Goal: Task Accomplishment & Management: Manage account settings

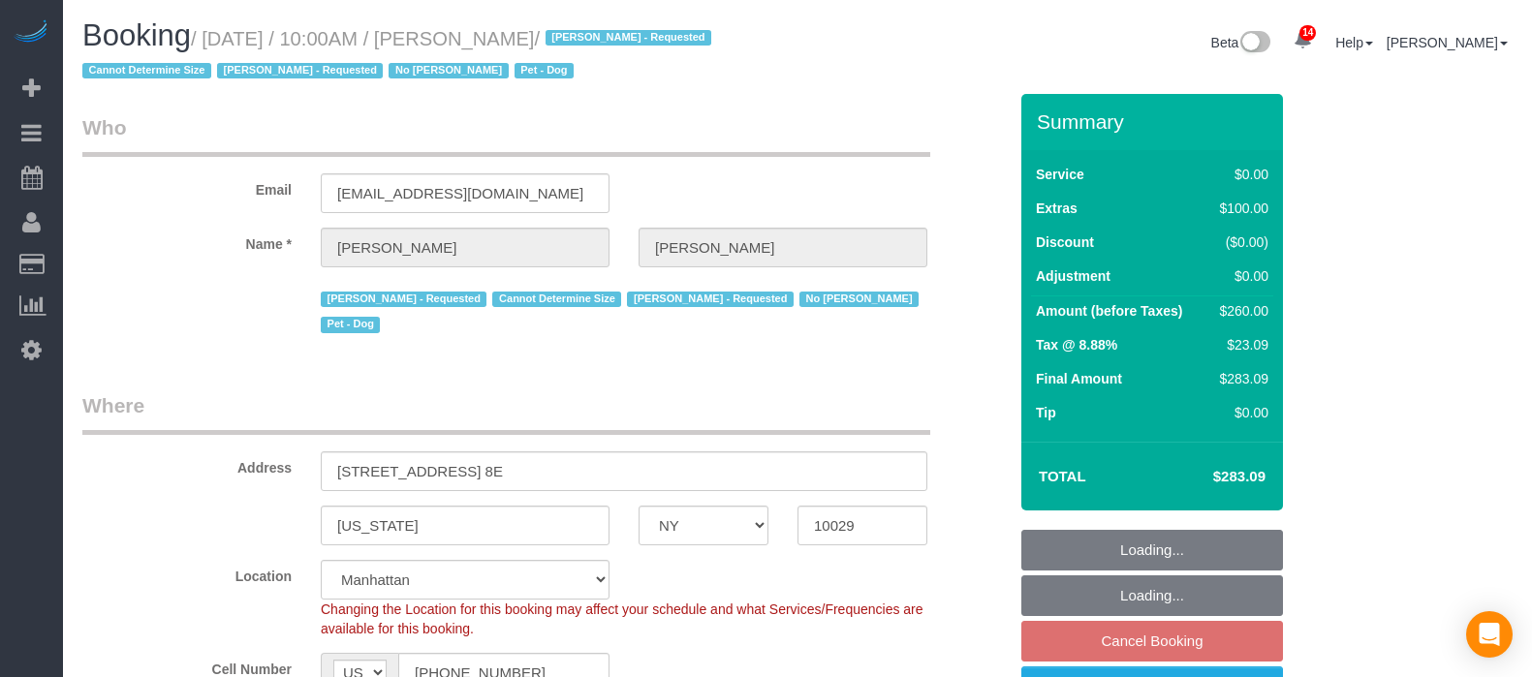
select select "NY"
select select "1"
select select "spot3"
select select "number:57"
select select "number:70"
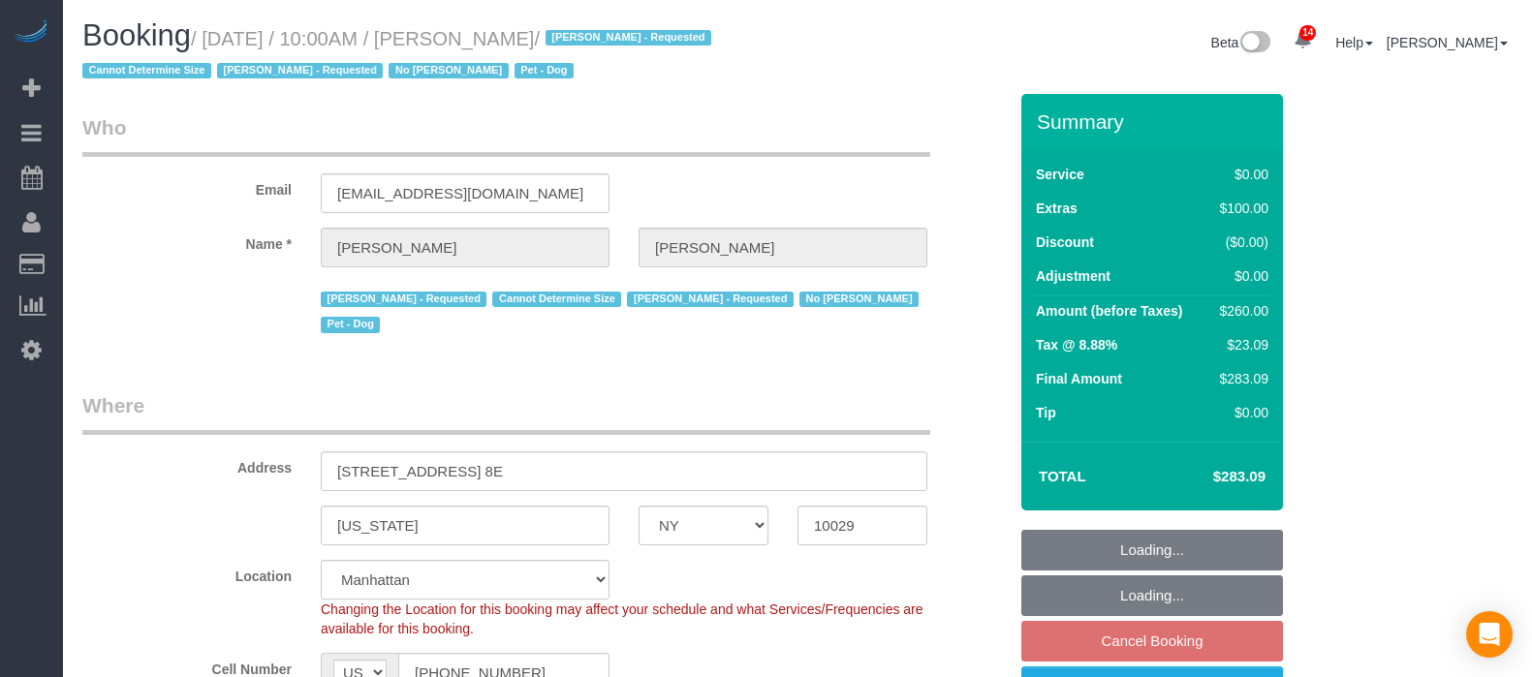
select select "number:13"
select select "number:5"
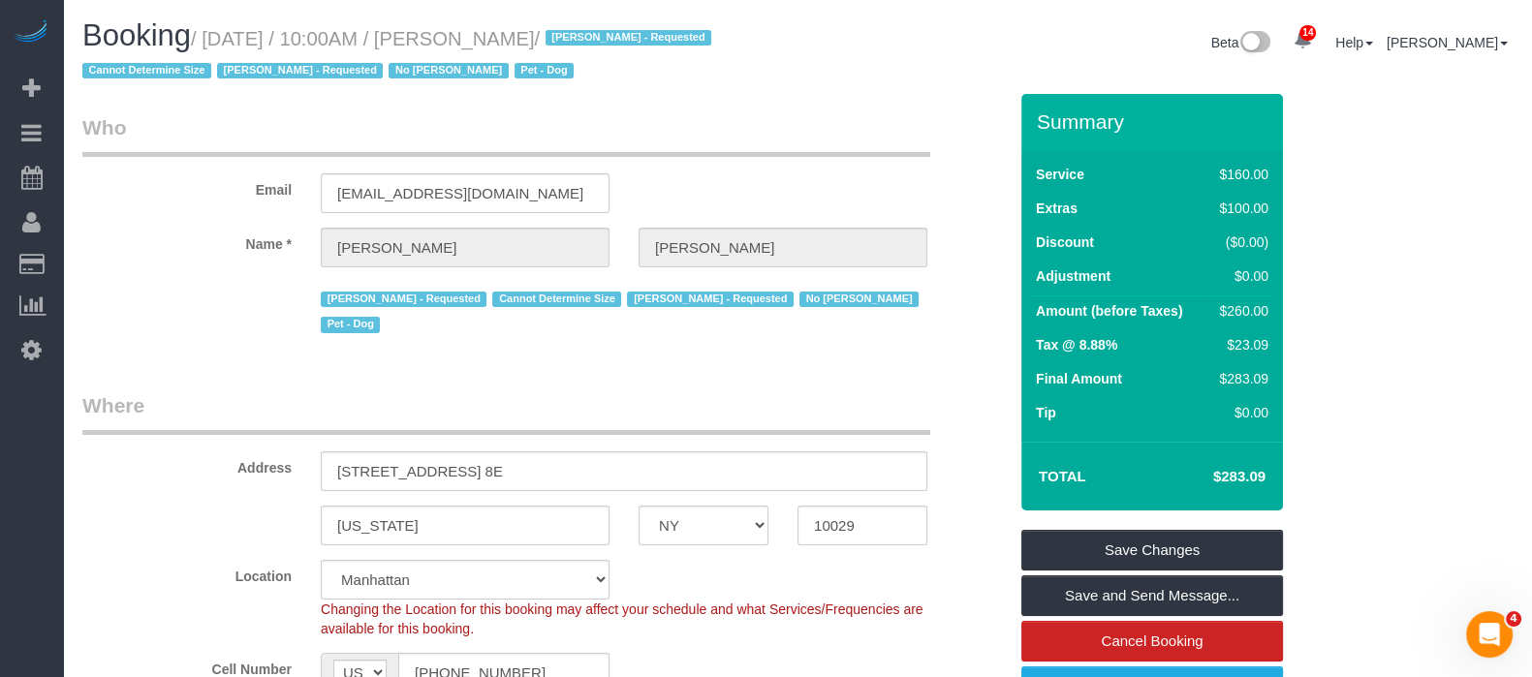
drag, startPoint x: 212, startPoint y: 41, endPoint x: 632, endPoint y: 36, distance: 419.6
click at [632, 36] on small "/ September 09, 2025 / 10:00AM / Megan Mitchell / Ana Lopez - Requested Cannot …" at bounding box center [399, 55] width 635 height 54
copy small "September 09, 2025 / 10:00AM / Megan Mitchell"
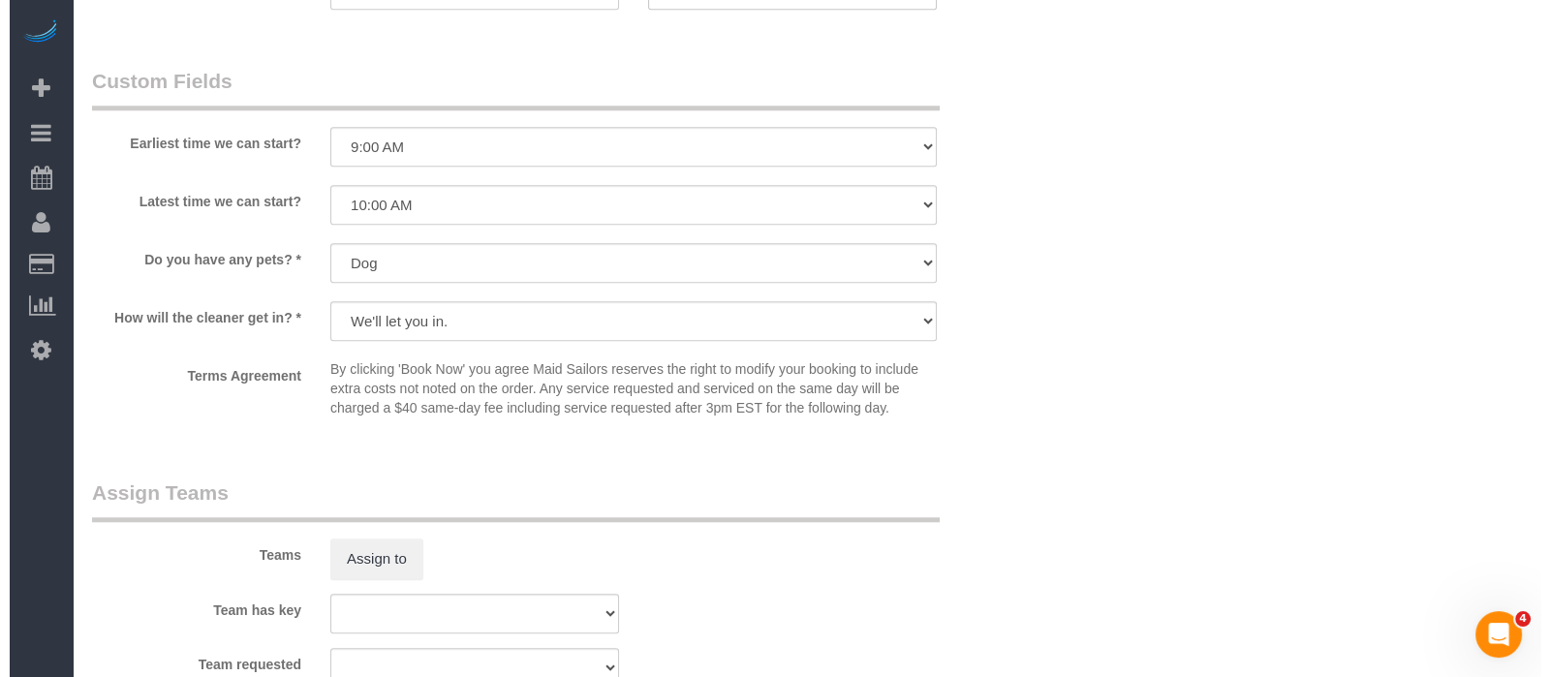
scroll to position [2422, 0]
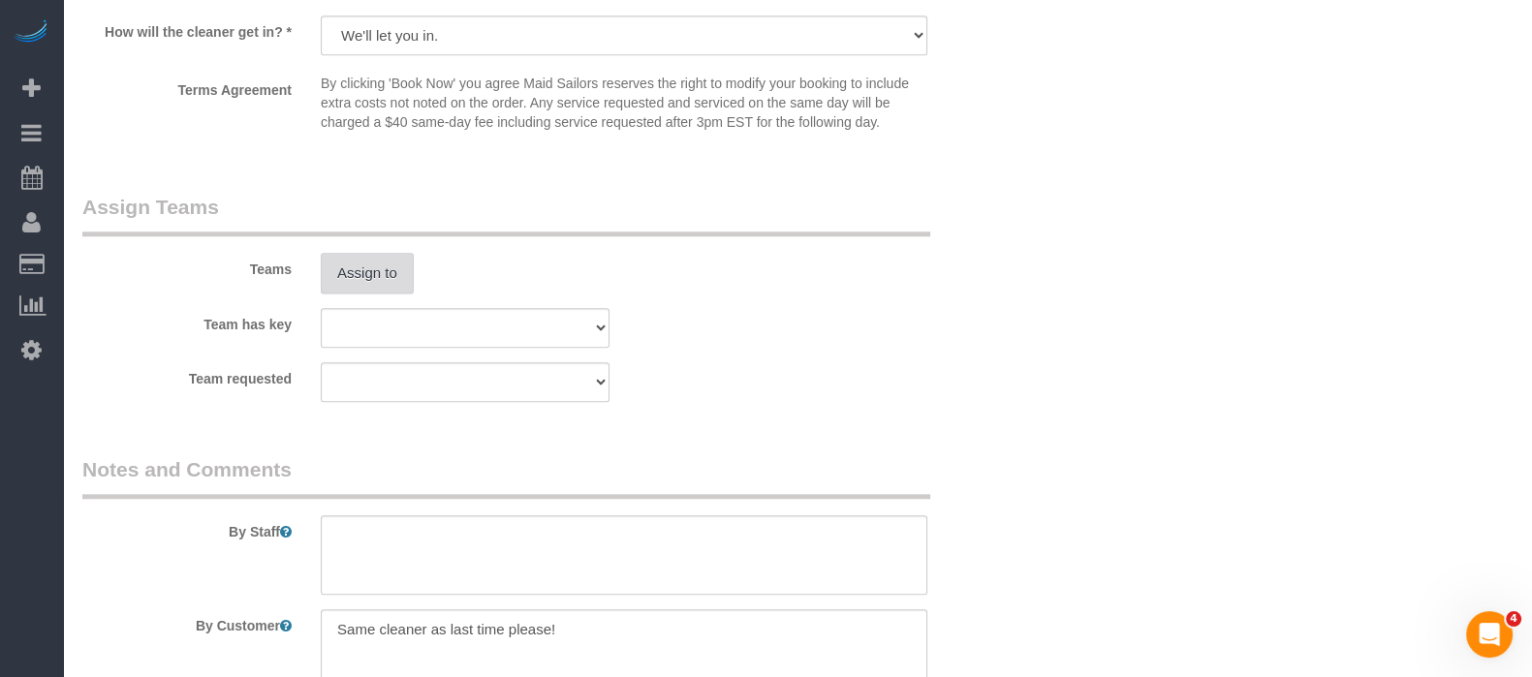
click at [383, 294] on button "Assign to" at bounding box center [367, 273] width 93 height 41
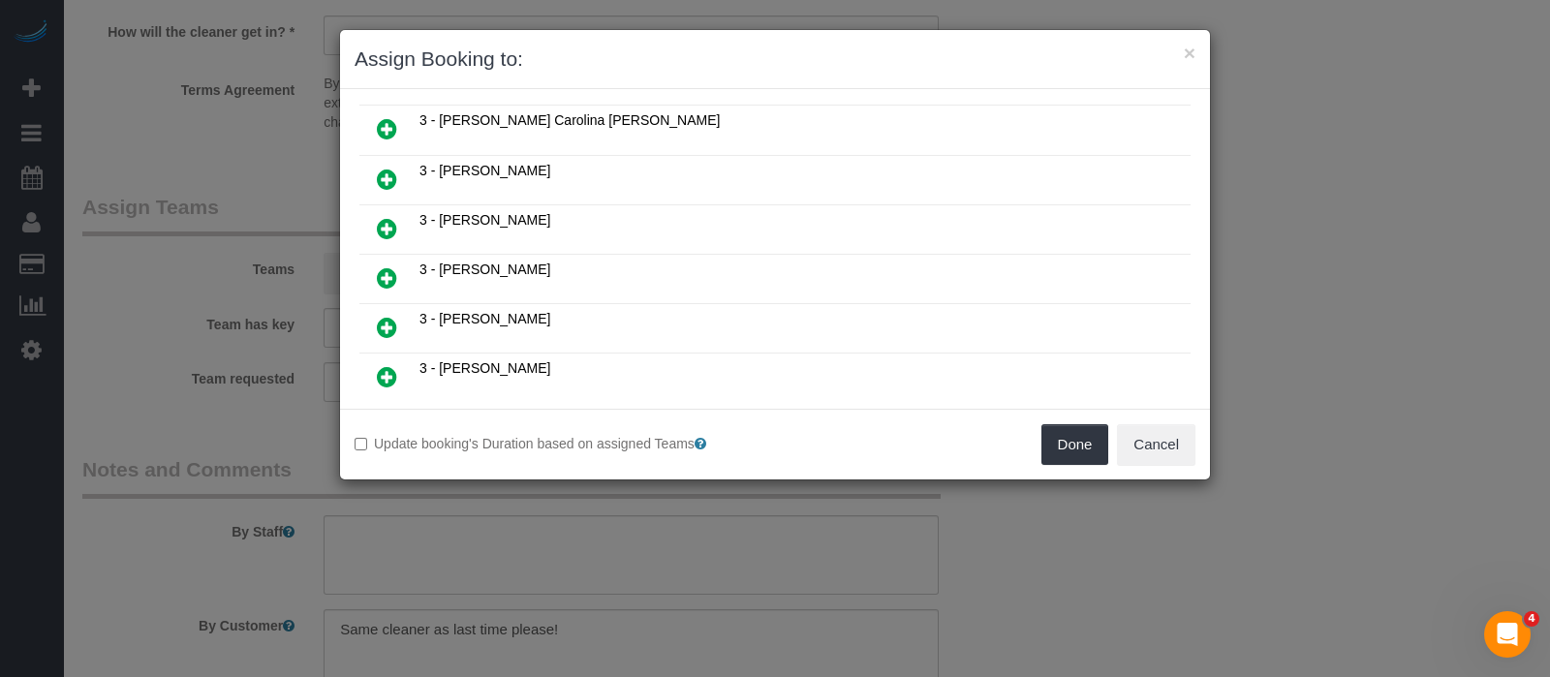
scroll to position [1332, 0]
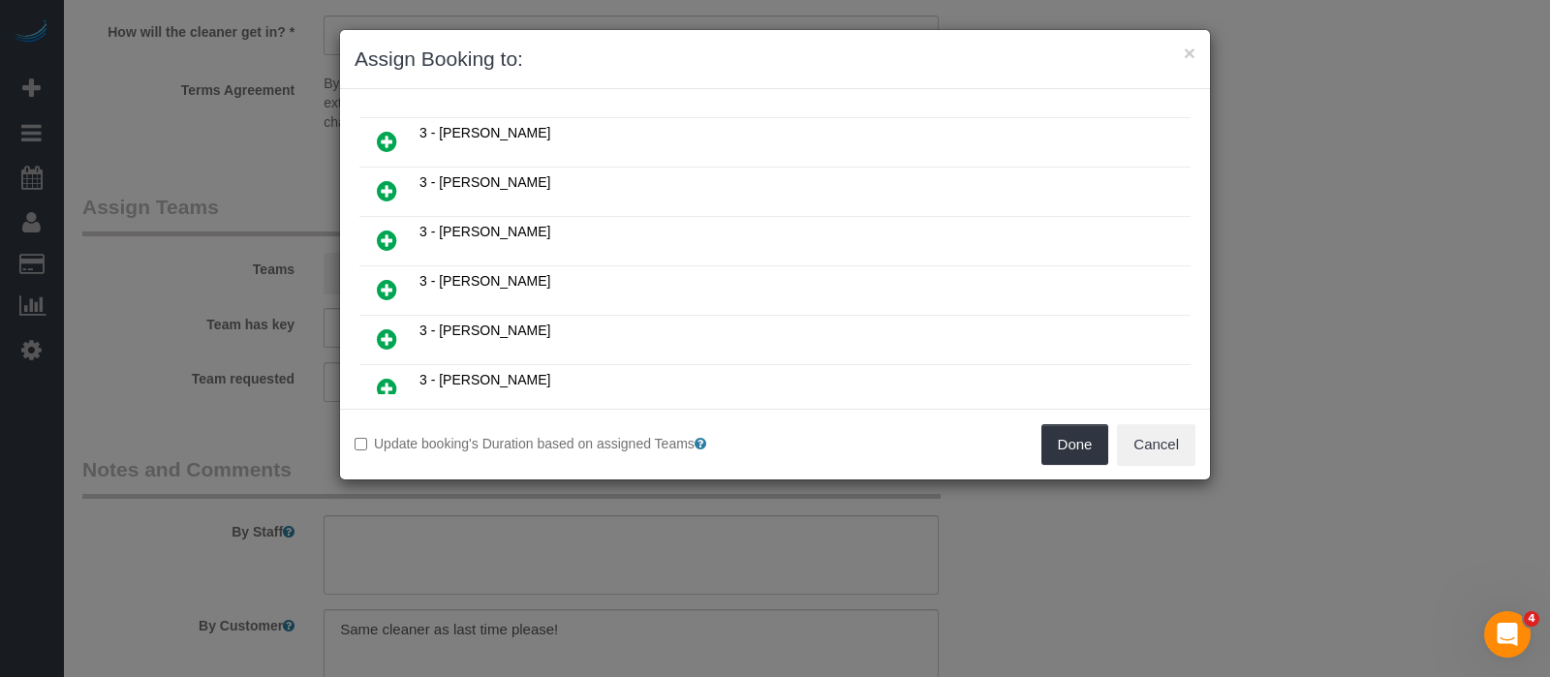
click at [395, 229] on icon at bounding box center [387, 240] width 20 height 23
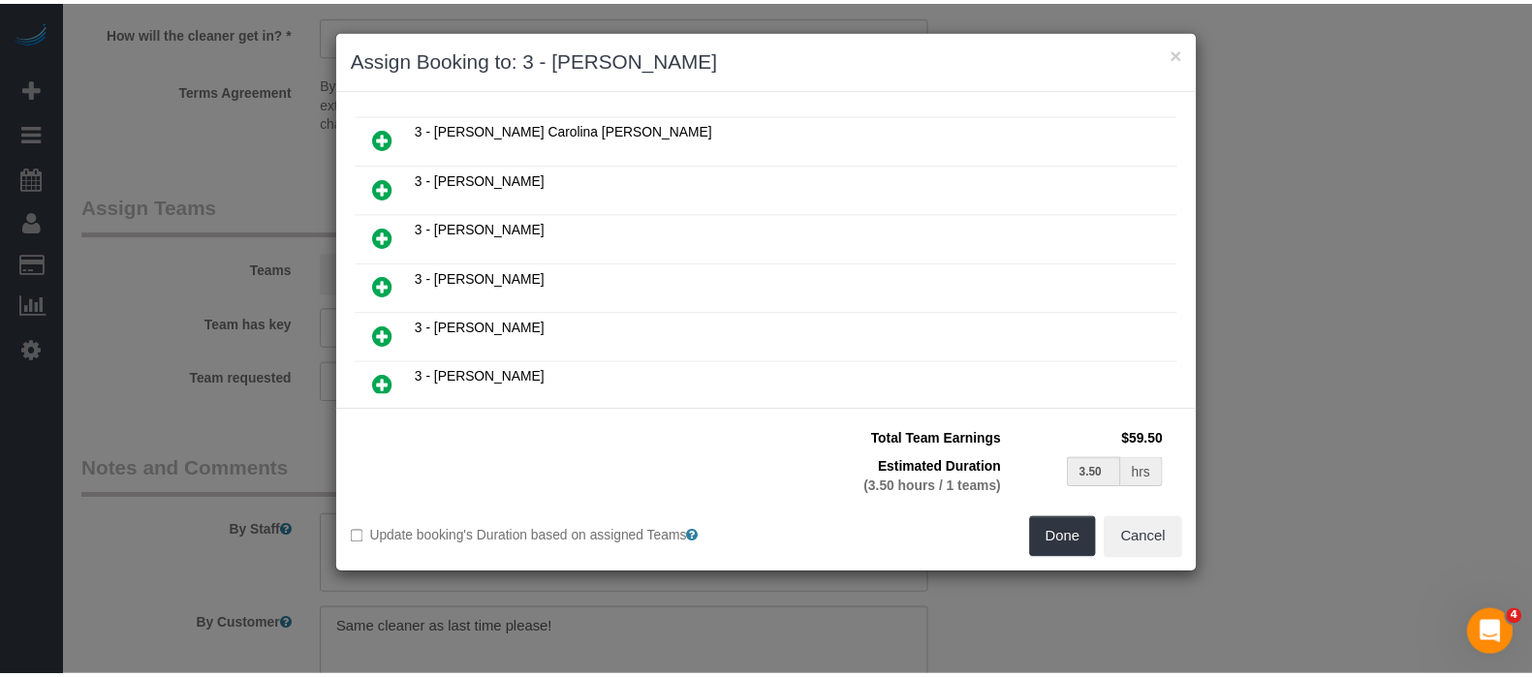
scroll to position [1377, 0]
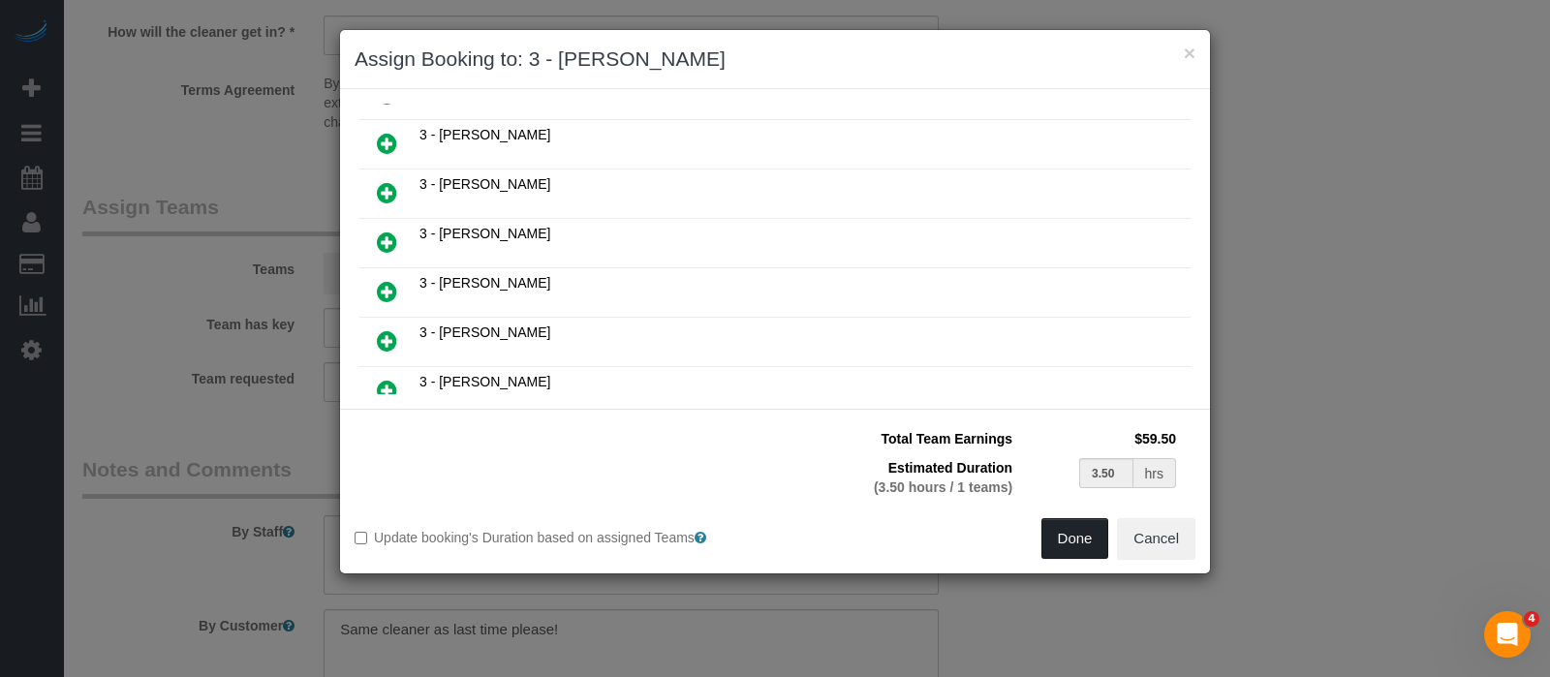
click at [1077, 536] on button "Done" at bounding box center [1076, 538] width 68 height 41
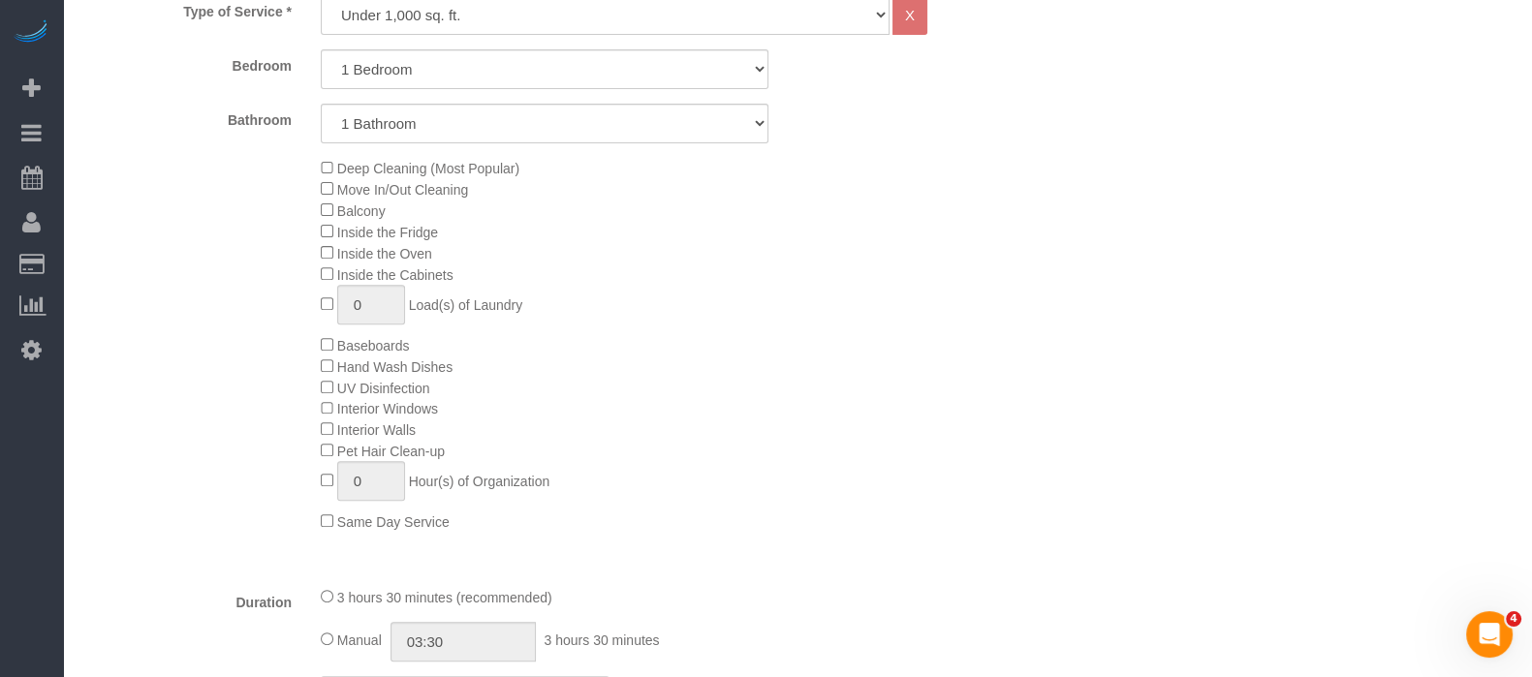
scroll to position [120, 0]
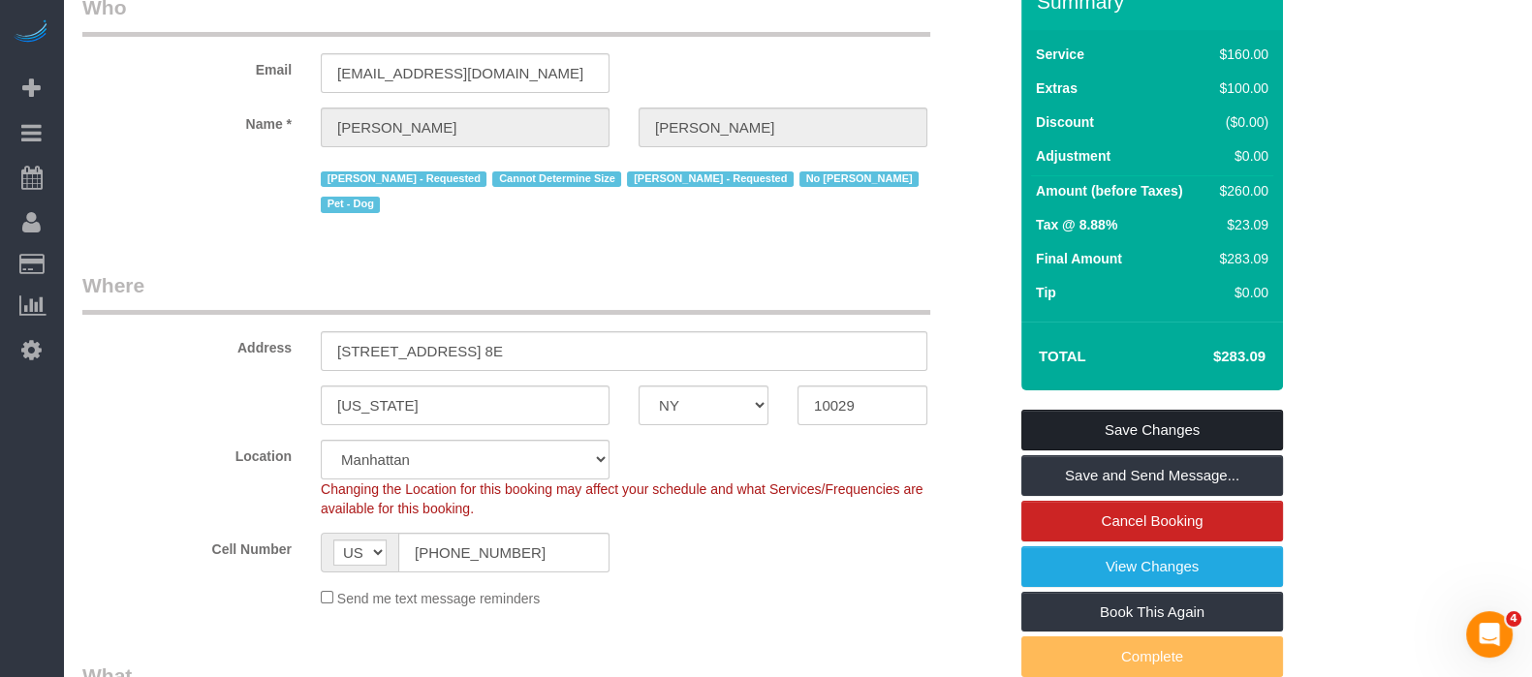
click at [1195, 428] on link "Save Changes" at bounding box center [1152, 430] width 262 height 41
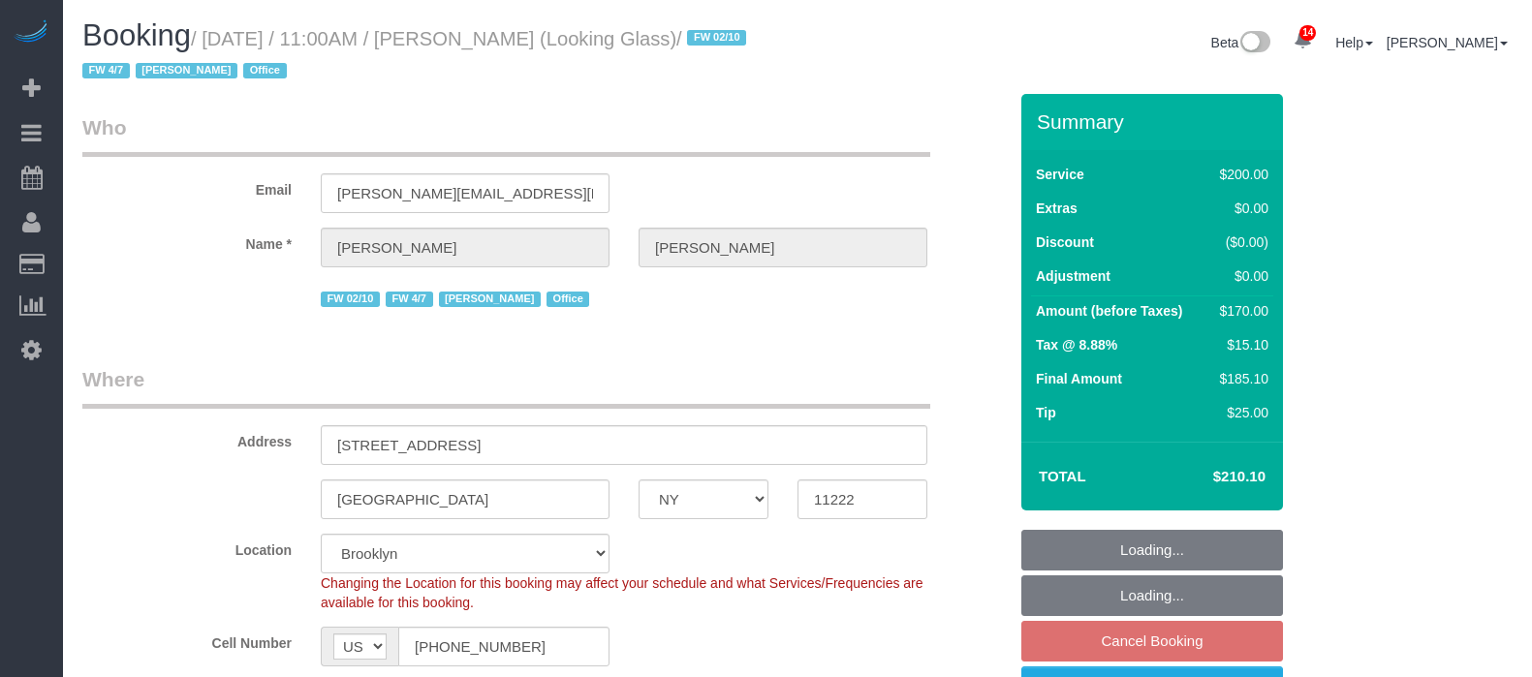
select select "NY"
select select "150"
select select "string:stripe-pm_1Pk9r74VGloSiKo7ygf3bK1Q"
select select "number:59"
select select "number:73"
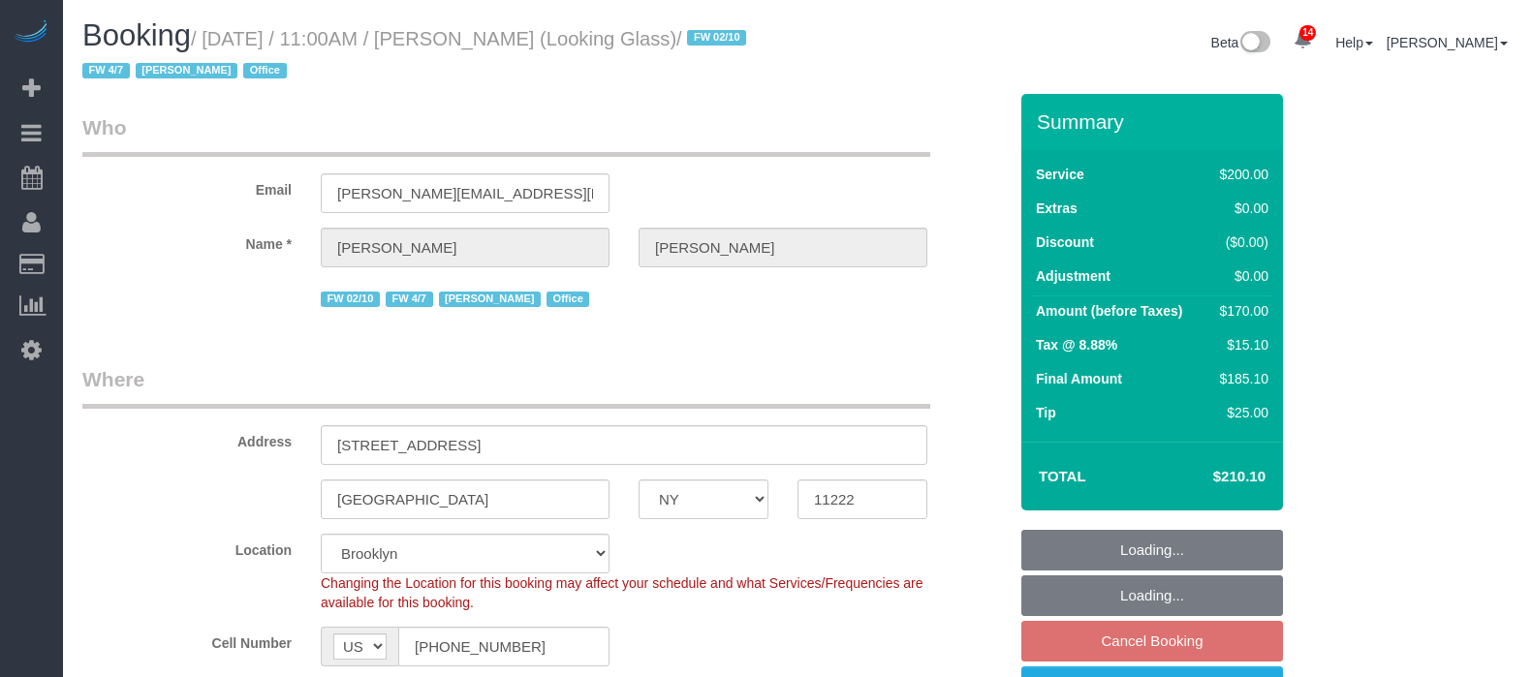
select select "number:15"
select select "number:5"
select select "spot4"
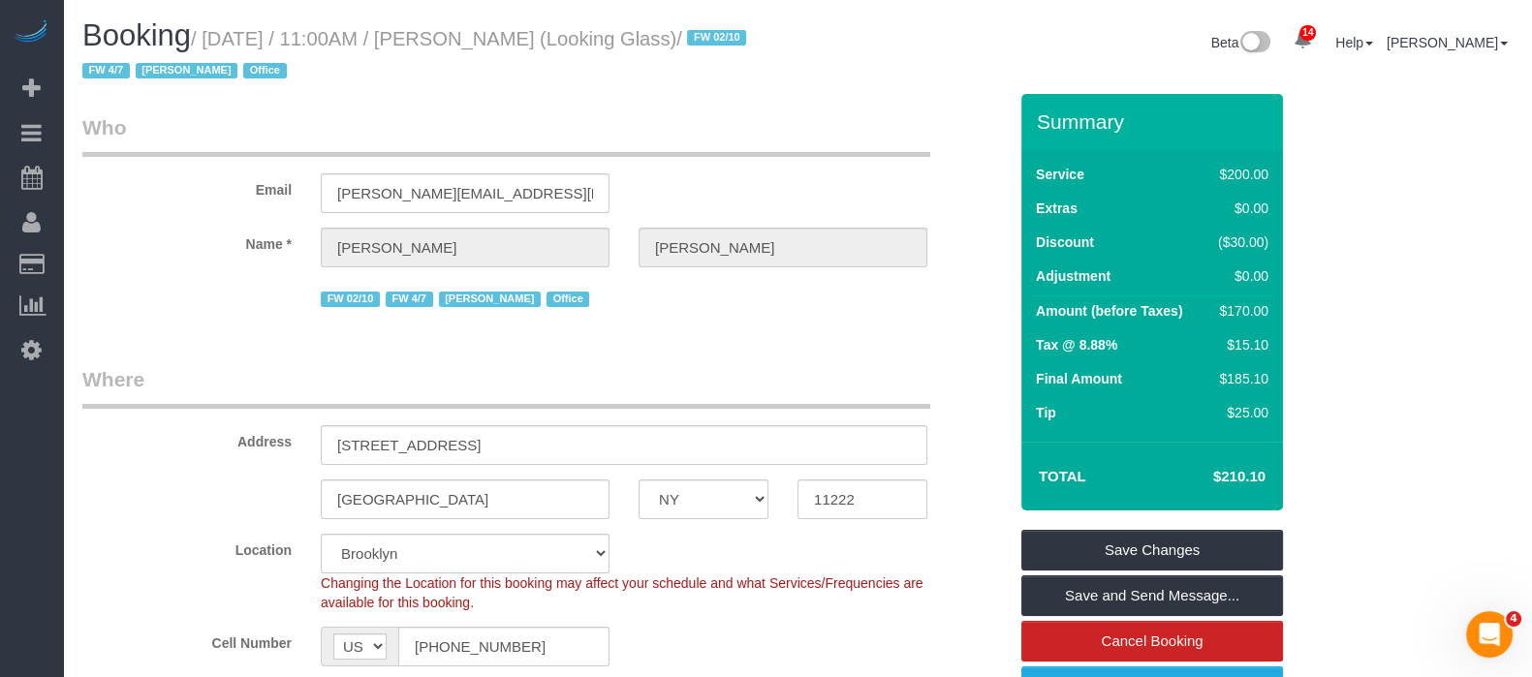
drag, startPoint x: 207, startPoint y: 34, endPoint x: 646, endPoint y: 34, distance: 439.0
click at [646, 34] on small "/ September 09, 2025 / 11:00AM / Thomas Galarce (Looking Glass) / FW 02/10 FW 4…" at bounding box center [417, 55] width 670 height 54
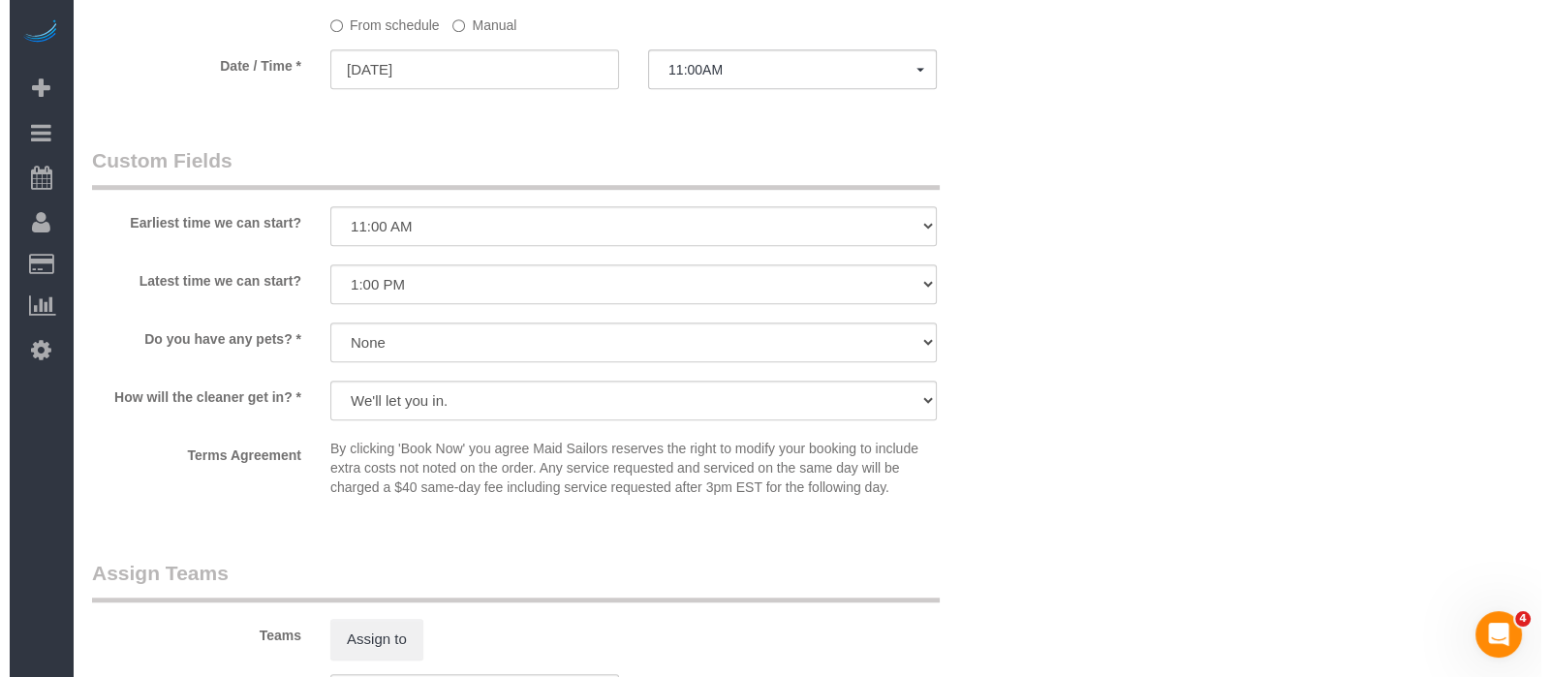
scroll to position [2180, 0]
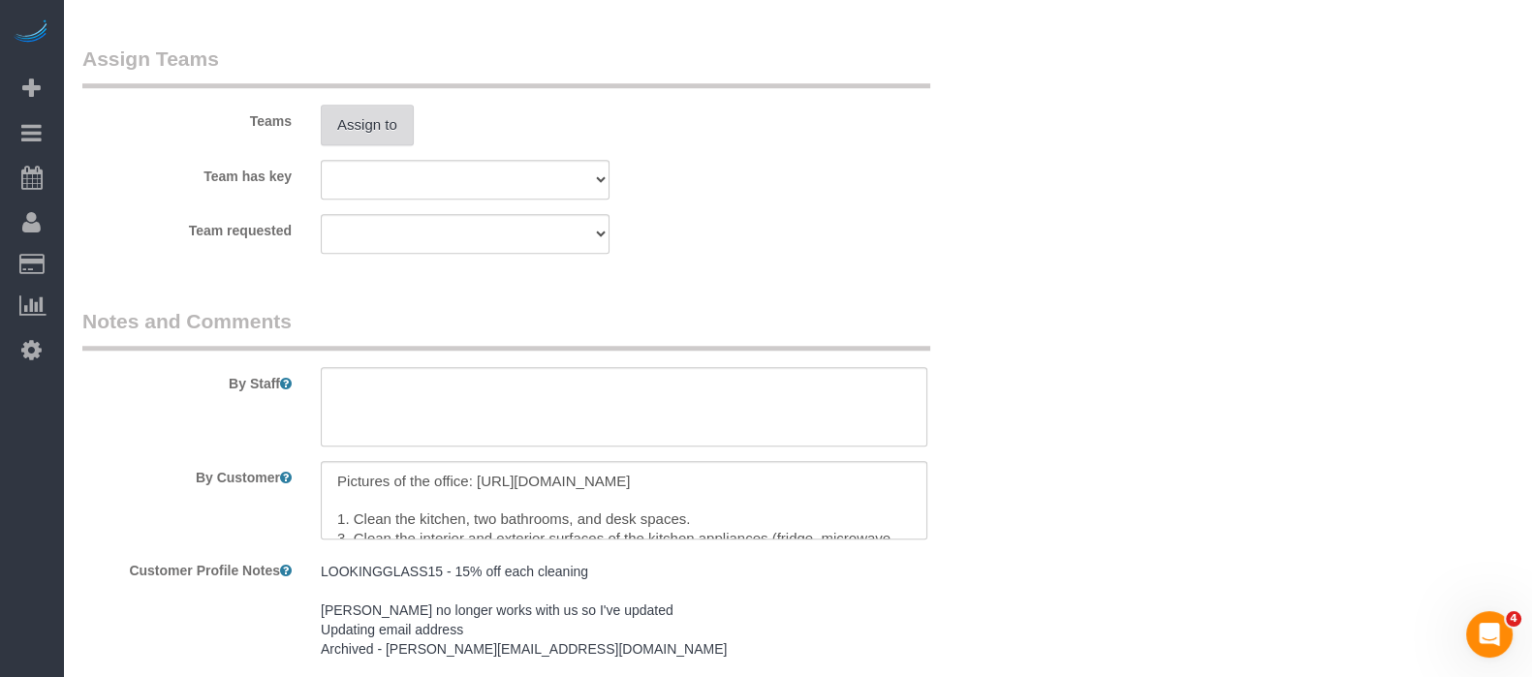
click at [372, 123] on button "Assign to" at bounding box center [367, 125] width 93 height 41
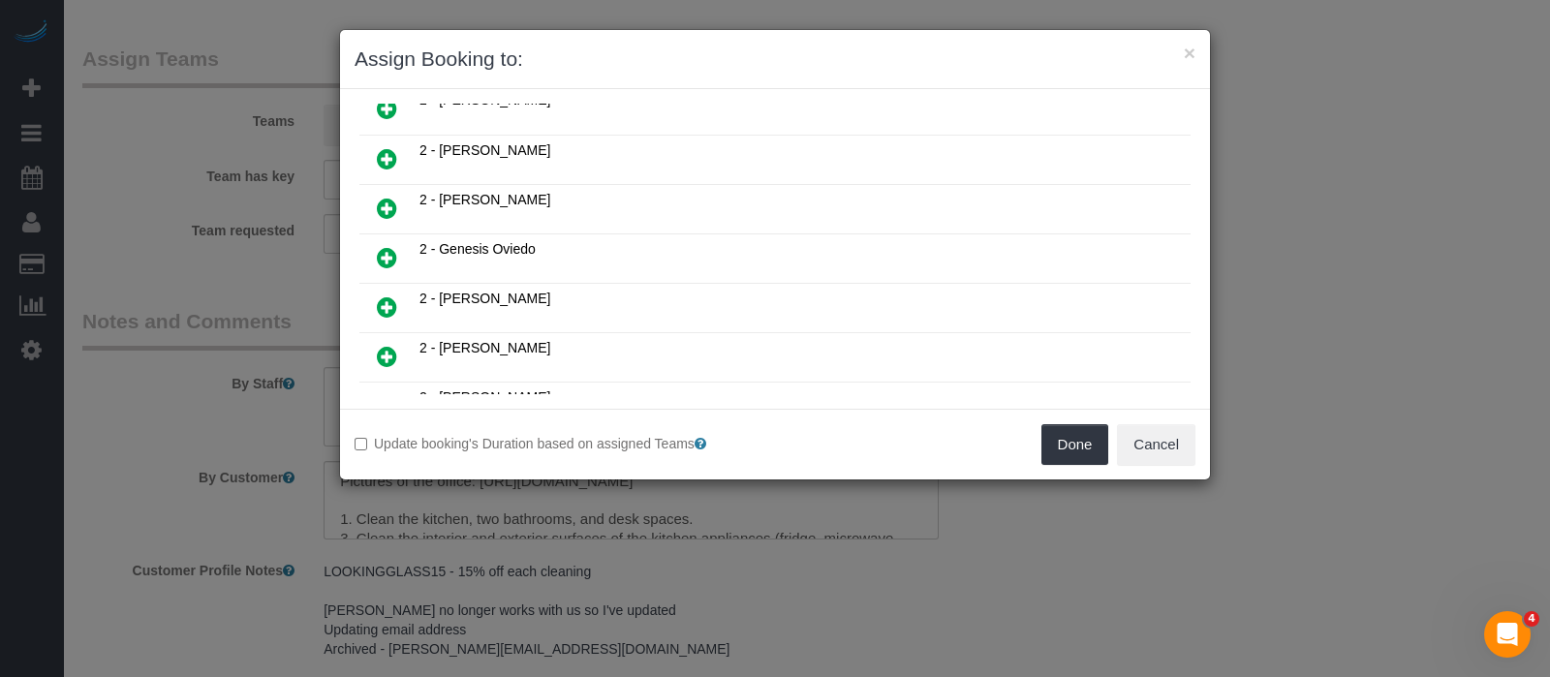
scroll to position [1090, 0]
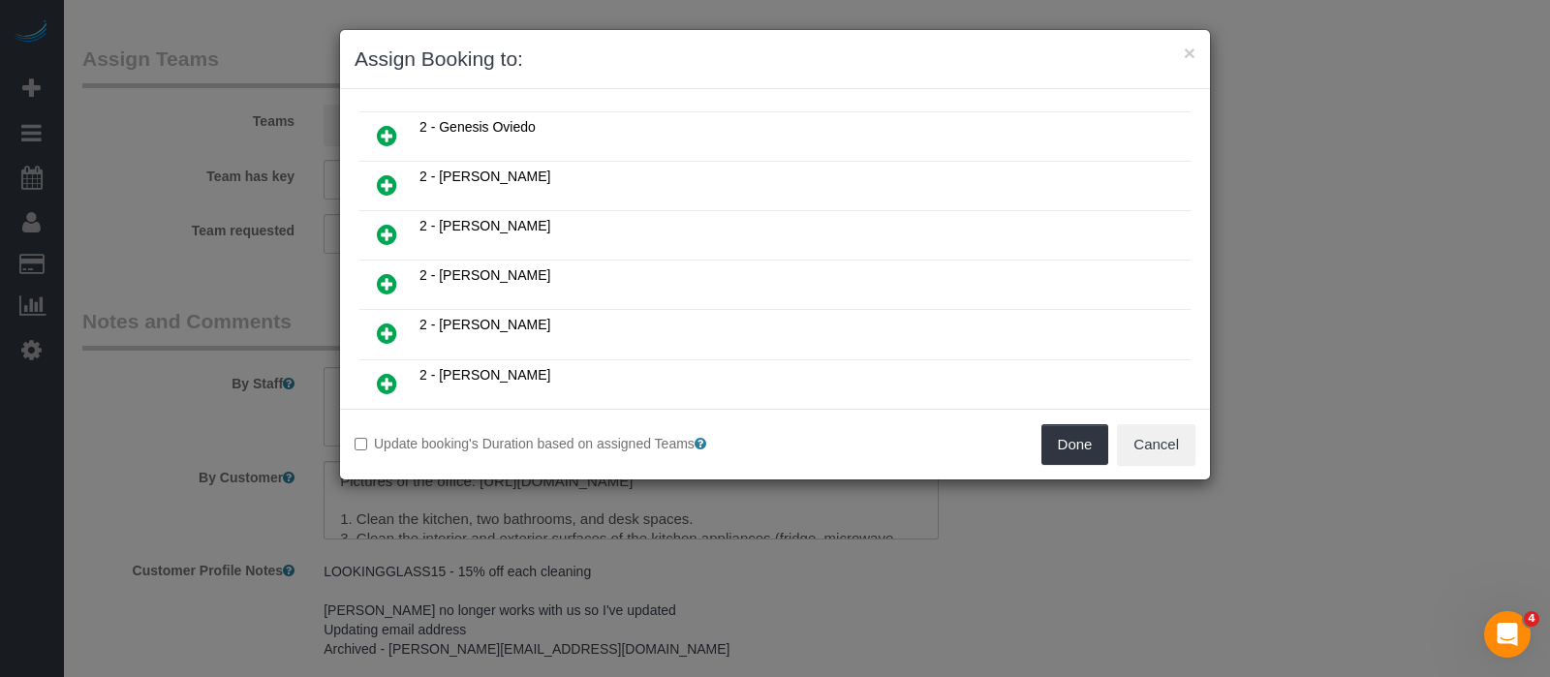
click at [388, 272] on icon at bounding box center [387, 283] width 20 height 23
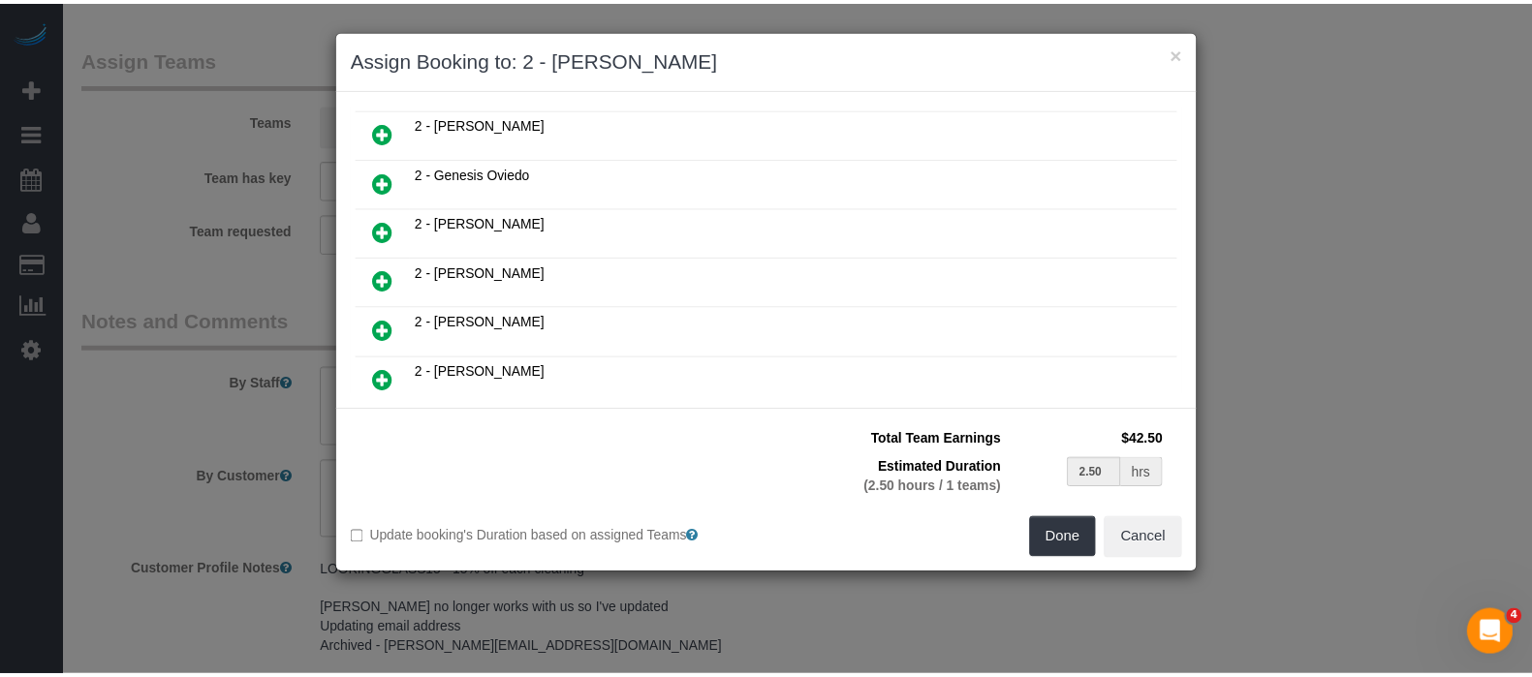
scroll to position [1134, 0]
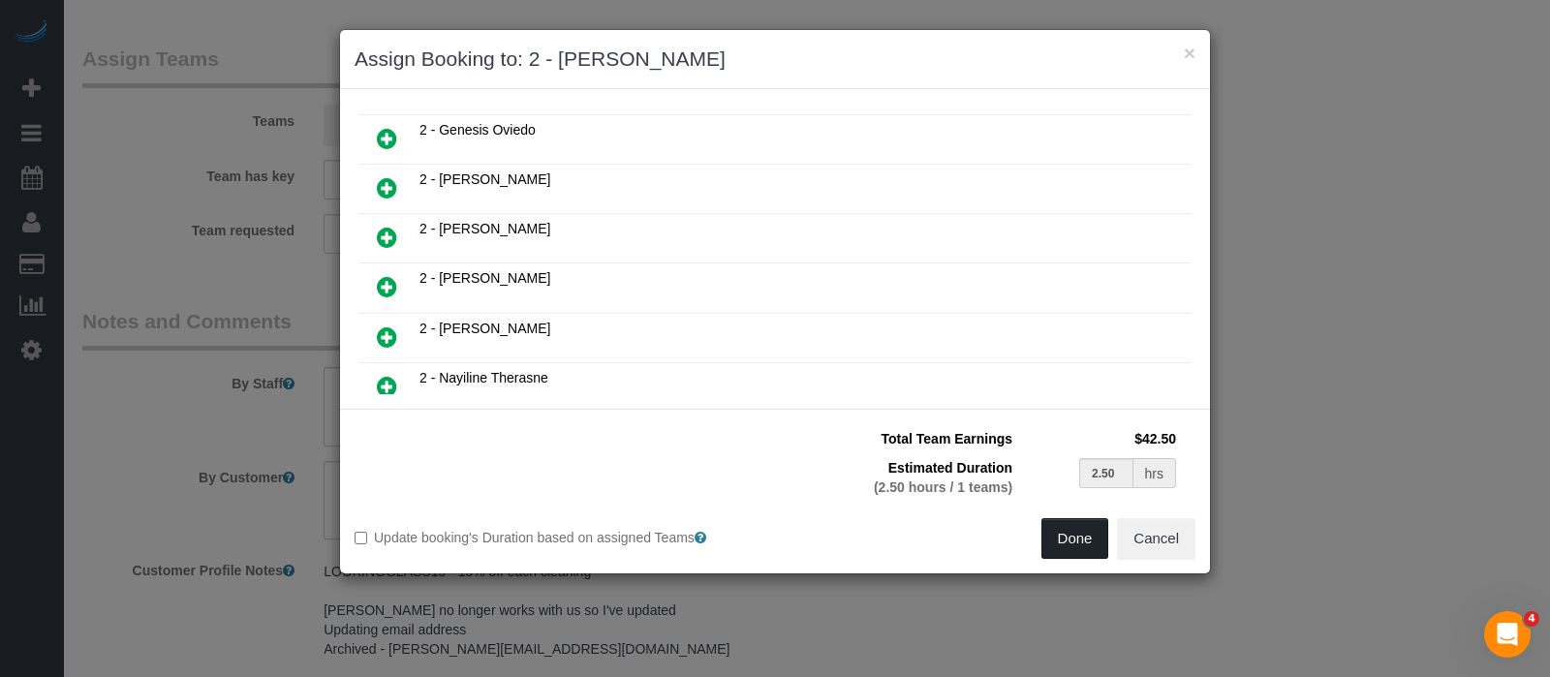
drag, startPoint x: 1073, startPoint y: 550, endPoint x: 1073, endPoint y: 518, distance: 32.0
click at [1073, 549] on button "Done" at bounding box center [1076, 538] width 68 height 41
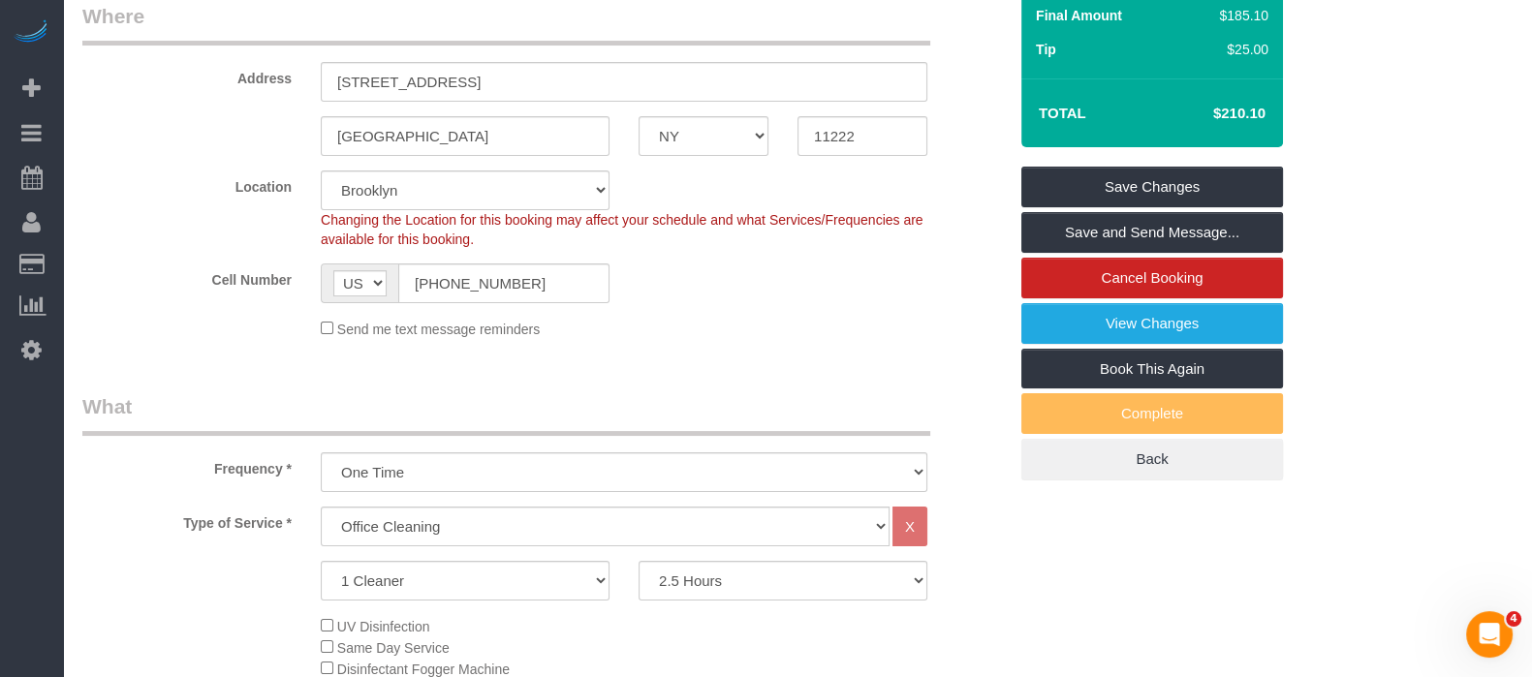
scroll to position [0, 0]
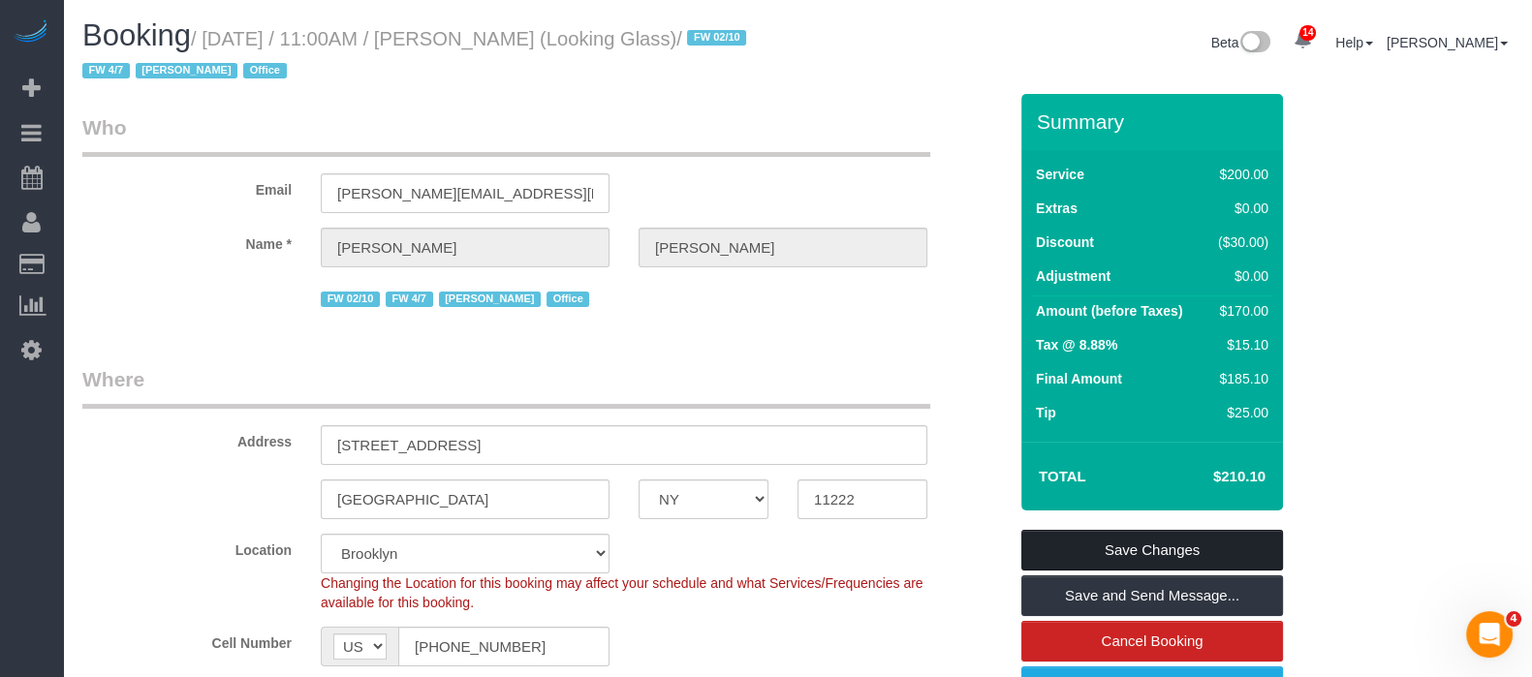
click at [1168, 536] on link "Save Changes" at bounding box center [1152, 550] width 262 height 41
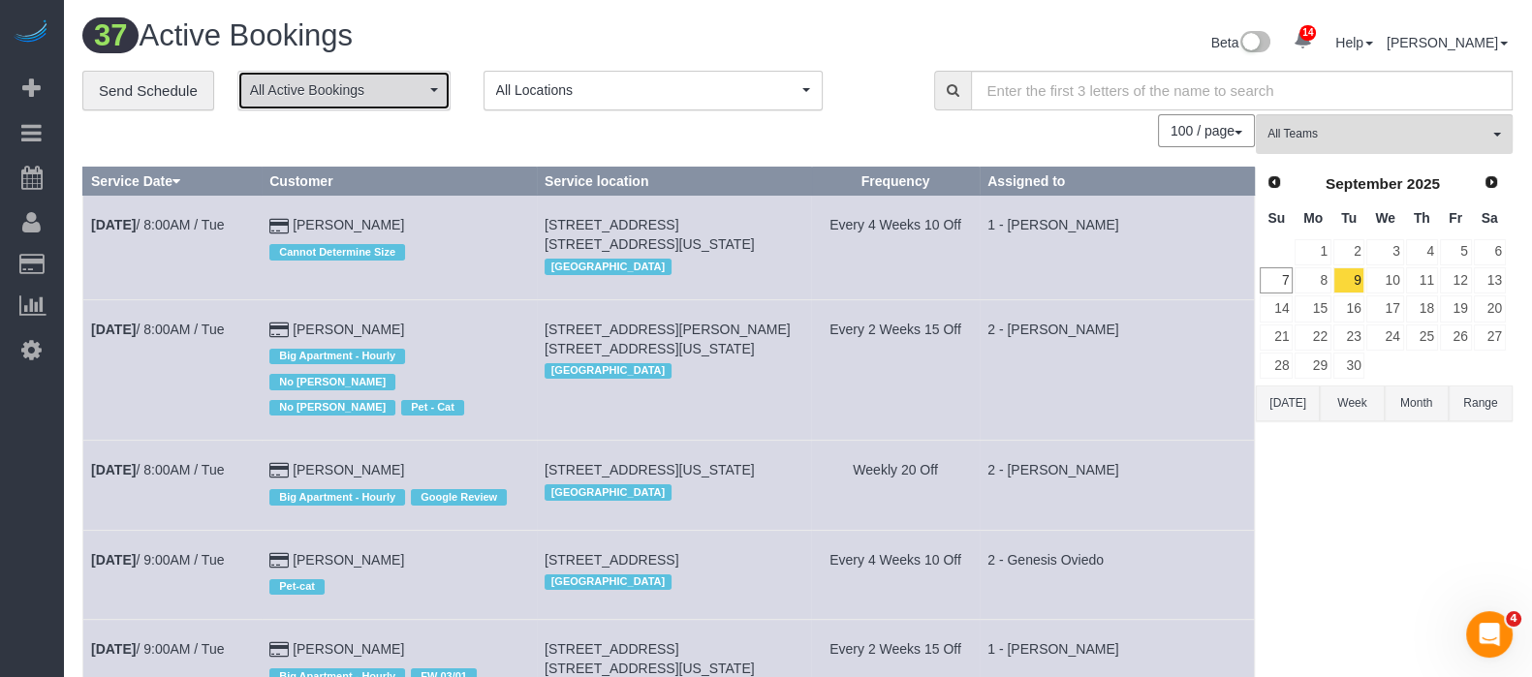
click at [418, 89] on span "All Active Bookings" at bounding box center [337, 89] width 175 height 19
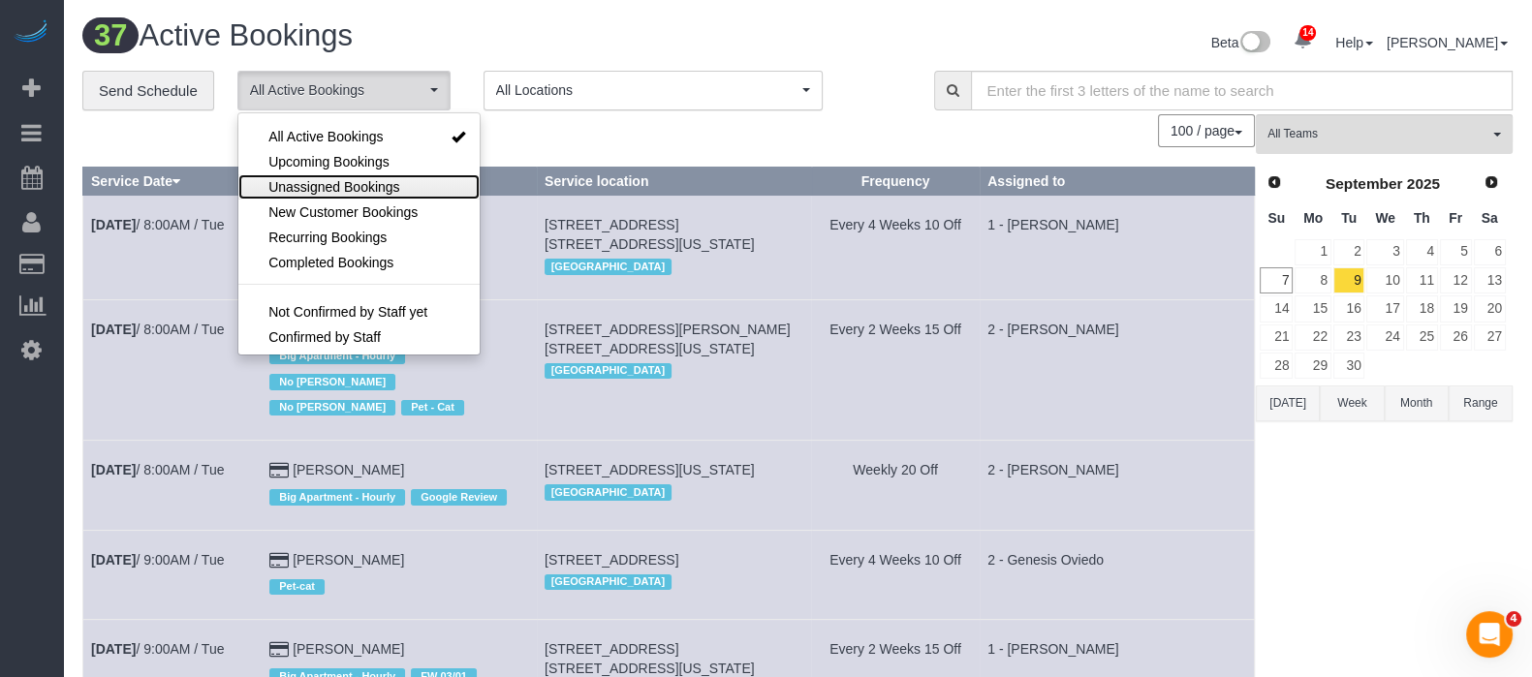
drag, startPoint x: 373, startPoint y: 188, endPoint x: 484, endPoint y: 166, distance: 112.7
click at [375, 186] on span "Unassigned Bookings" at bounding box center [333, 186] width 131 height 19
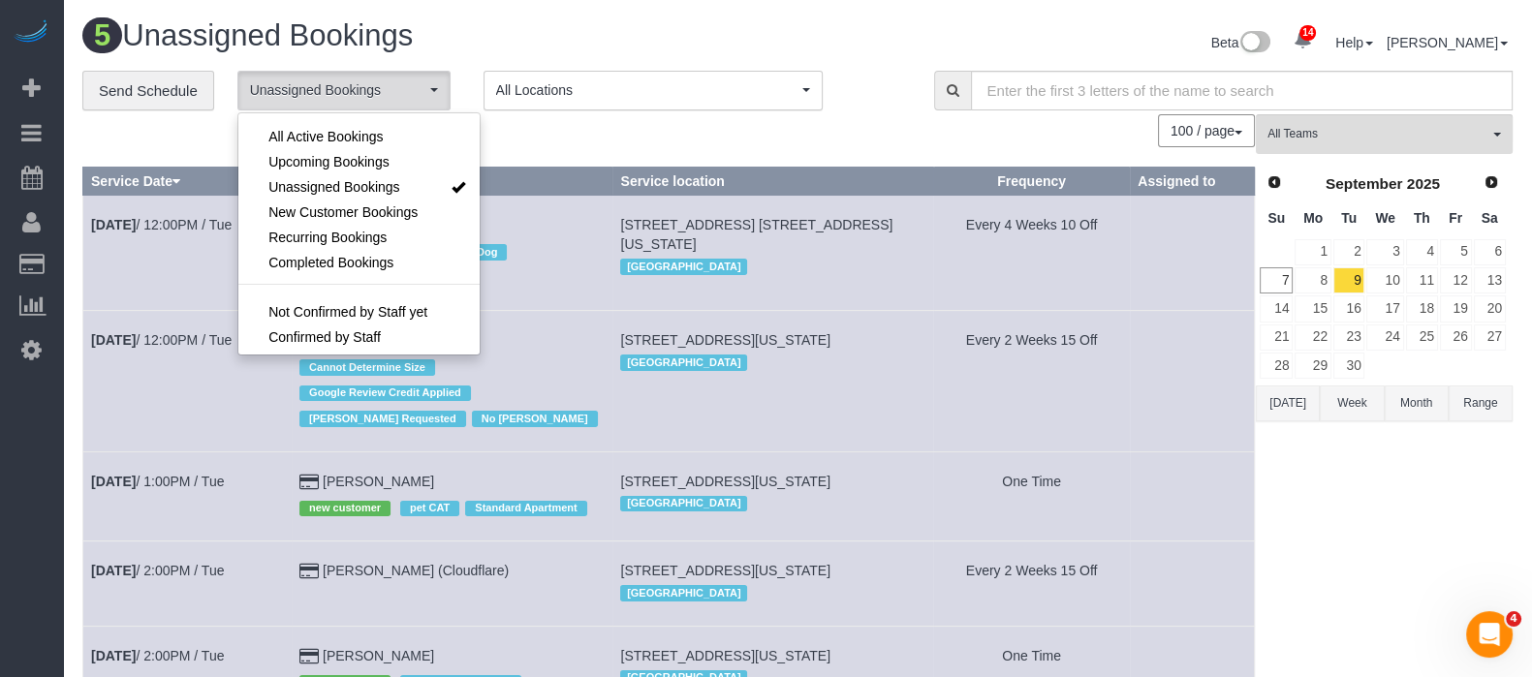
click at [564, 296] on td "Wendy Kangas Big Apartment - Hourly Pet - Dog Xiomara Inga - Requested" at bounding box center [452, 253] width 321 height 115
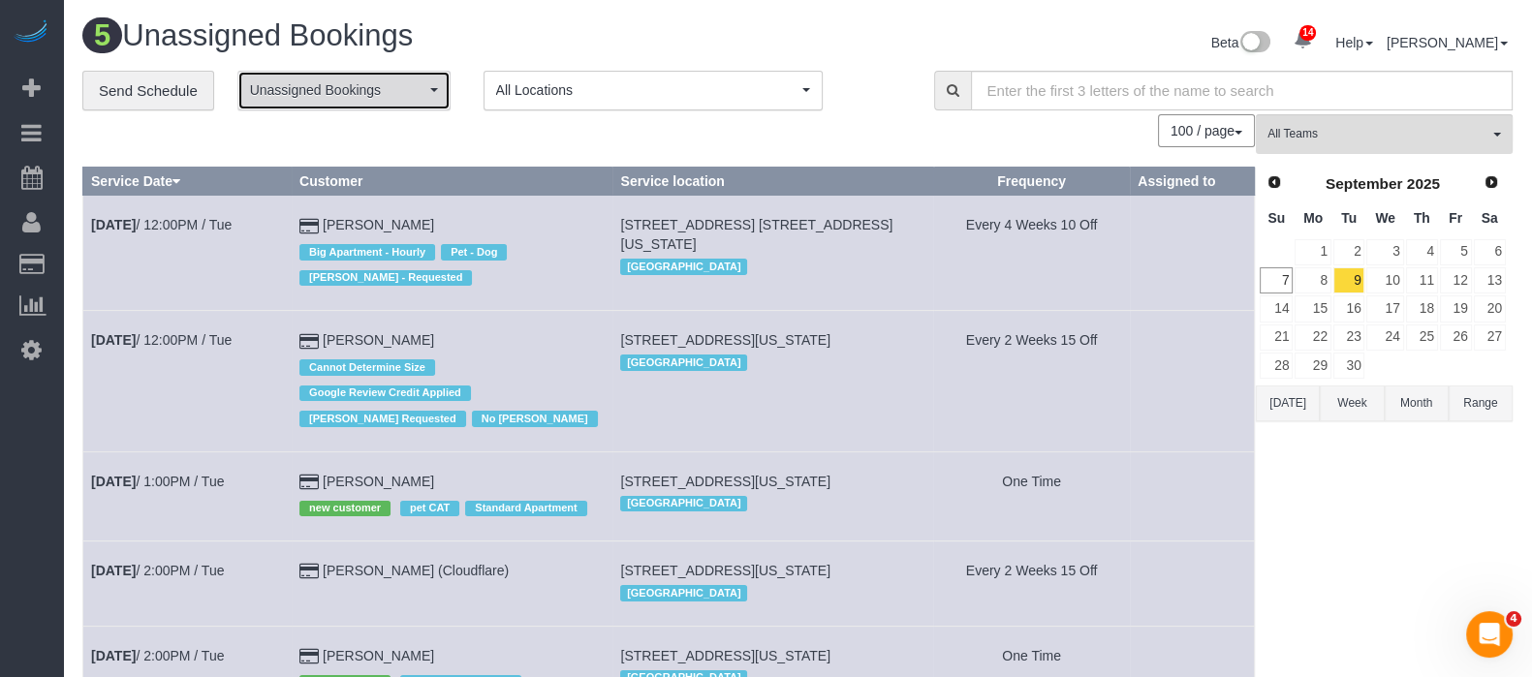
click at [432, 85] on button "Unassigned Bookings" at bounding box center [343, 91] width 213 height 40
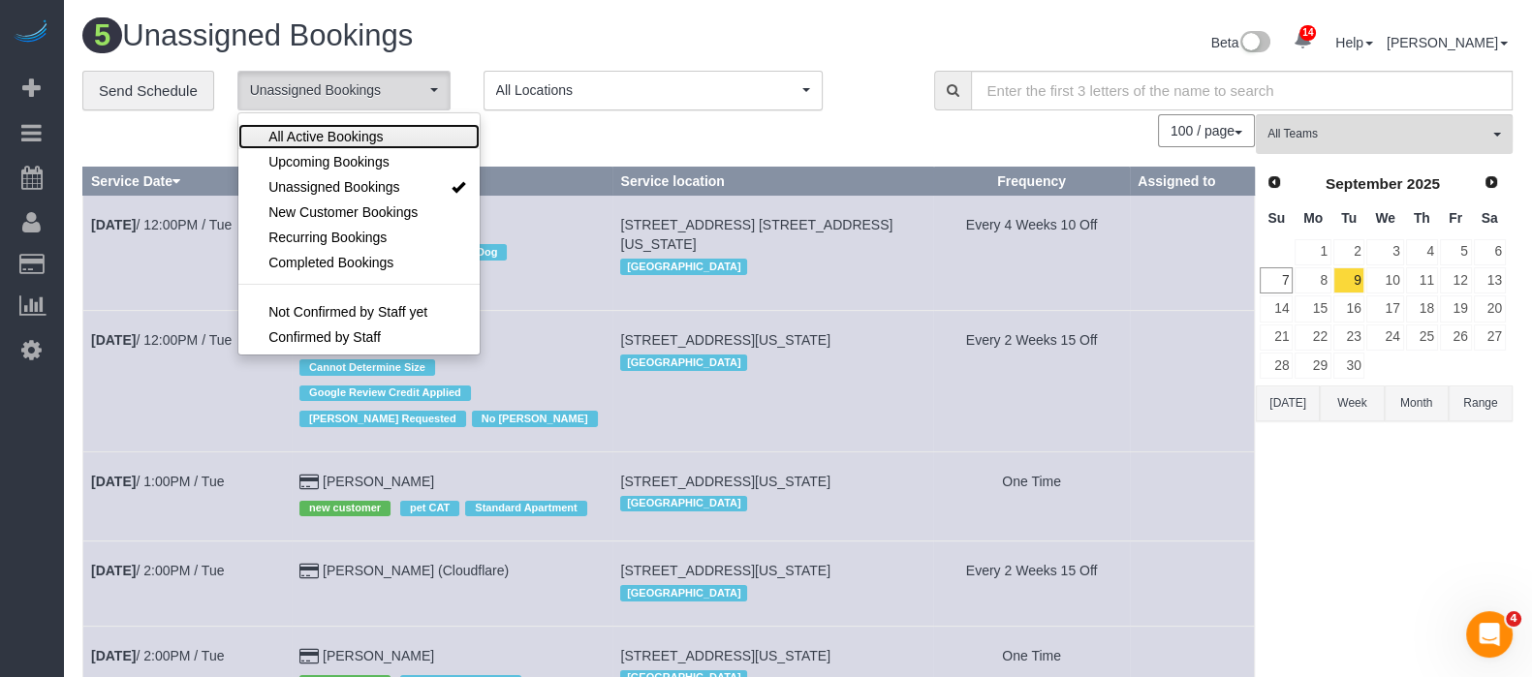
drag, startPoint x: 370, startPoint y: 127, endPoint x: 612, endPoint y: 142, distance: 242.7
click at [370, 128] on span "All Active Bookings" at bounding box center [325, 136] width 114 height 19
select select "***"
click at [641, 143] on div "100 / page 10 / page 20 / page 30 / page 40 / page 50 / page 100 / page" at bounding box center [668, 130] width 1172 height 33
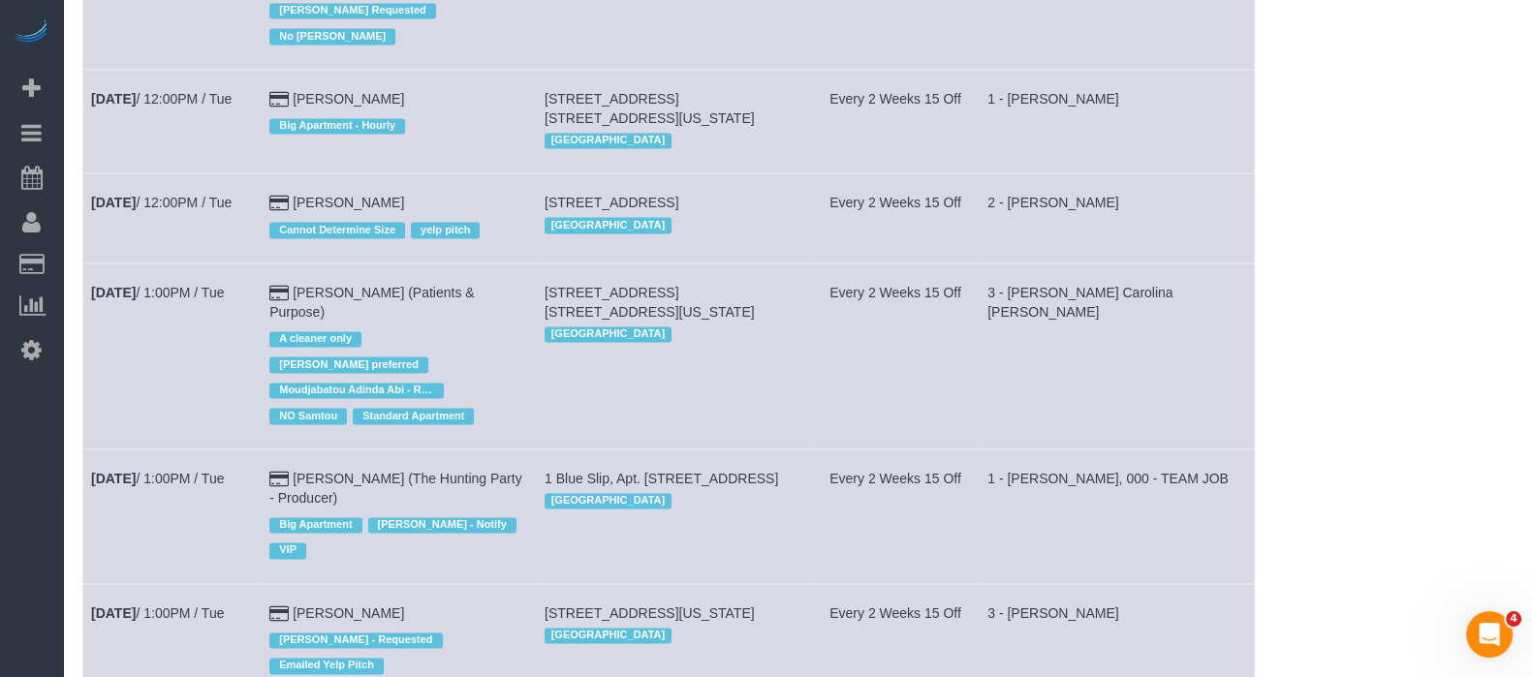
scroll to position [3512, 0]
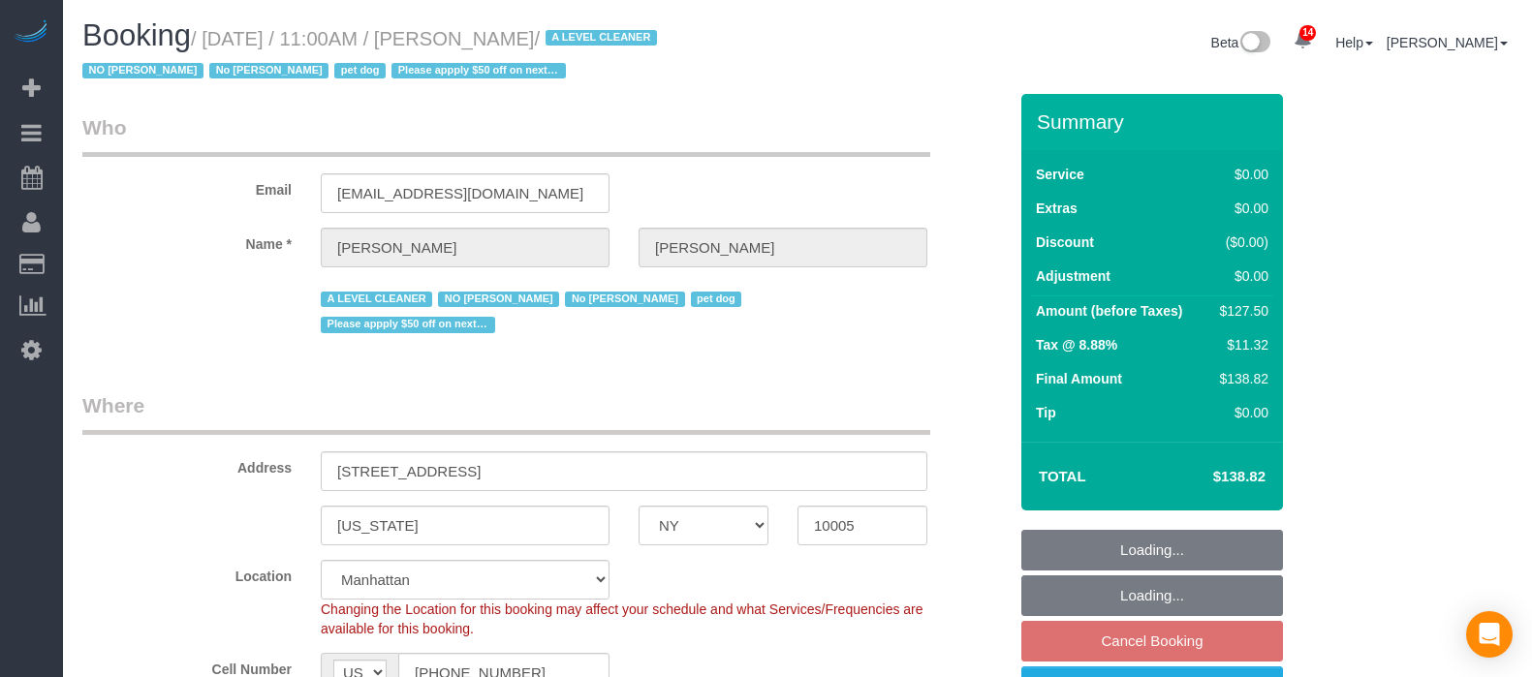
select select "NY"
select select "spot4"
select select "number:59"
select select "number:72"
select select "number:13"
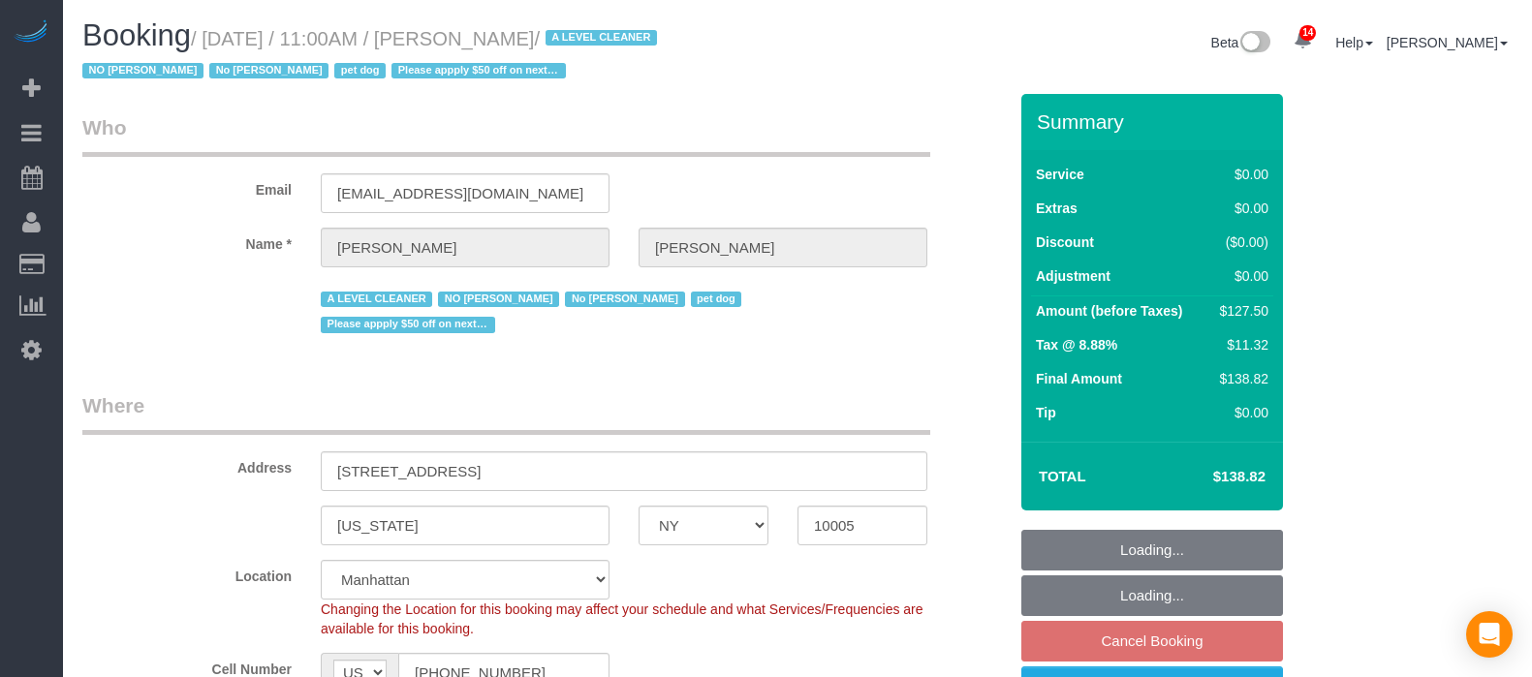
select select "number:6"
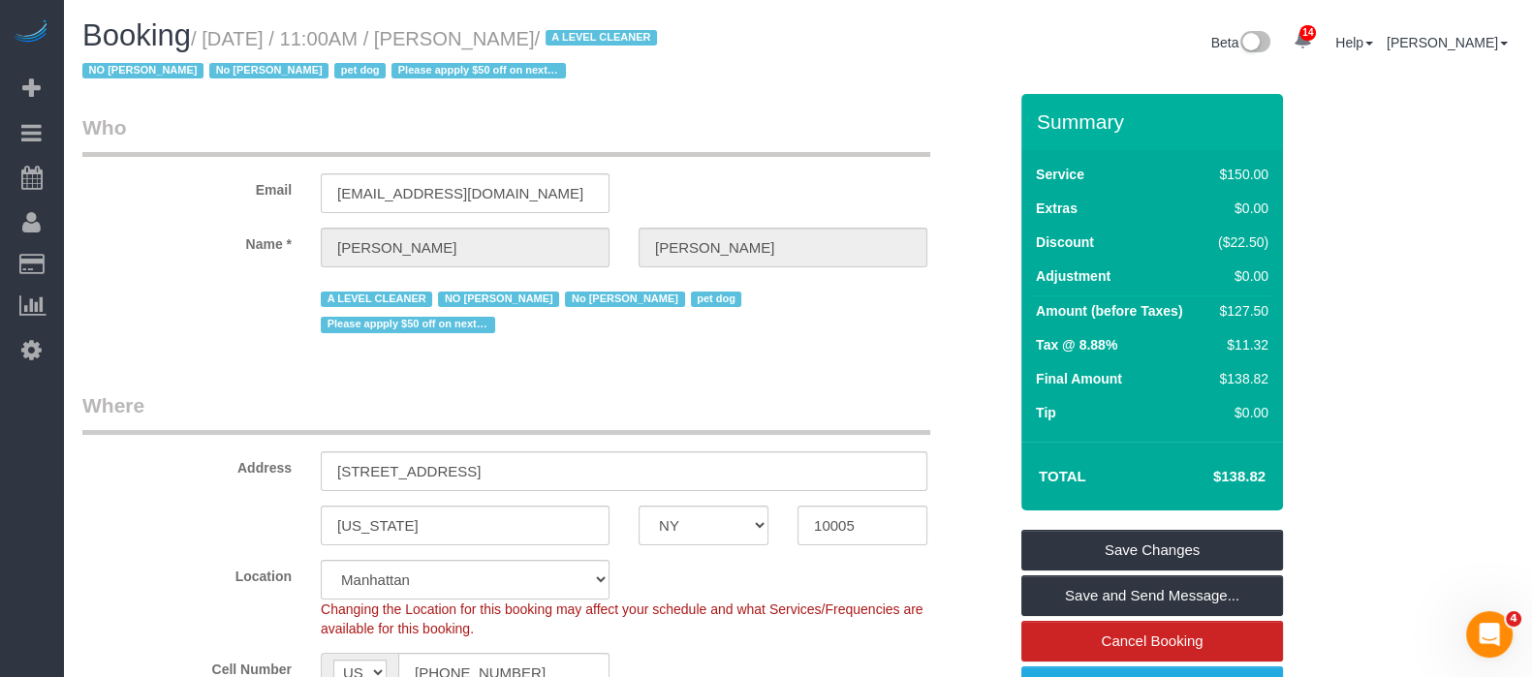
drag, startPoint x: 204, startPoint y: 48, endPoint x: 607, endPoint y: 36, distance: 402.3
click at [607, 36] on small "/ September 09, 2025 / 11:00AM / Kelly Carroll / A LEVEL CLEANER NO Joselin Cec…" at bounding box center [372, 55] width 580 height 54
copy small "September 09, 2025 / 11:00AM / Kelly Carroll"
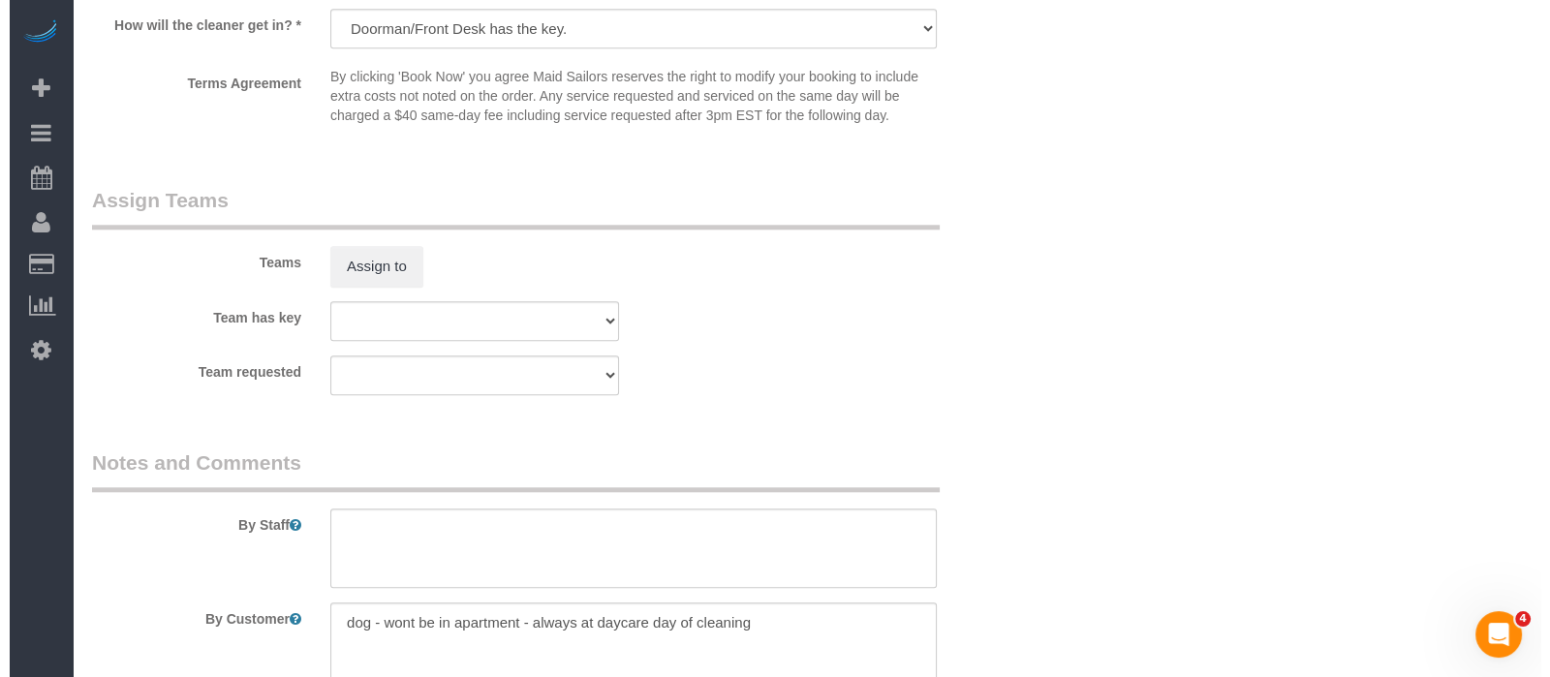
scroll to position [2544, 0]
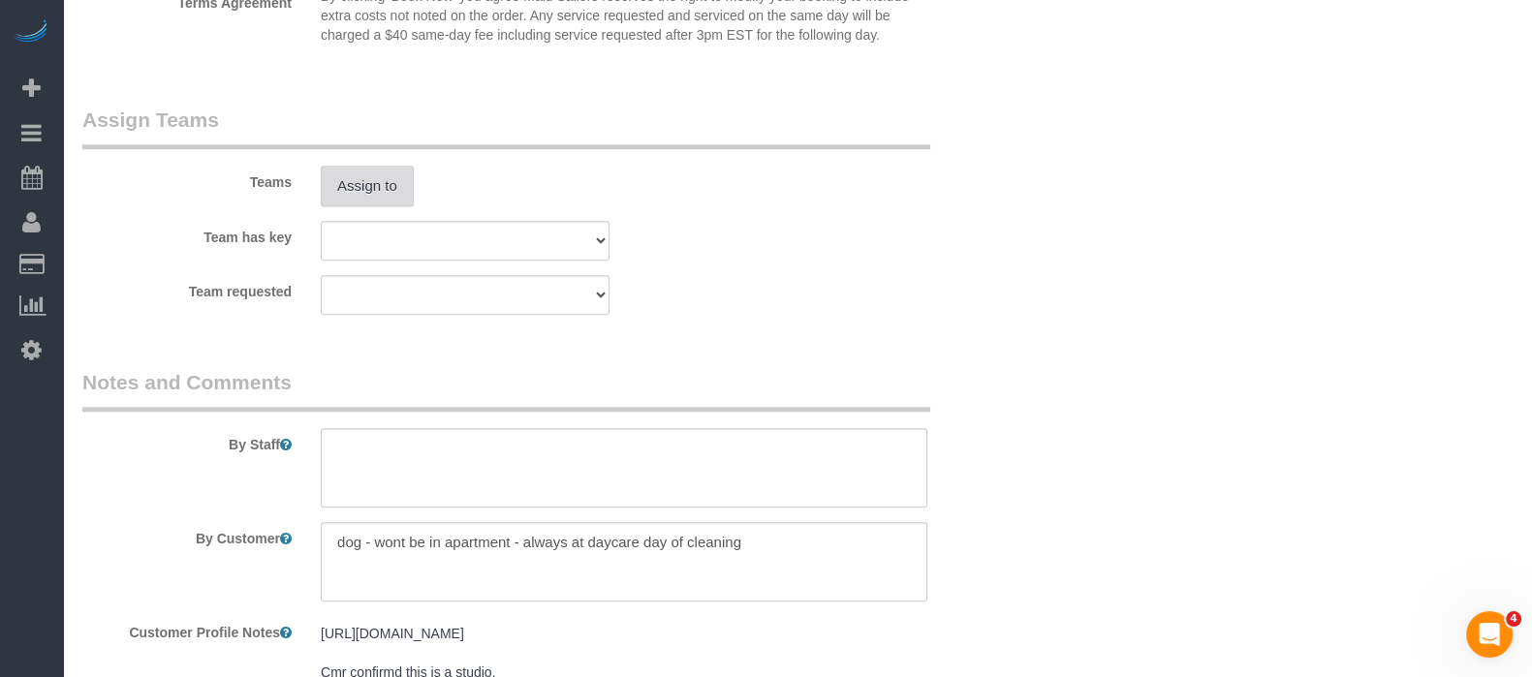
click at [363, 185] on button "Assign to" at bounding box center [367, 186] width 93 height 41
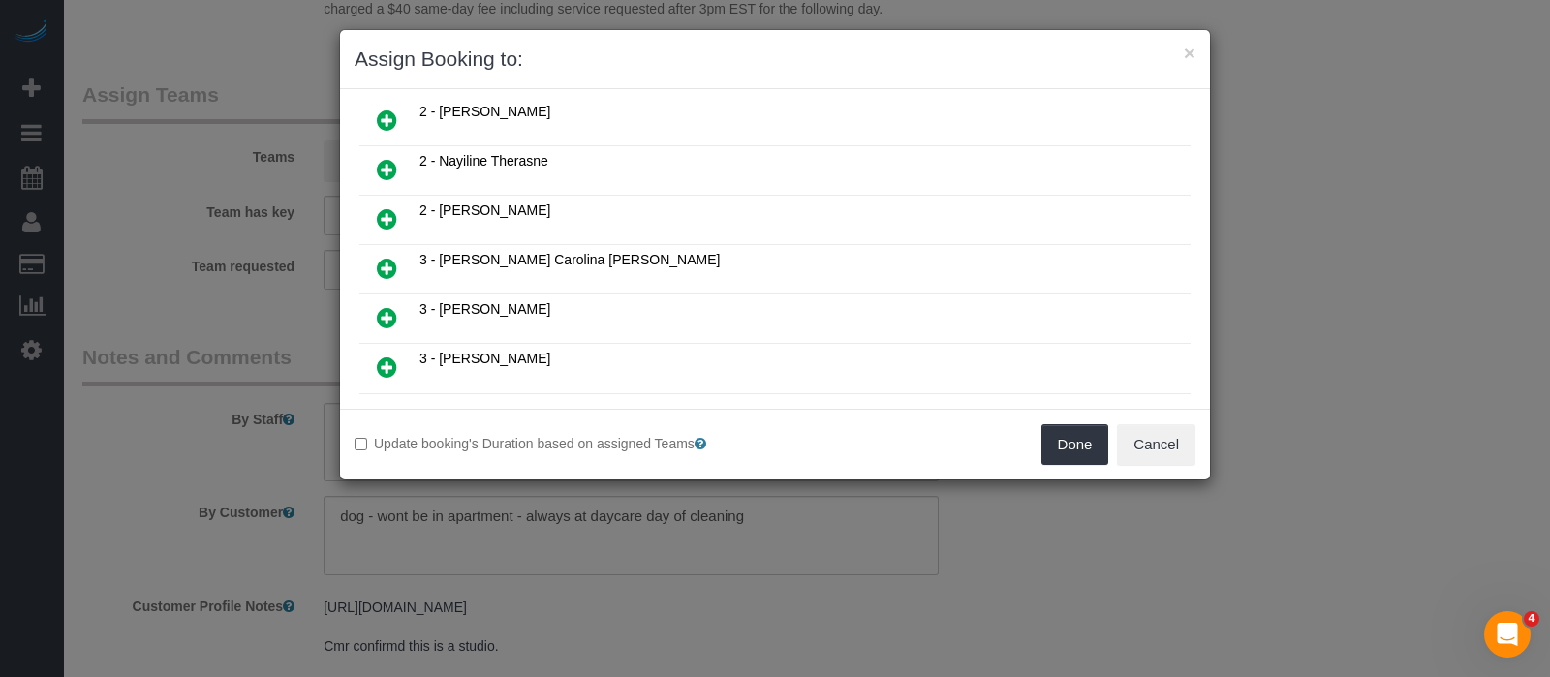
scroll to position [1574, 0]
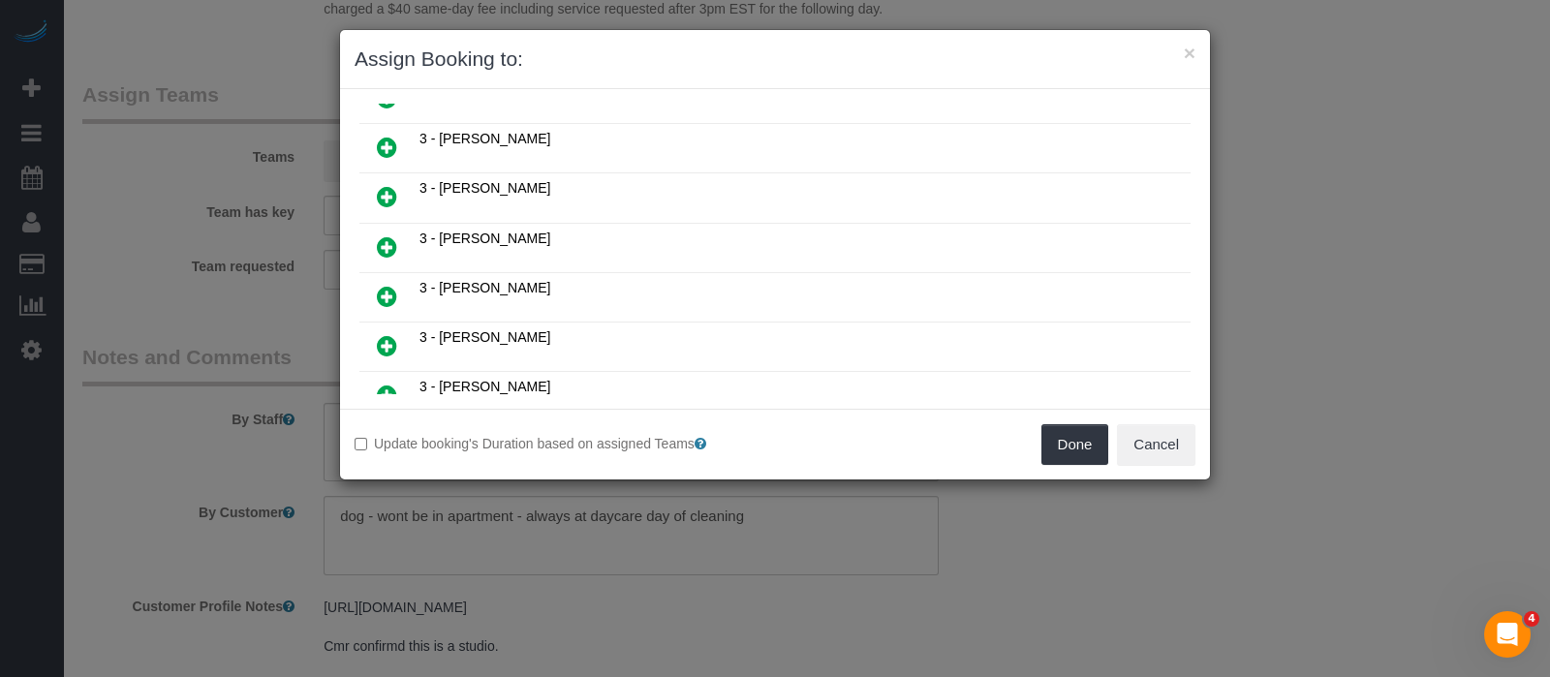
drag, startPoint x: 391, startPoint y: 364, endPoint x: 577, endPoint y: 360, distance: 186.1
click at [390, 433] on icon at bounding box center [387, 444] width 20 height 23
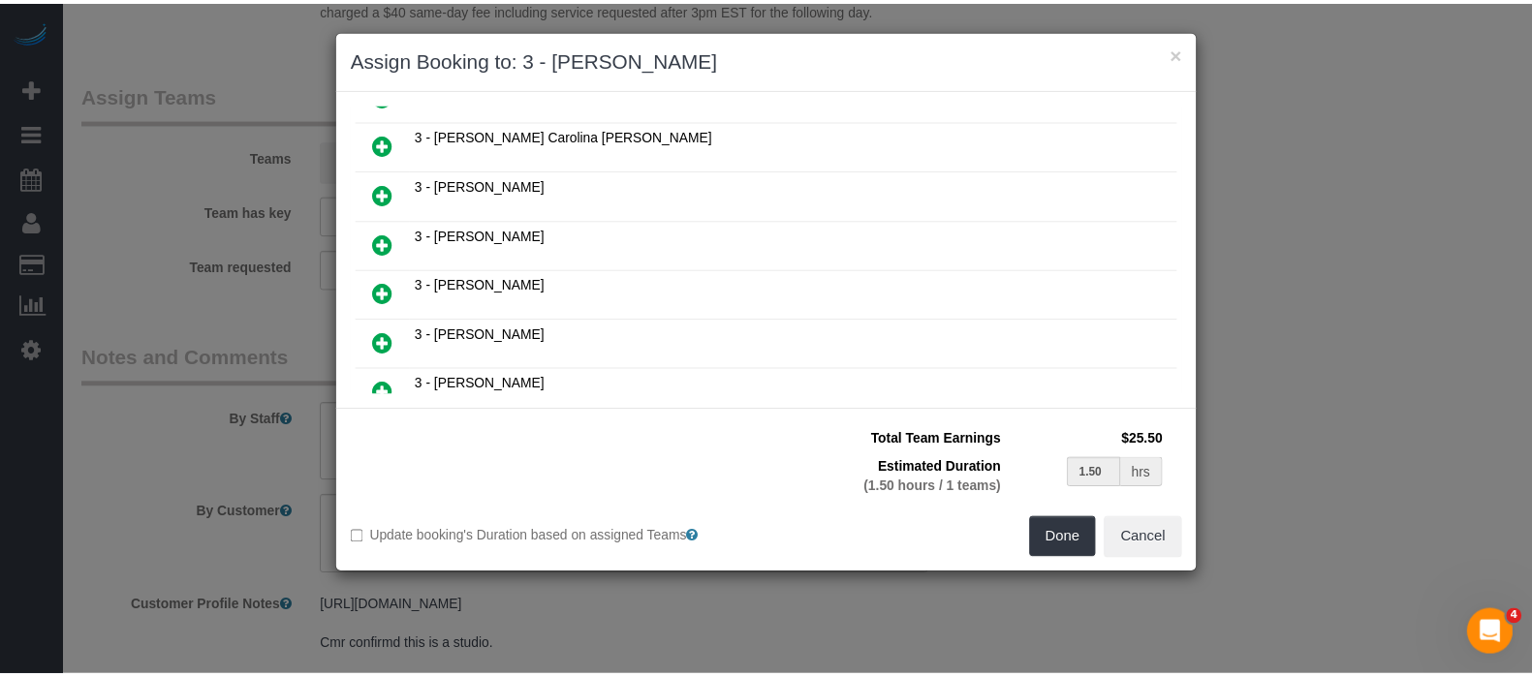
scroll to position [1619, 0]
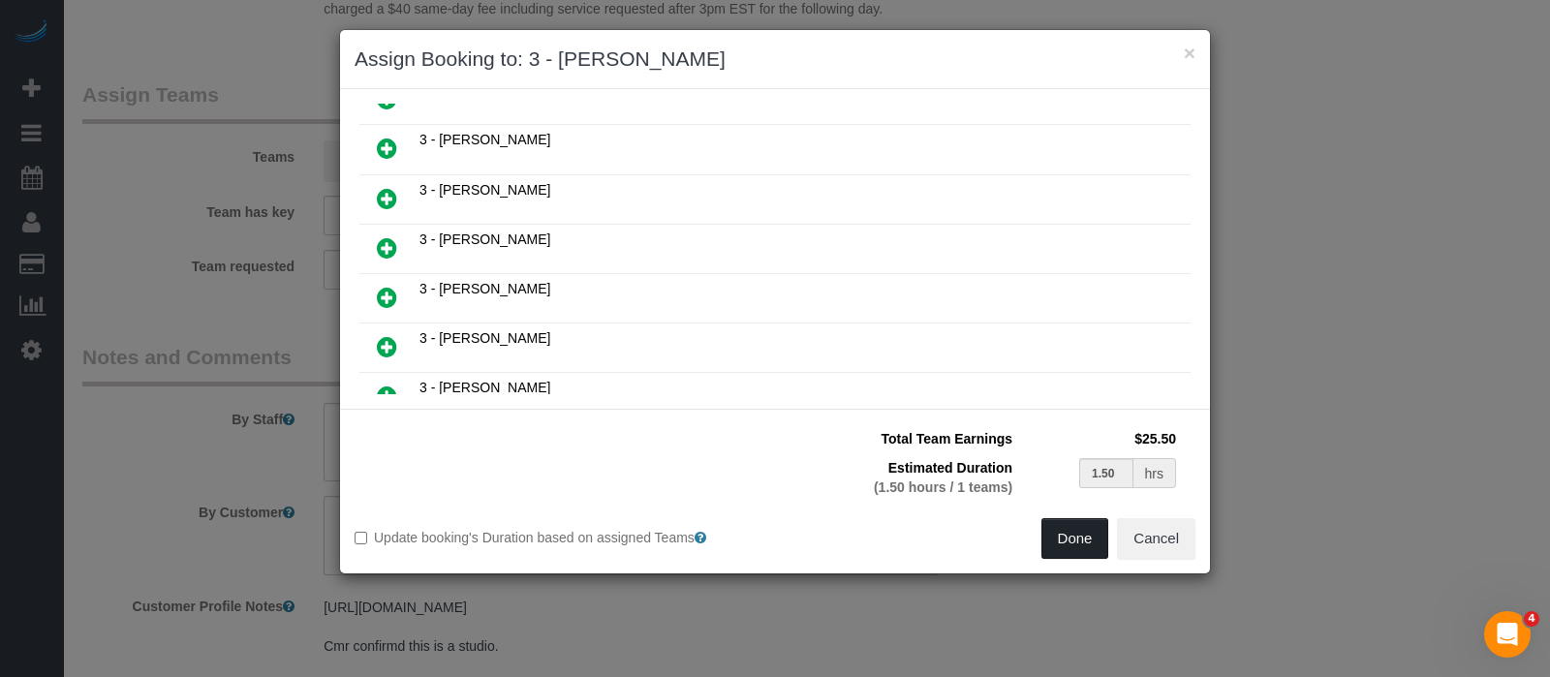
click at [1068, 547] on button "Done" at bounding box center [1076, 538] width 68 height 41
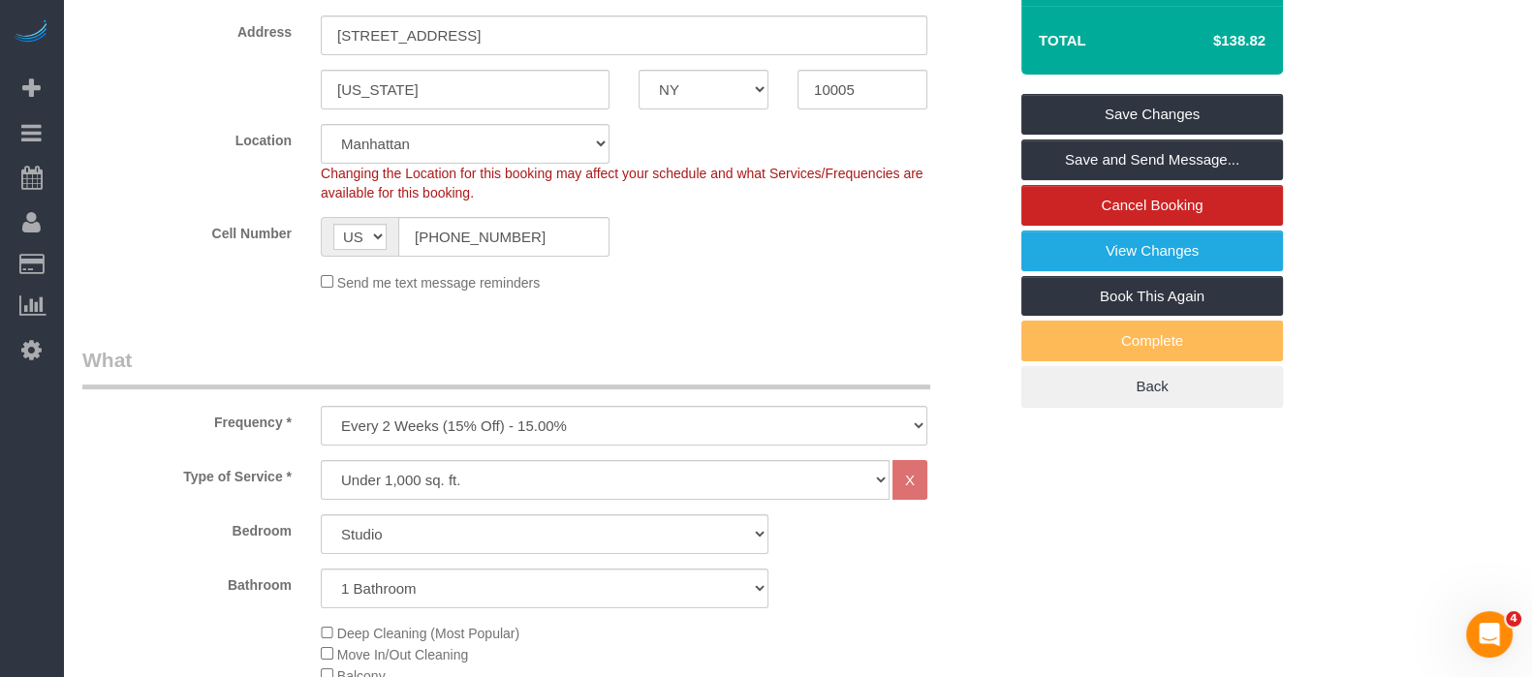
scroll to position [241, 0]
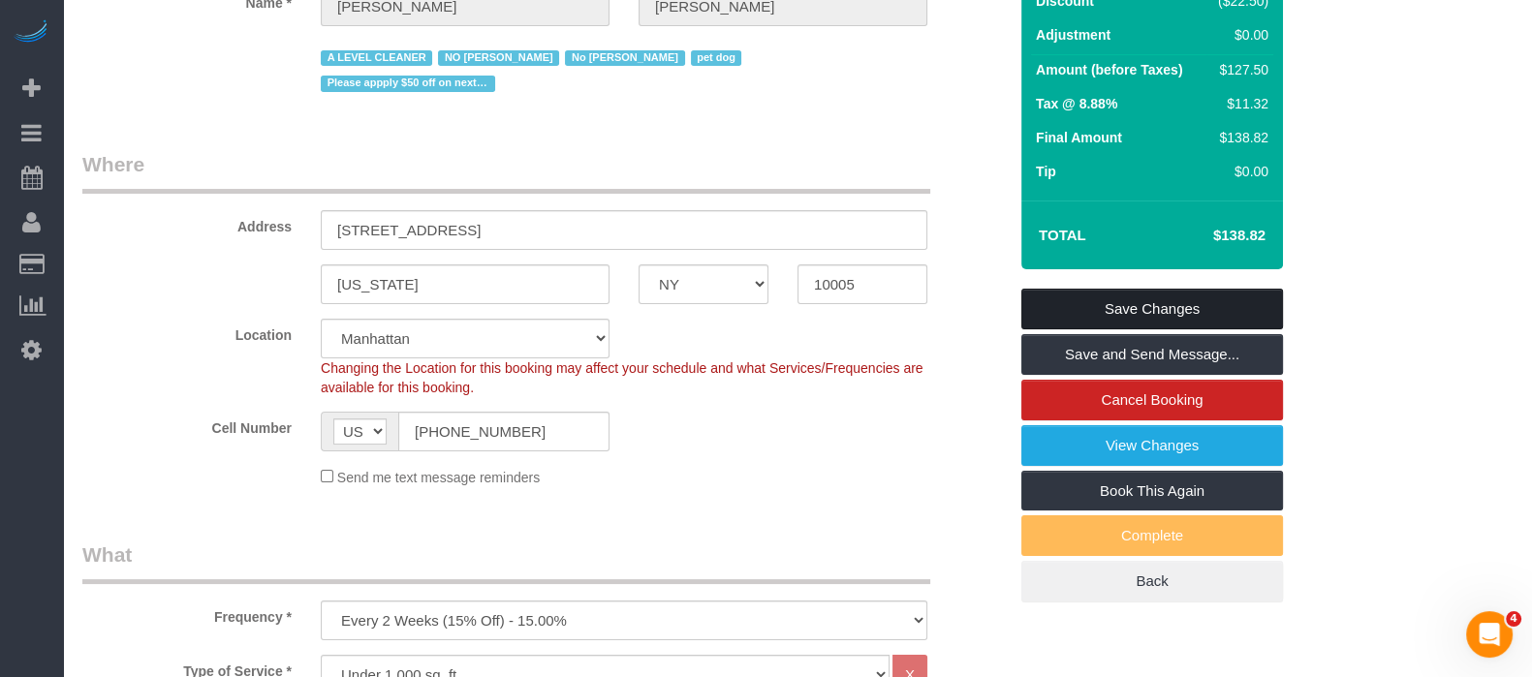
click at [1180, 313] on link "Save Changes" at bounding box center [1152, 309] width 262 height 41
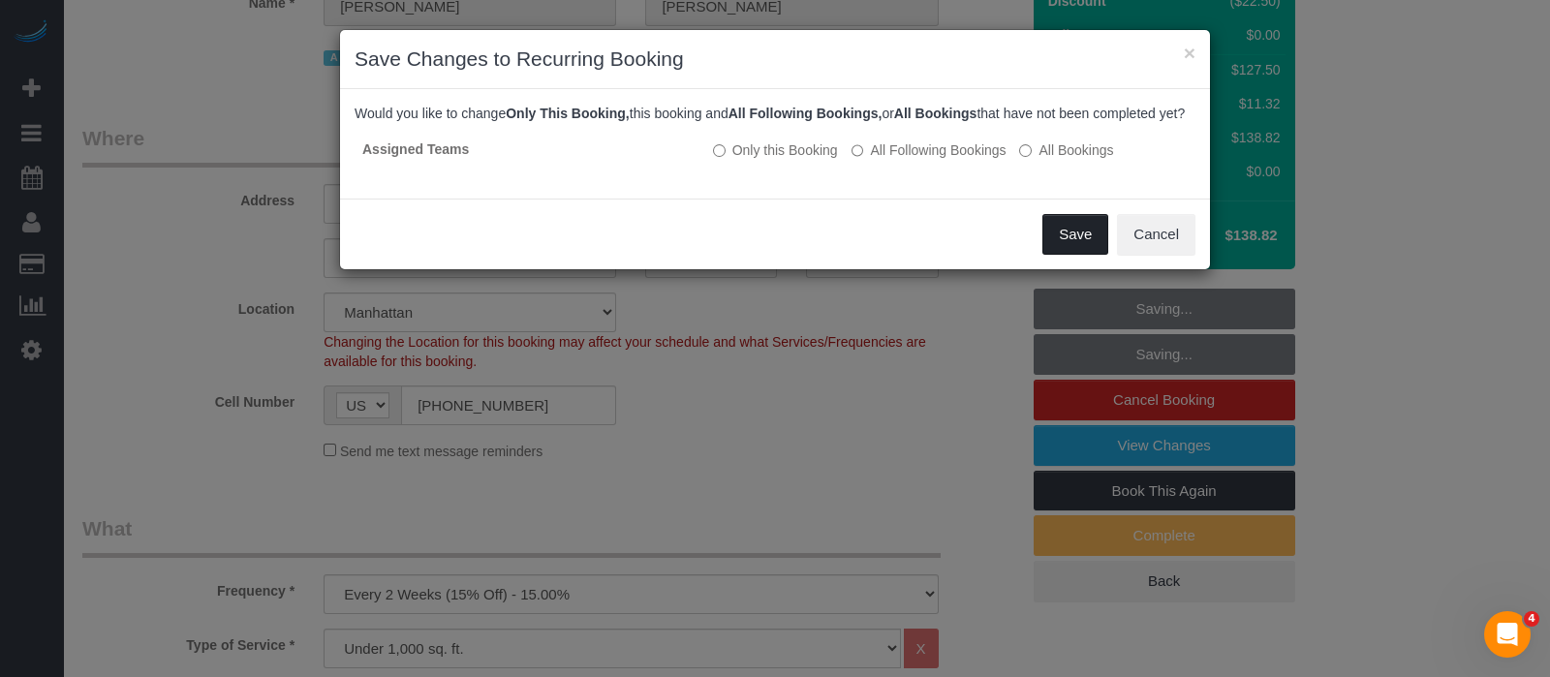
click at [1057, 248] on button "Save" at bounding box center [1076, 234] width 66 height 41
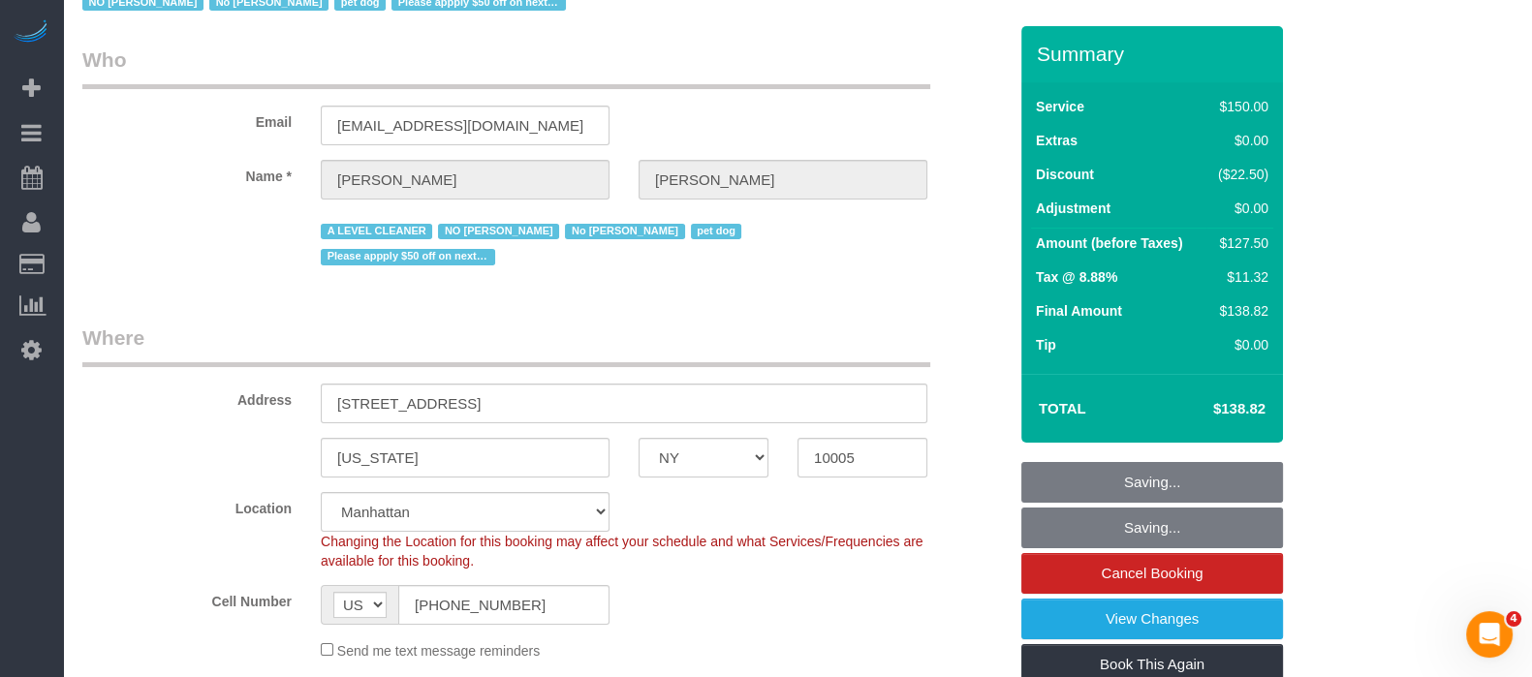
scroll to position [0, 0]
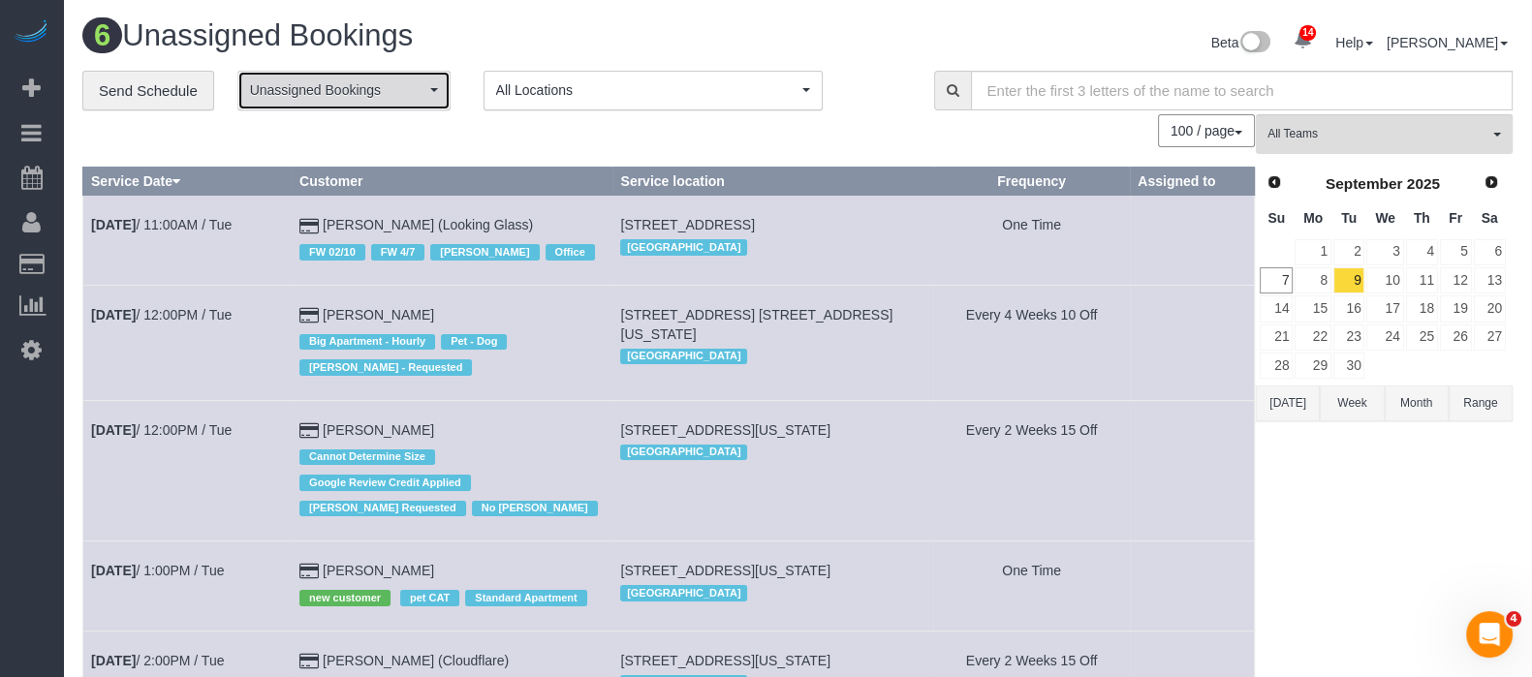
click at [425, 84] on button "Unassigned Bookings" at bounding box center [343, 91] width 213 height 40
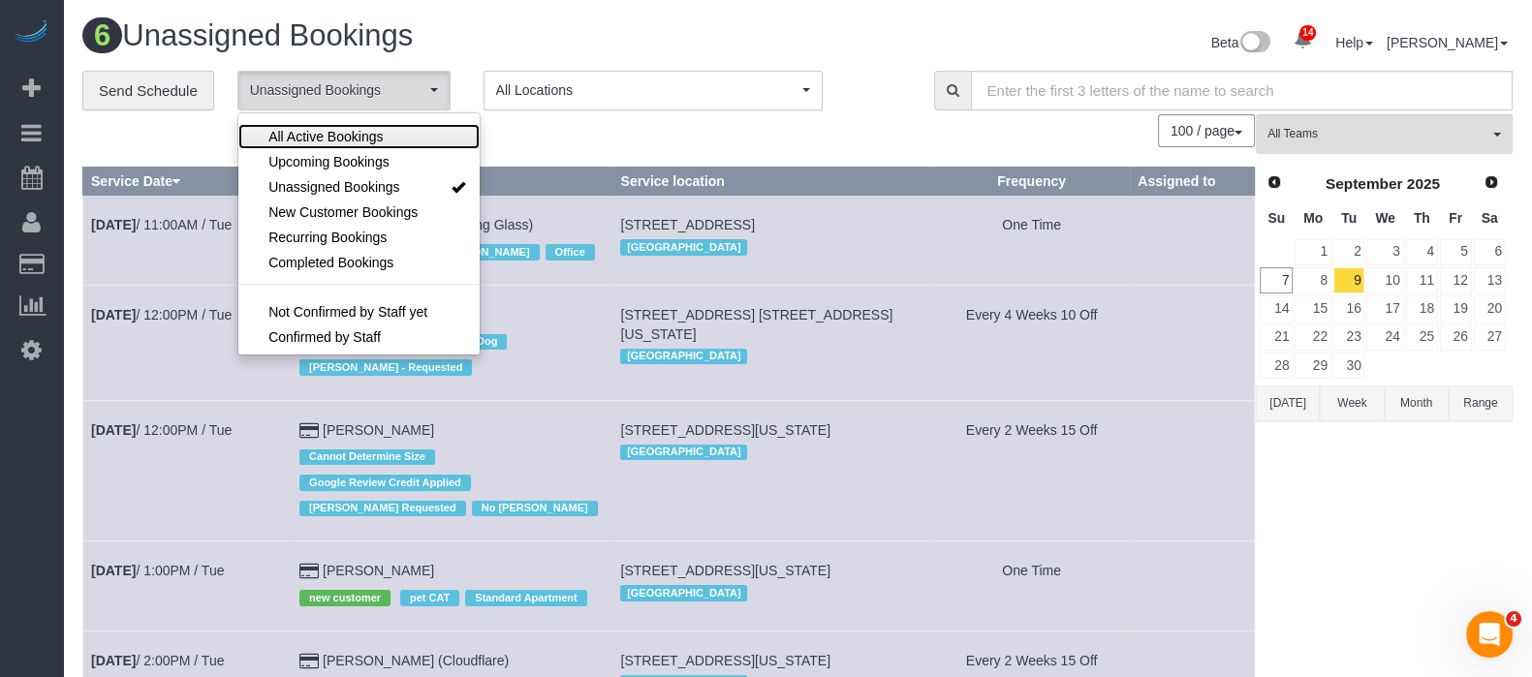
click at [392, 125] on link "All Active Bookings" at bounding box center [358, 136] width 241 height 25
select select "***"
click at [615, 133] on div "100 / page 10 / page 20 / page 30 / page 40 / page 50 / page 100 / page" at bounding box center [668, 130] width 1172 height 33
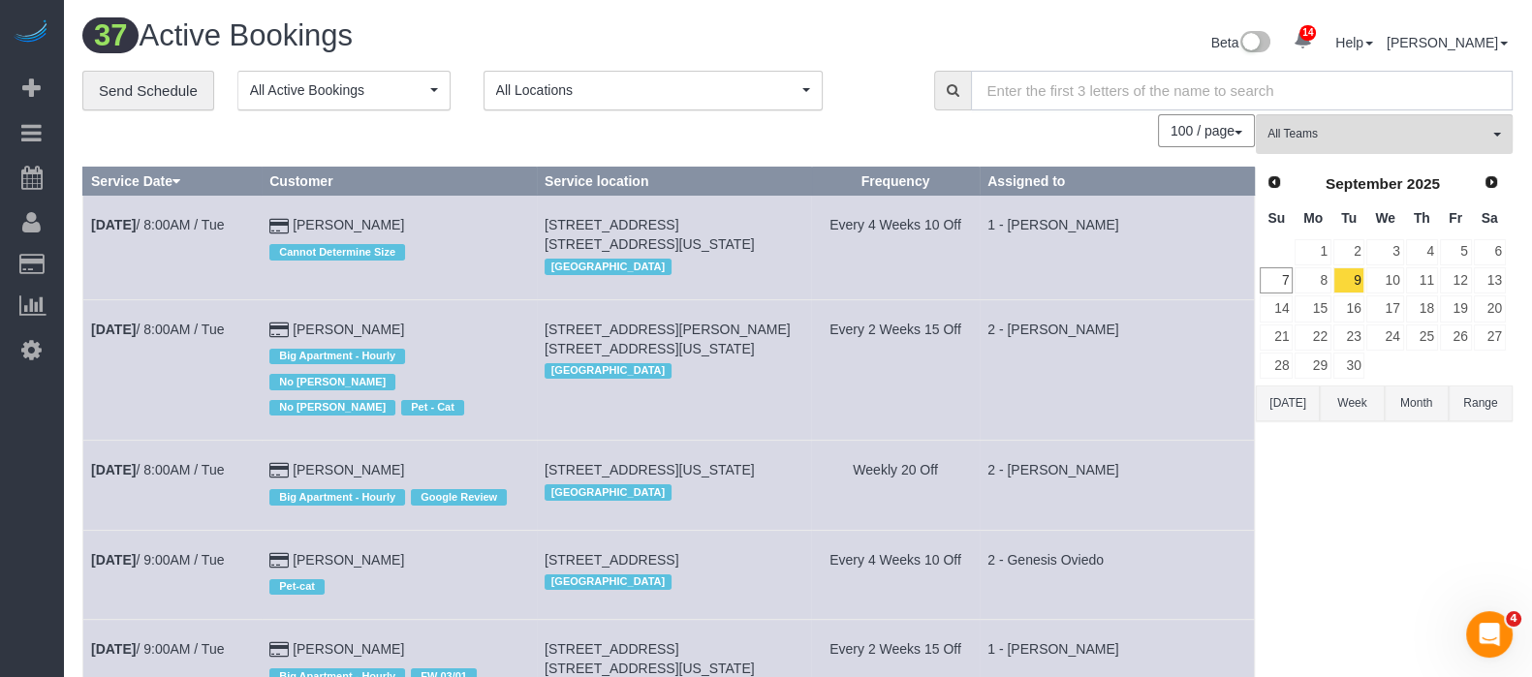
click at [1126, 80] on input "text" at bounding box center [1242, 91] width 543 height 40
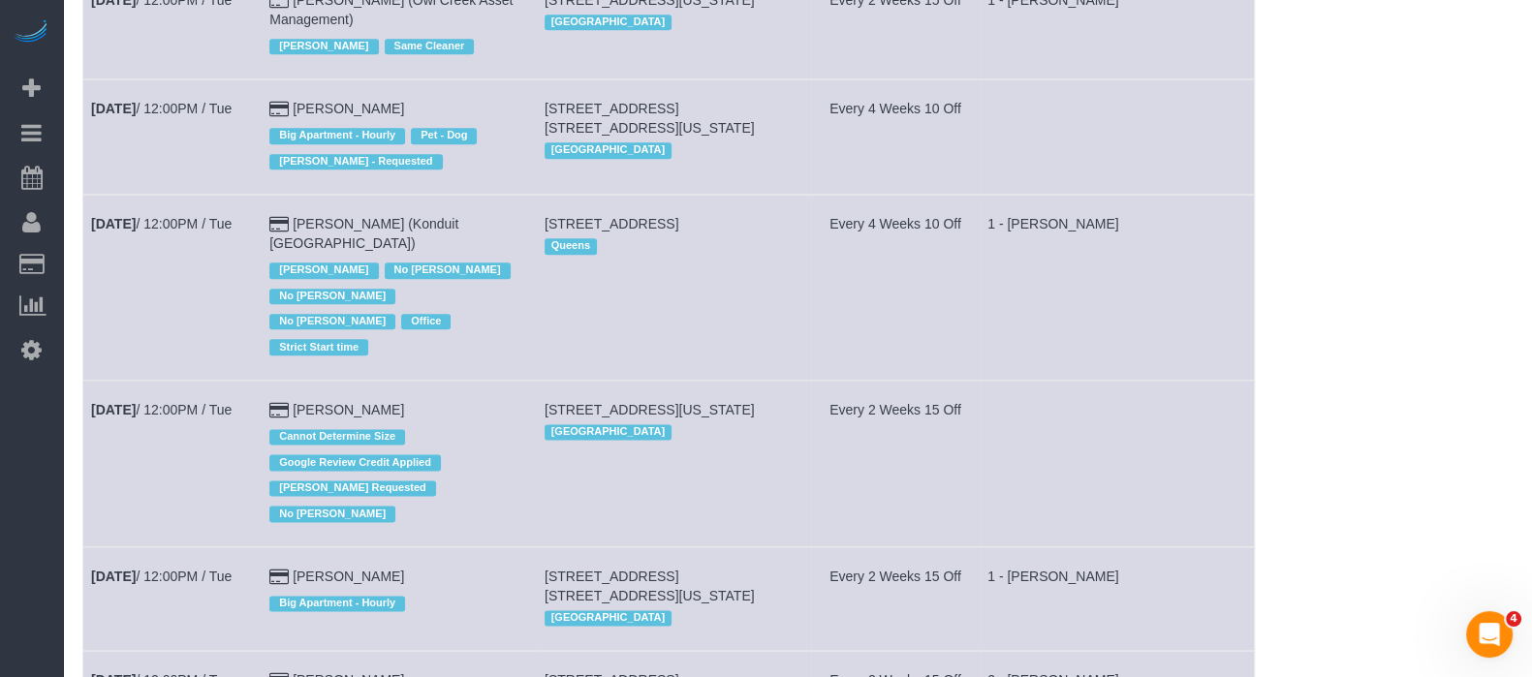
scroll to position [3148, 0]
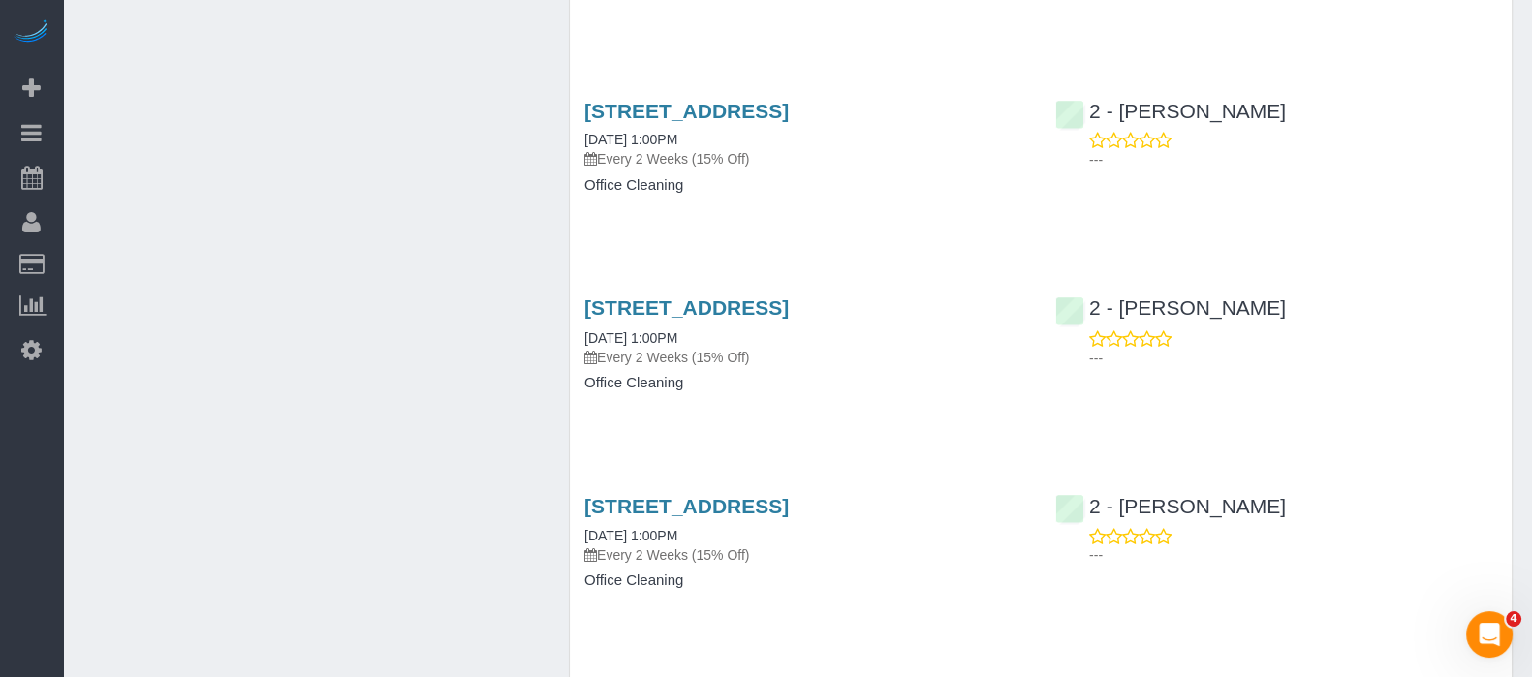
scroll to position [4482, 0]
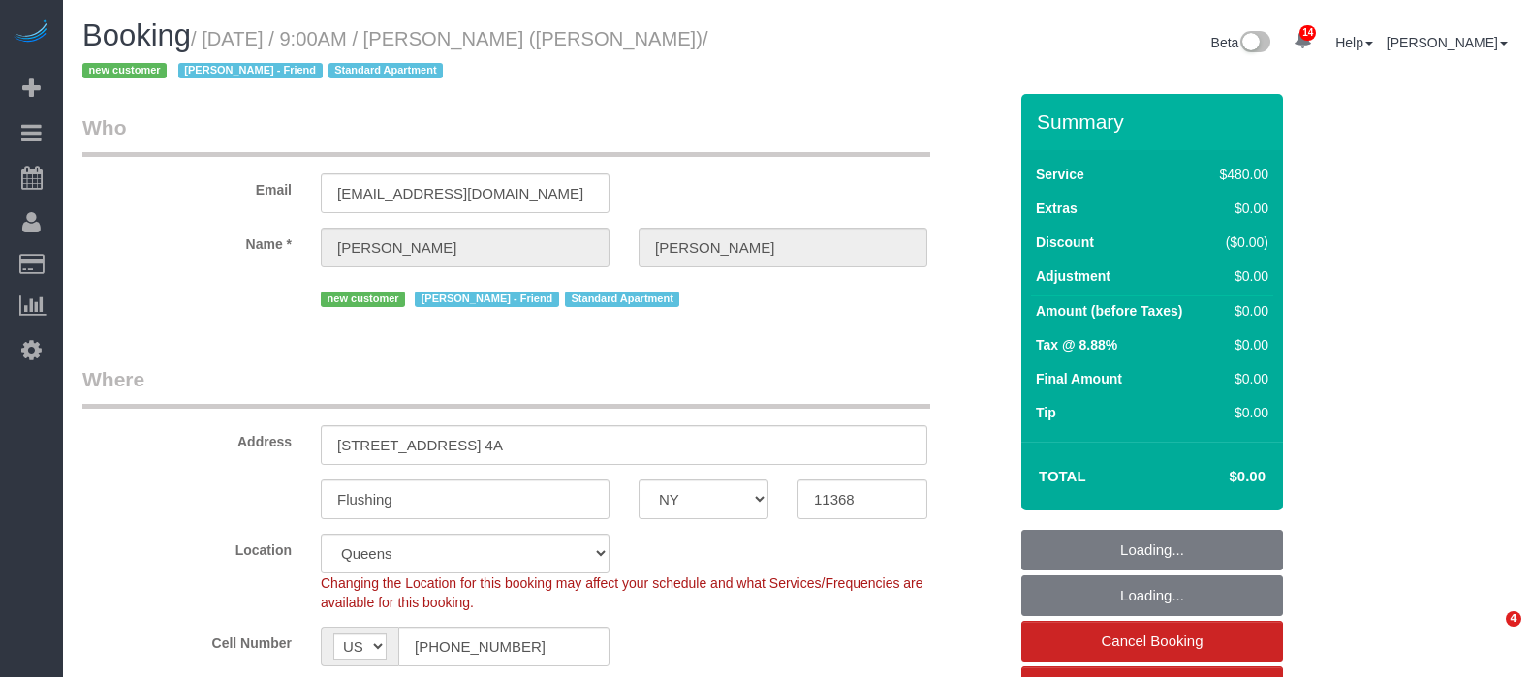
select select "NY"
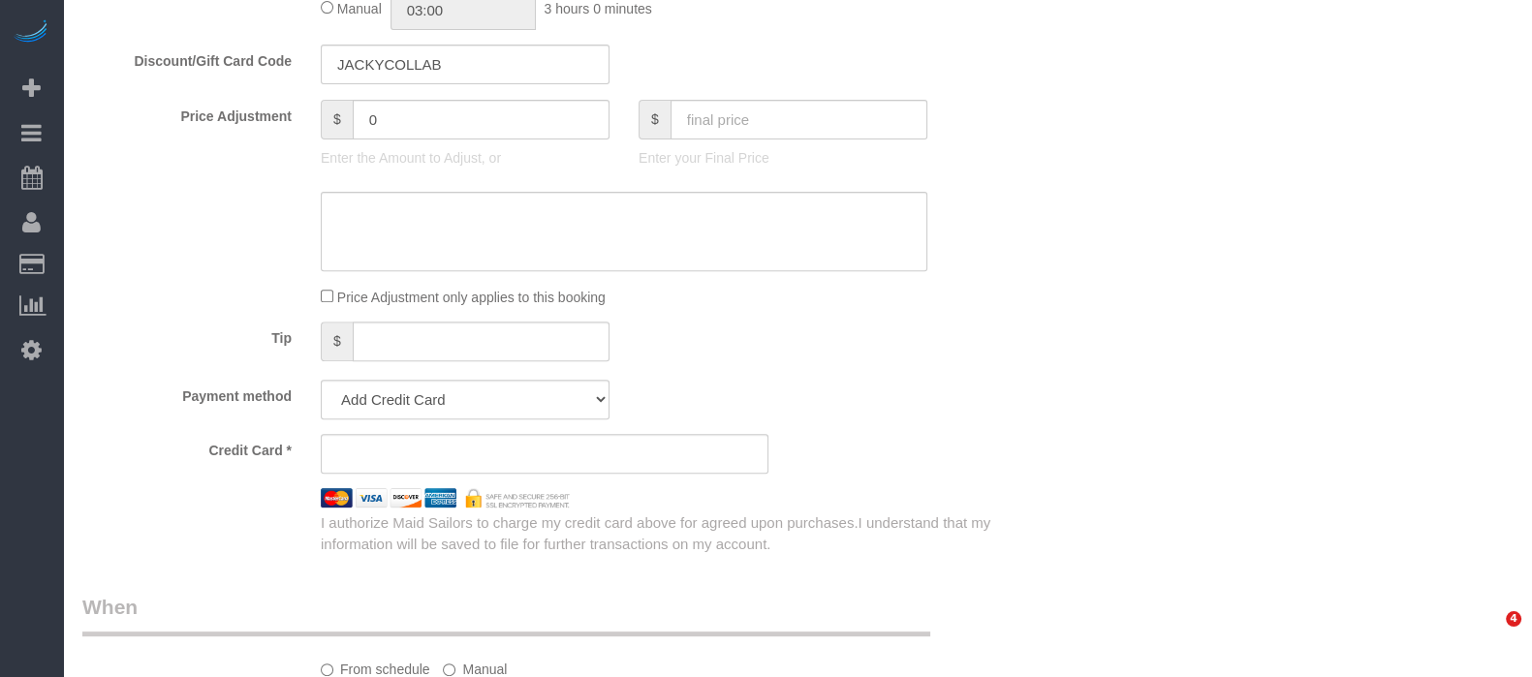
select select "number:56"
select select "number:77"
select select "number:15"
select select "number:5"
select select "object:1422"
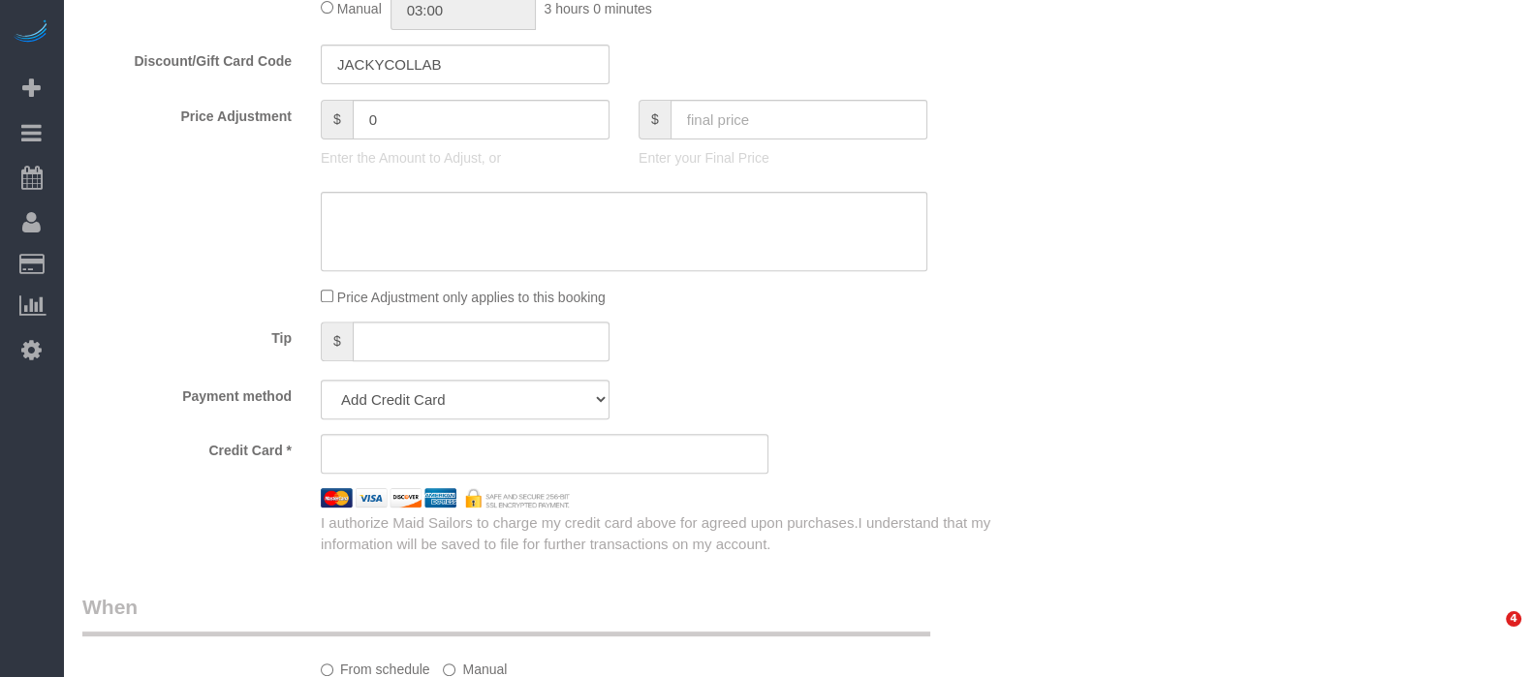
select select "string:stripe-pm_1RwEEs4VGloSiKo7d6IUqcr0"
select select "spot1"
select select "2"
select select "180"
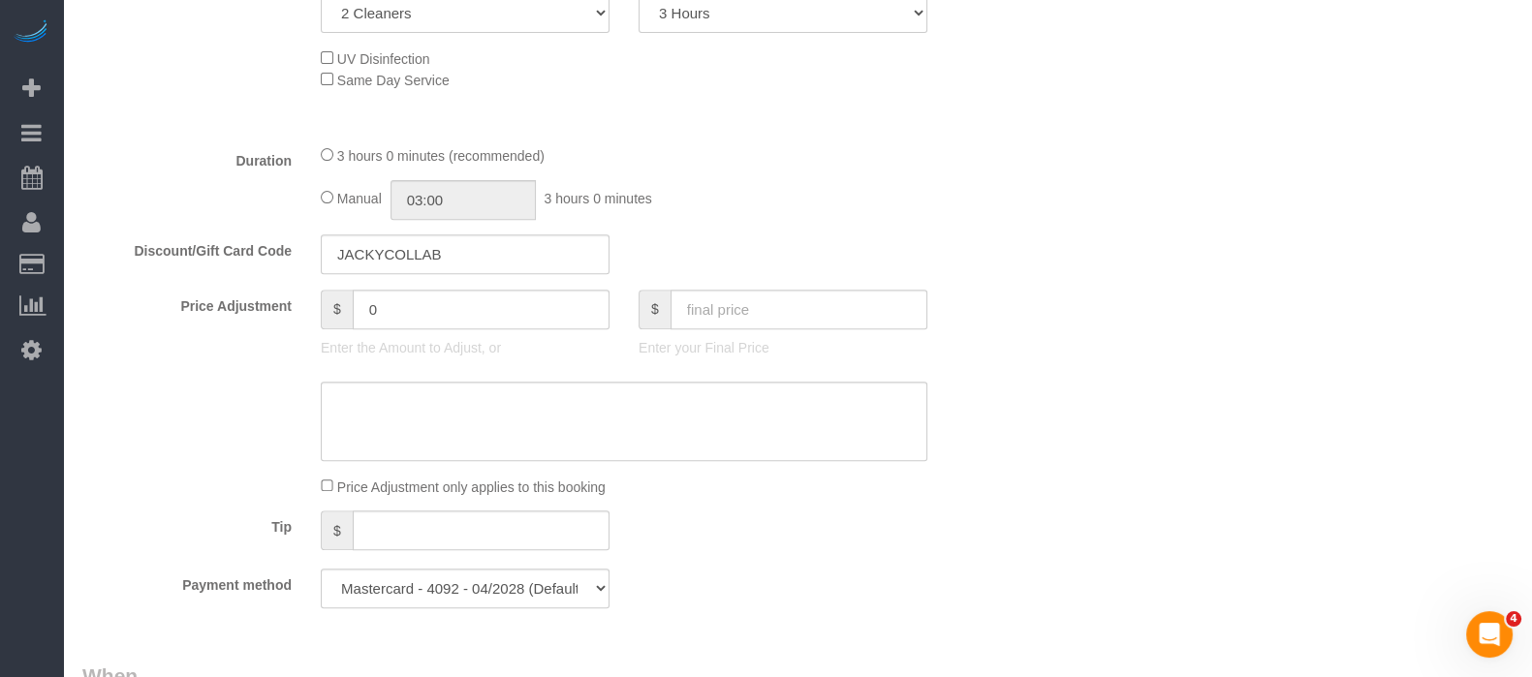
scroll to position [1766, 0]
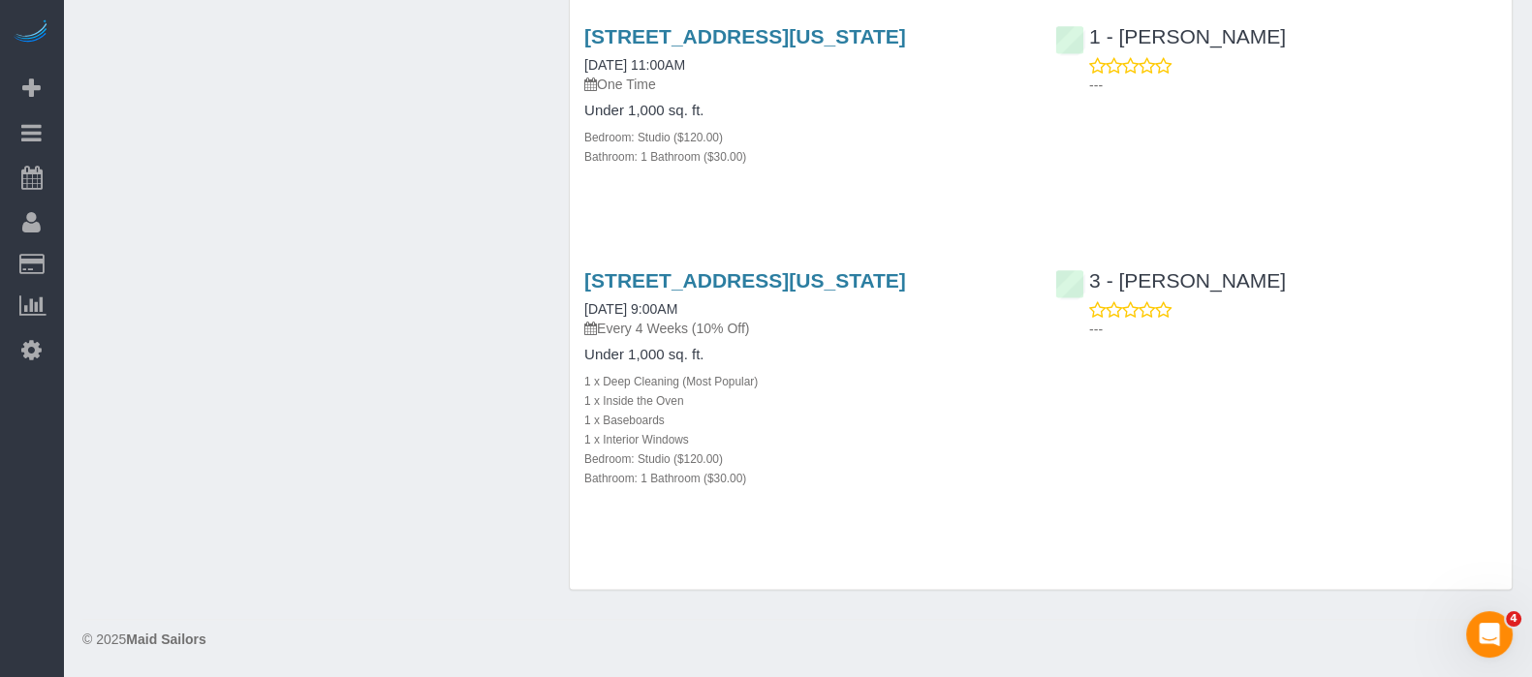
scroll to position [4226, 0]
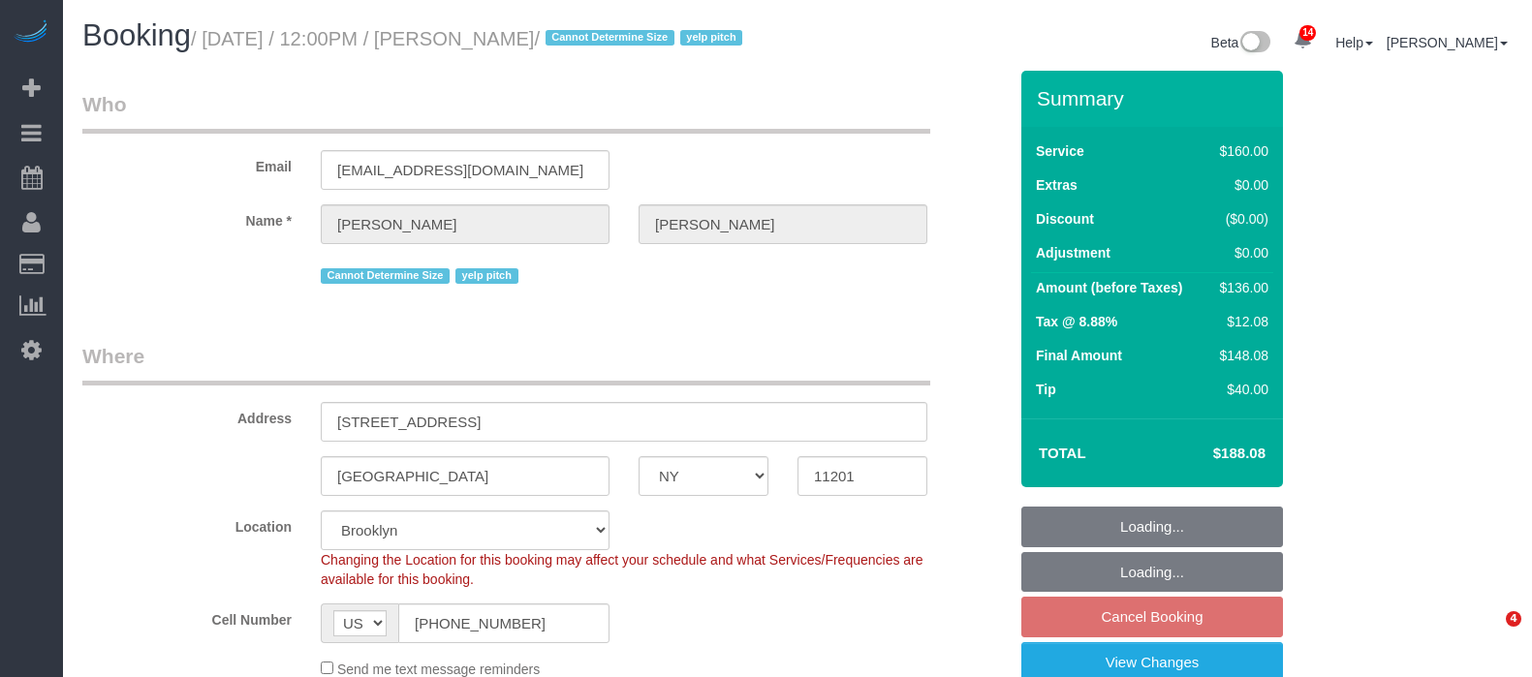
select select "NY"
select select "spot5"
select select "number:89"
select select "number:90"
select select "number:15"
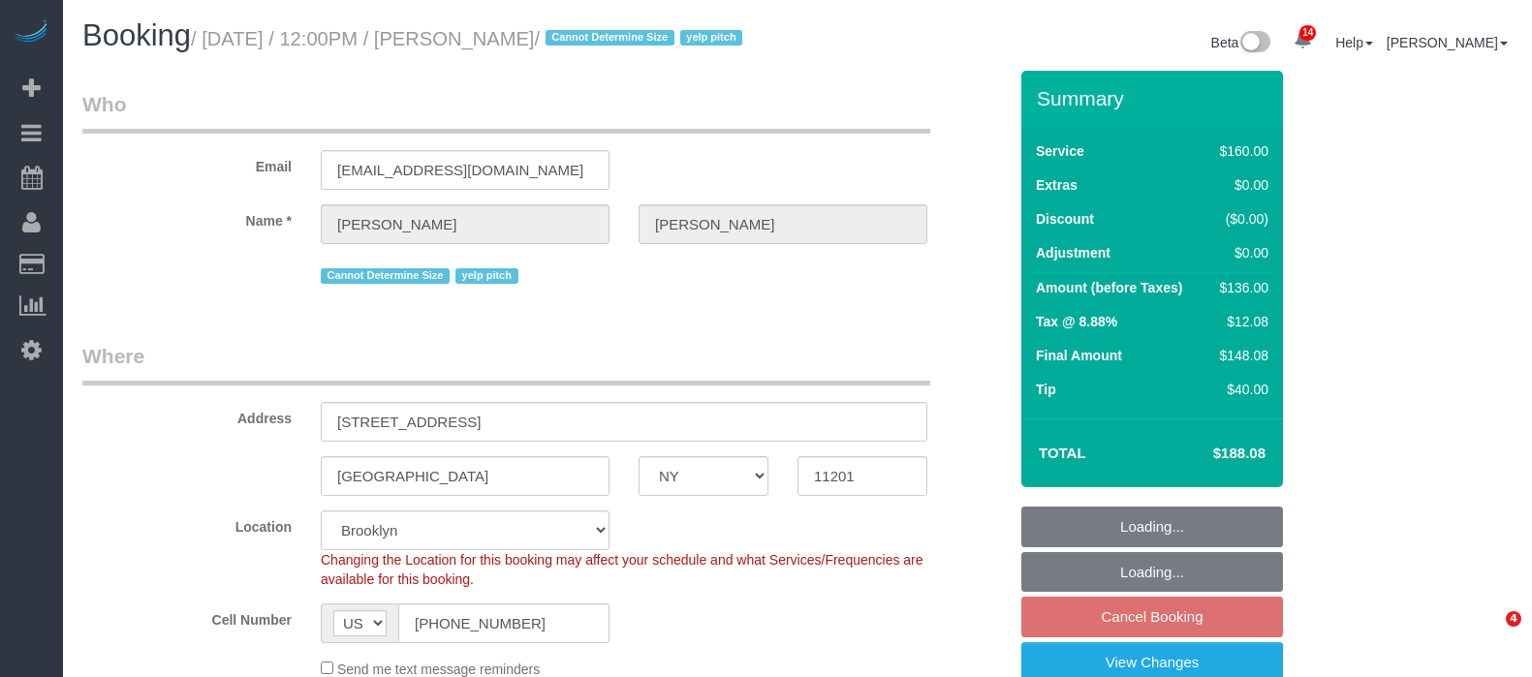
select select "number:6"
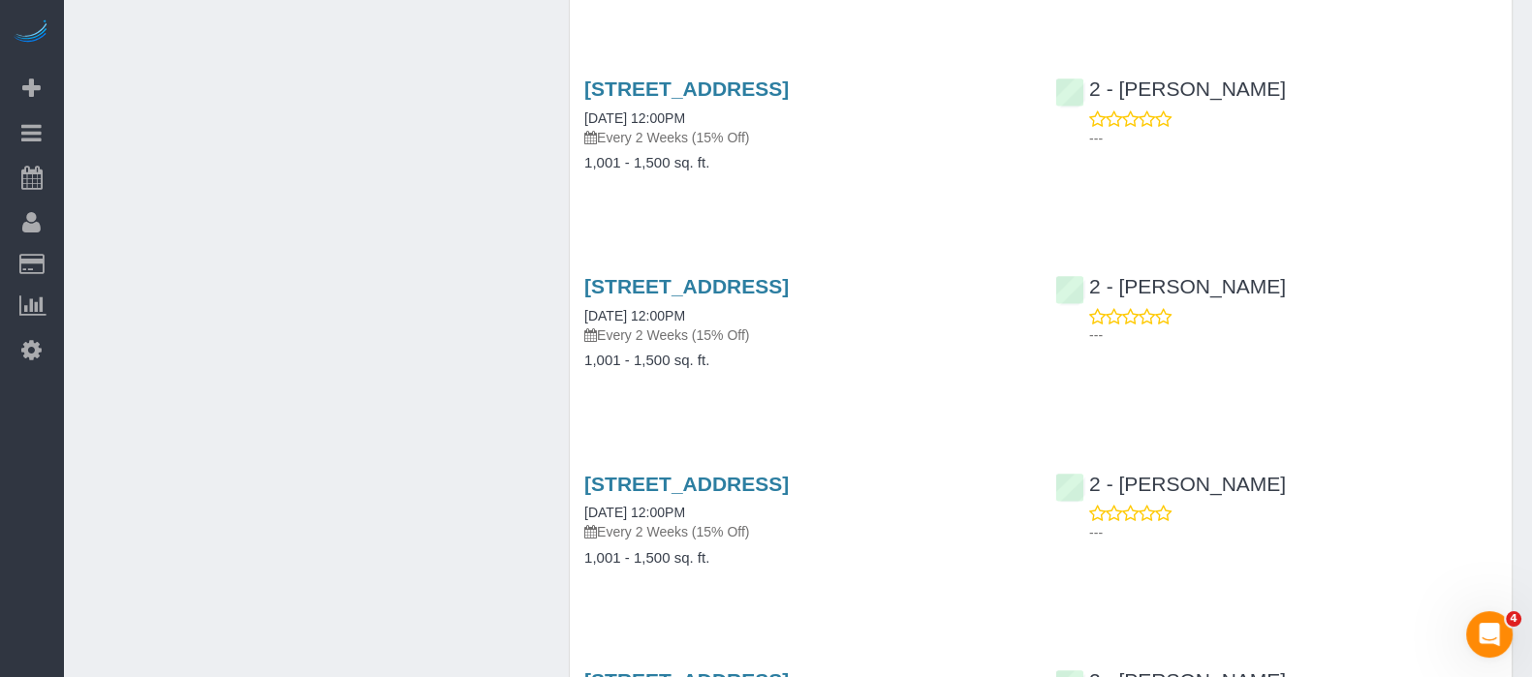
scroll to position [3512, 0]
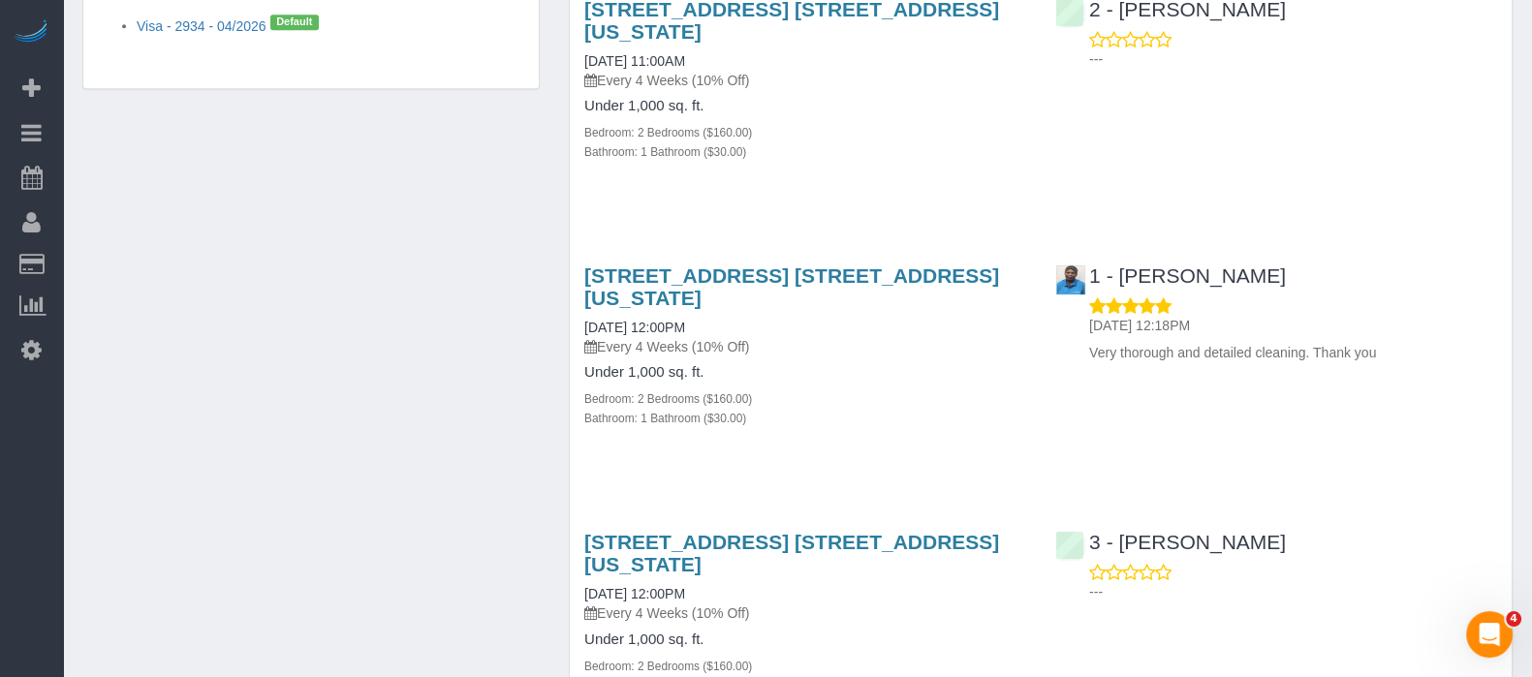
scroll to position [1332, 0]
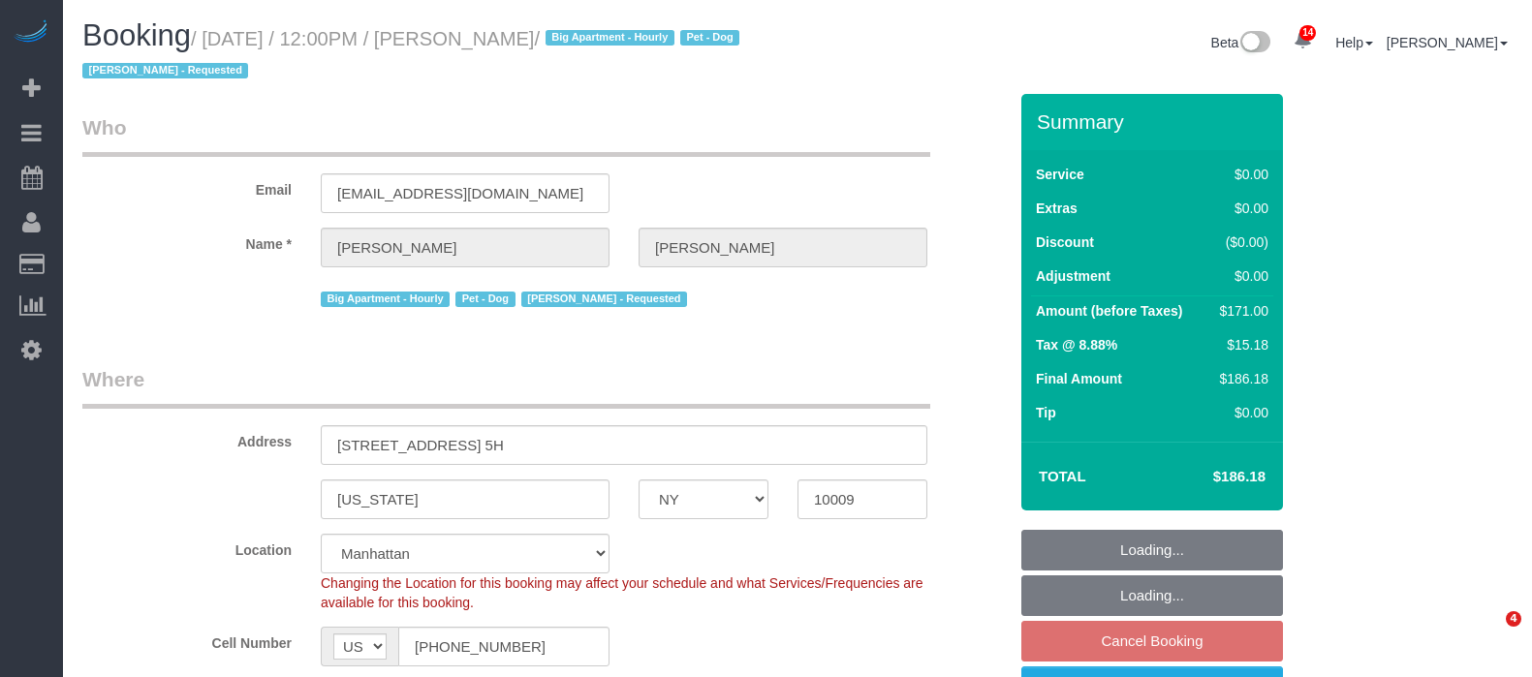
select select "NY"
select select "2"
select select "spot5"
select select "number:59"
select select "number:90"
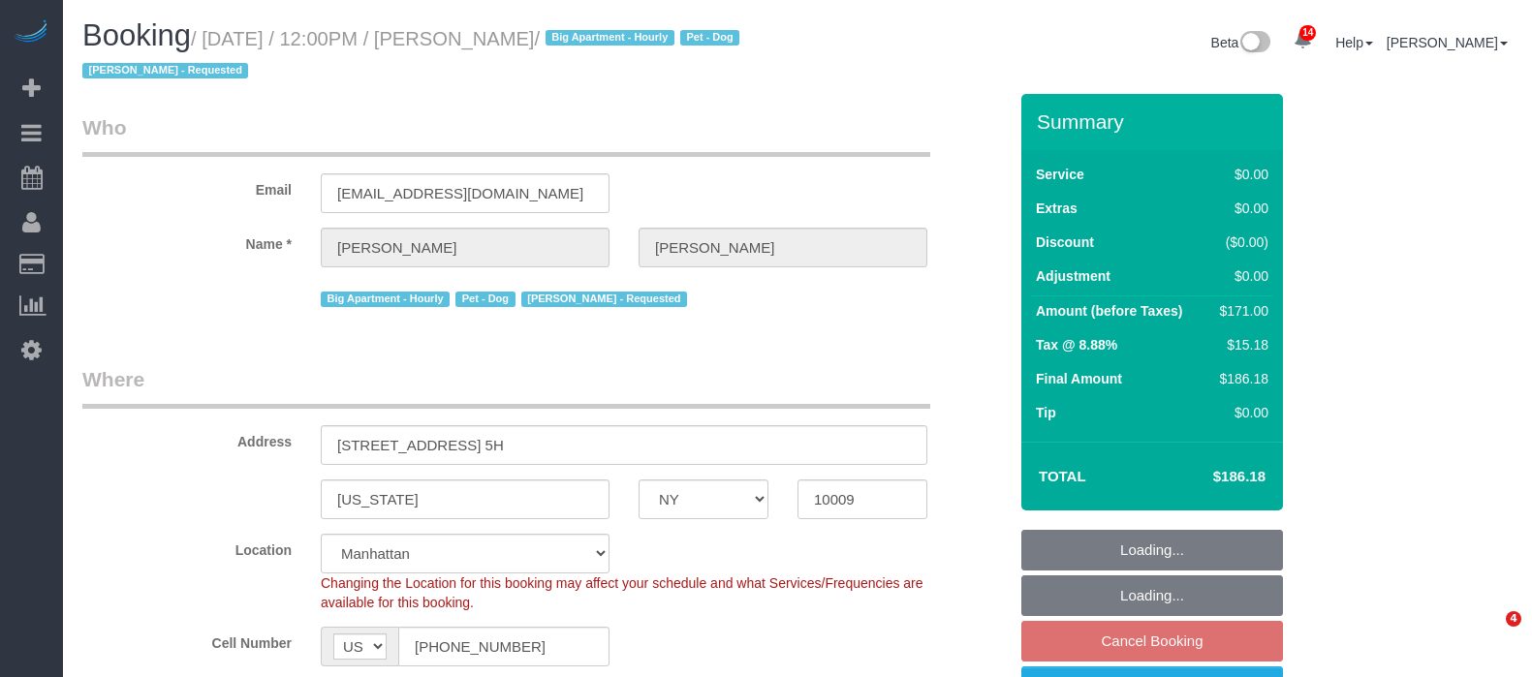
select select "number:13"
select select "number:5"
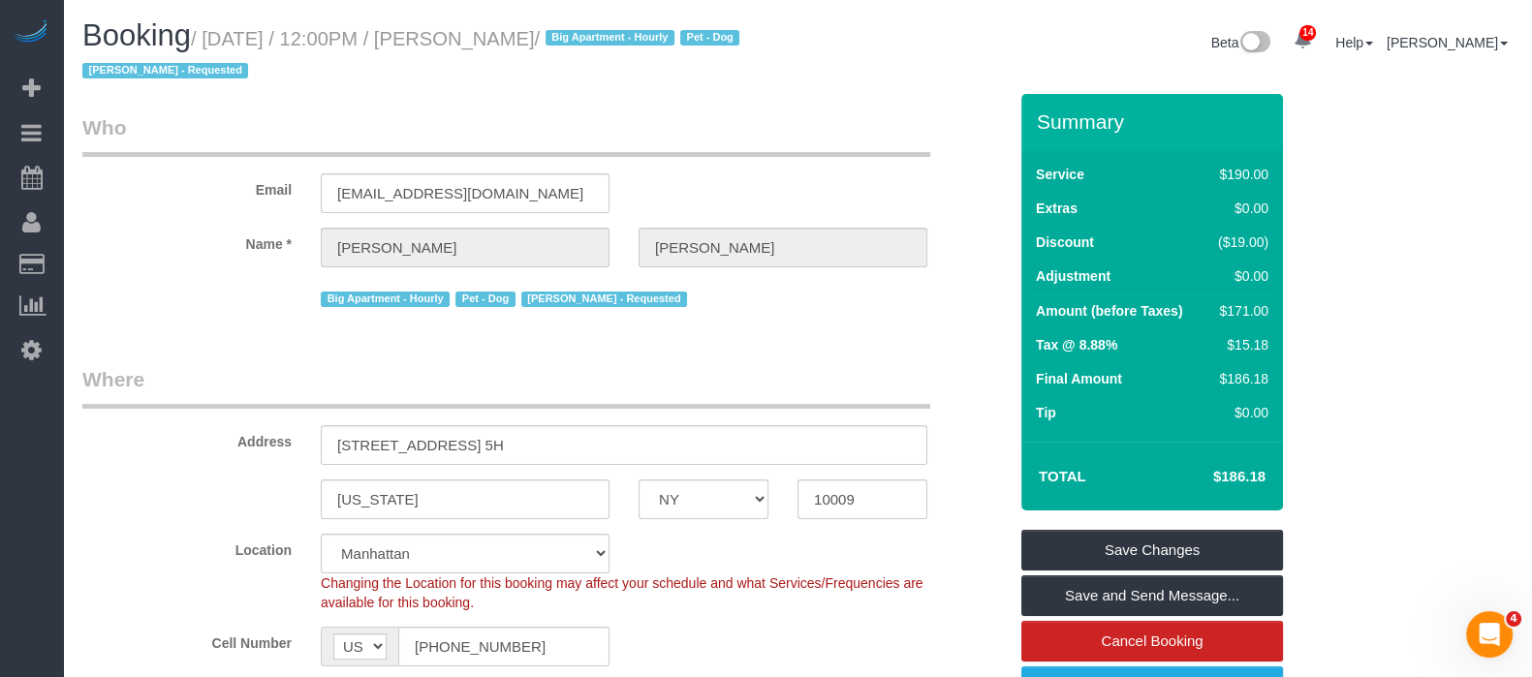
drag, startPoint x: 209, startPoint y: 42, endPoint x: 636, endPoint y: 38, distance: 426.4
click at [636, 38] on small "/ [DATE] / 12:00PM / [PERSON_NAME] / Big Apartment - Hourly Pet - Dog [PERSON_N…" at bounding box center [413, 55] width 663 height 54
copy small "September 09, 2025 / 12:00PM / Wendy Kangas"
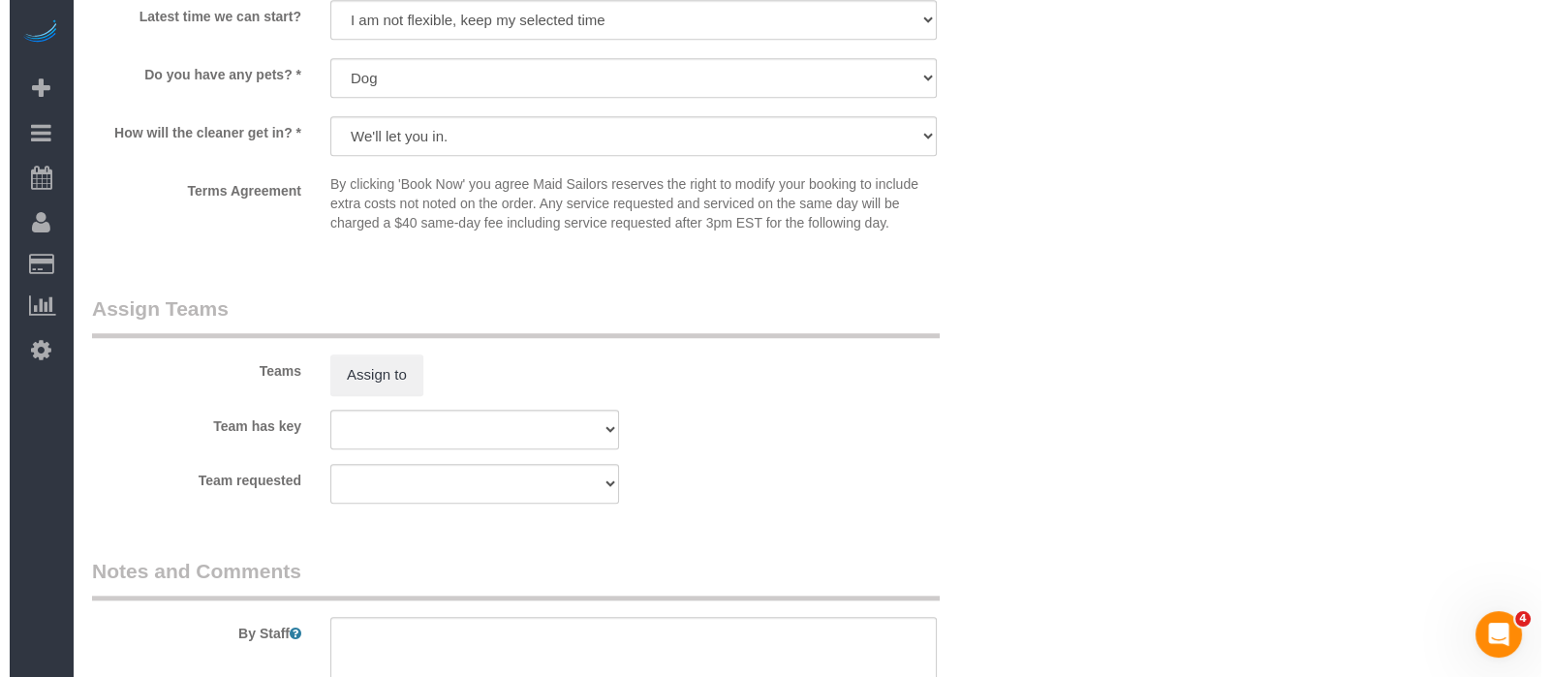
scroll to position [2544, 0]
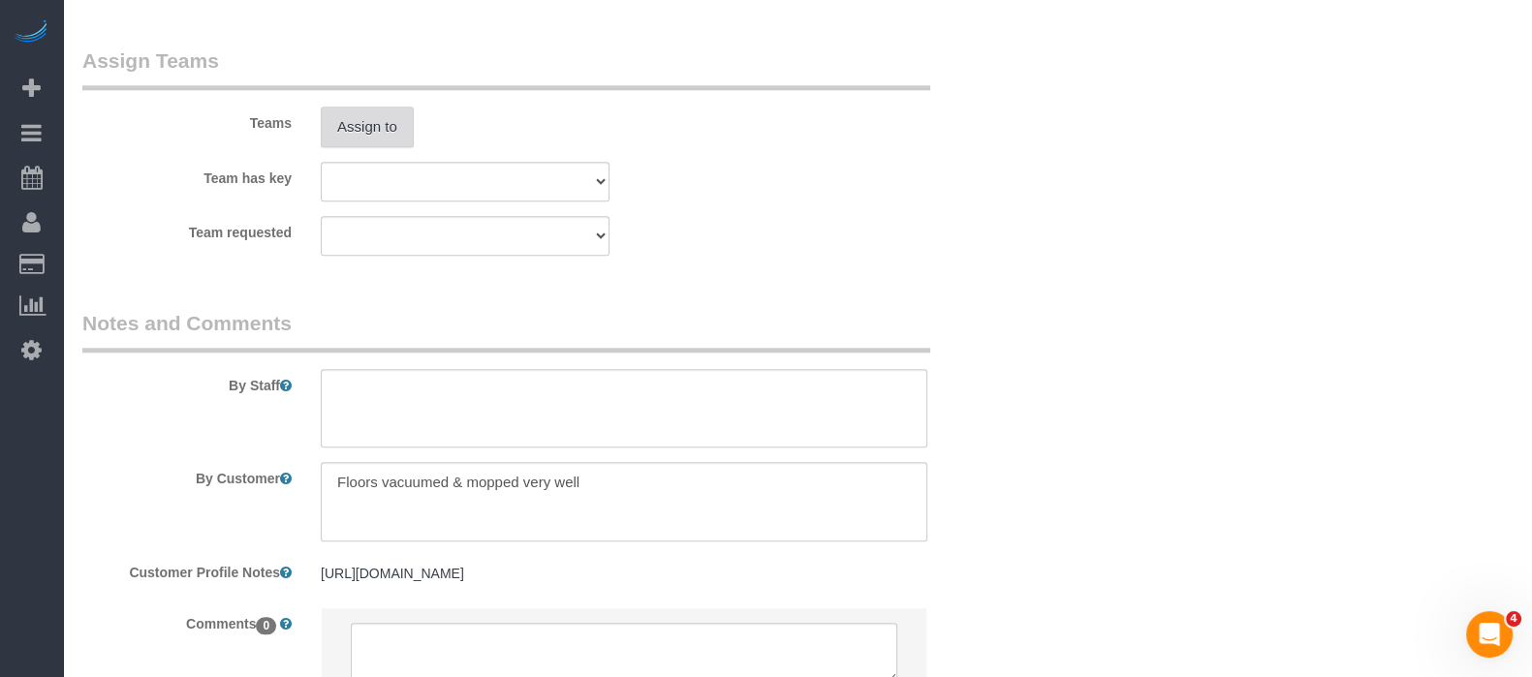
click at [382, 143] on button "Assign to" at bounding box center [367, 127] width 93 height 41
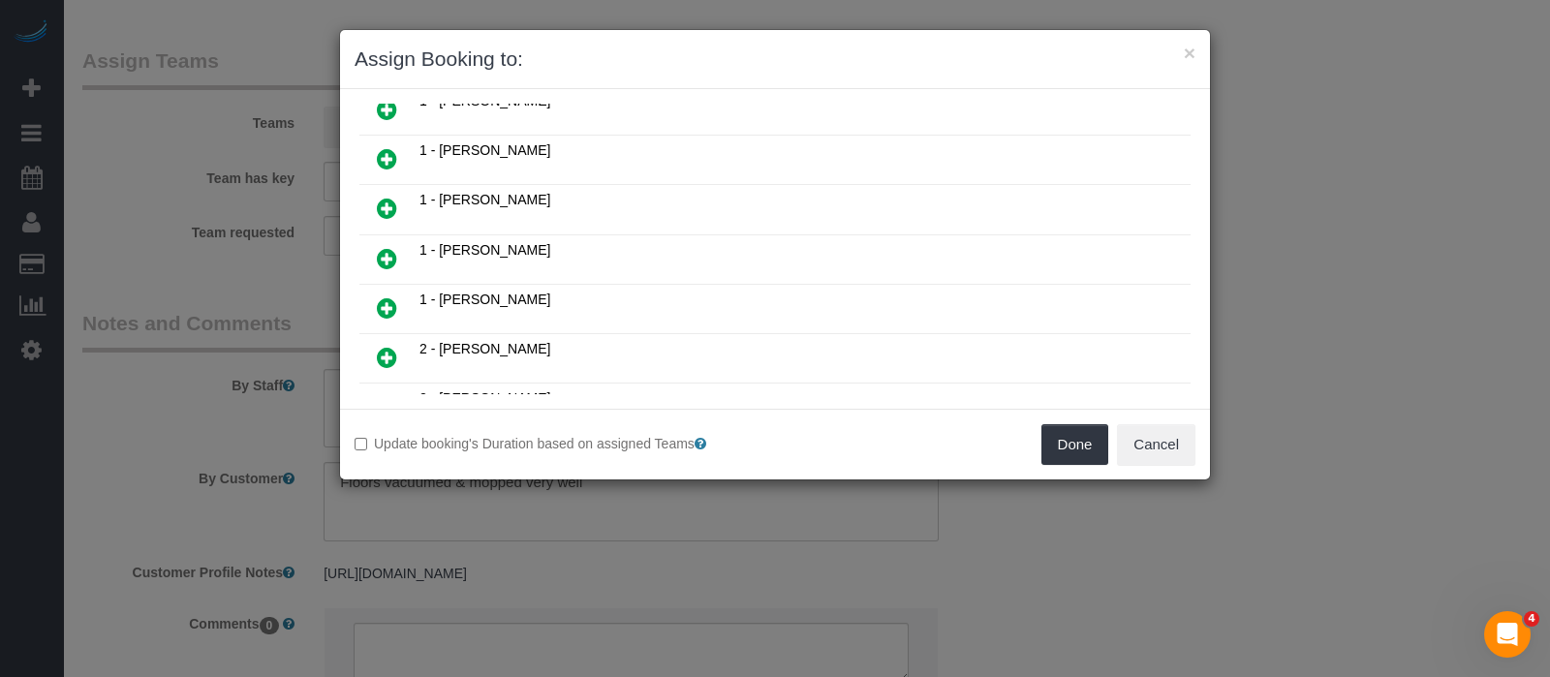
scroll to position [484, 0]
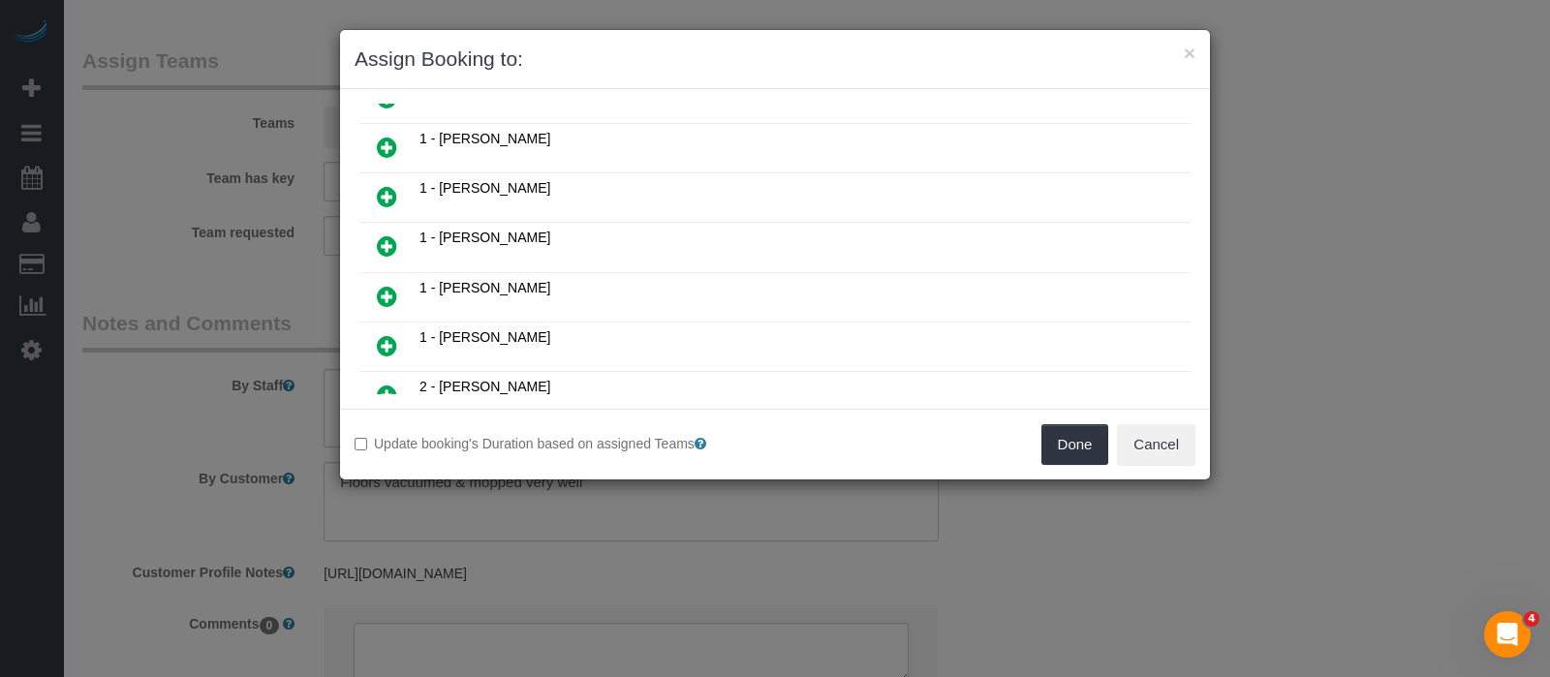
click at [391, 185] on icon at bounding box center [387, 196] width 20 height 23
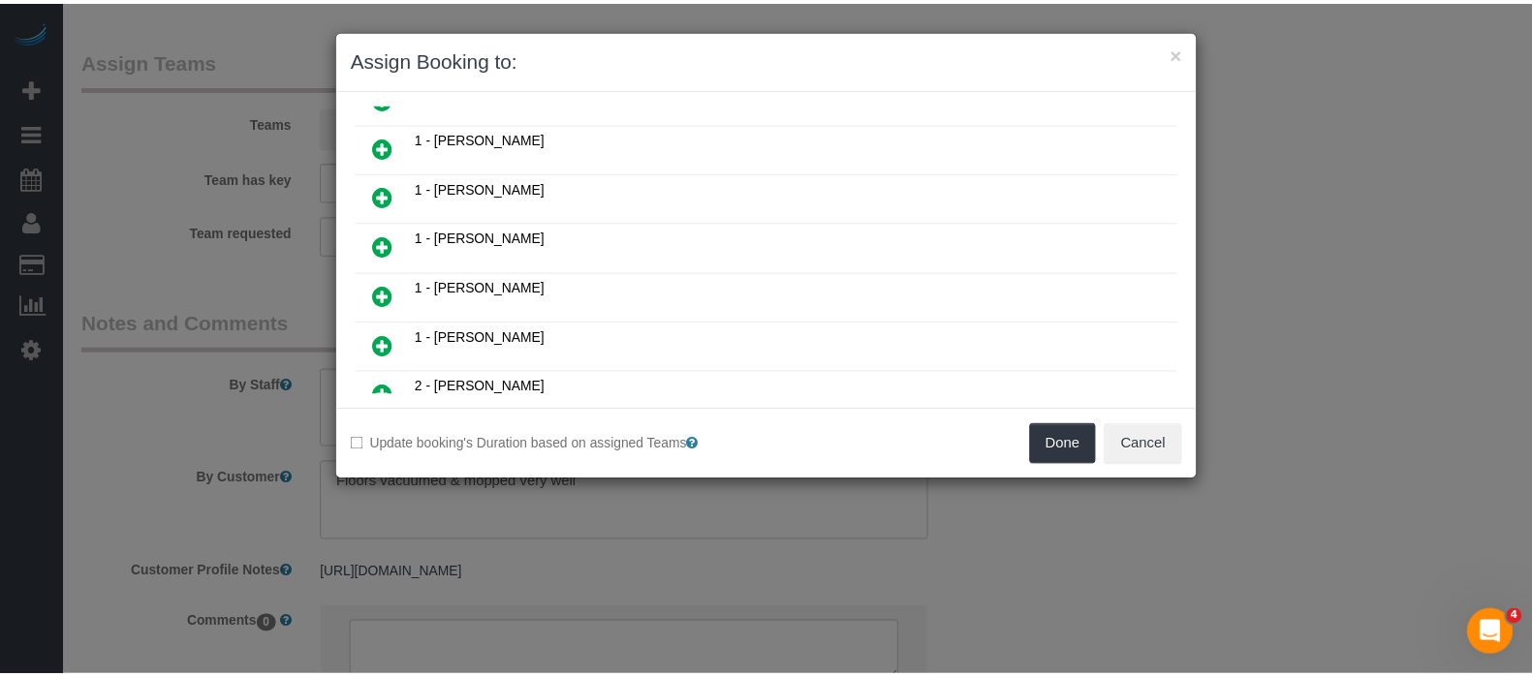
scroll to position [528, 0]
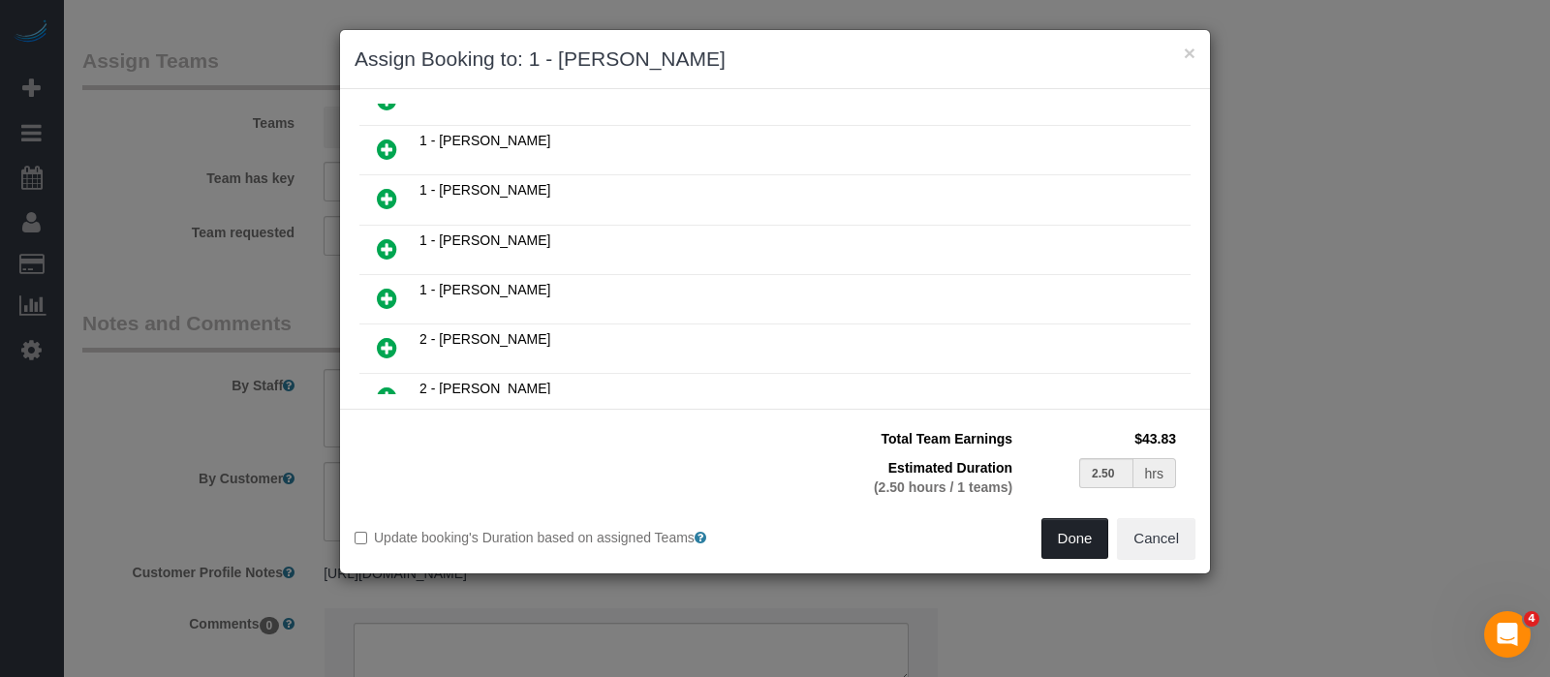
click at [1069, 533] on button "Done" at bounding box center [1076, 538] width 68 height 41
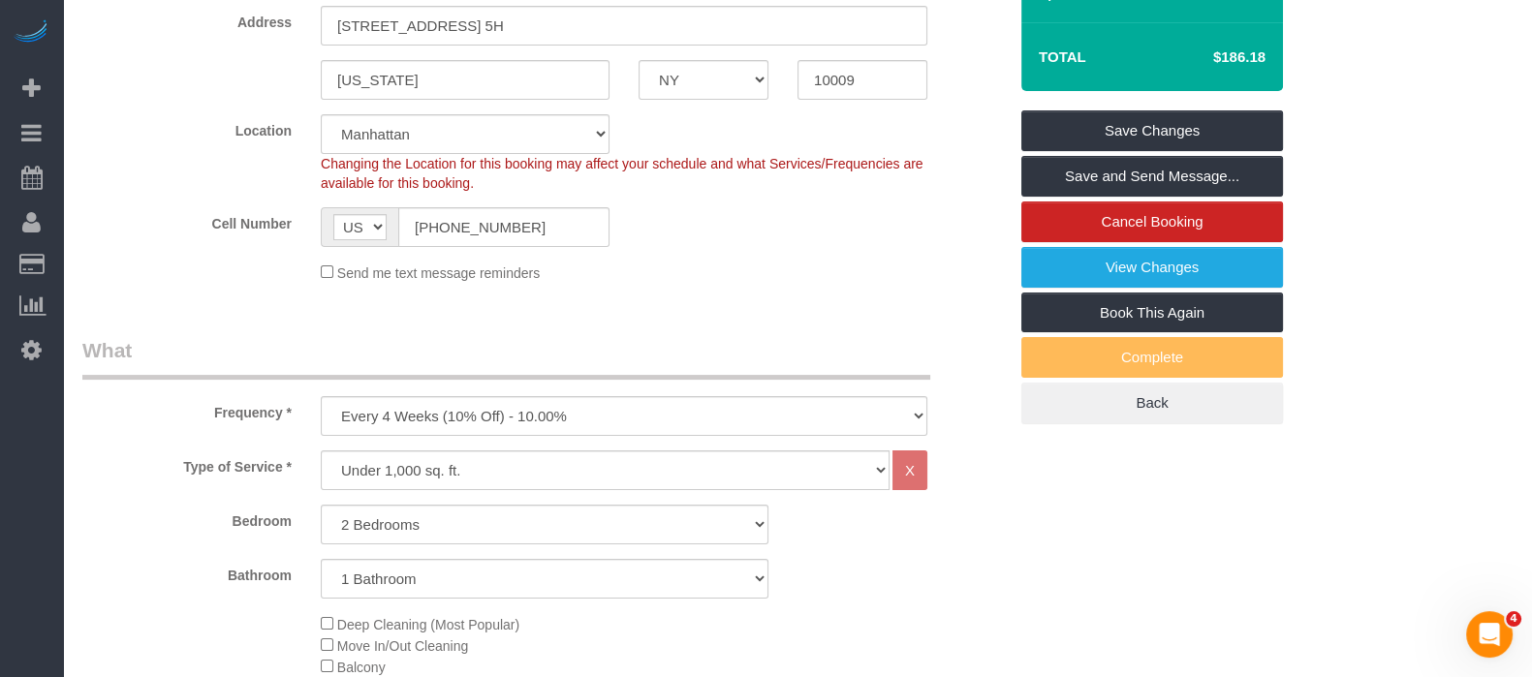
scroll to position [241, 0]
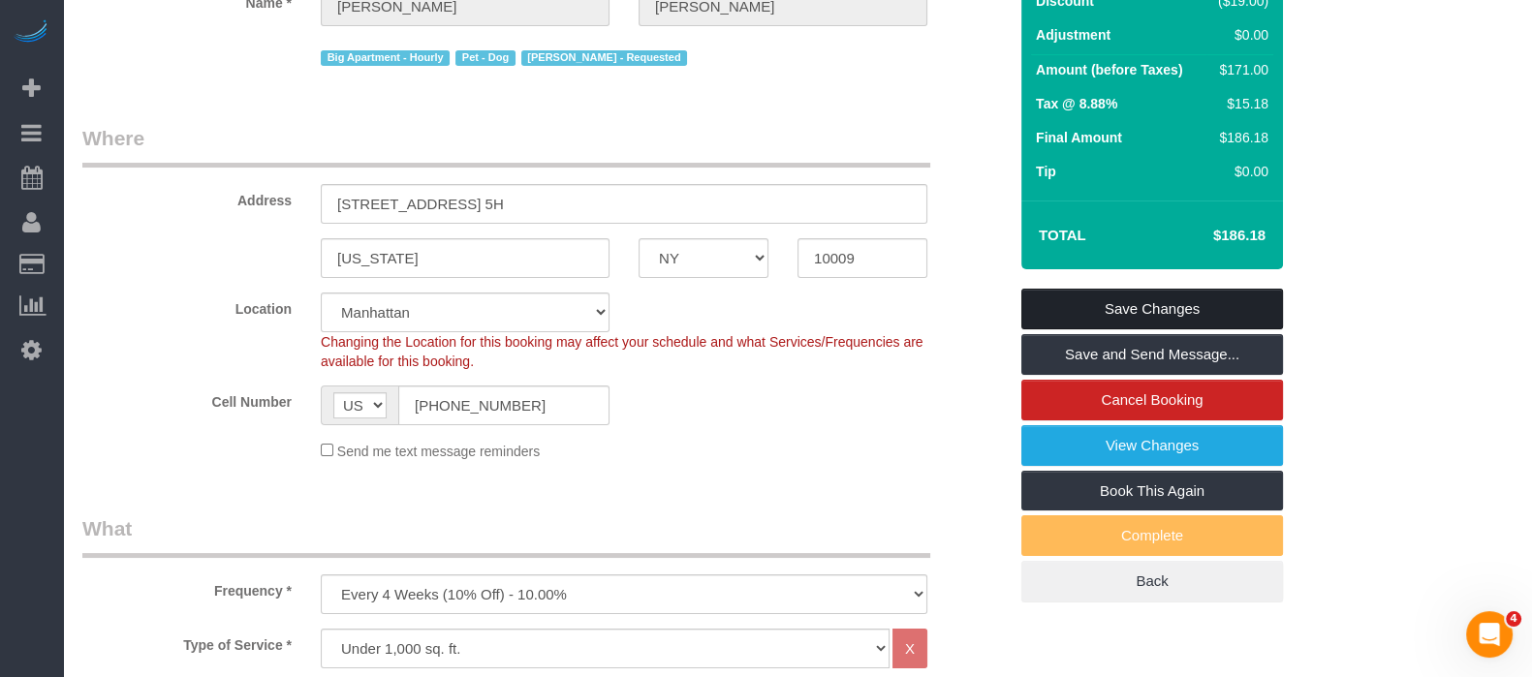
drag, startPoint x: 1163, startPoint y: 296, endPoint x: 1095, endPoint y: 273, distance: 71.4
click at [1163, 296] on link "Save Changes" at bounding box center [1152, 309] width 262 height 41
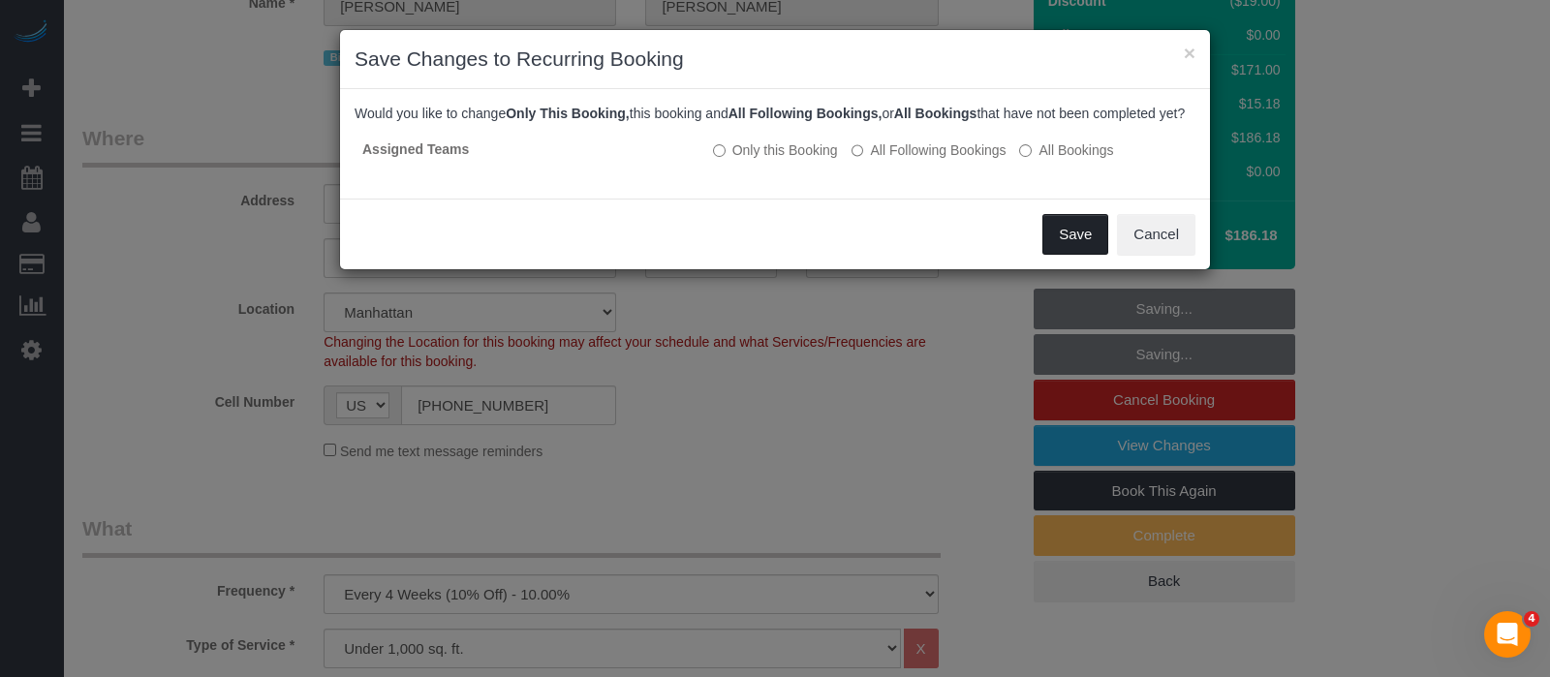
click at [1077, 255] on button "Save" at bounding box center [1076, 234] width 66 height 41
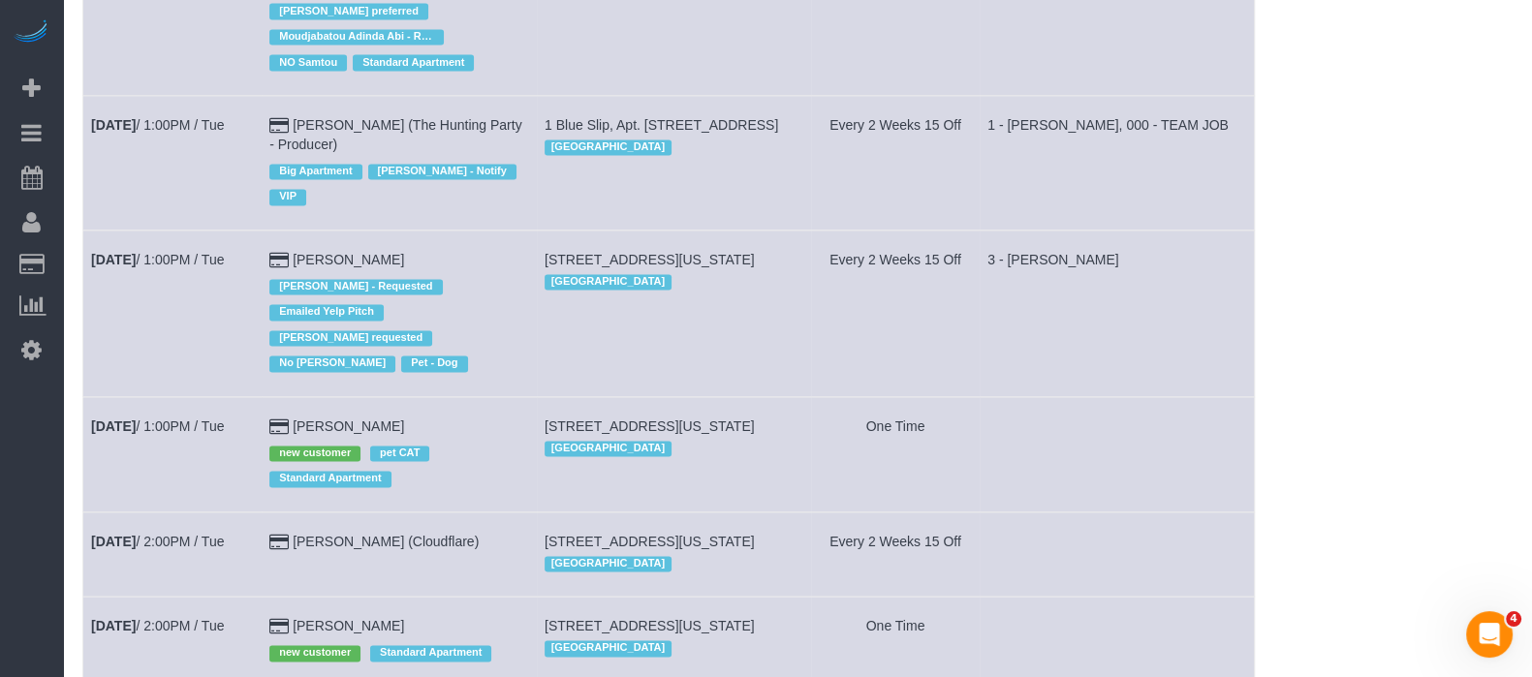
scroll to position [3633, 0]
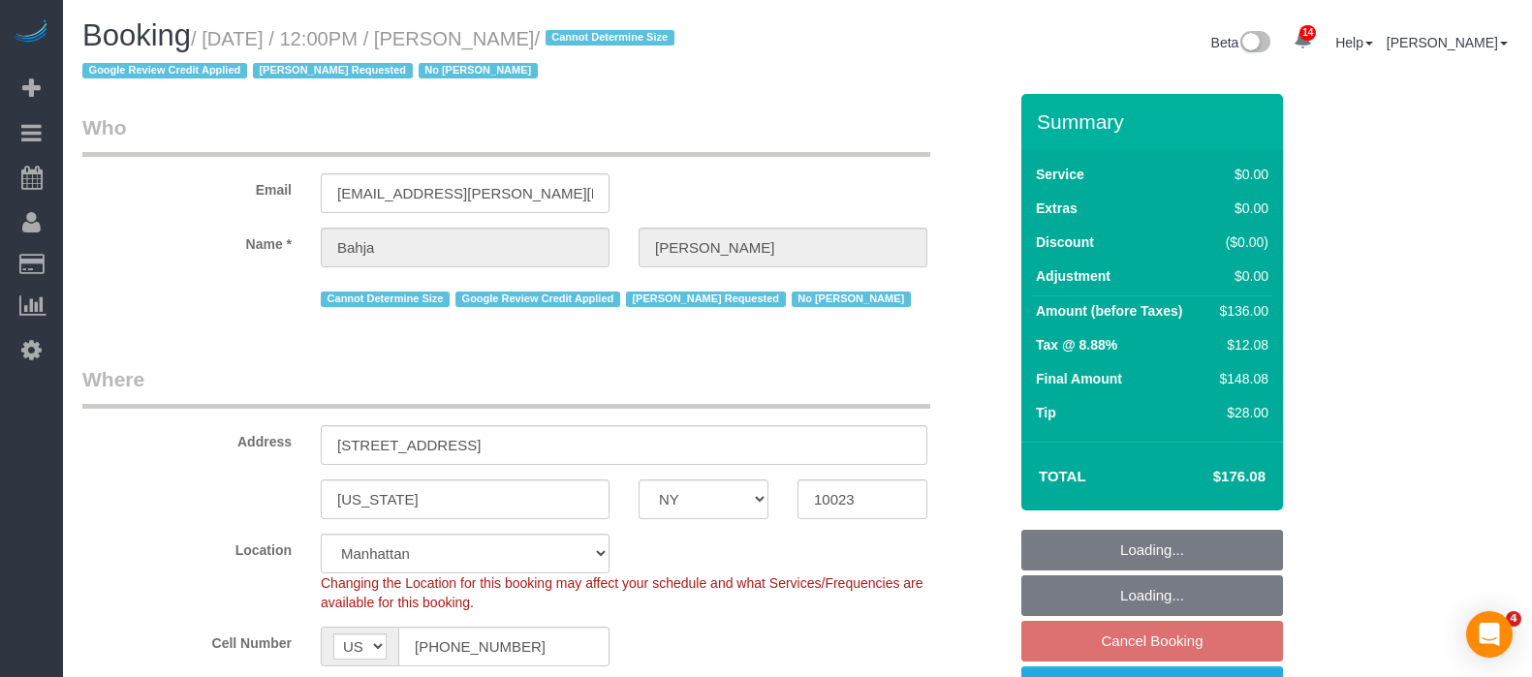
select select "NY"
select select "1"
select select "spot5"
select select "number:59"
select select "number:73"
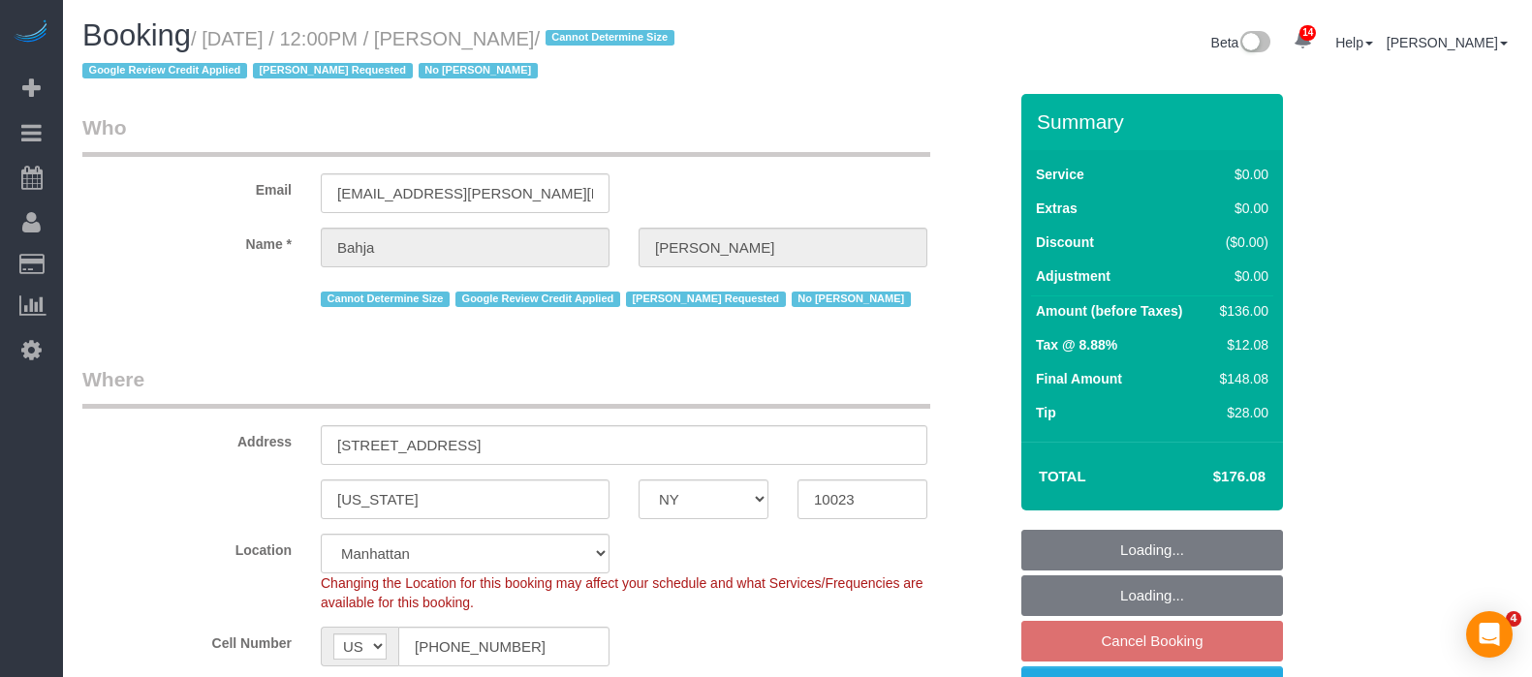
select select "number:15"
select select "number:6"
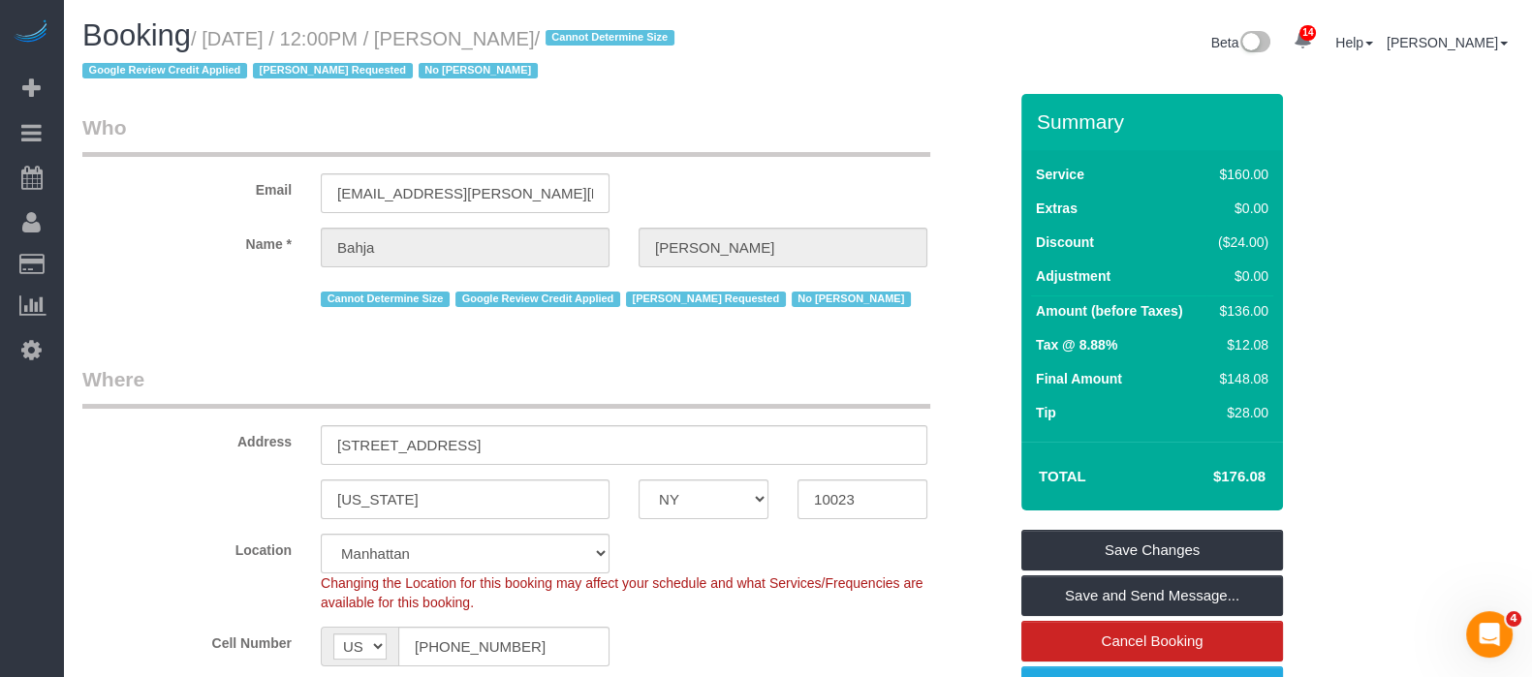
drag, startPoint x: 204, startPoint y: 39, endPoint x: 639, endPoint y: 26, distance: 434.3
click at [639, 26] on h1 "Booking / September 09, 2025 / 12:00PM / Bahja Johnson / Cannot Determine Size …" at bounding box center [432, 52] width 701 height 66
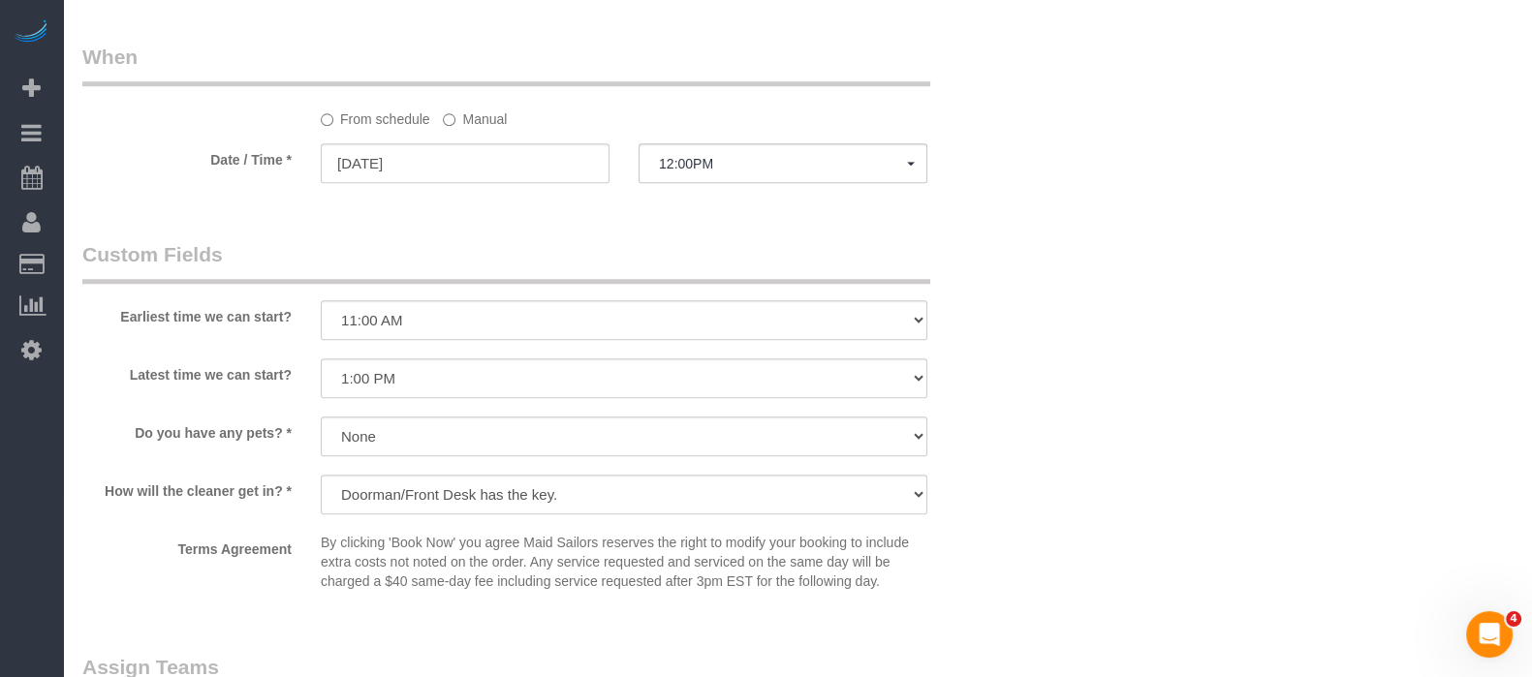
scroll to position [2422, 0]
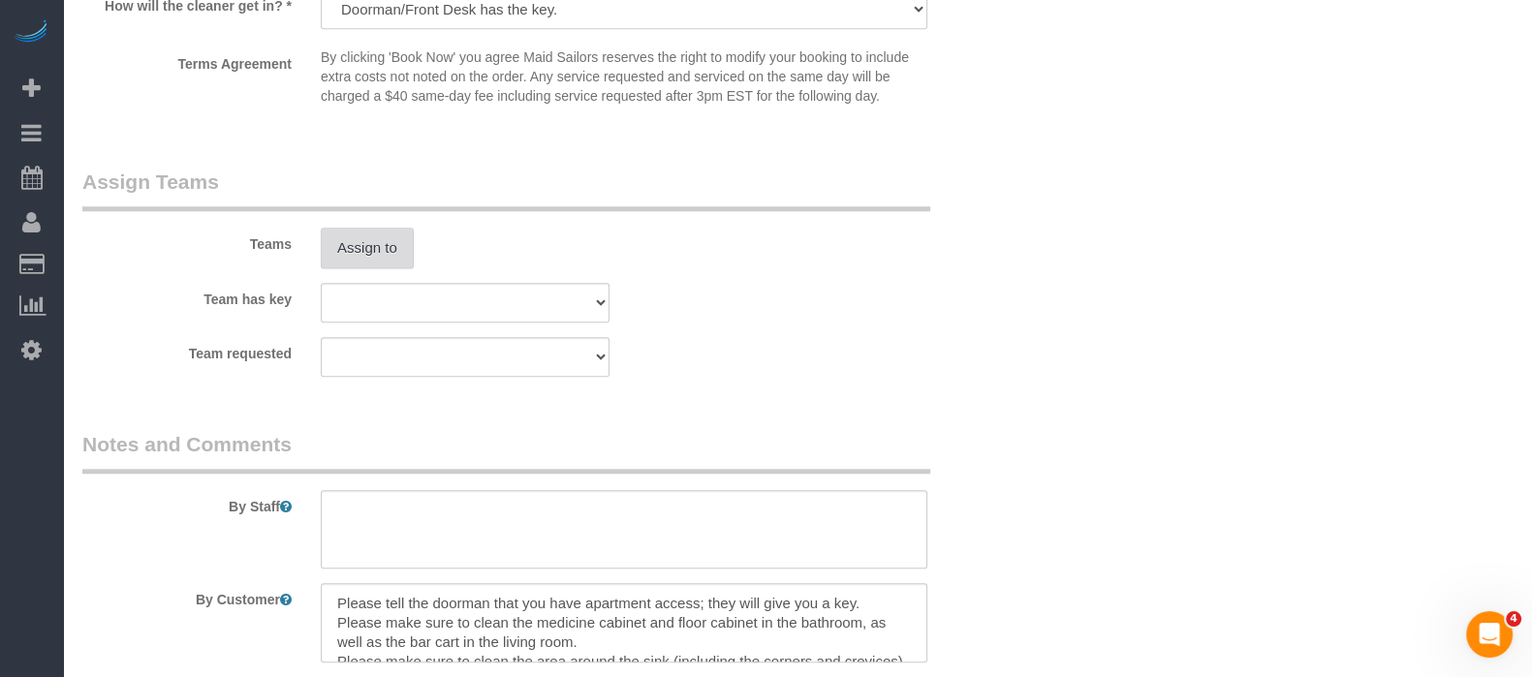
click at [379, 268] on button "Assign to" at bounding box center [367, 248] width 93 height 41
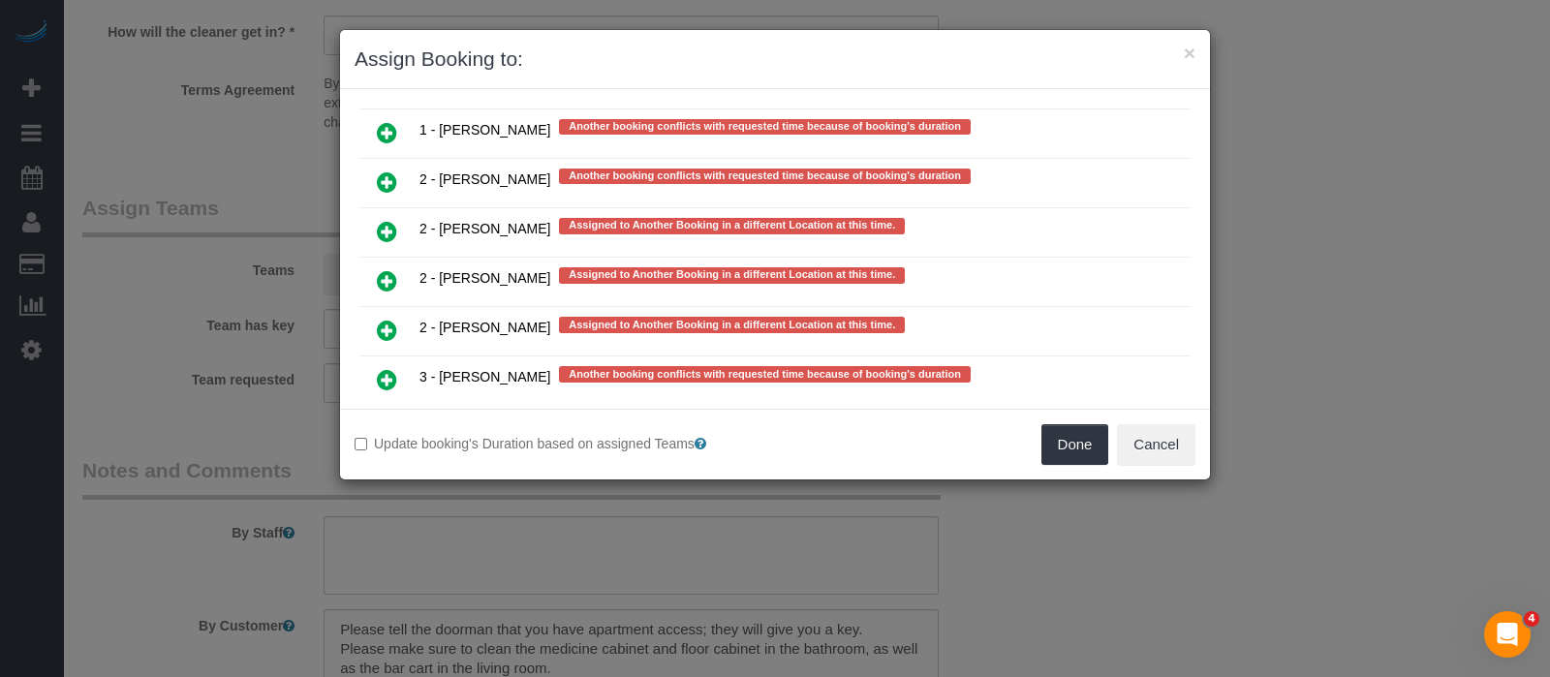
scroll to position [3878, 0]
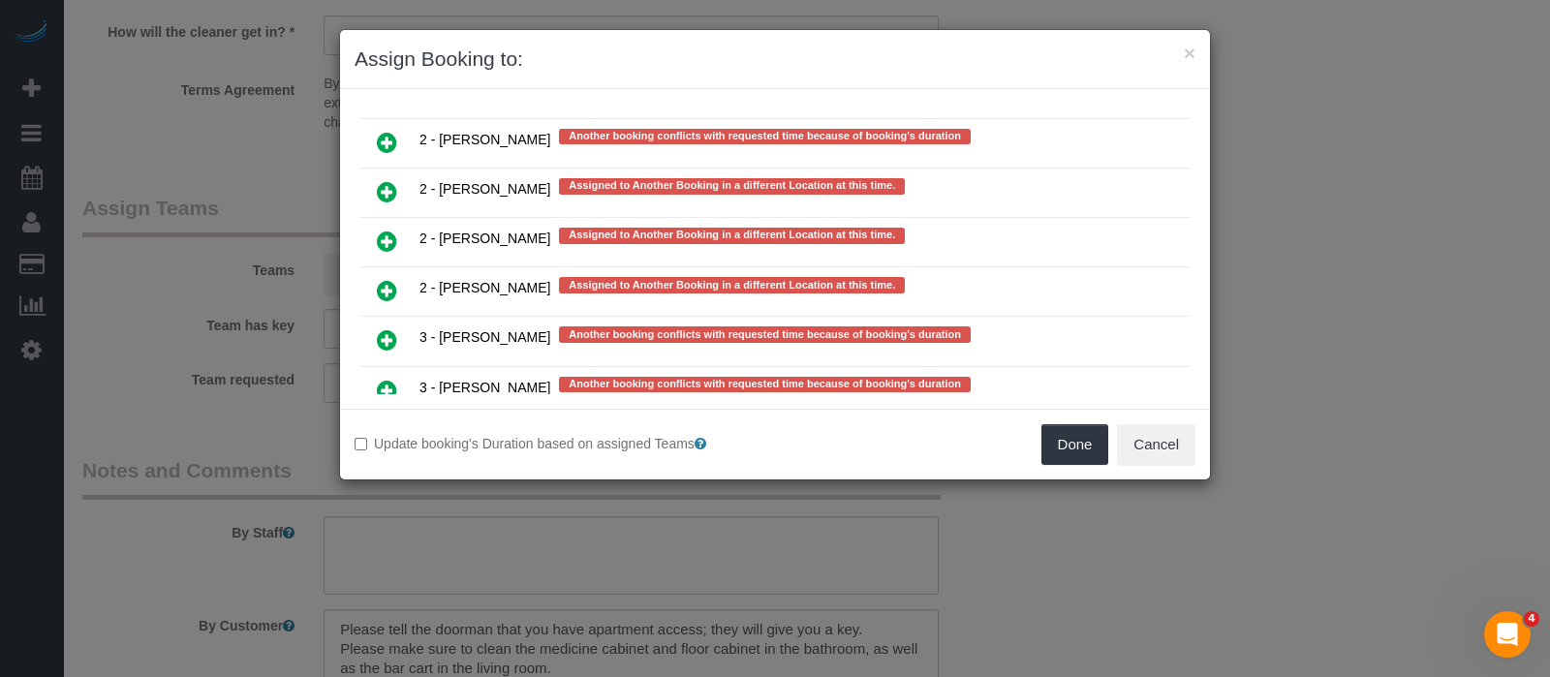
drag, startPoint x: 383, startPoint y: 237, endPoint x: 468, endPoint y: 249, distance: 86.1
click at [384, 379] on icon at bounding box center [387, 390] width 20 height 23
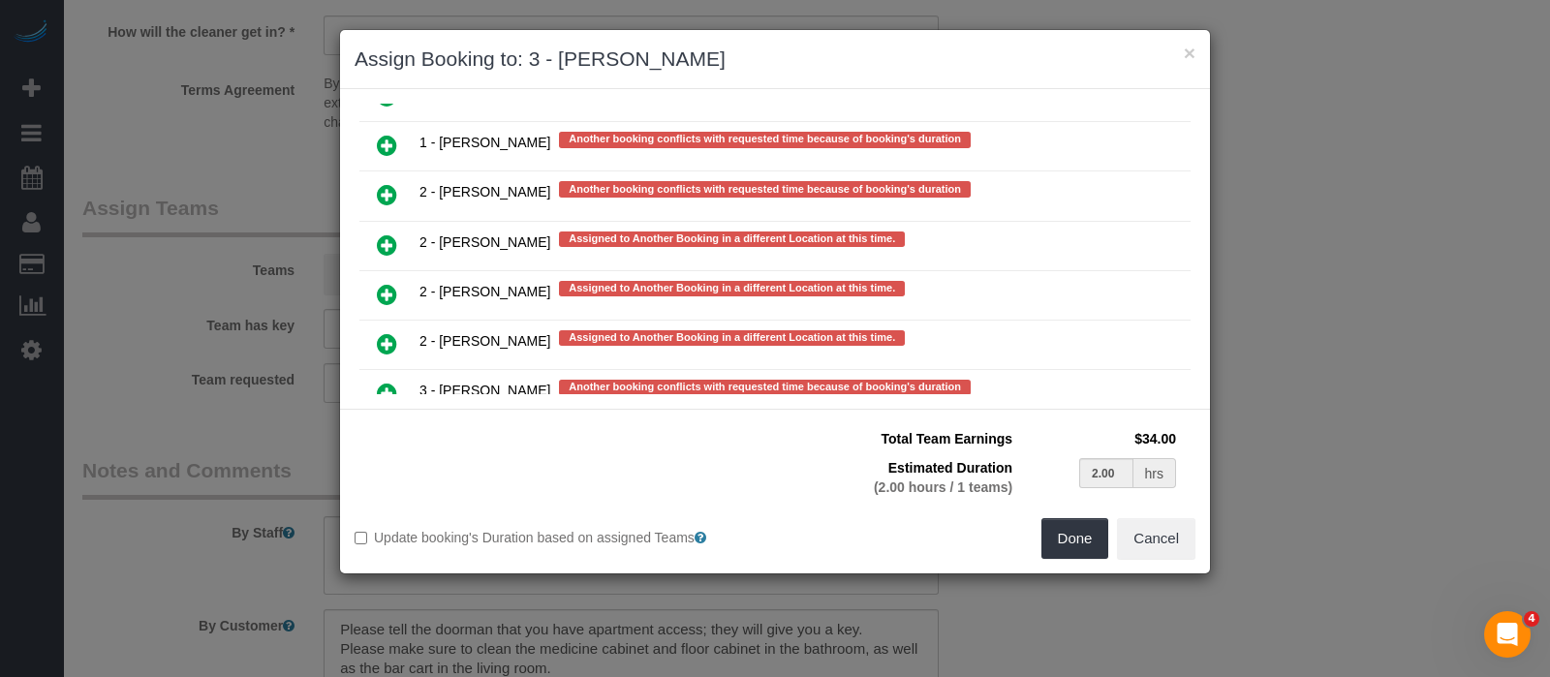
scroll to position [3884, 0]
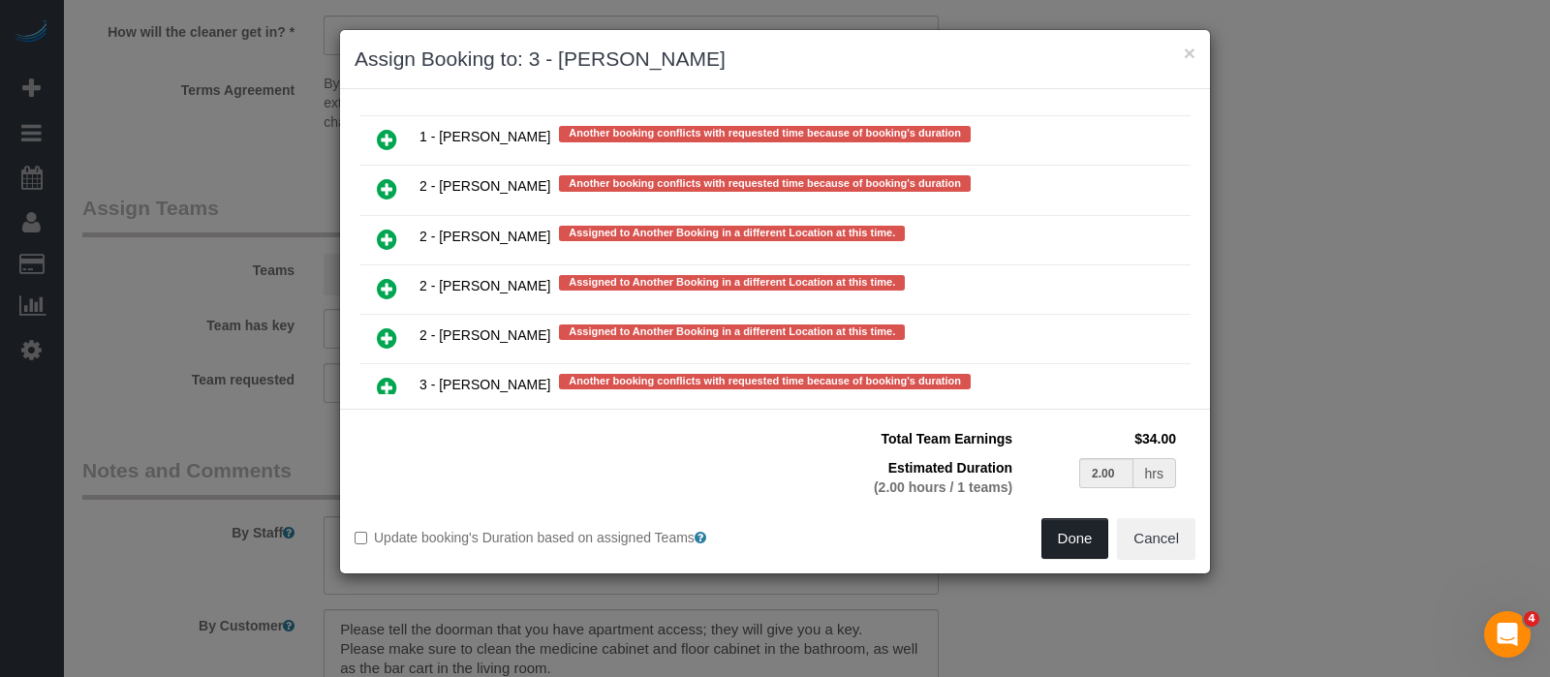
click at [1058, 539] on button "Done" at bounding box center [1076, 538] width 68 height 41
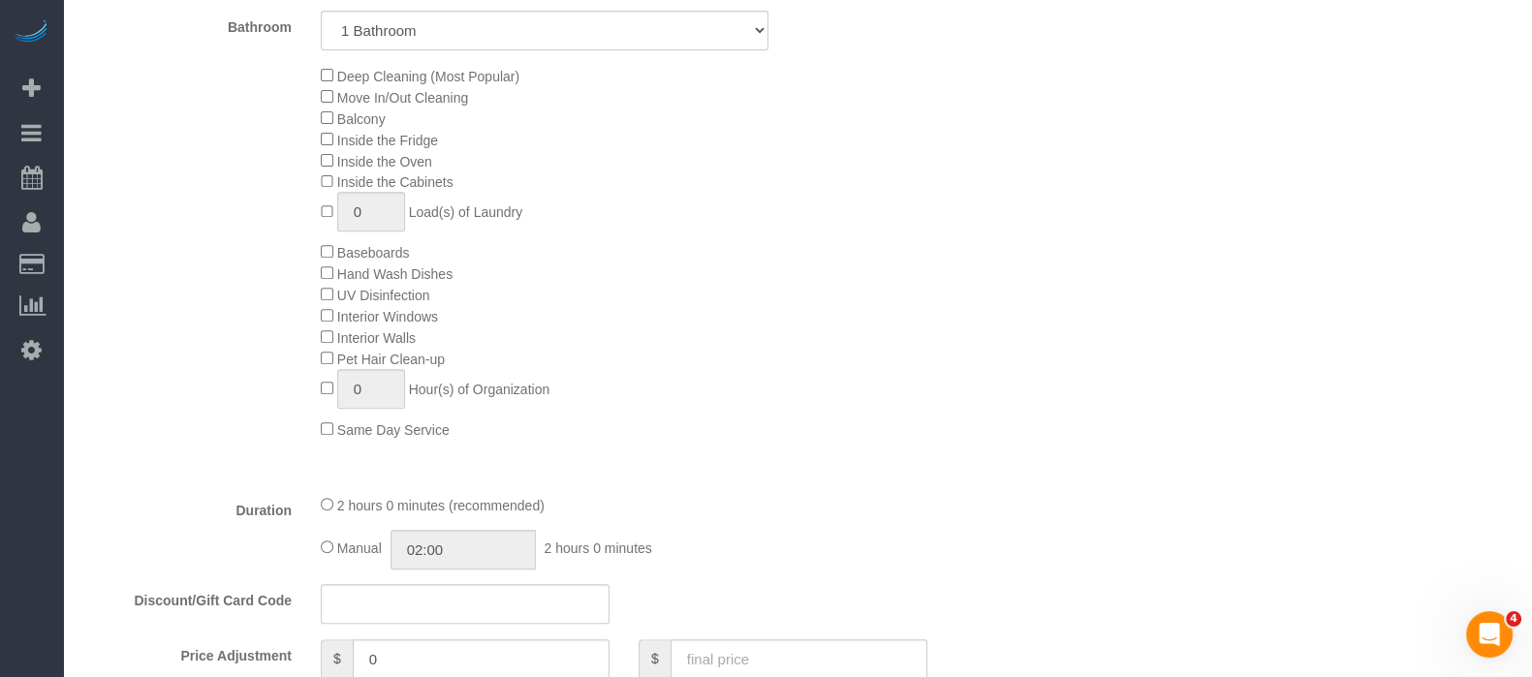
scroll to position [241, 0]
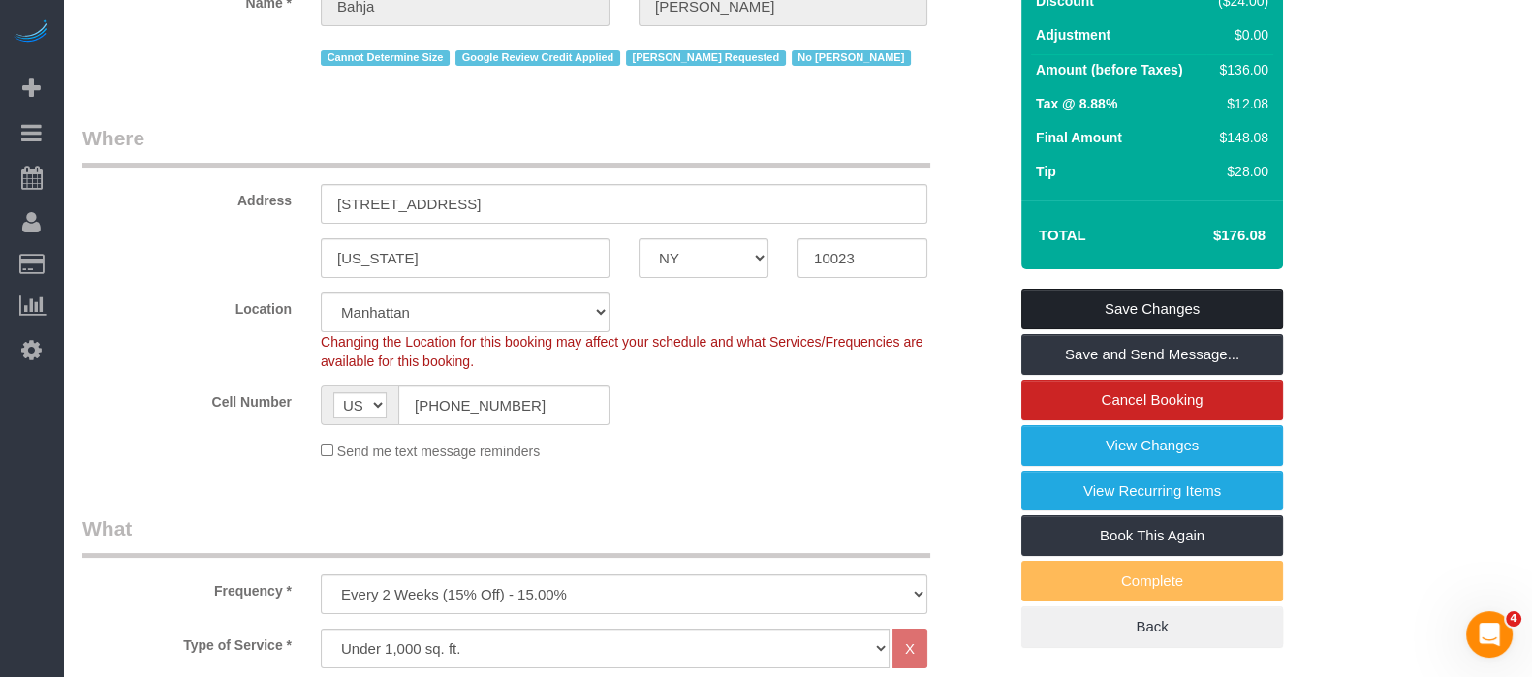
drag, startPoint x: 1185, startPoint y: 293, endPoint x: 1153, endPoint y: 291, distance: 32.0
click at [1186, 291] on link "Save Changes" at bounding box center [1152, 309] width 262 height 41
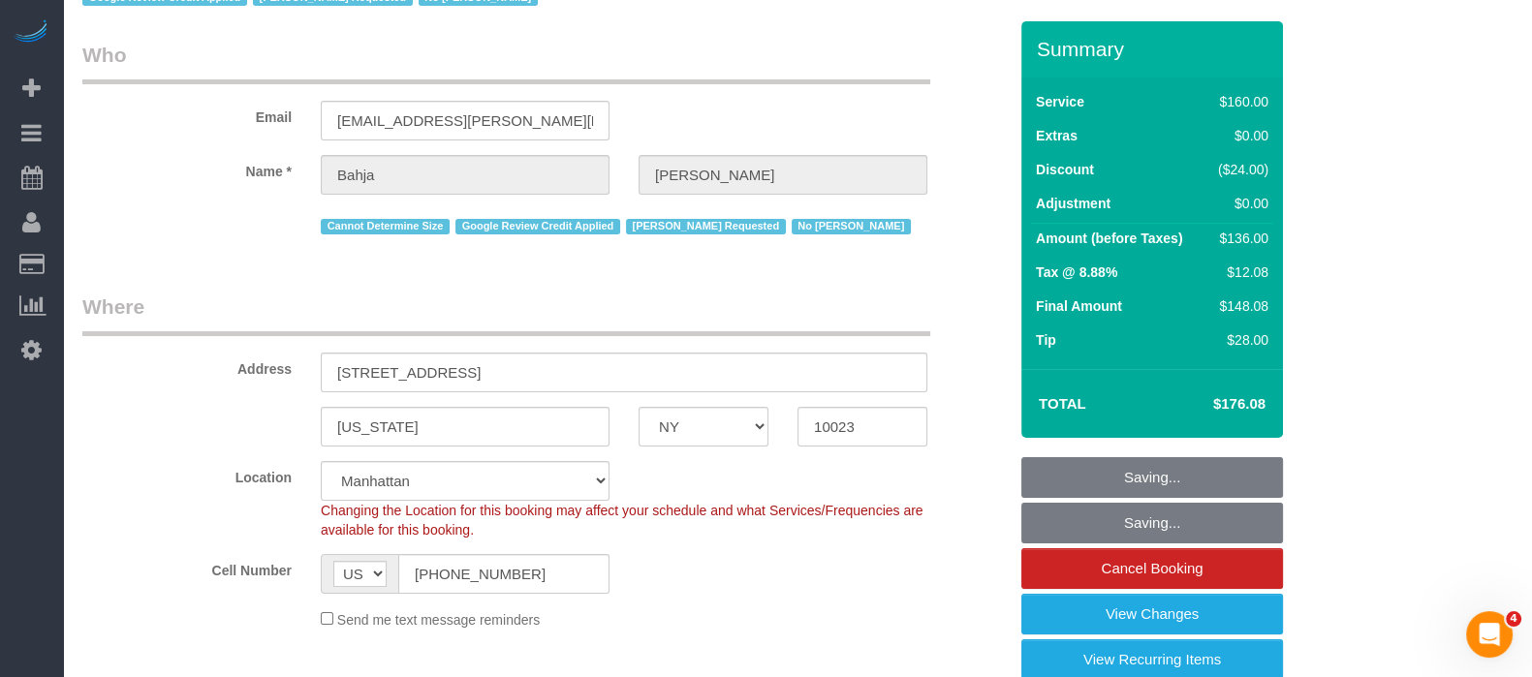
scroll to position [0, 0]
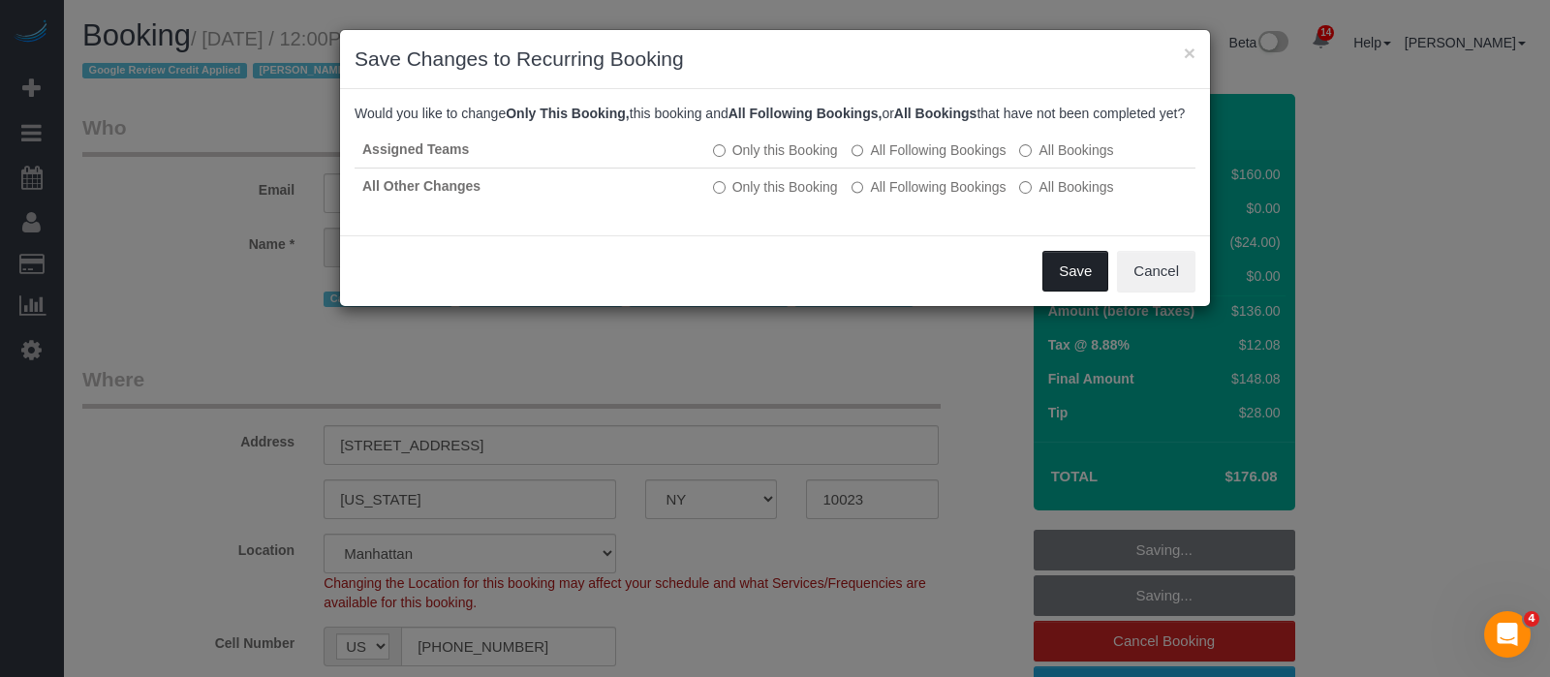
click at [1077, 276] on button "Save" at bounding box center [1076, 271] width 66 height 41
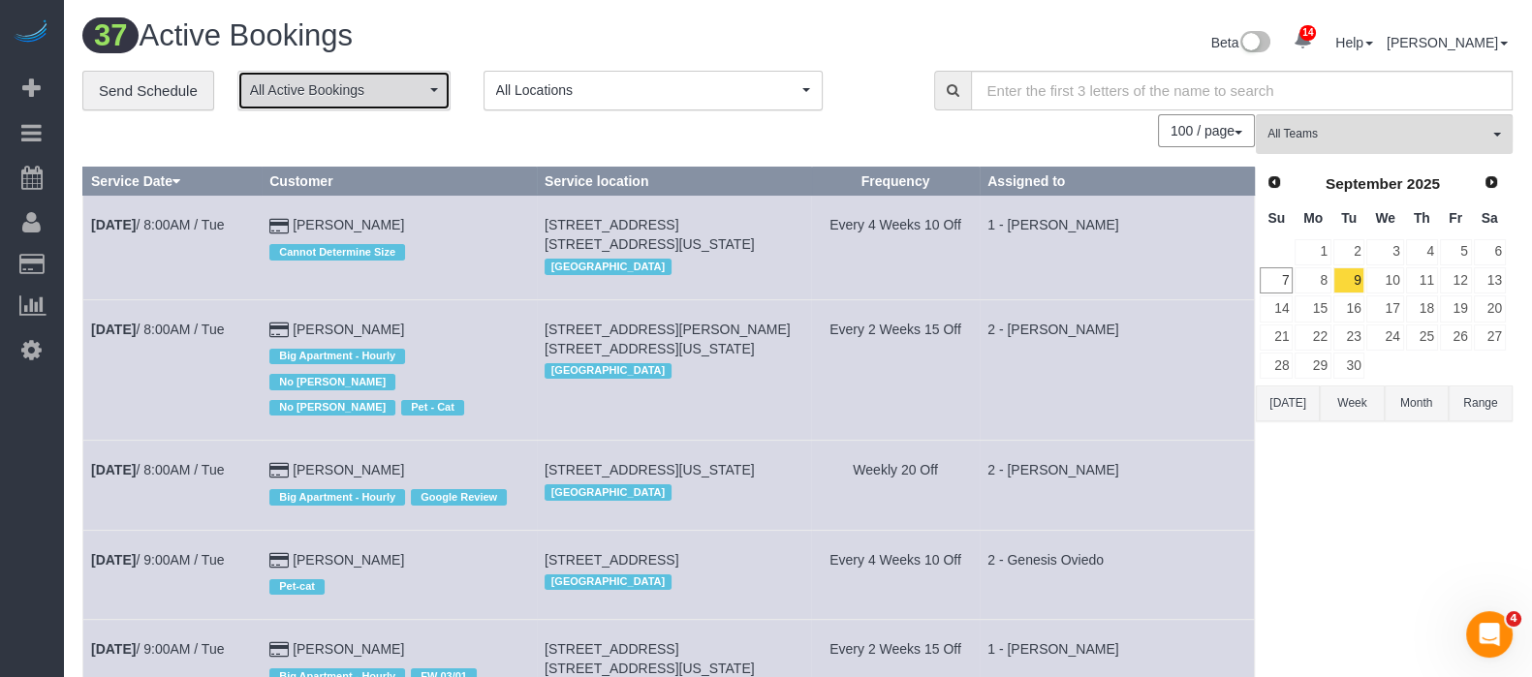
click at [427, 83] on button "All Active Bookings" at bounding box center [343, 91] width 213 height 40
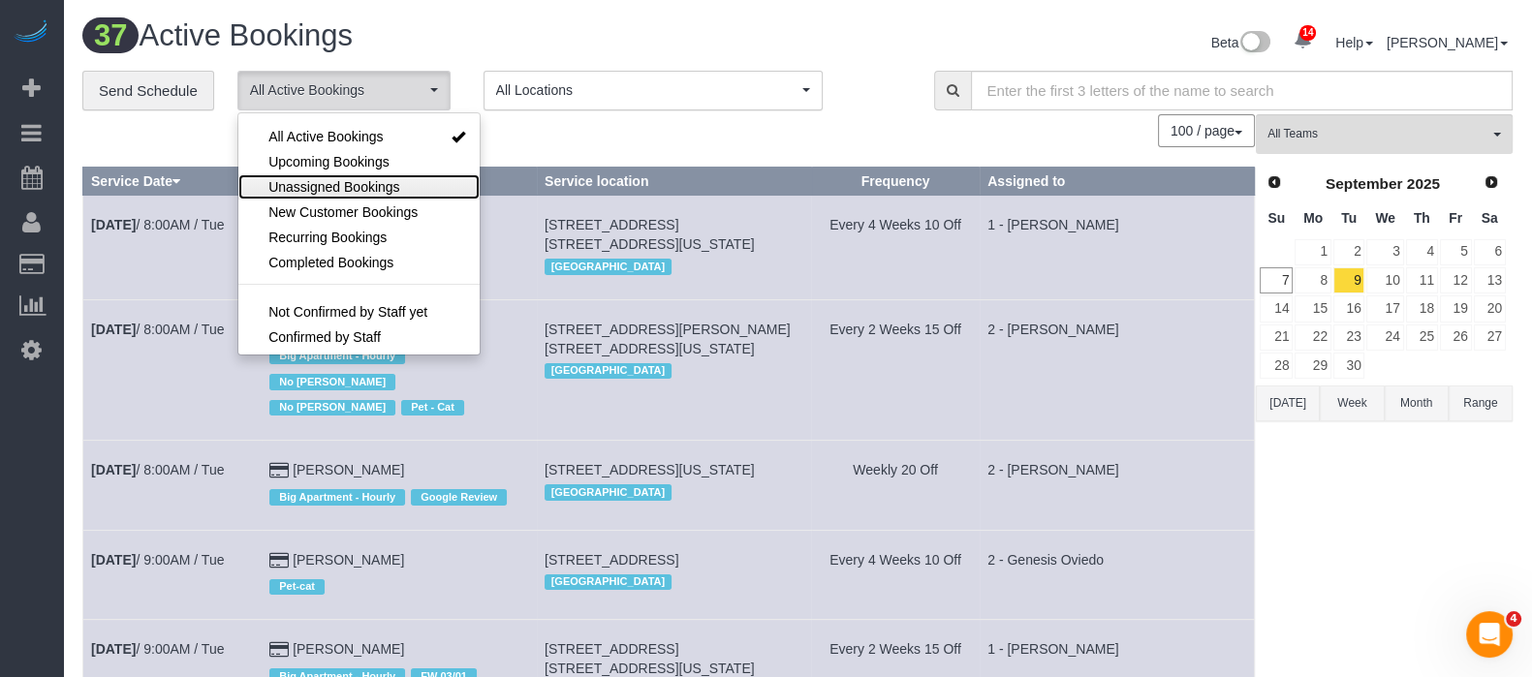
click at [349, 180] on span "Unassigned Bookings" at bounding box center [333, 186] width 131 height 19
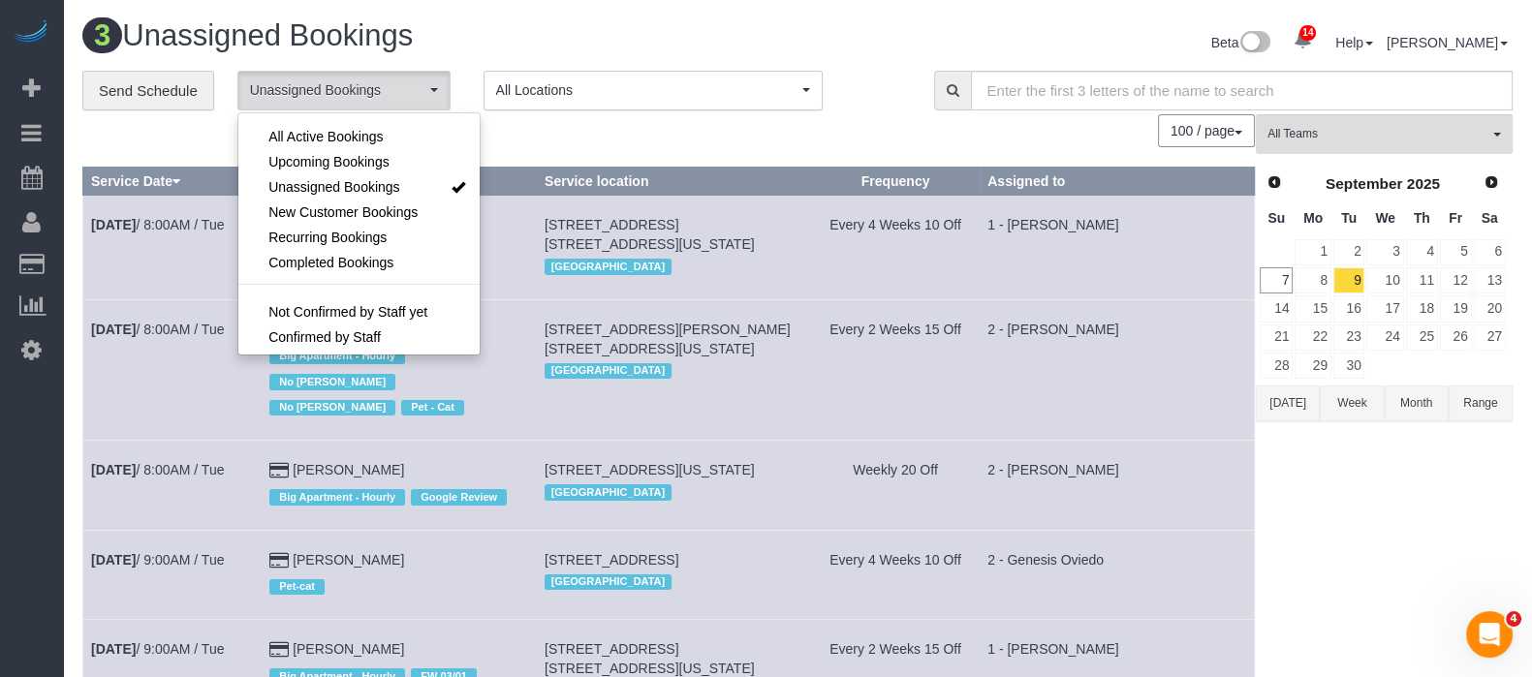
click at [586, 30] on h1 "3 Unassigned Bookings" at bounding box center [432, 35] width 701 height 33
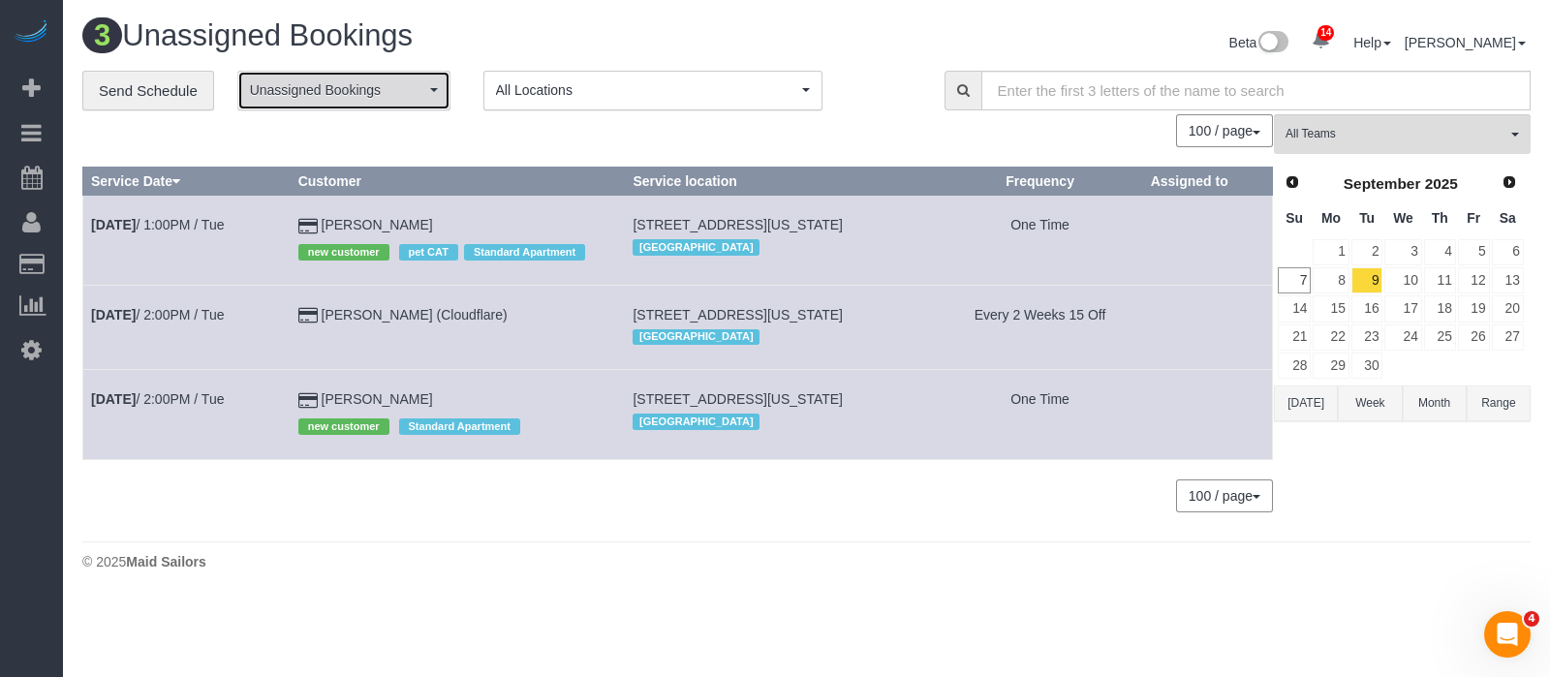
click at [406, 80] on span "Unassigned Bookings" at bounding box center [337, 89] width 175 height 19
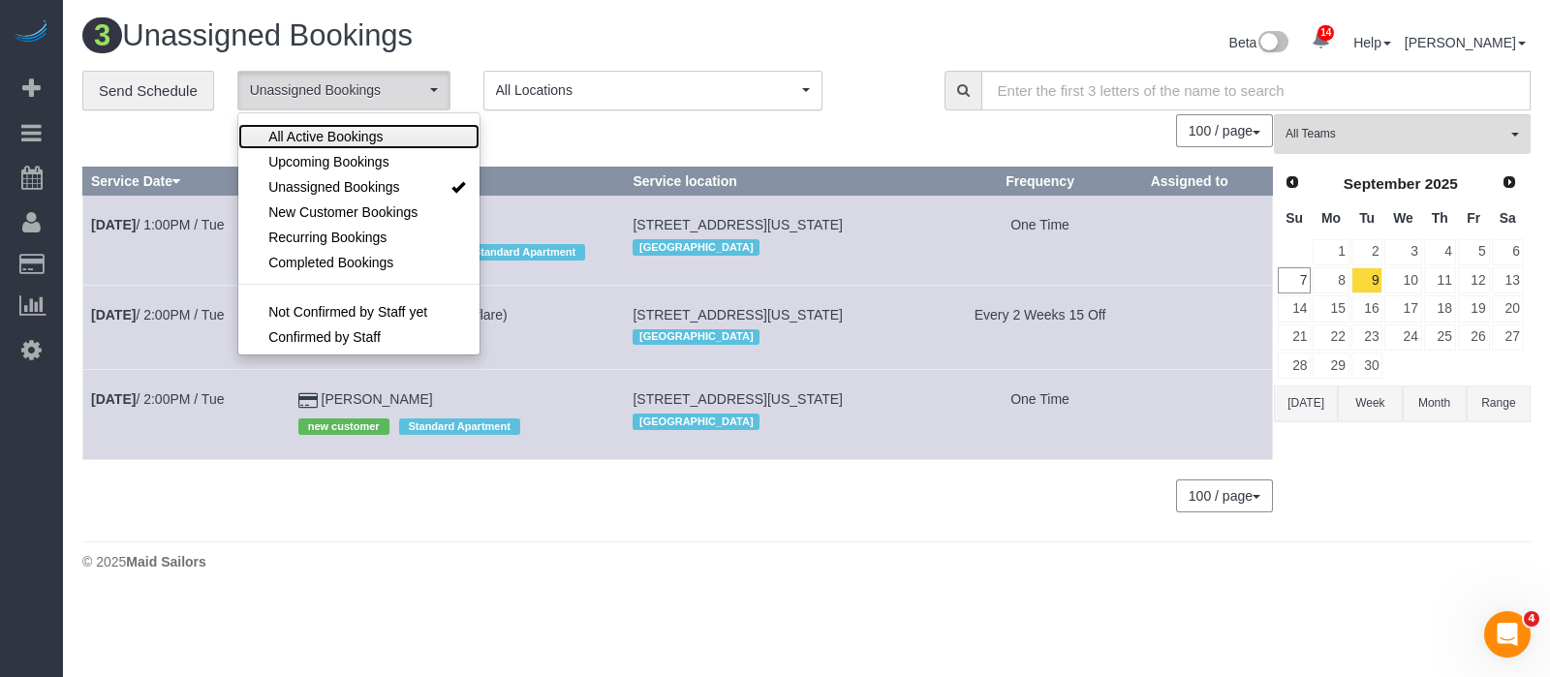
click at [391, 140] on link "All Active Bookings" at bounding box center [358, 136] width 241 height 25
click at [587, 131] on div "100 / page 10 / page 20 / page 30 / page 40 / page 50 / page 100 / page" at bounding box center [677, 130] width 1191 height 33
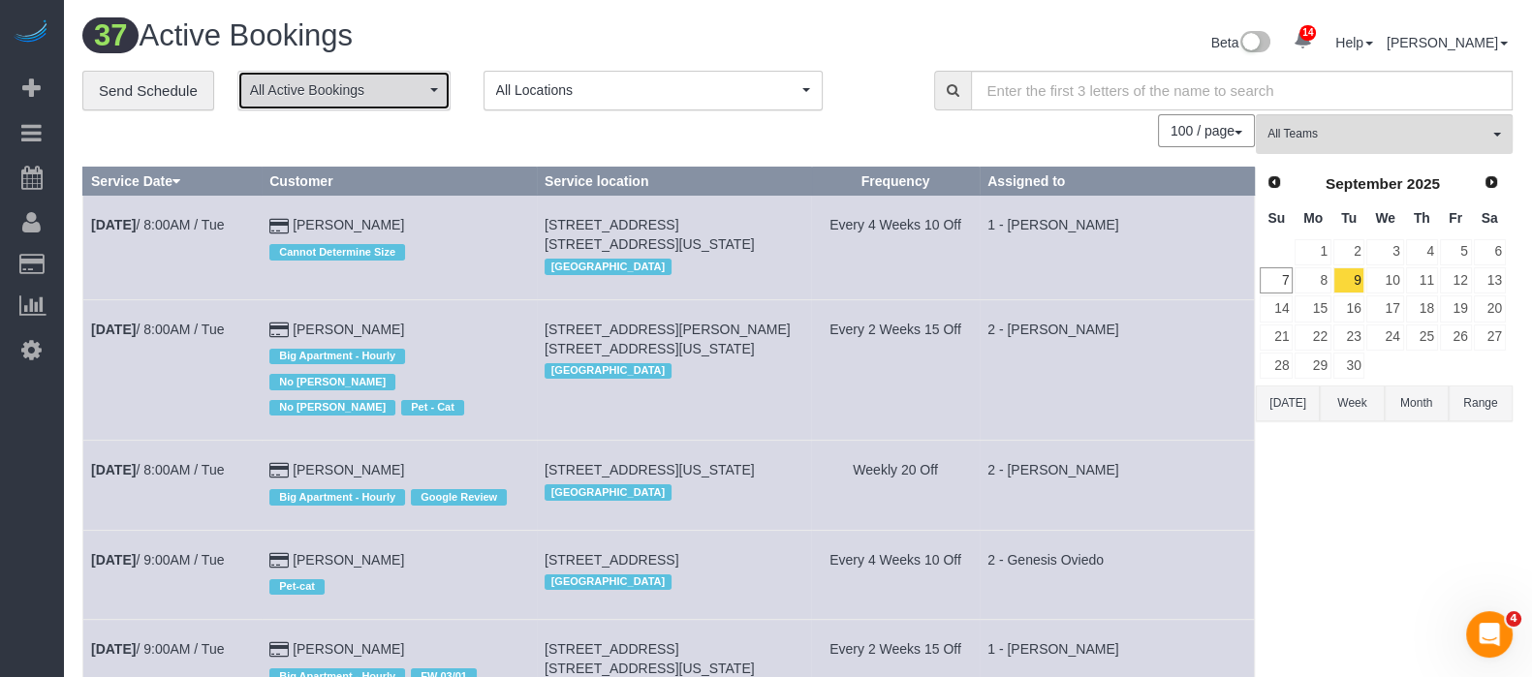
click at [407, 104] on button "All Active Bookings" at bounding box center [343, 91] width 213 height 40
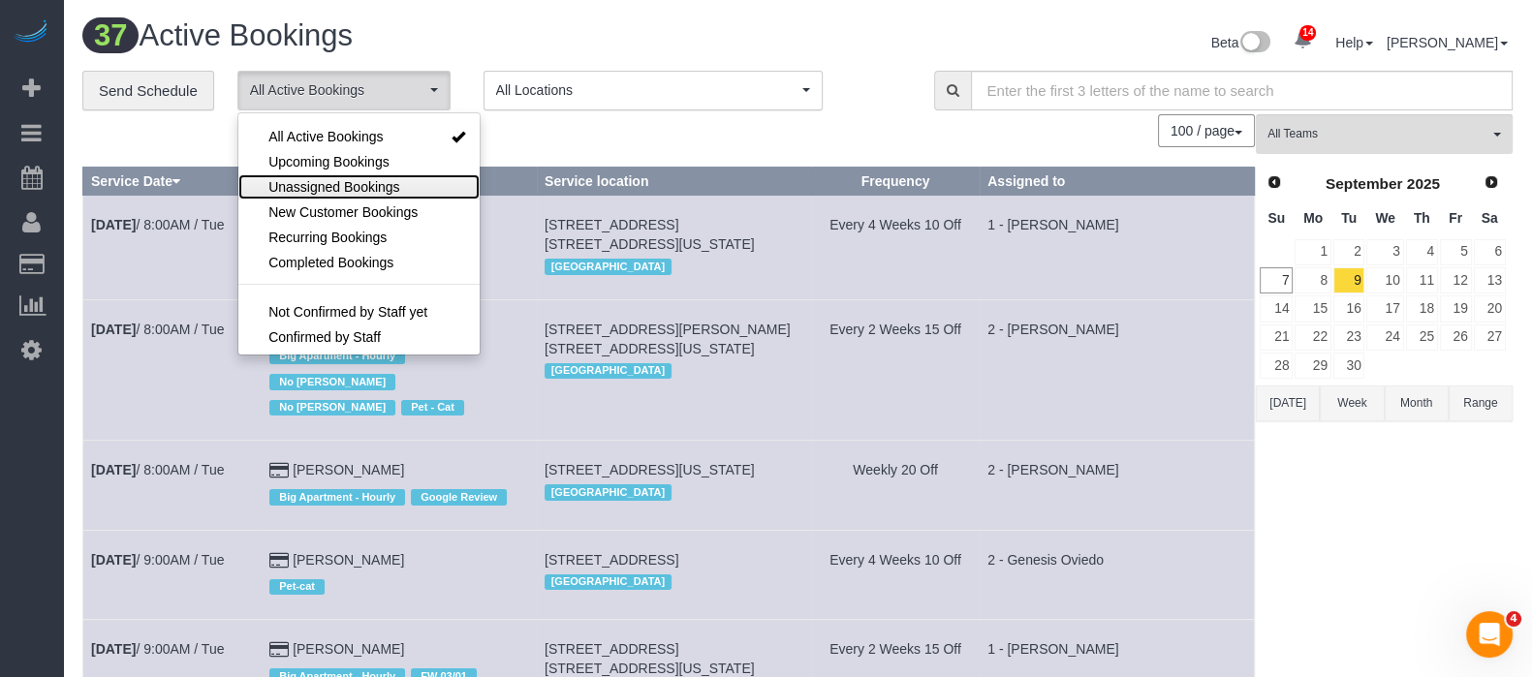
click at [336, 189] on span "Unassigned Bookings" at bounding box center [333, 186] width 131 height 19
select select "**********"
click at [570, 34] on h1 "37 Active Bookings" at bounding box center [432, 35] width 701 height 33
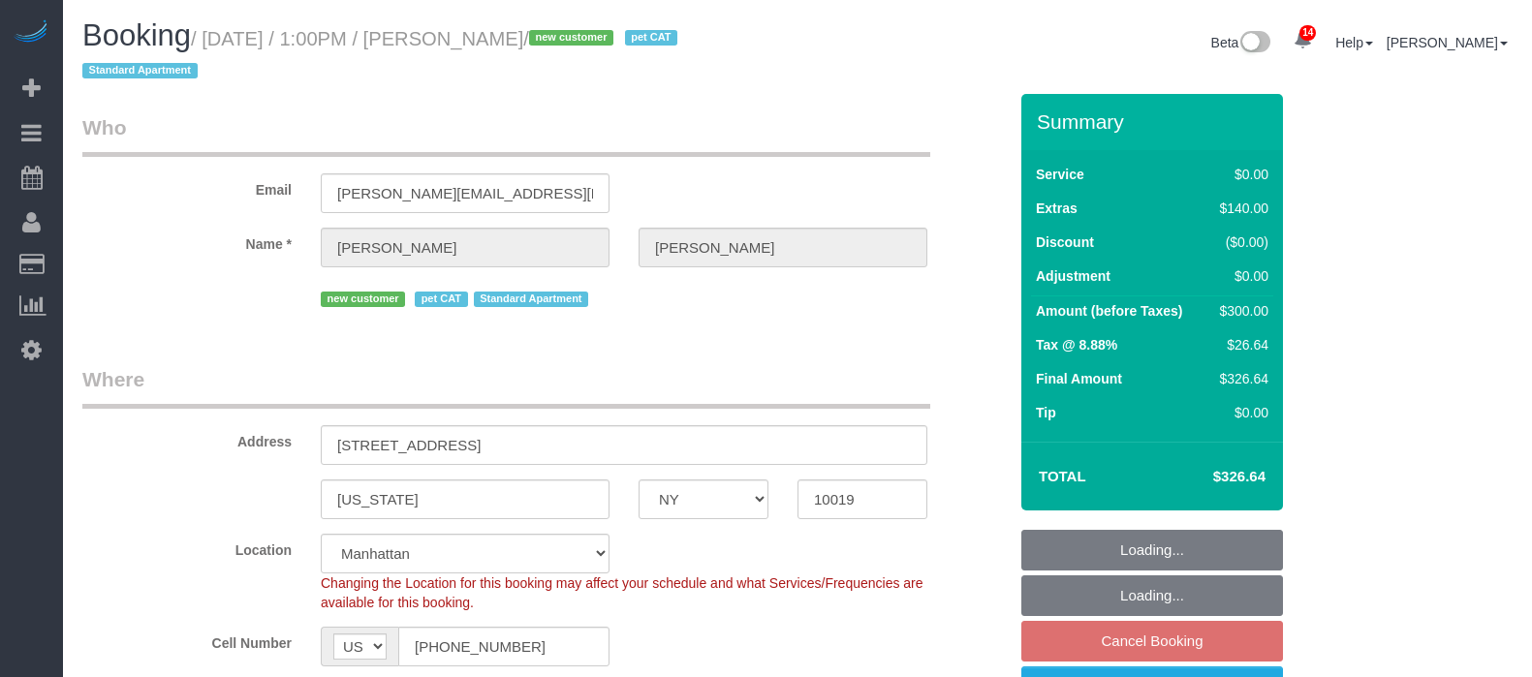
select select "NY"
select select "1"
select select "number:89"
select select "number:90"
select select "number:14"
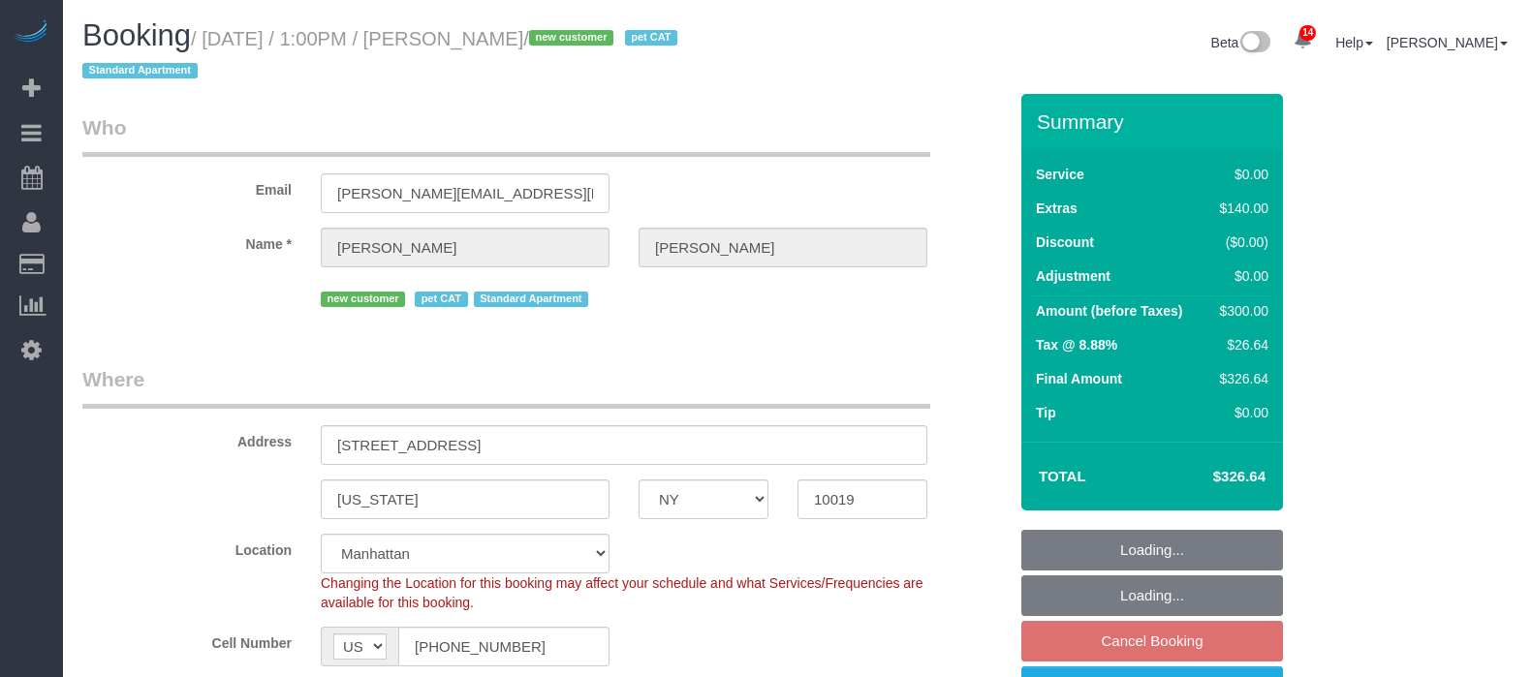
select select "number:5"
select select "spot66"
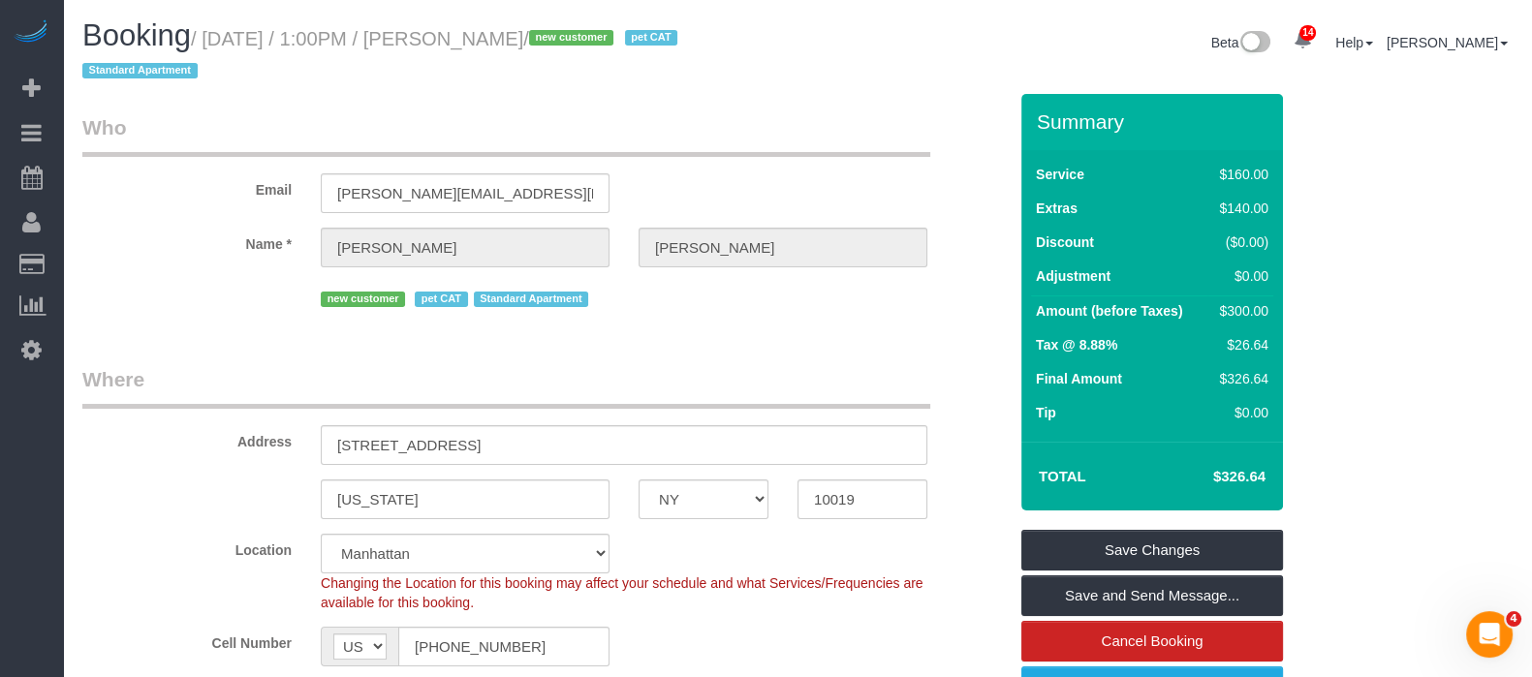
drag, startPoint x: 203, startPoint y: 36, endPoint x: 605, endPoint y: 38, distance: 401.2
click at [605, 38] on small "/ September 09, 2025 / 1:00PM / Michael Tellis / new customer pet CAT Standard …" at bounding box center [382, 55] width 601 height 54
copy small "September 09, 2025 / 1:00PM / Michael Tellis"
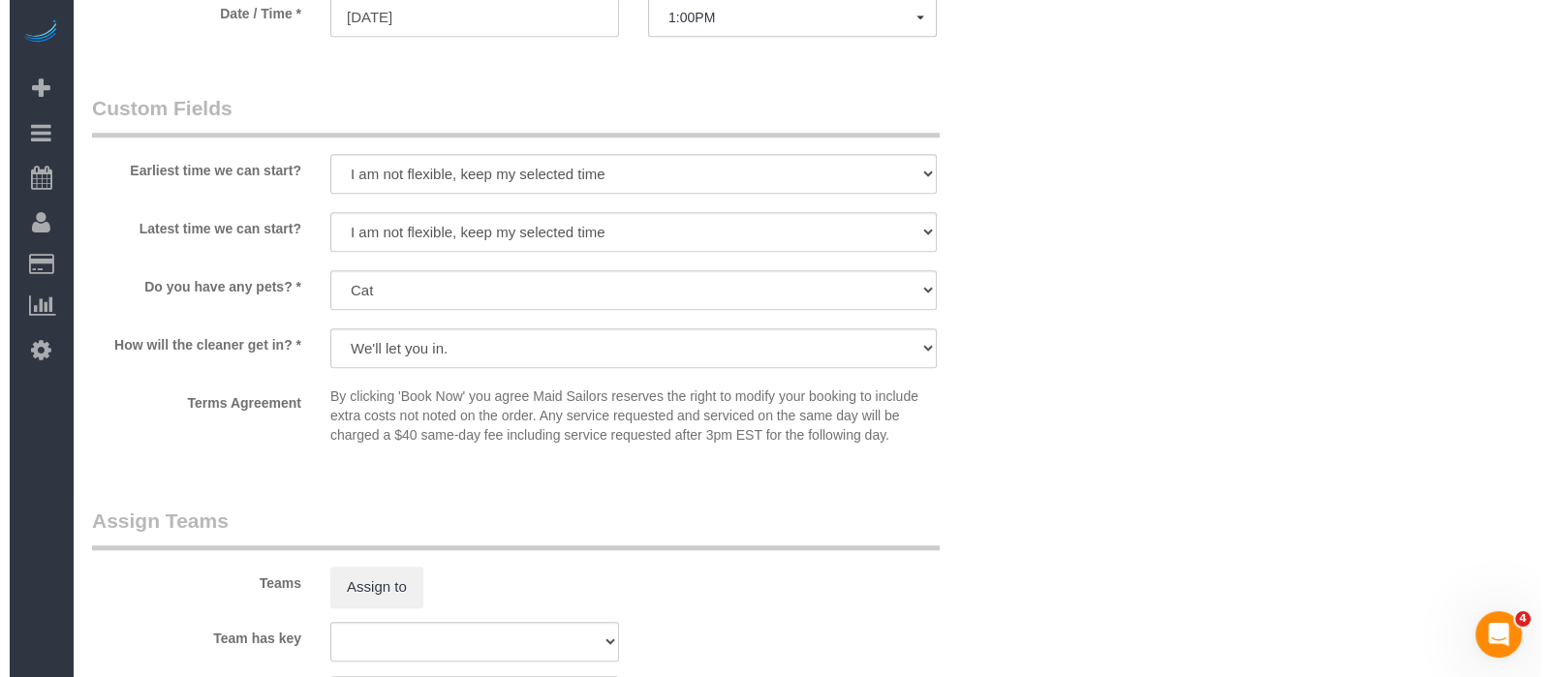
scroll to position [2301, 0]
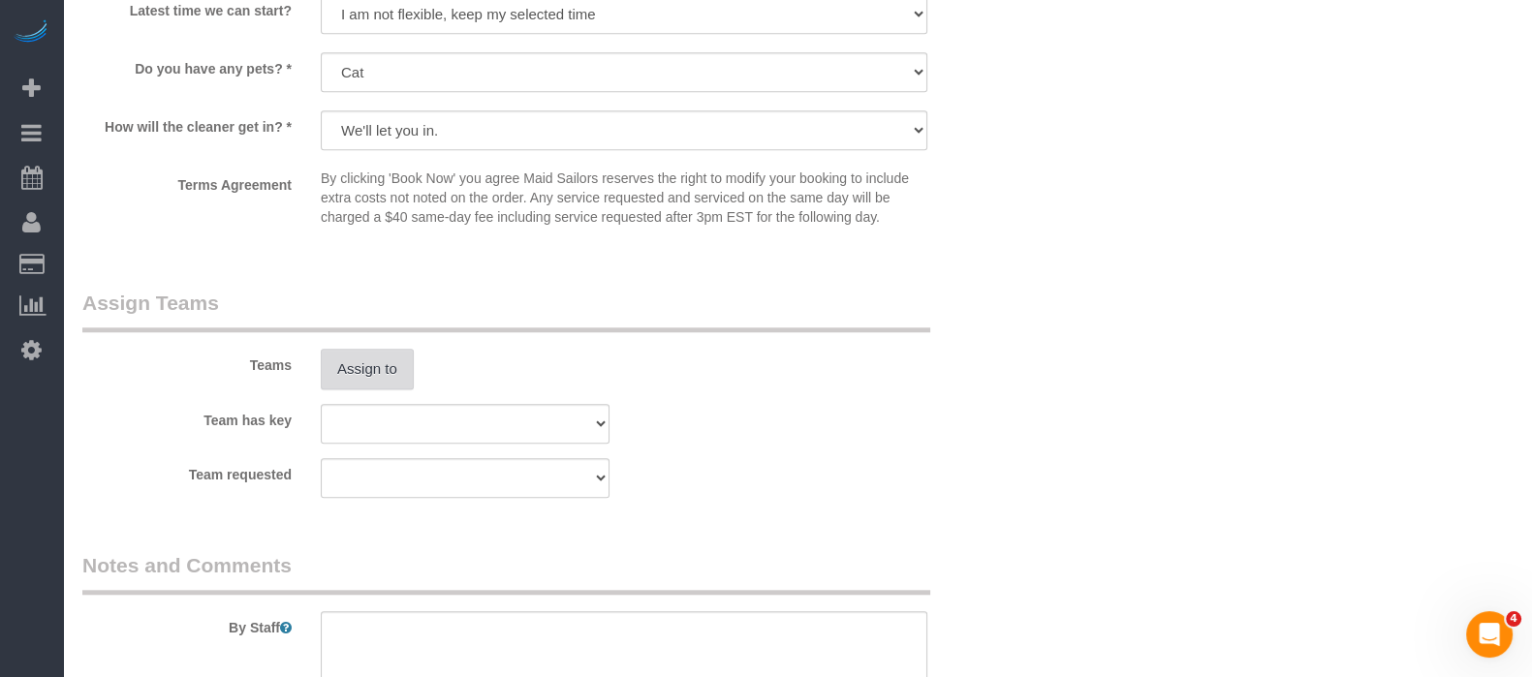
click at [362, 385] on button "Assign to" at bounding box center [367, 369] width 93 height 41
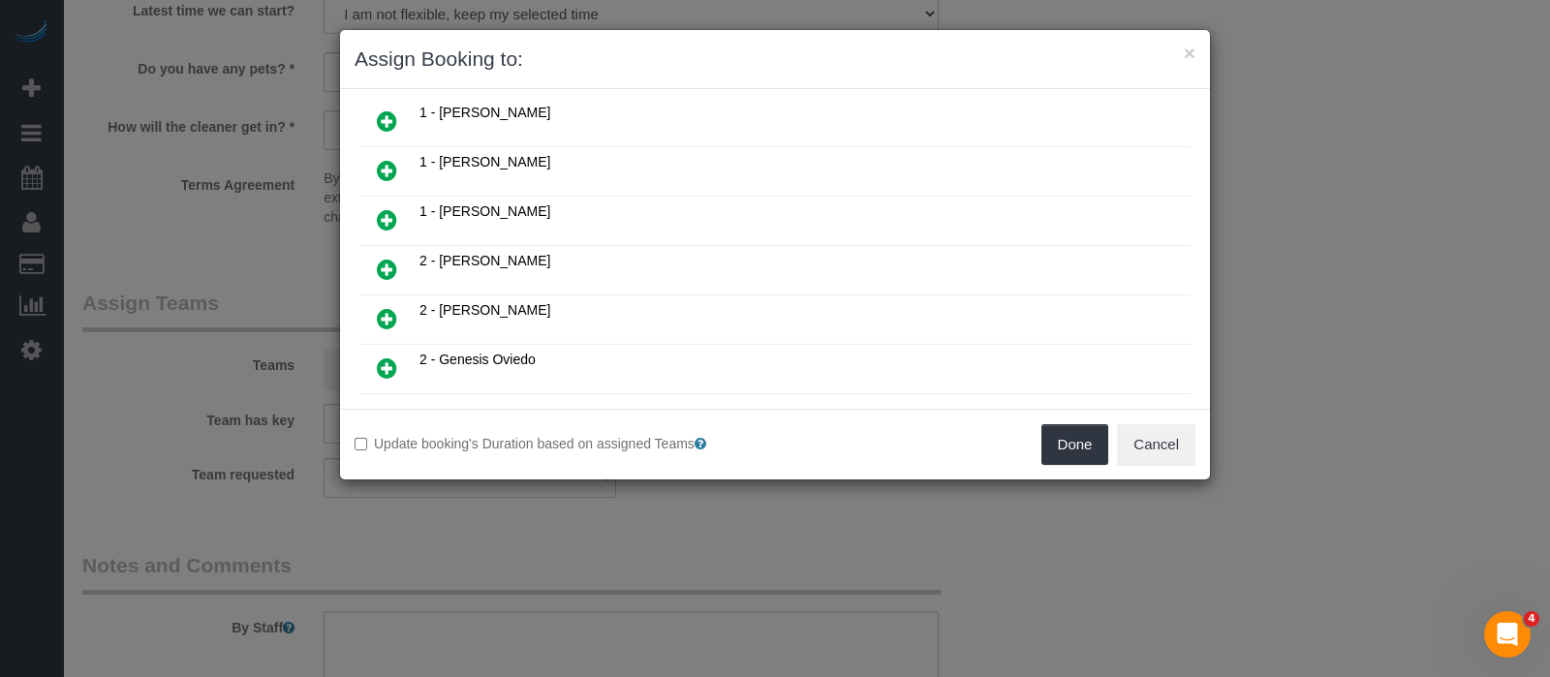
scroll to position [727, 0]
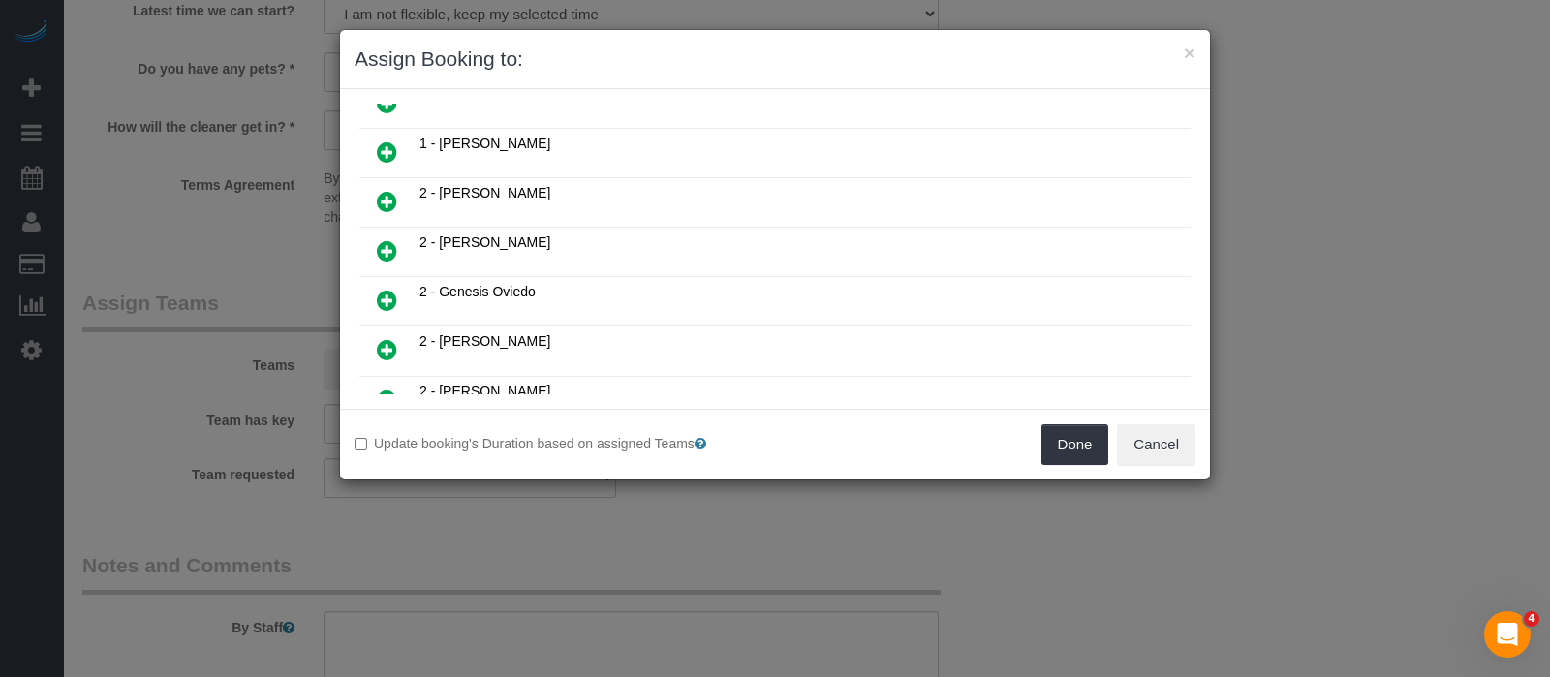
drag, startPoint x: 378, startPoint y: 264, endPoint x: 937, endPoint y: 336, distance: 563.8
click at [377, 289] on icon at bounding box center [387, 300] width 20 height 23
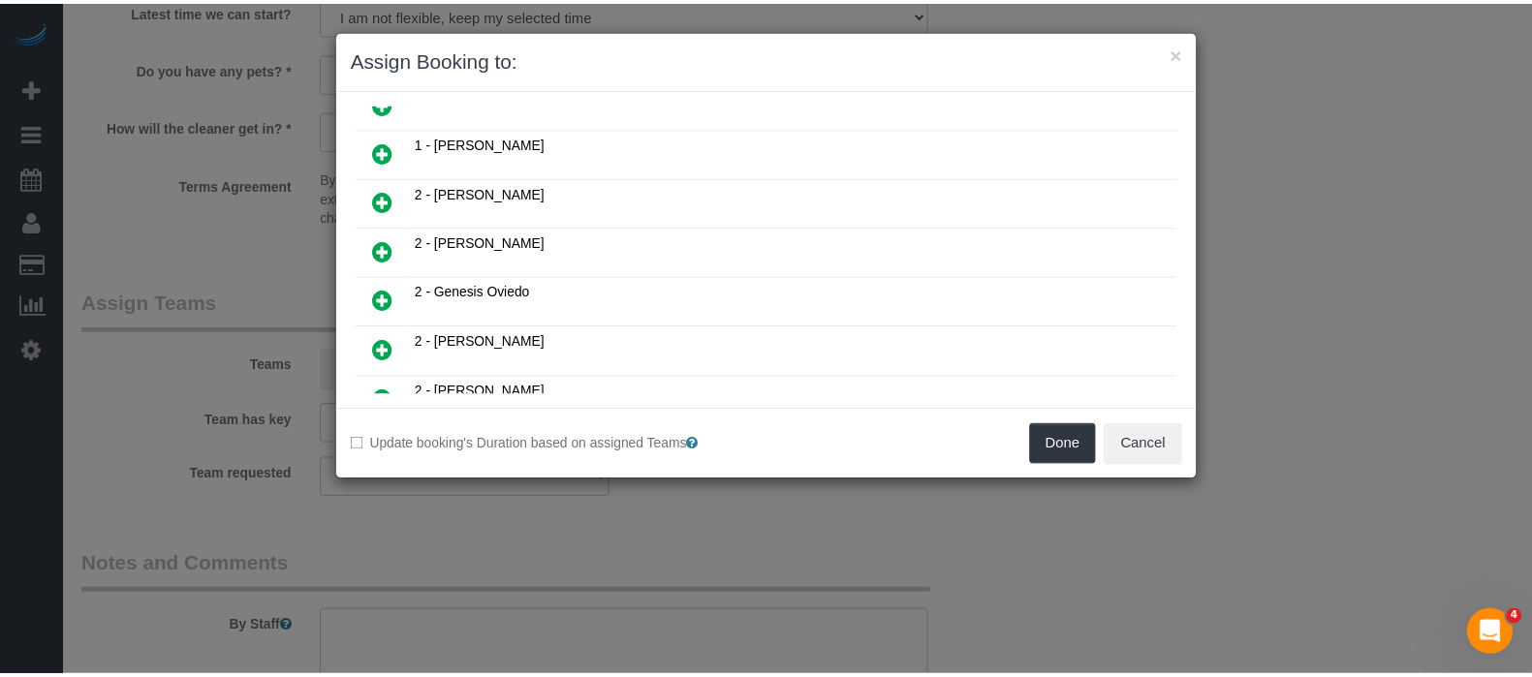
scroll to position [770, 0]
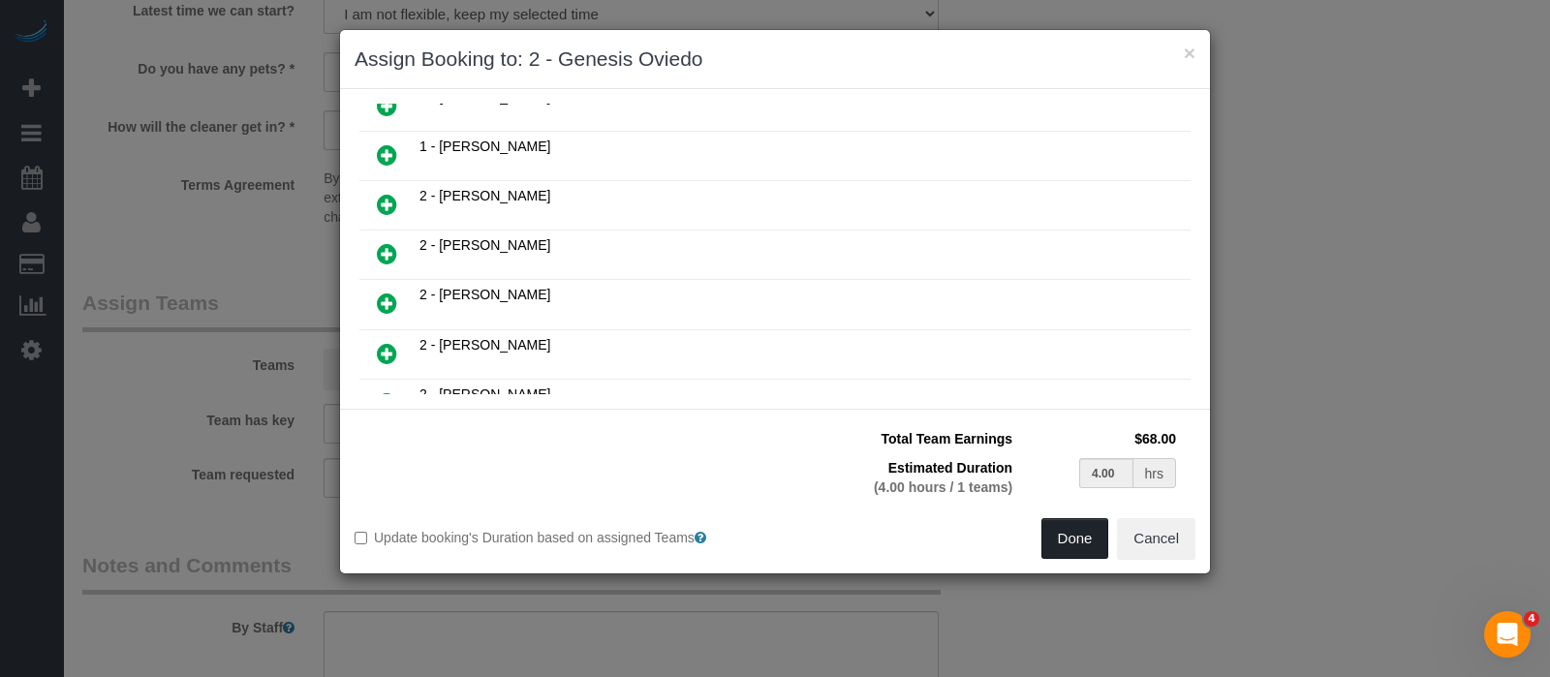
click at [1067, 536] on button "Done" at bounding box center [1076, 538] width 68 height 41
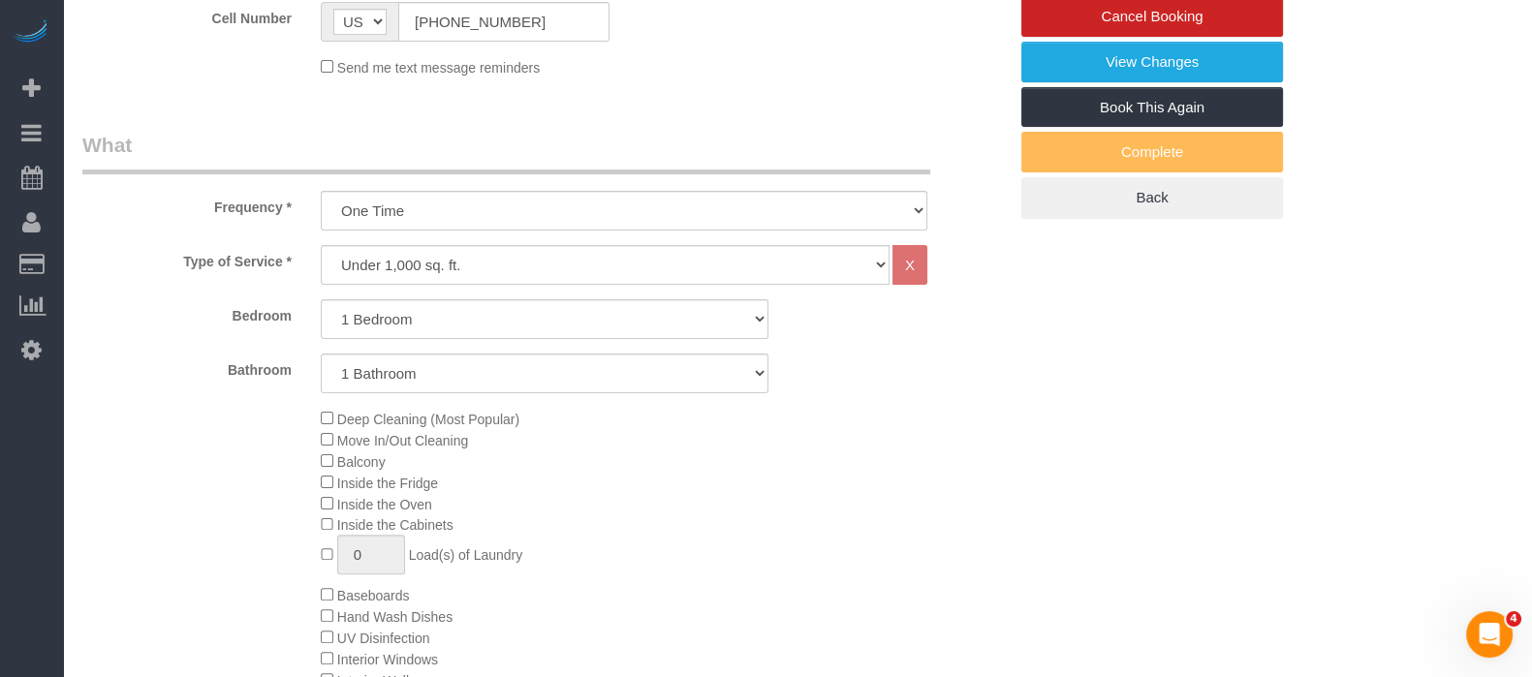
scroll to position [241, 0]
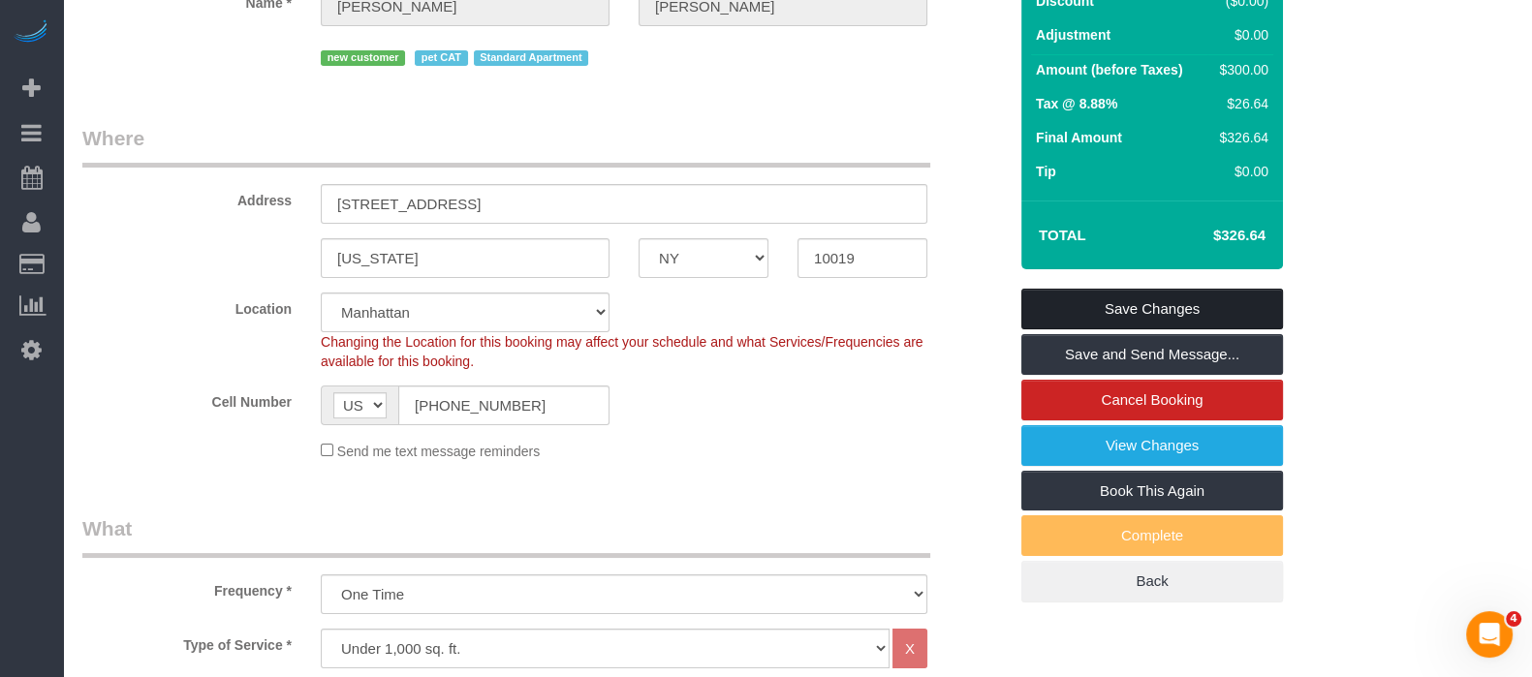
click at [1195, 301] on link "Save Changes" at bounding box center [1152, 309] width 262 height 41
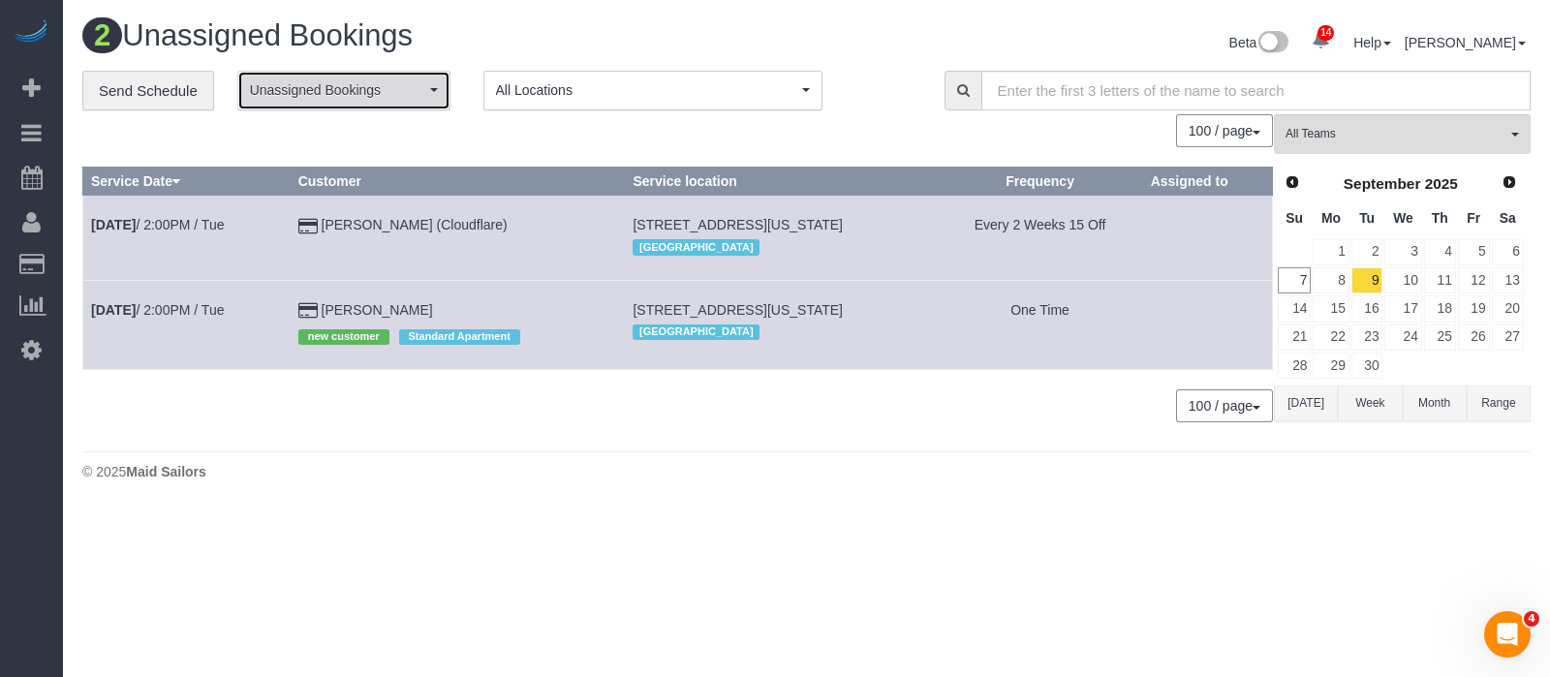
click at [409, 96] on span "Unassigned Bookings" at bounding box center [337, 89] width 175 height 19
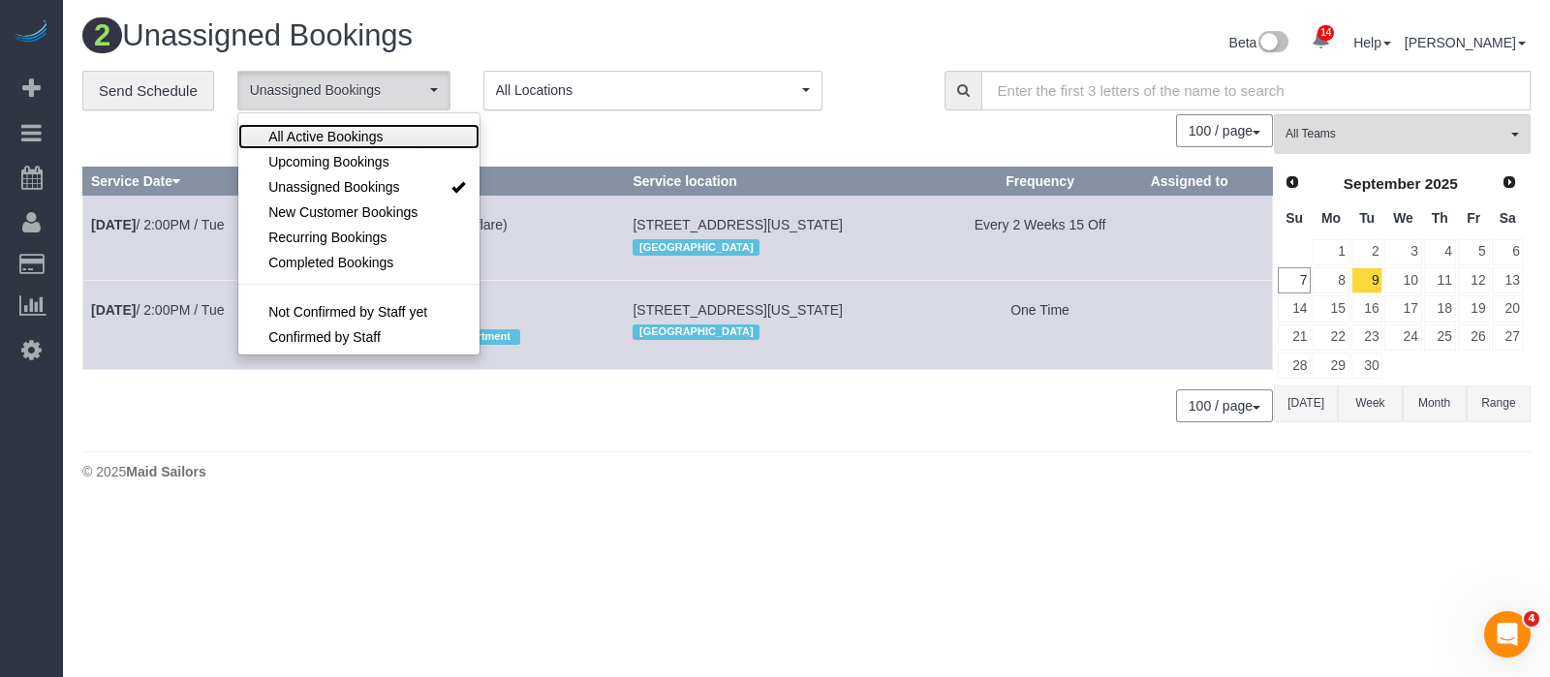
click at [359, 127] on span "All Active Bookings" at bounding box center [325, 136] width 114 height 19
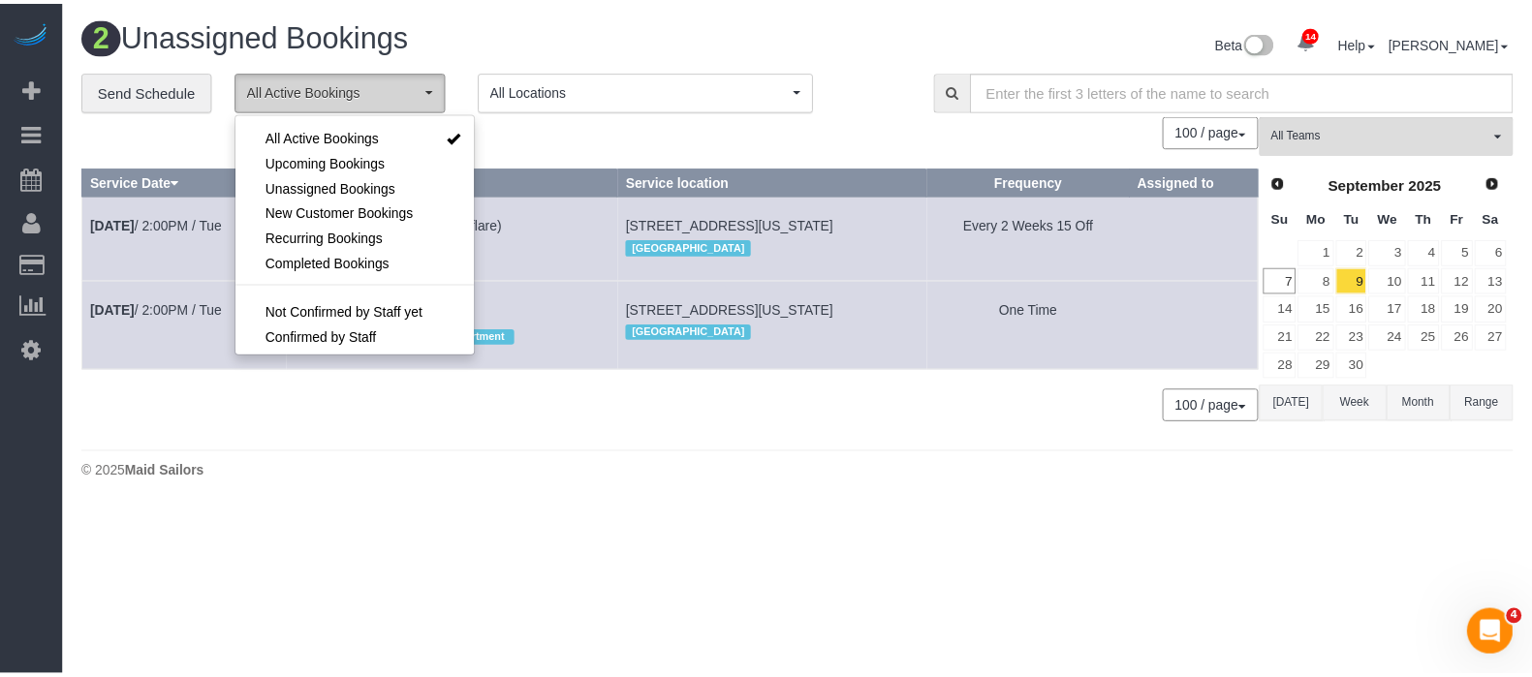
scroll to position [28, 0]
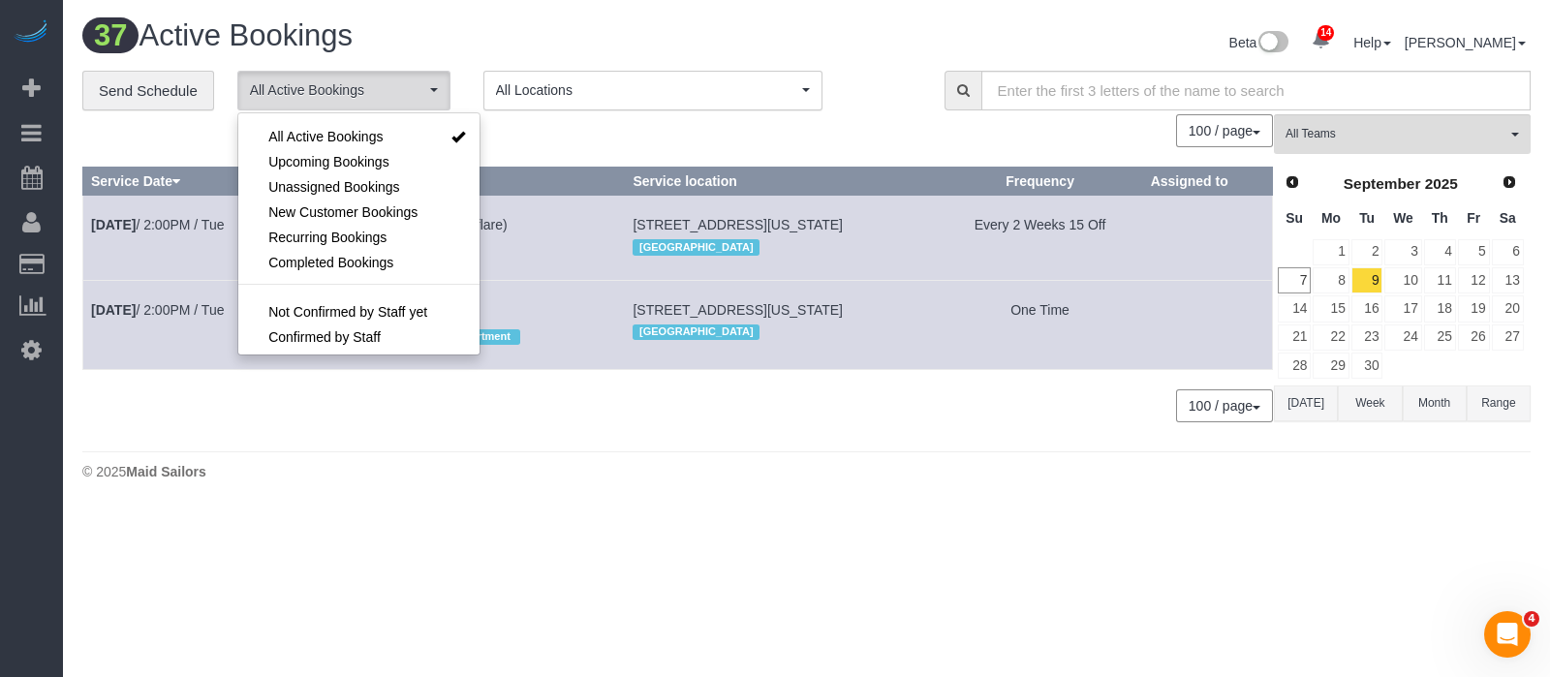
click at [777, 19] on h1 "37 Active Bookings" at bounding box center [437, 35] width 710 height 33
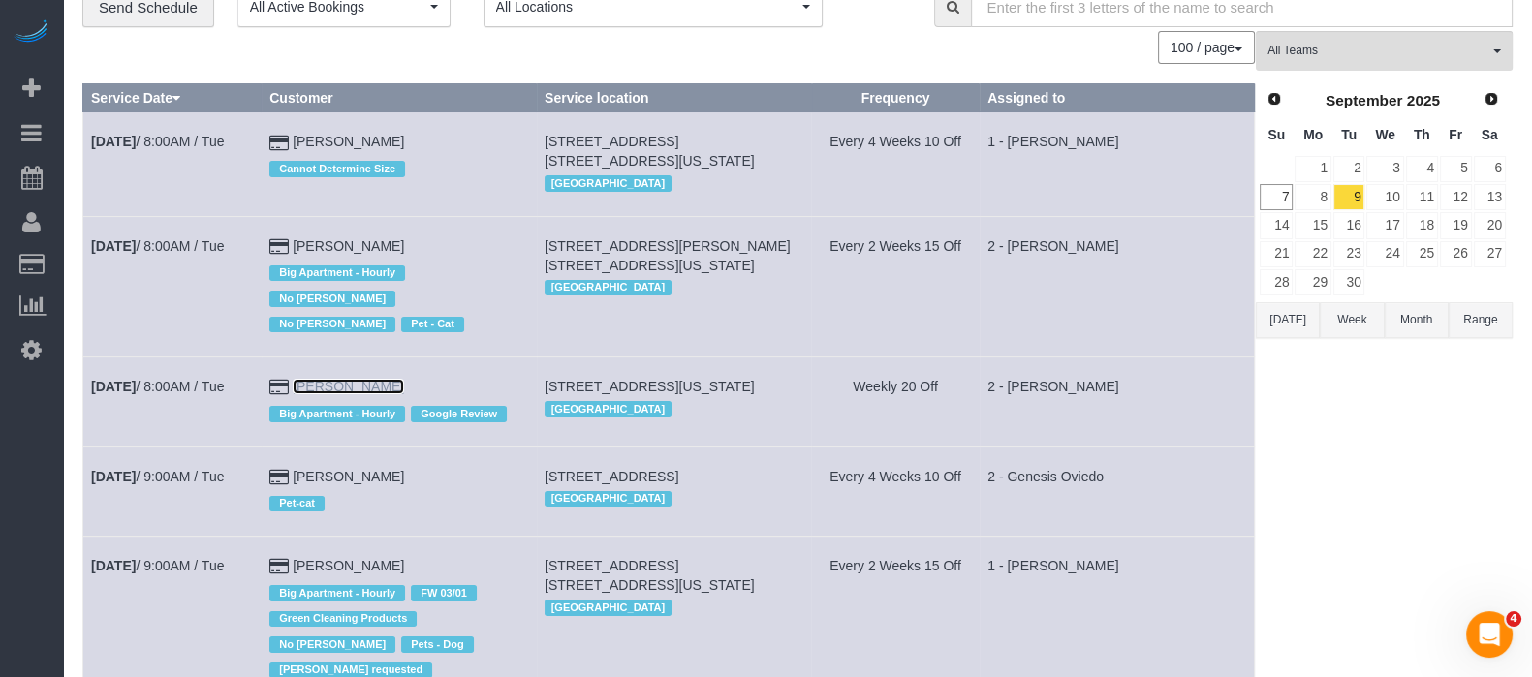
scroll to position [0, 0]
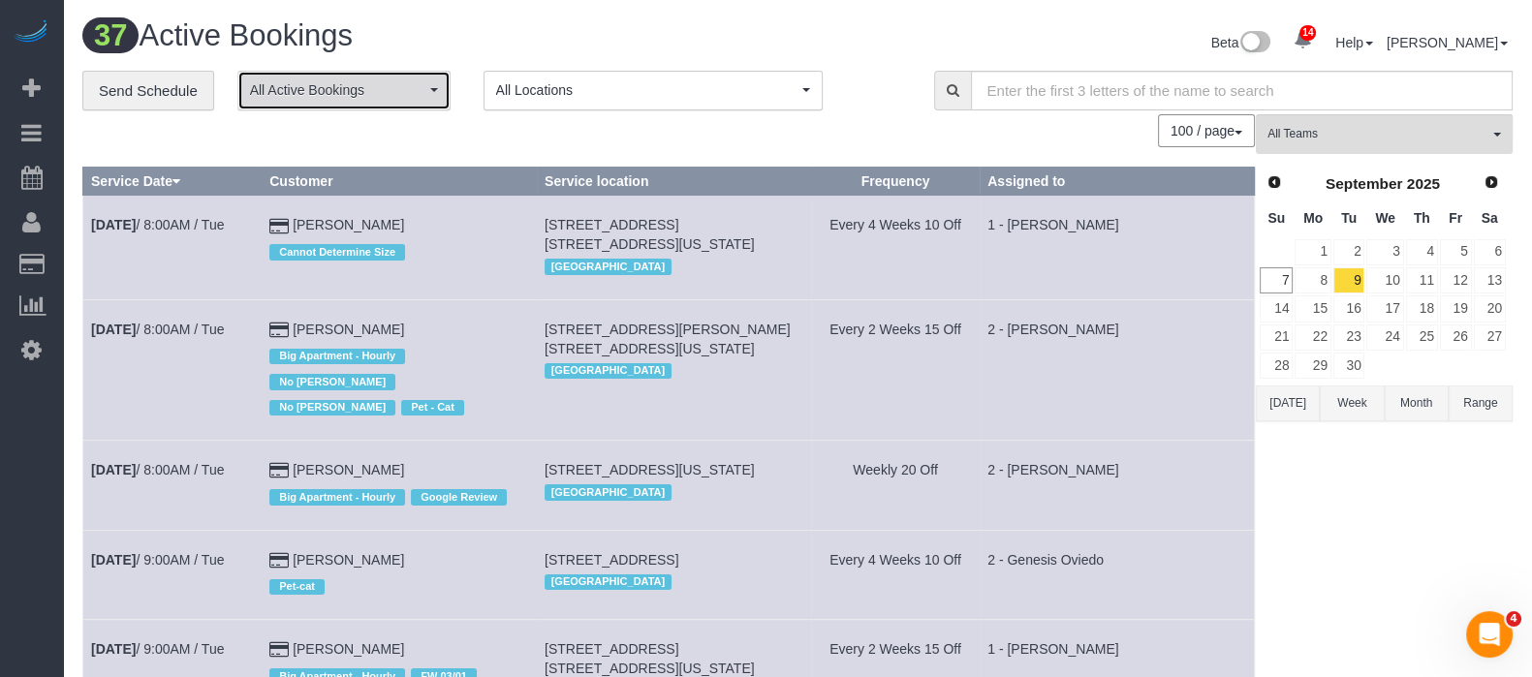
click at [422, 78] on button "All Active Bookings" at bounding box center [343, 91] width 213 height 40
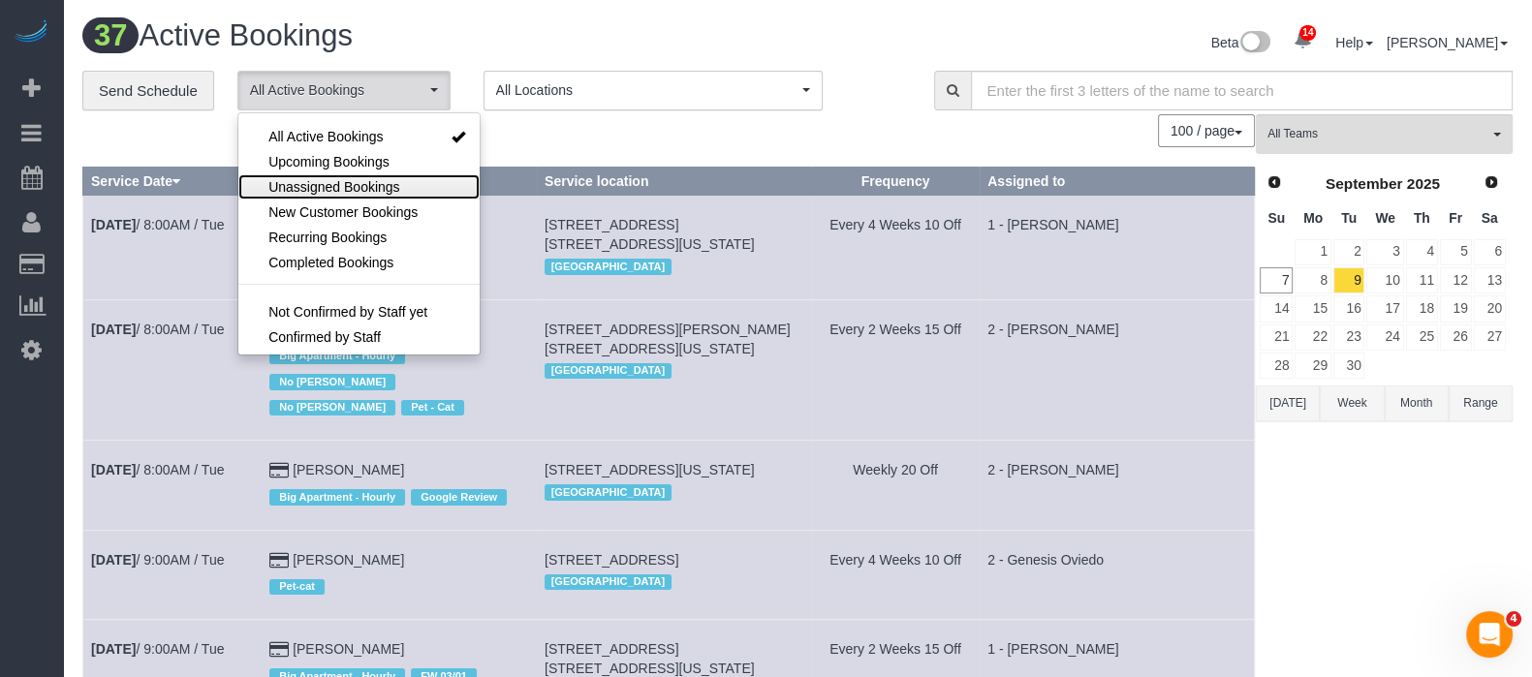
click at [380, 191] on span "Unassigned Bookings" at bounding box center [333, 186] width 131 height 19
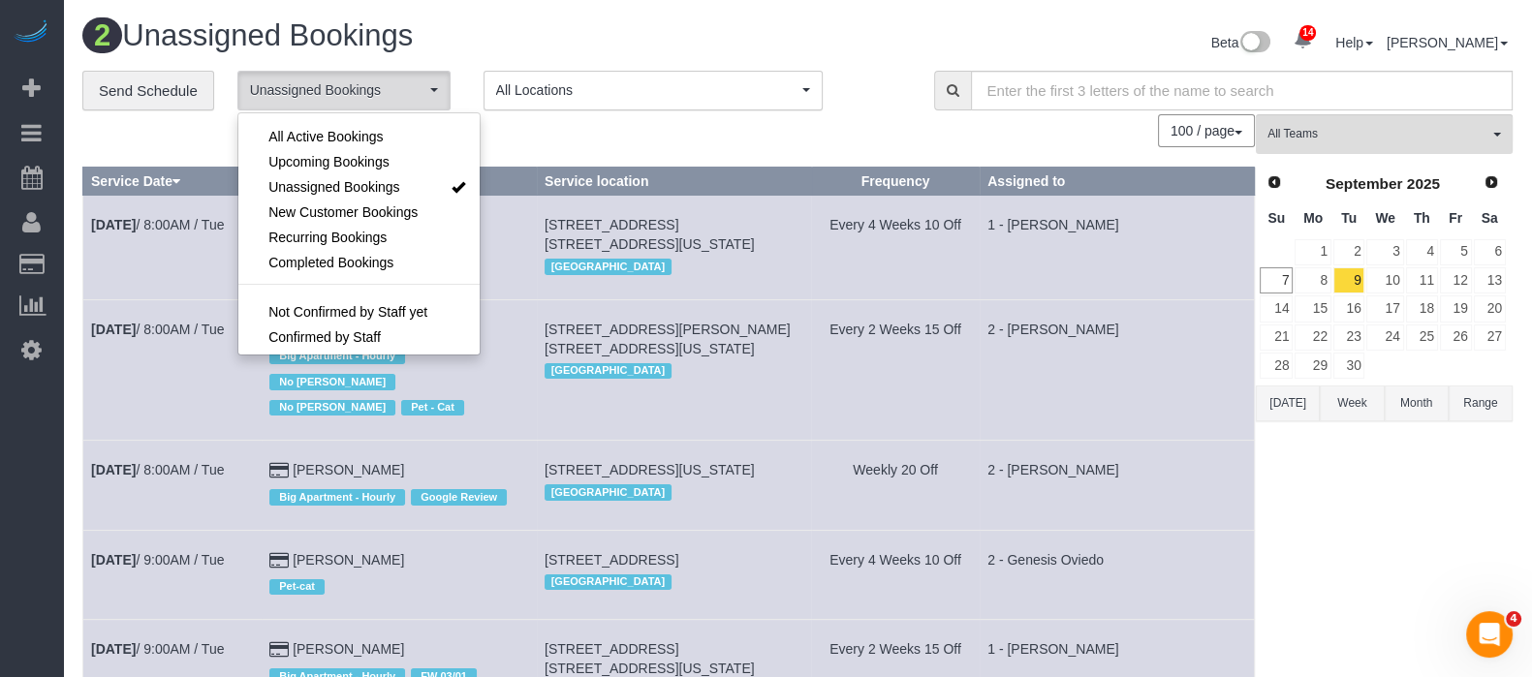
click at [555, 133] on div "100 / page 10 / page 20 / page 30 / page 40 / page 50 / page 100 / page" at bounding box center [668, 130] width 1172 height 33
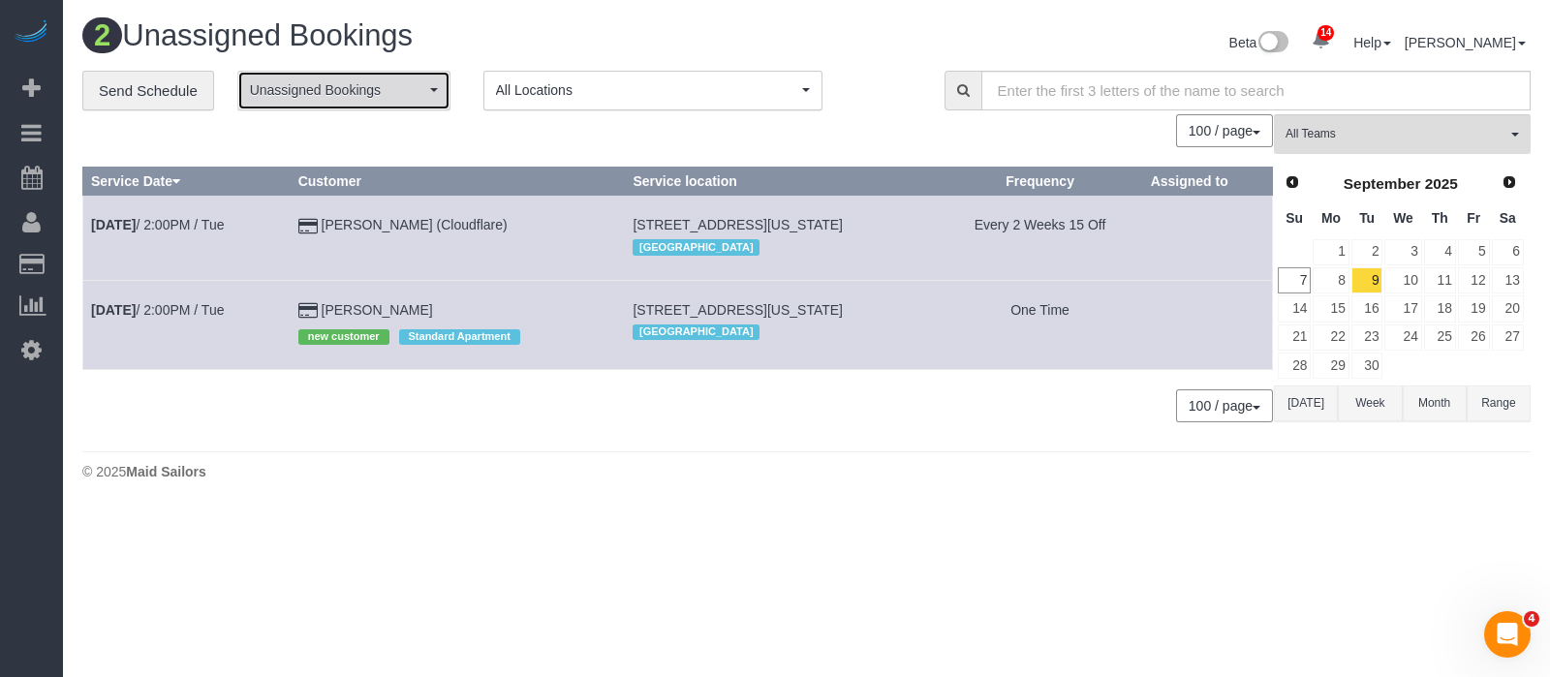
click at [422, 86] on span "Unassigned Bookings" at bounding box center [337, 89] width 175 height 19
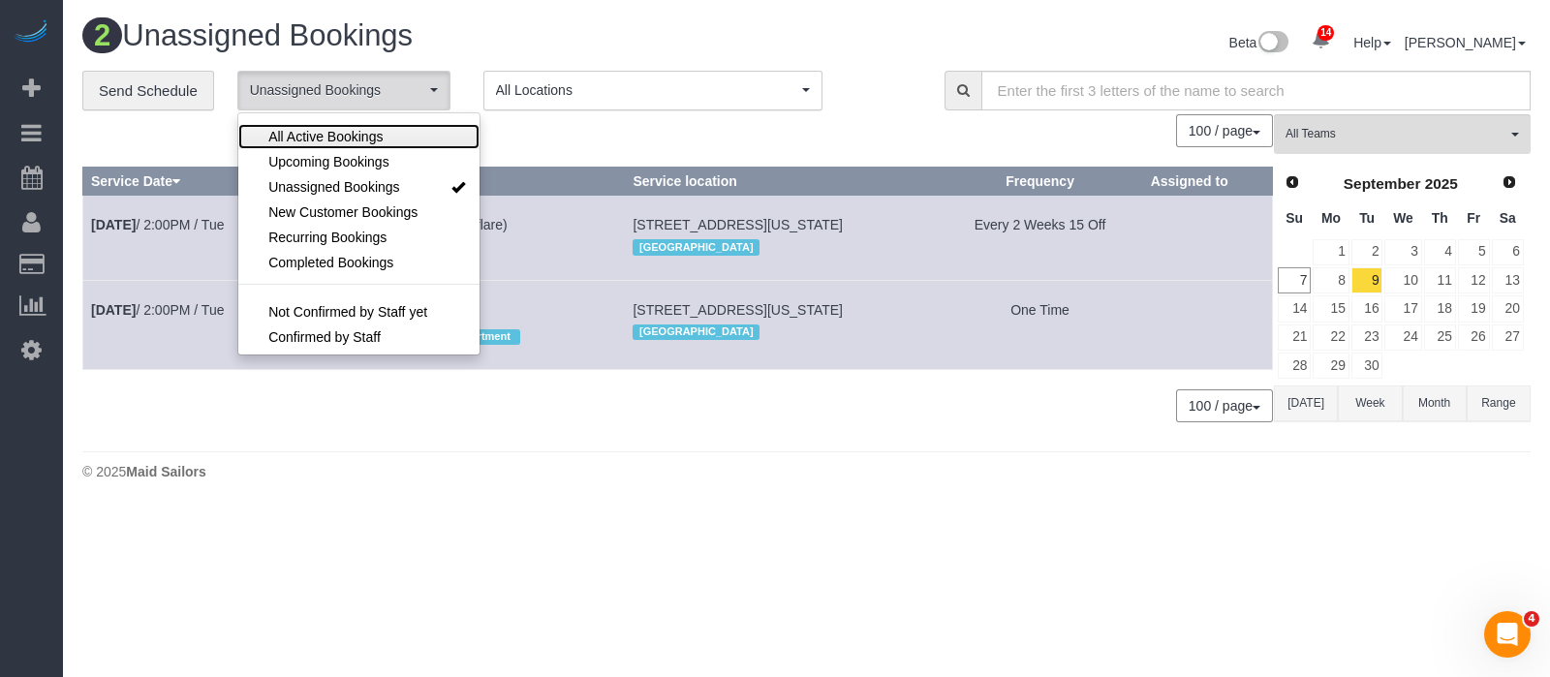
click at [383, 126] on link "All Active Bookings" at bounding box center [358, 136] width 241 height 25
select select "***"
click at [516, 22] on h1 "2 Unassigned Bookings" at bounding box center [437, 35] width 710 height 33
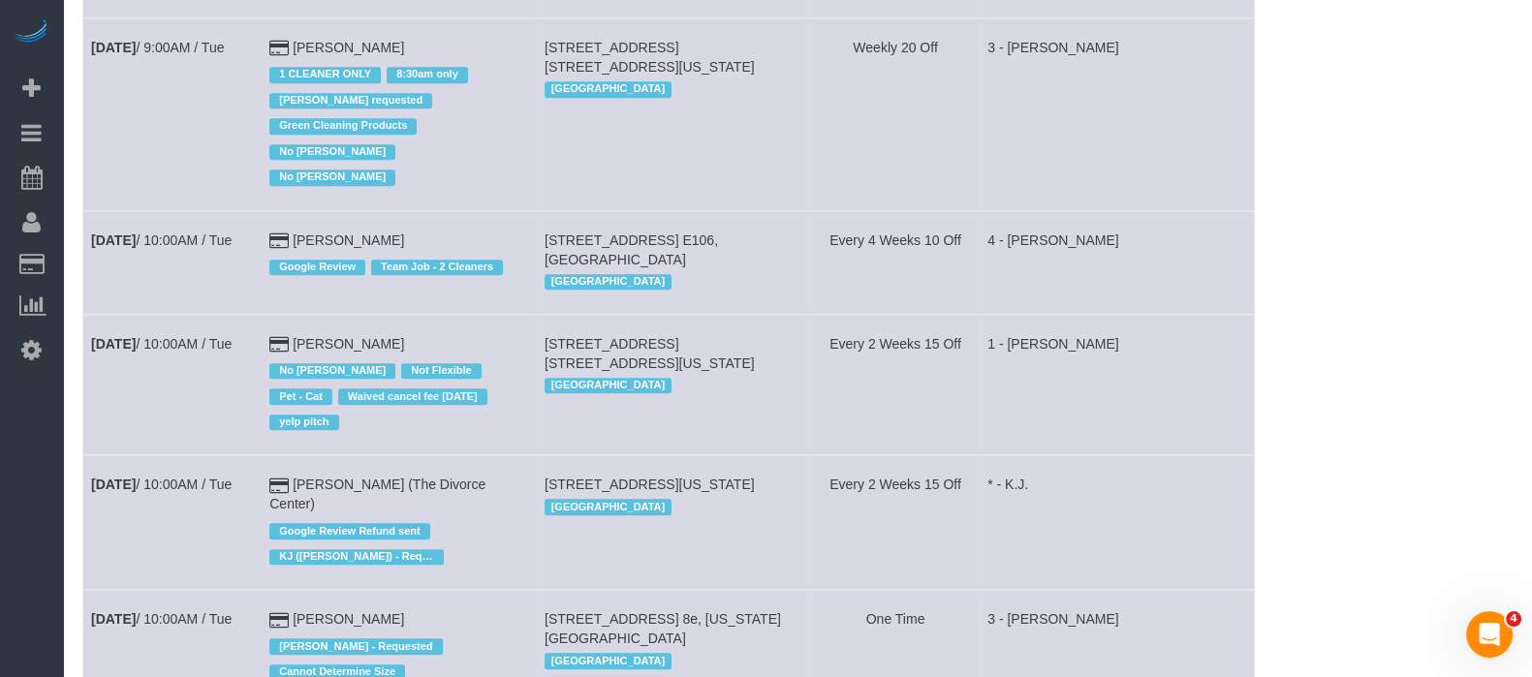
scroll to position [1453, 0]
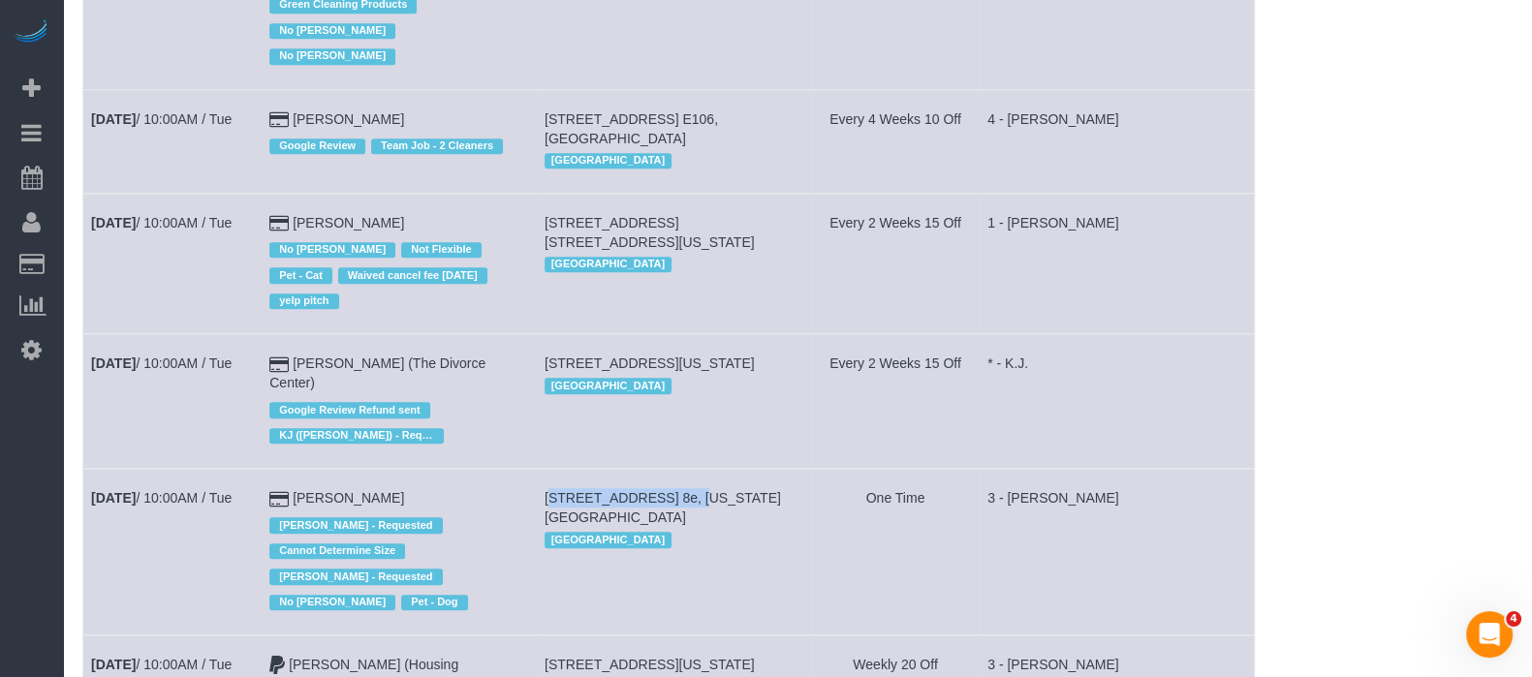
drag, startPoint x: 547, startPoint y: 383, endPoint x: 672, endPoint y: 382, distance: 124.0
click at [672, 469] on td "94 East 111th Street, Apt. 8e, New York, NY 10029 Manhattan" at bounding box center [674, 552] width 275 height 167
copy span "94 East 111th Street"
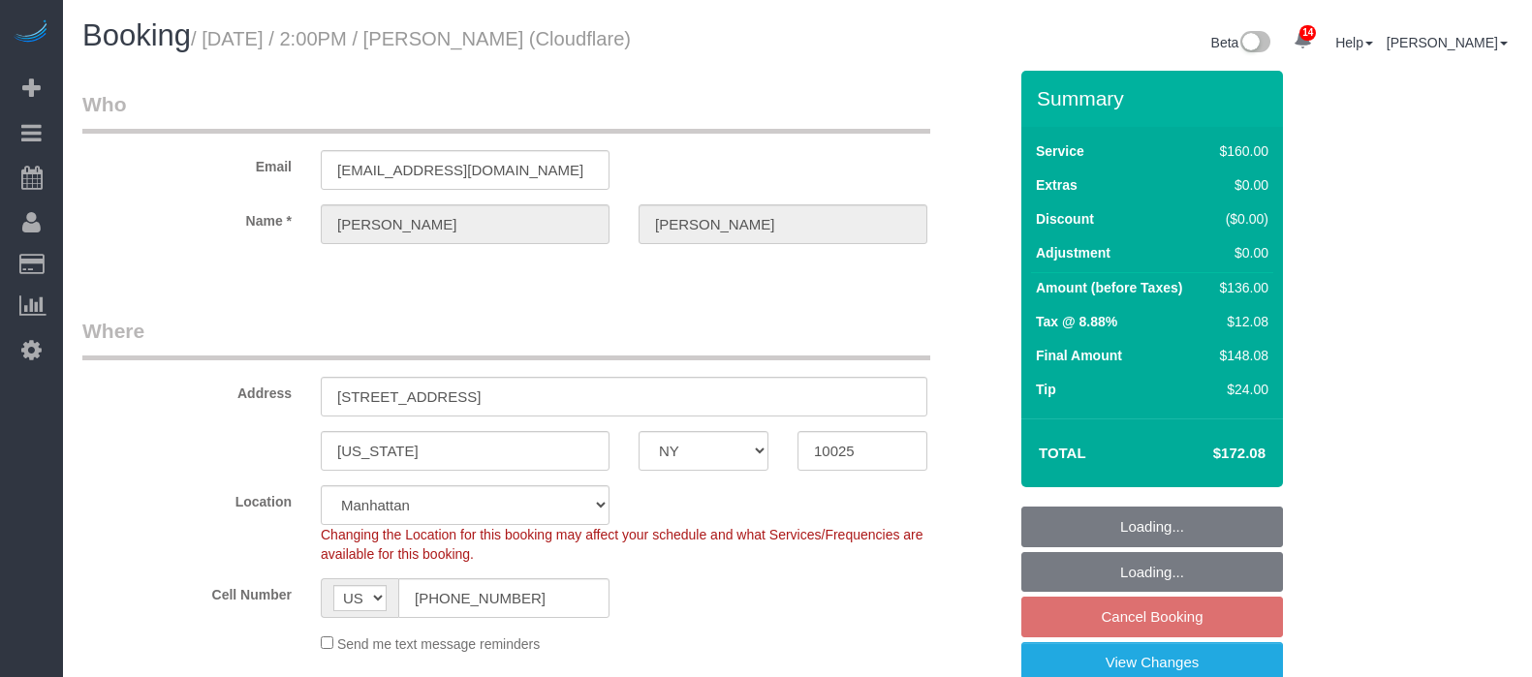
select select "NY"
select select "number:89"
select select "number:90"
select select "number:15"
select select "number:5"
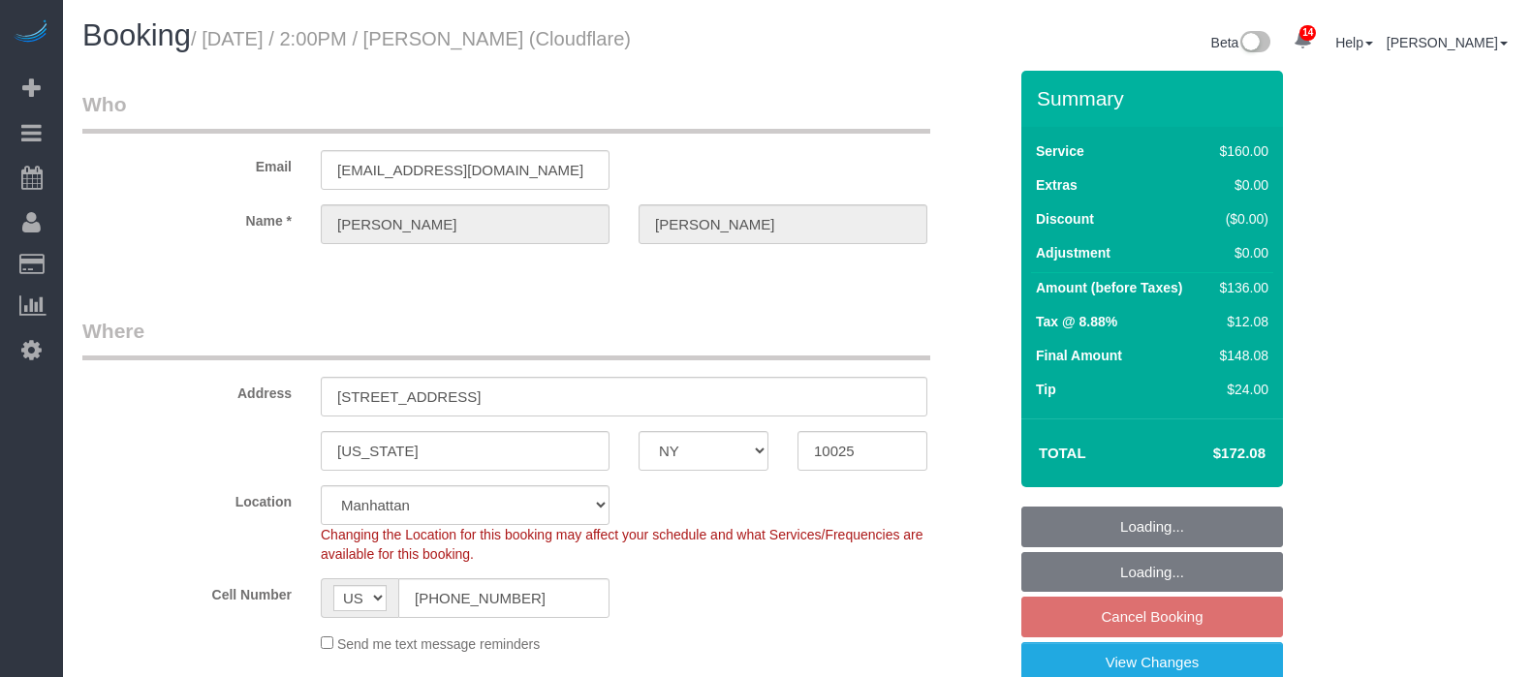
select select "spot7"
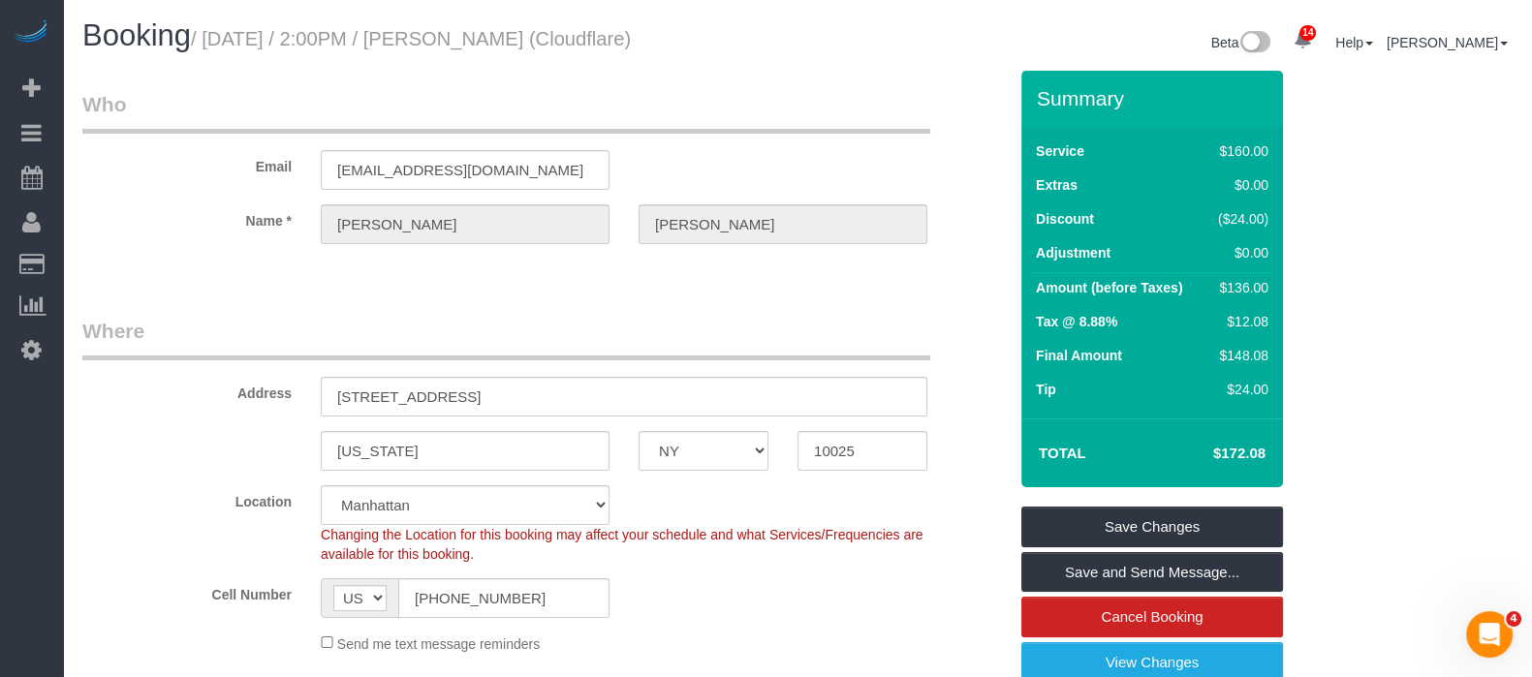
drag, startPoint x: 206, startPoint y: 41, endPoint x: 669, endPoint y: 78, distance: 463.8
click at [631, 31] on small "/ [DATE] / 2:00PM / [PERSON_NAME] (Cloudflare)" at bounding box center [411, 38] width 440 height 21
drag, startPoint x: 330, startPoint y: 391, endPoint x: 464, endPoint y: 391, distance: 133.7
click at [464, 391] on input "[STREET_ADDRESS]" at bounding box center [624, 397] width 607 height 40
drag, startPoint x: 208, startPoint y: 36, endPoint x: 660, endPoint y: 46, distance: 451.7
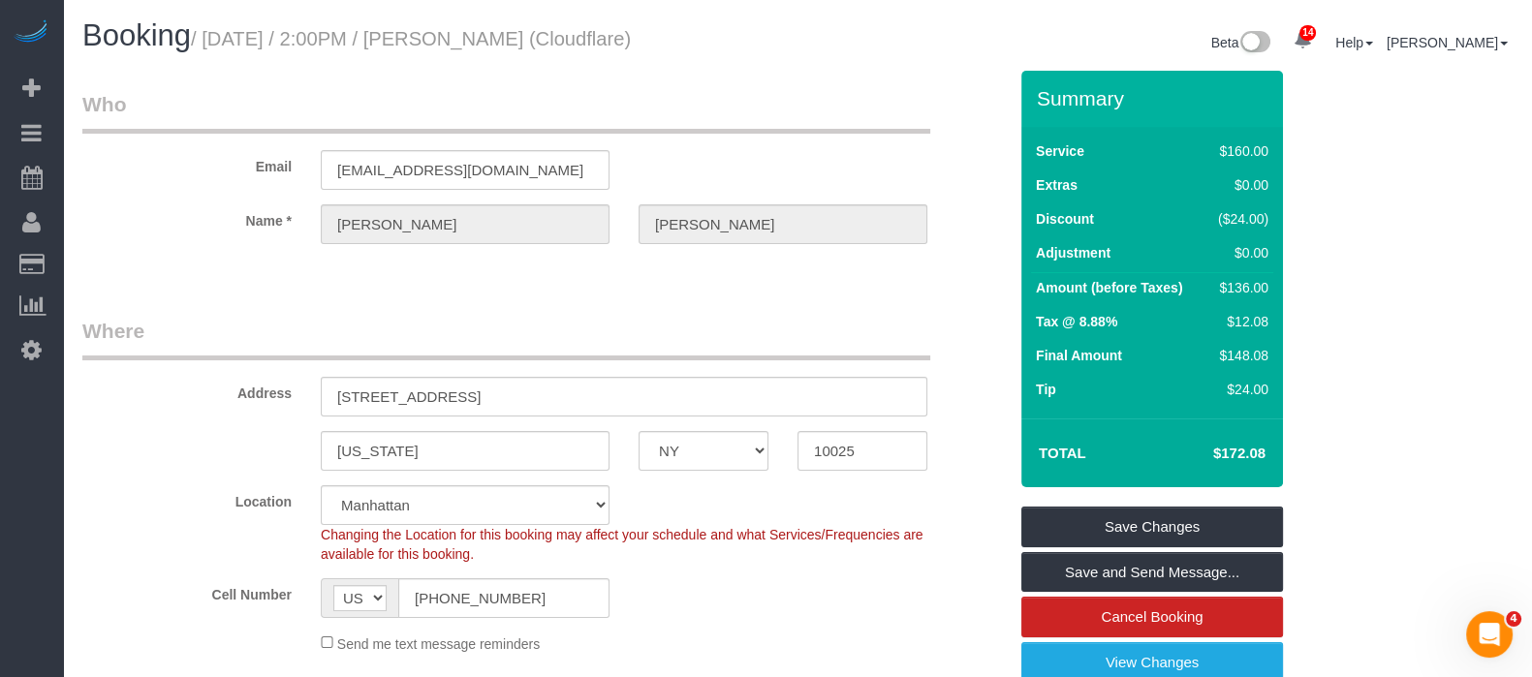
click at [631, 46] on small "/ [DATE] / 2:00PM / [PERSON_NAME] (Cloudflare)" at bounding box center [411, 38] width 440 height 21
copy small "[DATE] / 2:00PM / [PERSON_NAME]"
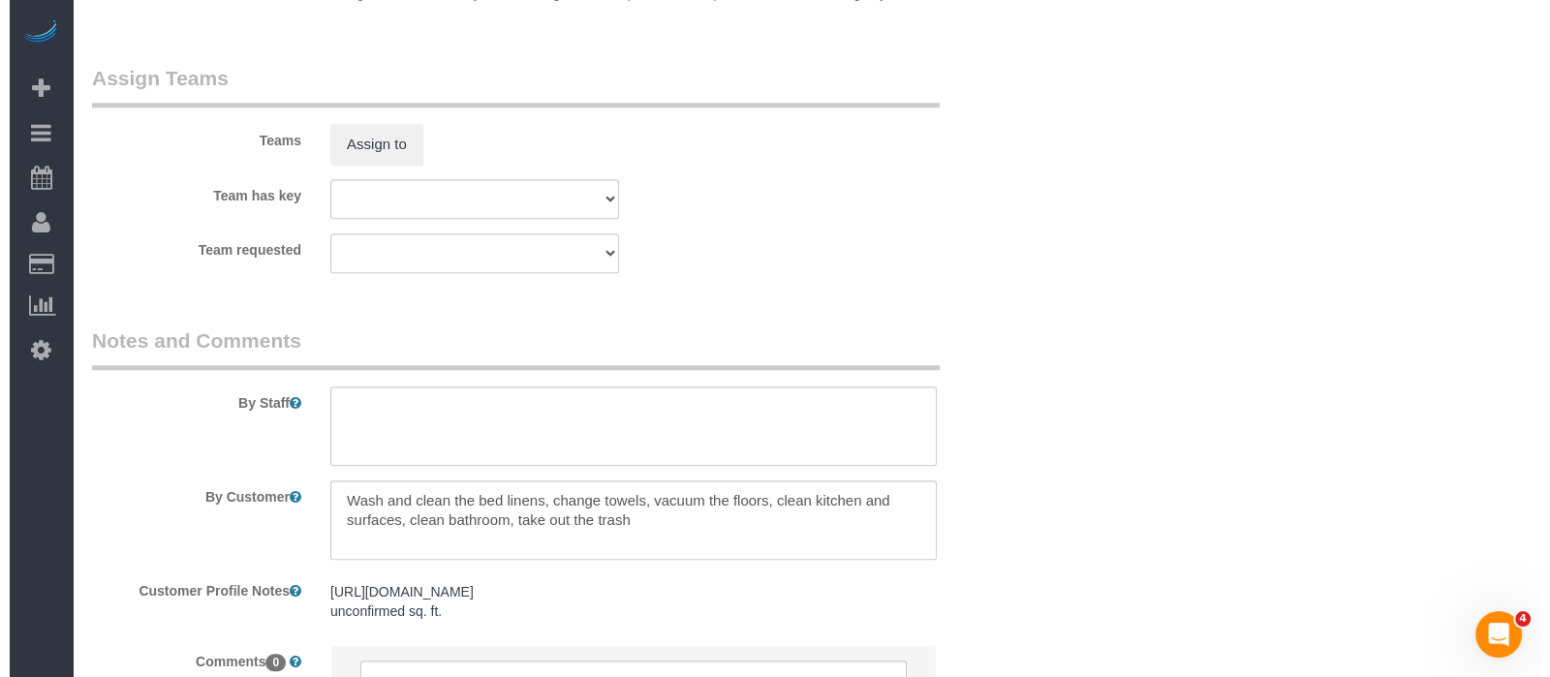
scroll to position [1961, 0]
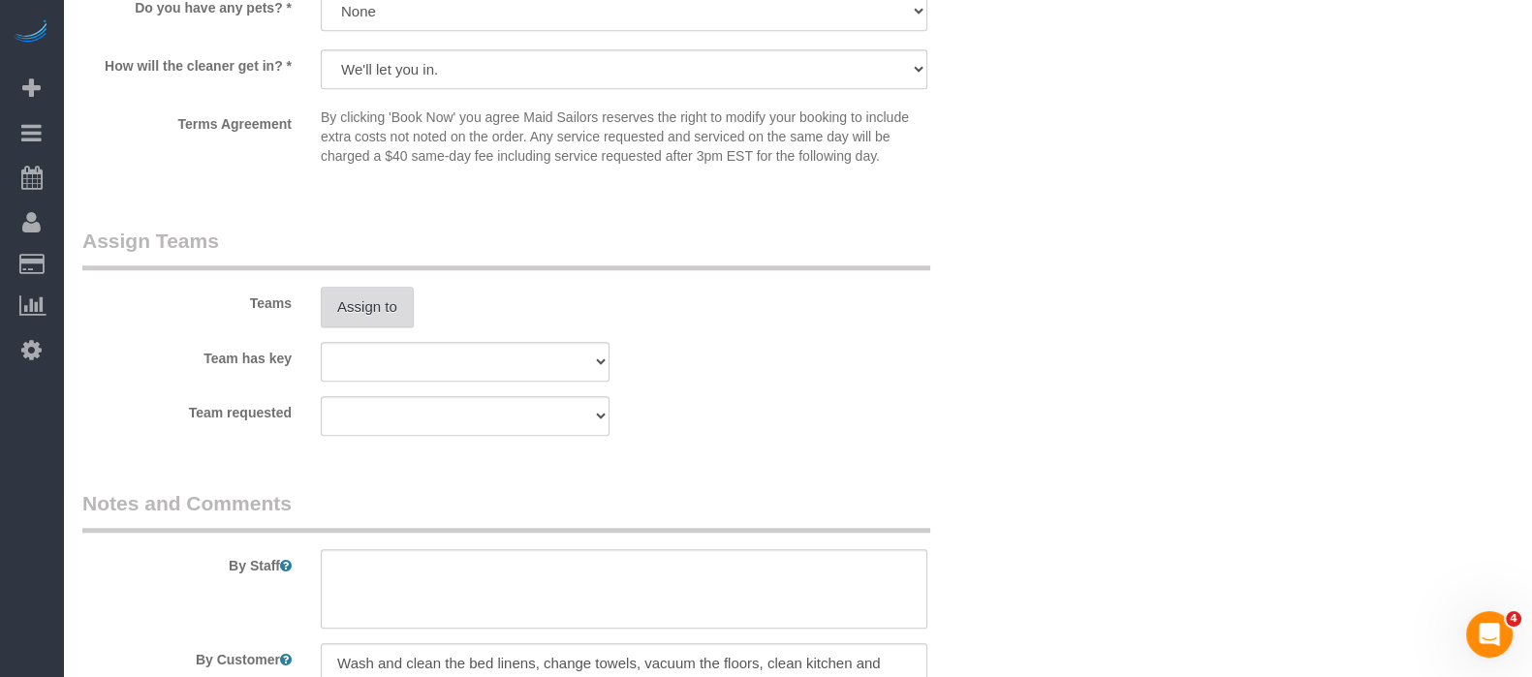
click at [377, 314] on button "Assign to" at bounding box center [367, 307] width 93 height 41
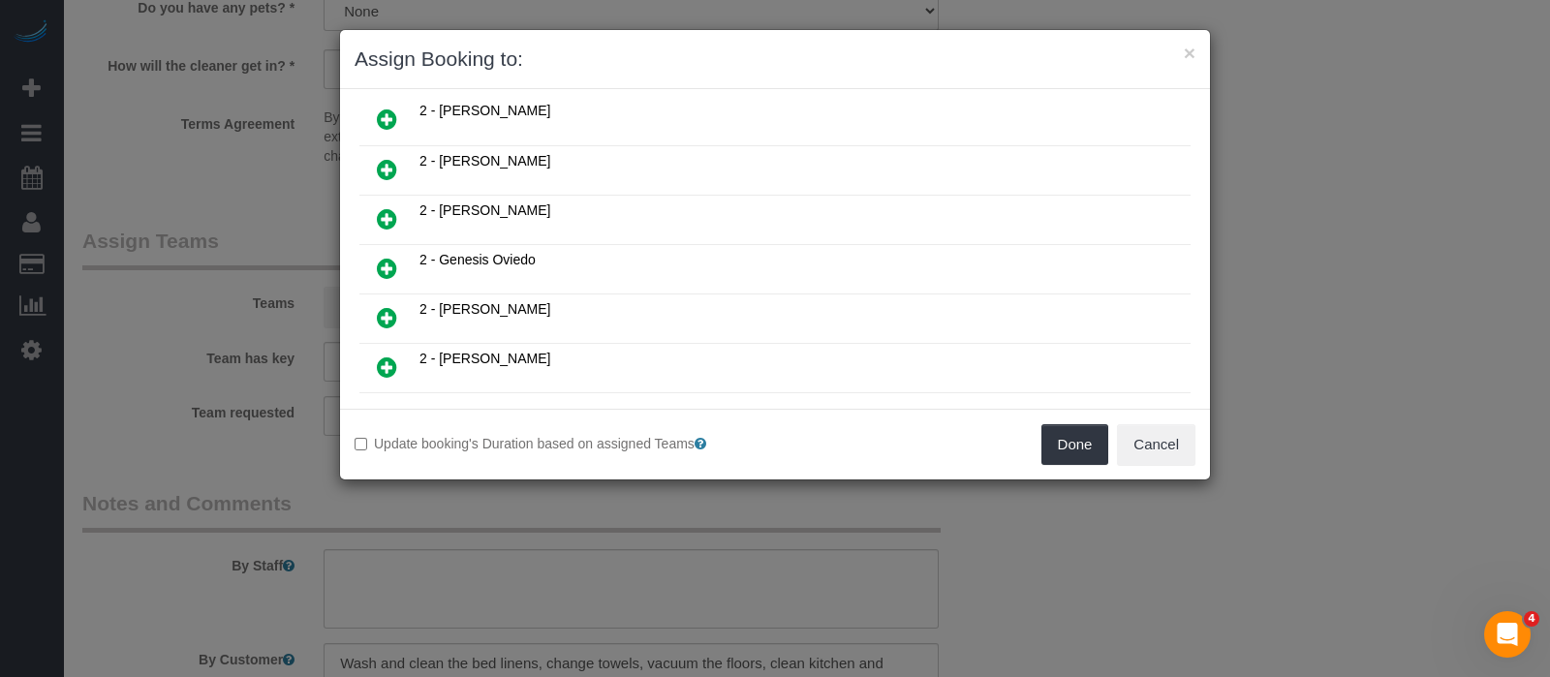
scroll to position [847, 0]
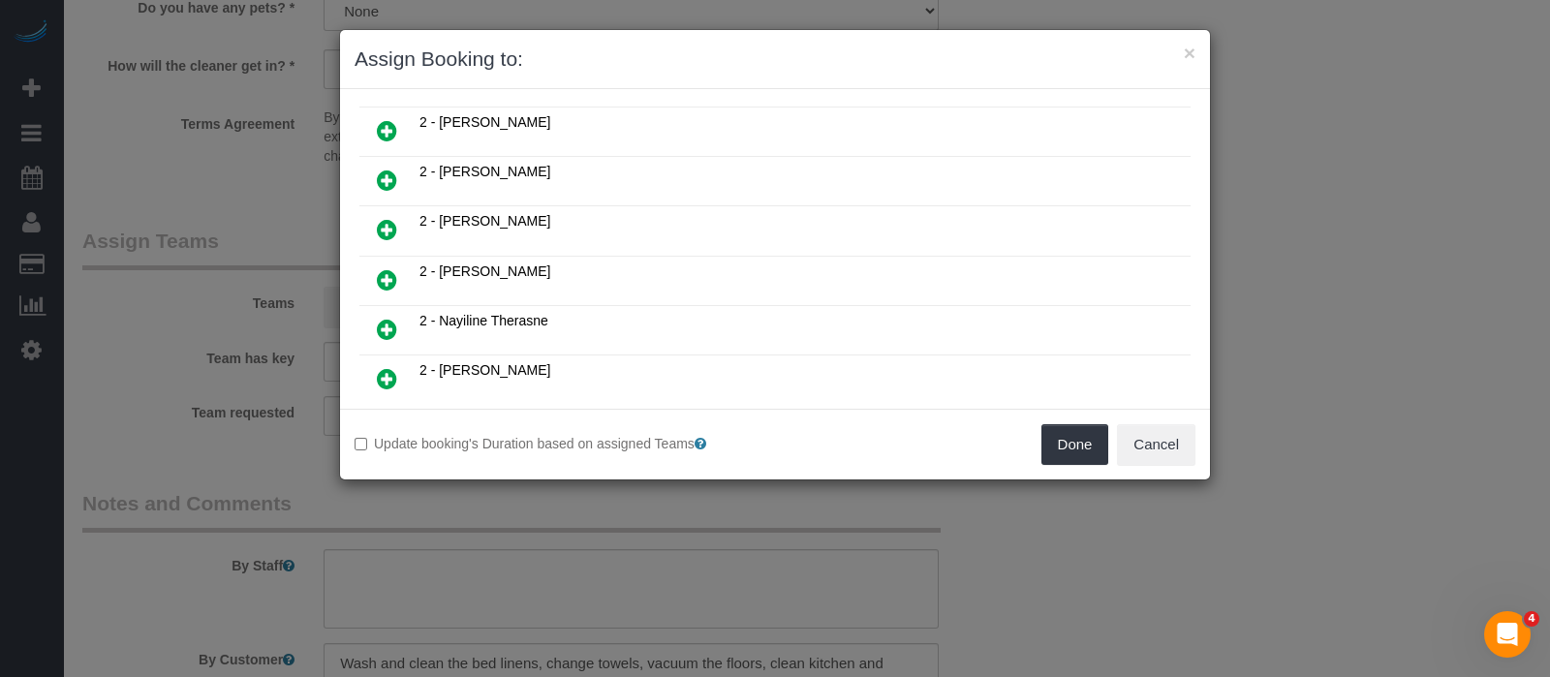
click at [384, 268] on icon at bounding box center [387, 279] width 20 height 23
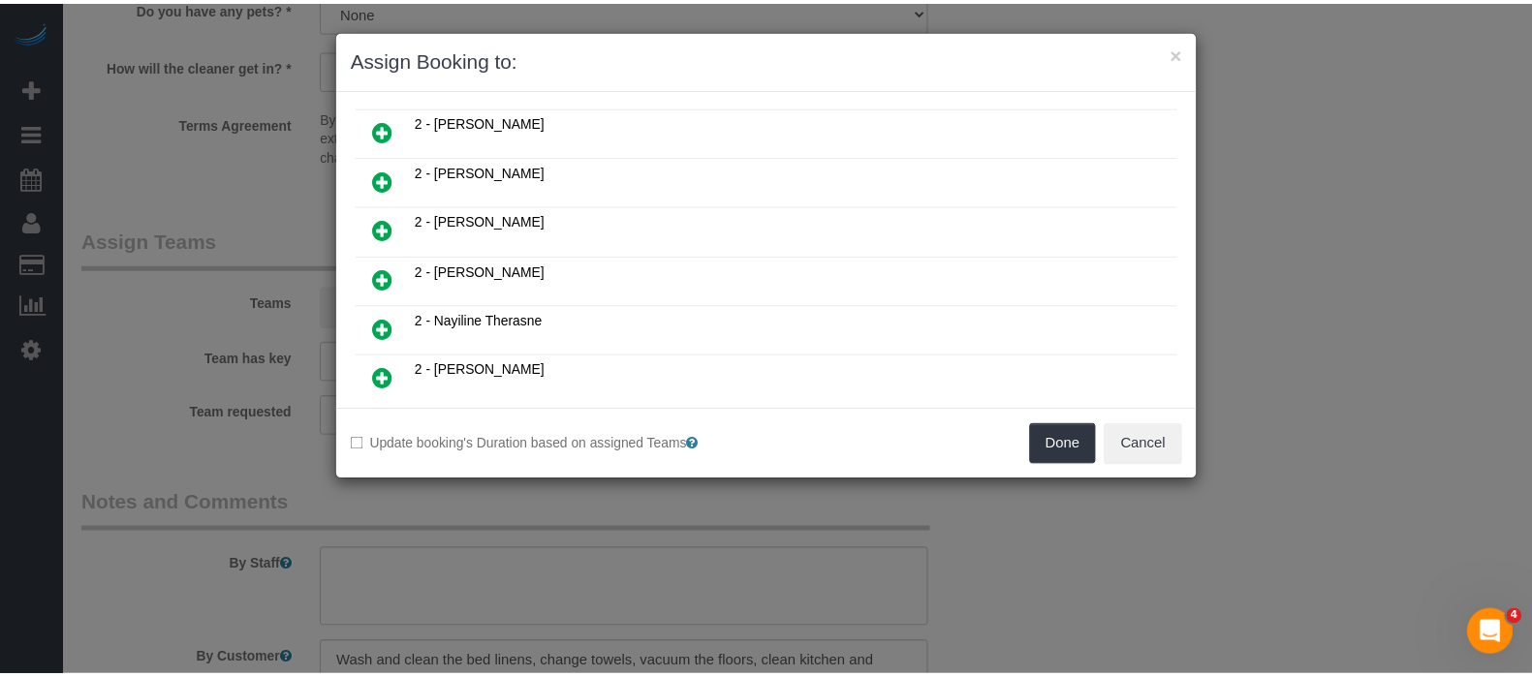
scroll to position [891, 0]
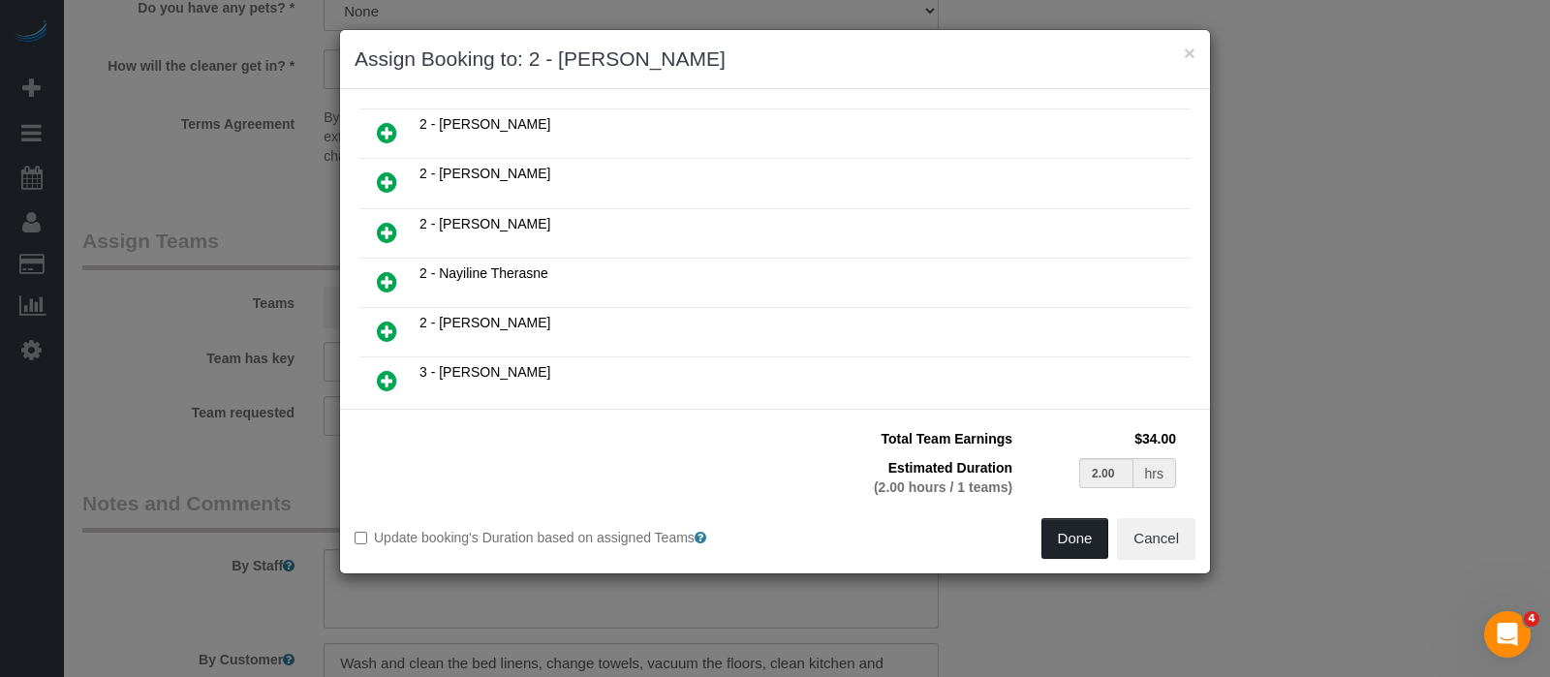
click at [1076, 530] on button "Done" at bounding box center [1076, 538] width 68 height 41
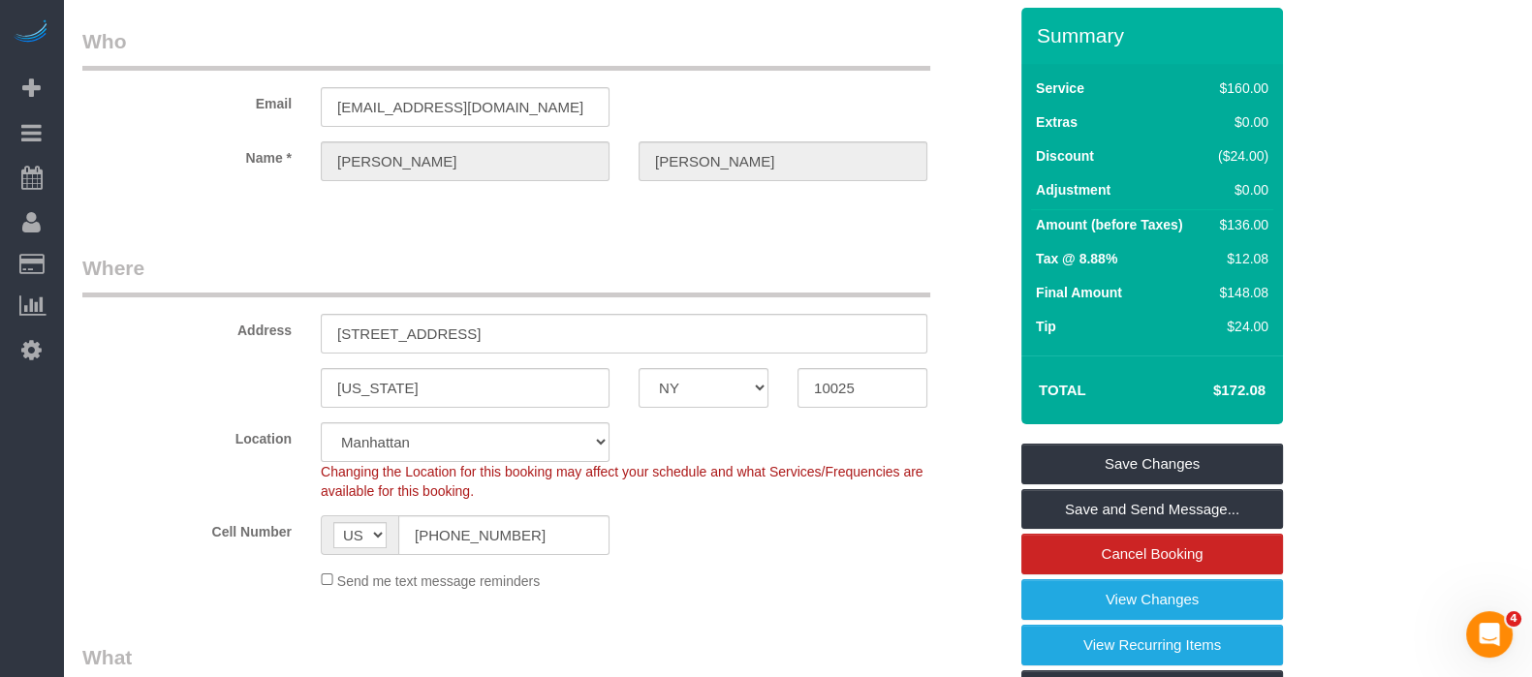
scroll to position [23, 0]
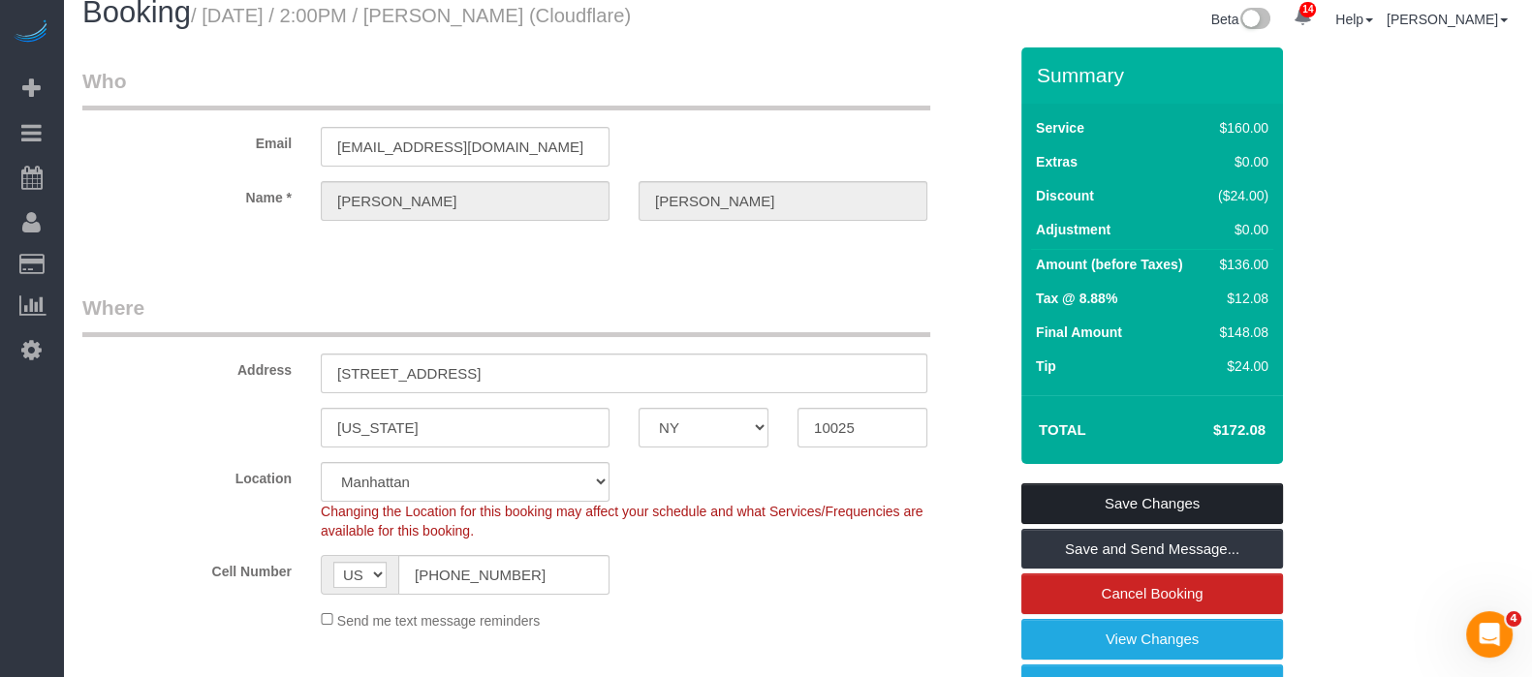
drag, startPoint x: 1206, startPoint y: 502, endPoint x: 1103, endPoint y: 477, distance: 106.7
click at [1207, 503] on link "Save Changes" at bounding box center [1152, 504] width 262 height 41
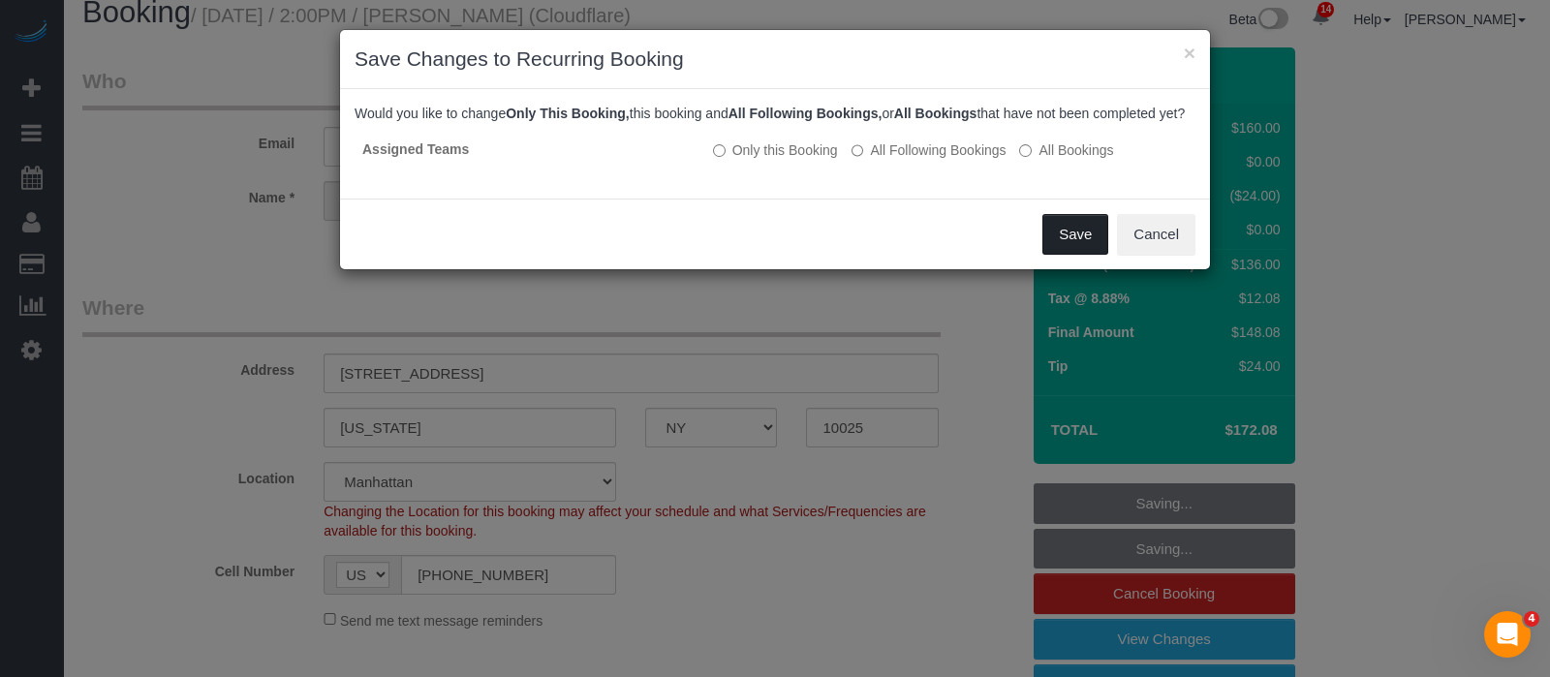
click at [1062, 243] on button "Save" at bounding box center [1076, 234] width 66 height 41
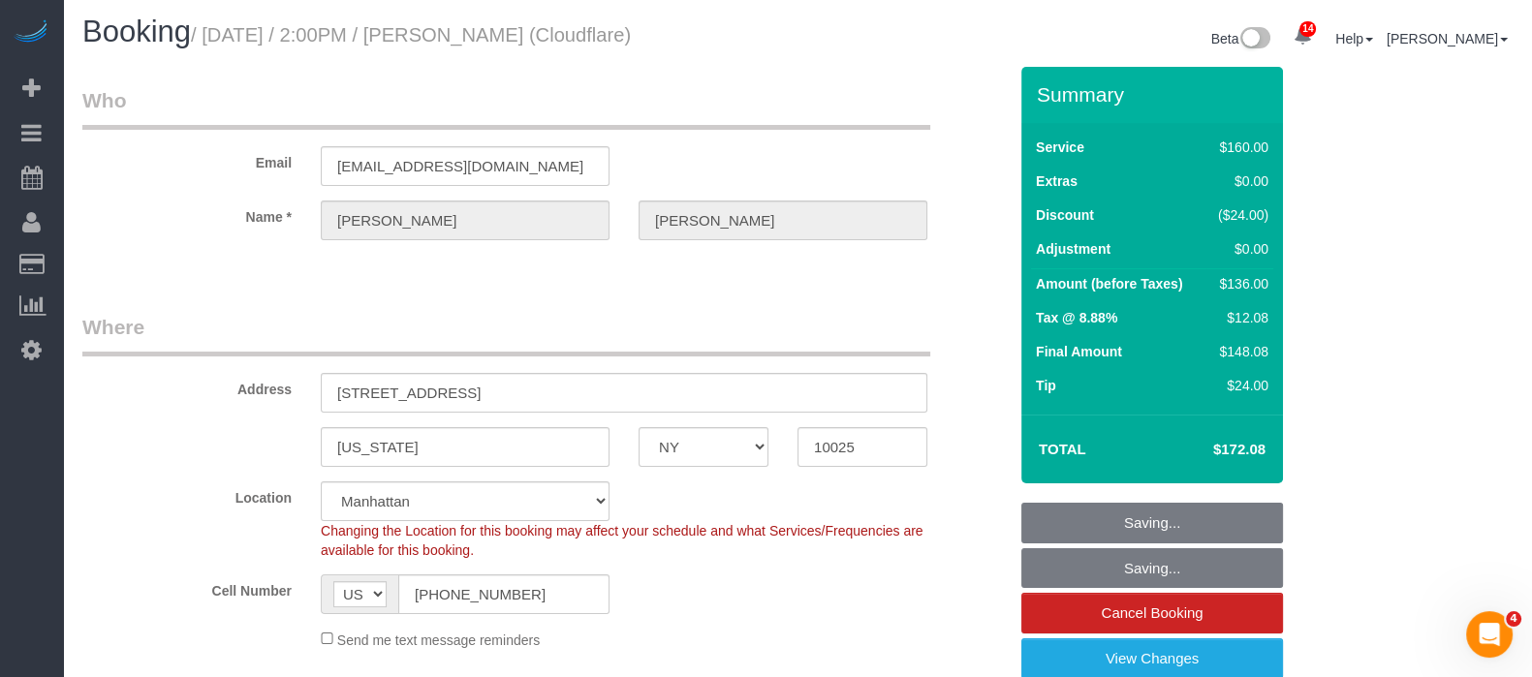
scroll to position [0, 0]
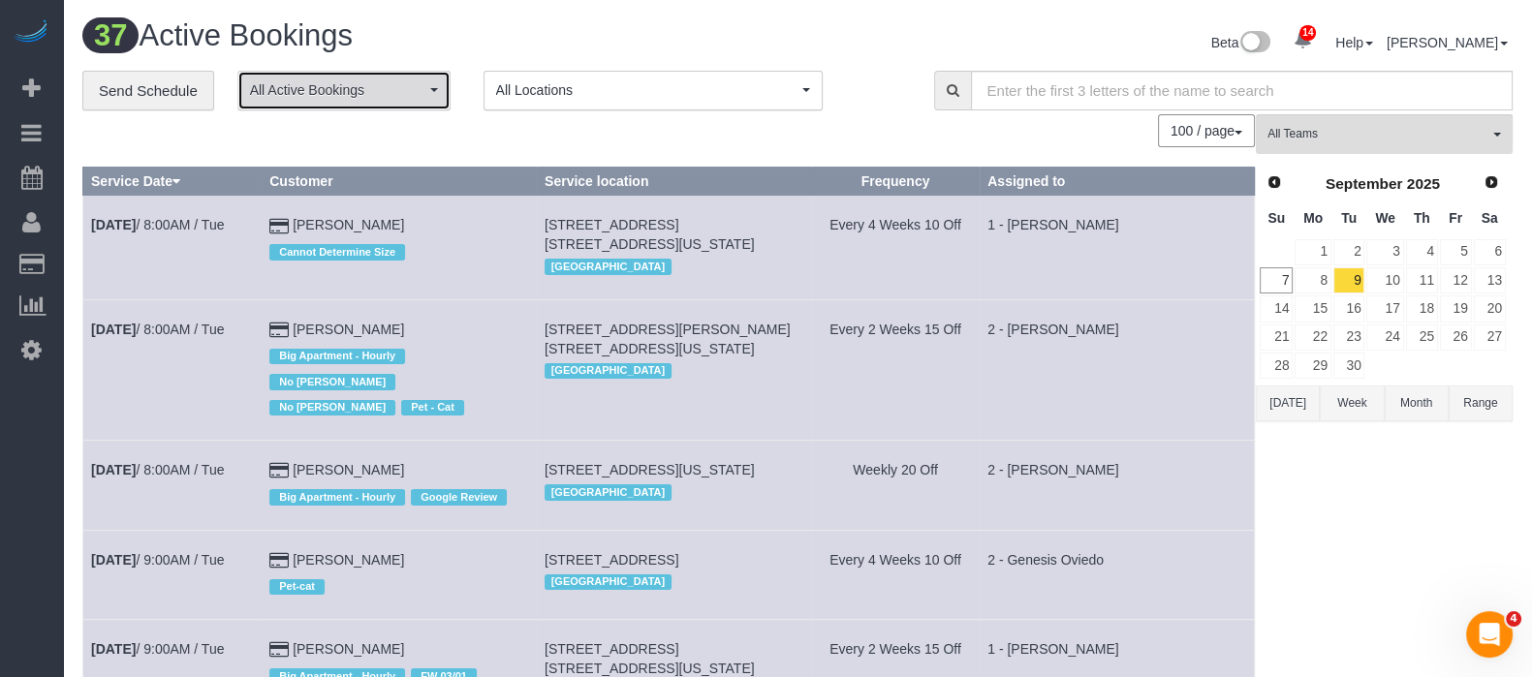
click at [423, 93] on span "All Active Bookings" at bounding box center [337, 89] width 175 height 19
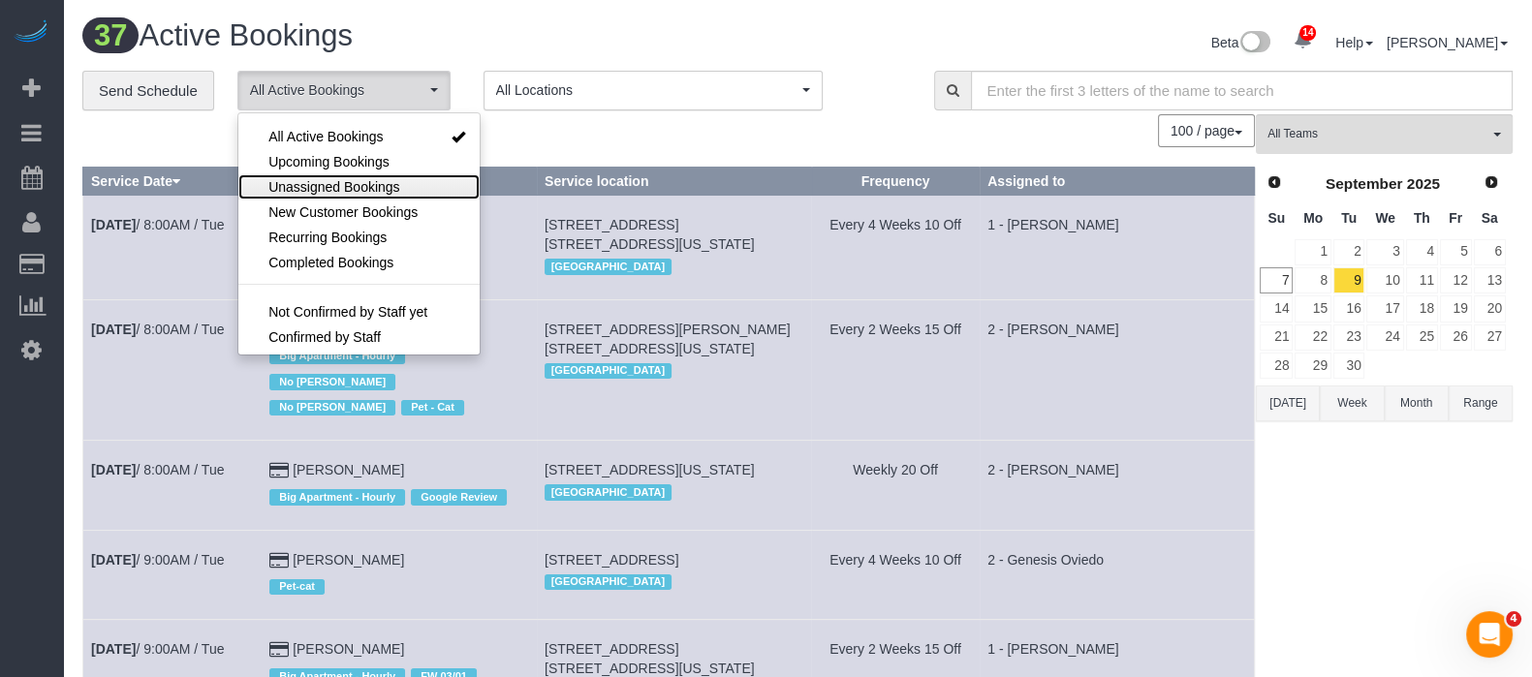
click at [344, 178] on span "Unassigned Bookings" at bounding box center [333, 186] width 131 height 19
click at [581, 139] on div "100 / page 10 / page 20 / page 30 / page 40 / page 50 / page 100 / page" at bounding box center [668, 130] width 1172 height 33
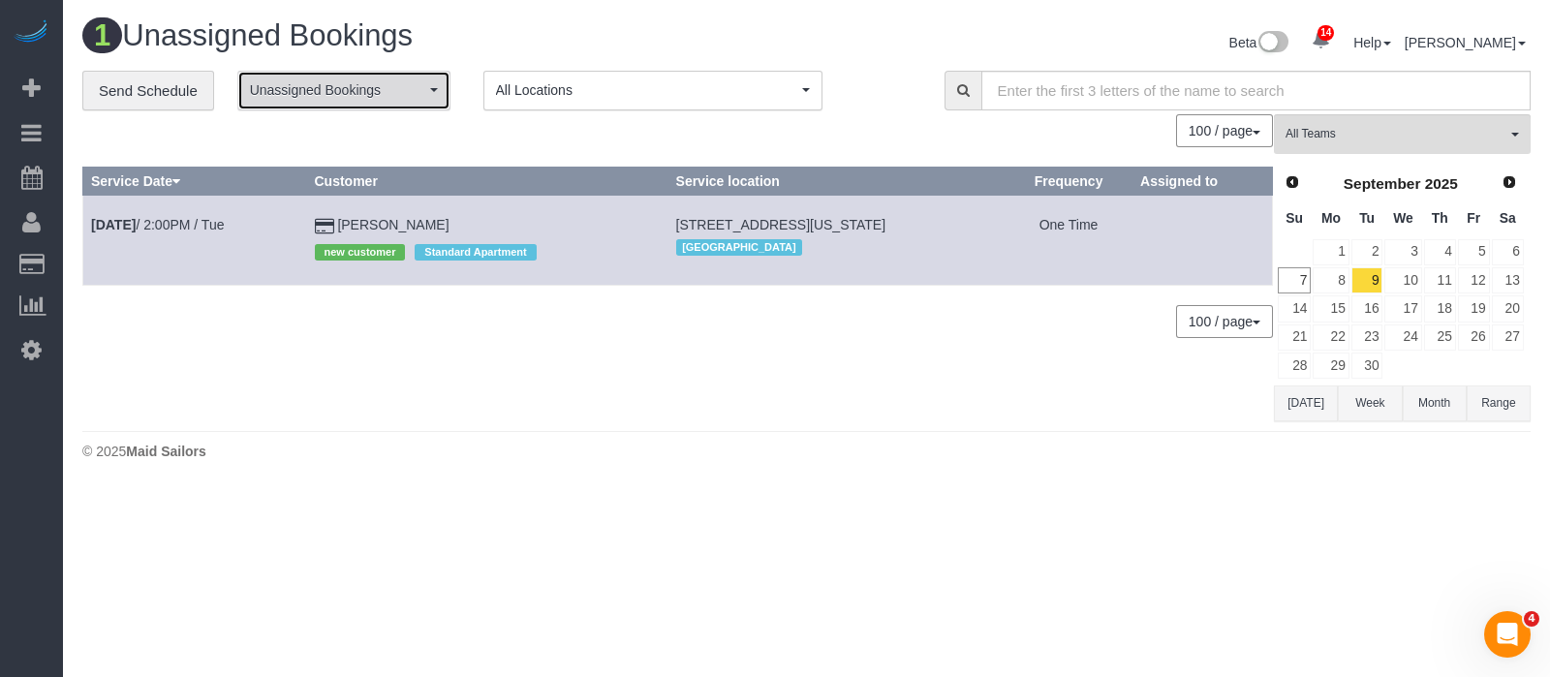
click at [437, 98] on button "Unassigned Bookings" at bounding box center [343, 91] width 213 height 40
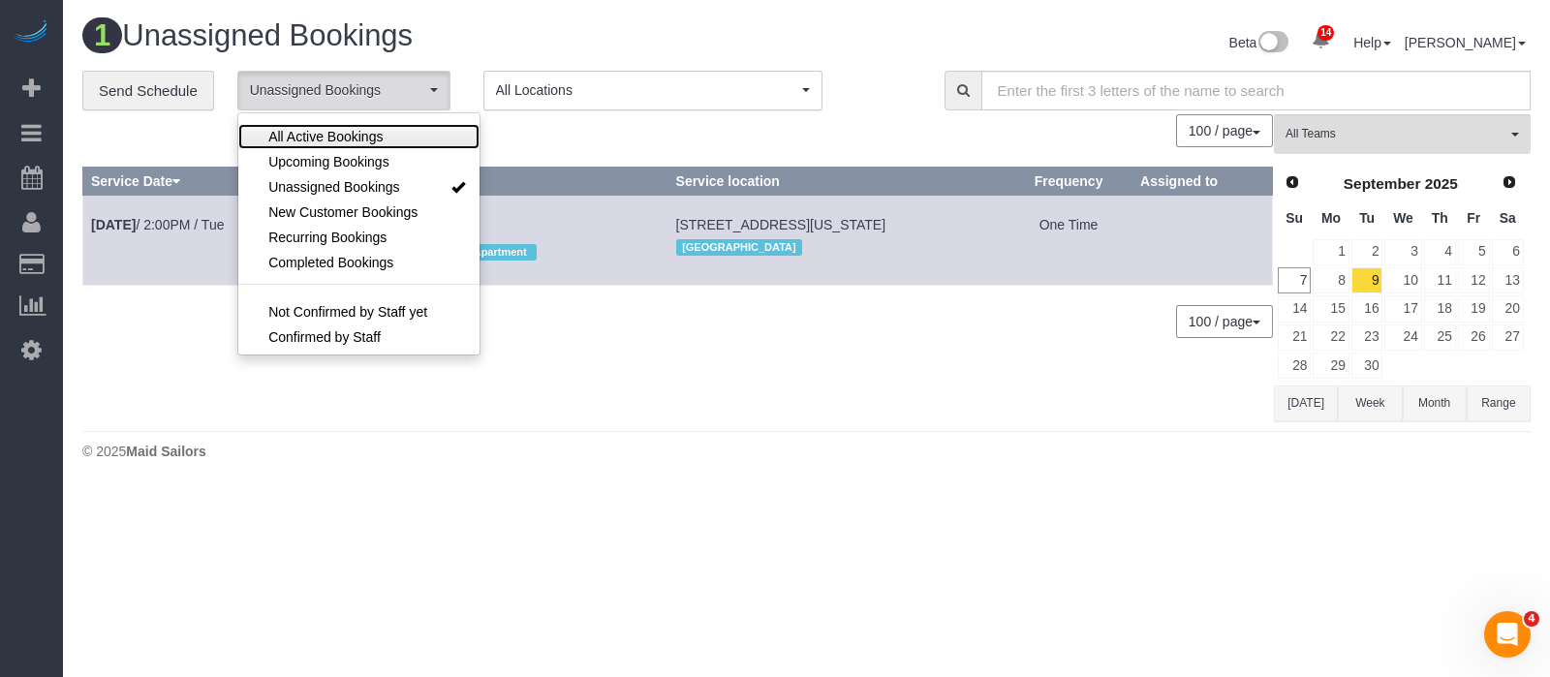
drag, startPoint x: 369, startPoint y: 128, endPoint x: 436, endPoint y: 81, distance: 81.4
click at [368, 128] on span "All Active Bookings" at bounding box center [325, 136] width 114 height 19
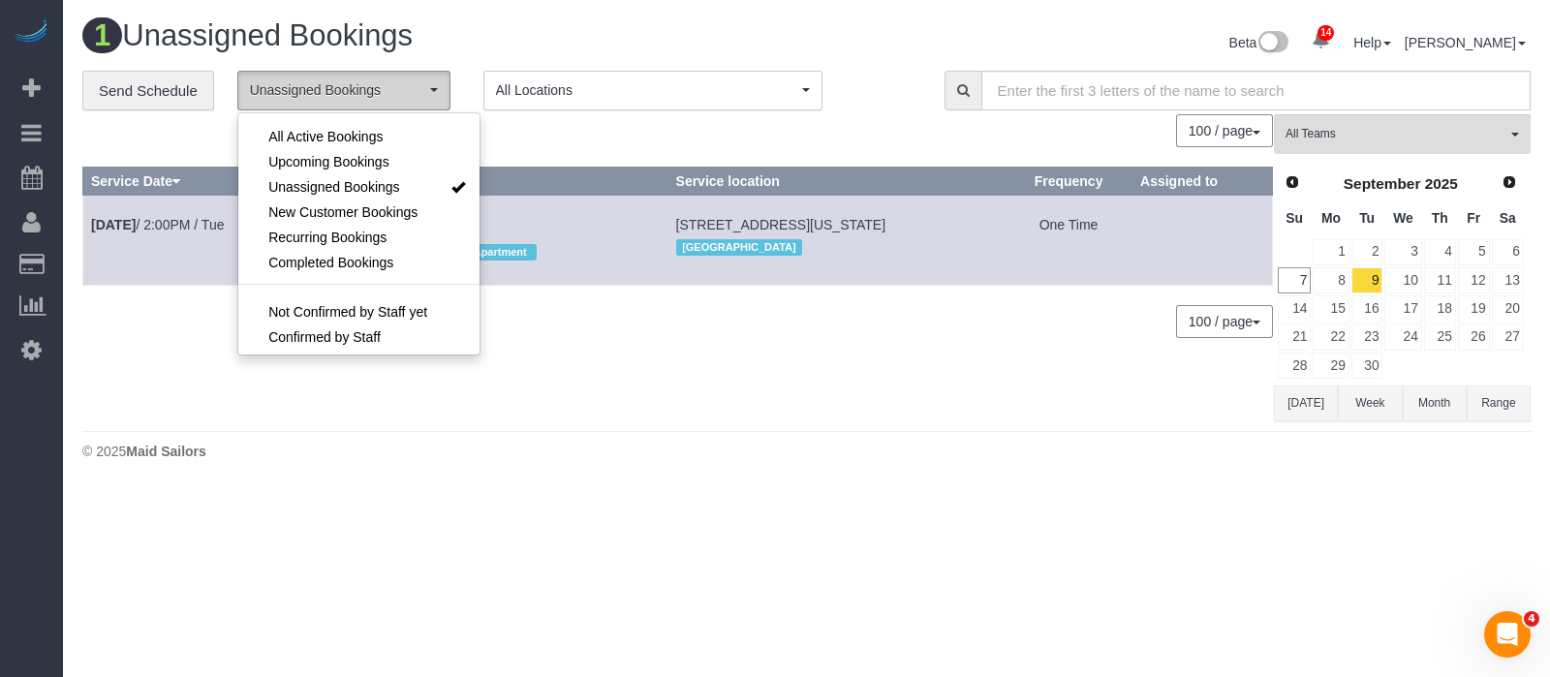
select select "***"
click at [546, 34] on h1 "1 Unassigned Bookings" at bounding box center [437, 35] width 710 height 33
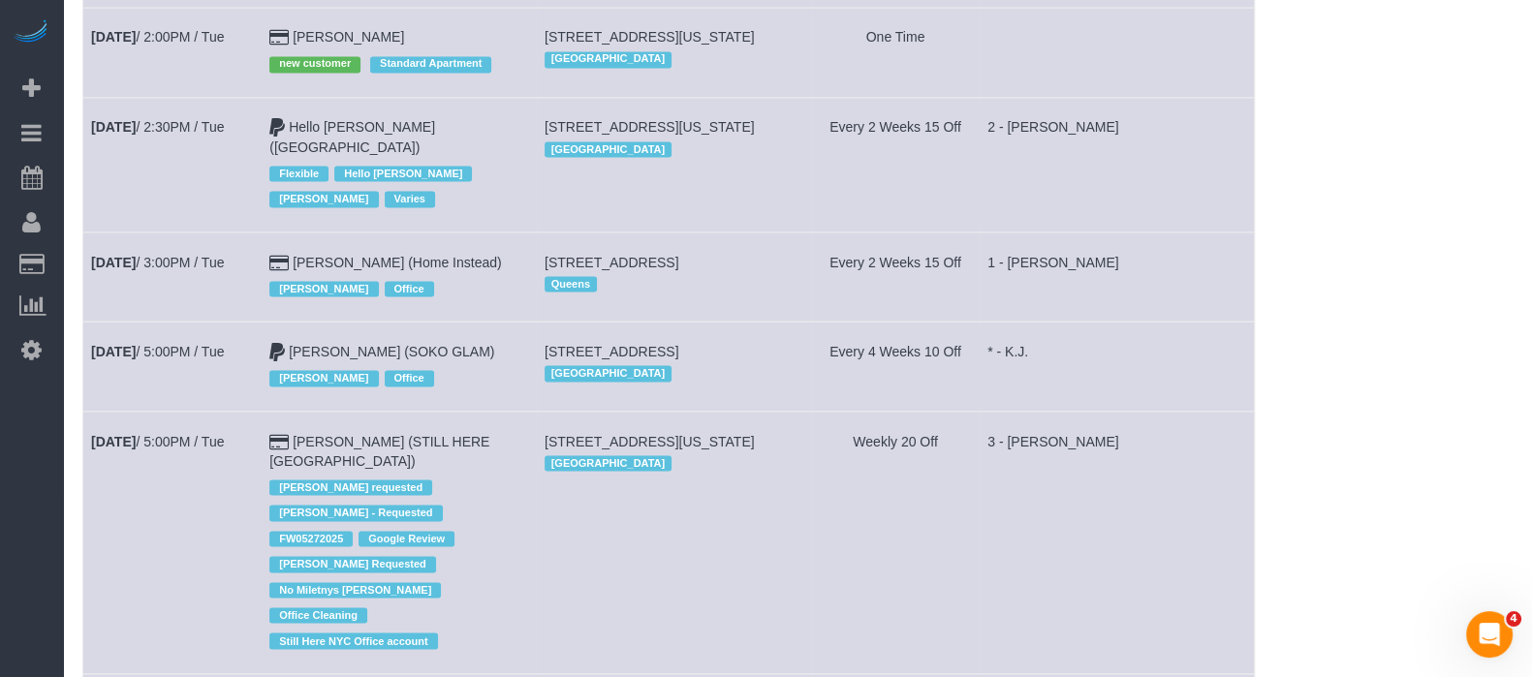
scroll to position [4549, 0]
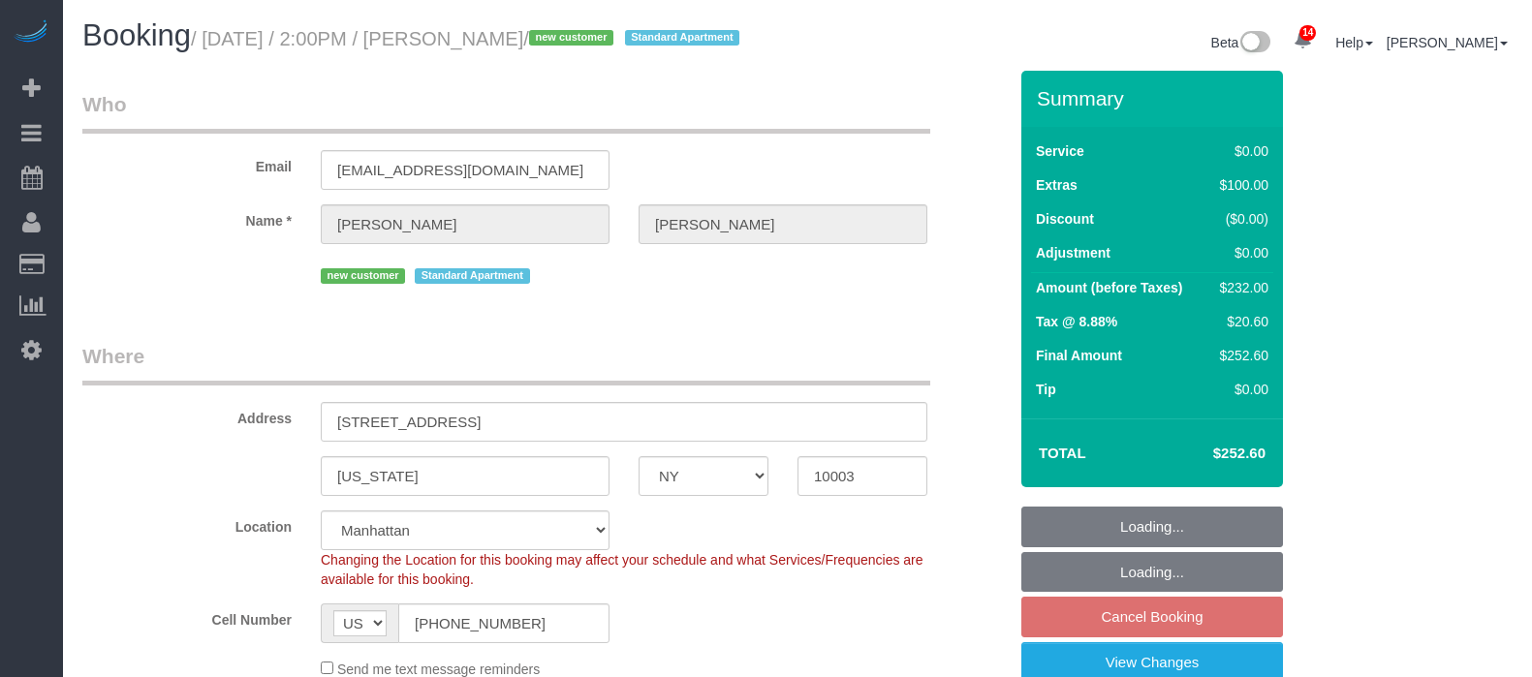
select select "NY"
select select "2"
select select "number:89"
select select "number:90"
select select "number:15"
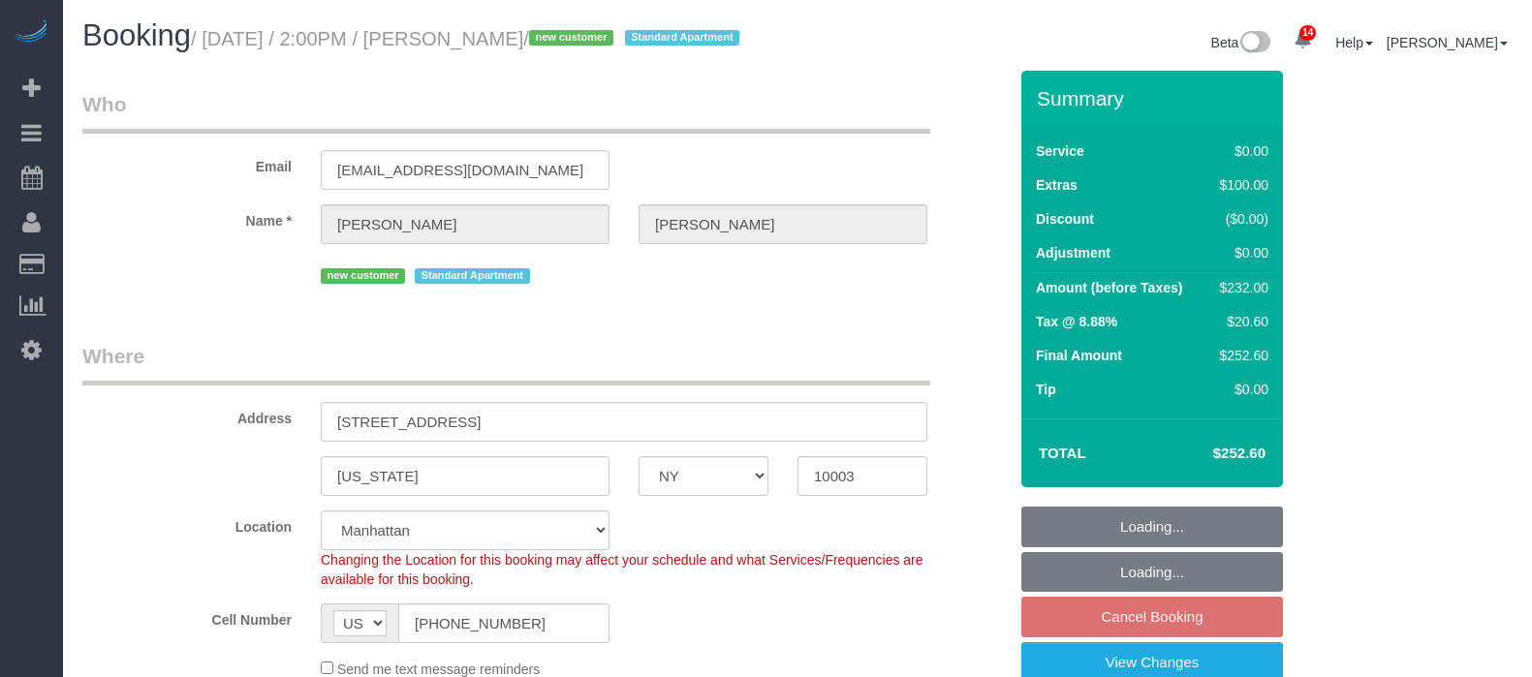
select select "number:5"
select select "spot7"
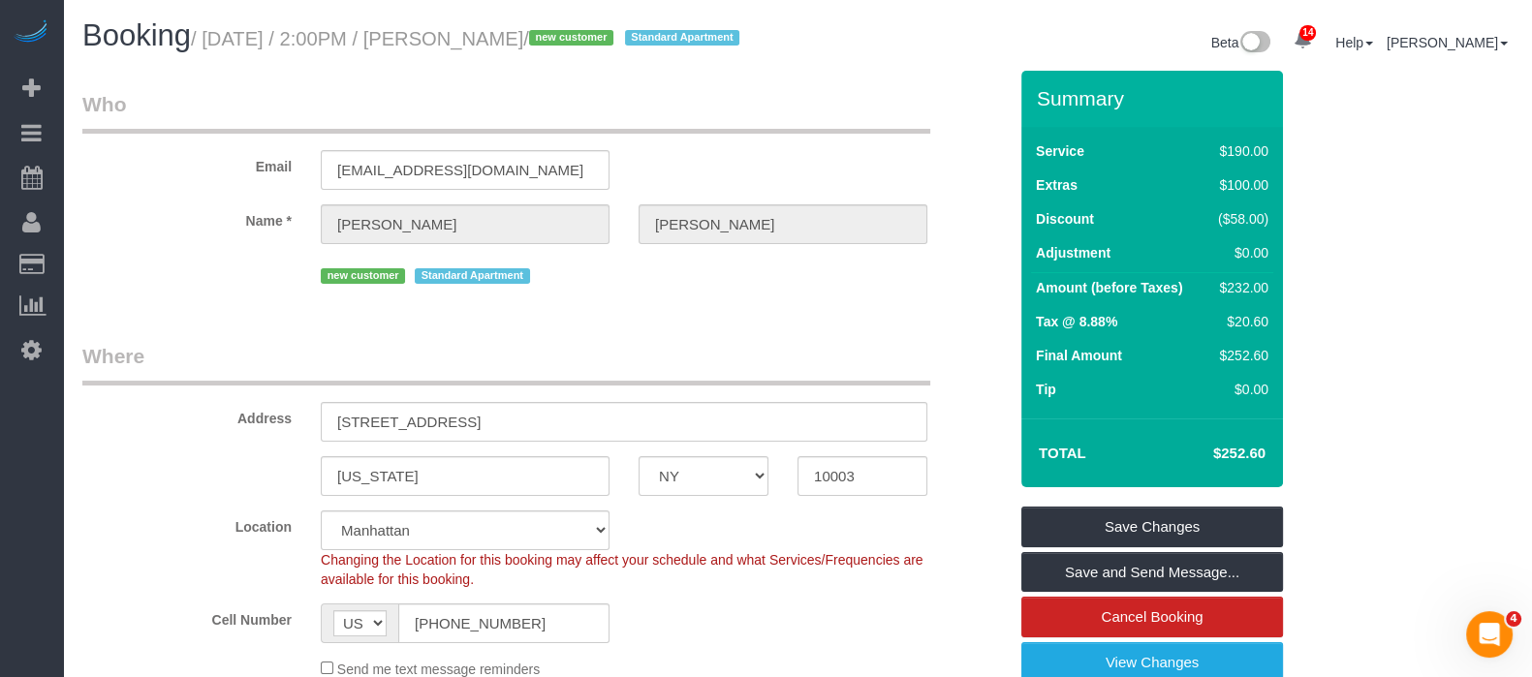
drag, startPoint x: 205, startPoint y: 45, endPoint x: 635, endPoint y: 33, distance: 429.4
click at [638, 28] on small "/ September 09, 2025 / 2:00PM / Caroline Corsello / new customer Standard Apart…" at bounding box center [468, 38] width 554 height 21
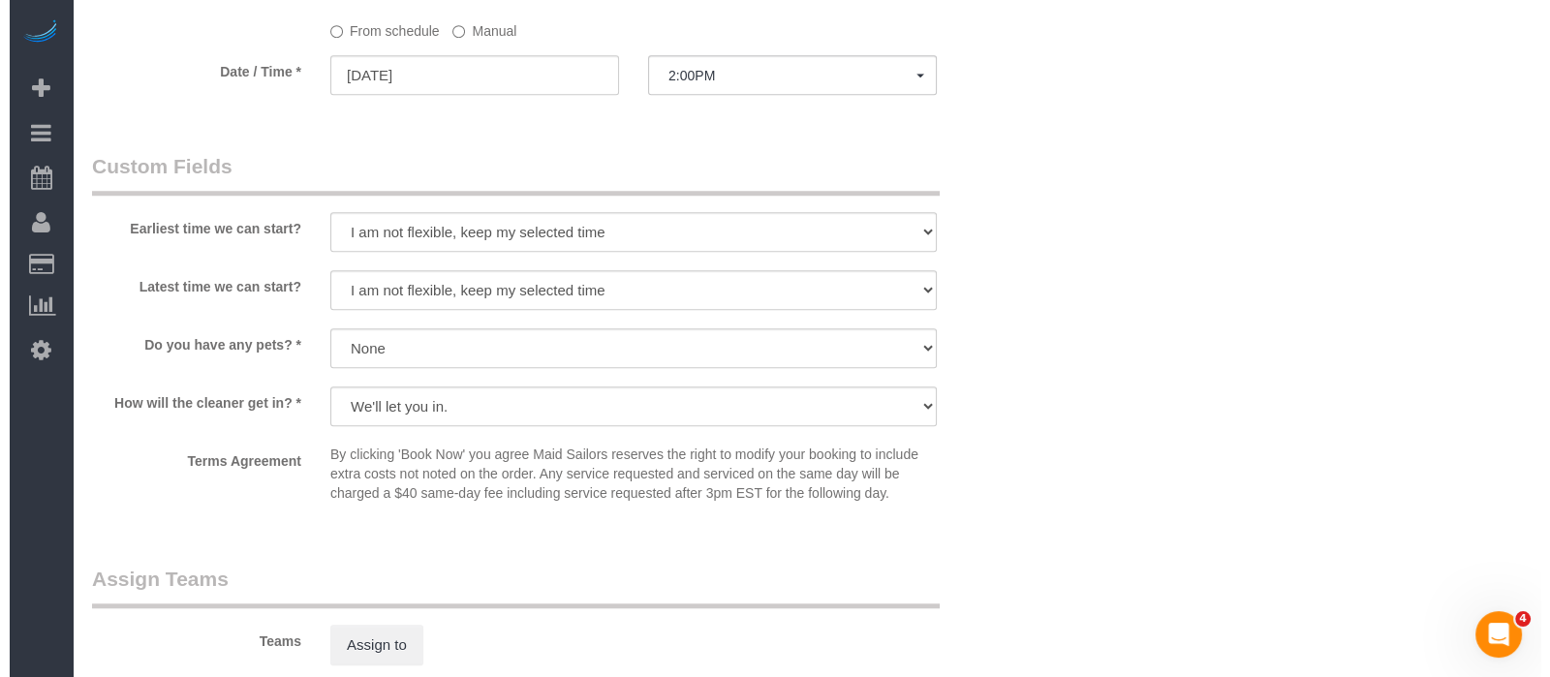
scroll to position [2301, 0]
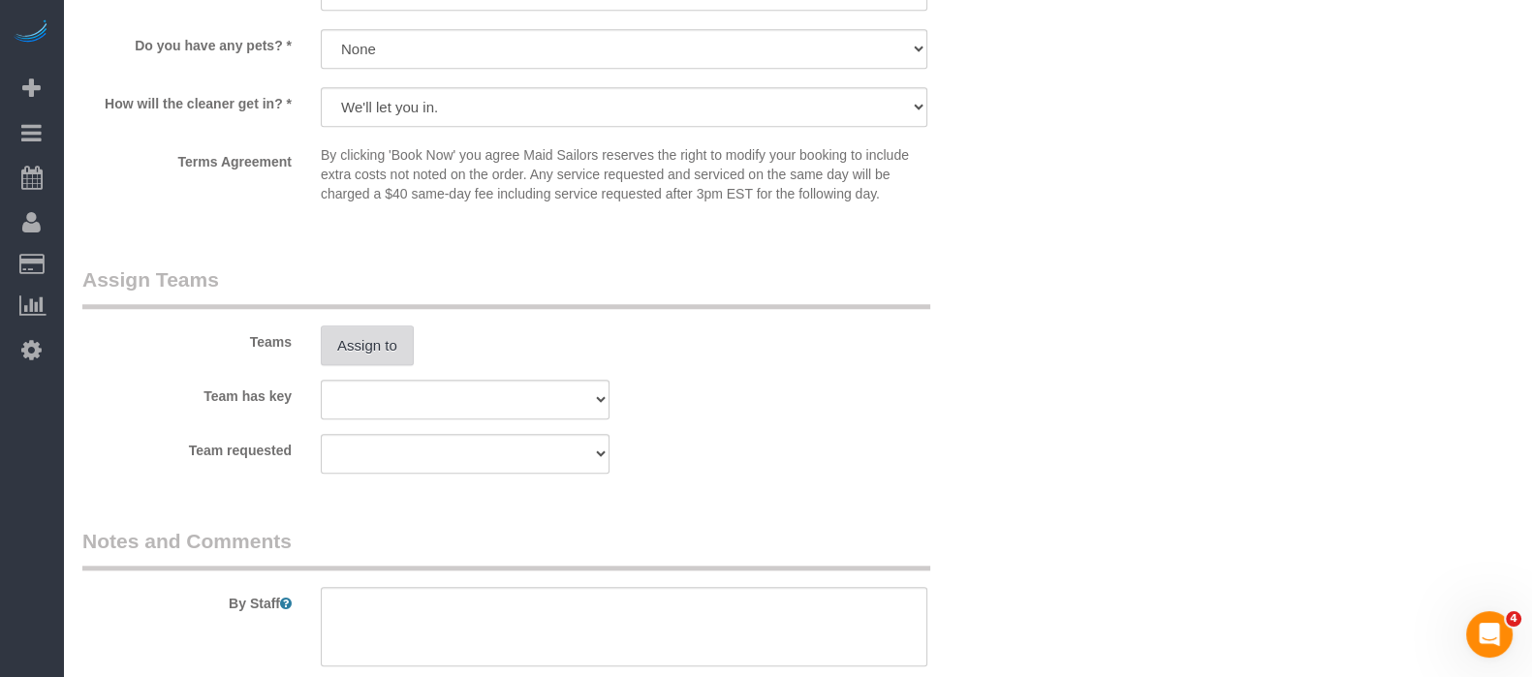
click at [388, 366] on button "Assign to" at bounding box center [367, 346] width 93 height 41
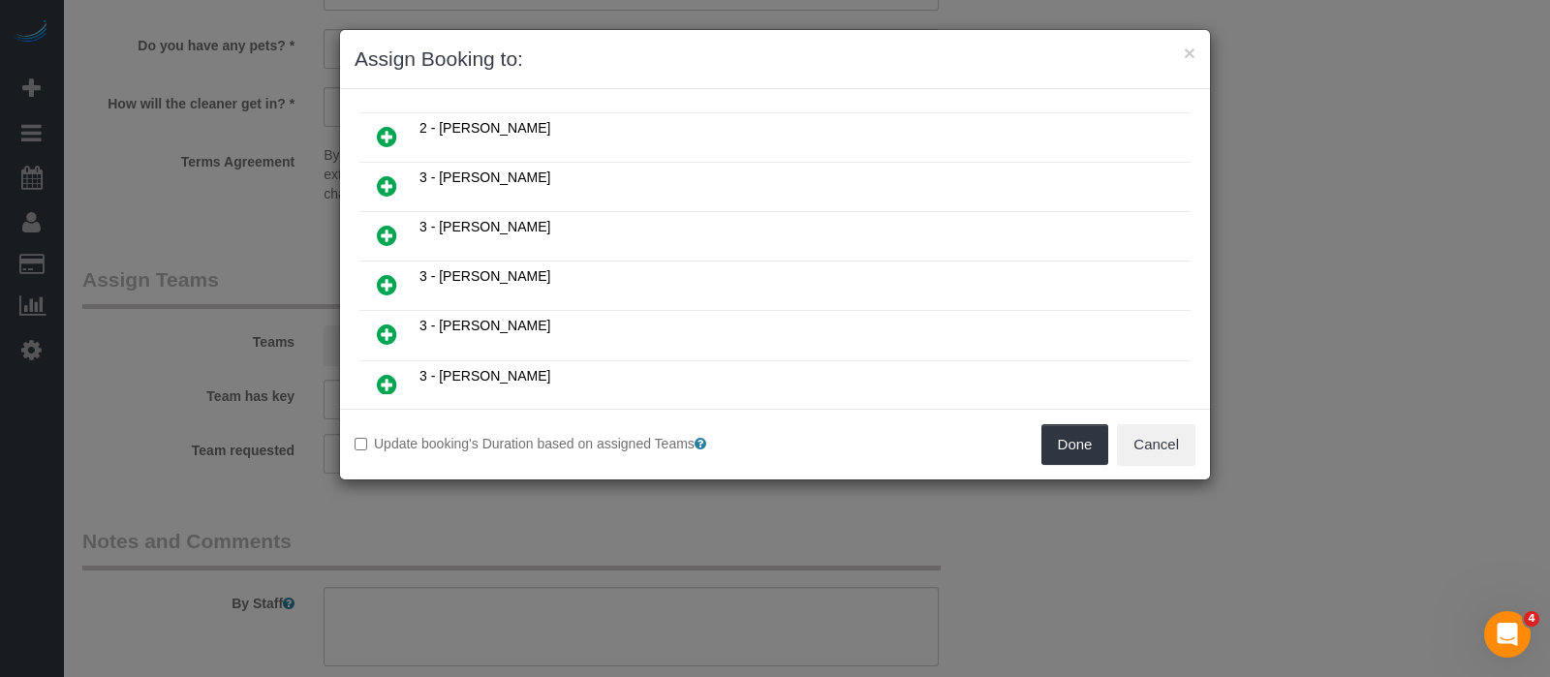
scroll to position [1090, 0]
click at [391, 173] on icon at bounding box center [387, 184] width 20 height 23
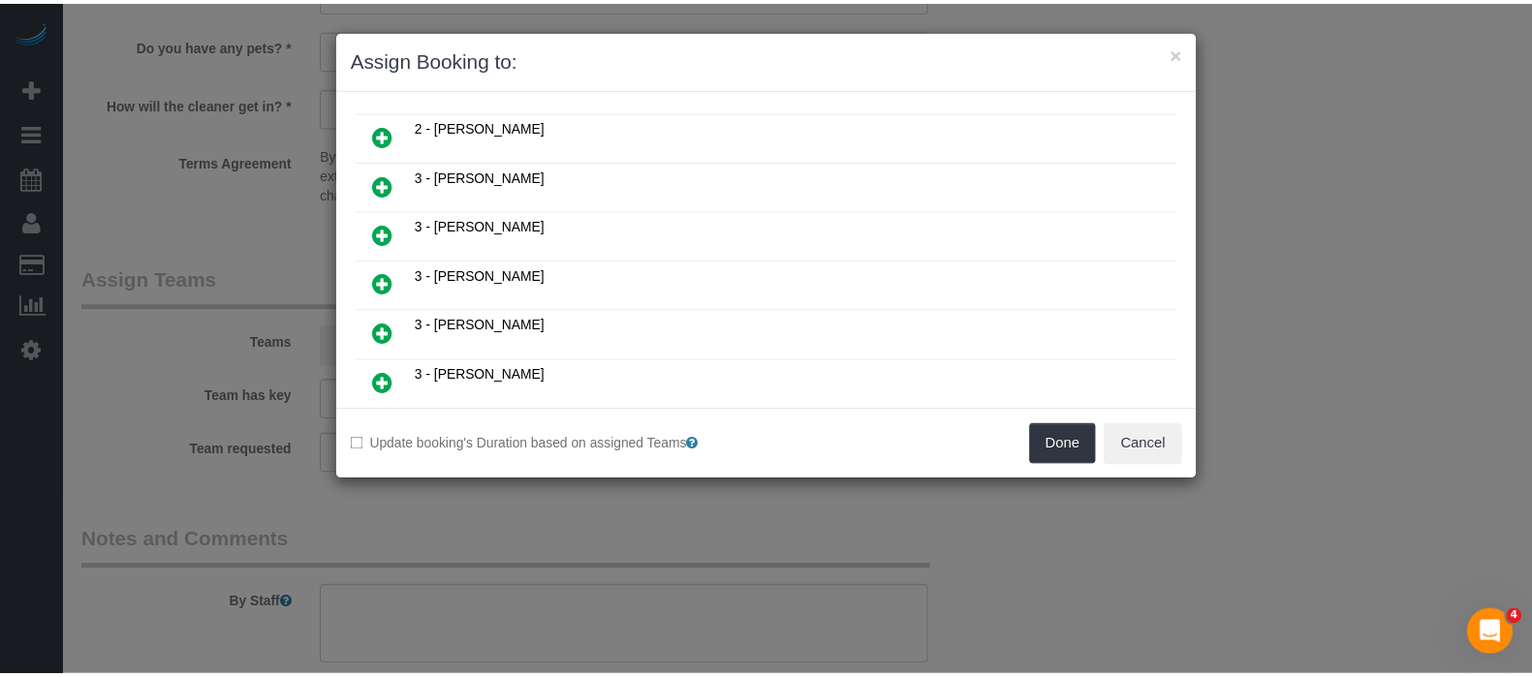
scroll to position [1134, 0]
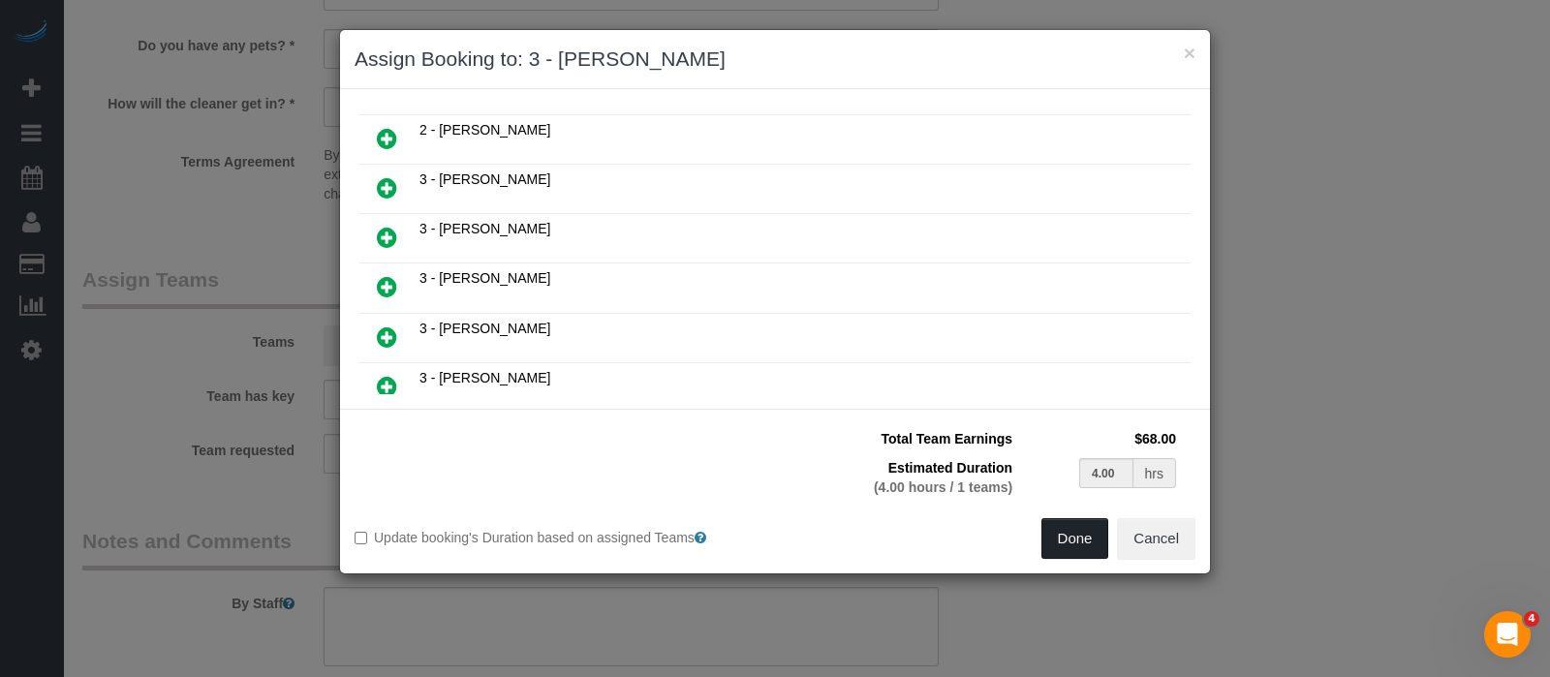
drag, startPoint x: 1071, startPoint y: 537, endPoint x: 1013, endPoint y: 491, distance: 73.9
click at [1071, 535] on button "Done" at bounding box center [1076, 538] width 68 height 41
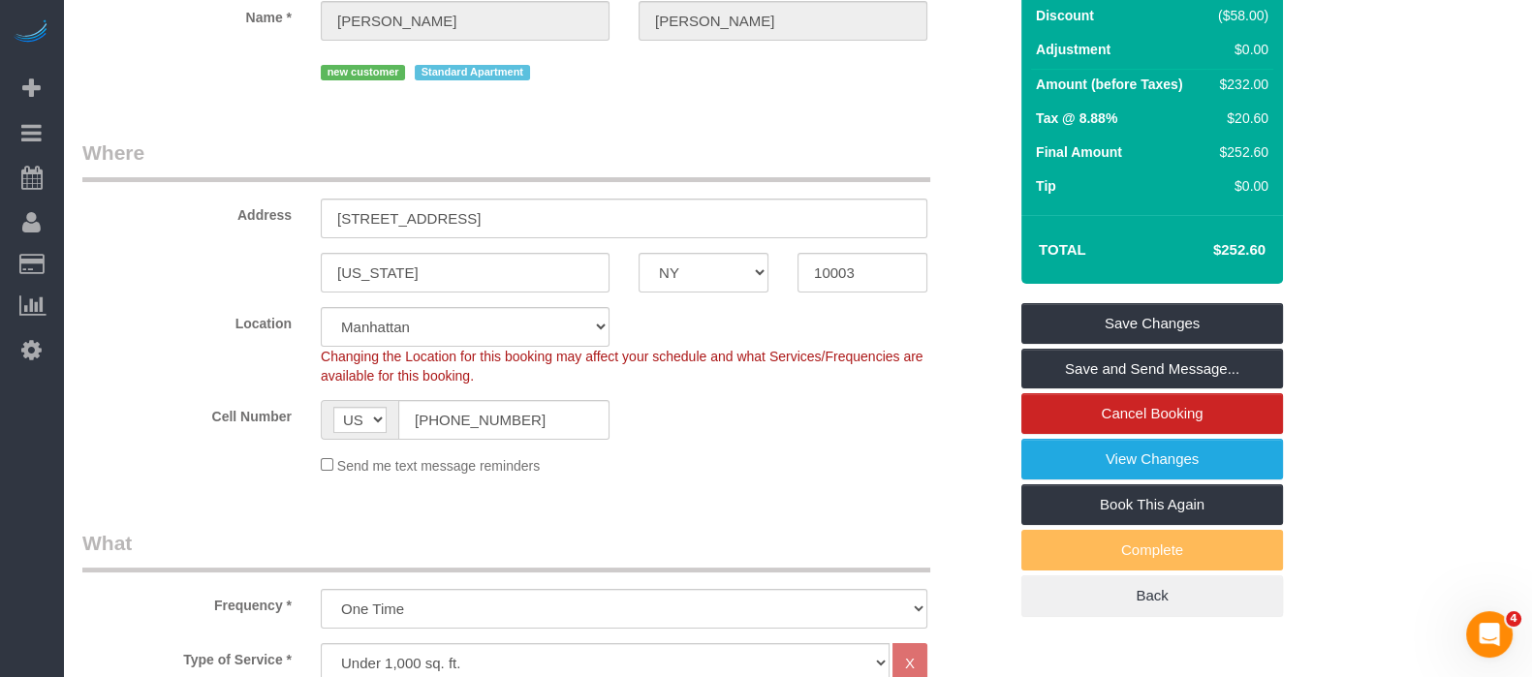
scroll to position [120, 0]
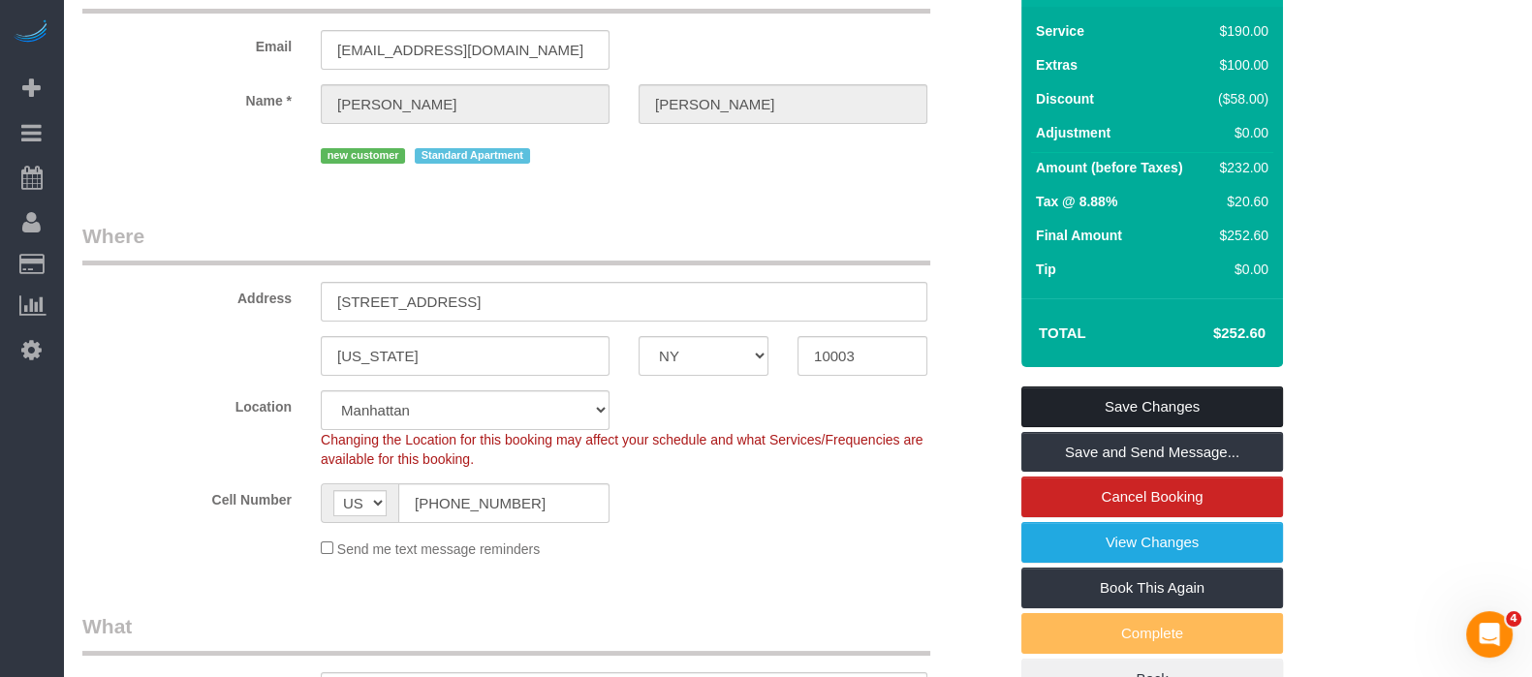
drag, startPoint x: 1182, startPoint y: 422, endPoint x: 870, endPoint y: 242, distance: 360.3
click at [1182, 422] on link "Save Changes" at bounding box center [1152, 407] width 262 height 41
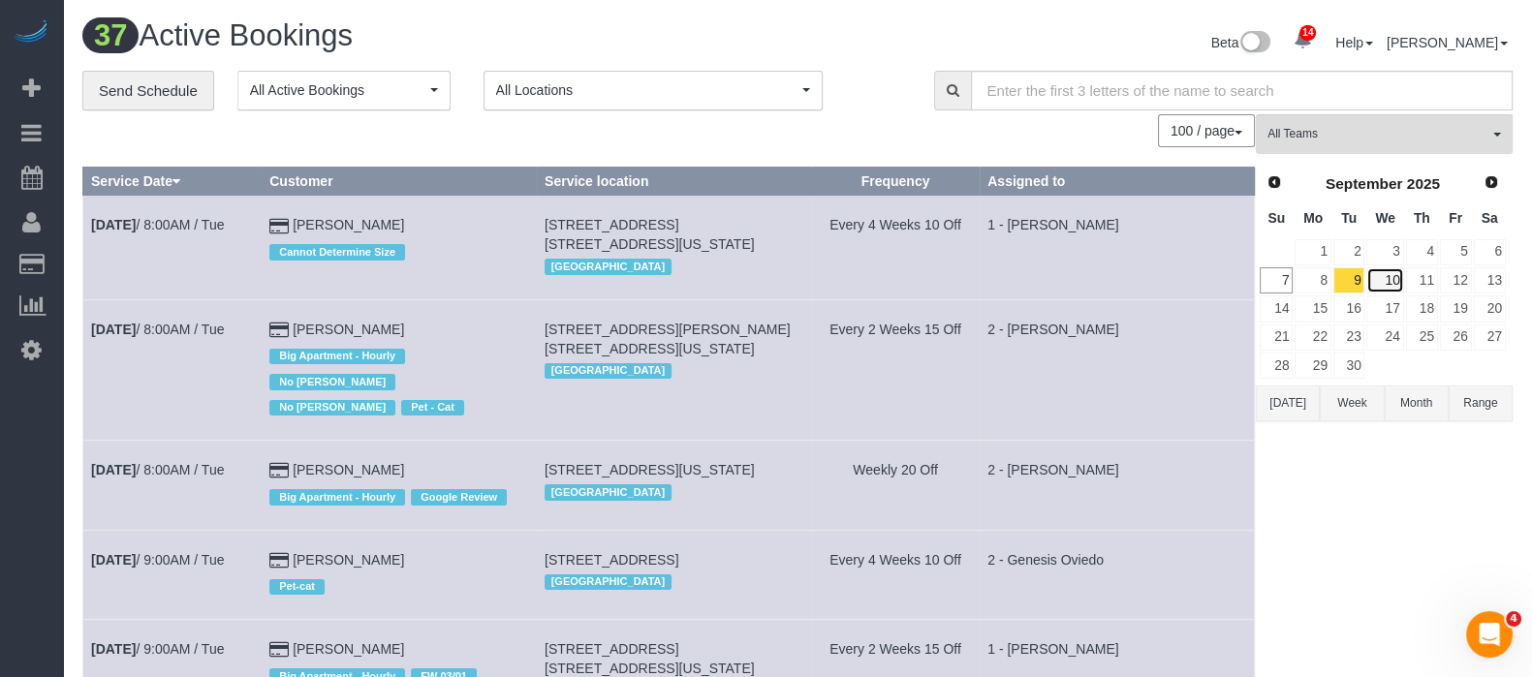
click at [1385, 273] on link "10" at bounding box center [1384, 280] width 37 height 26
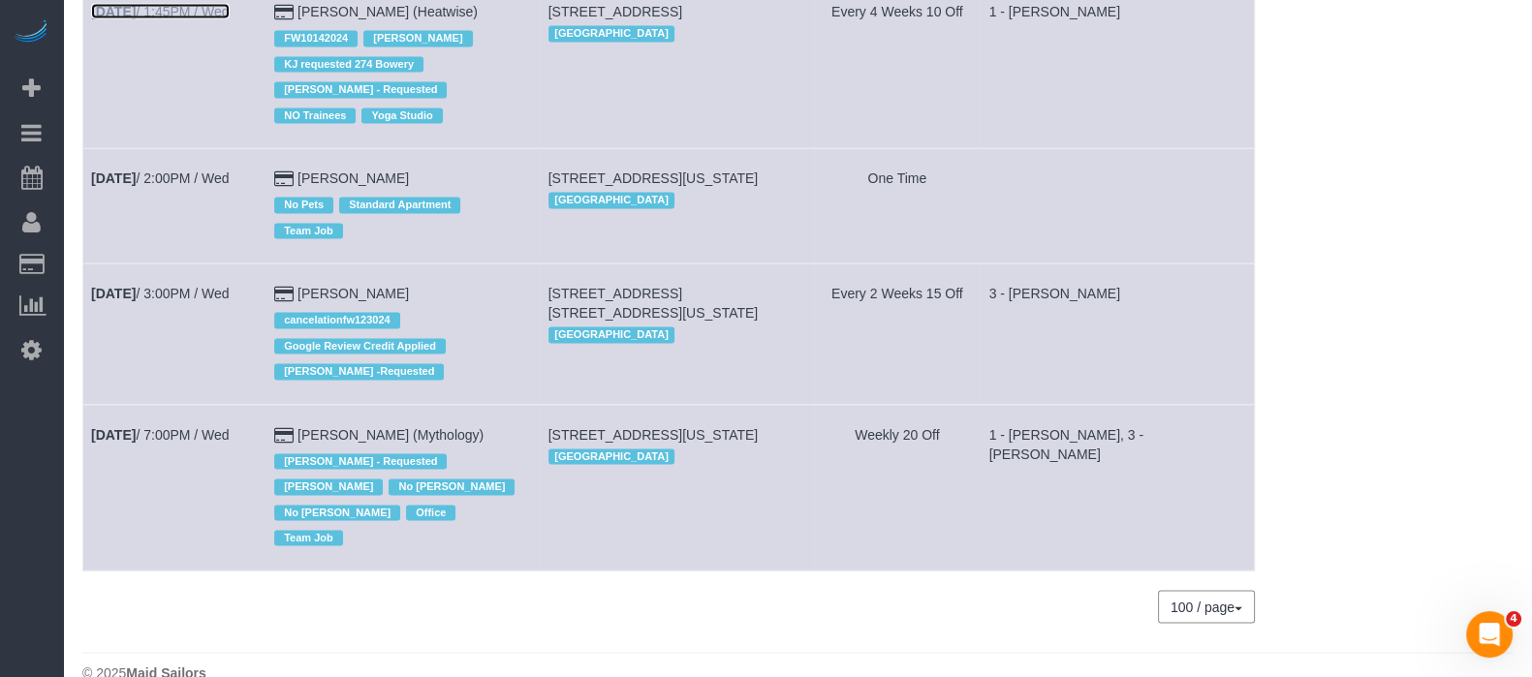
scroll to position [4751, 0]
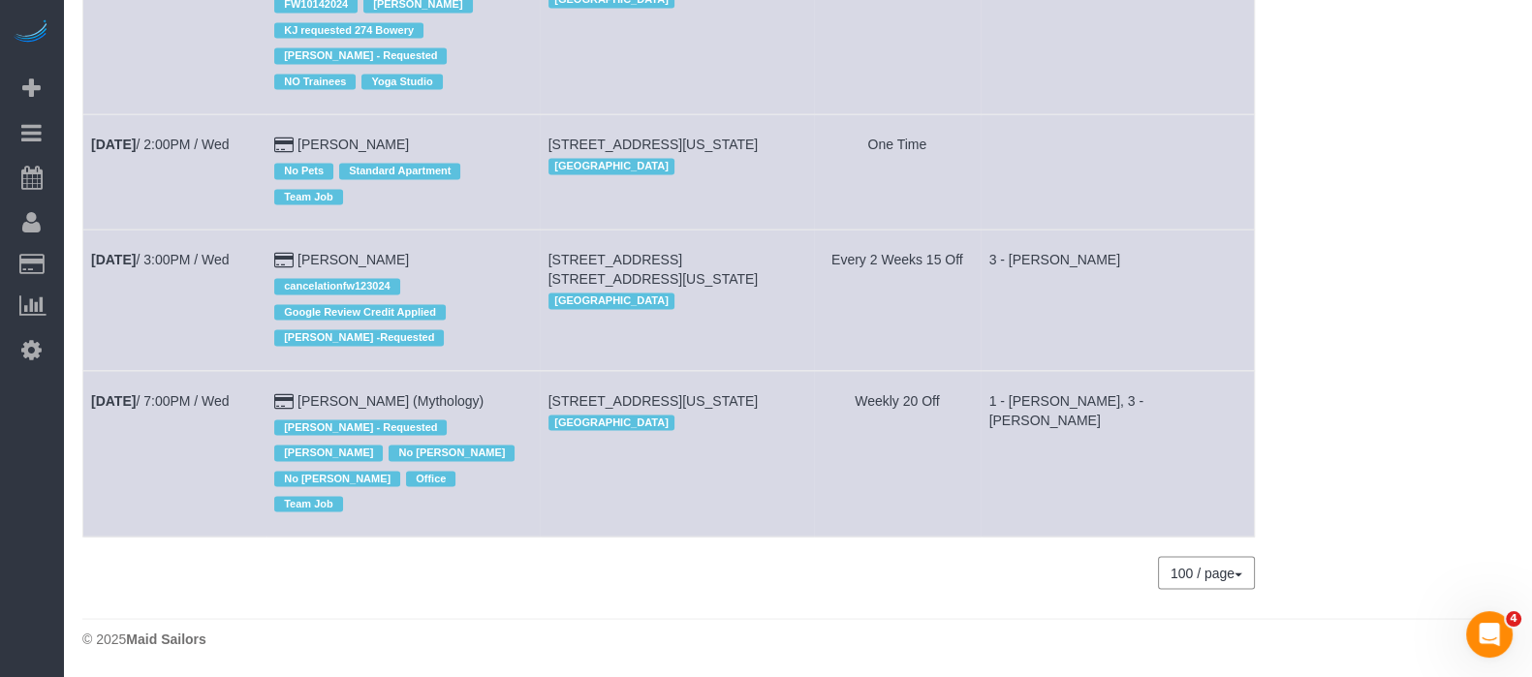
drag, startPoint x: 219, startPoint y: 415, endPoint x: 189, endPoint y: 435, distance: 36.3
click at [192, 453] on td "Sep 10th / 7:00PM / Wed" at bounding box center [174, 454] width 183 height 167
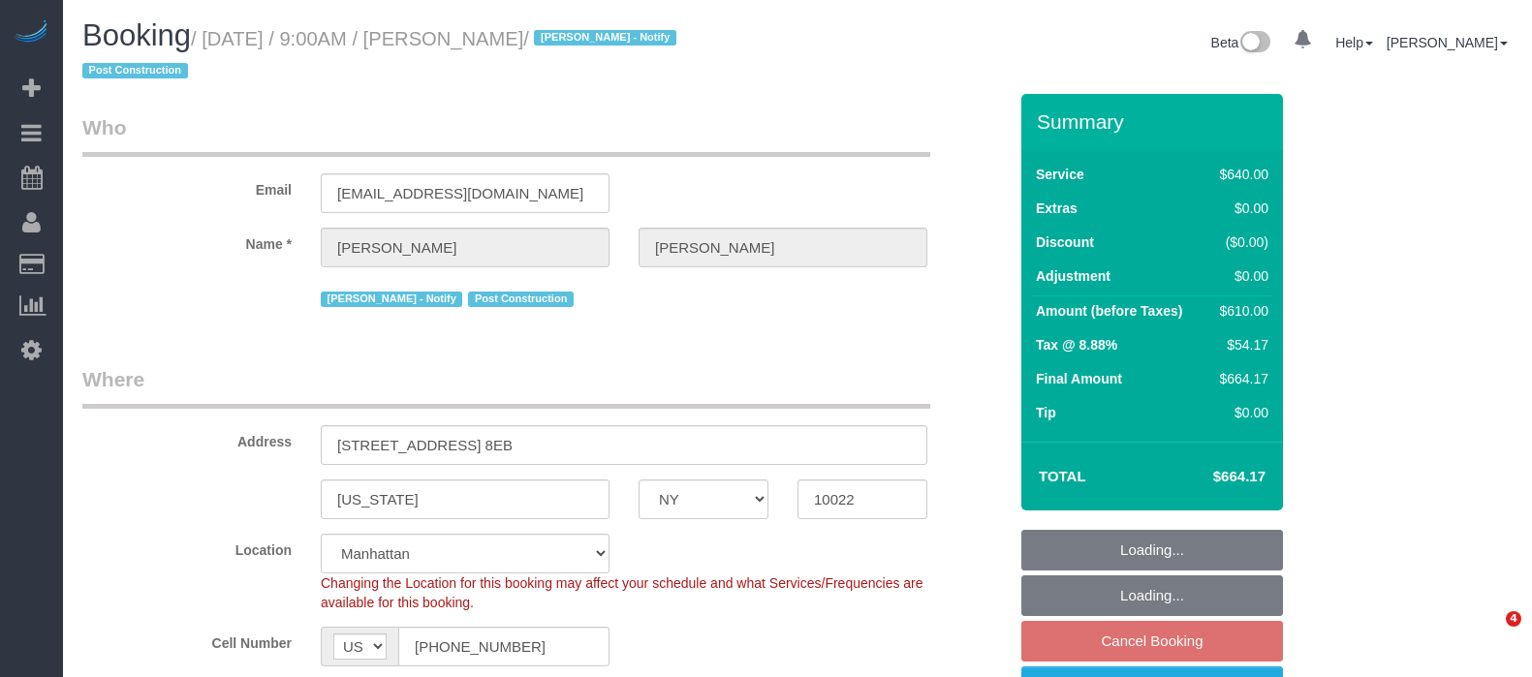
select select "NY"
select select "2"
select select "240"
select select "number:89"
select select "number:90"
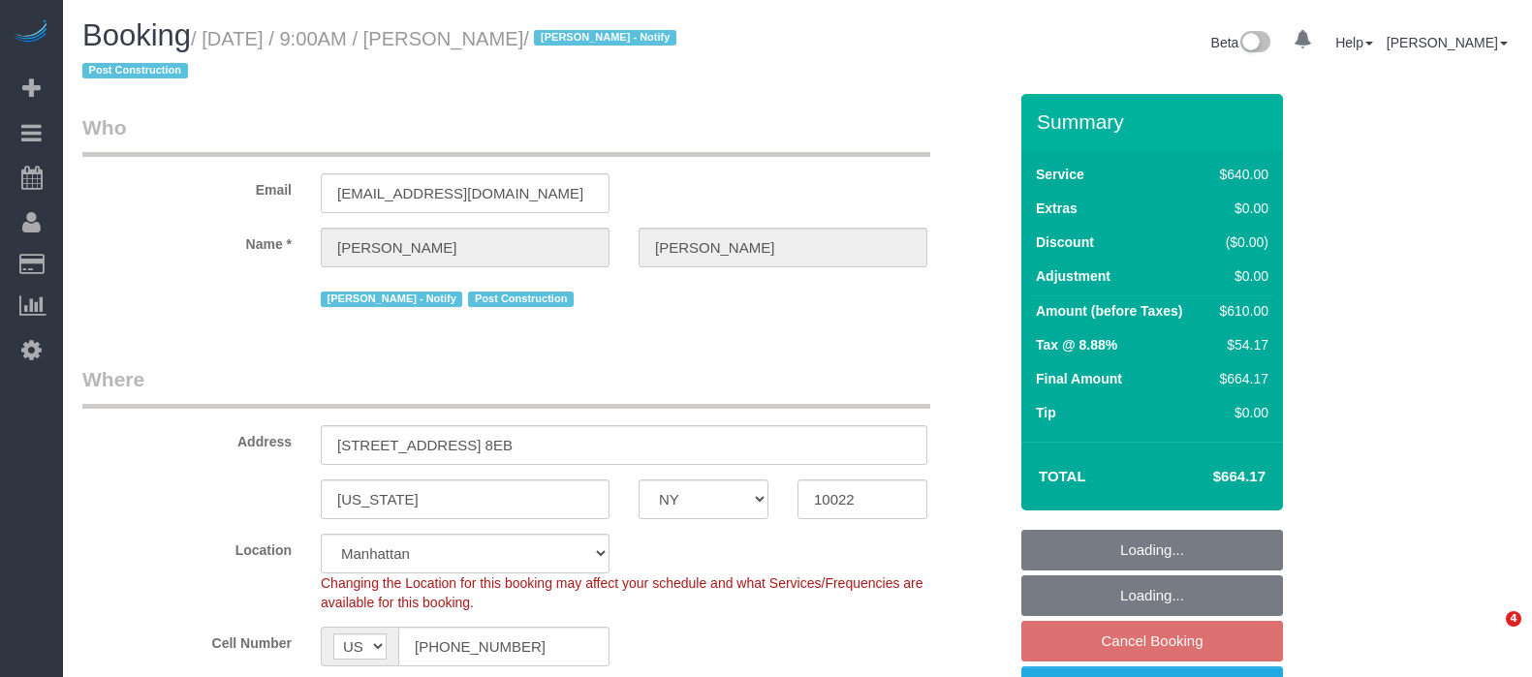
select select "number:15"
select select "number:7"
select select "spot2"
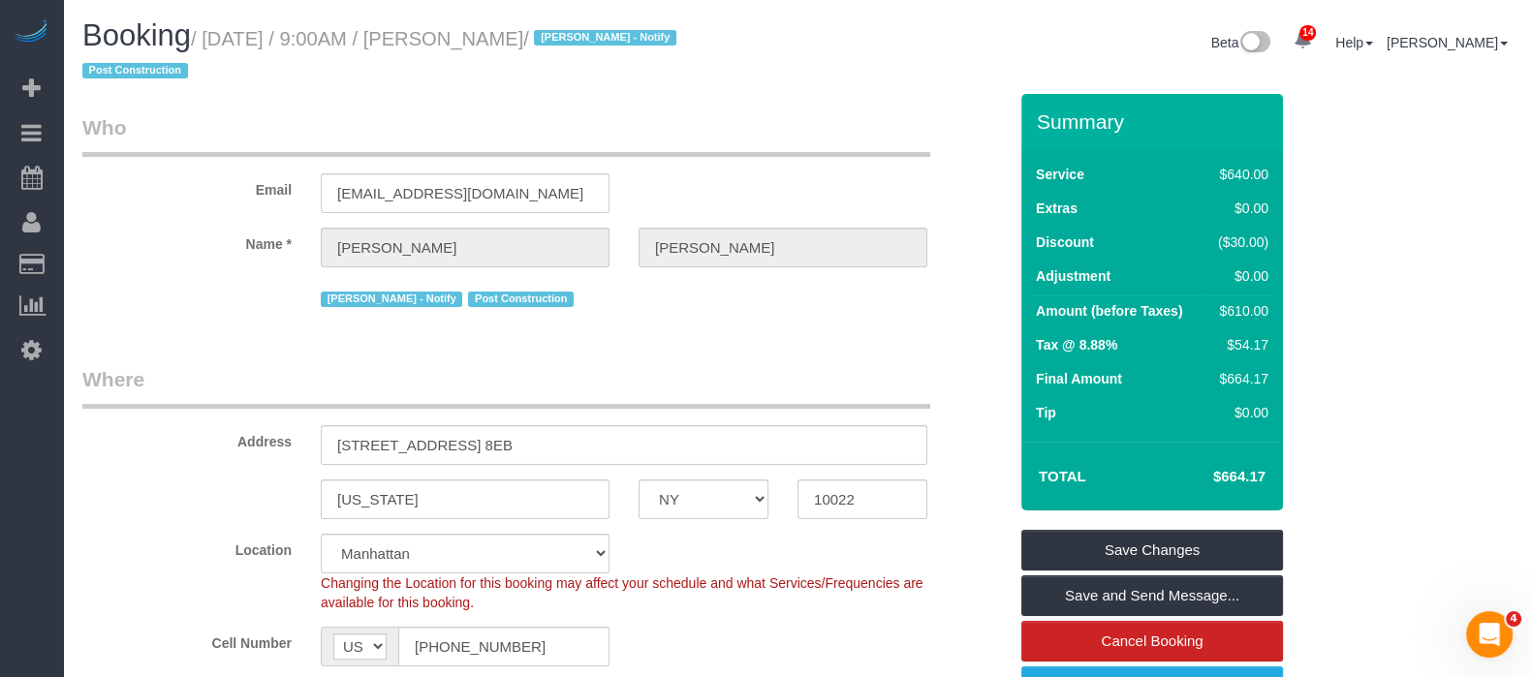
drag, startPoint x: 212, startPoint y: 41, endPoint x: 616, endPoint y: 49, distance: 404.2
click at [616, 49] on small "/ September 09, 2025 / 9:00AM / Douglas Smith / Jacky Xu - Notify Post Construc…" at bounding box center [382, 55] width 600 height 54
copy small "September 09, 2025 / 9:00AM / Douglas Smith"
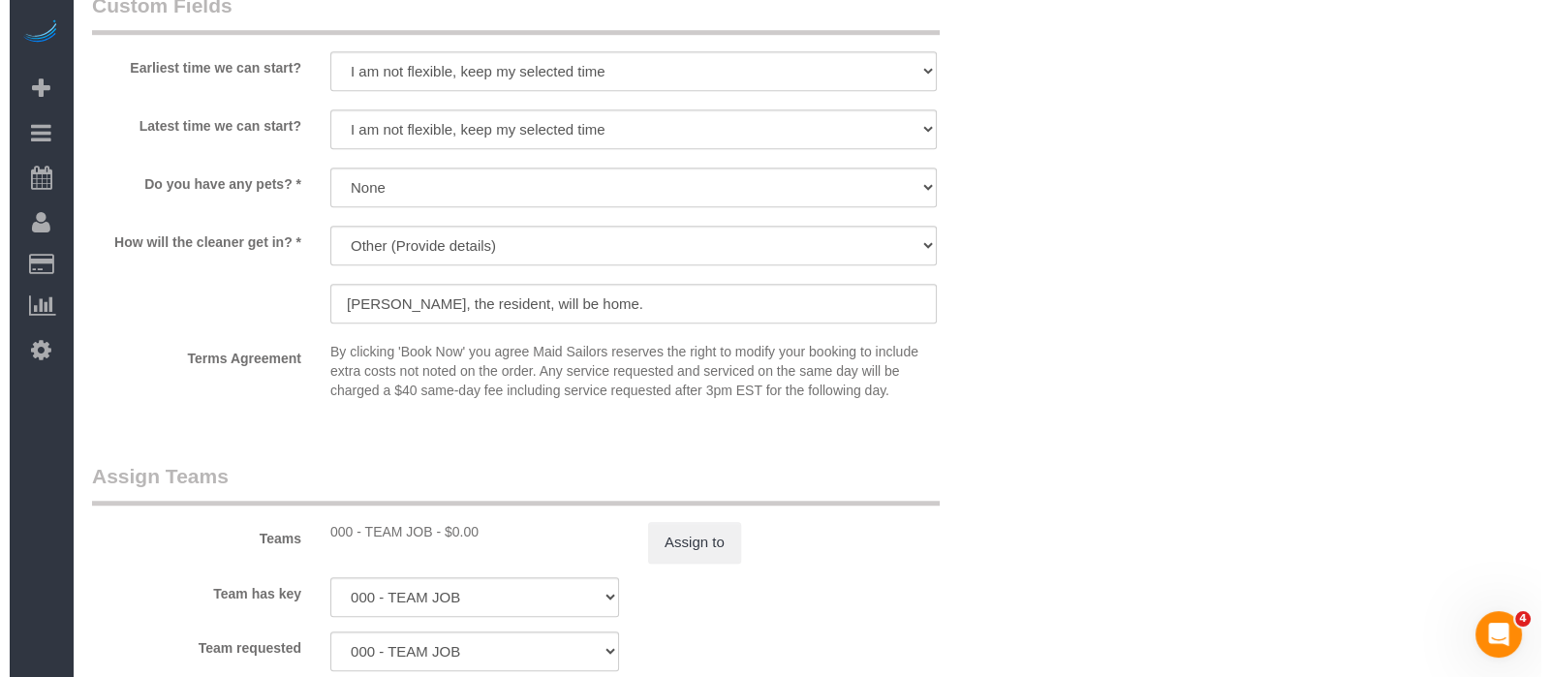
scroll to position [2180, 0]
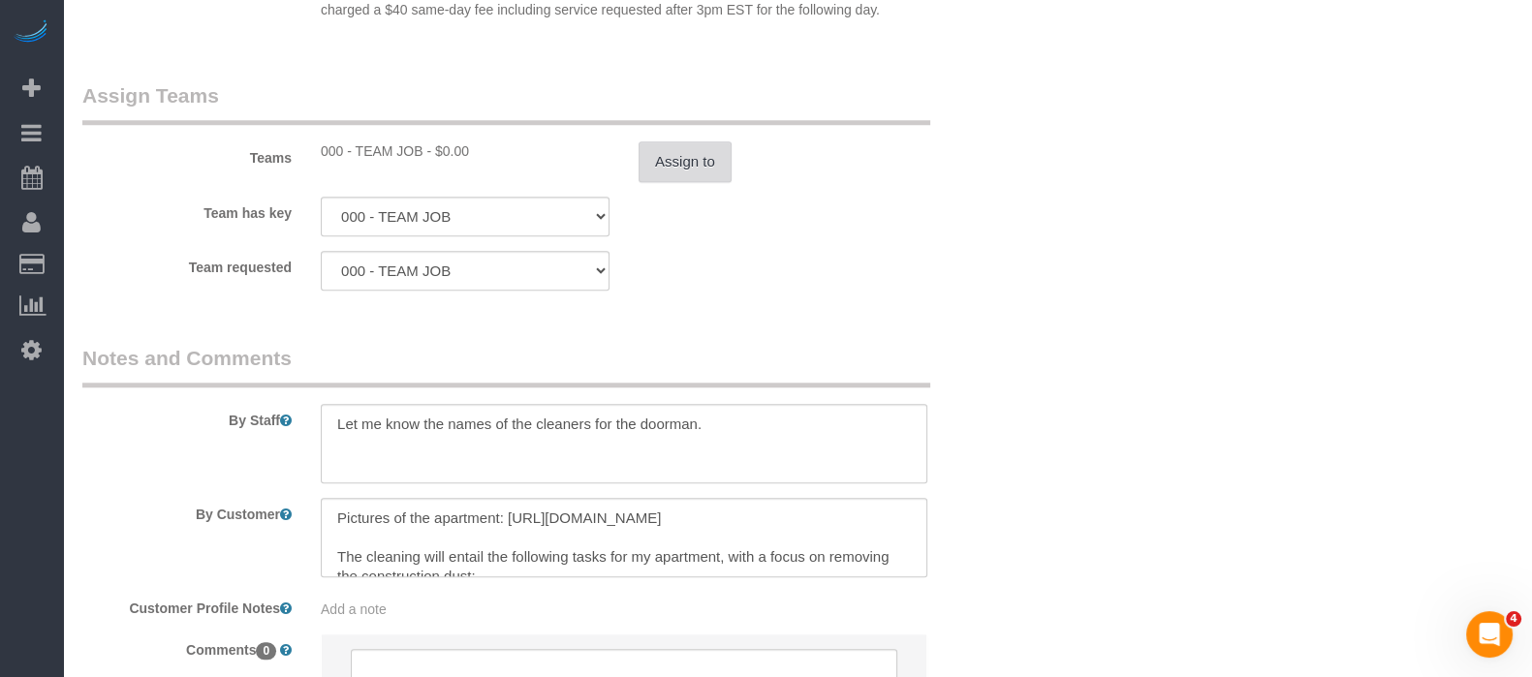
click at [684, 174] on button "Assign to" at bounding box center [685, 161] width 93 height 41
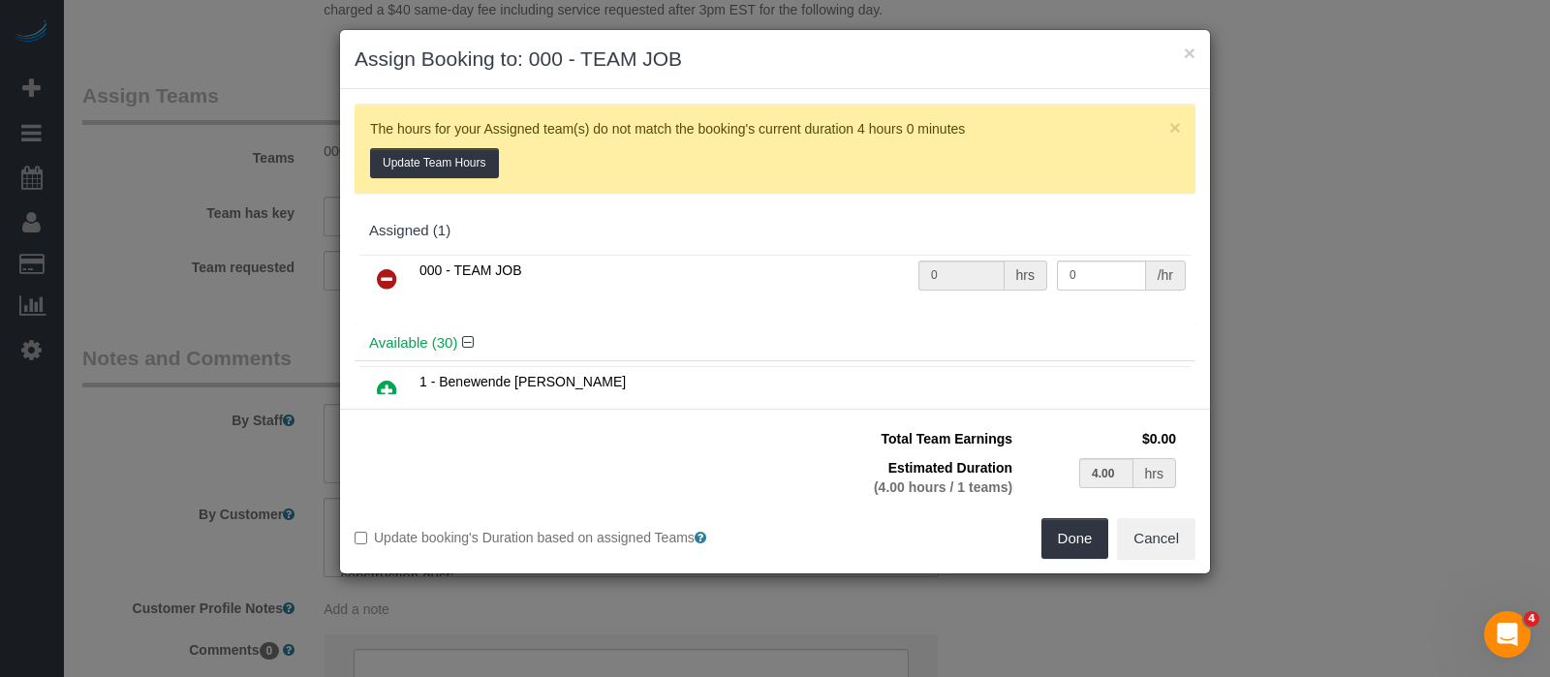
click at [383, 278] on icon at bounding box center [387, 278] width 20 height 23
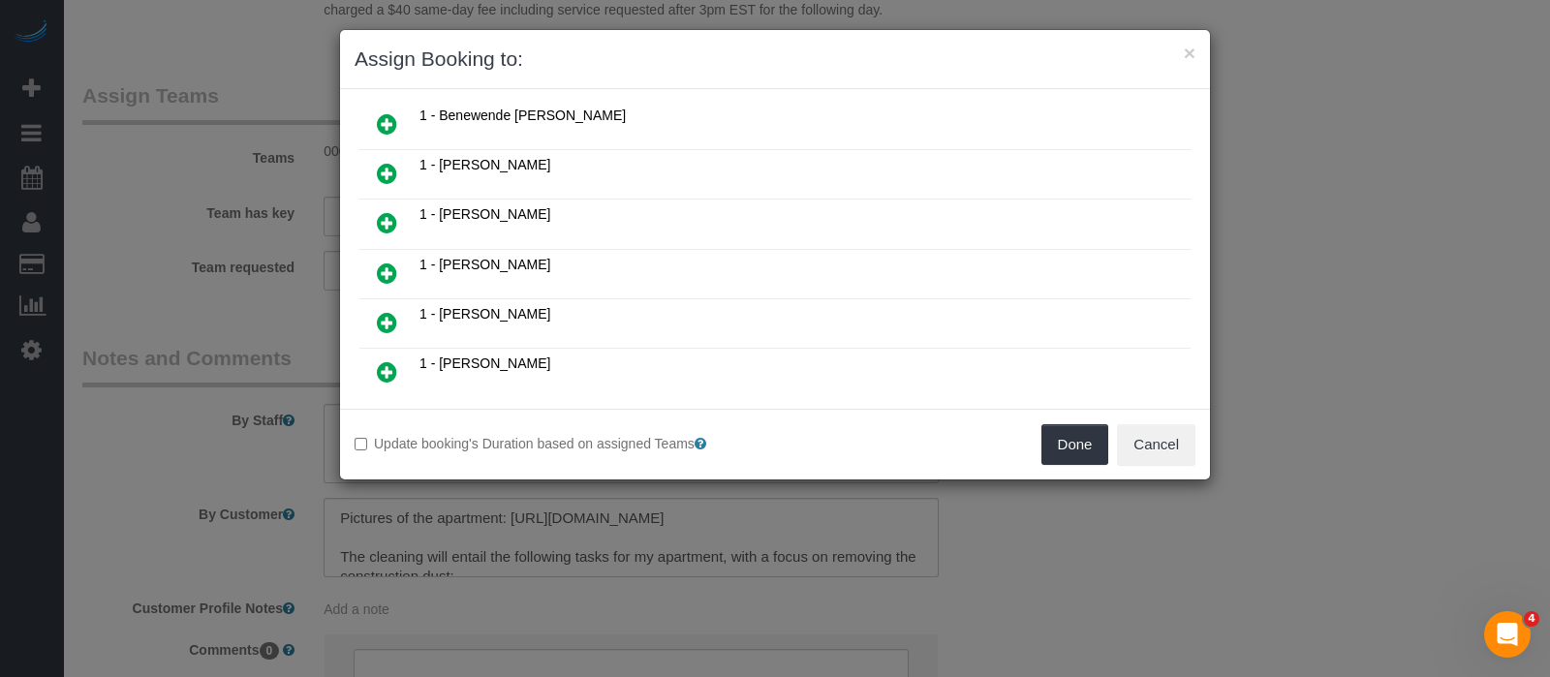
scroll to position [363, 0]
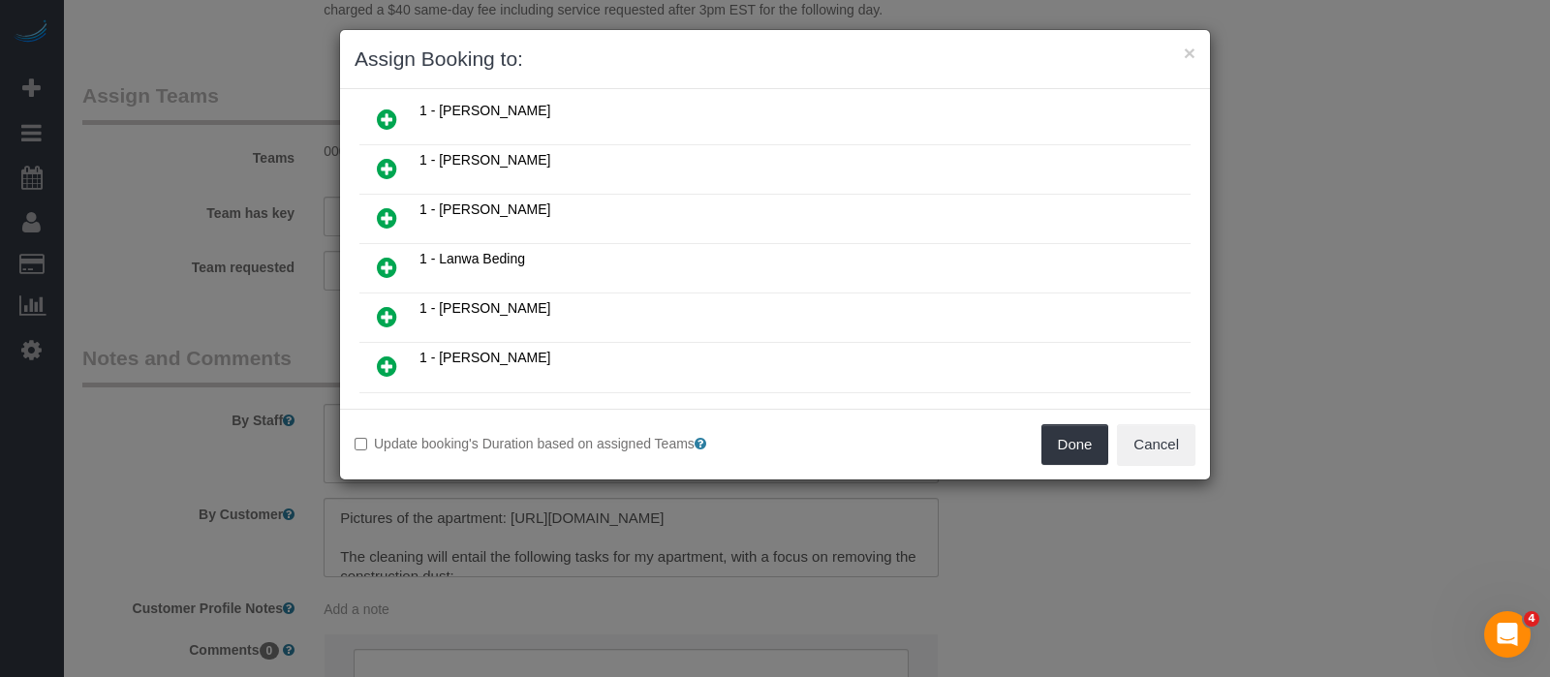
click at [379, 206] on icon at bounding box center [387, 217] width 20 height 23
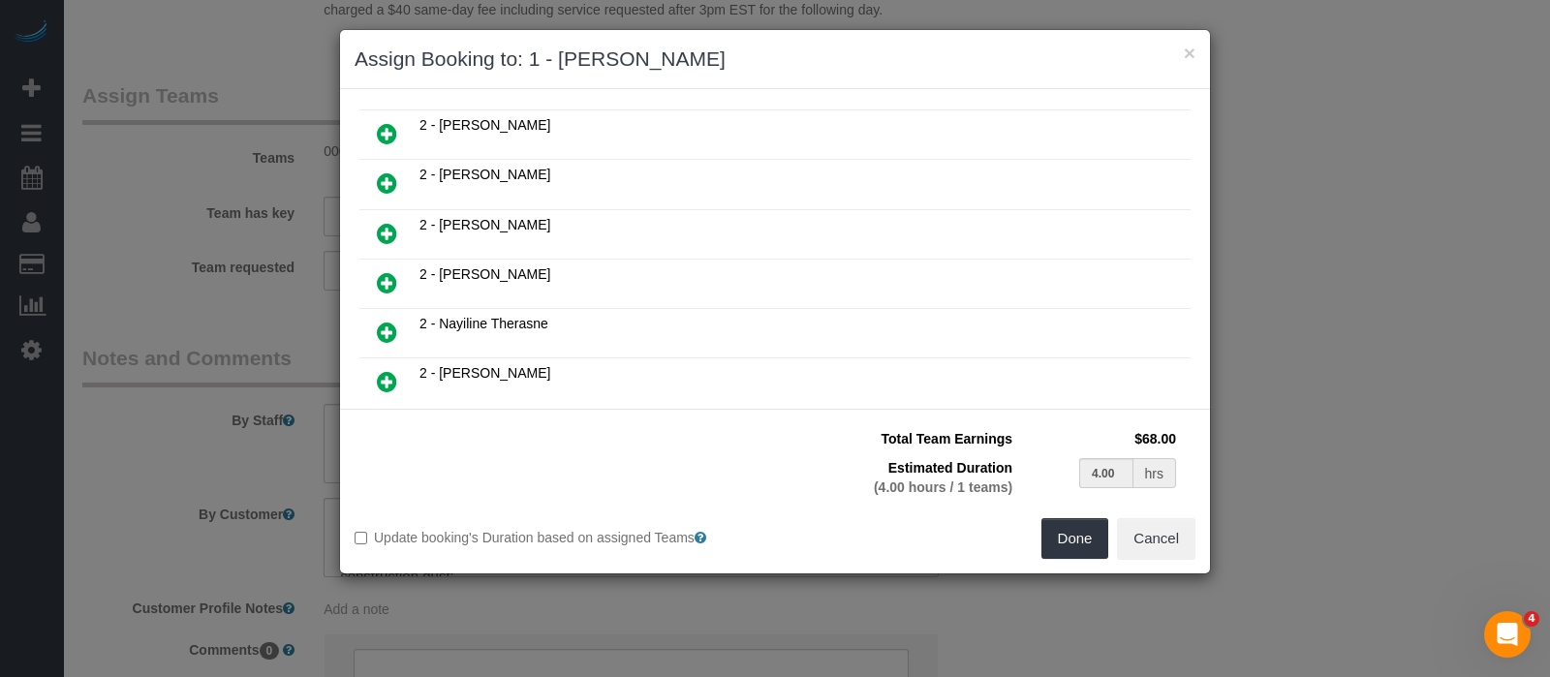
scroll to position [891, 0]
click at [390, 270] on icon at bounding box center [387, 281] width 20 height 23
type input "2.00"
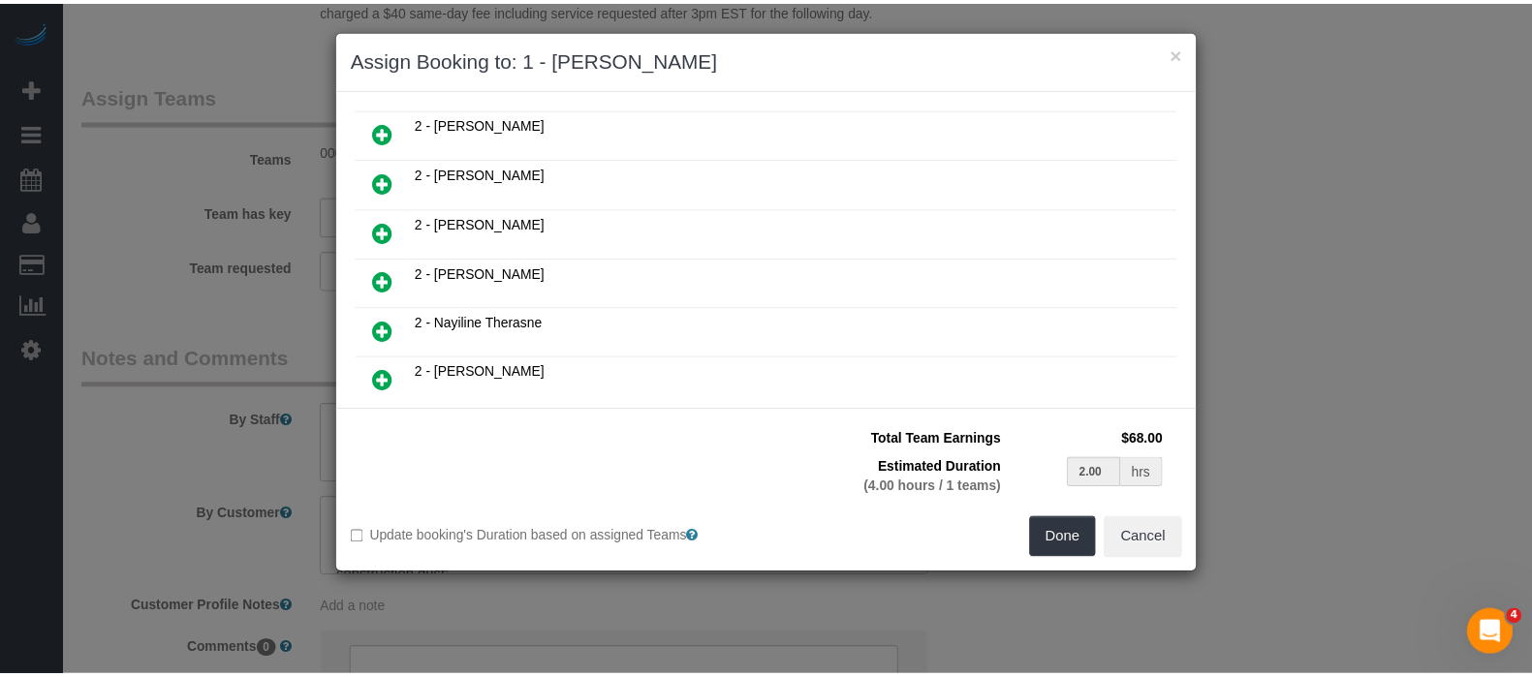
scroll to position [939, 0]
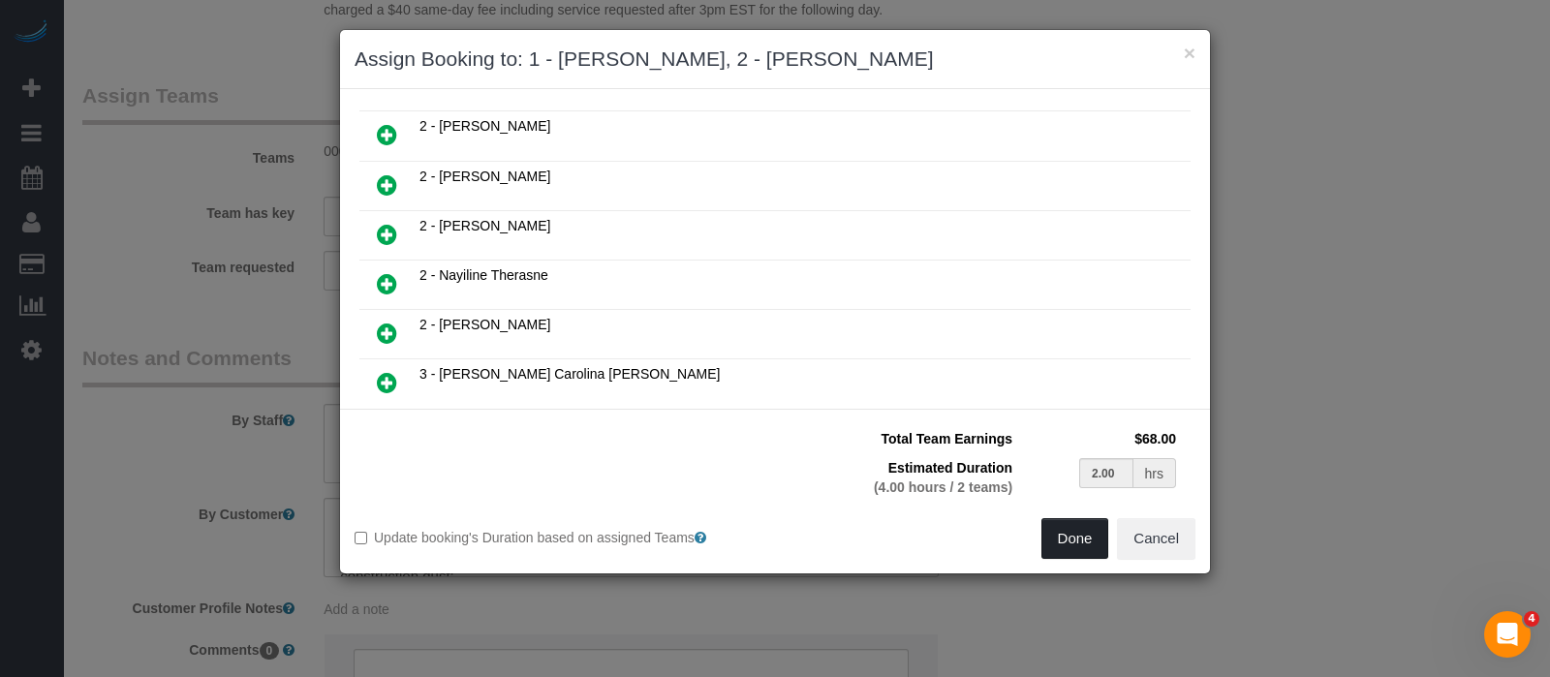
click at [1076, 538] on button "Done" at bounding box center [1076, 538] width 68 height 41
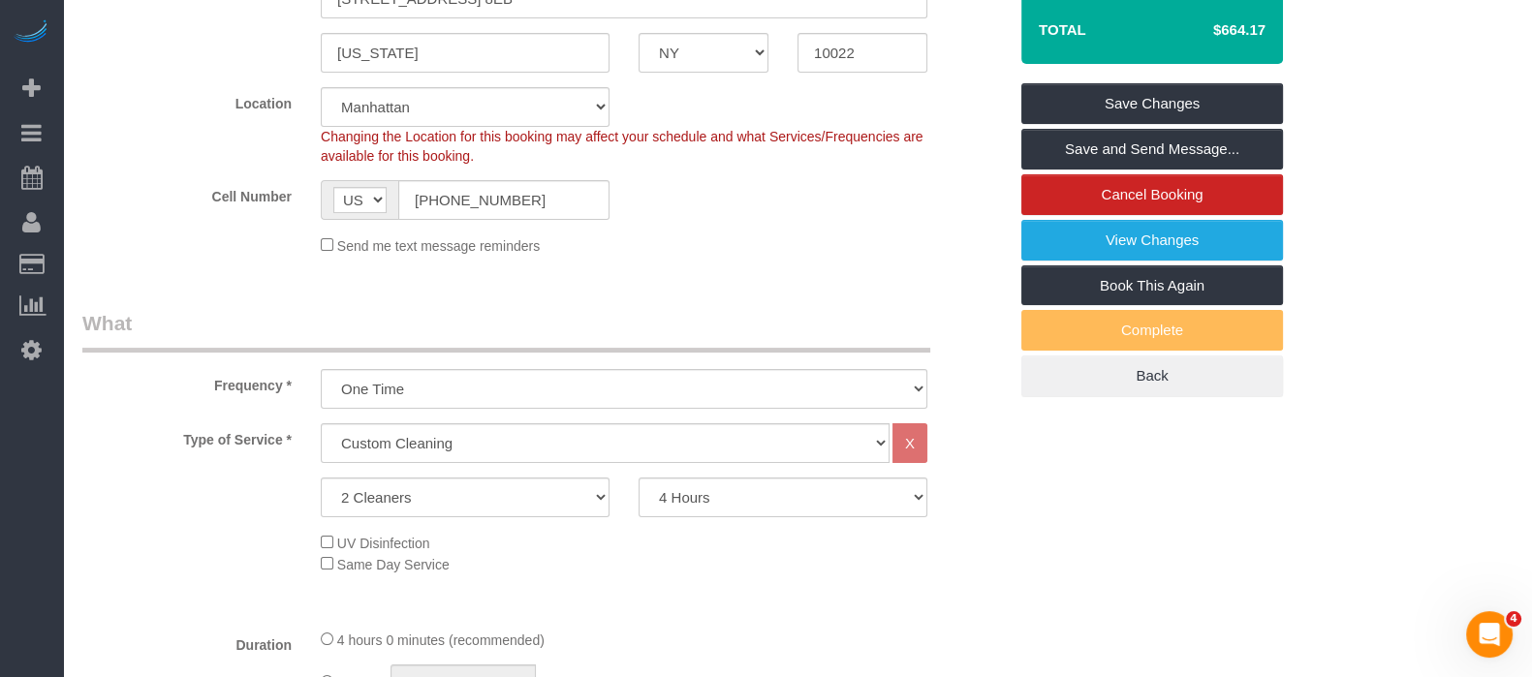
scroll to position [241, 0]
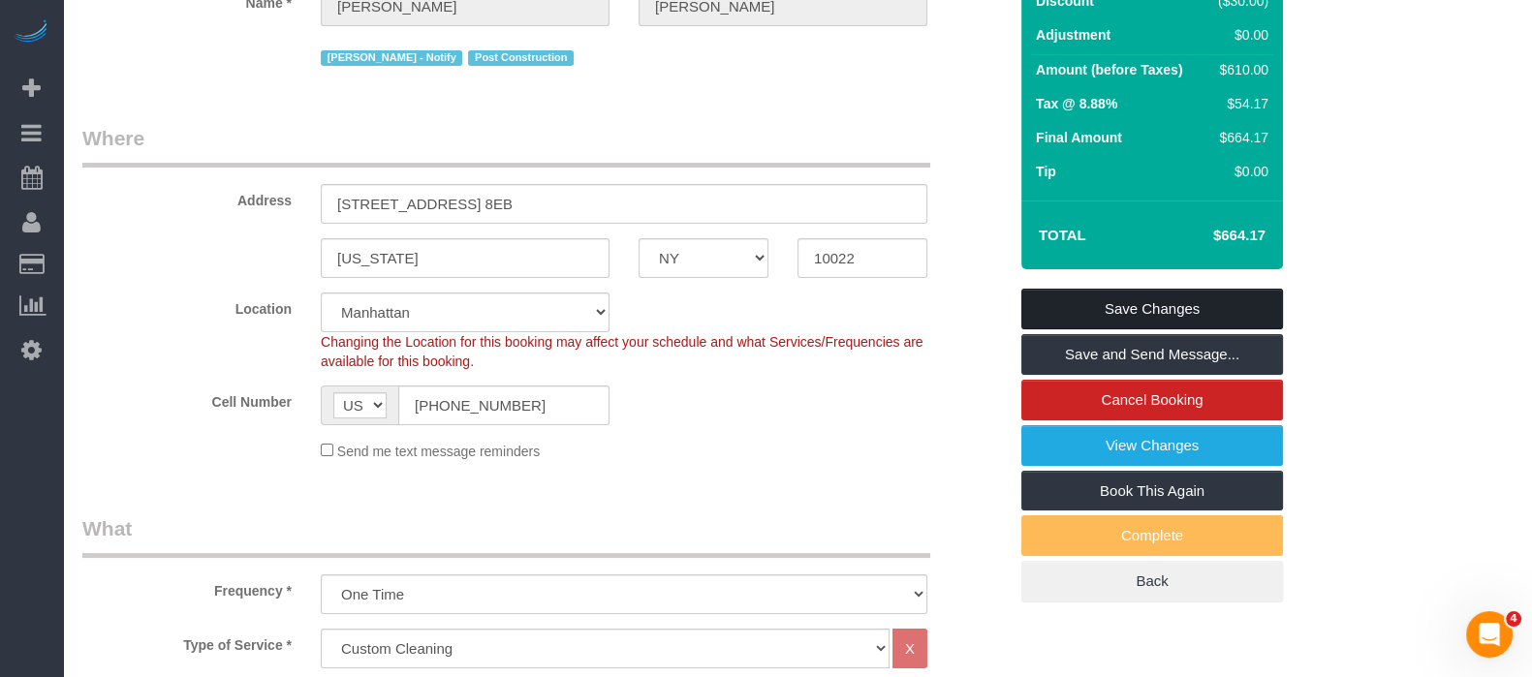
select select "spot62"
click at [1181, 298] on link "Save Changes" at bounding box center [1152, 309] width 262 height 41
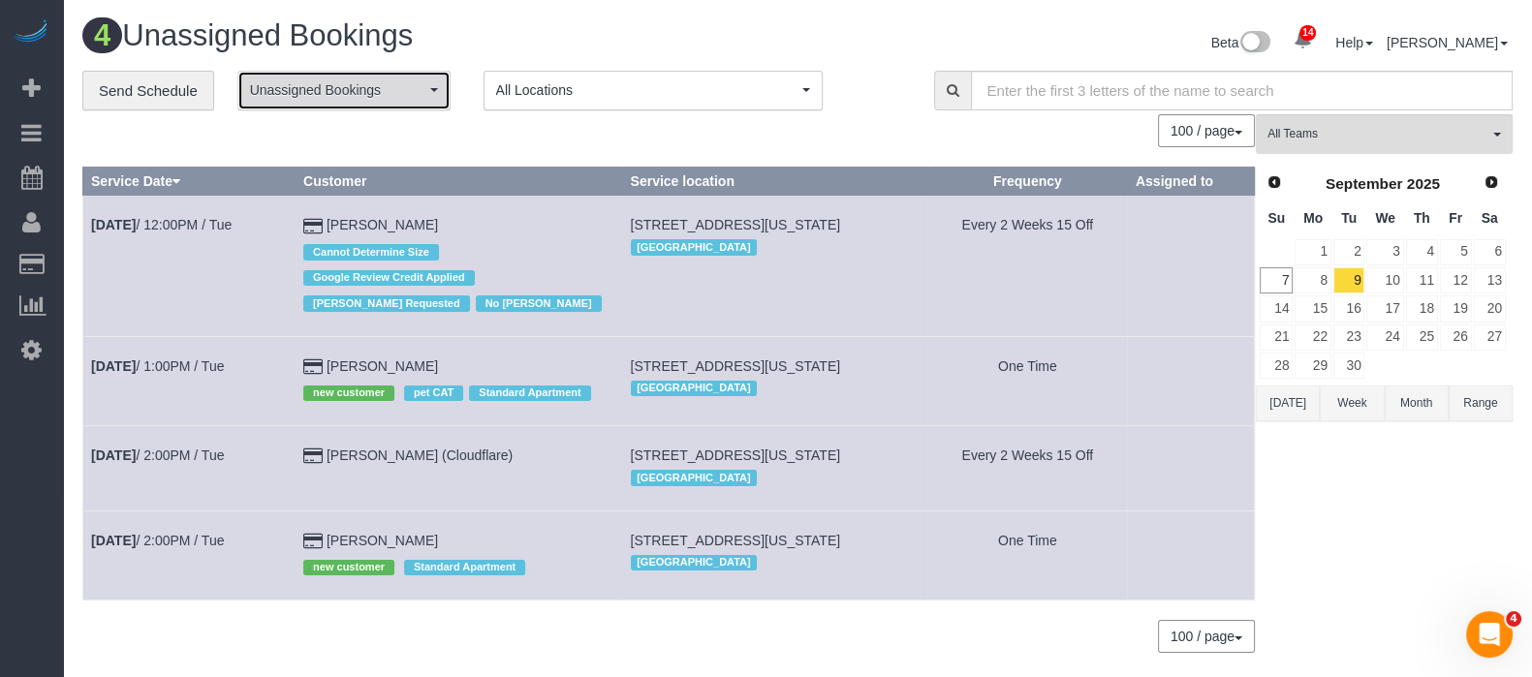
click at [407, 78] on button "Unassigned Bookings" at bounding box center [343, 91] width 213 height 40
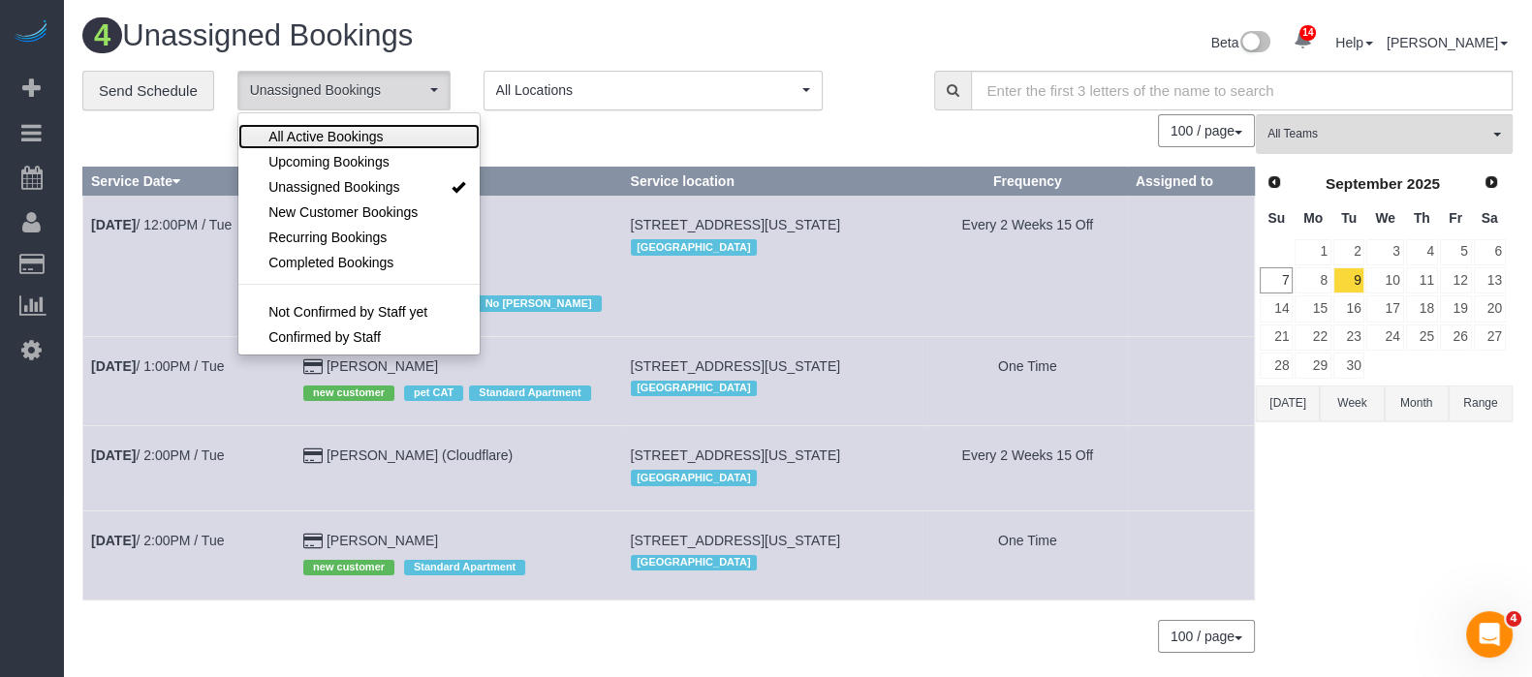
drag, startPoint x: 359, startPoint y: 138, endPoint x: 538, endPoint y: 138, distance: 179.3
click at [359, 137] on span "All Active Bookings" at bounding box center [325, 136] width 114 height 19
select select "***"
click at [552, 138] on div "100 / page 10 / page 20 / page 30 / page 40 / page 50 / page 100 / page" at bounding box center [668, 130] width 1172 height 33
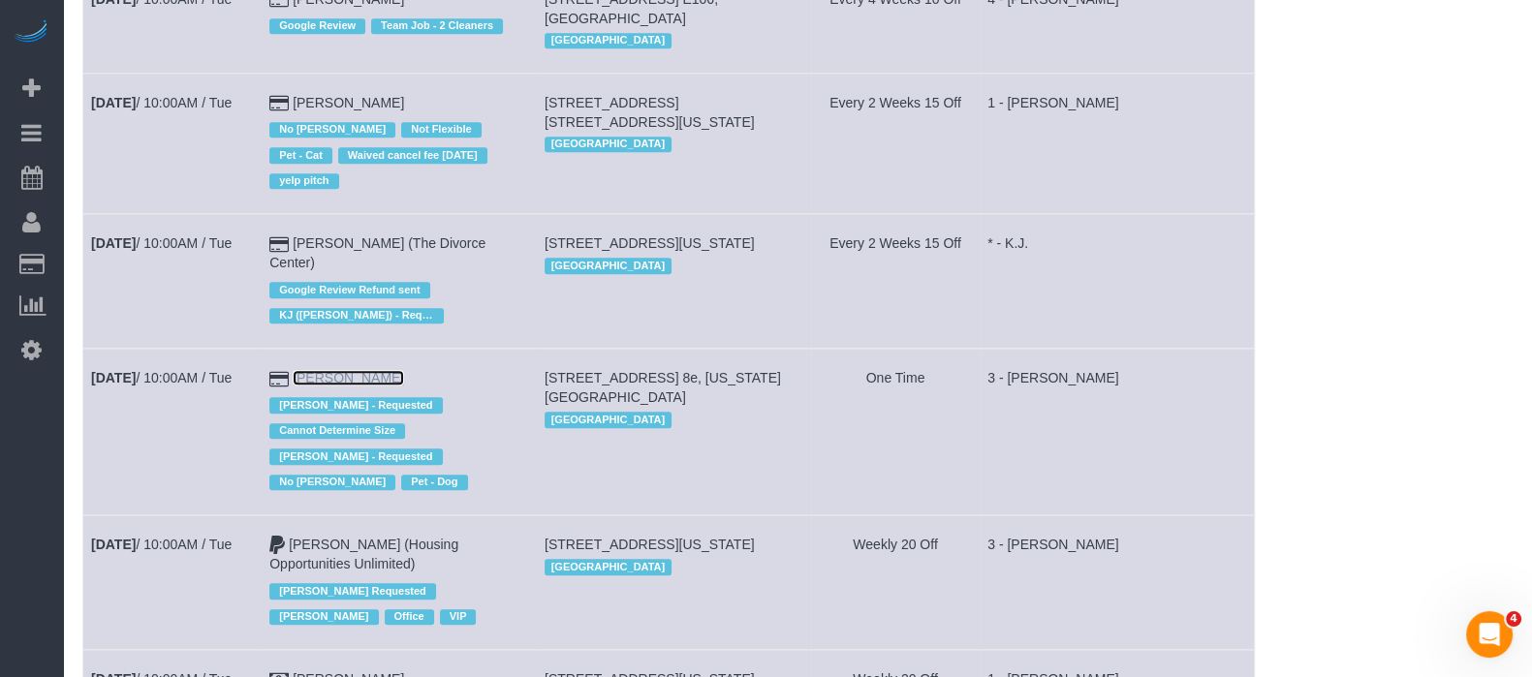
scroll to position [1574, 0]
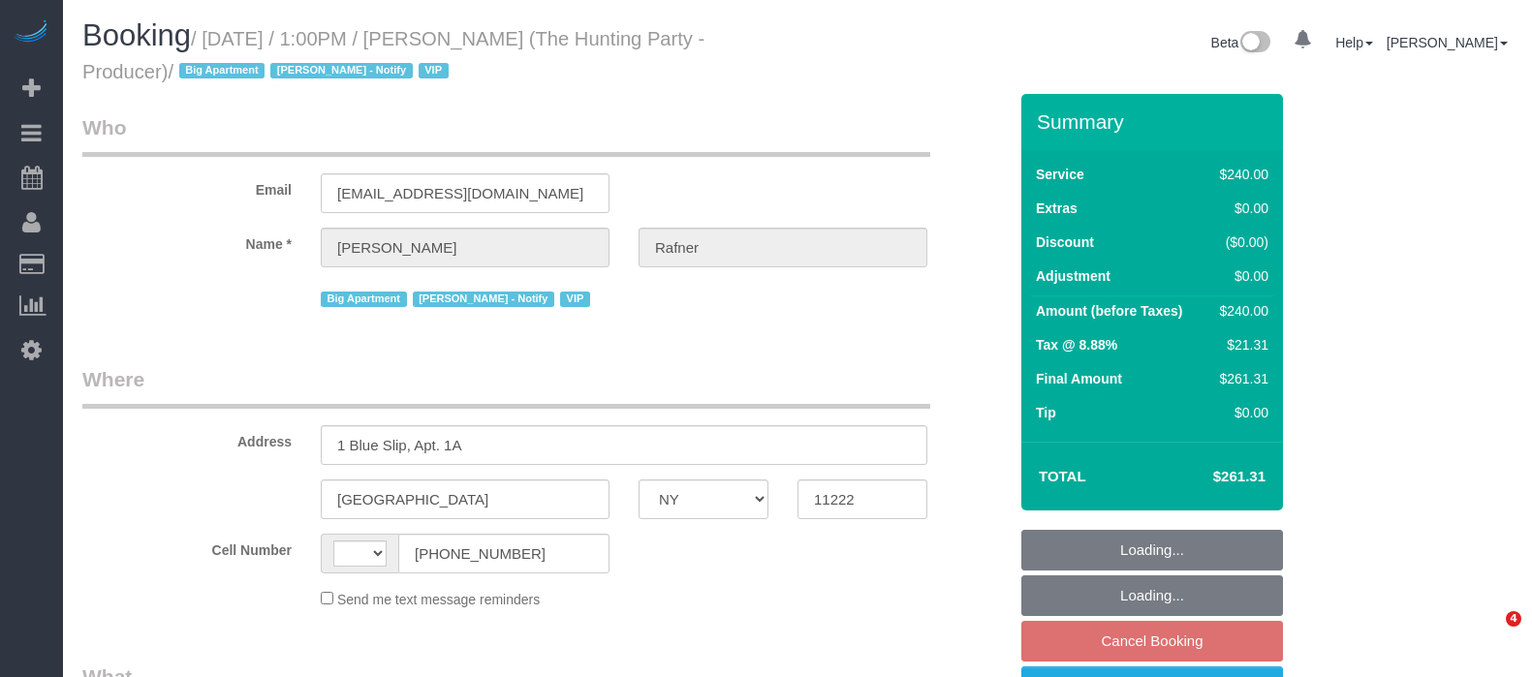
select select "NY"
select select "string:[GEOGRAPHIC_DATA]"
select select "object:758"
select select "2"
select select "120"
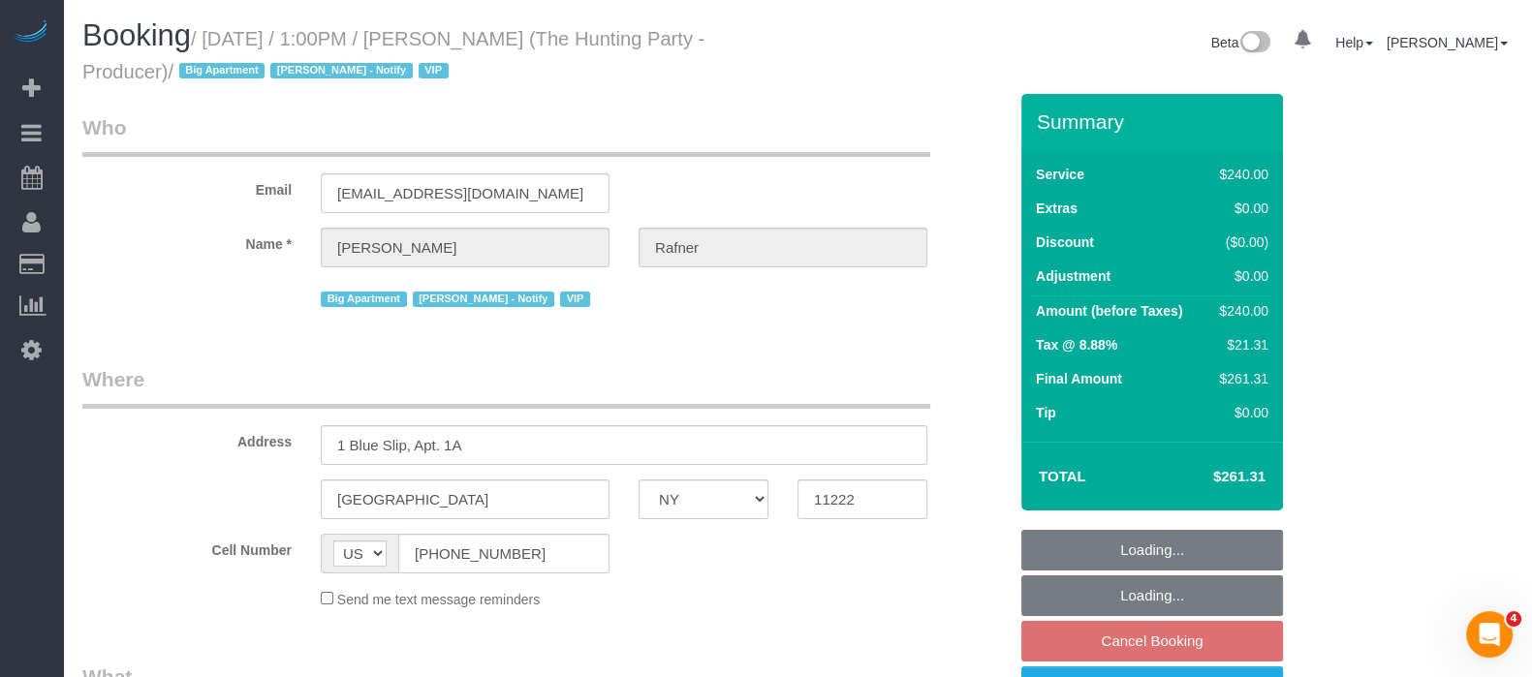
select select "number:58"
select select "number:76"
select select "number:15"
select select "number:5"
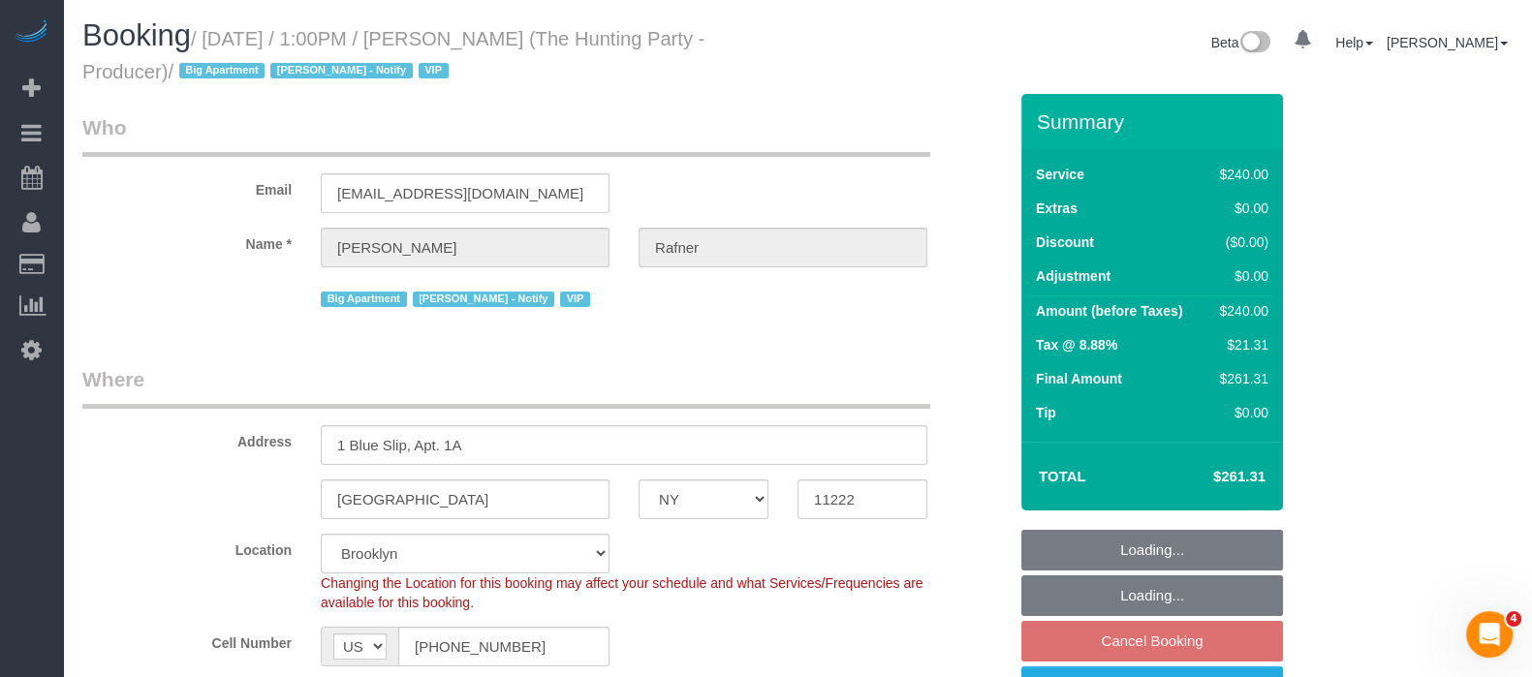
select select "string:stripe-pm_1Rtzof4VGloSiKo7440tZ5Fk"
select select "spot6"
select select "object:1436"
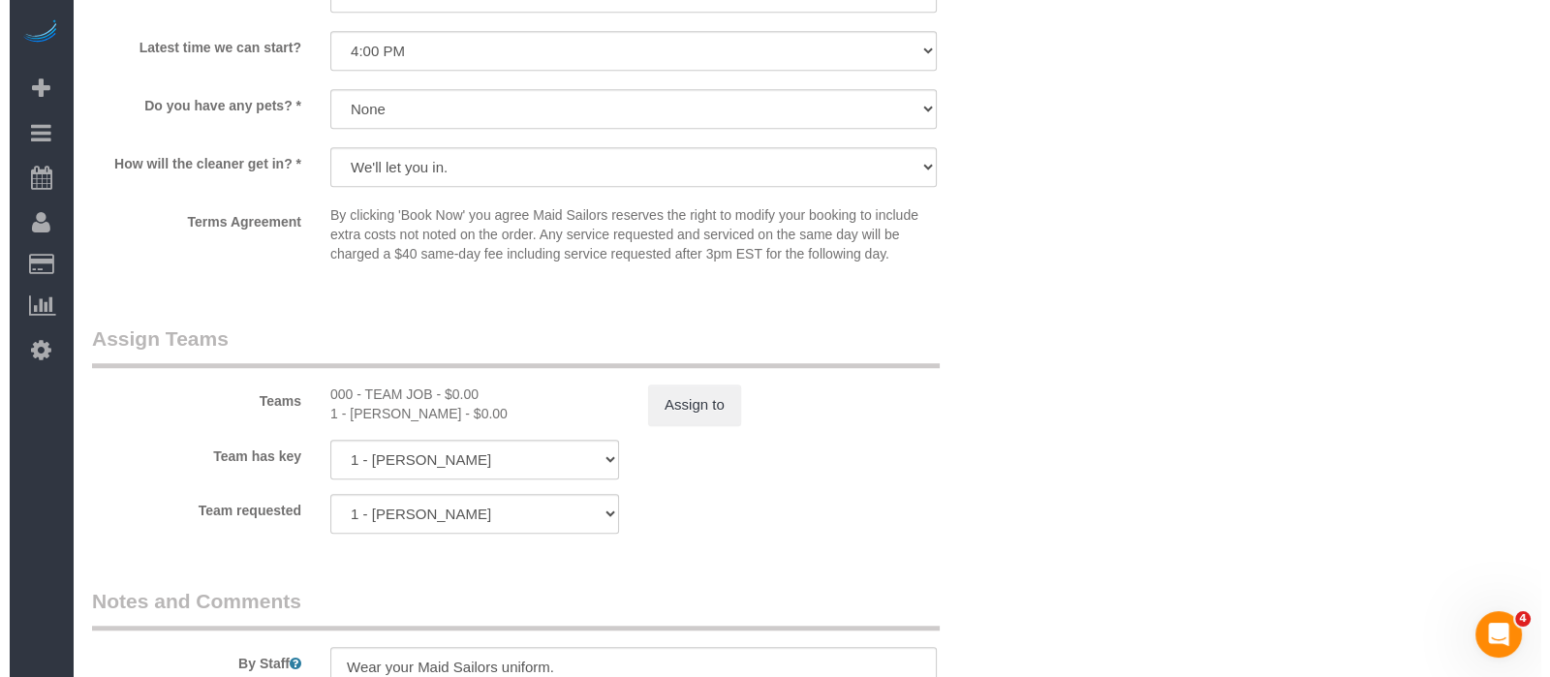
scroll to position [1937, 0]
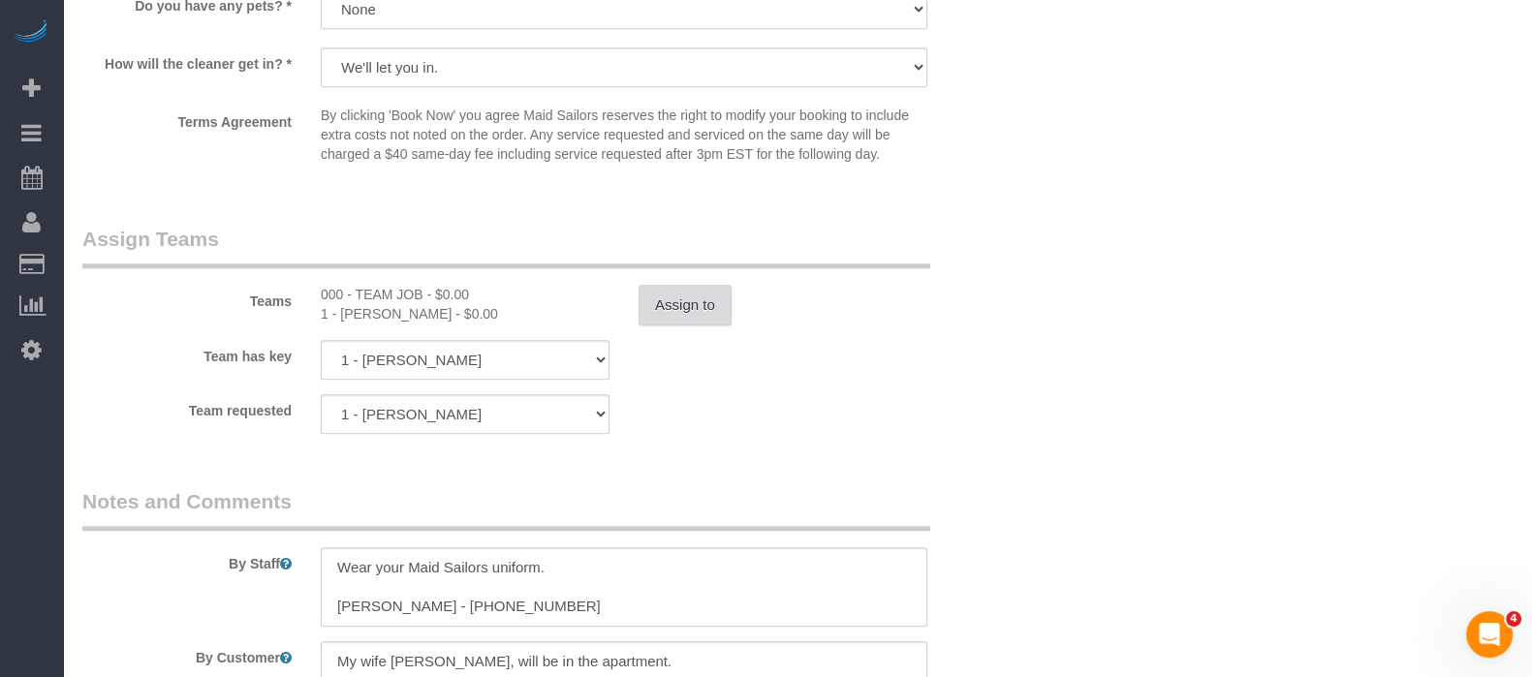
click at [698, 305] on button "Assign to" at bounding box center [685, 305] width 93 height 41
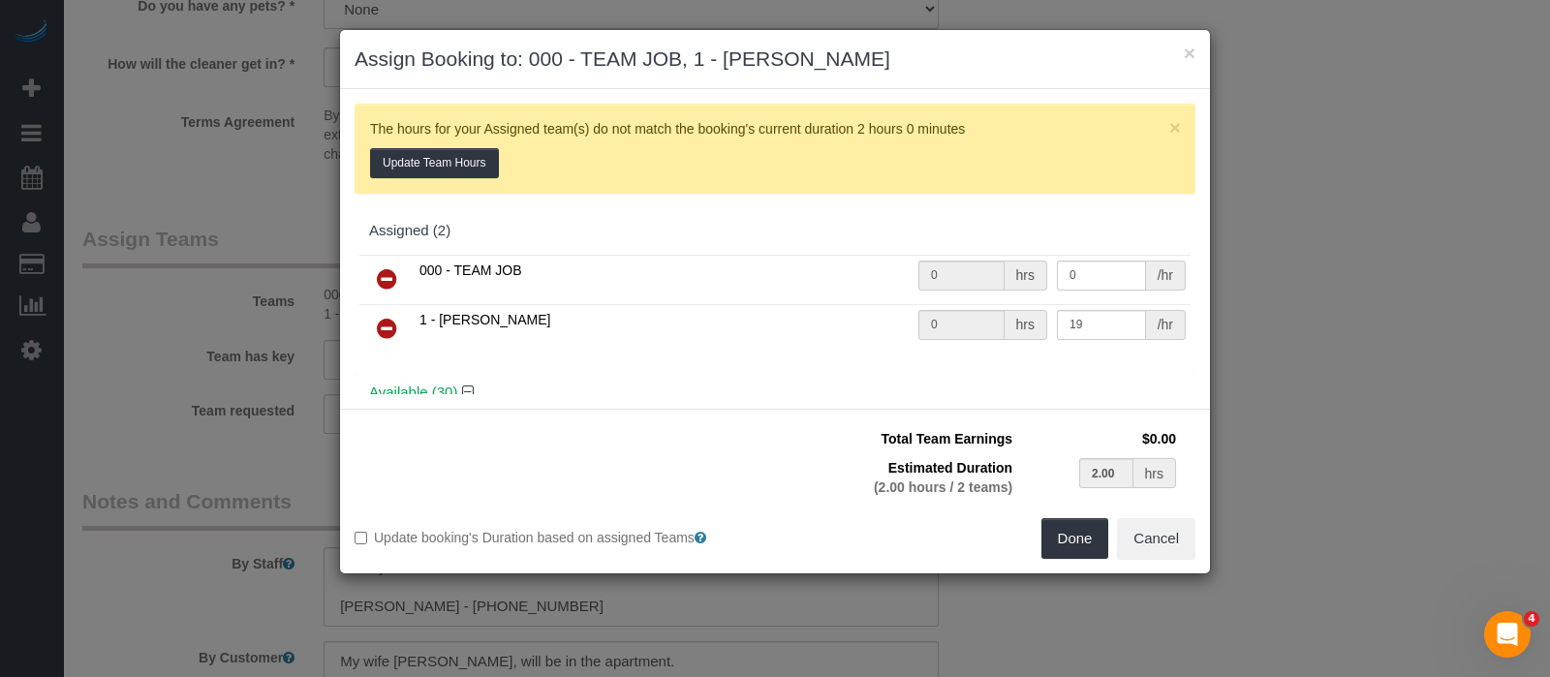
drag, startPoint x: 389, startPoint y: 274, endPoint x: 580, endPoint y: 221, distance: 199.1
click at [389, 273] on icon at bounding box center [387, 278] width 20 height 23
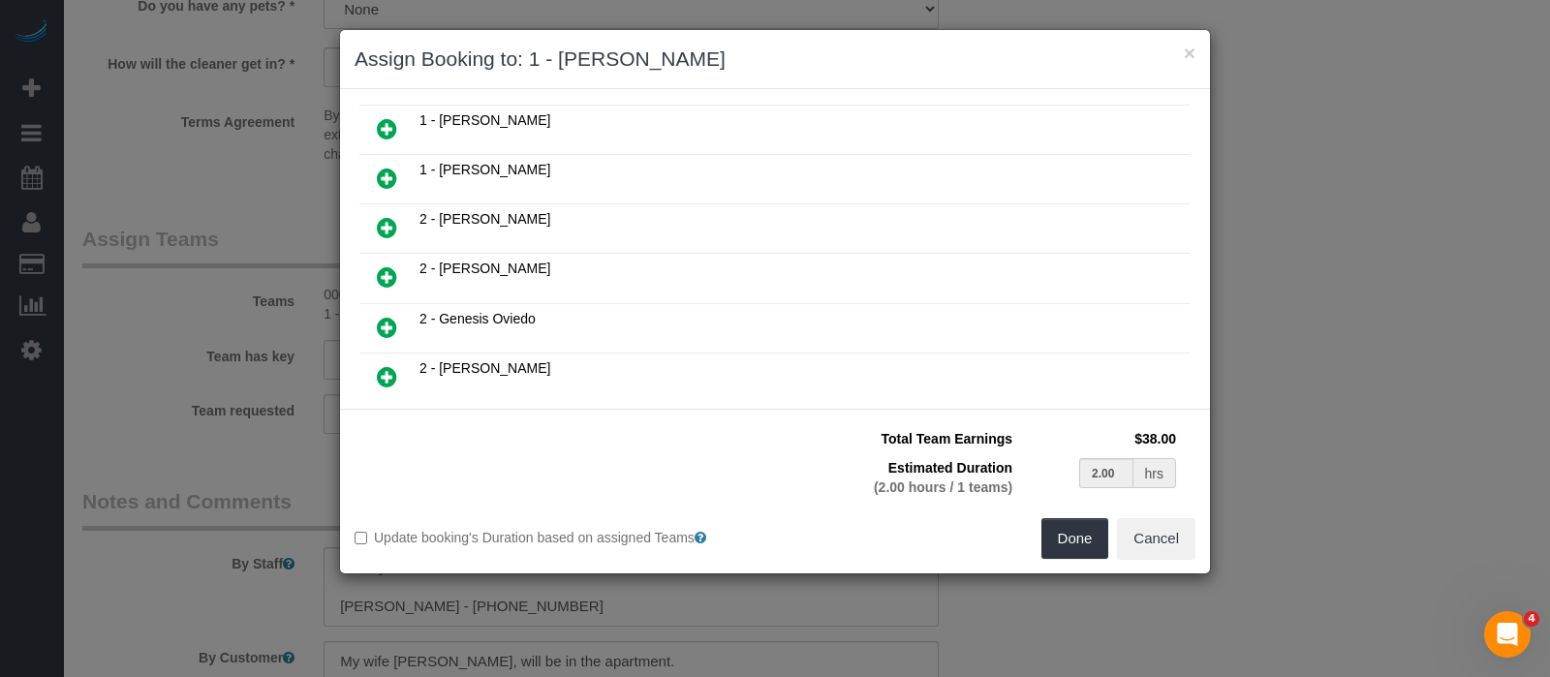
scroll to position [847, 0]
click at [378, 315] on icon at bounding box center [387, 326] width 20 height 23
type input "1.00"
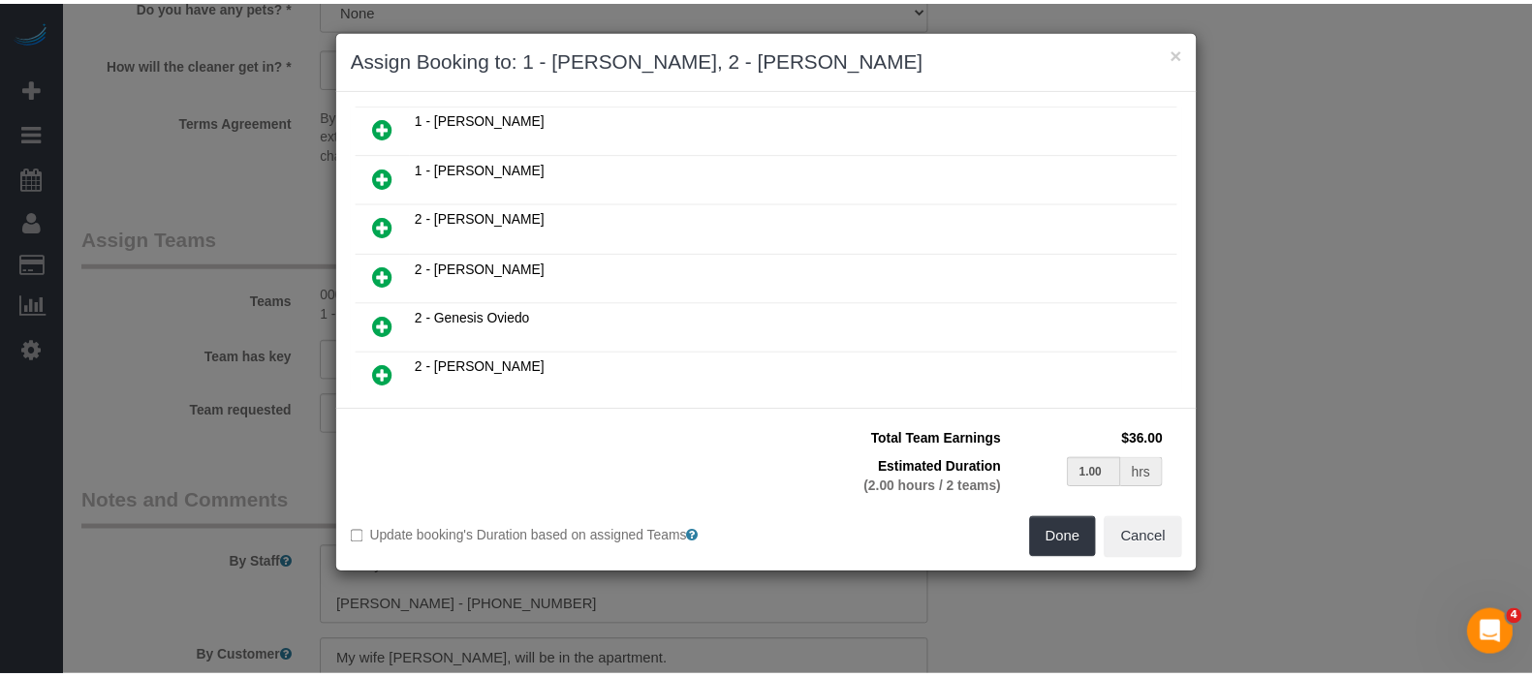
scroll to position [895, 0]
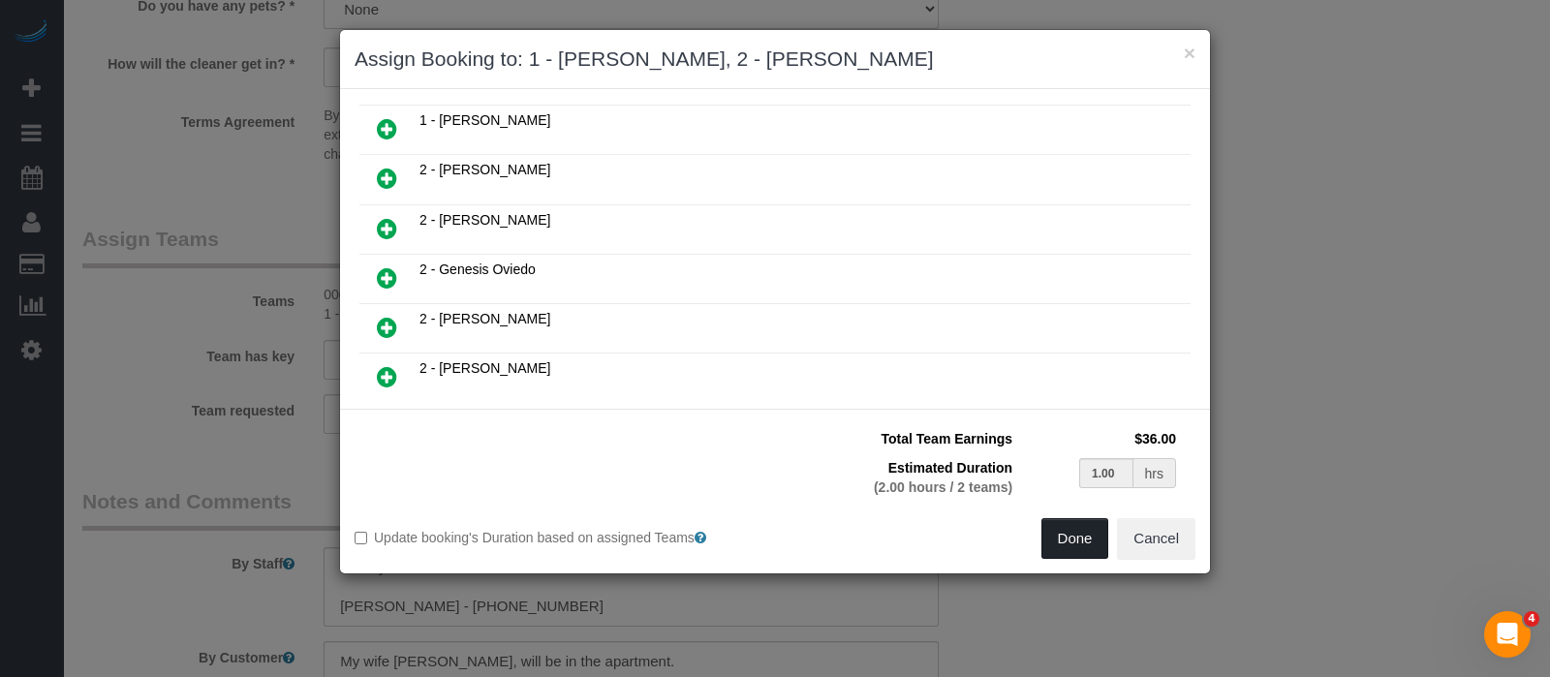
click at [1071, 530] on button "Done" at bounding box center [1076, 538] width 68 height 41
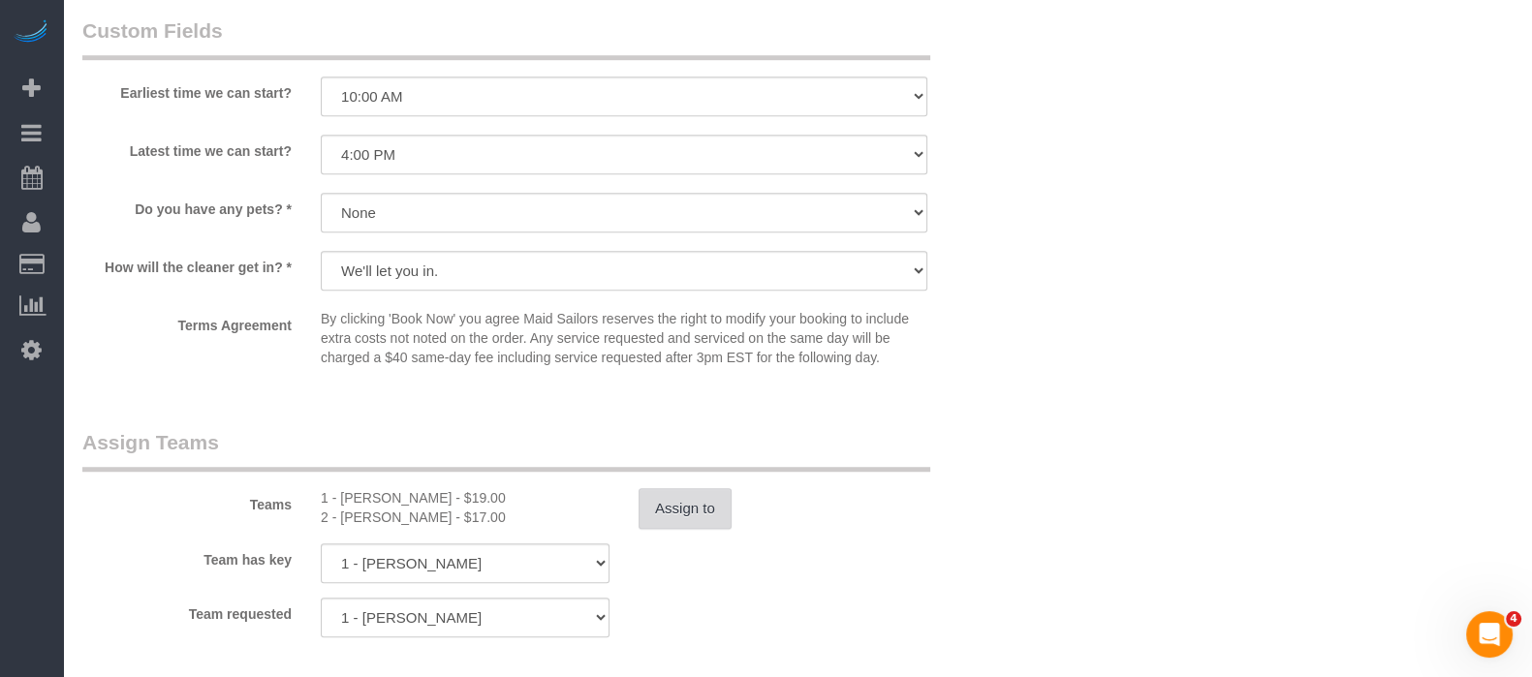
select select "spot66"
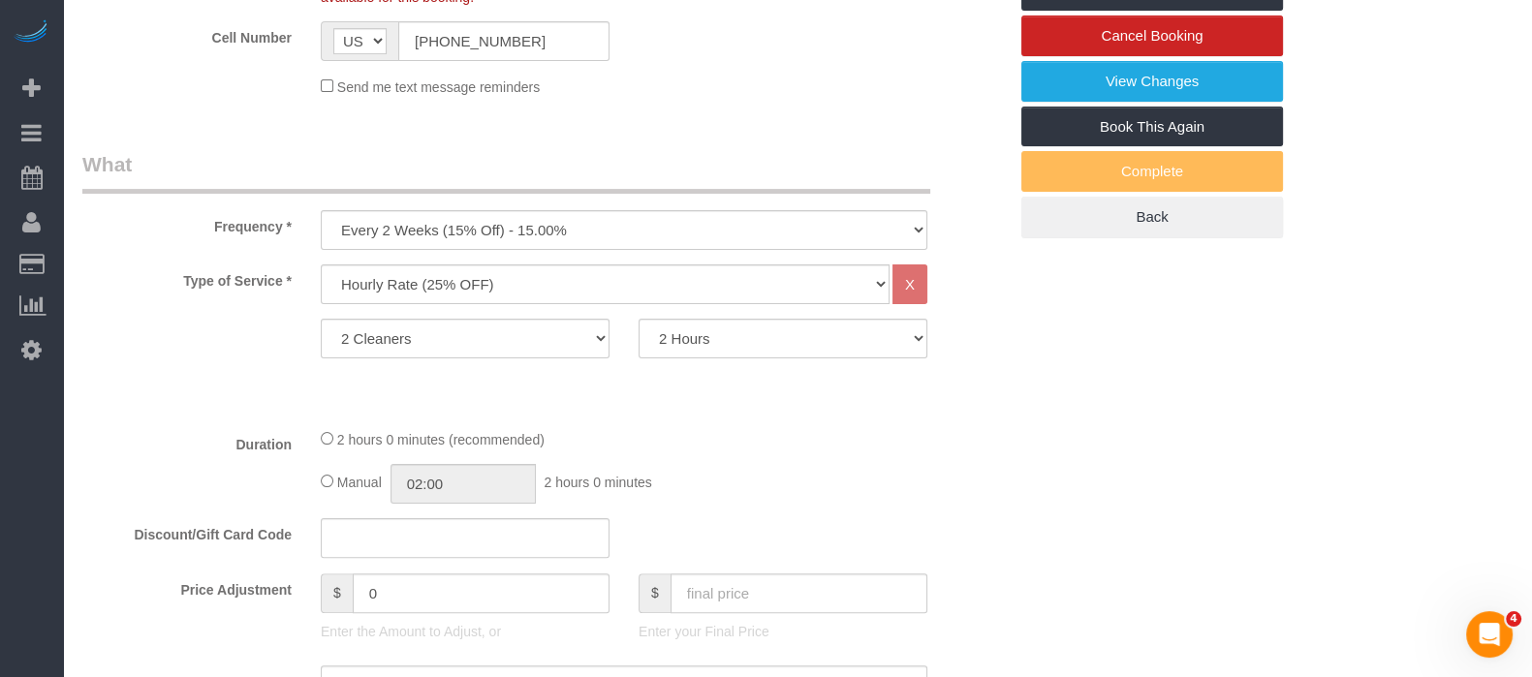
scroll to position [363, 0]
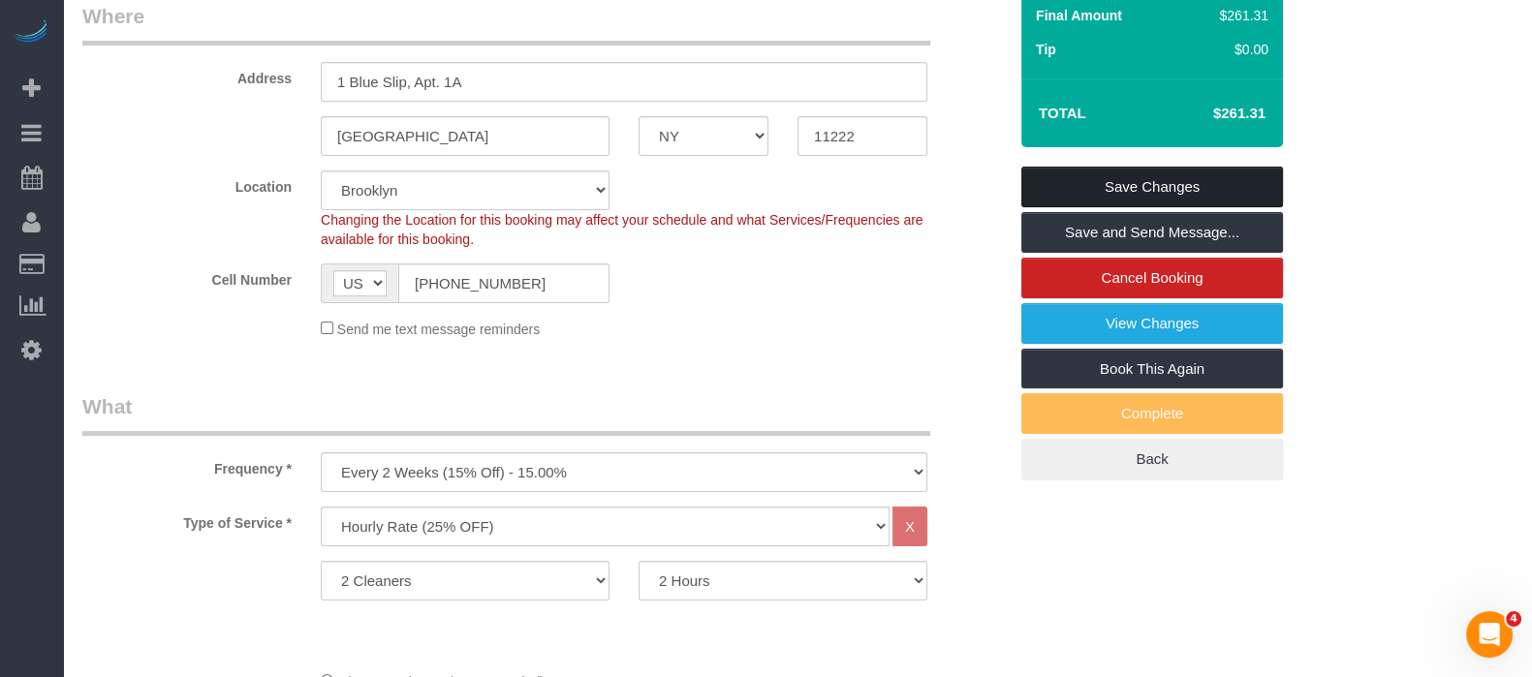
click at [1186, 172] on link "Save Changes" at bounding box center [1152, 187] width 262 height 41
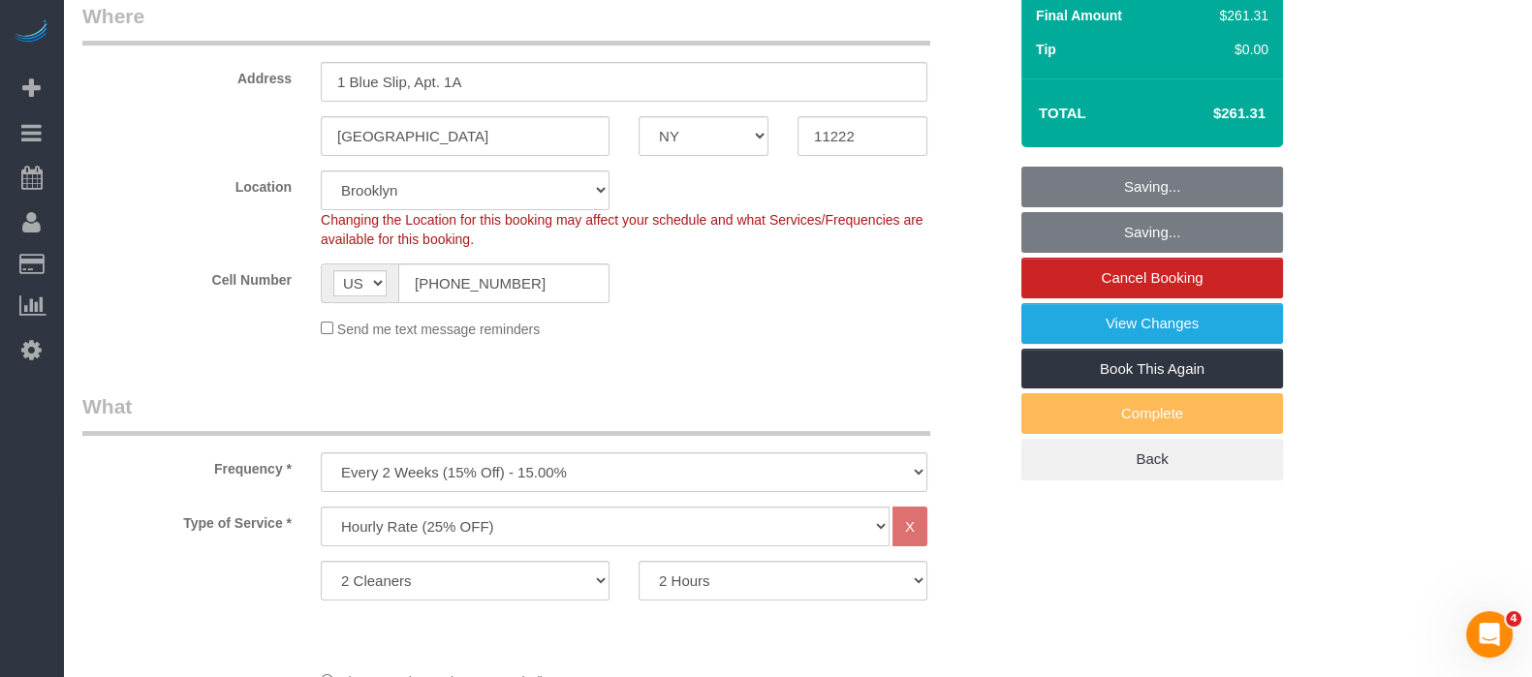
select select "spot126"
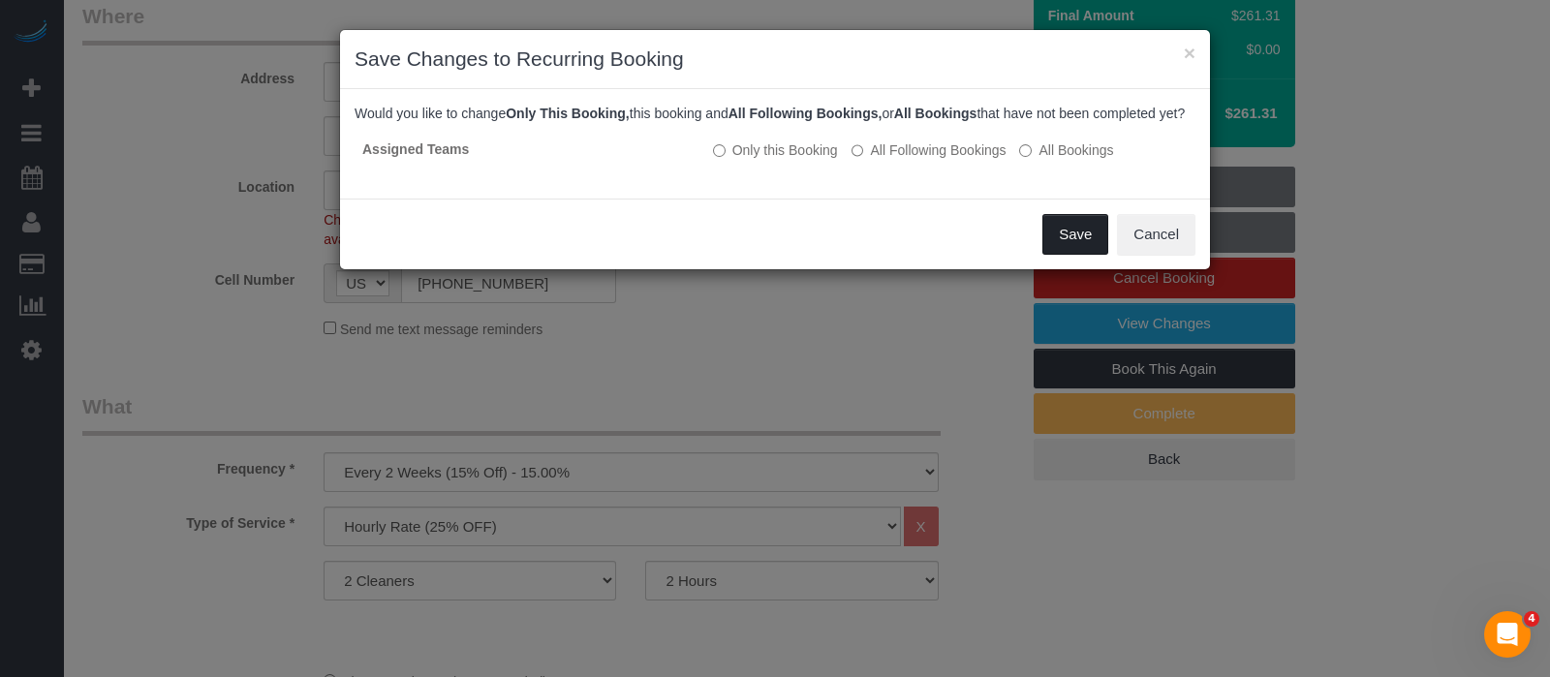
click at [1064, 250] on button "Save" at bounding box center [1076, 234] width 66 height 41
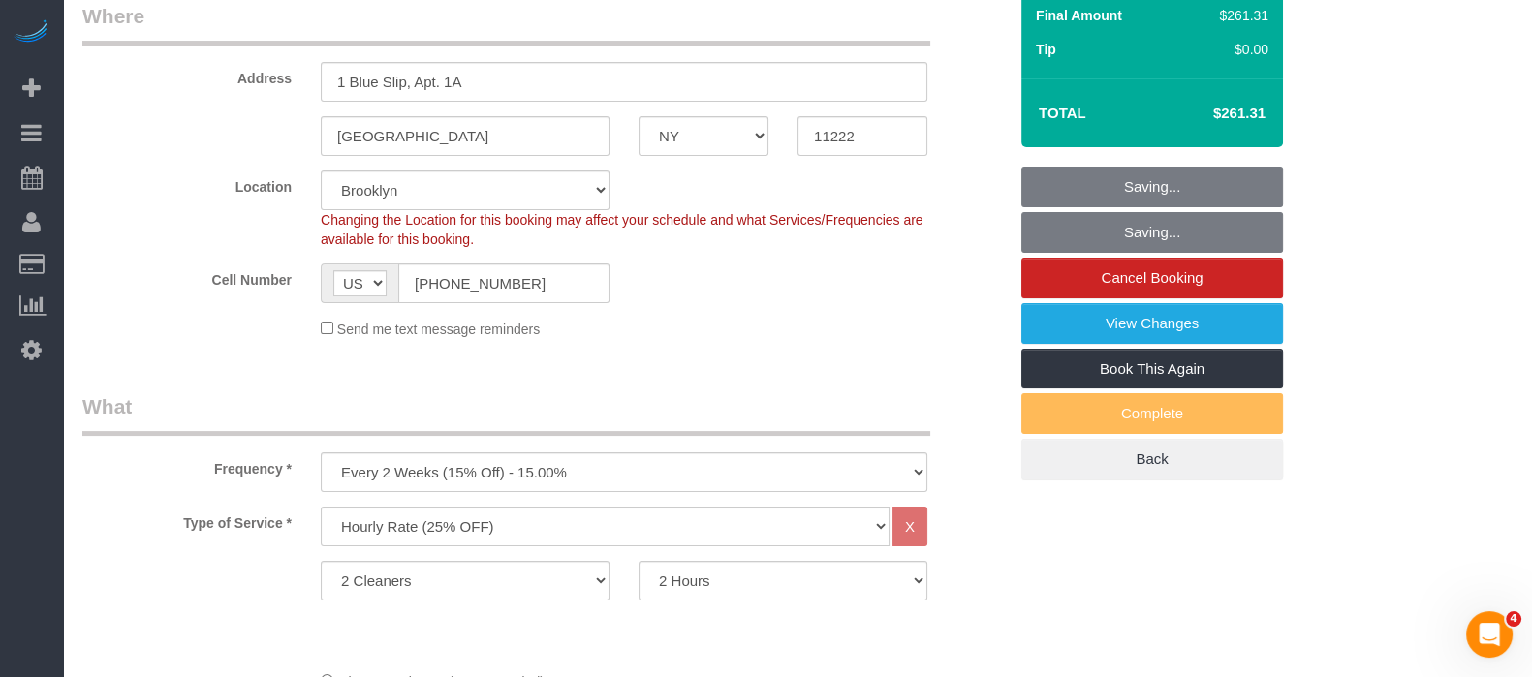
scroll to position [0, 0]
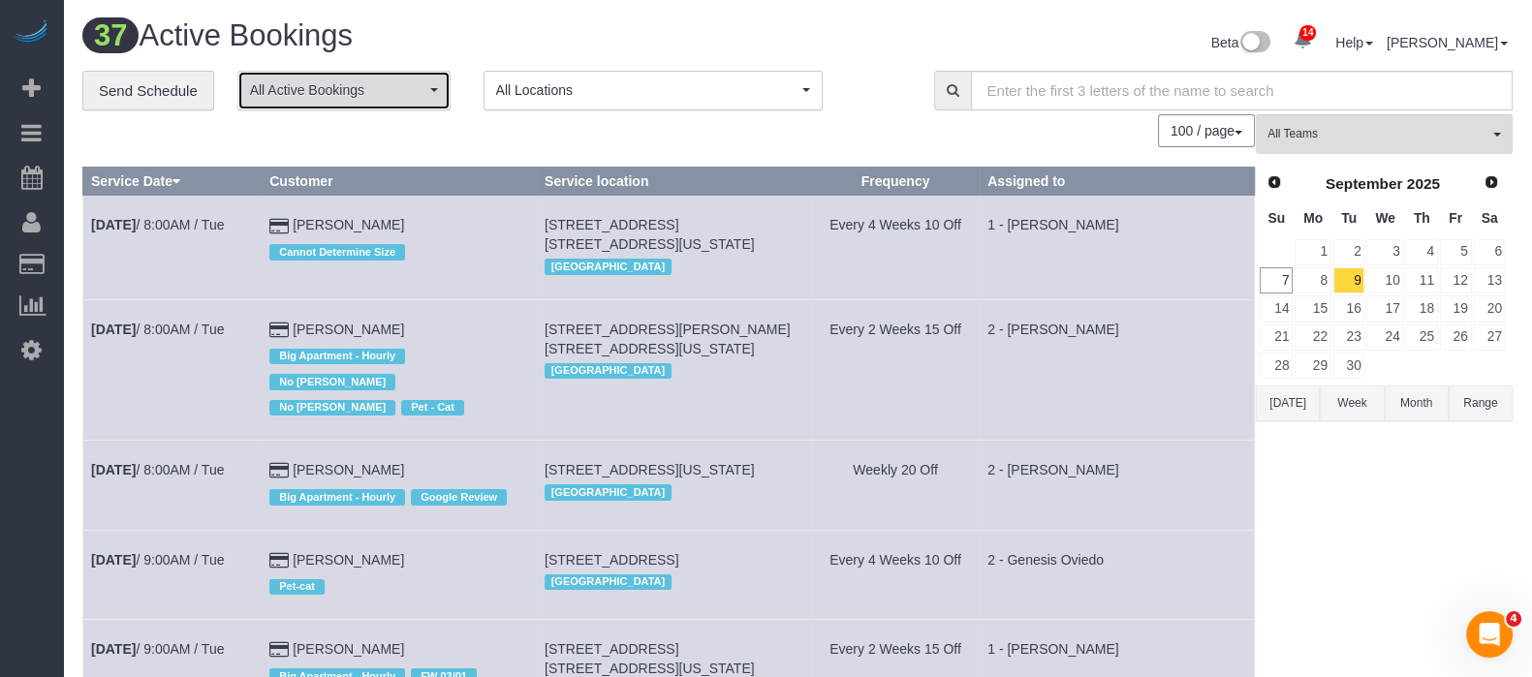
click at [431, 84] on button "All Active Bookings" at bounding box center [343, 91] width 213 height 40
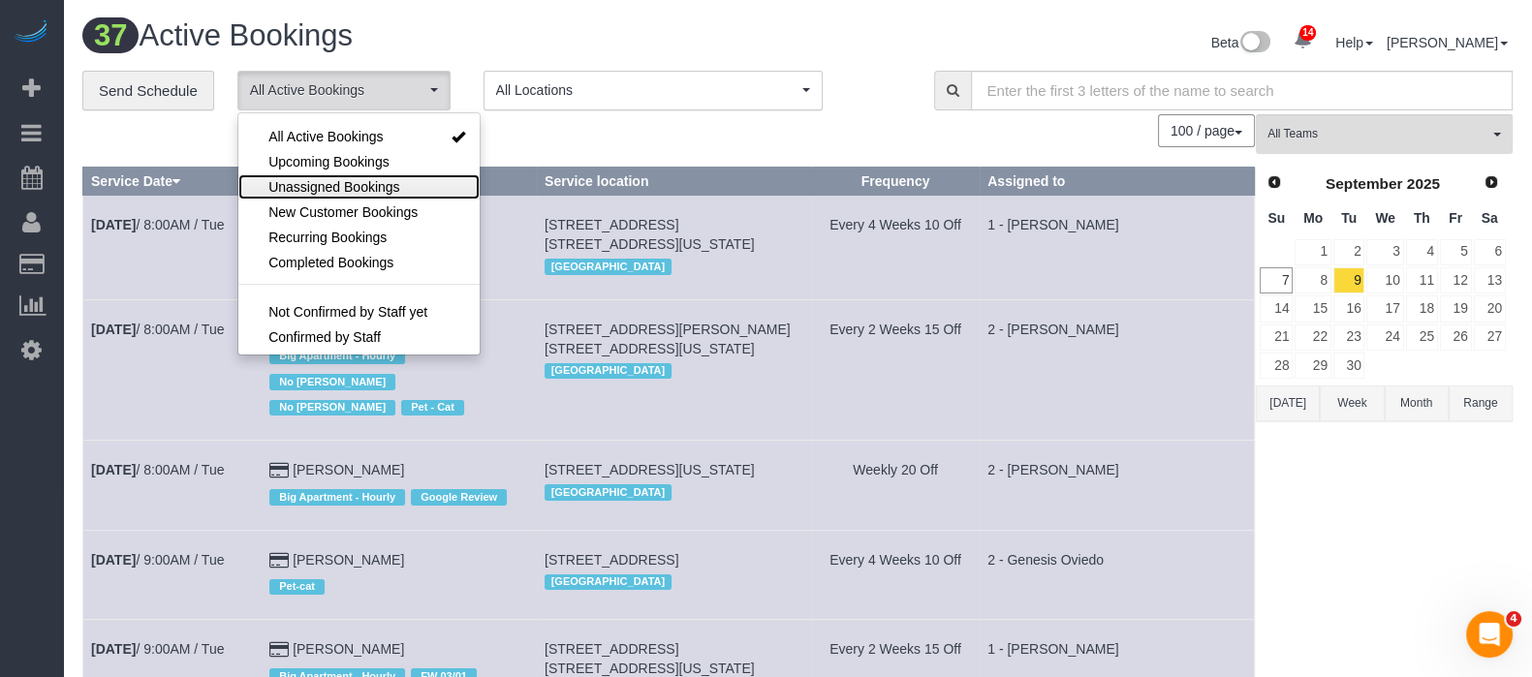
click at [321, 187] on span "Unassigned Bookings" at bounding box center [333, 186] width 131 height 19
select select "**********"
click at [683, 137] on div "100 / page 10 / page 20 / page 30 / page 40 / page 50 / page 100 / page" at bounding box center [668, 130] width 1172 height 33
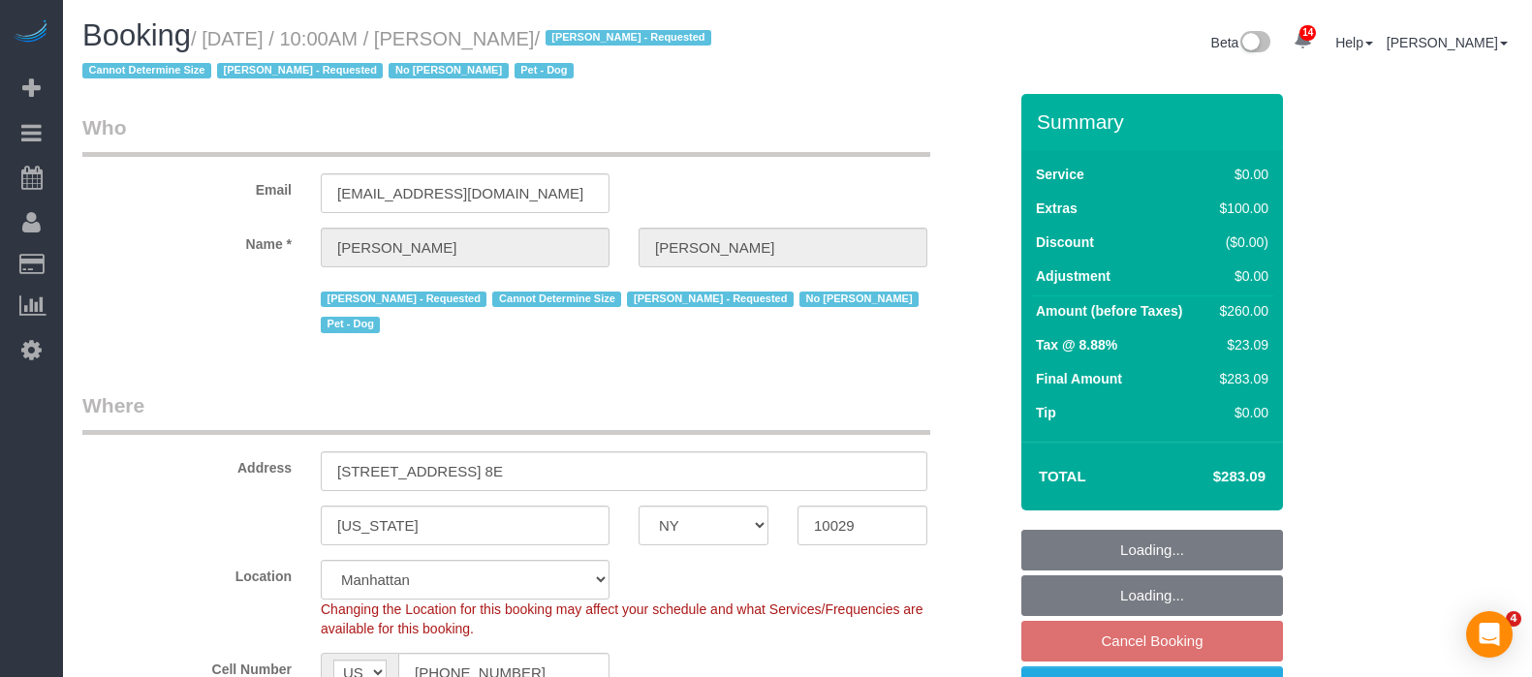
select select "NY"
select select "spot3"
select select "number:57"
select select "number:70"
select select "number:13"
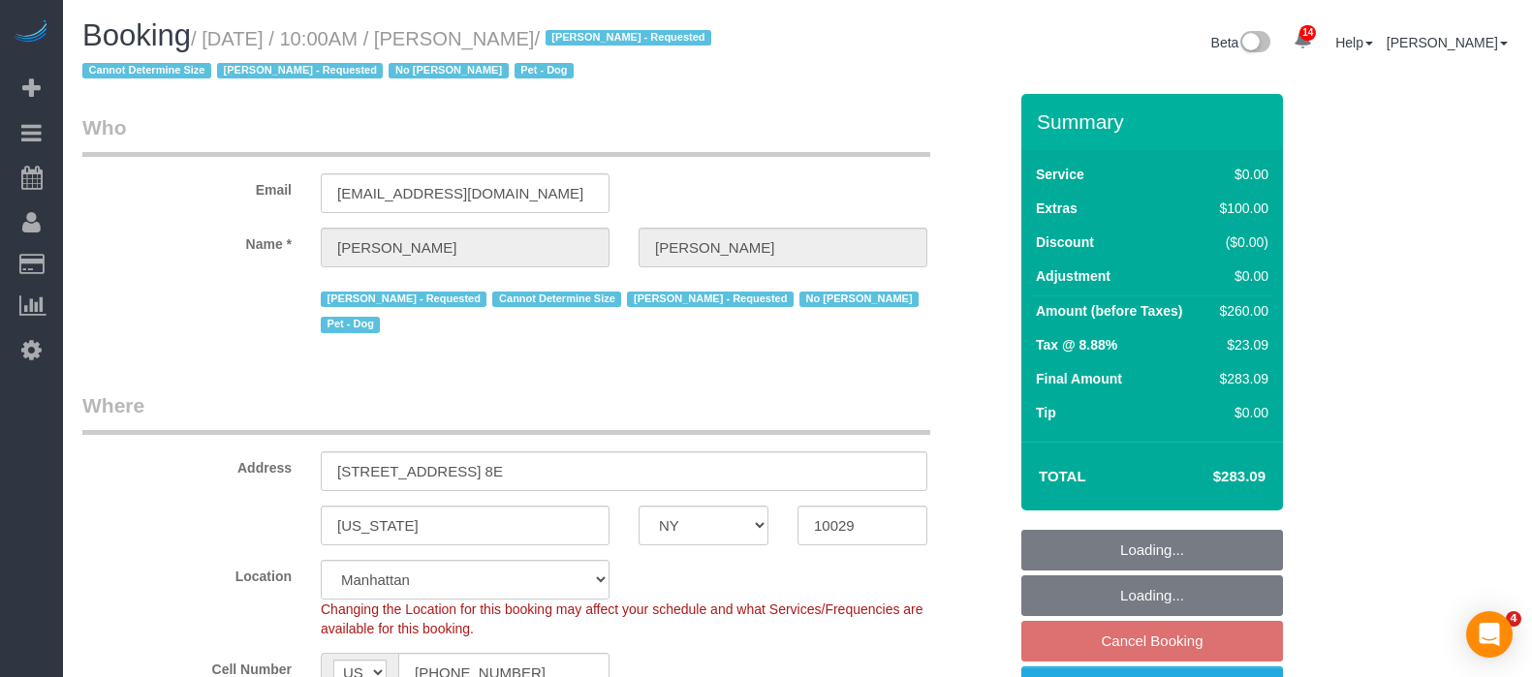
select select "number:5"
select select "1"
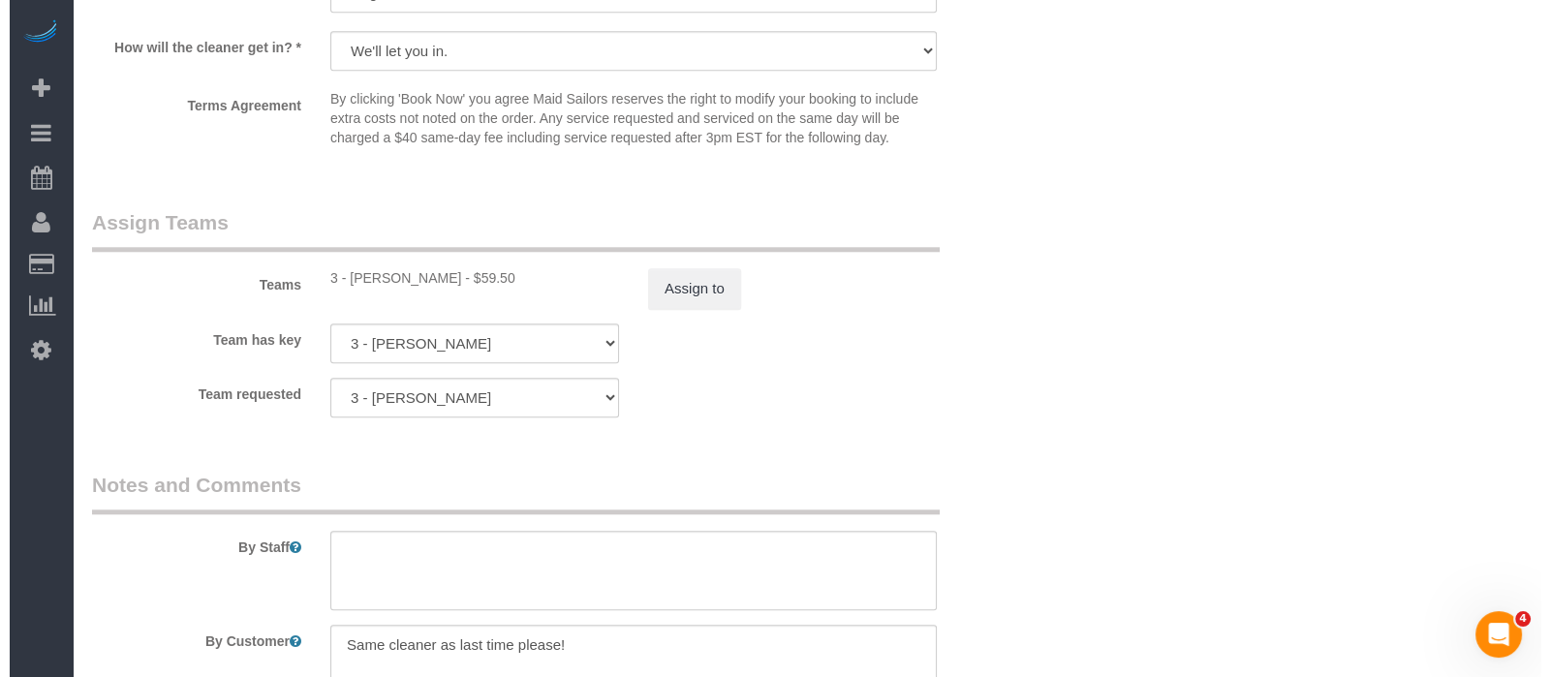
scroll to position [2422, 0]
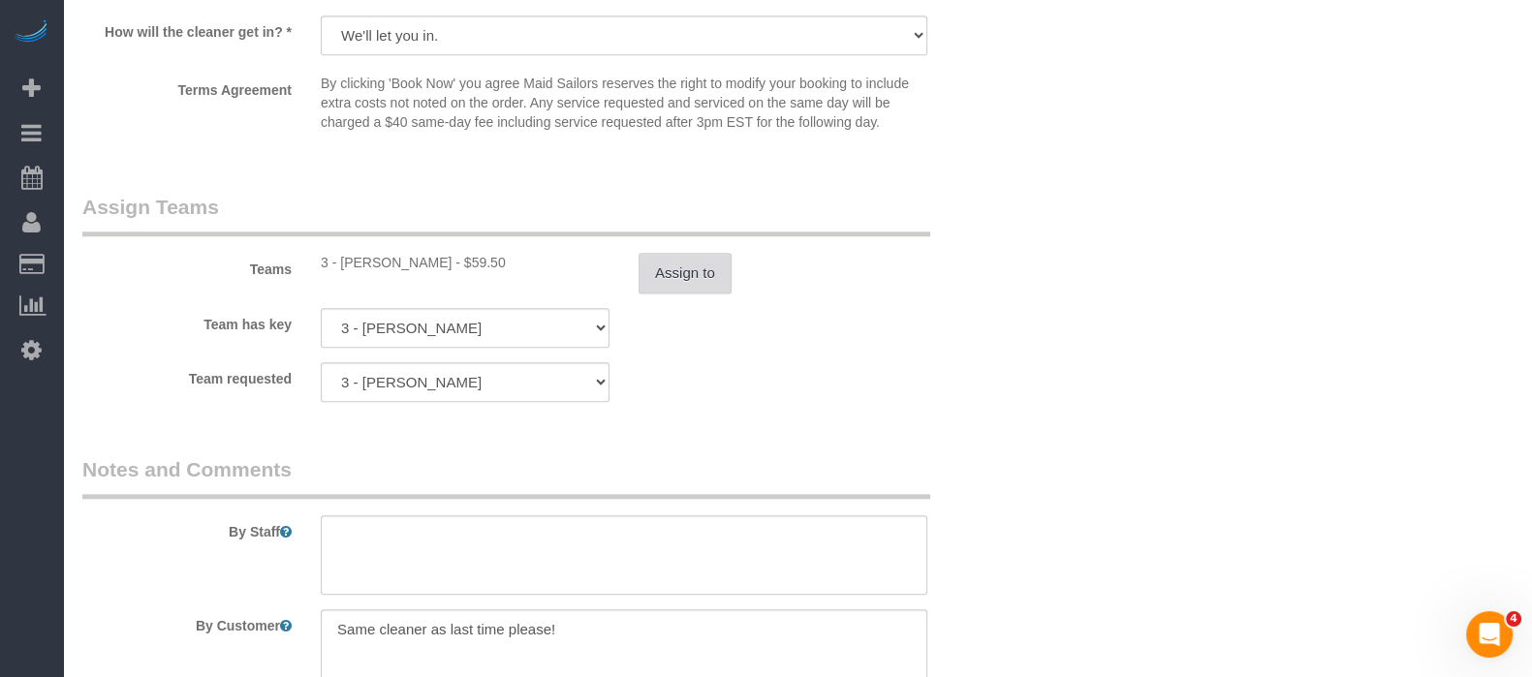
click at [707, 294] on button "Assign to" at bounding box center [685, 273] width 93 height 41
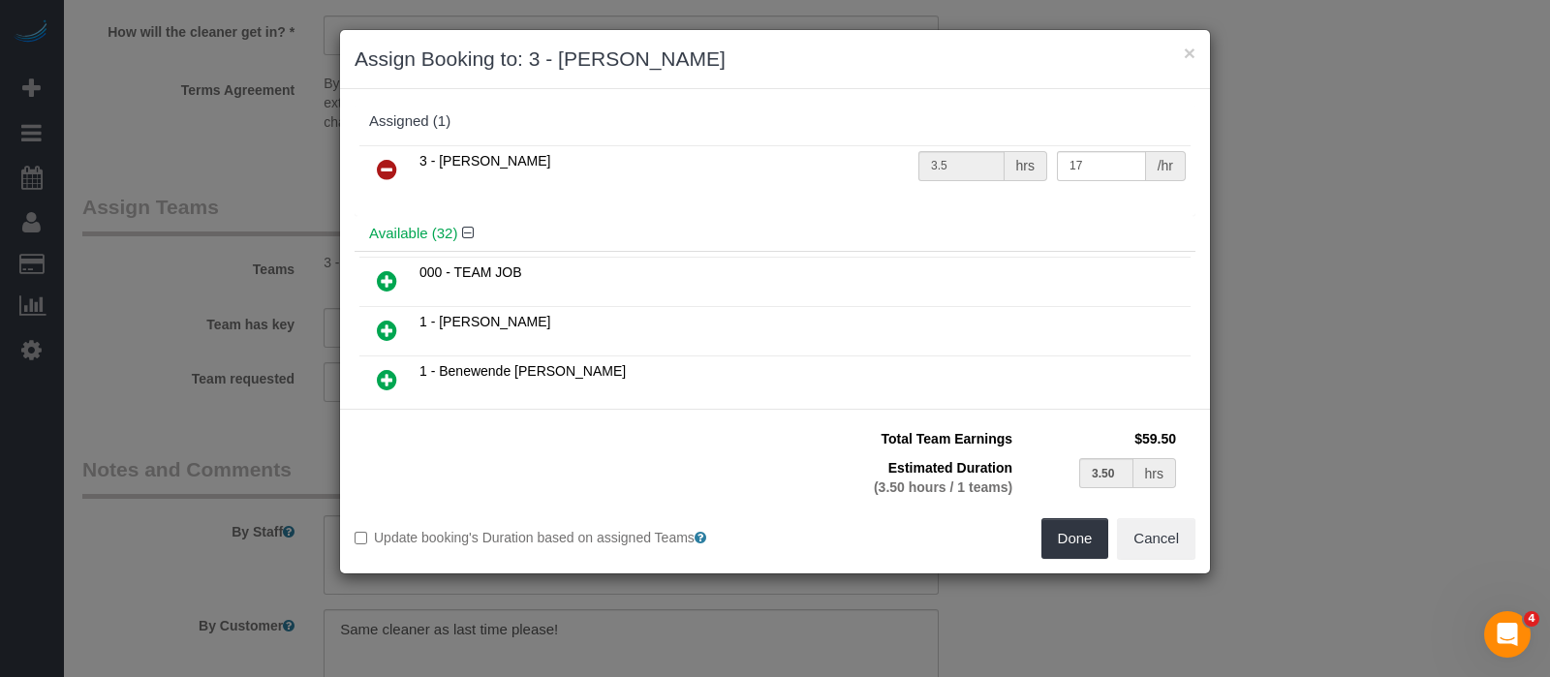
click at [388, 162] on icon at bounding box center [387, 169] width 20 height 23
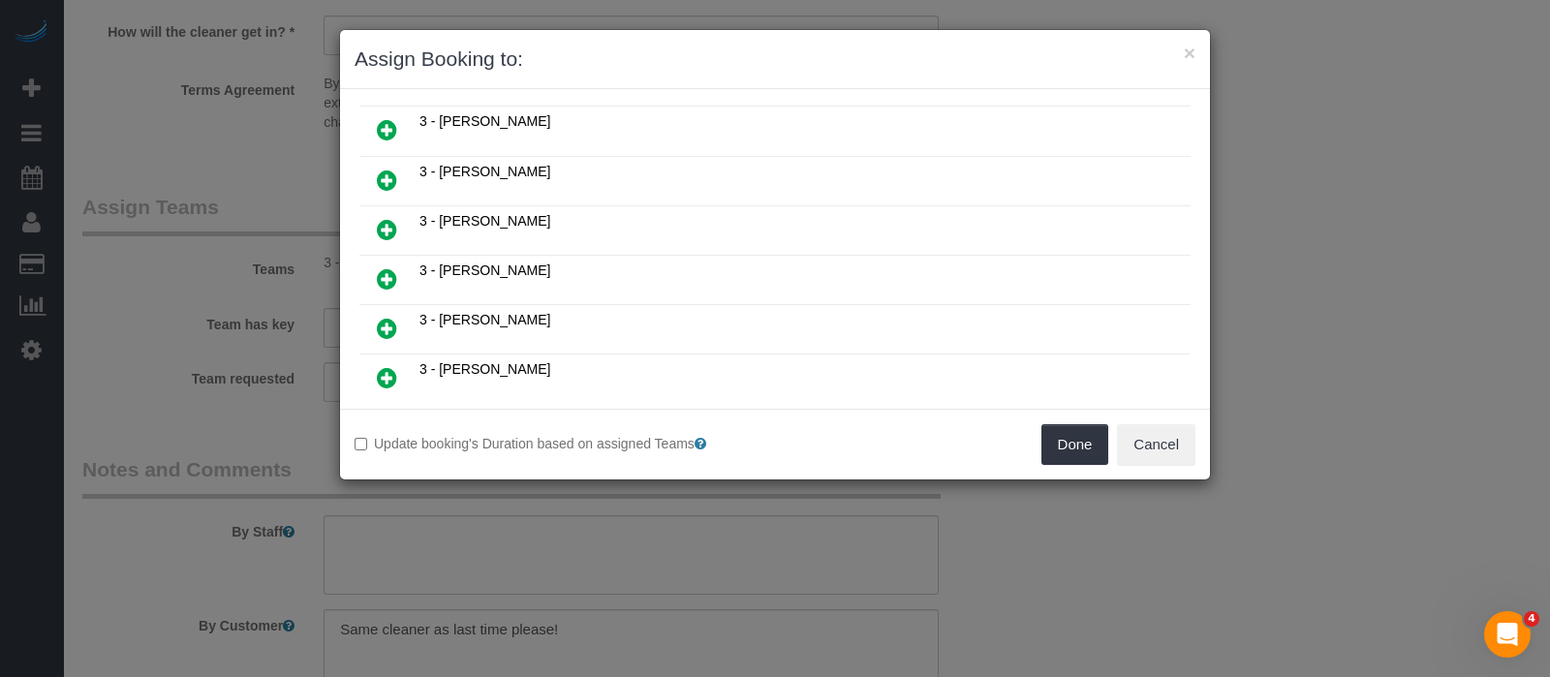
scroll to position [1332, 0]
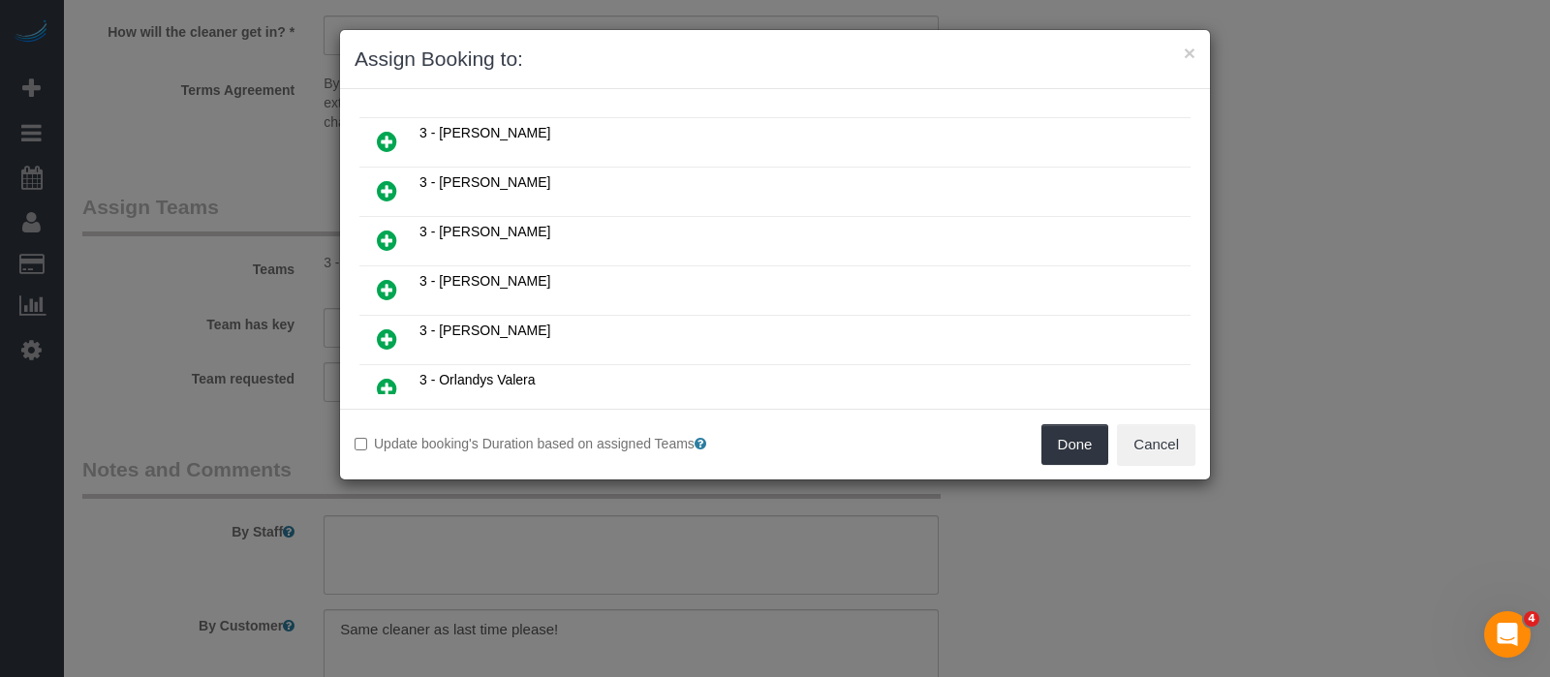
click at [380, 328] on icon at bounding box center [387, 339] width 20 height 23
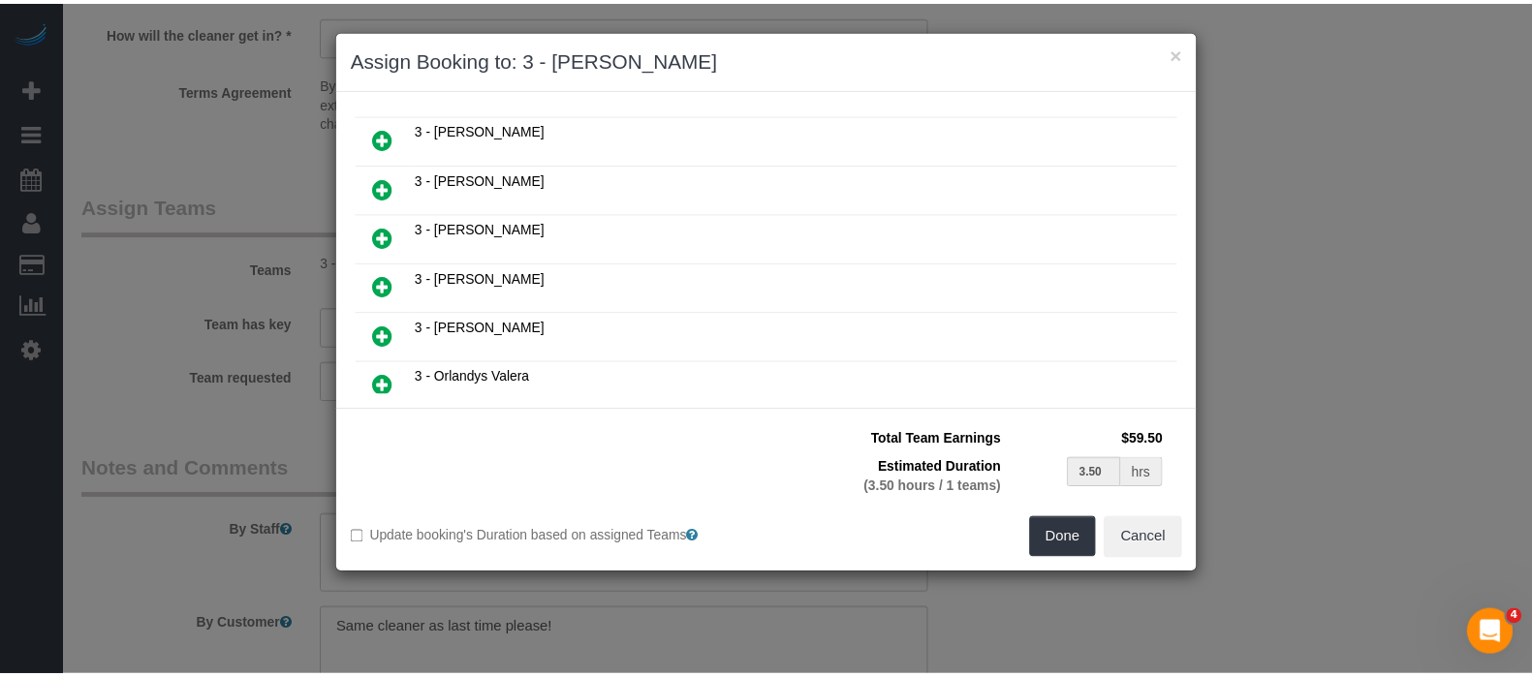
scroll to position [1377, 0]
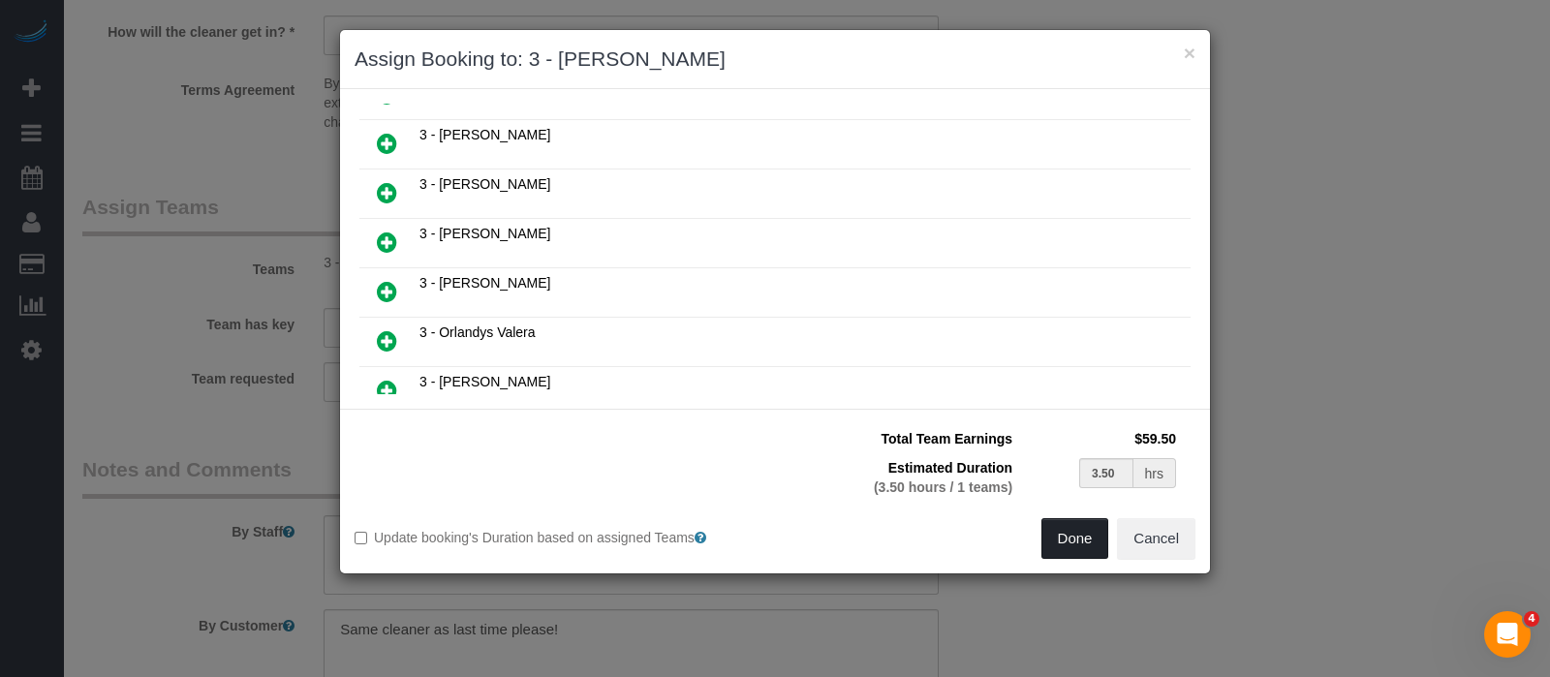
click at [1077, 540] on button "Done" at bounding box center [1076, 538] width 68 height 41
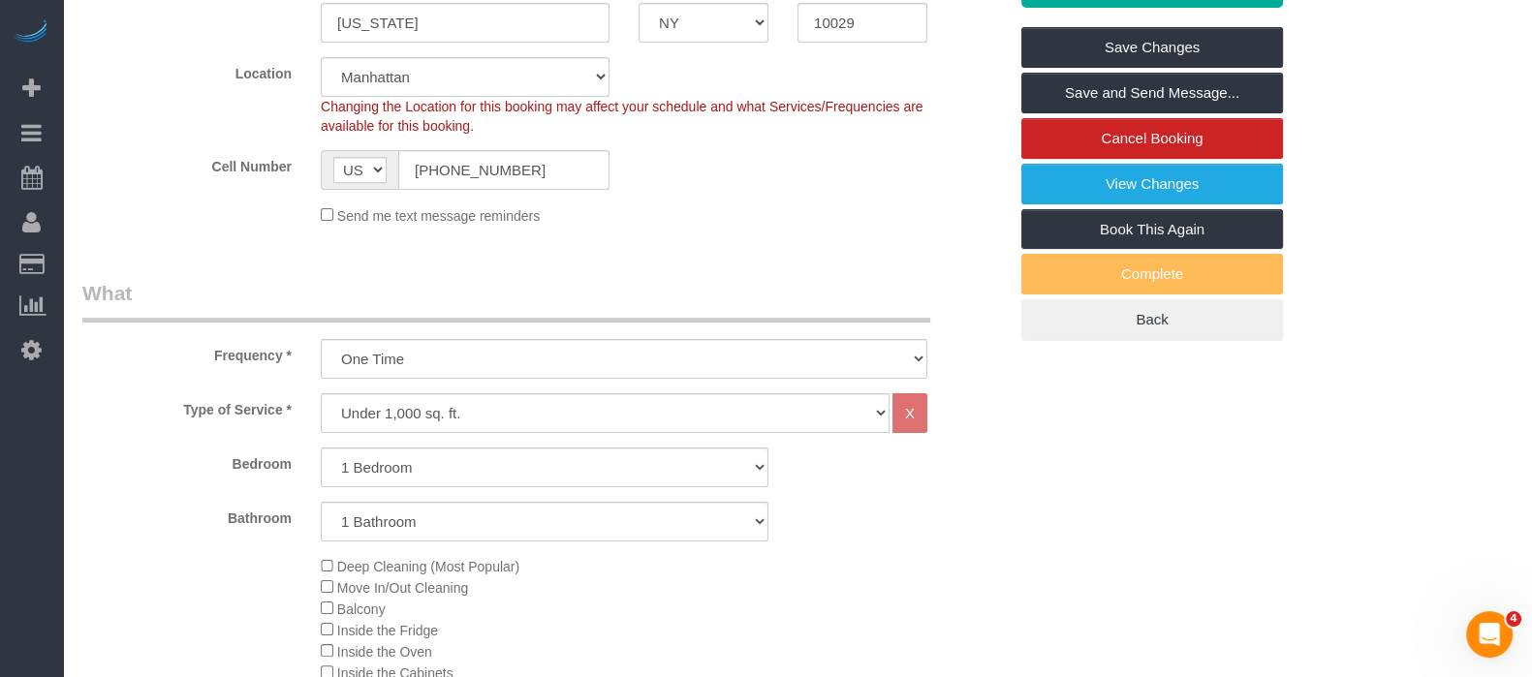
scroll to position [484, 0]
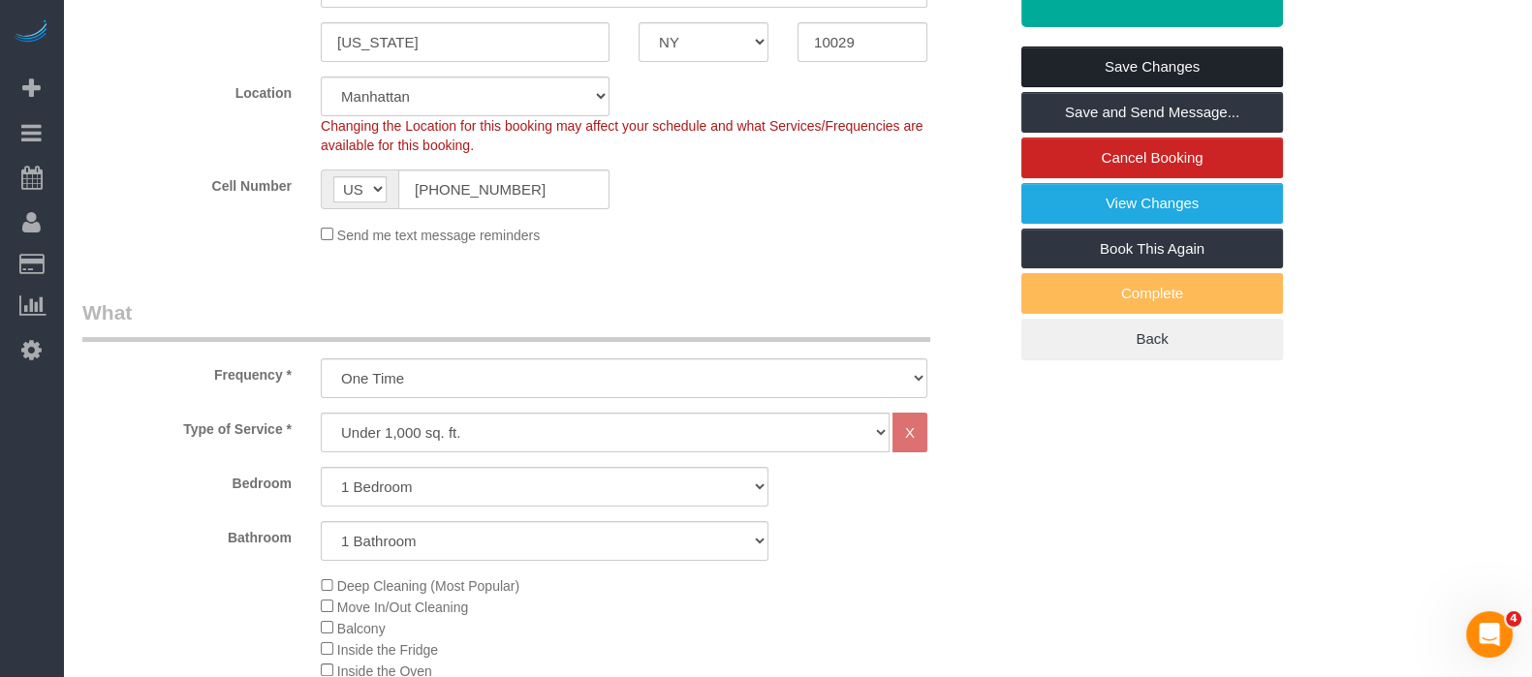
drag, startPoint x: 1158, startPoint y: 64, endPoint x: 799, endPoint y: 62, distance: 358.5
click at [1158, 63] on link "Save Changes" at bounding box center [1152, 67] width 262 height 41
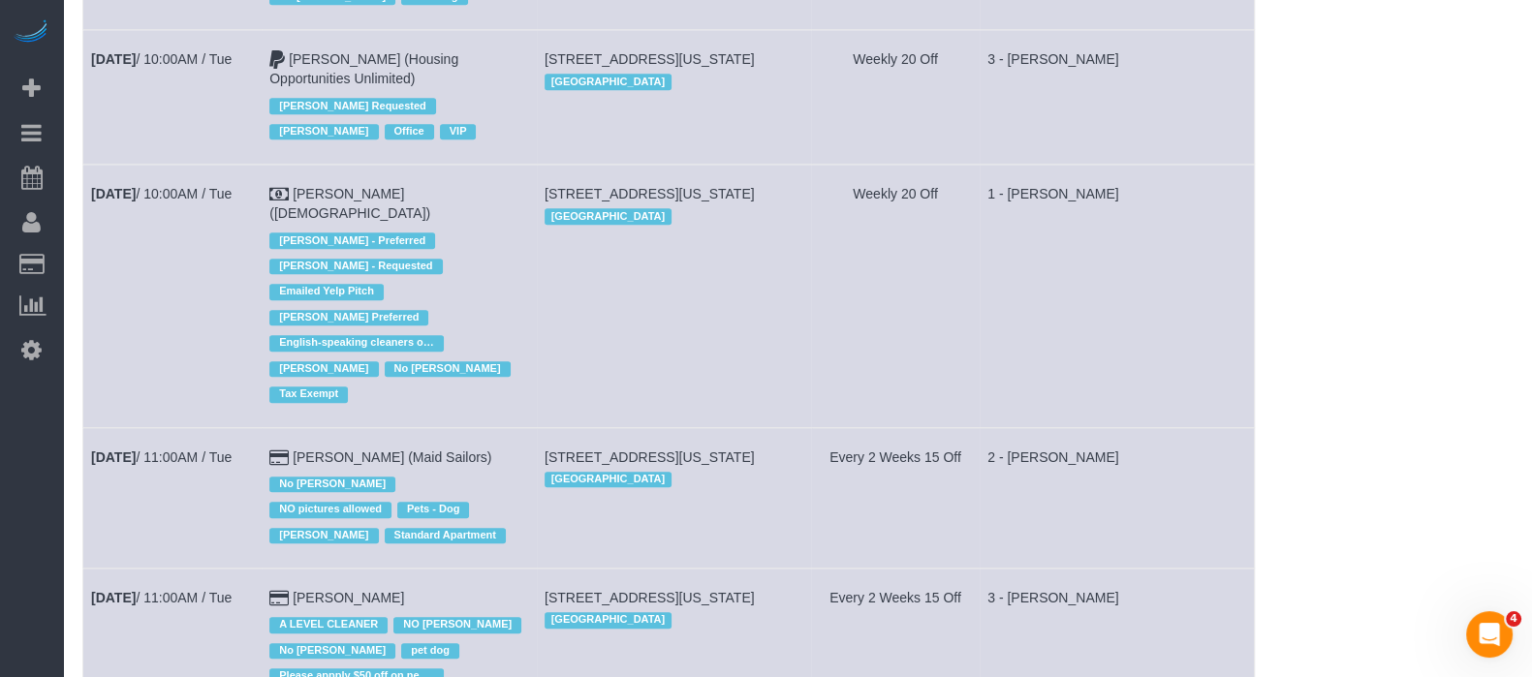
scroll to position [2180, 0]
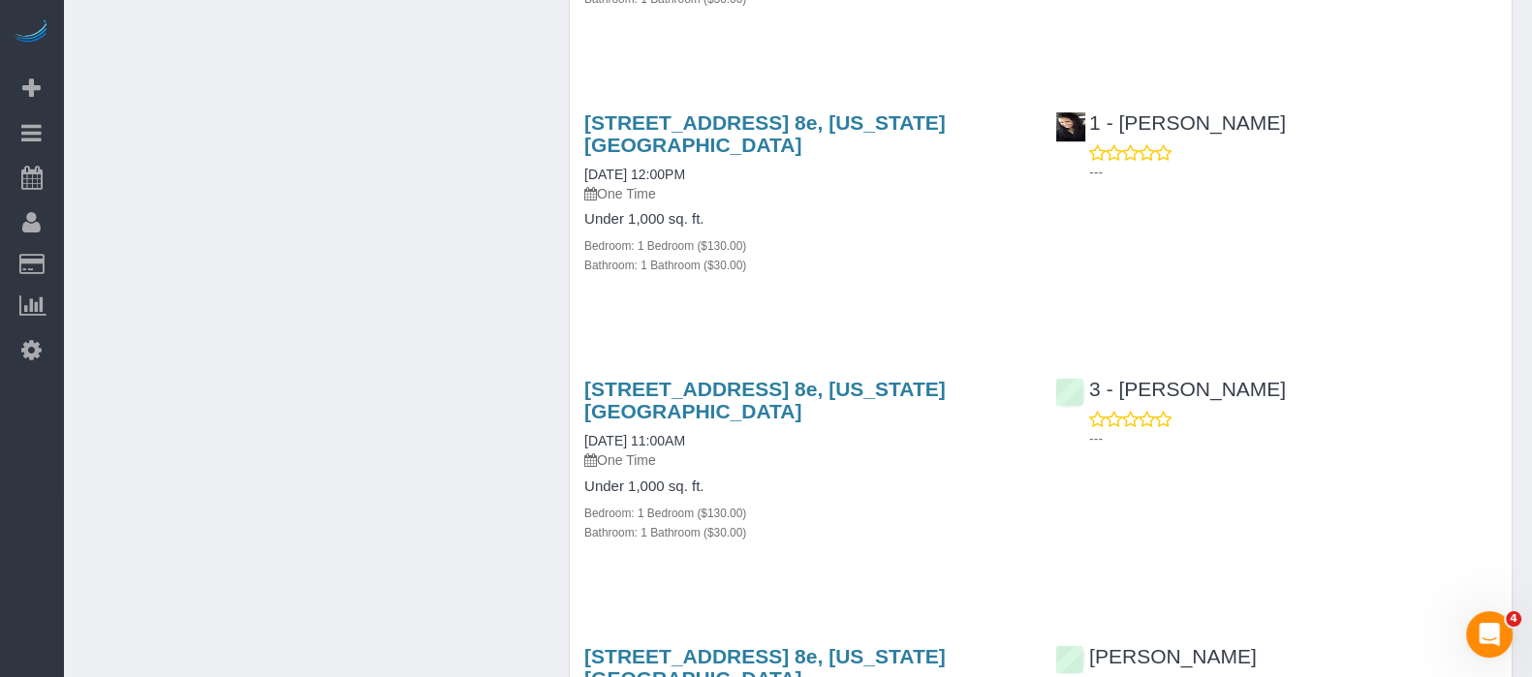
scroll to position [1574, 0]
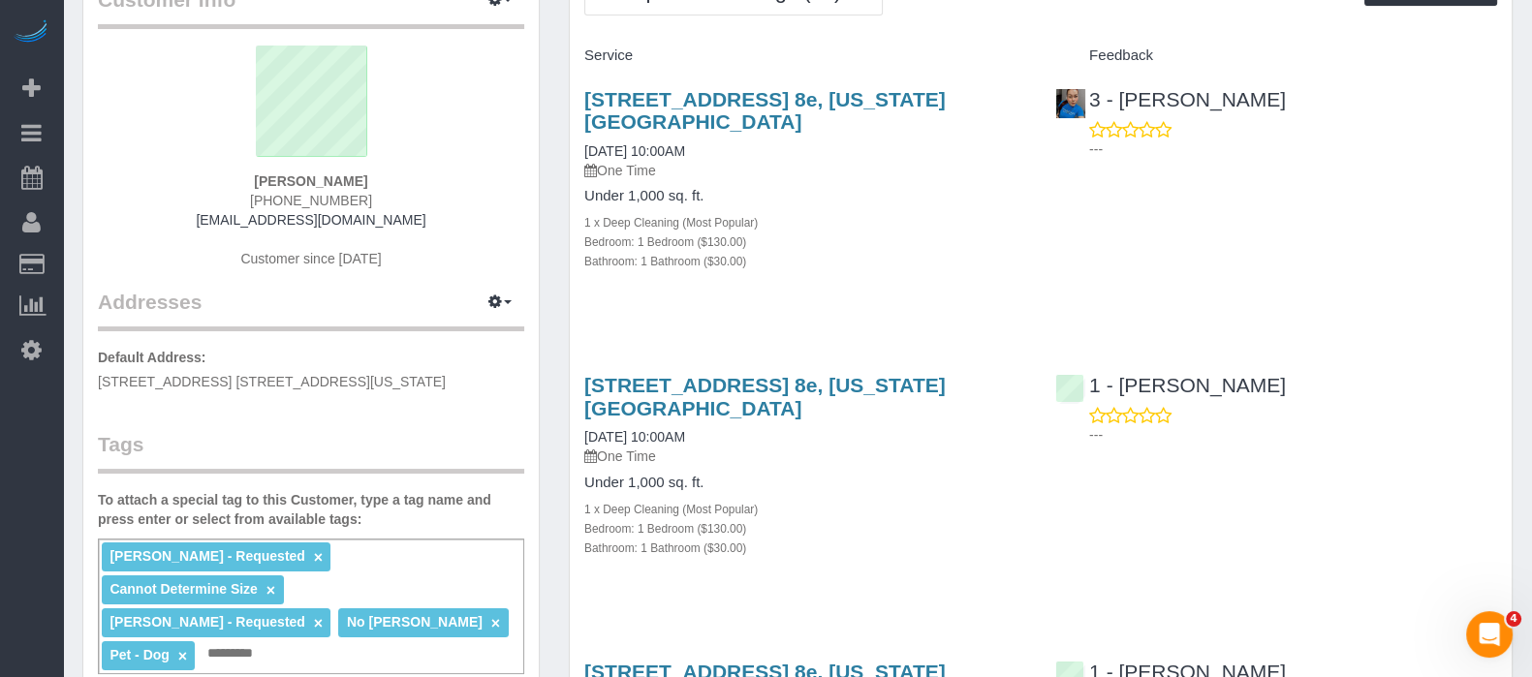
scroll to position [606, 0]
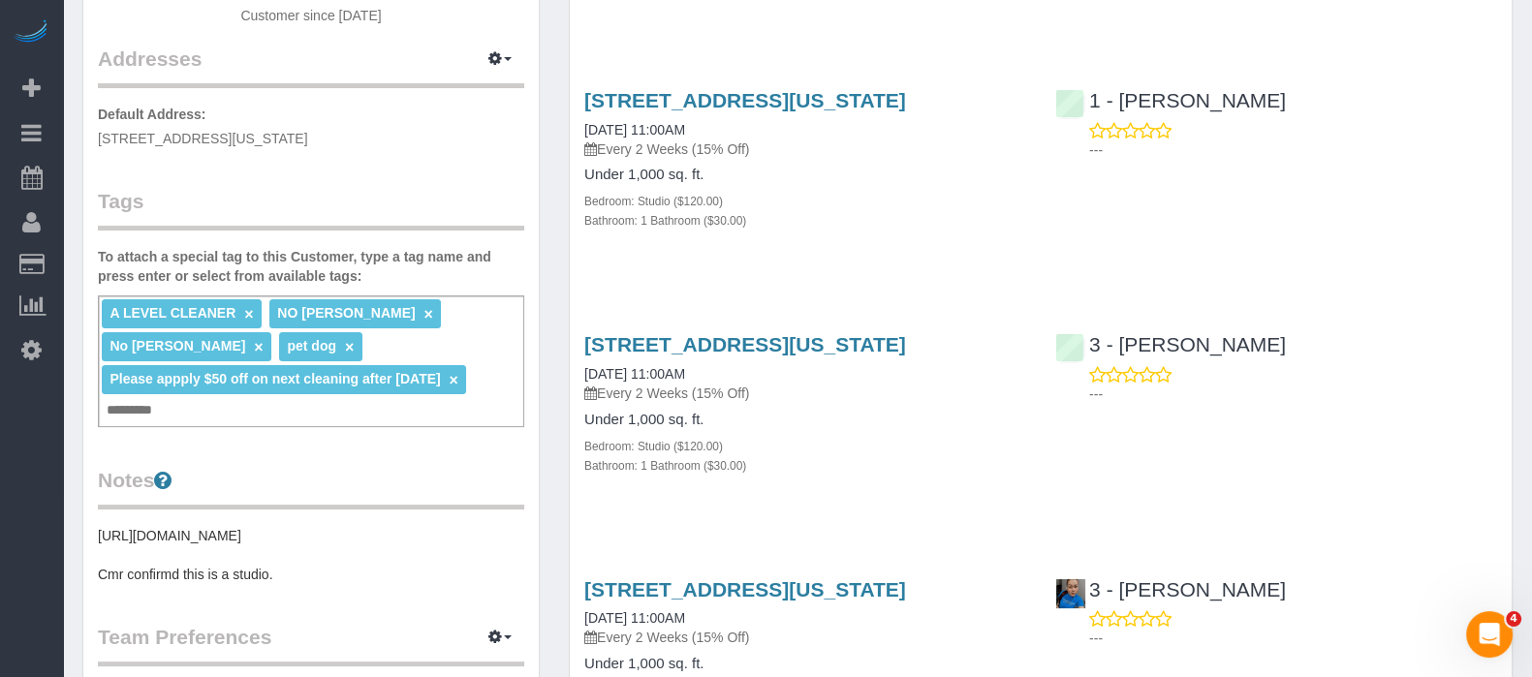
click at [872, 159] on p "Every 2 Weeks (15% Off)" at bounding box center [805, 149] width 442 height 19
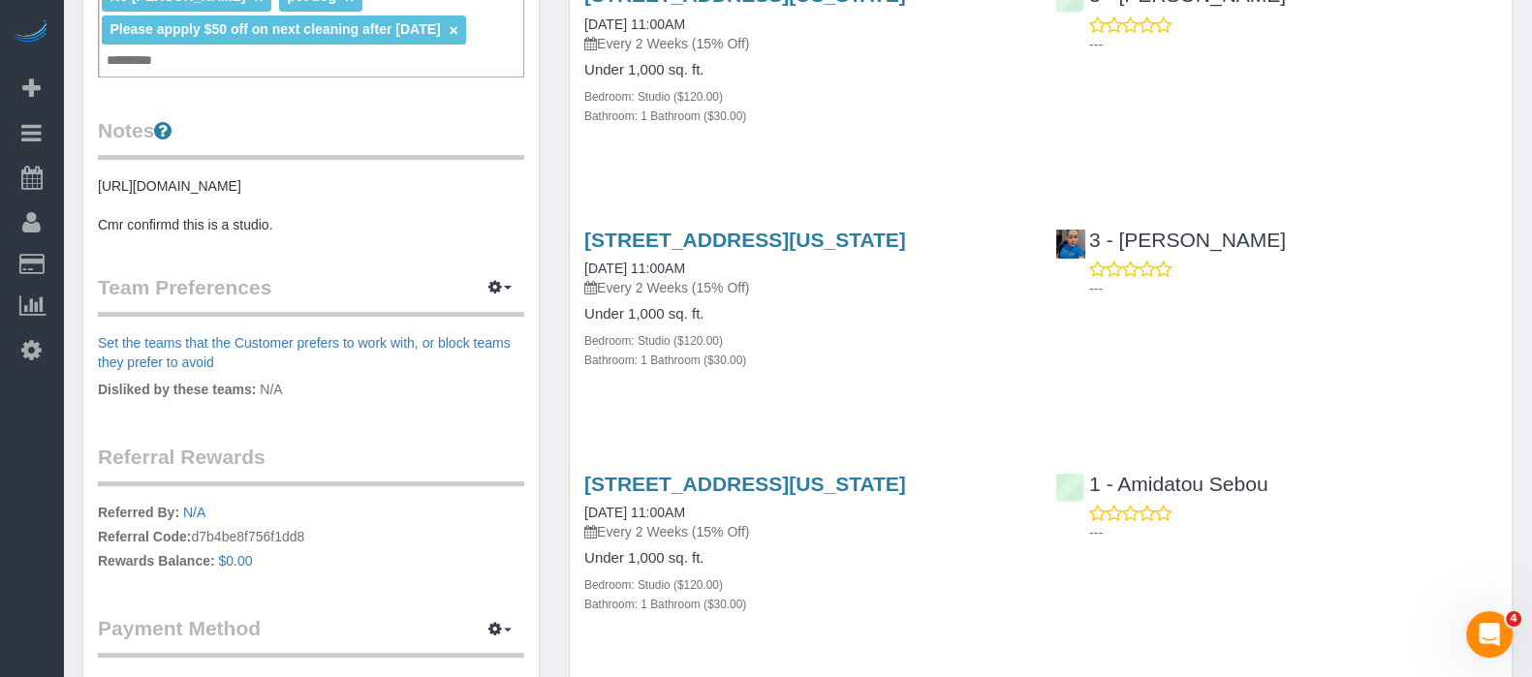
scroll to position [847, 0]
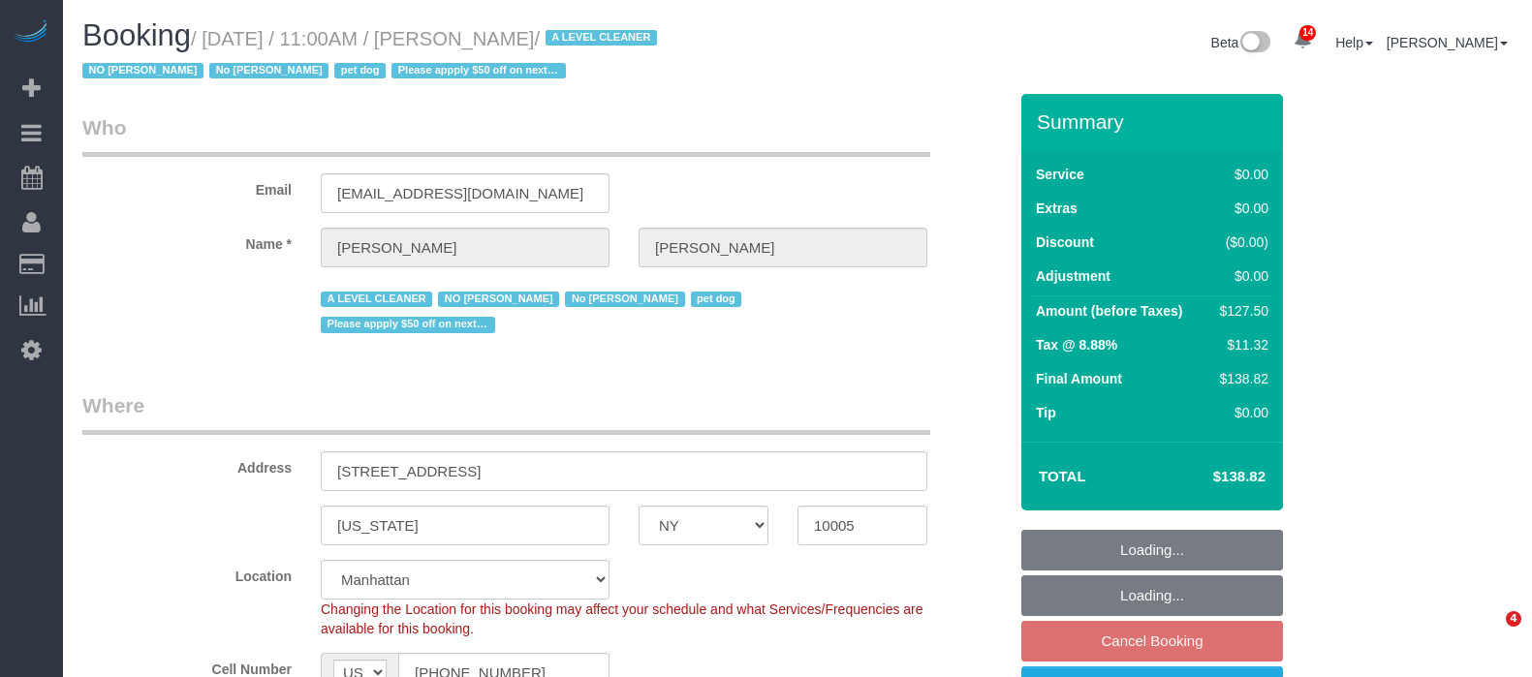
select select "NY"
select select "spot4"
select select "number:59"
select select "number:72"
select select "number:13"
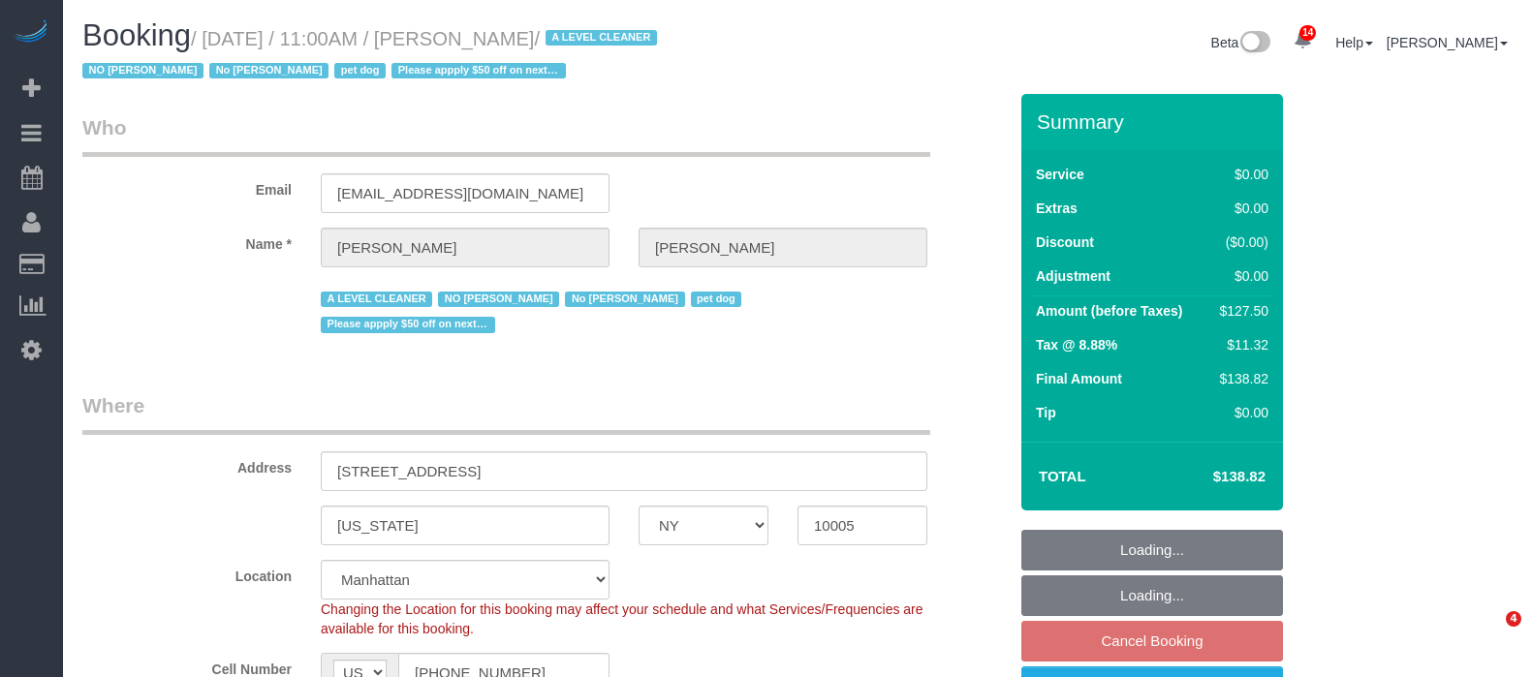
select select "number:6"
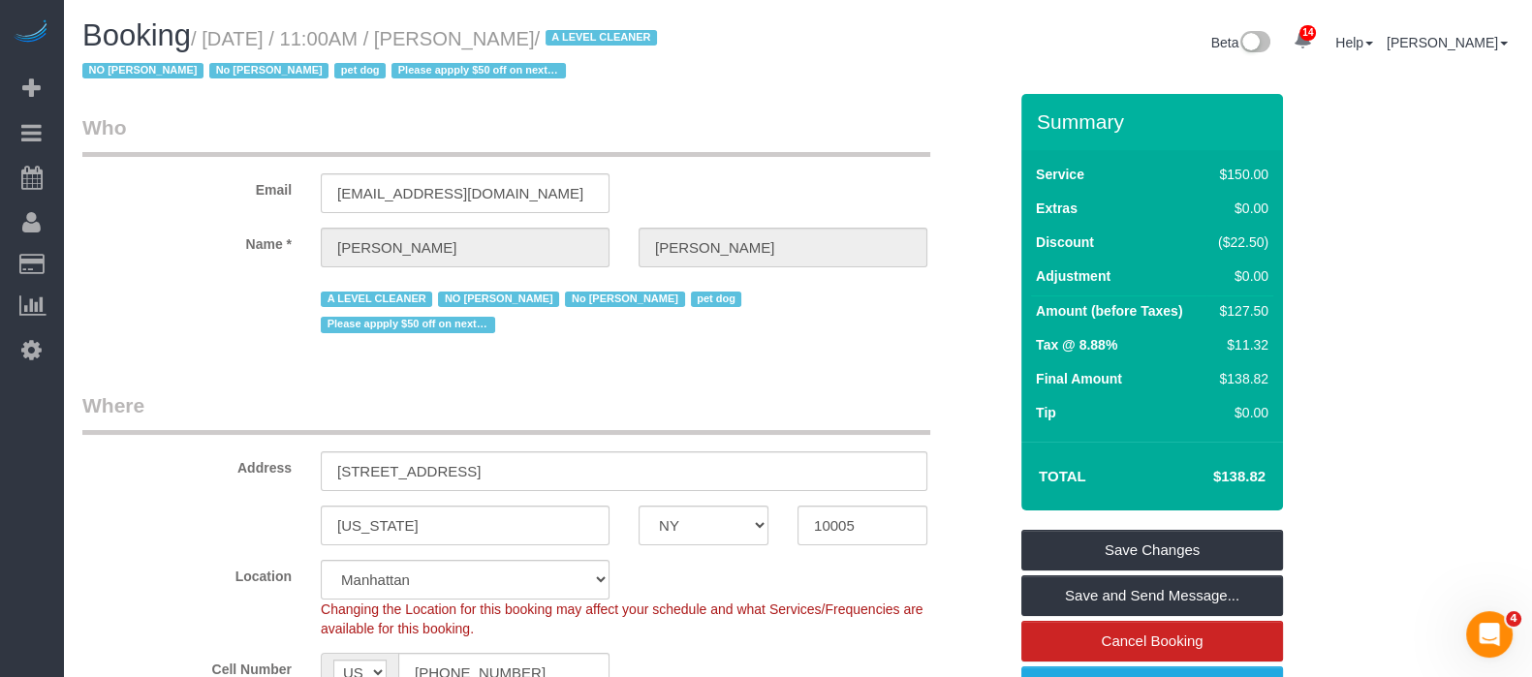
drag, startPoint x: 208, startPoint y: 43, endPoint x: 859, endPoint y: 123, distance: 656.1
click at [640, 52] on h1 "Booking / [DATE] / 11:00AM / [PERSON_NAME] / A LEVEL CLEANER NO [PERSON_NAME] N…" at bounding box center [432, 52] width 701 height 66
click at [882, 146] on legend "Who" at bounding box center [506, 135] width 848 height 44
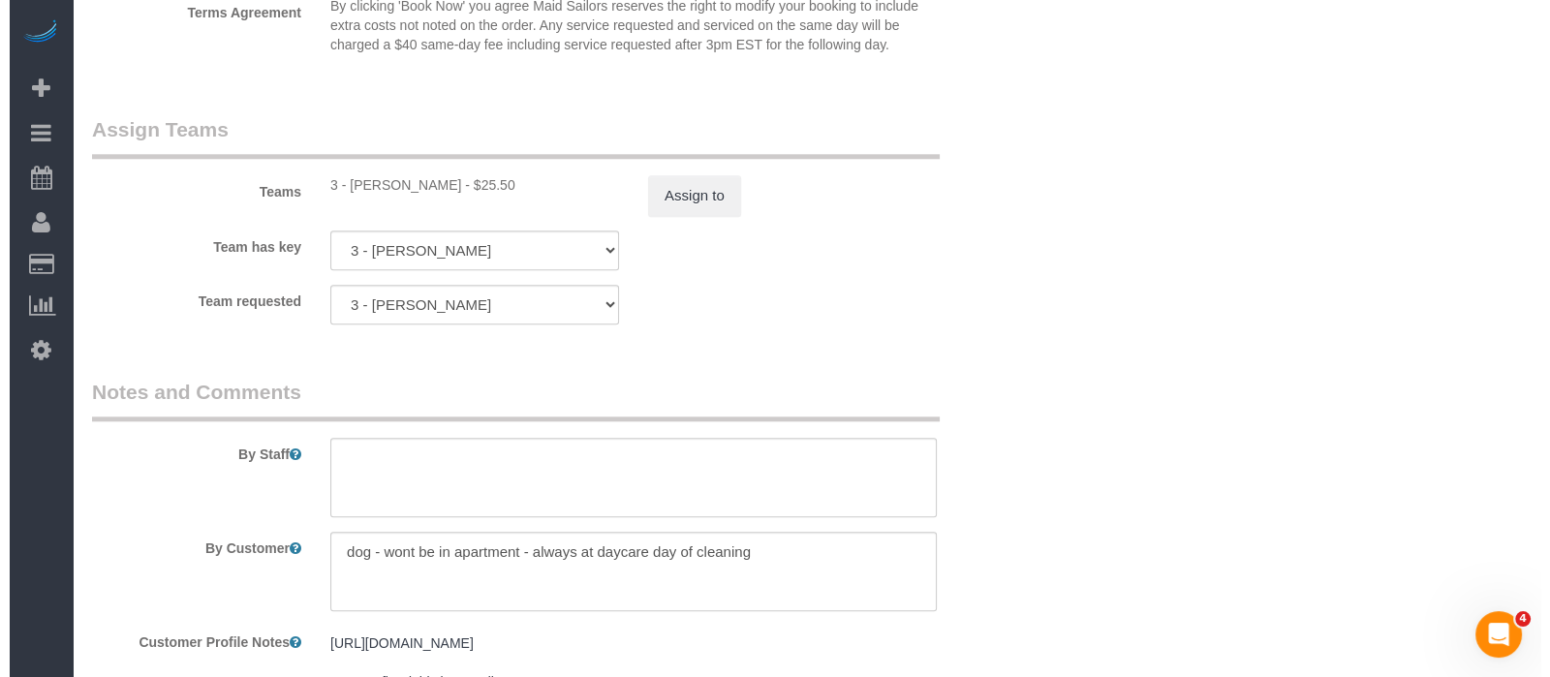
scroll to position [2544, 0]
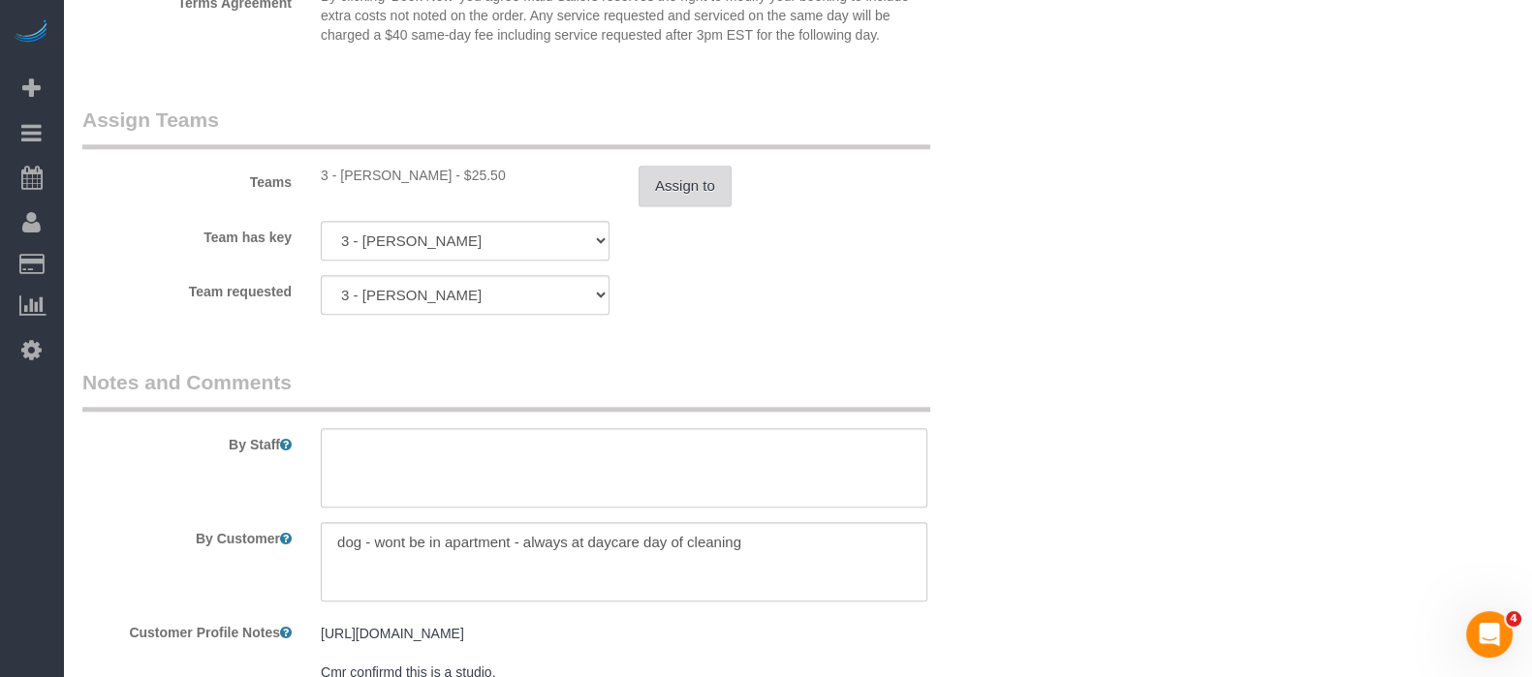
click at [659, 189] on button "Assign to" at bounding box center [685, 186] width 93 height 41
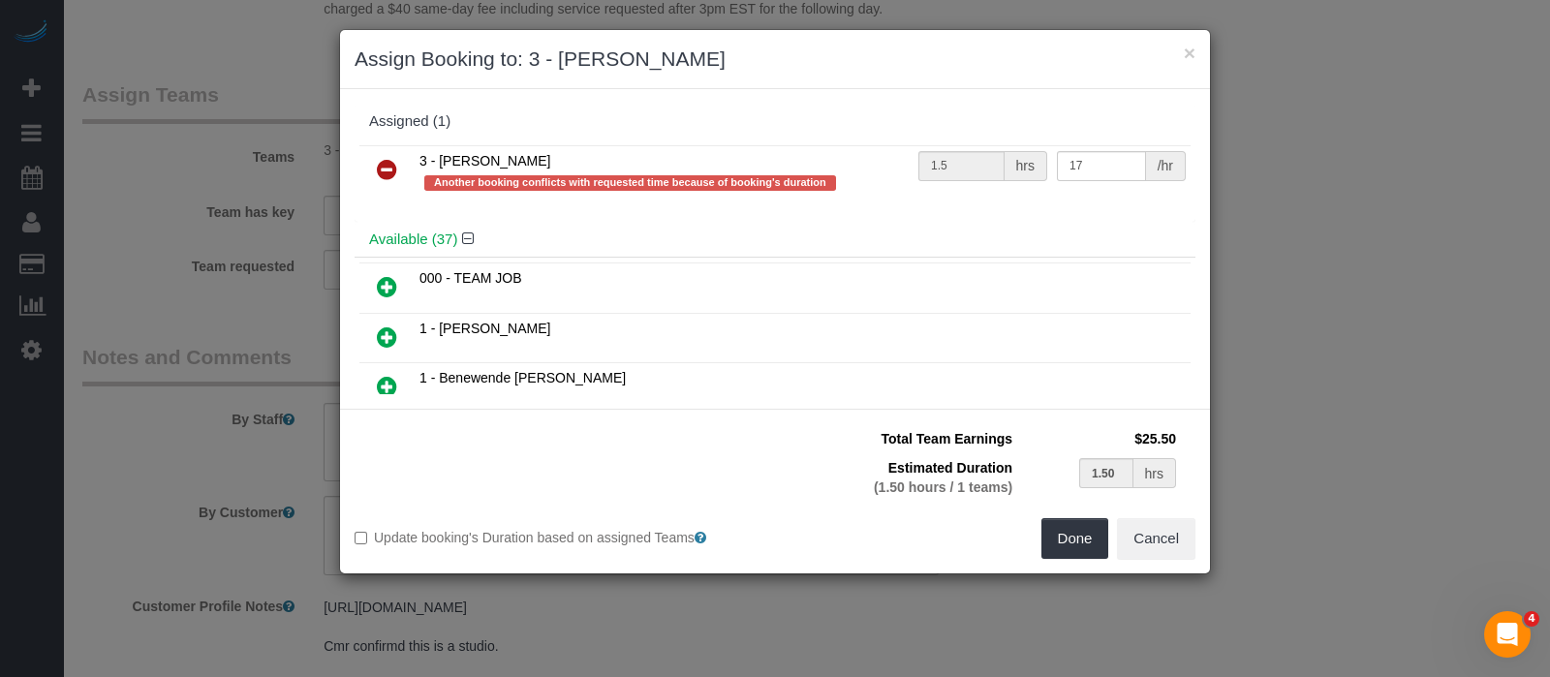
click at [381, 163] on icon at bounding box center [387, 169] width 20 height 23
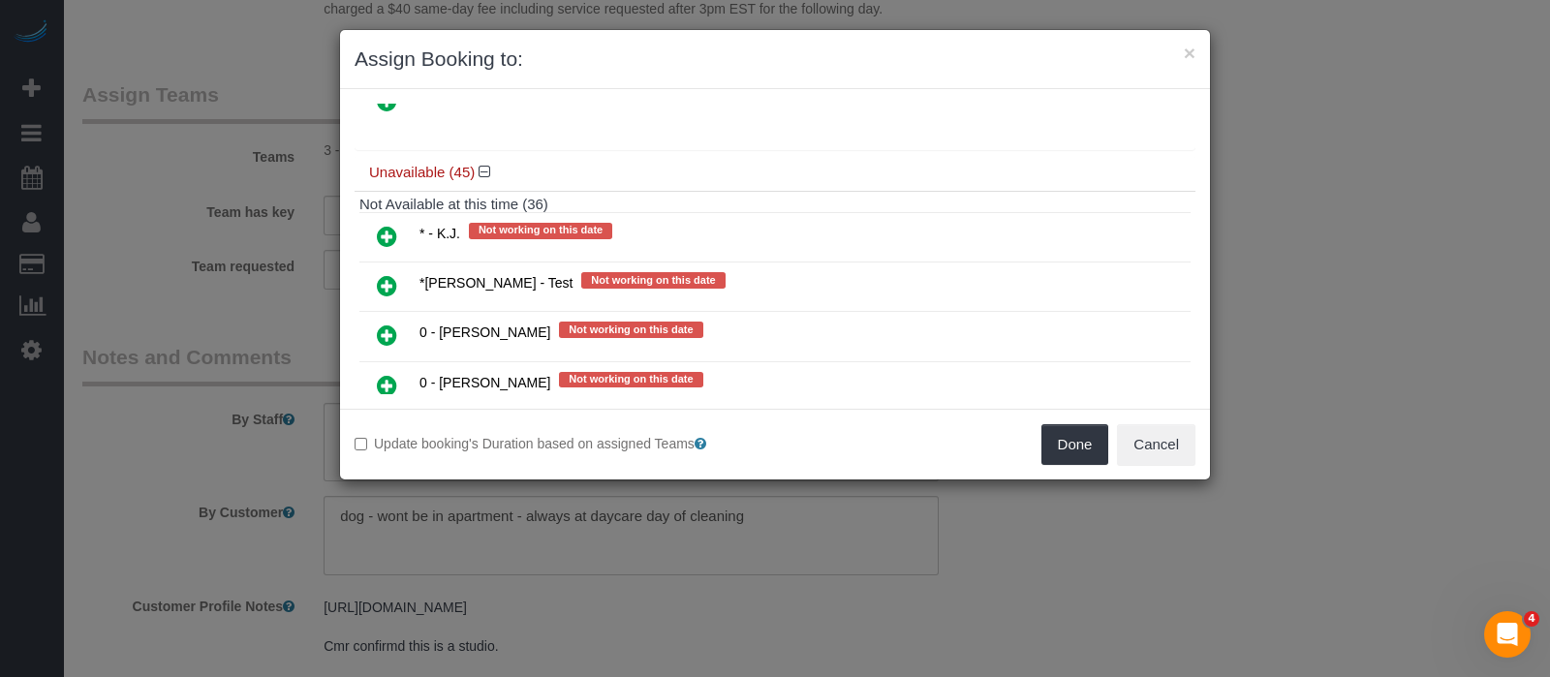
scroll to position [1937, 0]
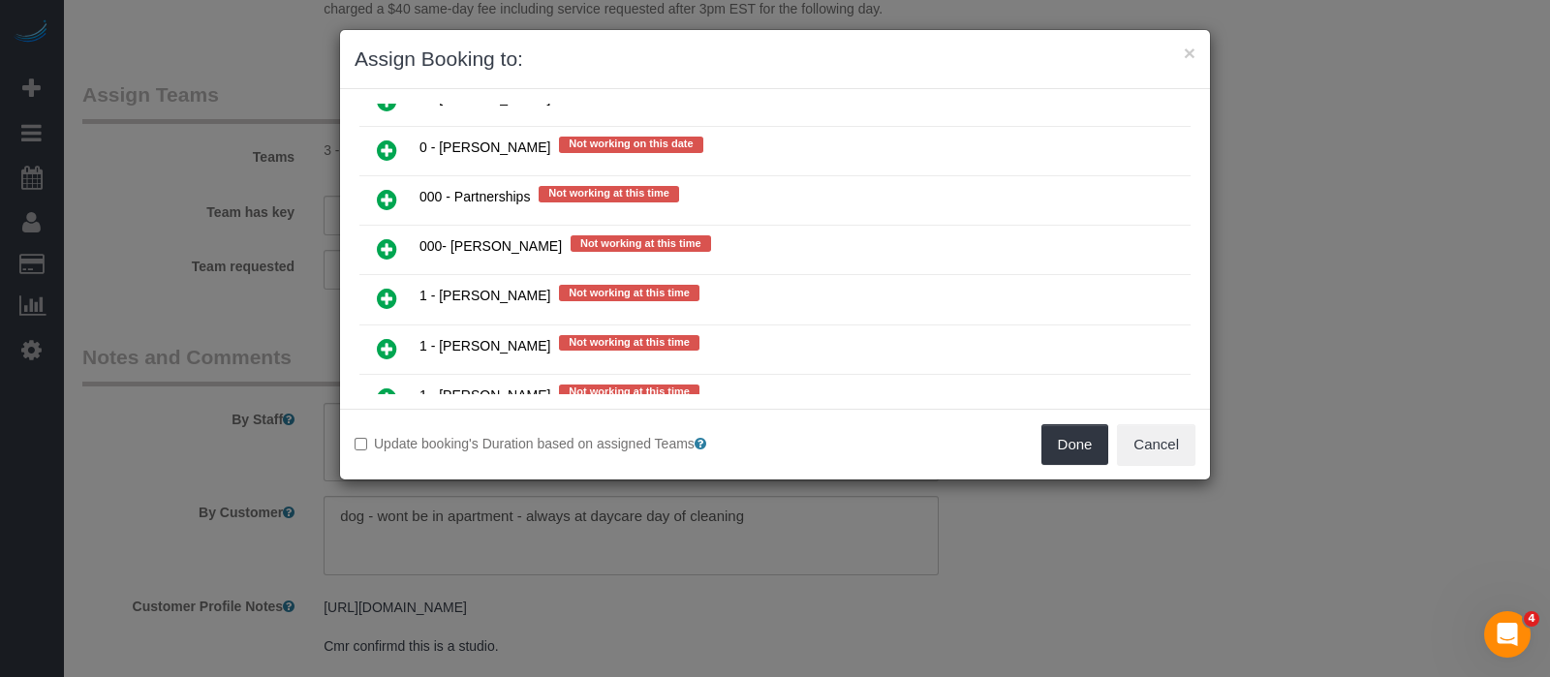
click at [388, 237] on icon at bounding box center [387, 248] width 20 height 23
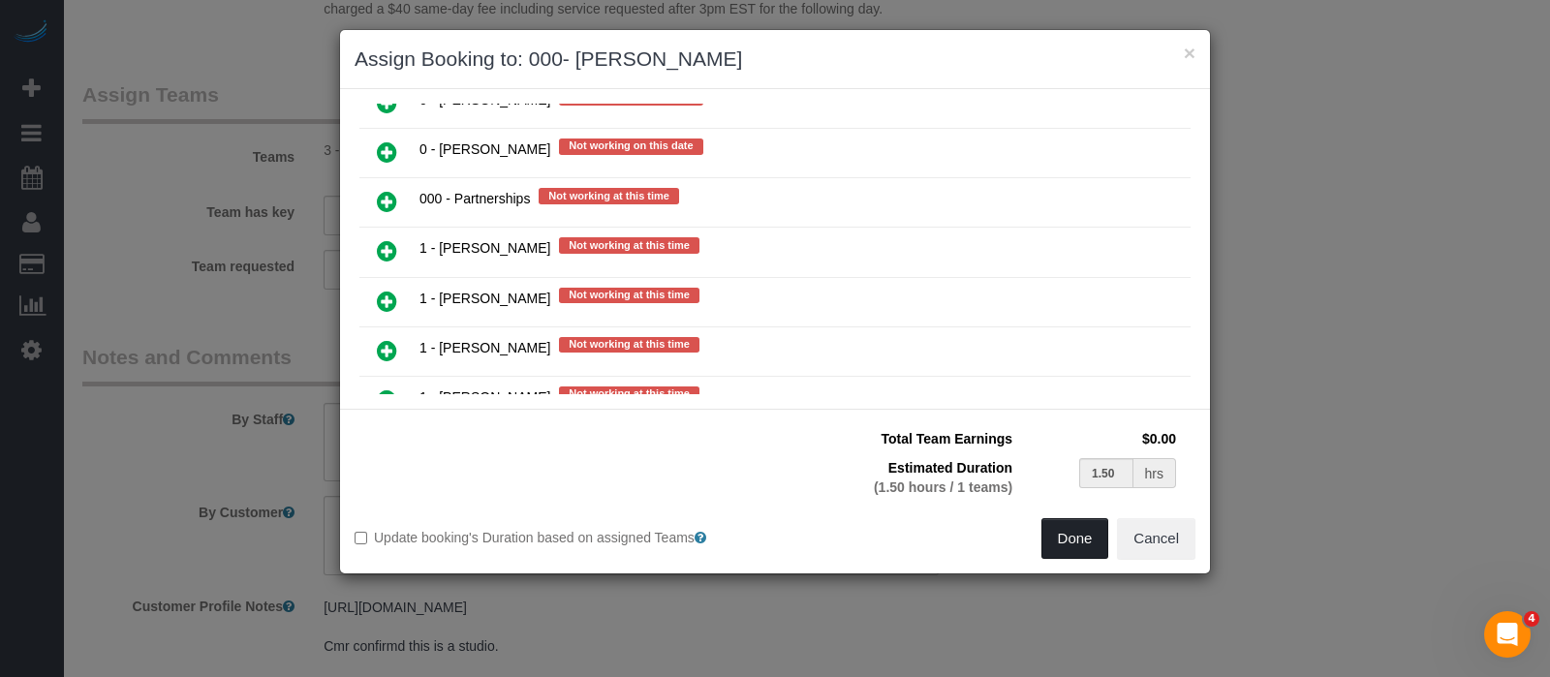
click at [1062, 531] on button "Done" at bounding box center [1076, 538] width 68 height 41
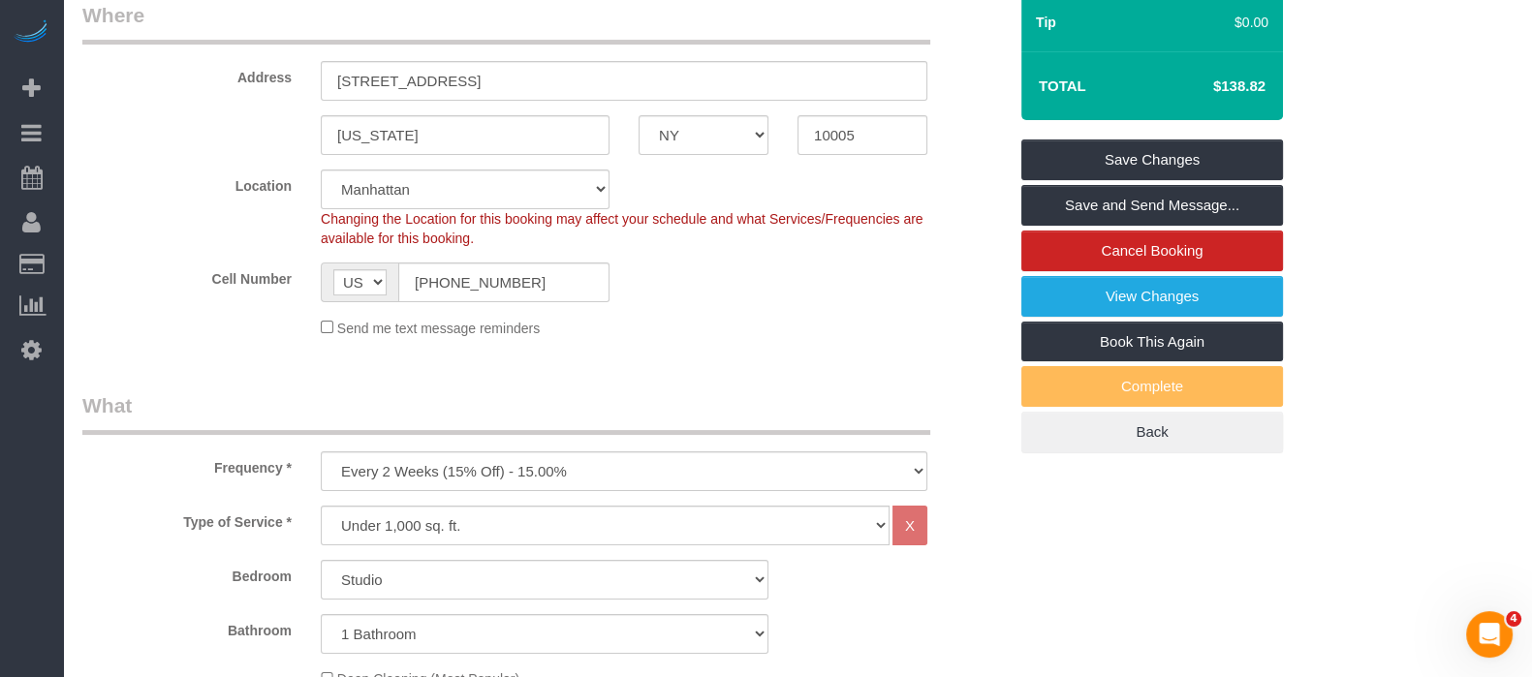
scroll to position [241, 0]
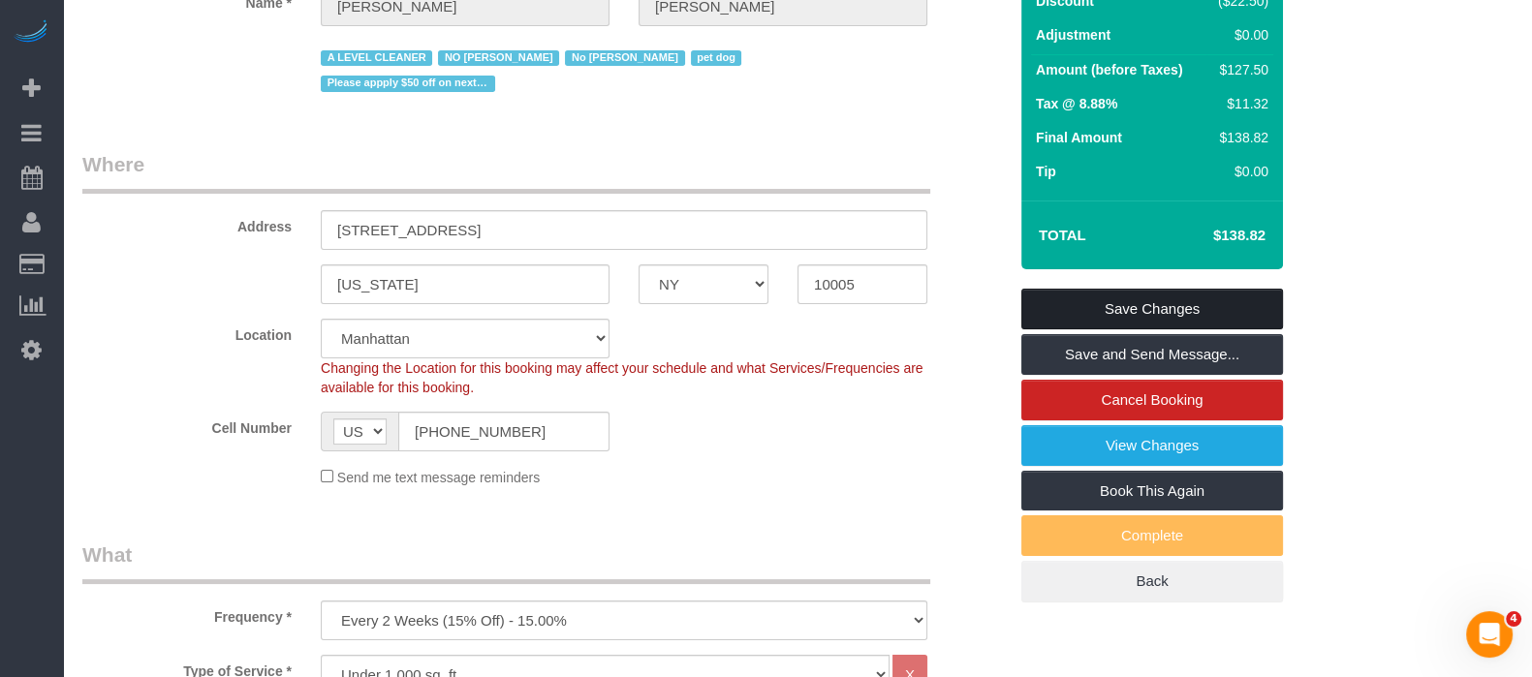
click at [1174, 297] on link "Save Changes" at bounding box center [1152, 309] width 262 height 41
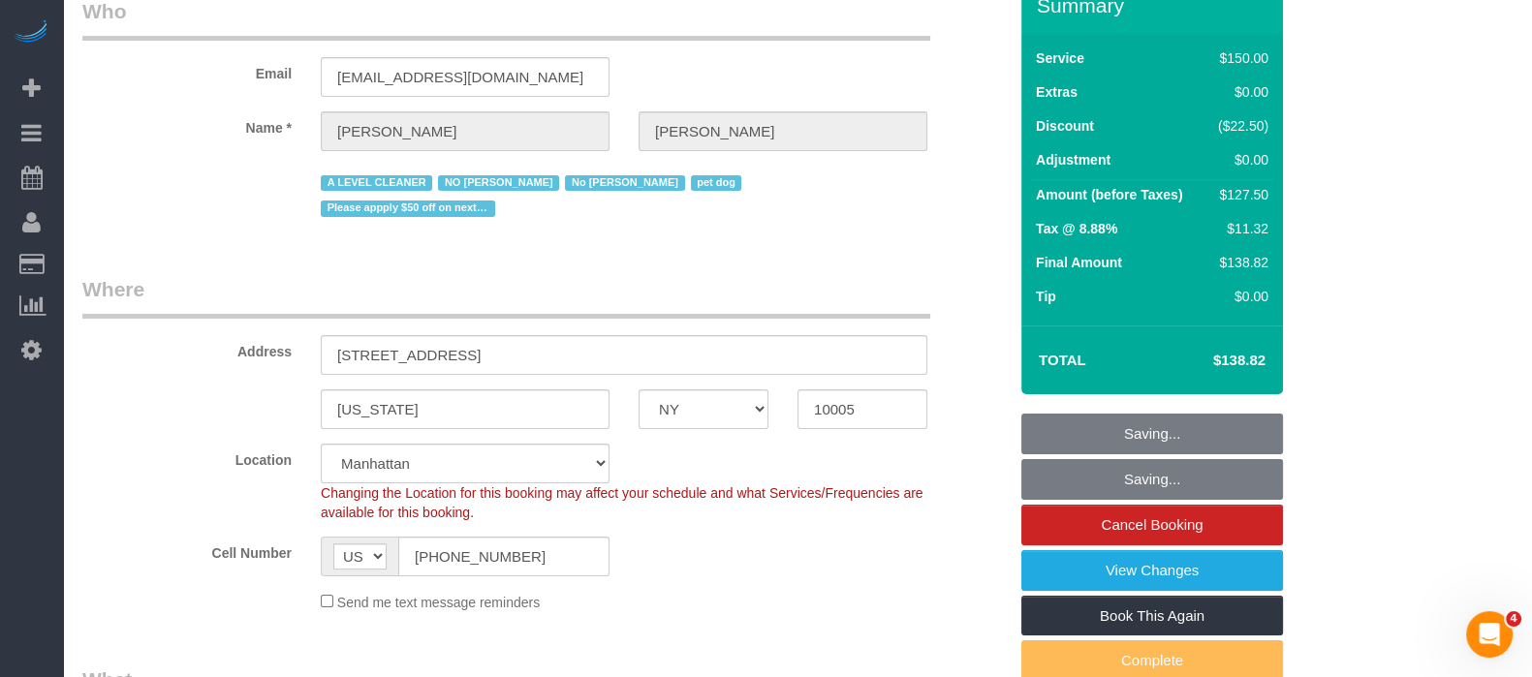
scroll to position [0, 0]
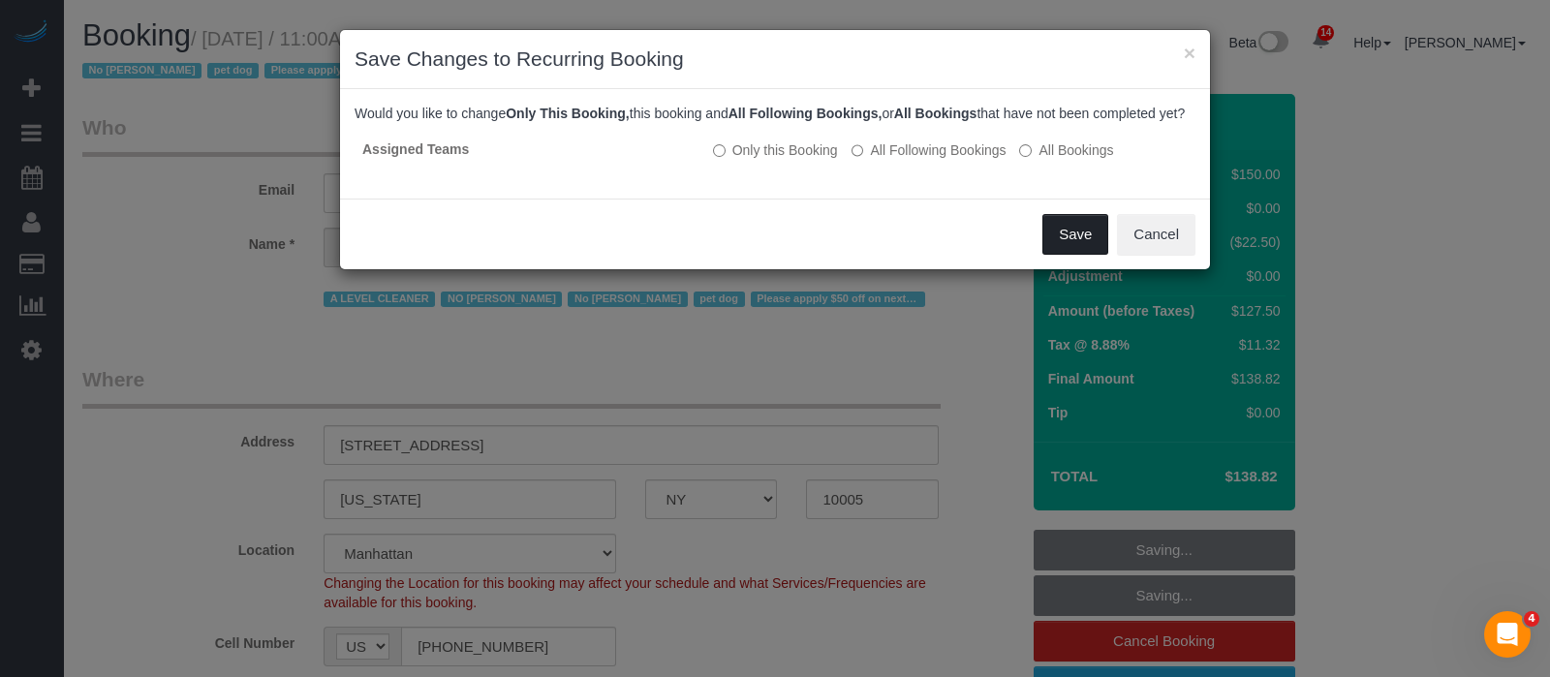
click at [1069, 238] on button "Save" at bounding box center [1076, 234] width 66 height 41
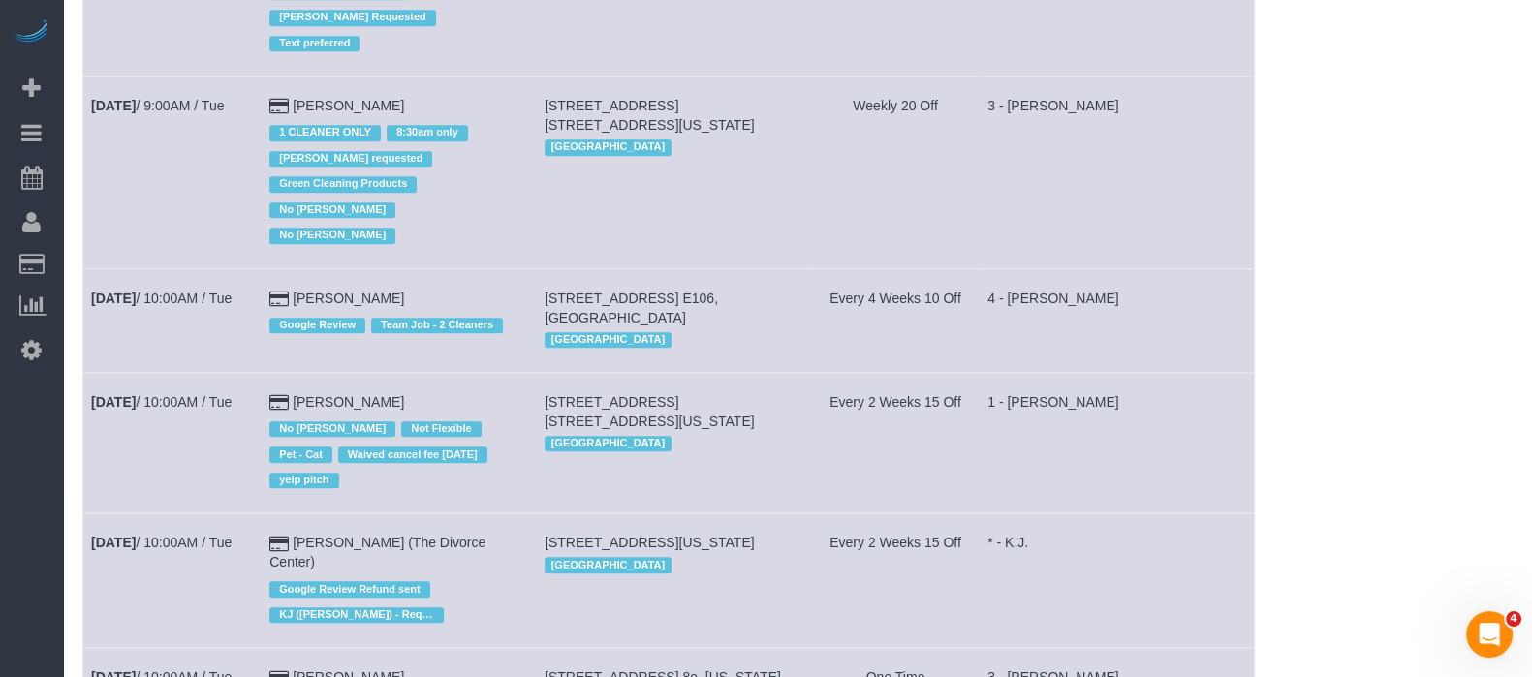
scroll to position [1332, 0]
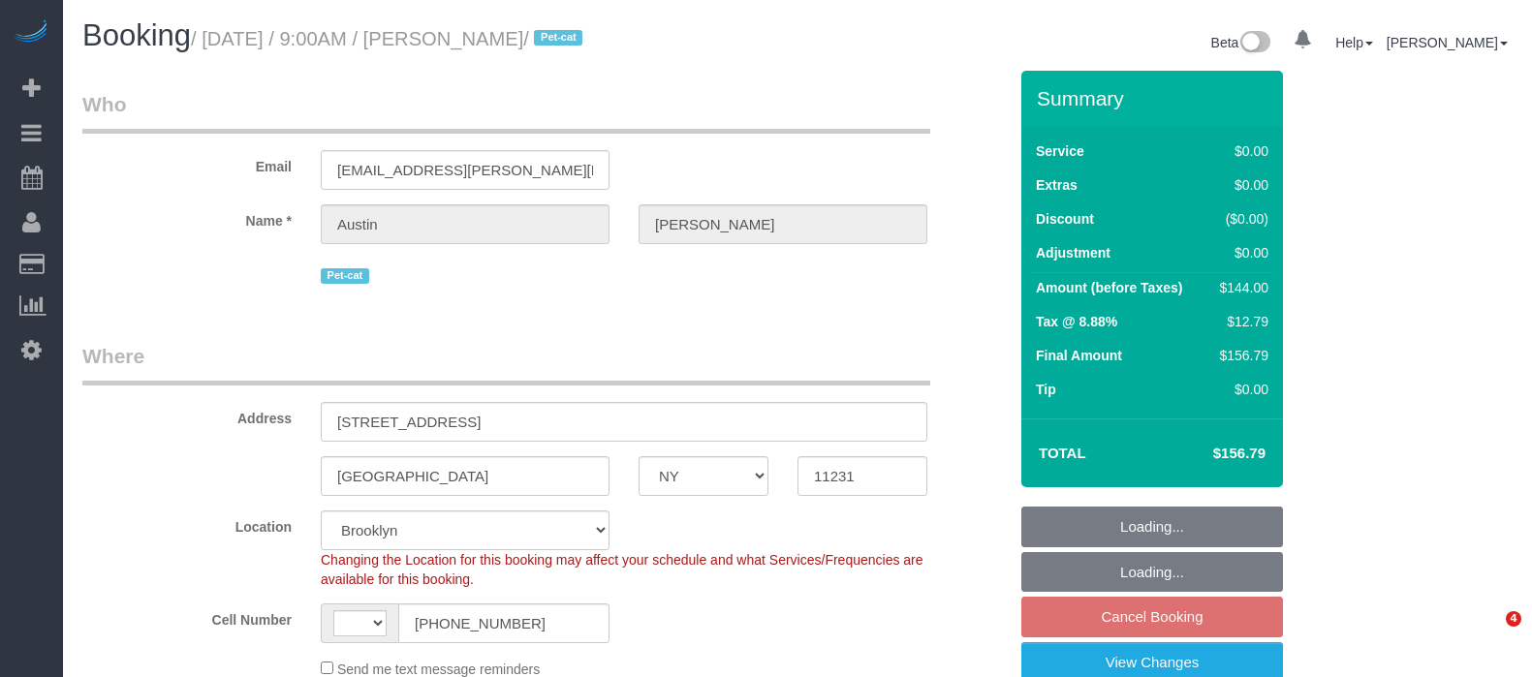
select select "NY"
select select "number:57"
select select "number:74"
select select "number:14"
select select "number:7"
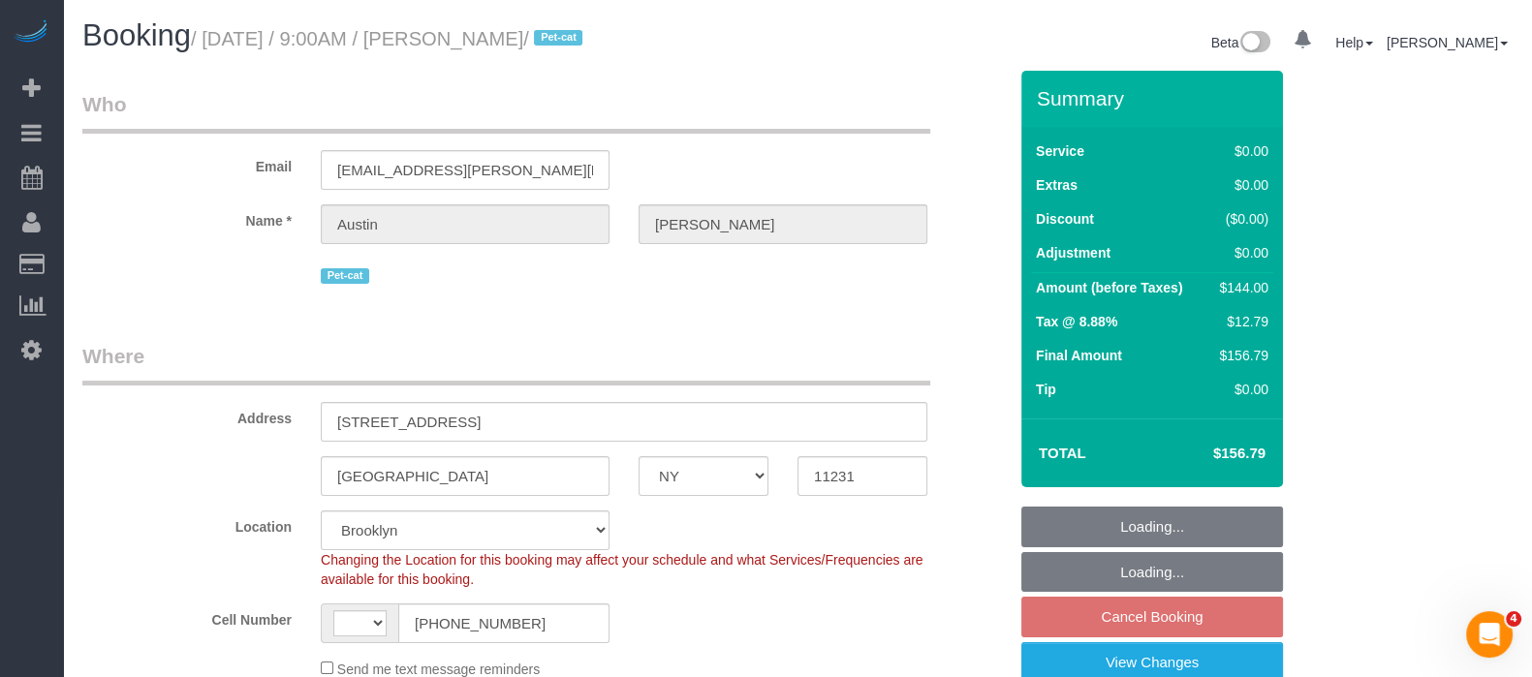
select select "string:US"
select select "object:646"
select select "string:stripe-pm_1QD7FF4VGloSiKo7VTTiflzl"
select select "spot2"
select select "object:1378"
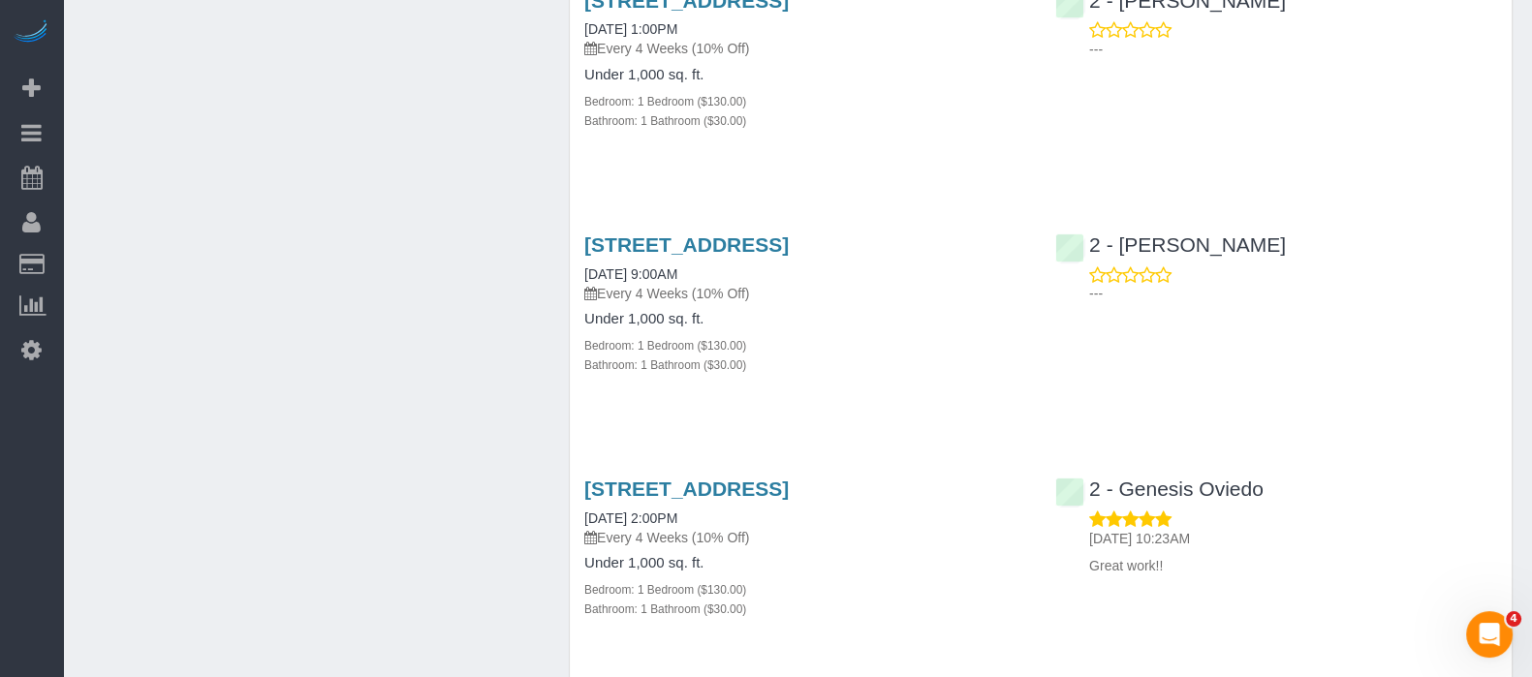
scroll to position [1695, 0]
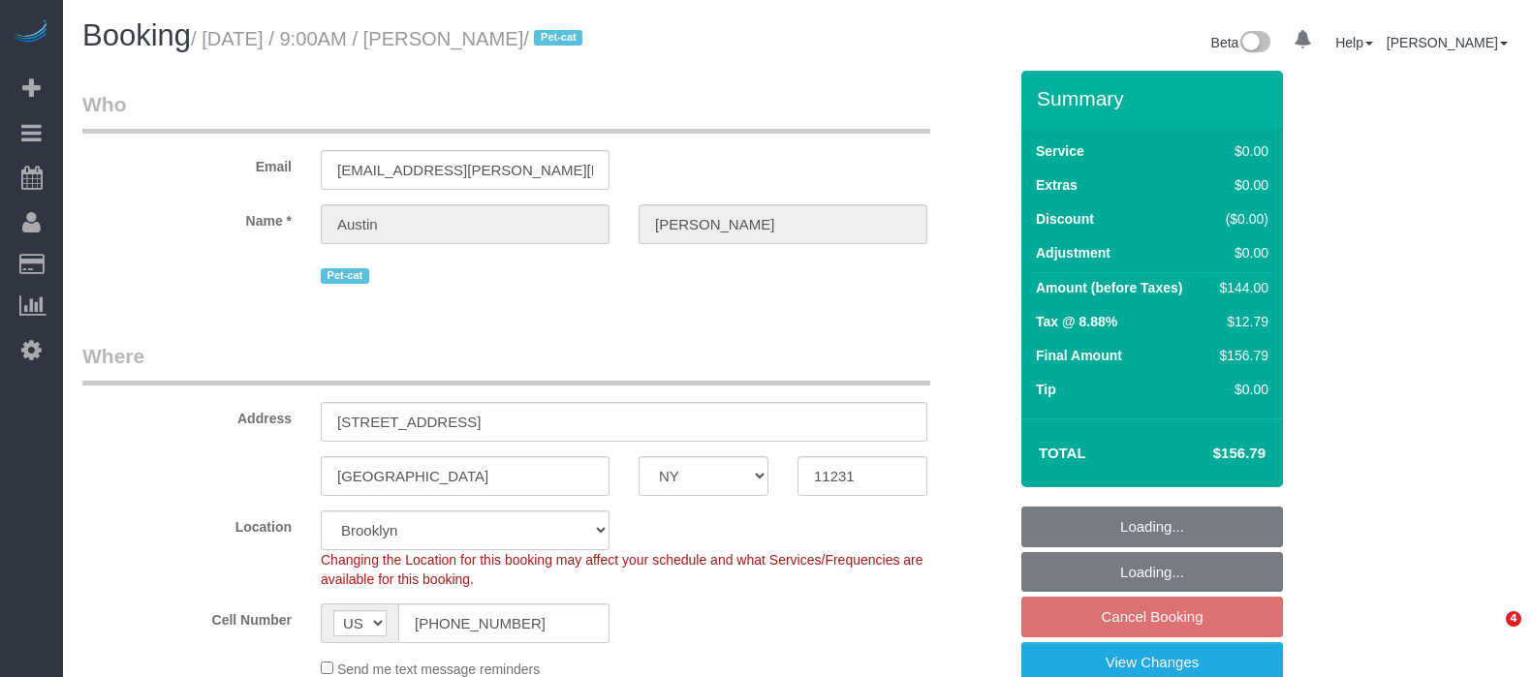
select select "NY"
select select "spot2"
select select "1"
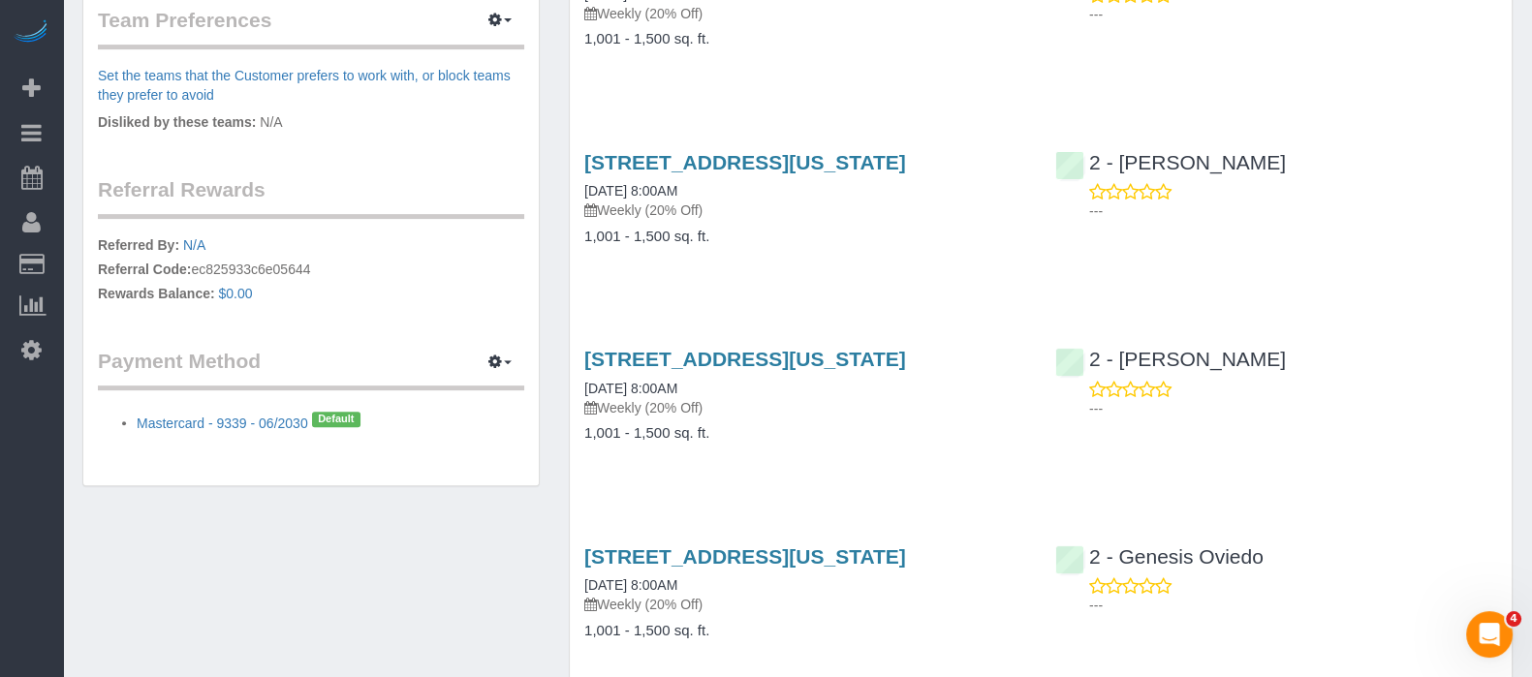
scroll to position [1206, 0]
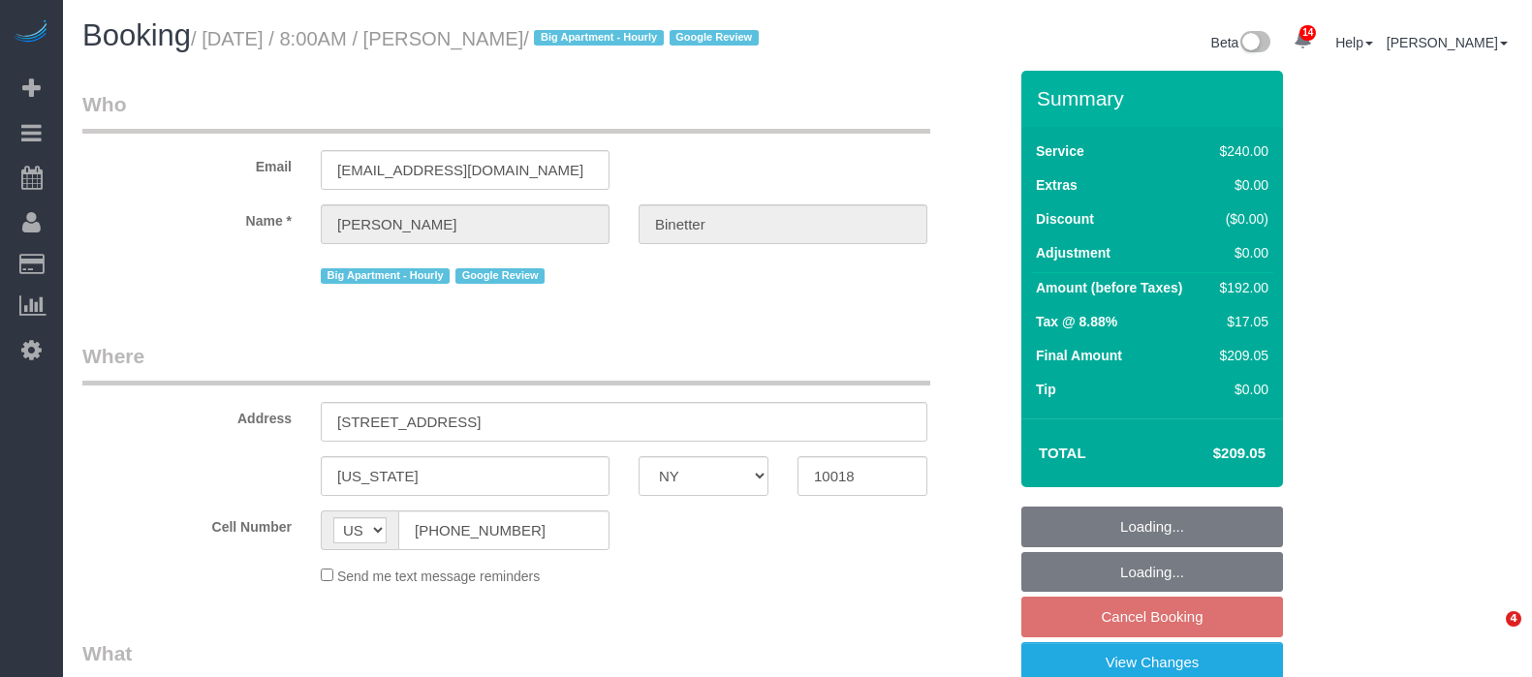
select select "NY"
select select "object:1405"
select select "string:stripe-pm_1RgZgL4VGloSiKo7h1V03Y9O"
select select "180"
select select "number:89"
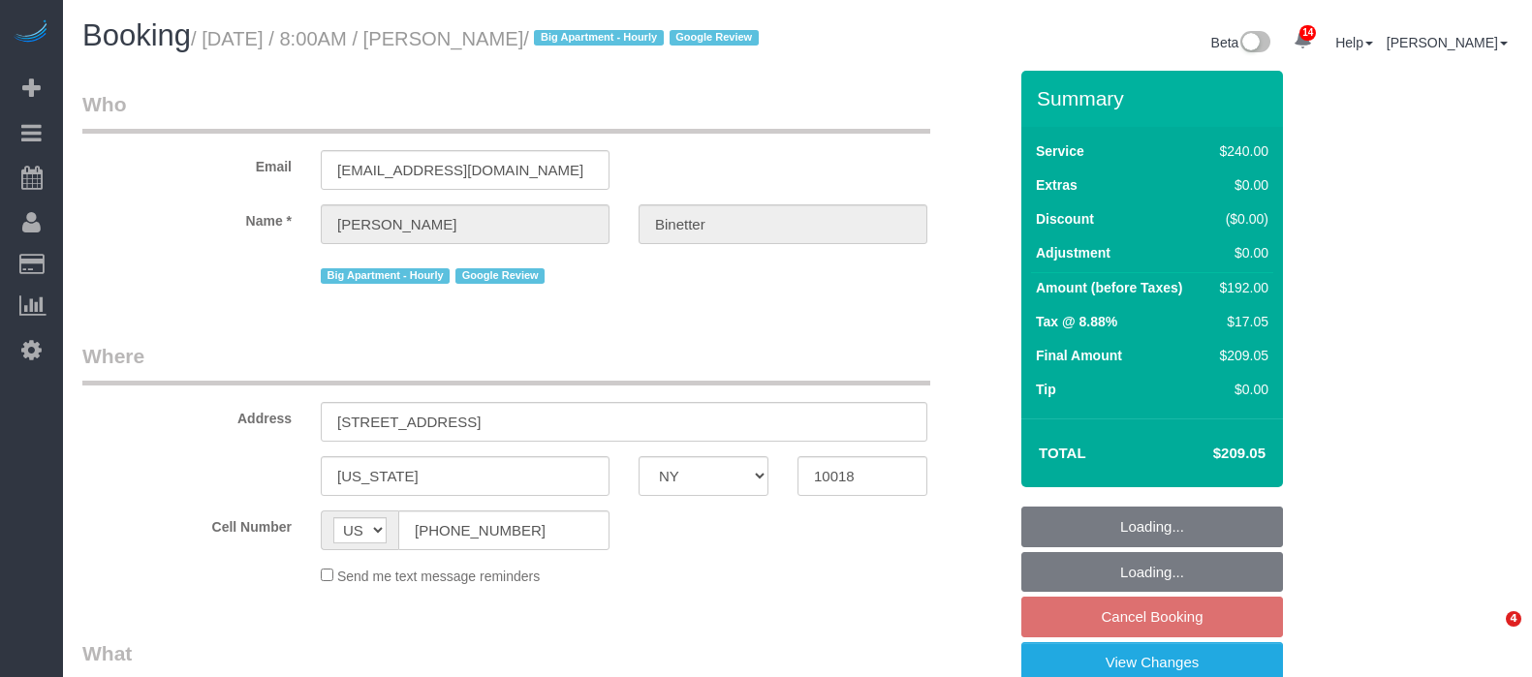
select select "number:90"
select select "number:15"
select select "number:5"
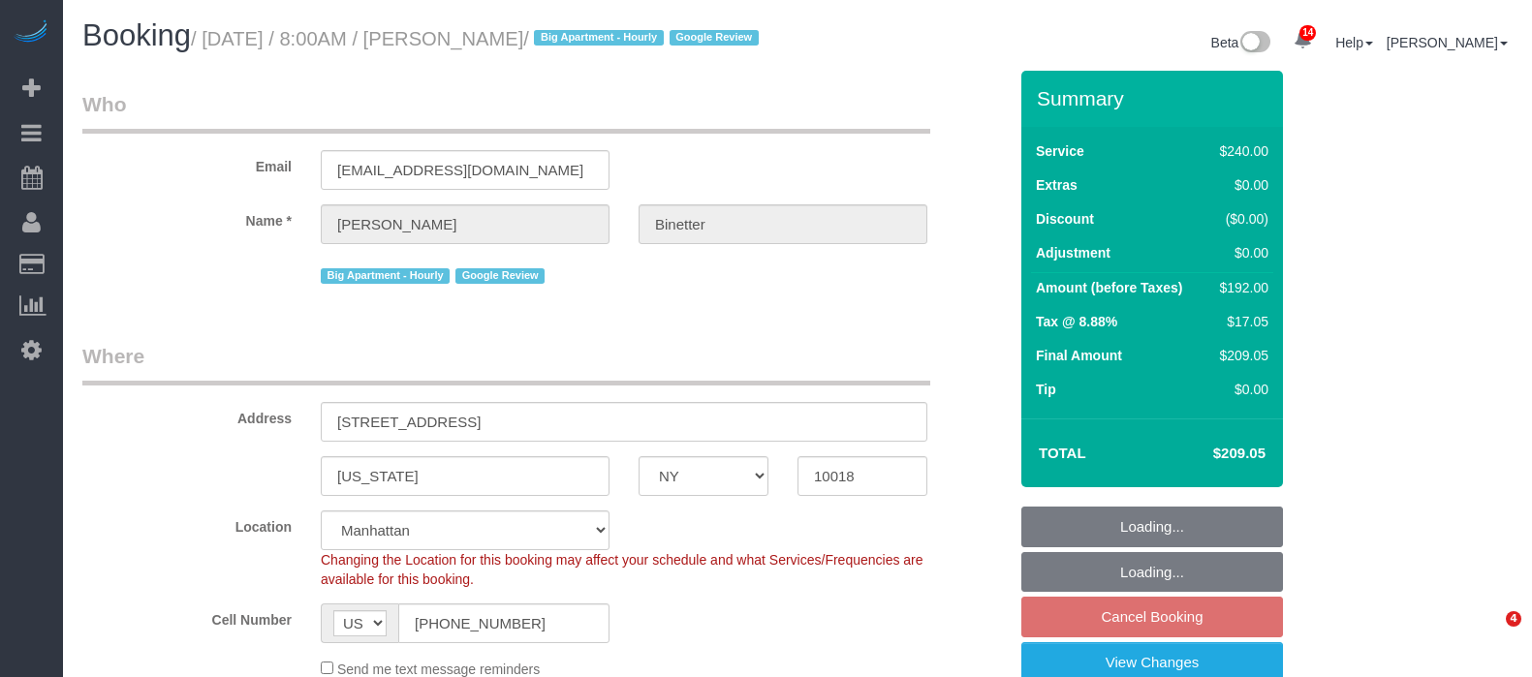
select select "spot1"
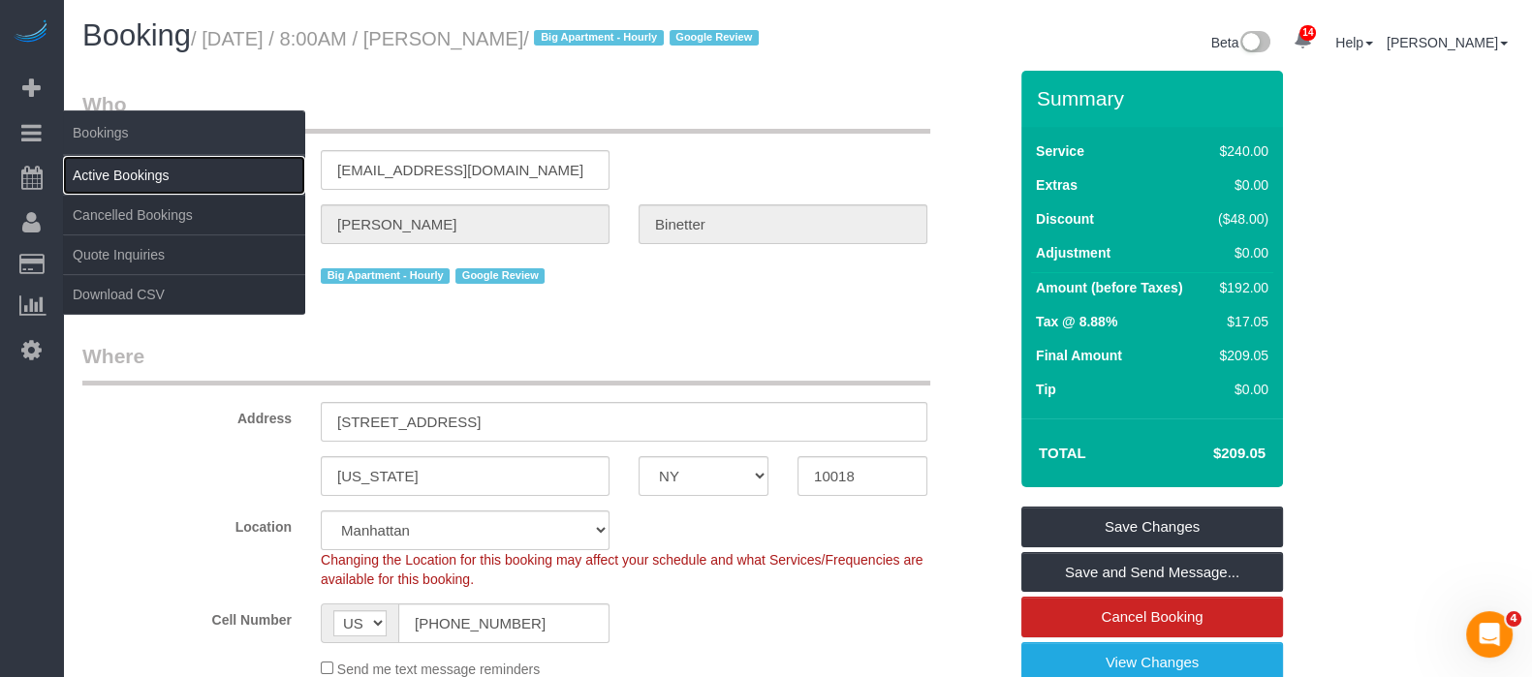
click at [151, 172] on link "Active Bookings" at bounding box center [184, 175] width 242 height 39
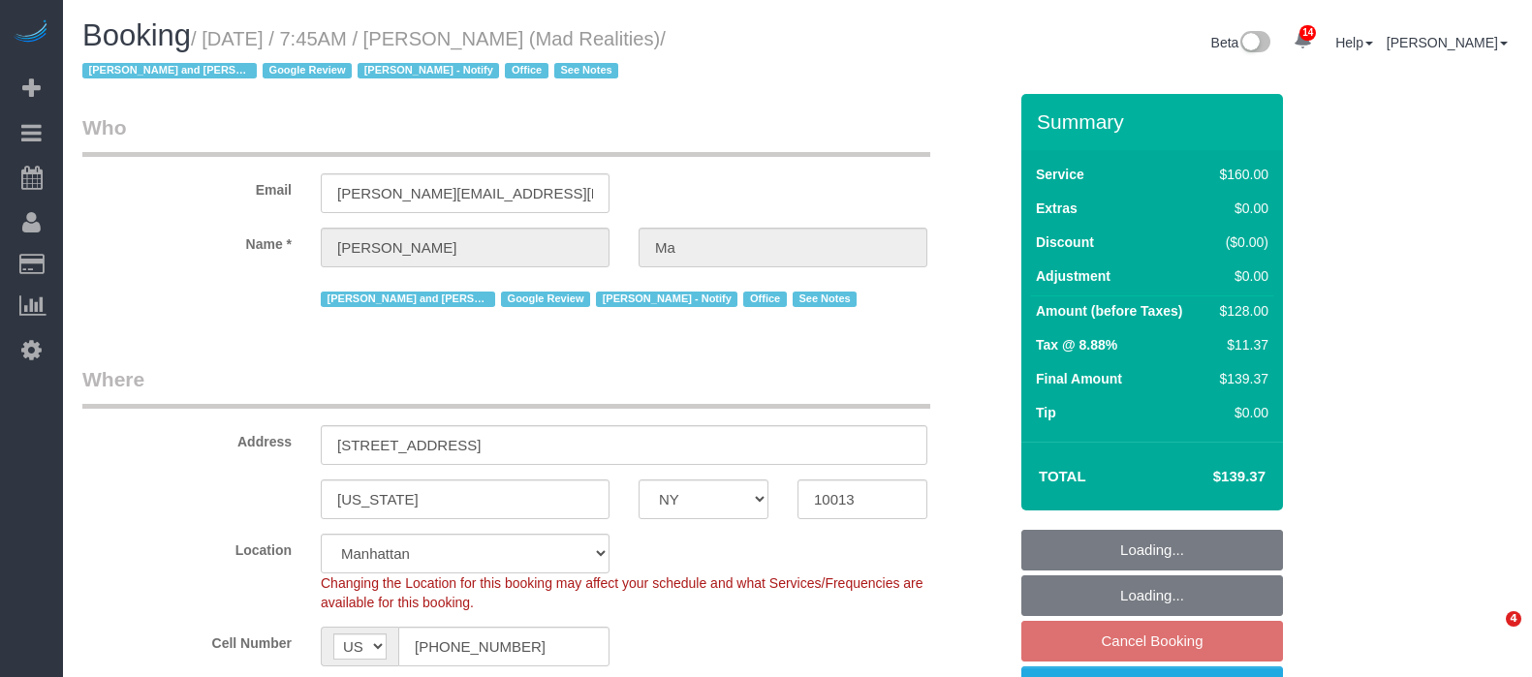
select select "NY"
select select "number:89"
select select "number:90"
select select "number:15"
select select "number:7"
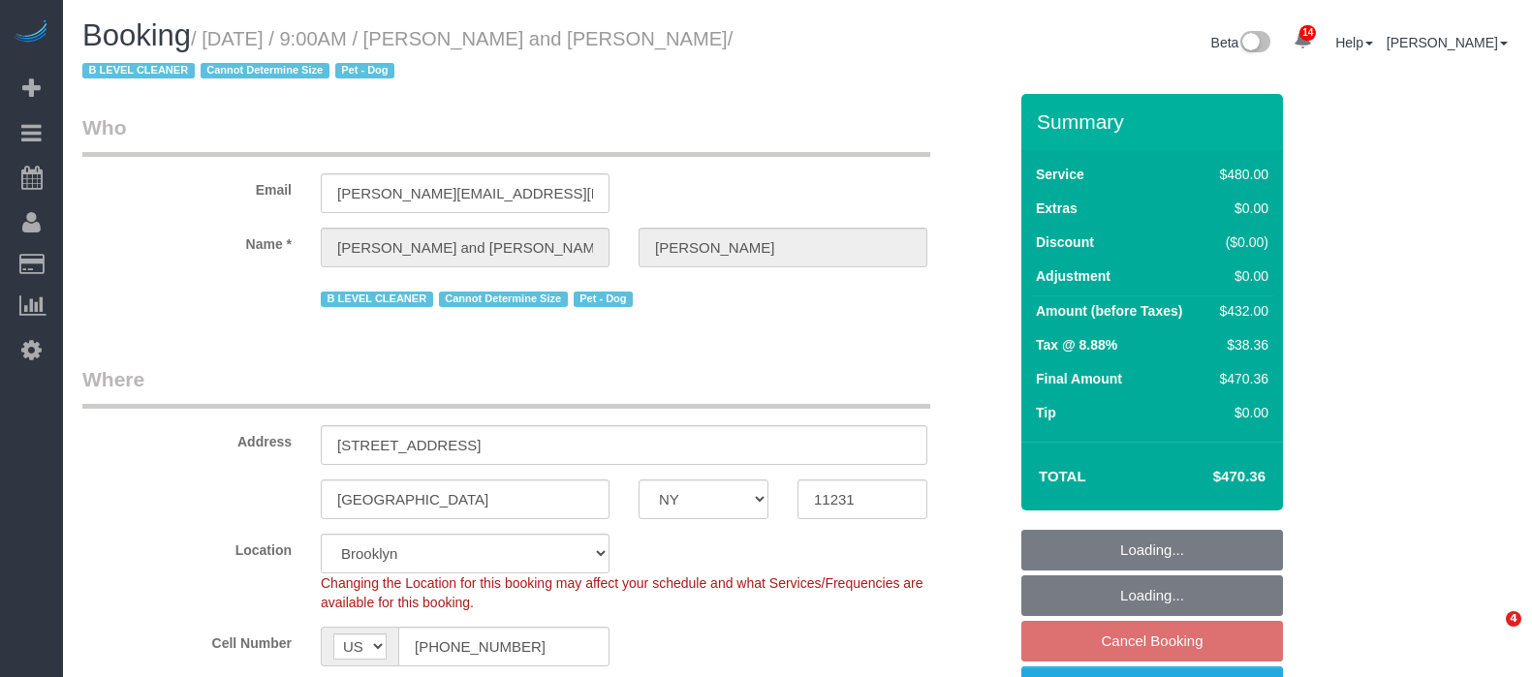
select select "NY"
select select "2"
select select "180"
select select "spot2"
select select "number:57"
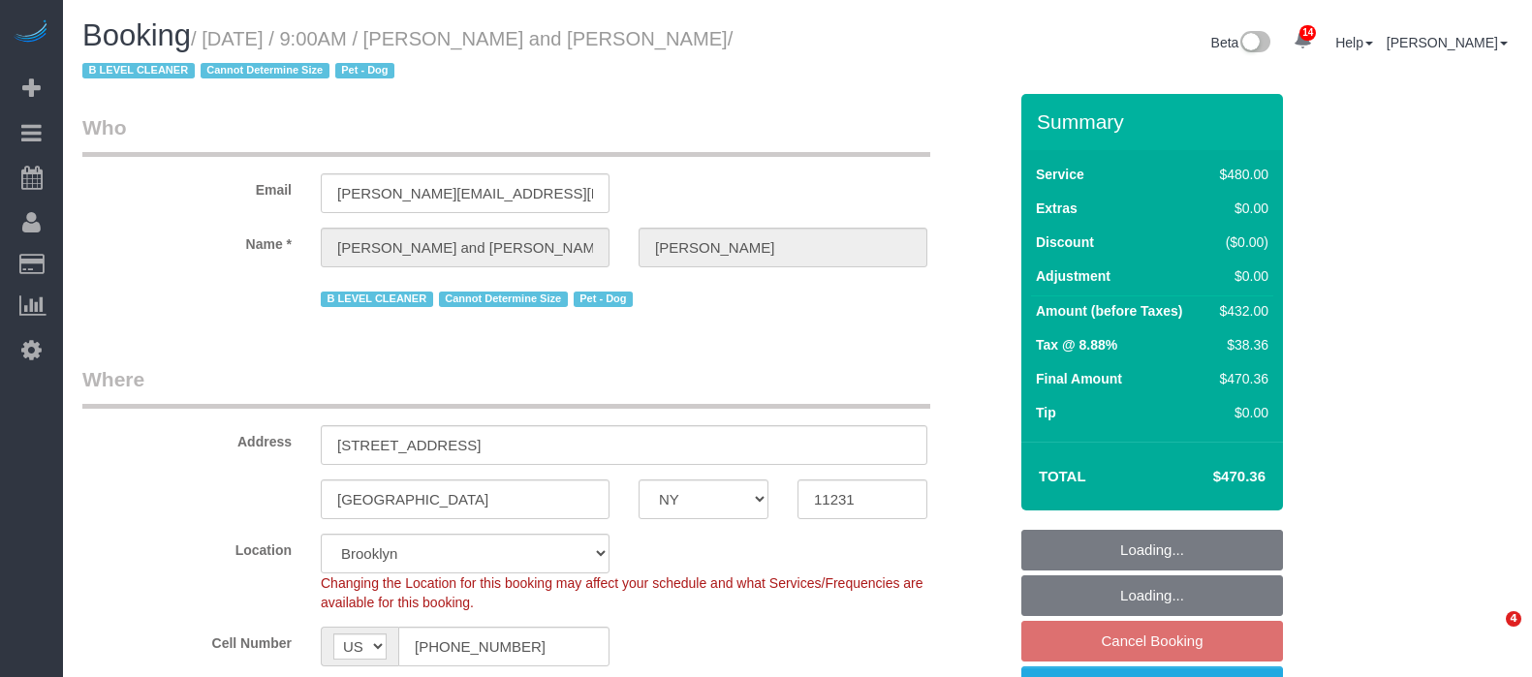
select select "number:72"
select select "number:13"
select select "number:5"
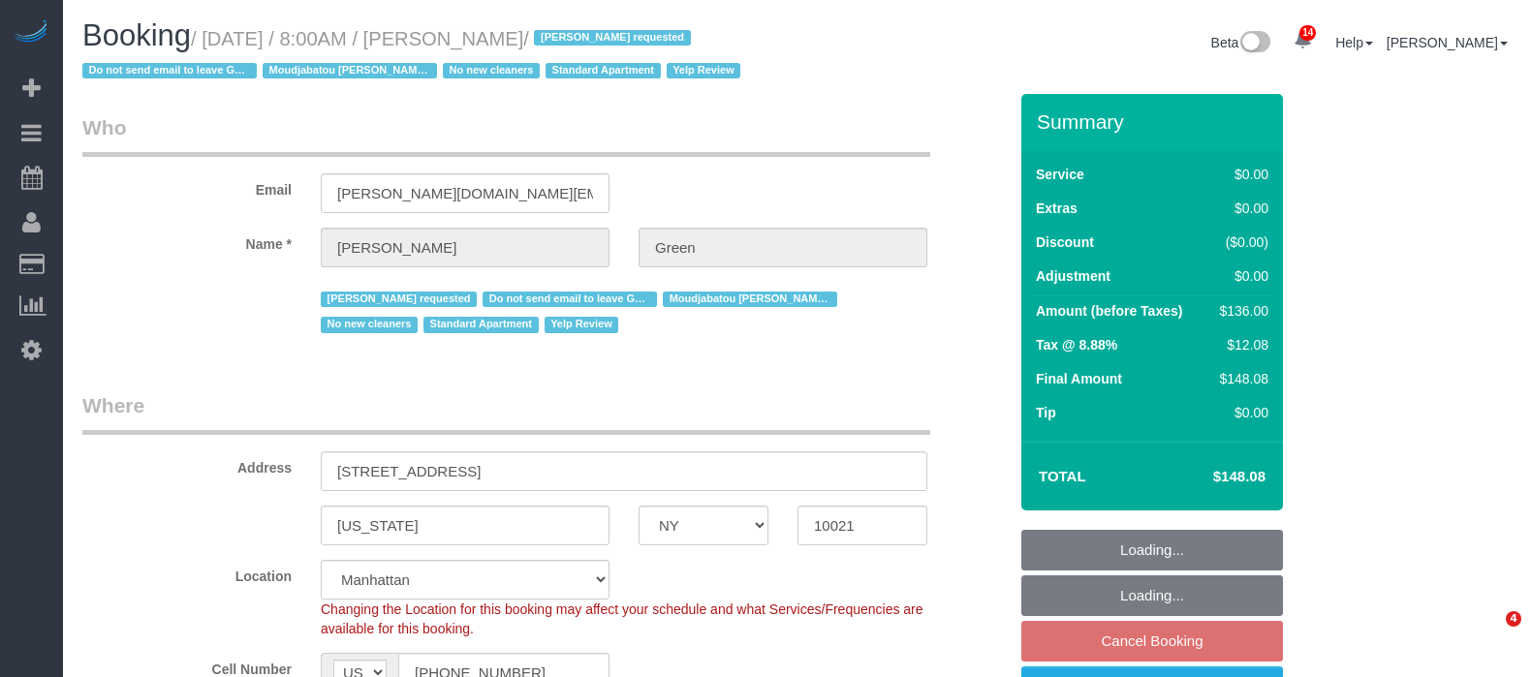
select select "NY"
select select "1"
select select "number:56"
select select "number:69"
select select "number:13"
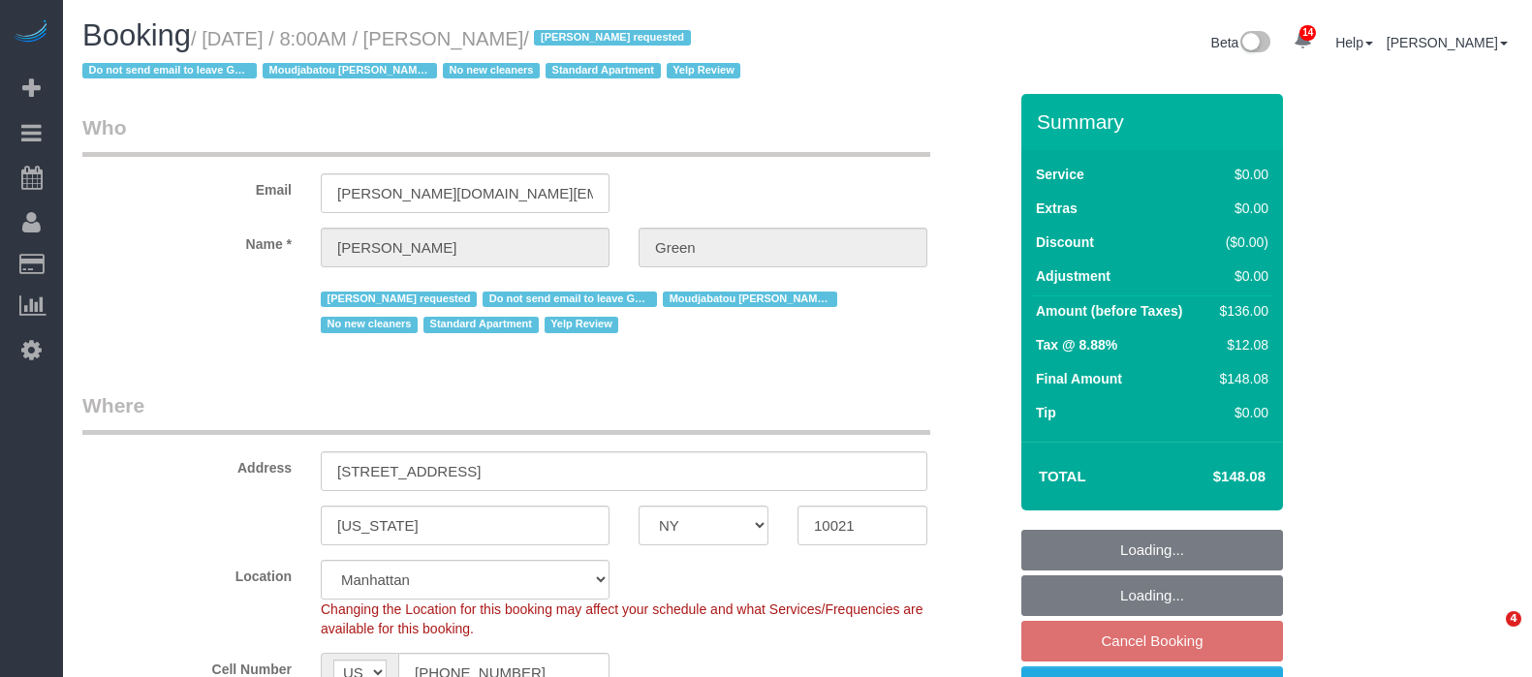
select select "number:5"
select select "spot61"
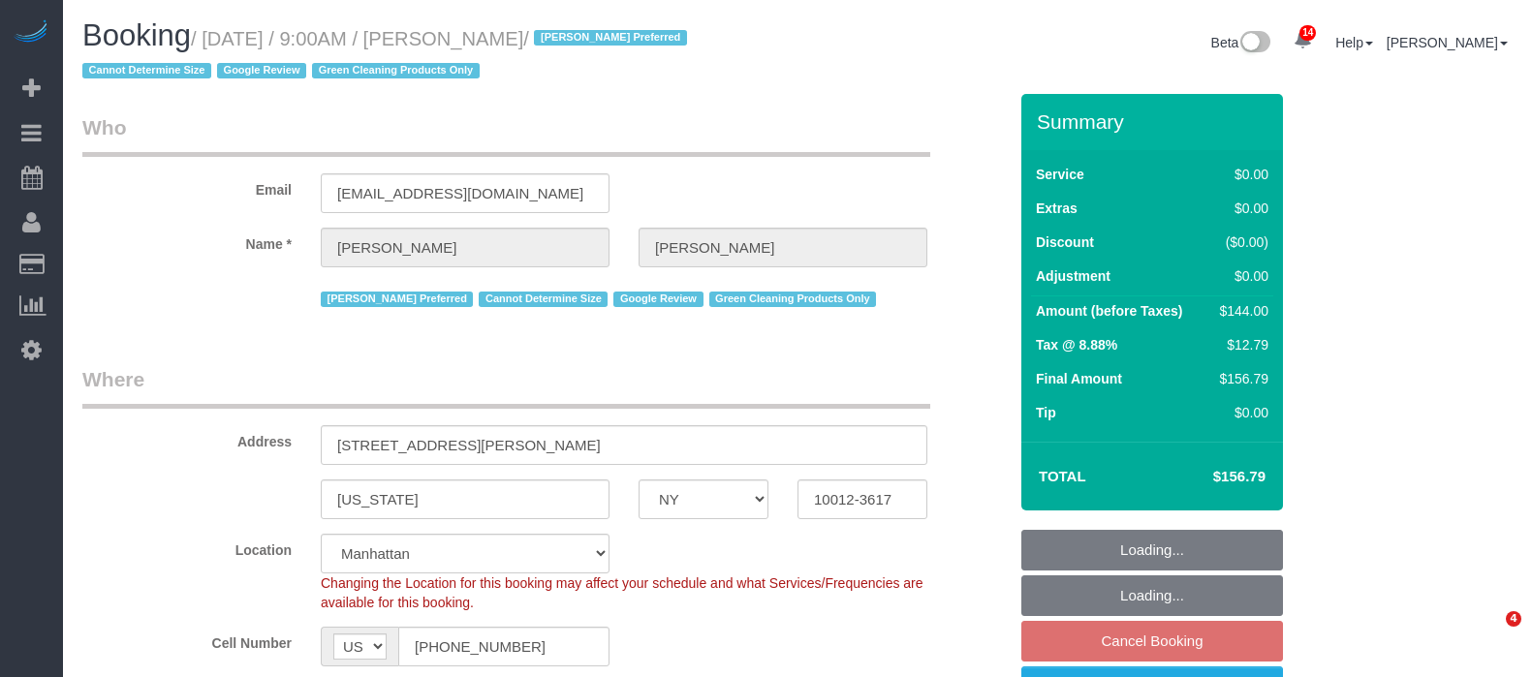
select select "NY"
select select "1"
select select "number:57"
select select "number:70"
select select "number:15"
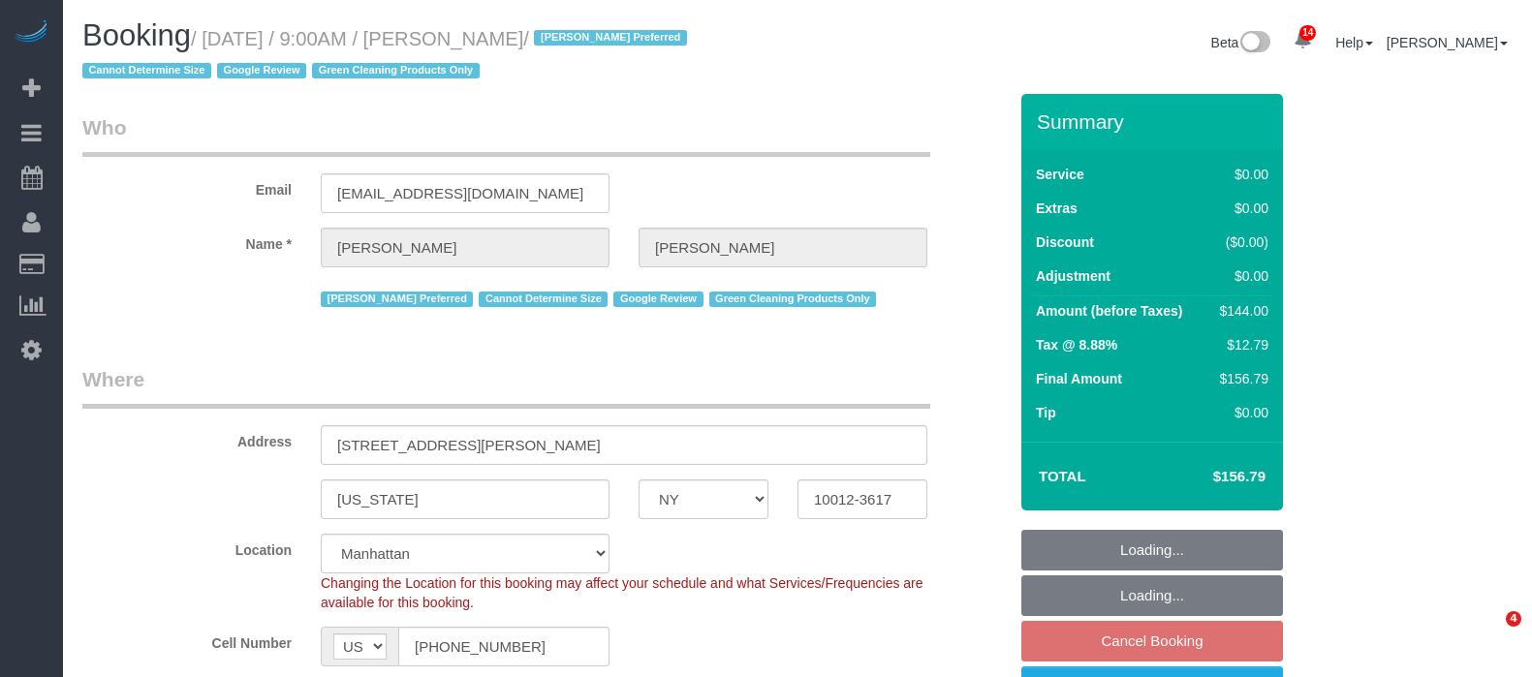
select select "number:5"
select select "spot2"
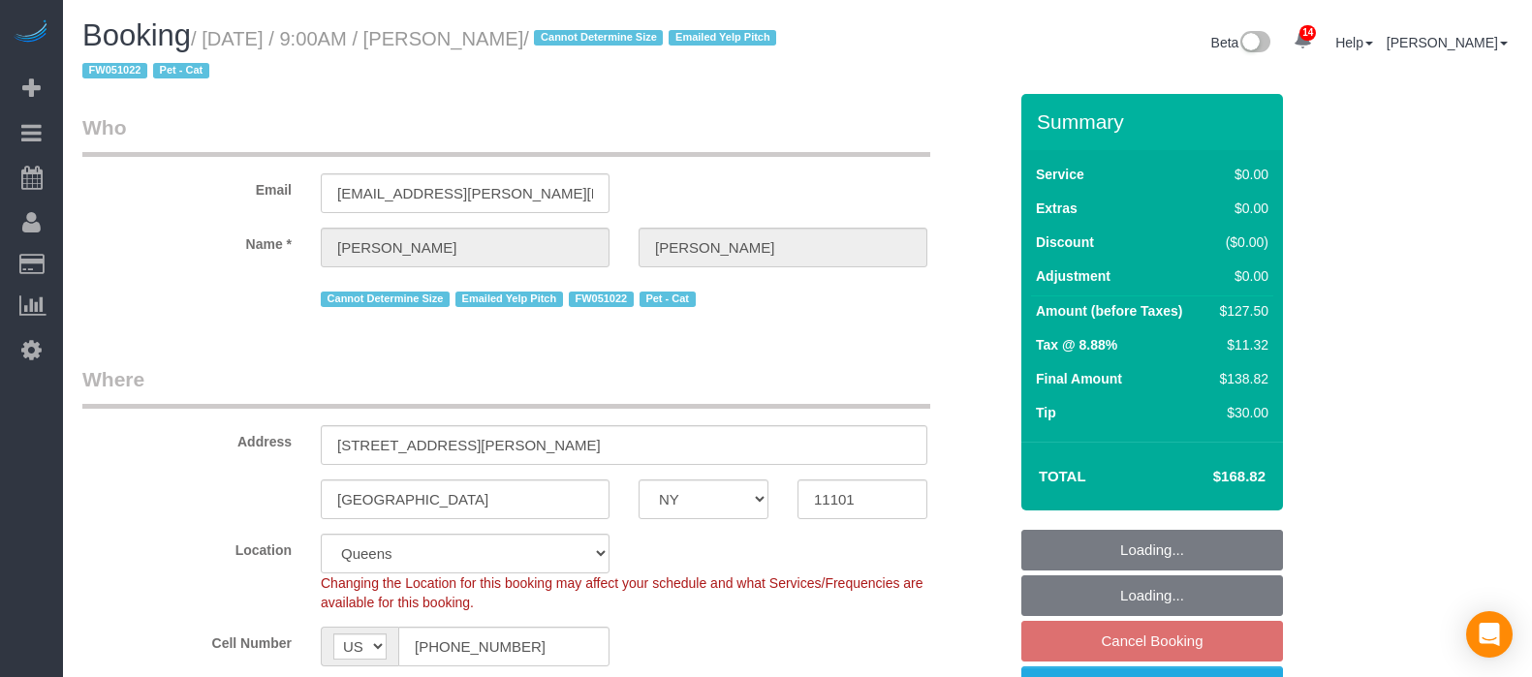
select select "NY"
select select "1"
select select "number:89"
select select "number:90"
select select "number:14"
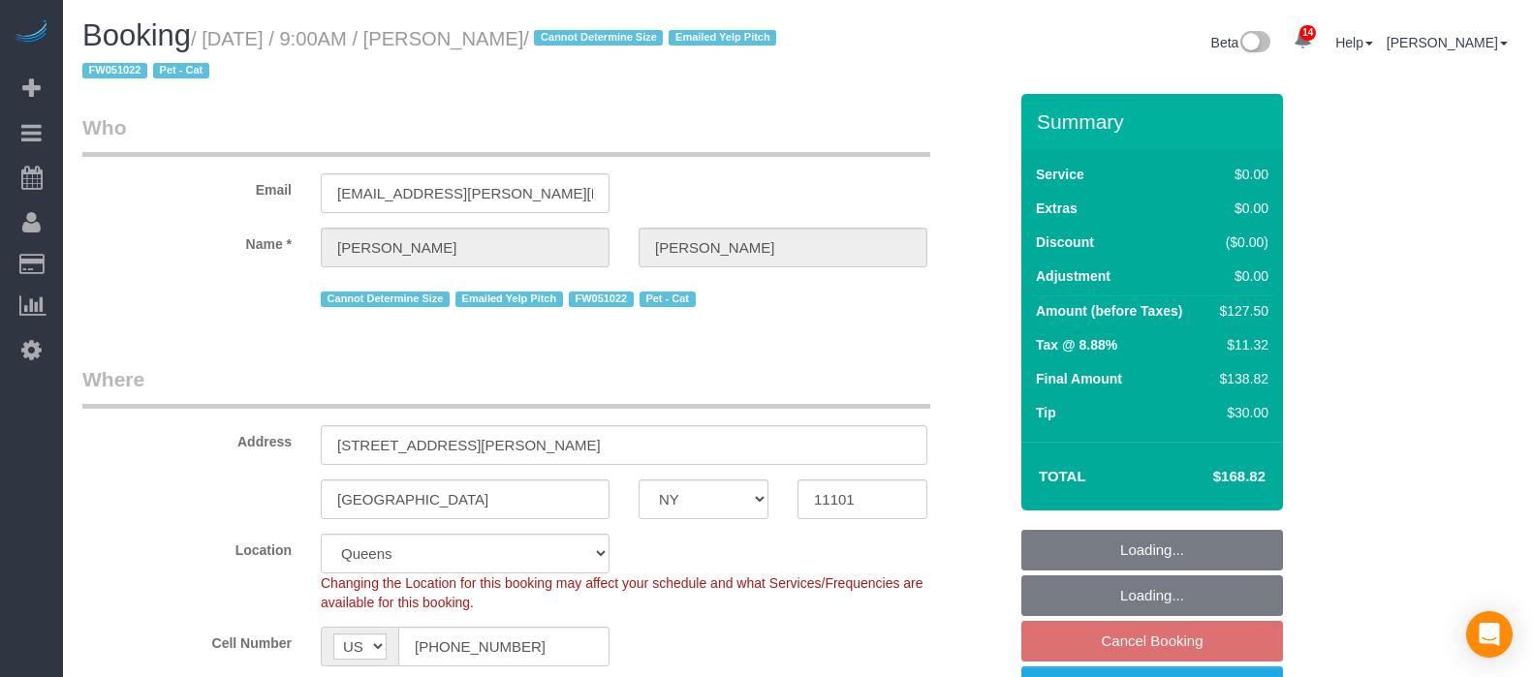
select select "number:6"
select select "spot57"
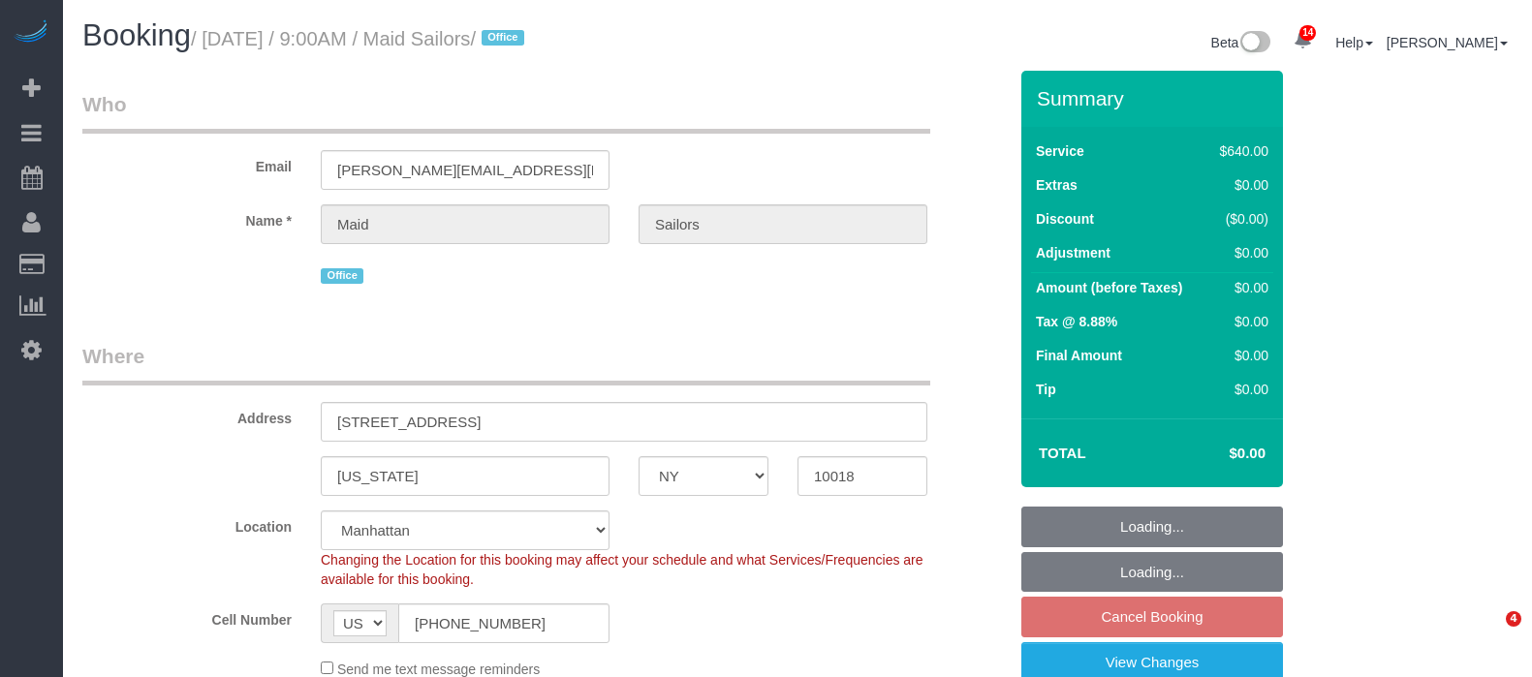
select select "NY"
select select "480"
select select "spot2"
select select "number:89"
select select "number:90"
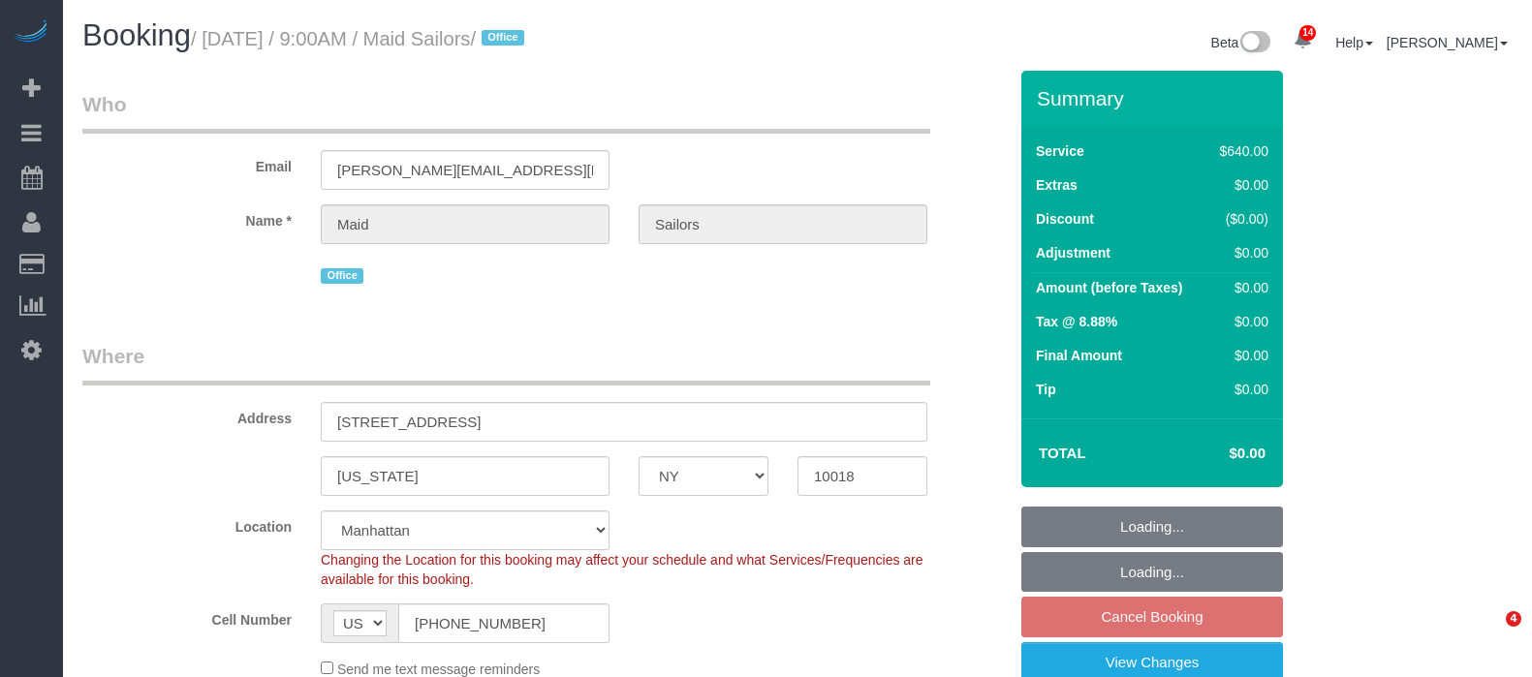
select select "number:15"
select select "number:5"
select select "NY"
select select "60"
select select "spot2"
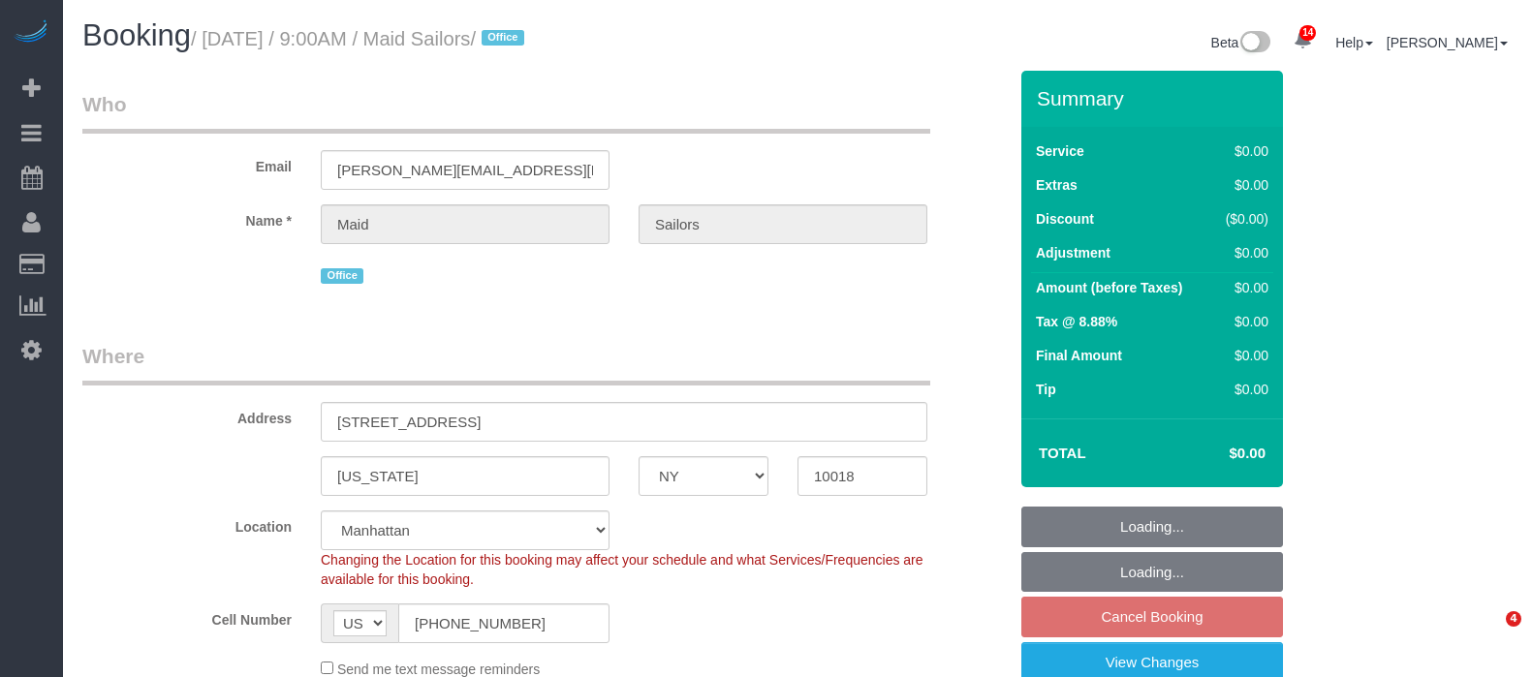
select select "number:89"
select select "number:90"
select select "number:15"
select select "number:5"
select select "object:1441"
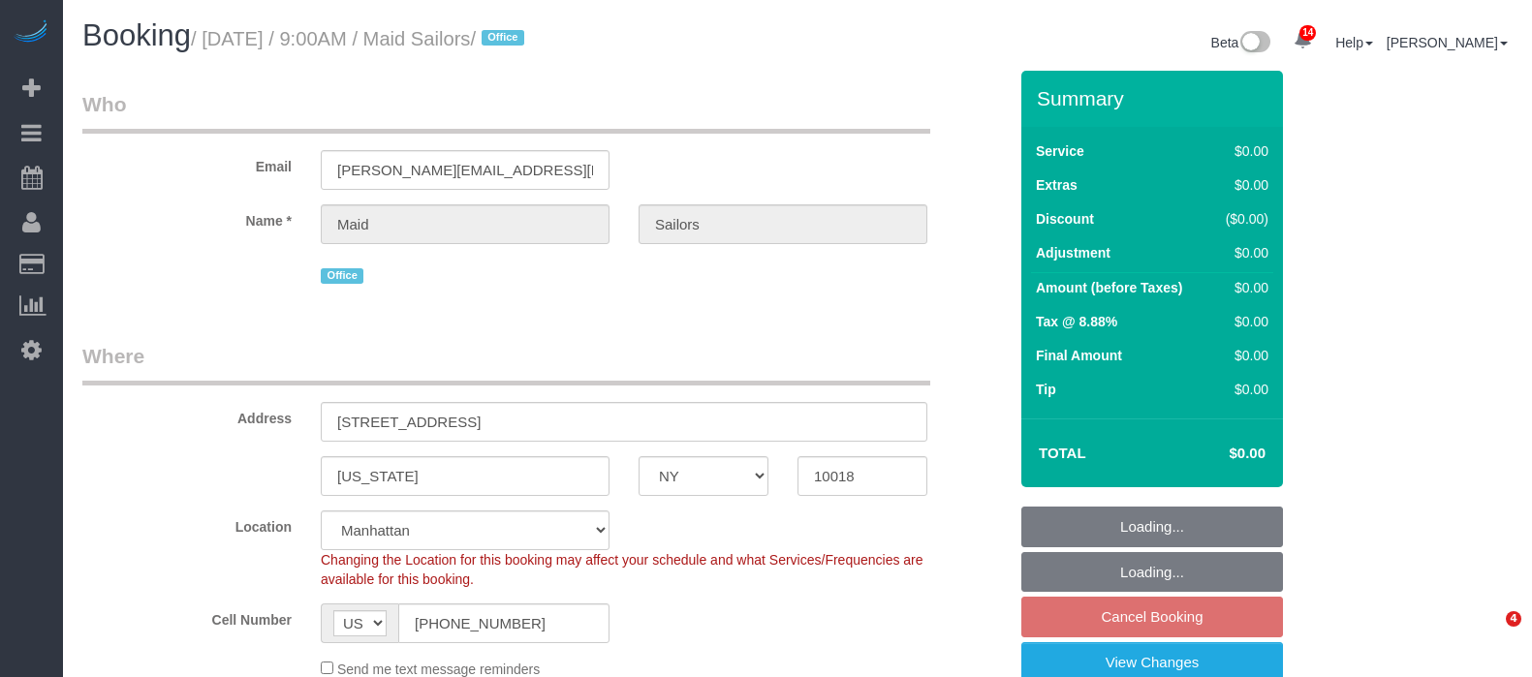
select select "spot62"
select select "NY"
select select "spot2"
select select "number:89"
select select "number:90"
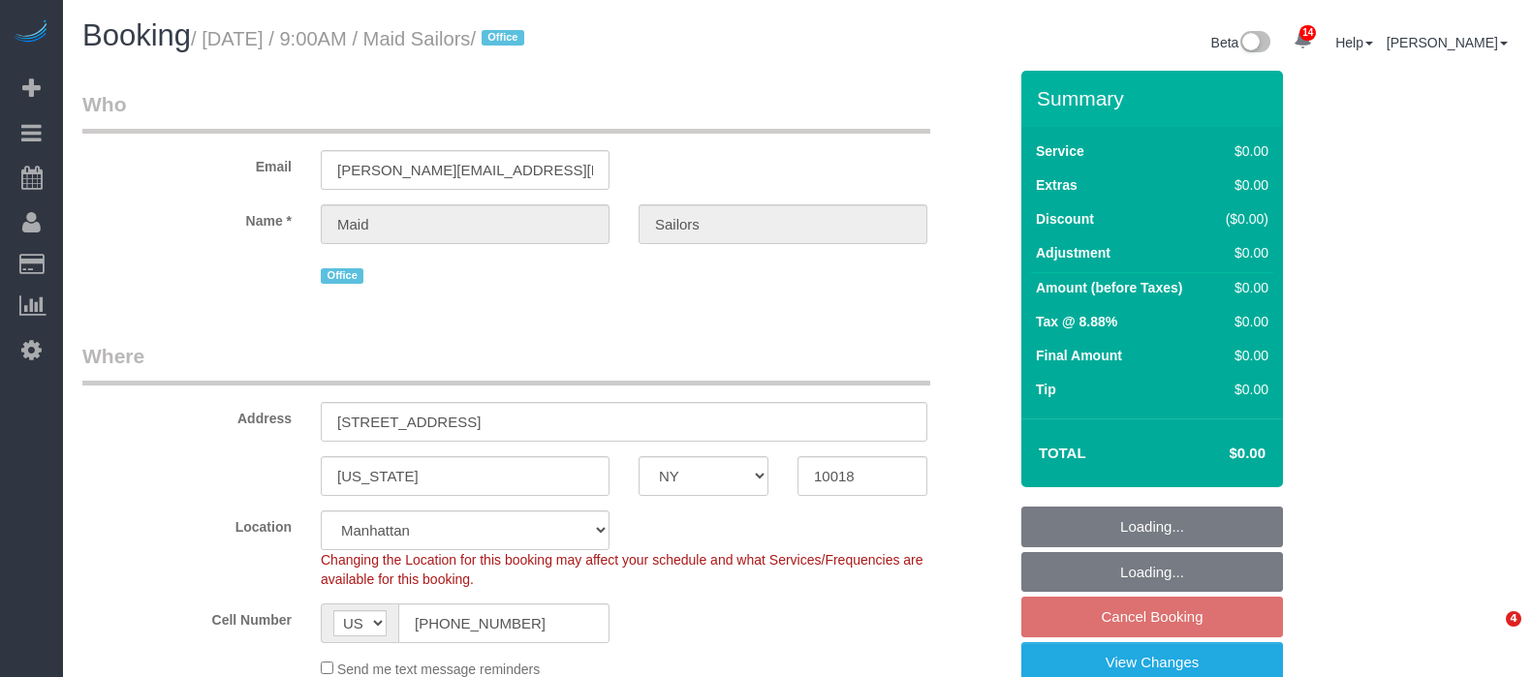
select select "number:15"
select select "number:5"
select select "object:1441"
select select "60"
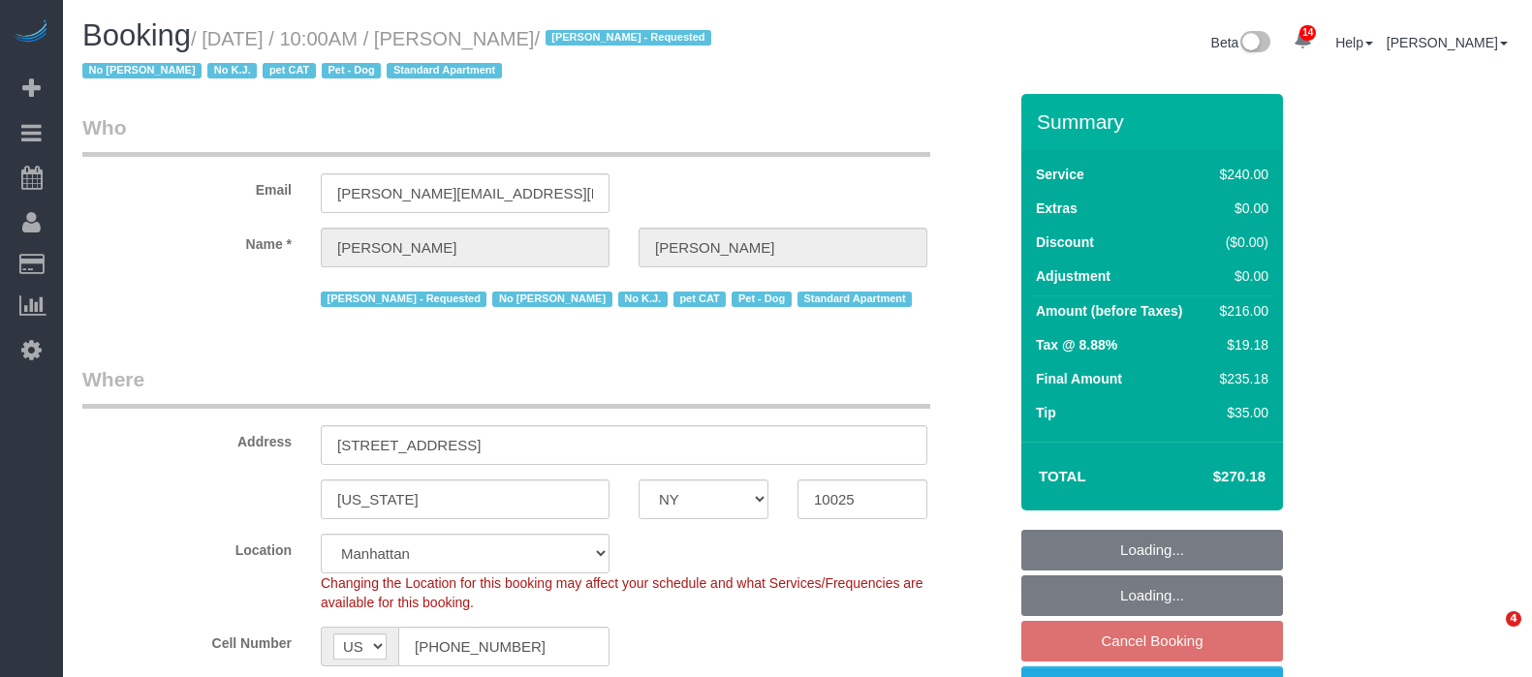
select select "NY"
select select "180"
select select "spot3"
select select "number:89"
select select "number:90"
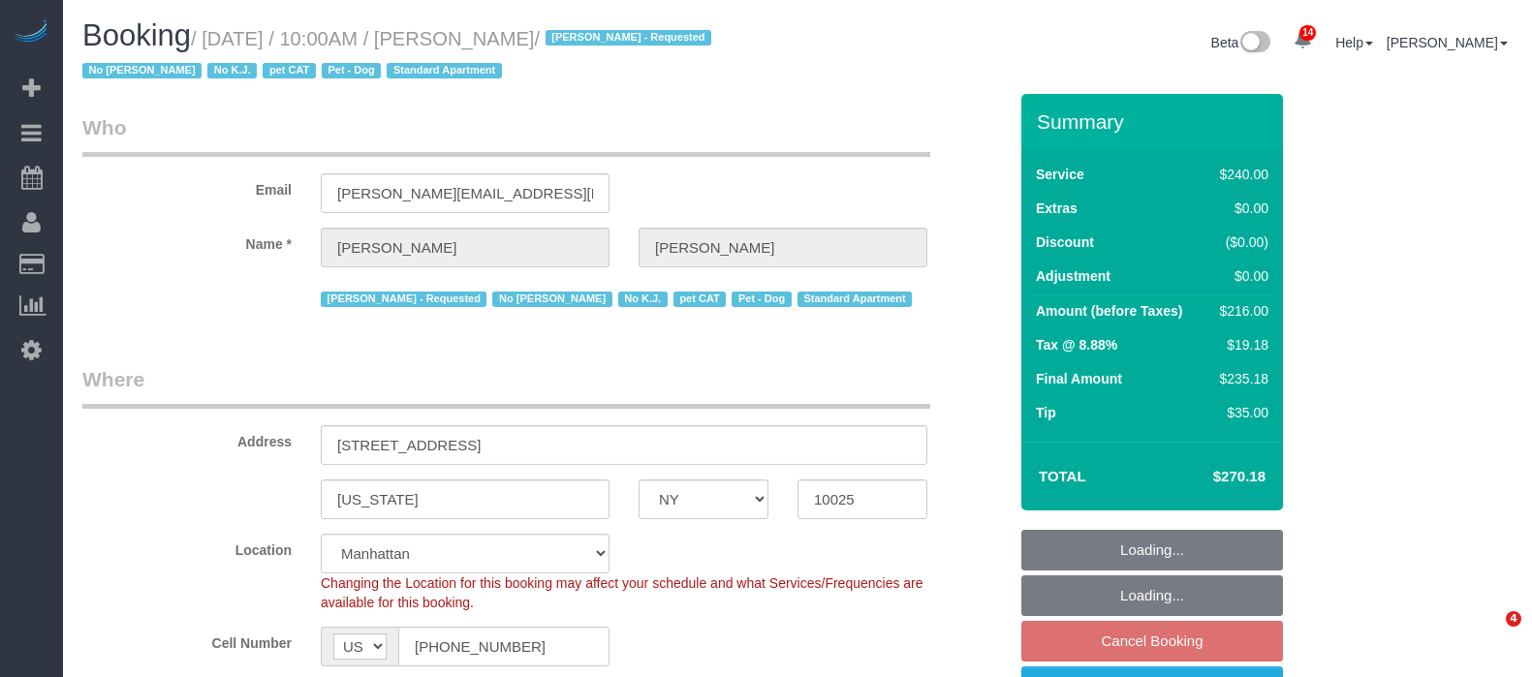
select select "number:14"
select select "number:7"
select select "number:21"
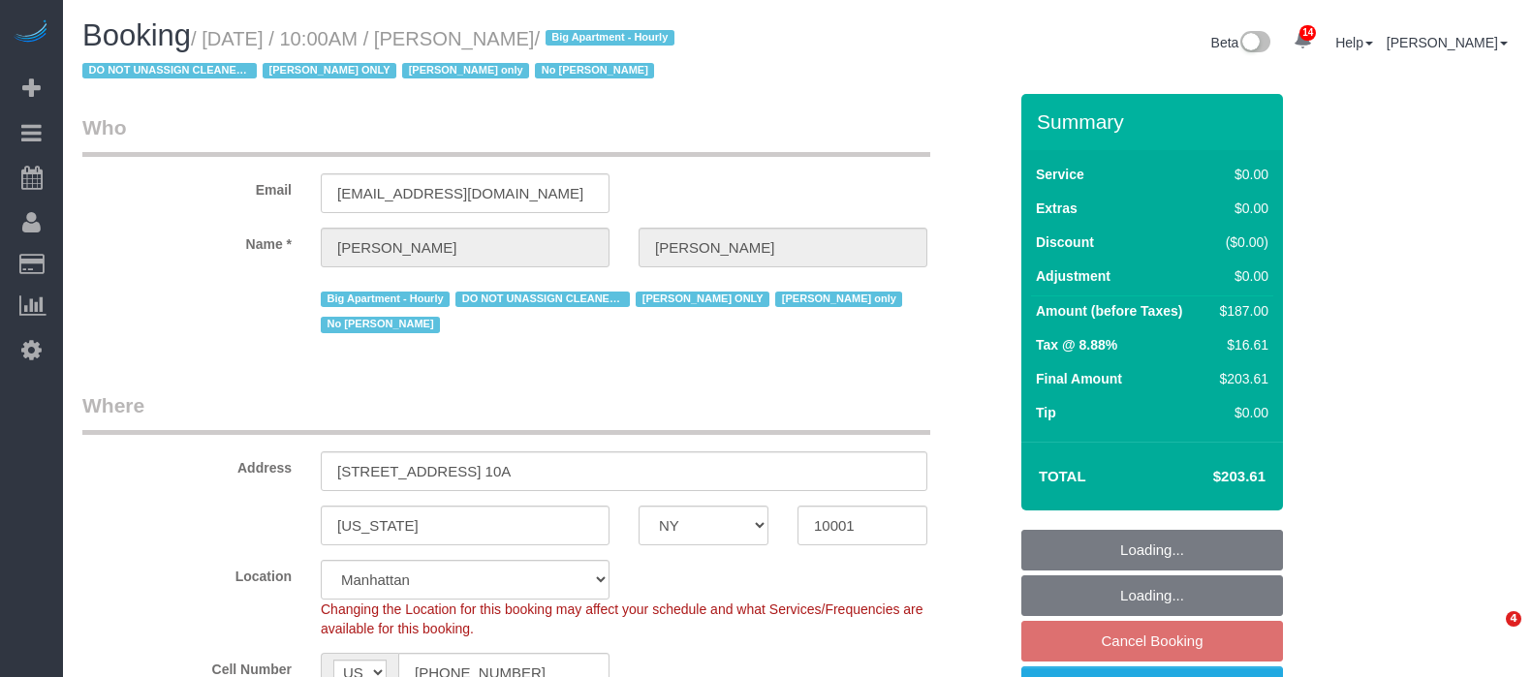
select select "NY"
select select "2"
select select "string:stripe-pm_1RRmor4VGloSiKo75q03orw4"
select select "number:89"
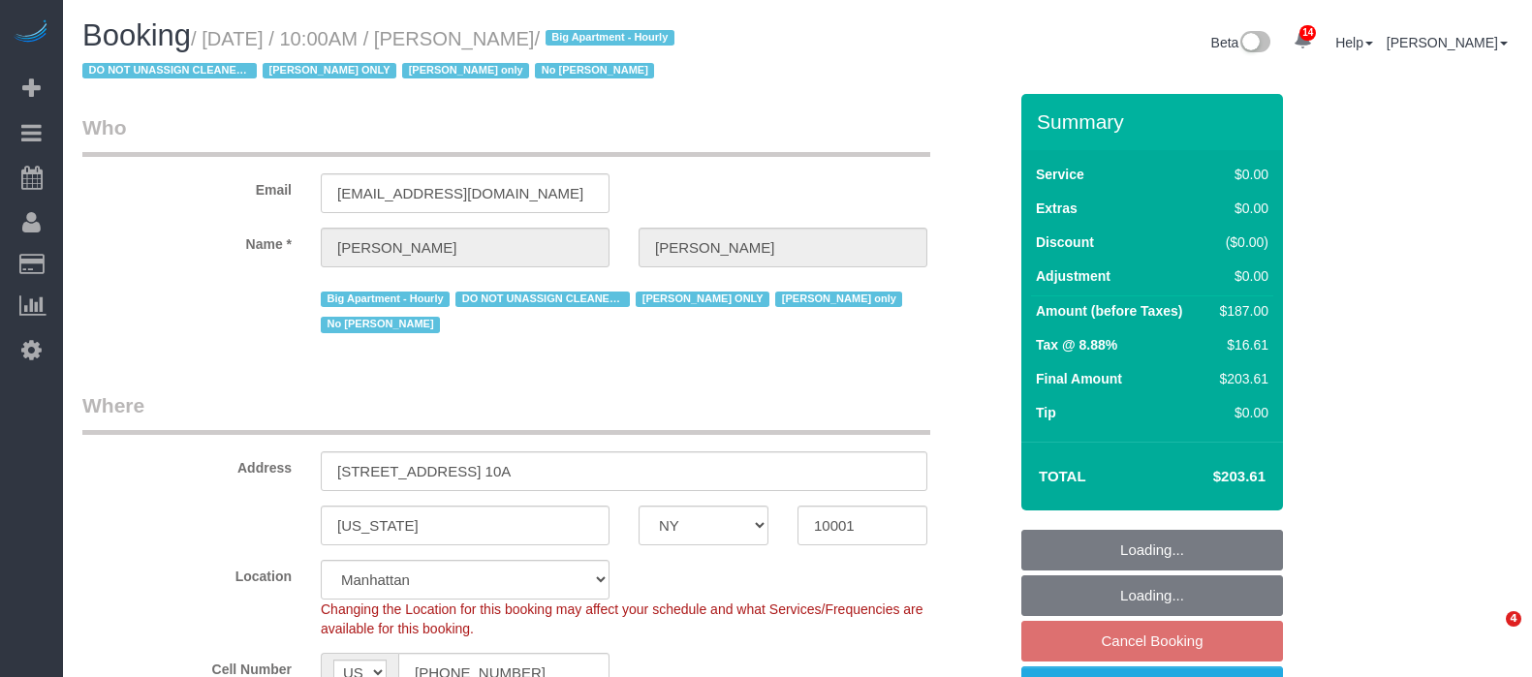
select select "number:73"
select select "number:15"
select select "number:5"
select select "spot63"
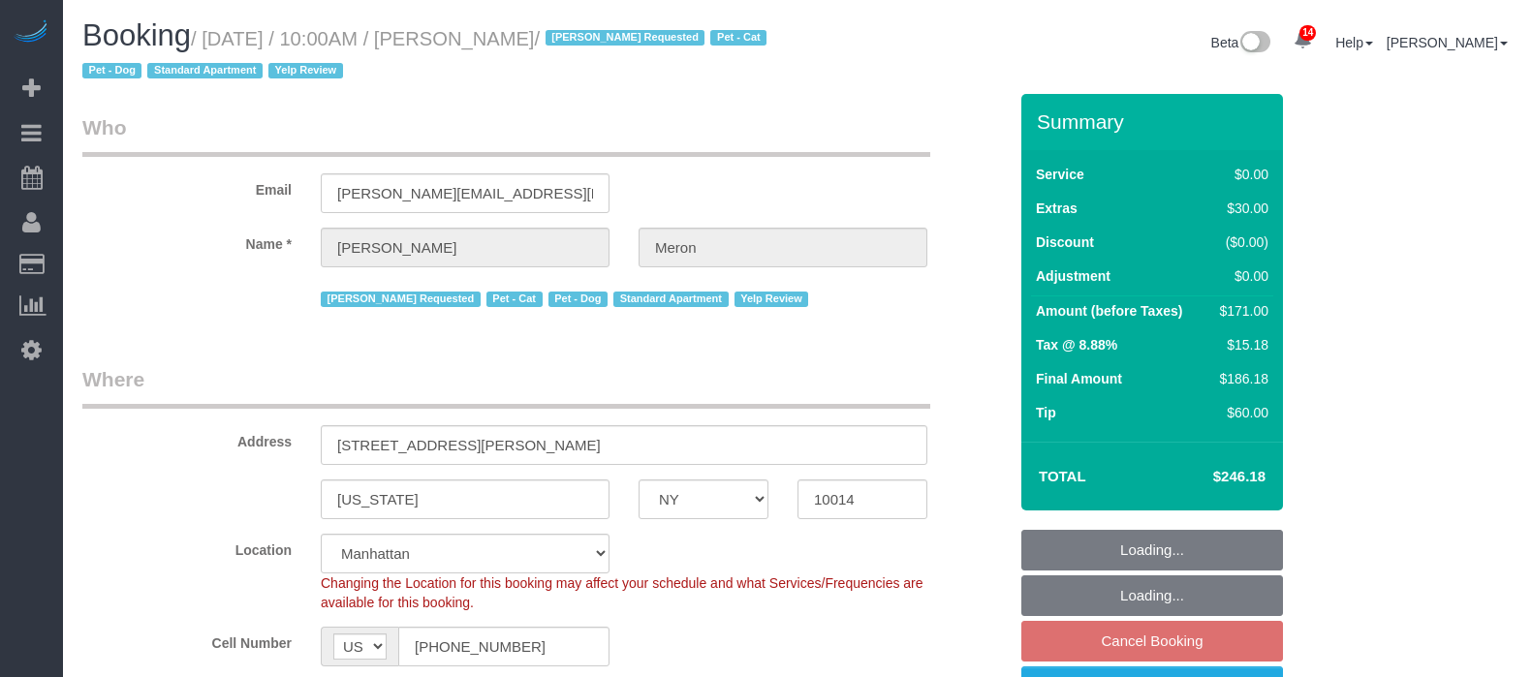
select select "NY"
select select "1"
select select "spot3"
select select "number:89"
select select "number:90"
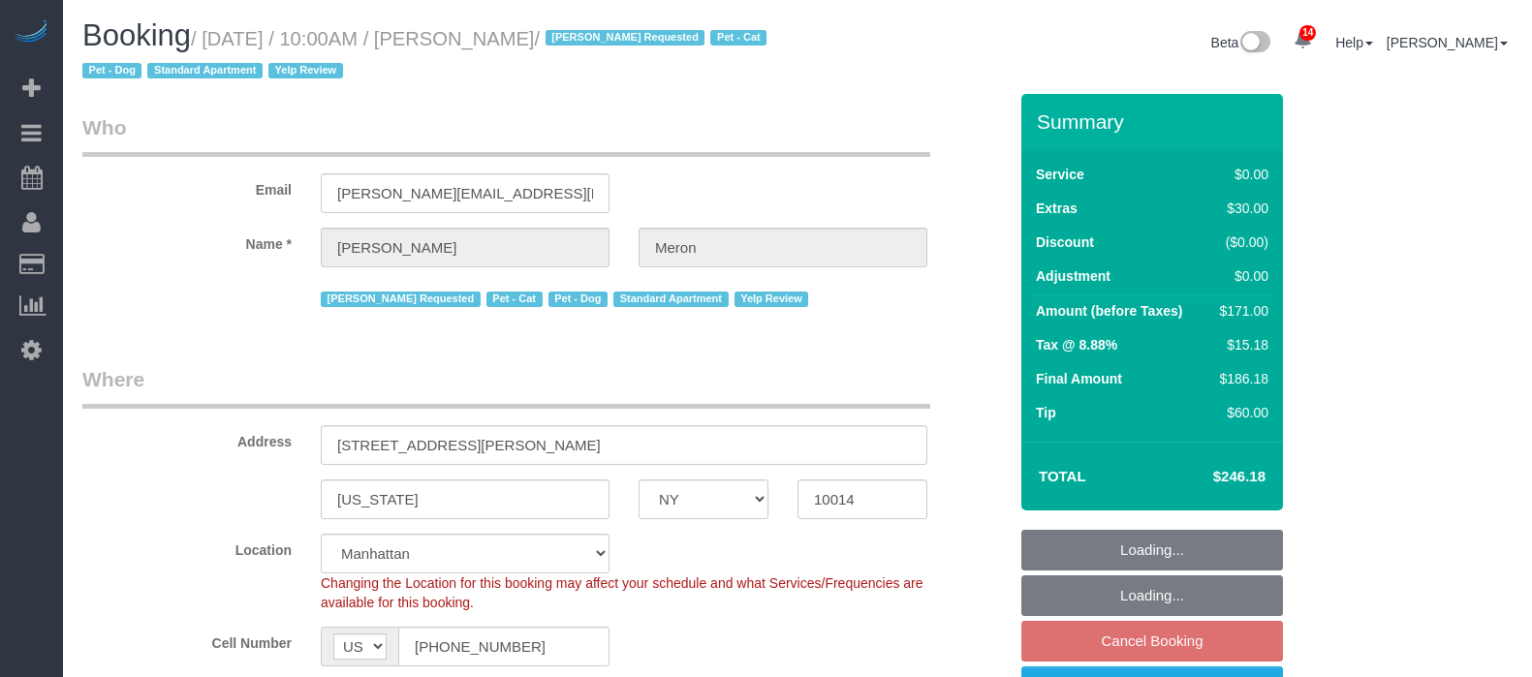
select select "number:14"
select select "number:5"
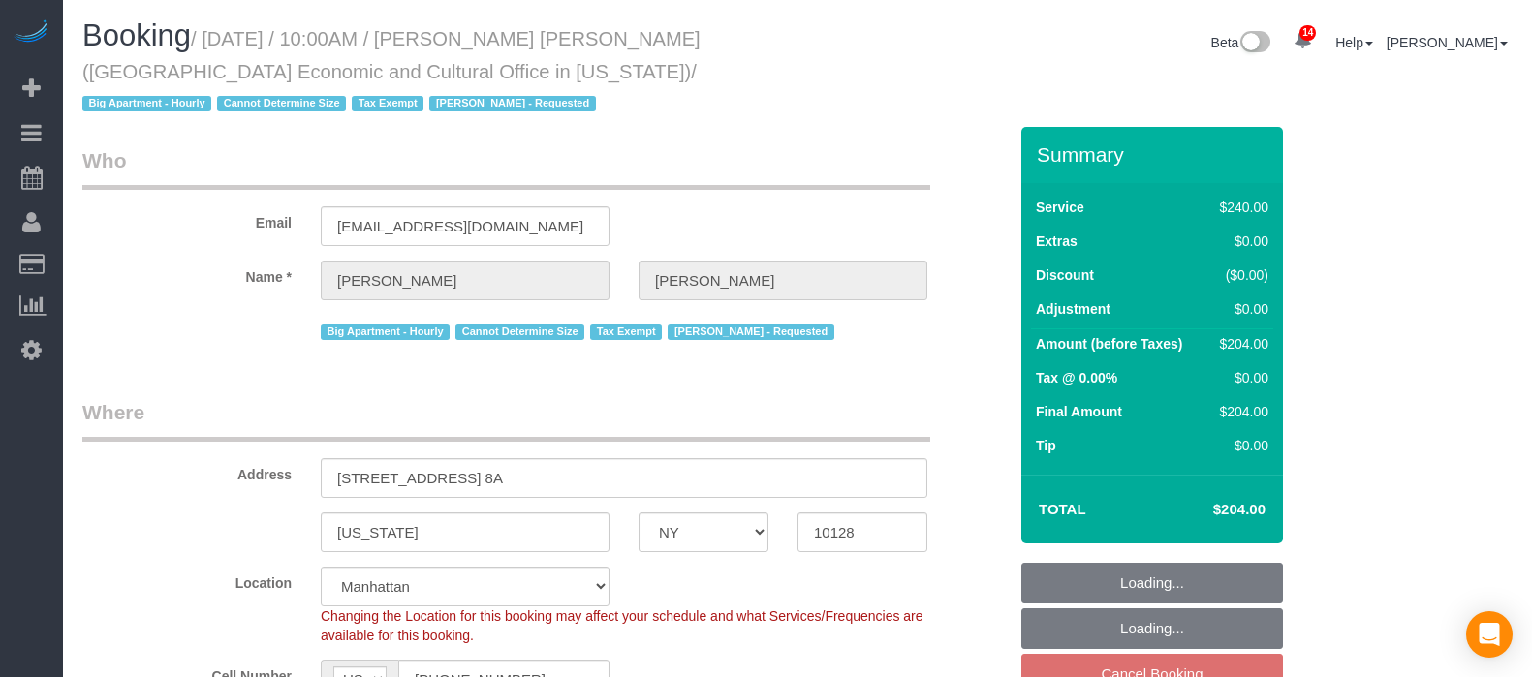
select select "NY"
select select "180"
select select "spot3"
select select "number:58"
select select "number:71"
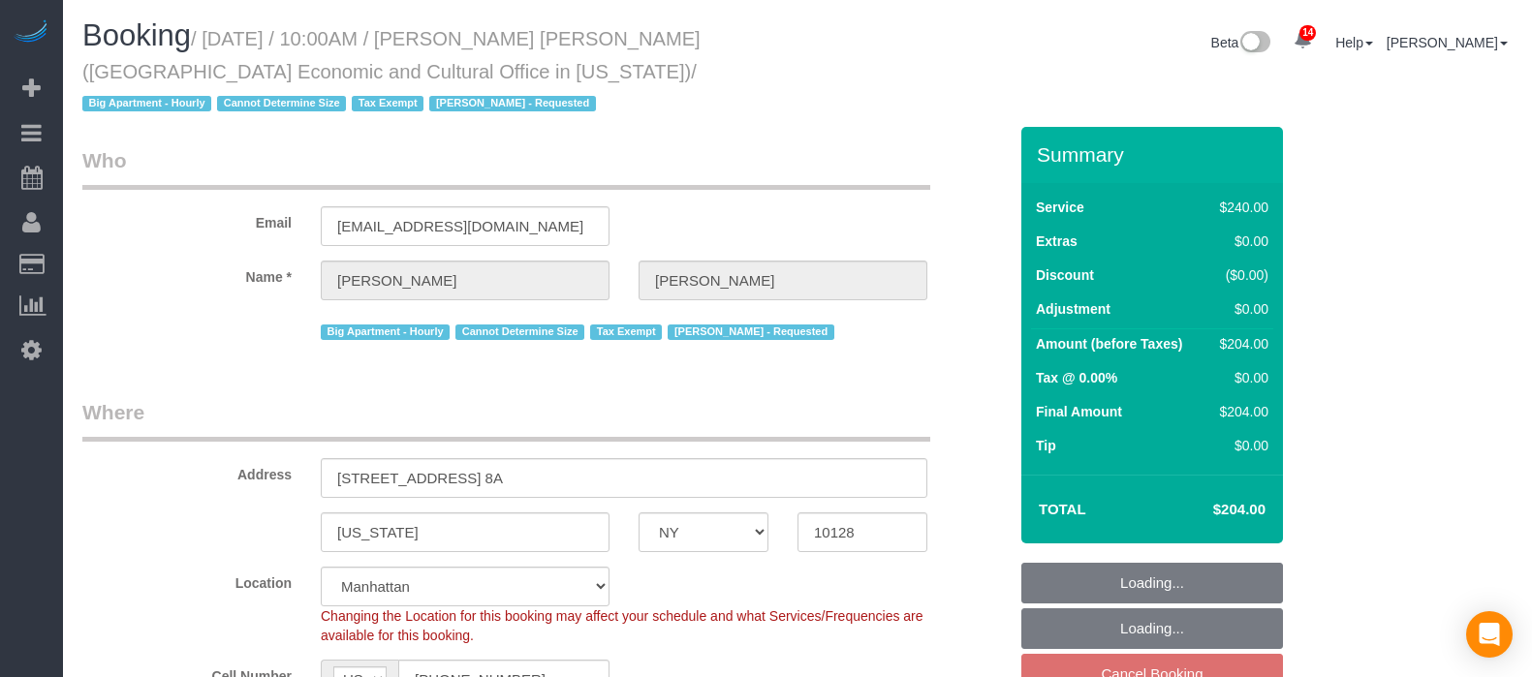
select select "number:15"
select select "number:6"
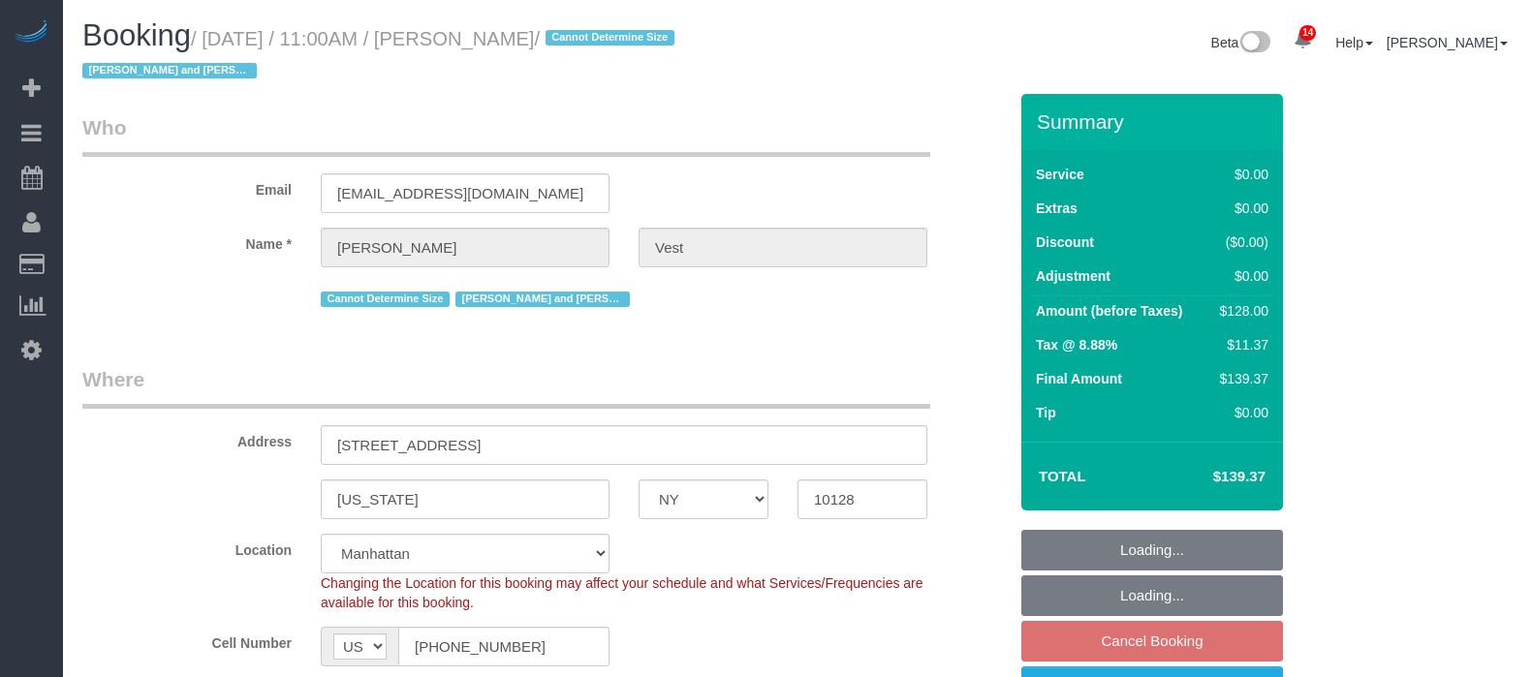
select select "NY"
select select "1"
select select "spot4"
select select "number:57"
select select "number:74"
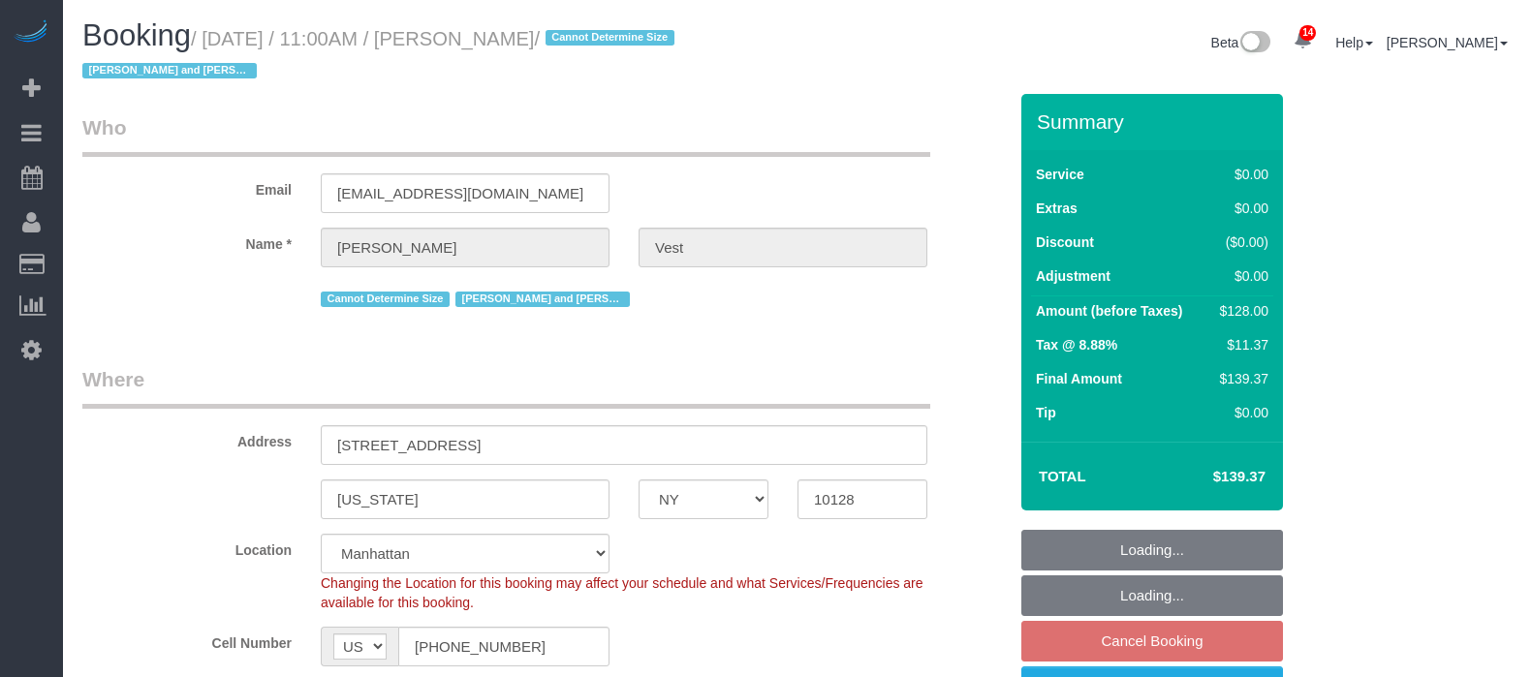
select select "number:15"
select select "number:6"
select select "NY"
select select "2"
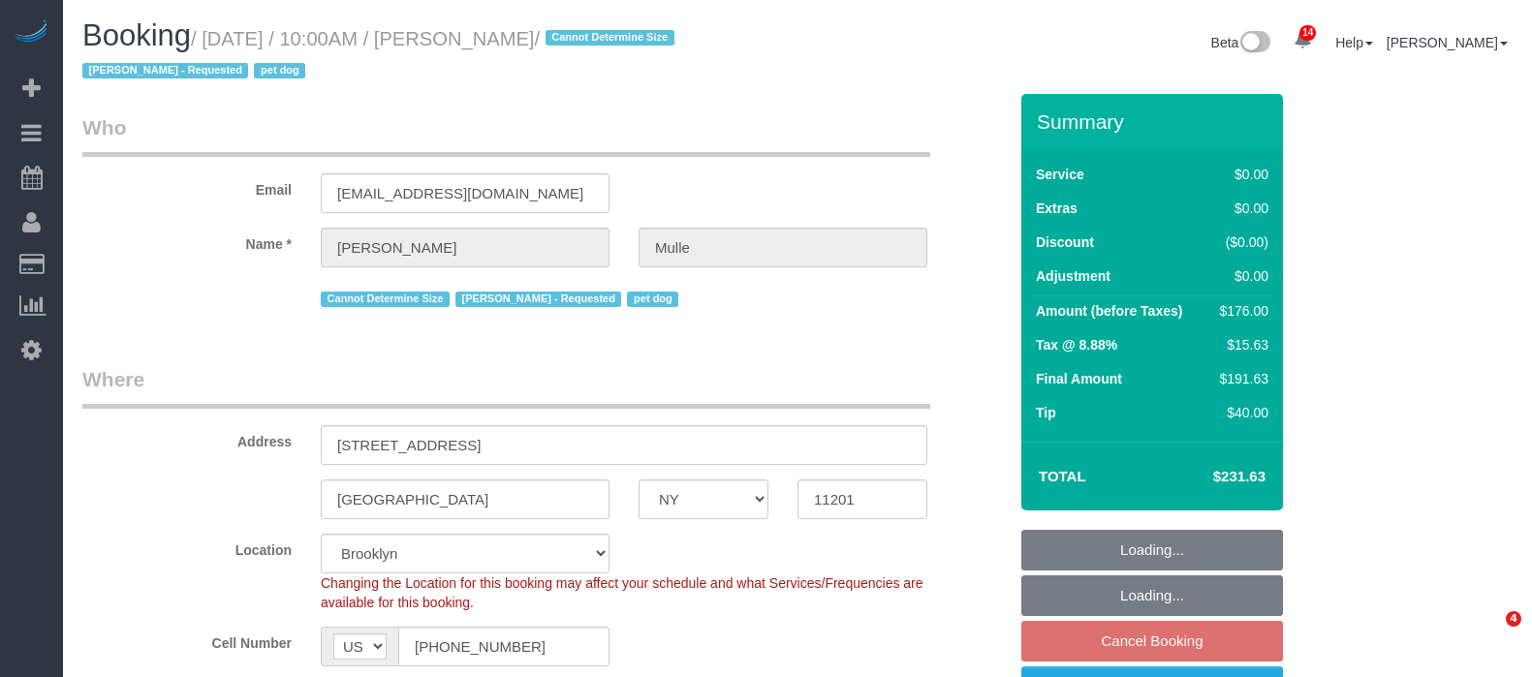
select select "spot3"
select select "number:58"
select select "number:76"
select select "number:13"
select select "number:6"
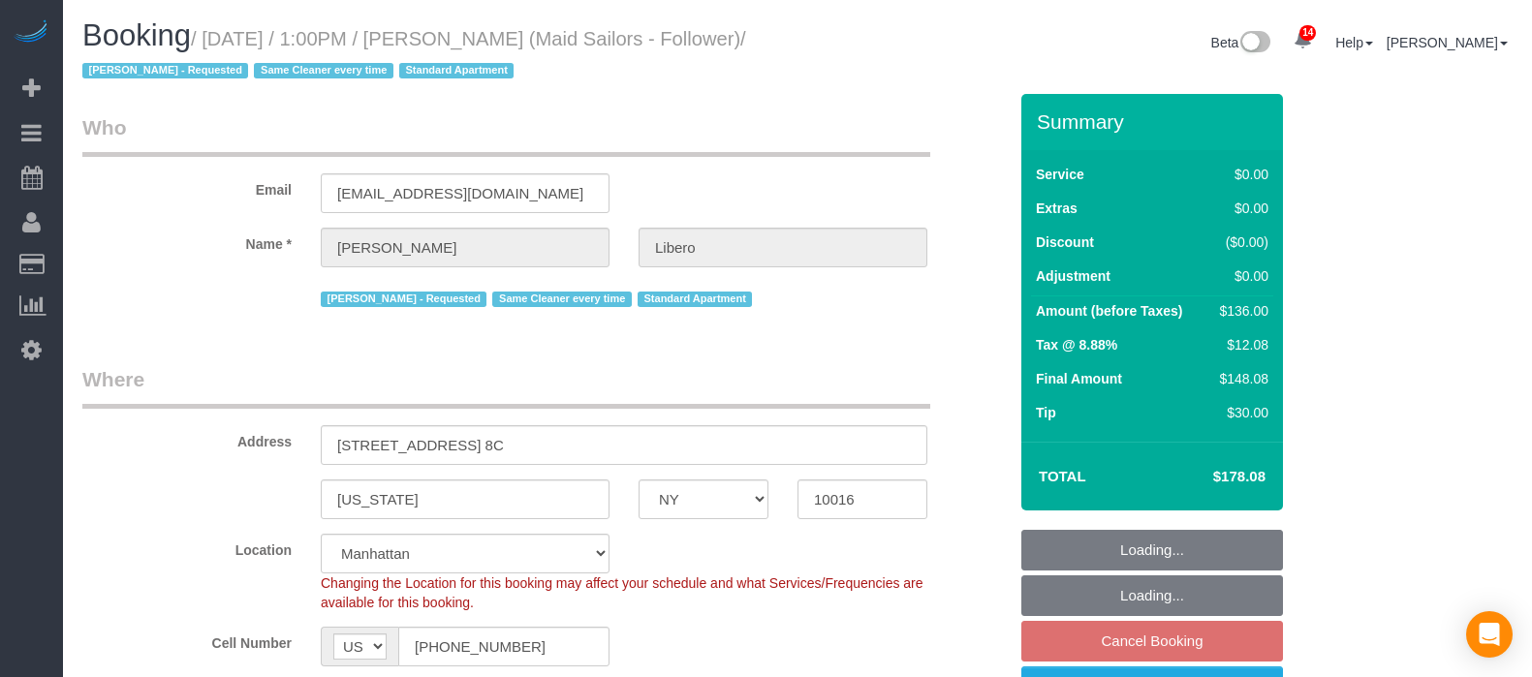
select select "NY"
select select "1"
select select "spot66"
select select "number:57"
select select "number:90"
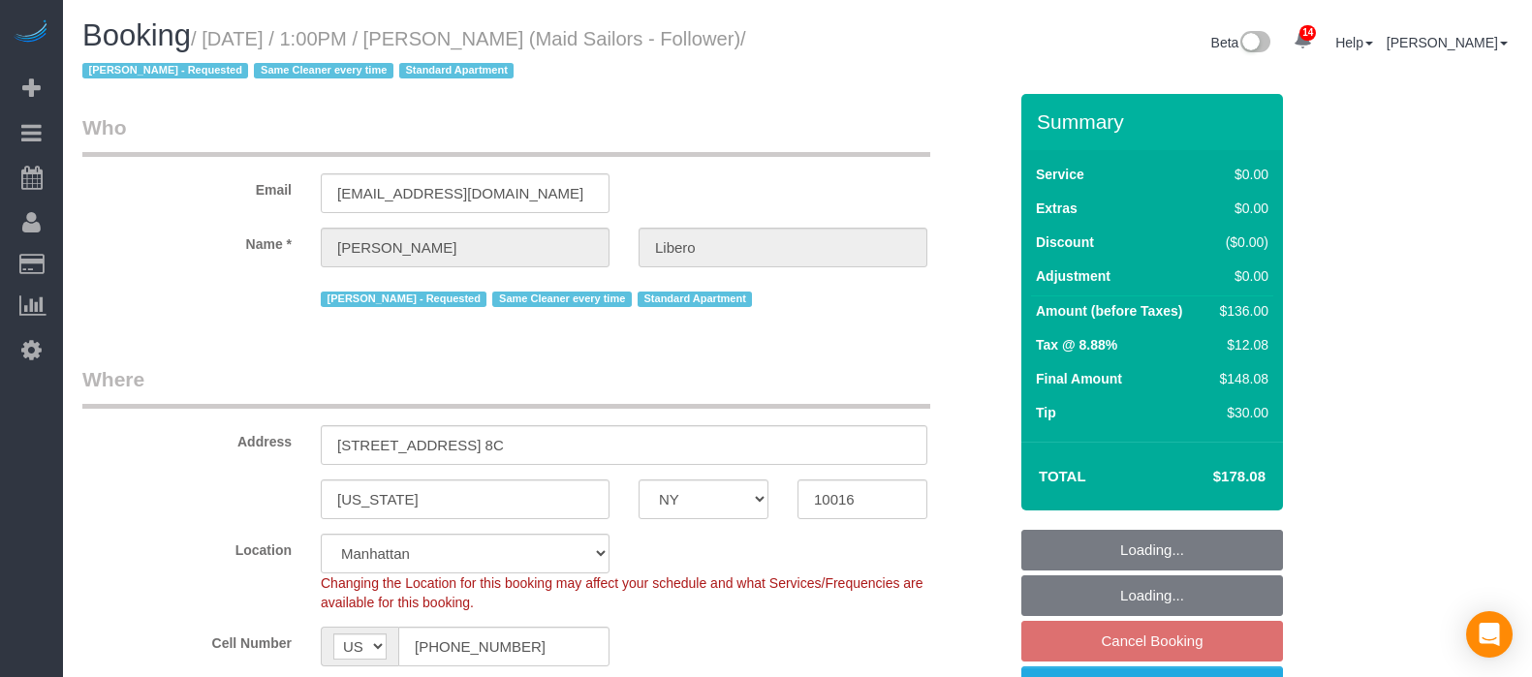
select select "number:15"
select select "number:6"
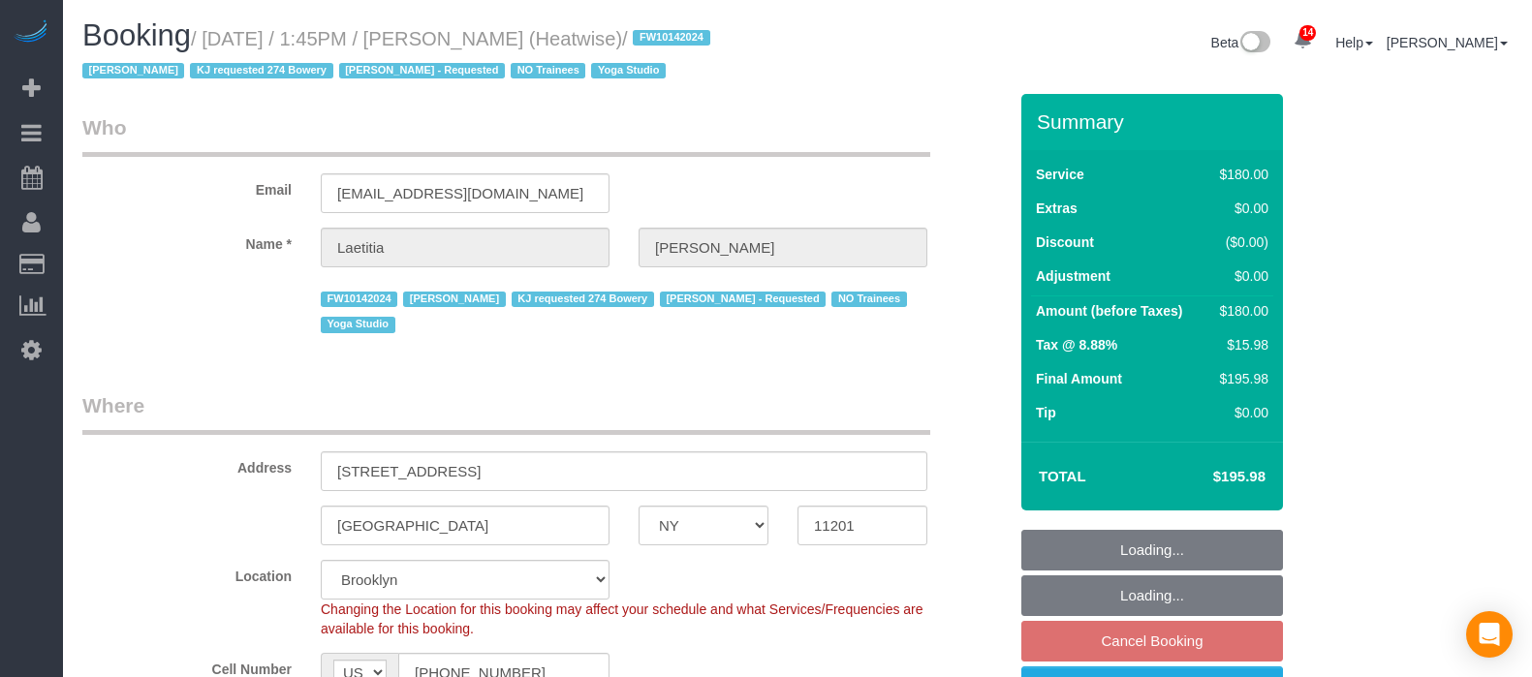
select select "NY"
select select "180"
select select "number:89"
select select "number:90"
select select "number:15"
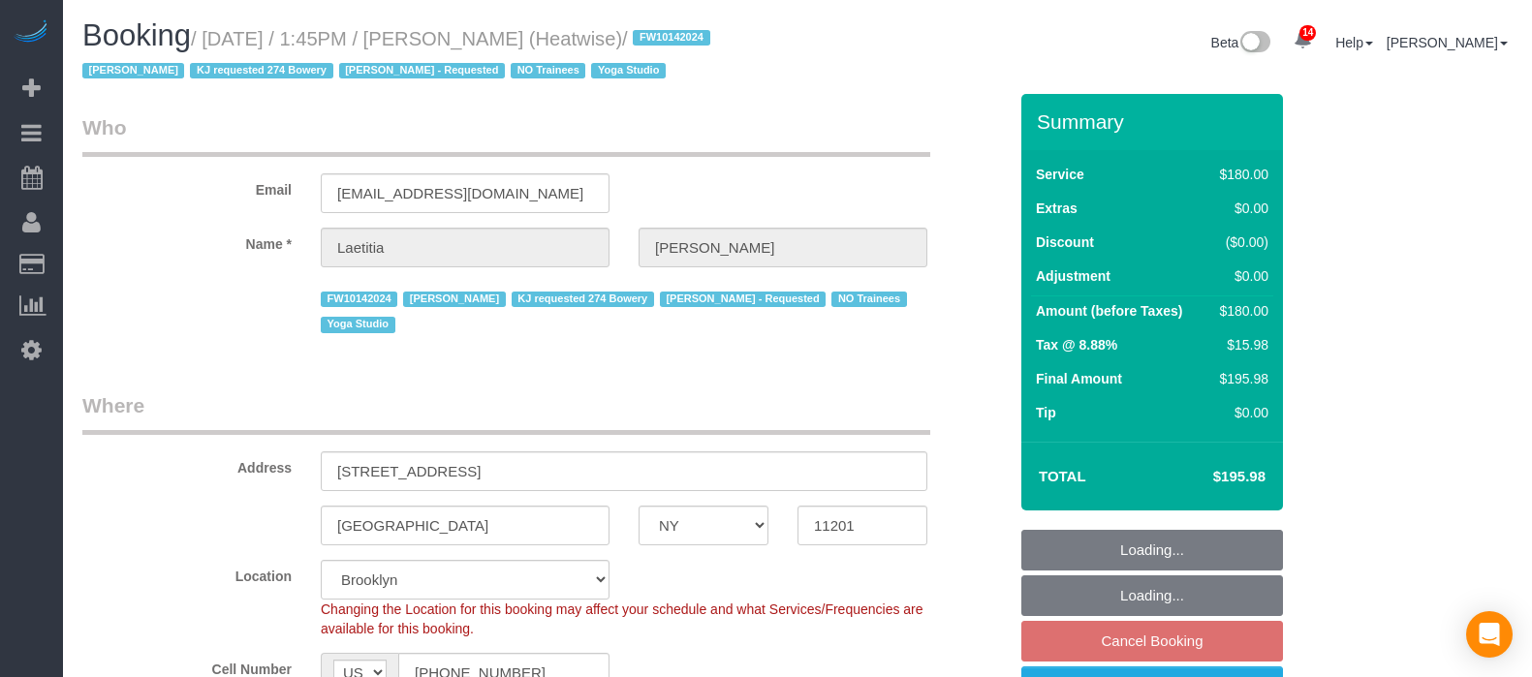
select select "number:7"
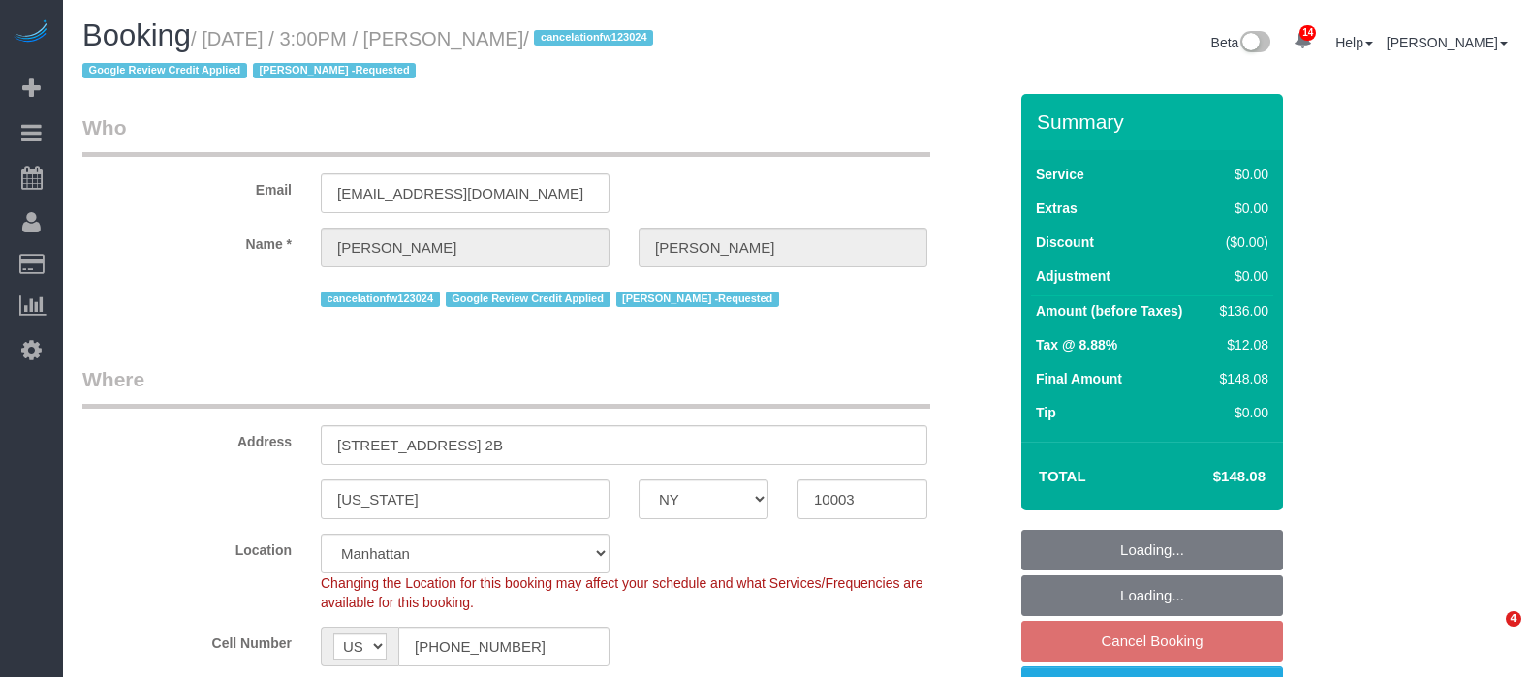
select select "NY"
select select "spot8"
select select "number:89"
select select "number:90"
select select "number:15"
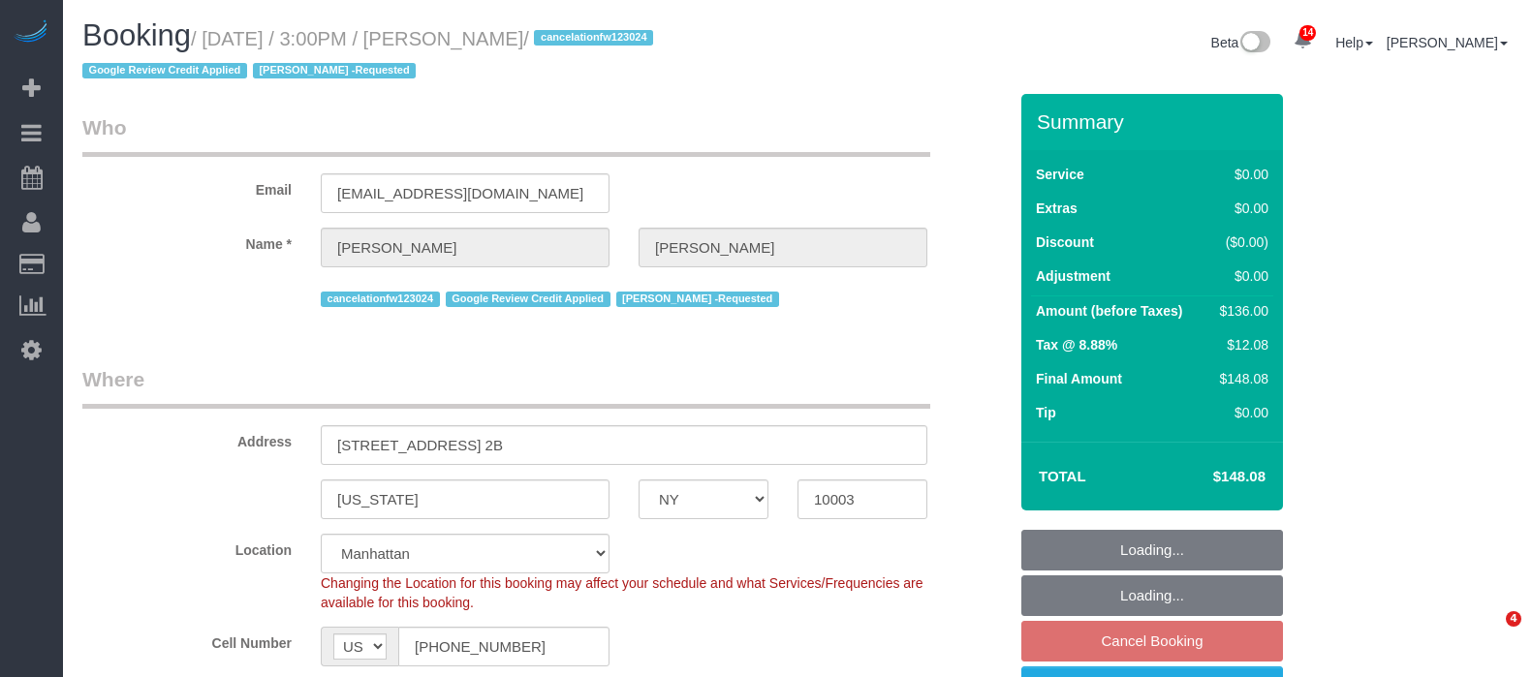
select select "number:7"
select select "1"
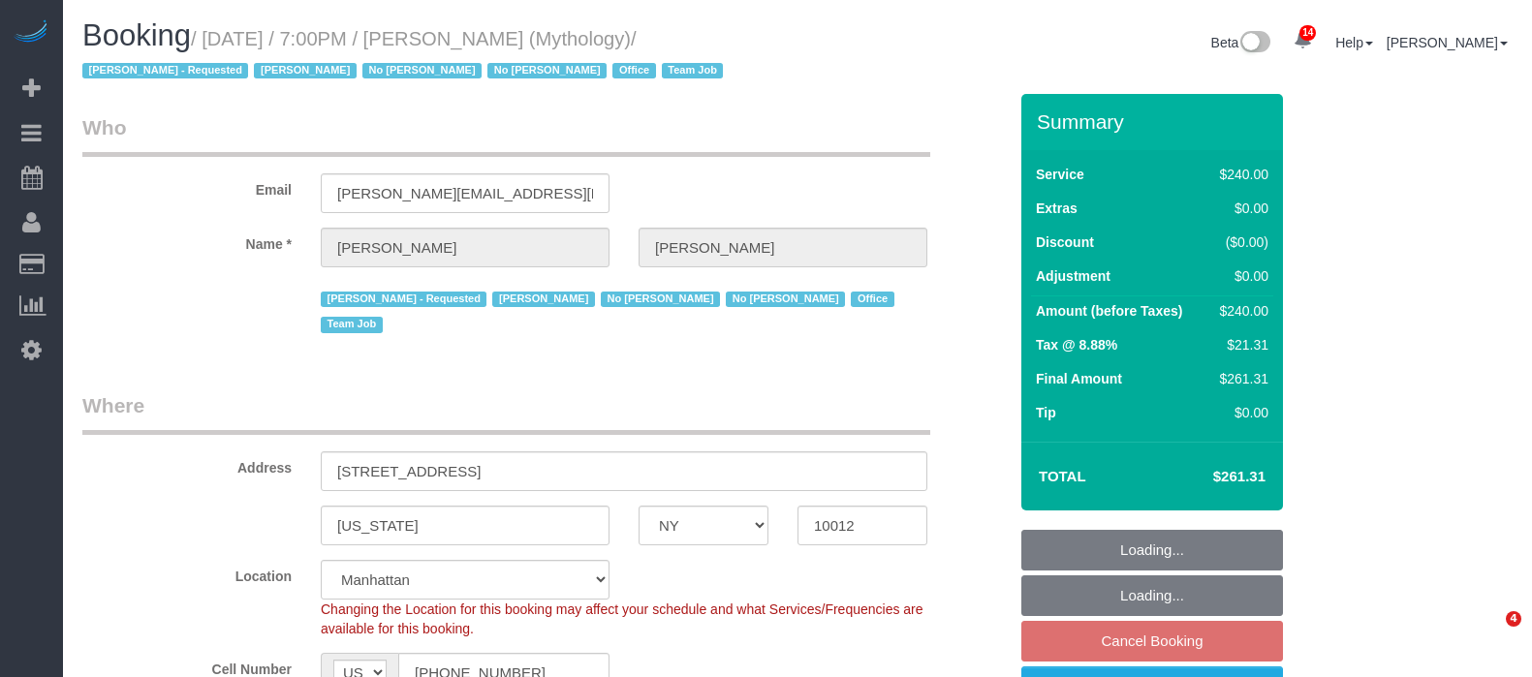
select select "NY"
select select "2"
select select "120"
select select "spot12"
select select "number:89"
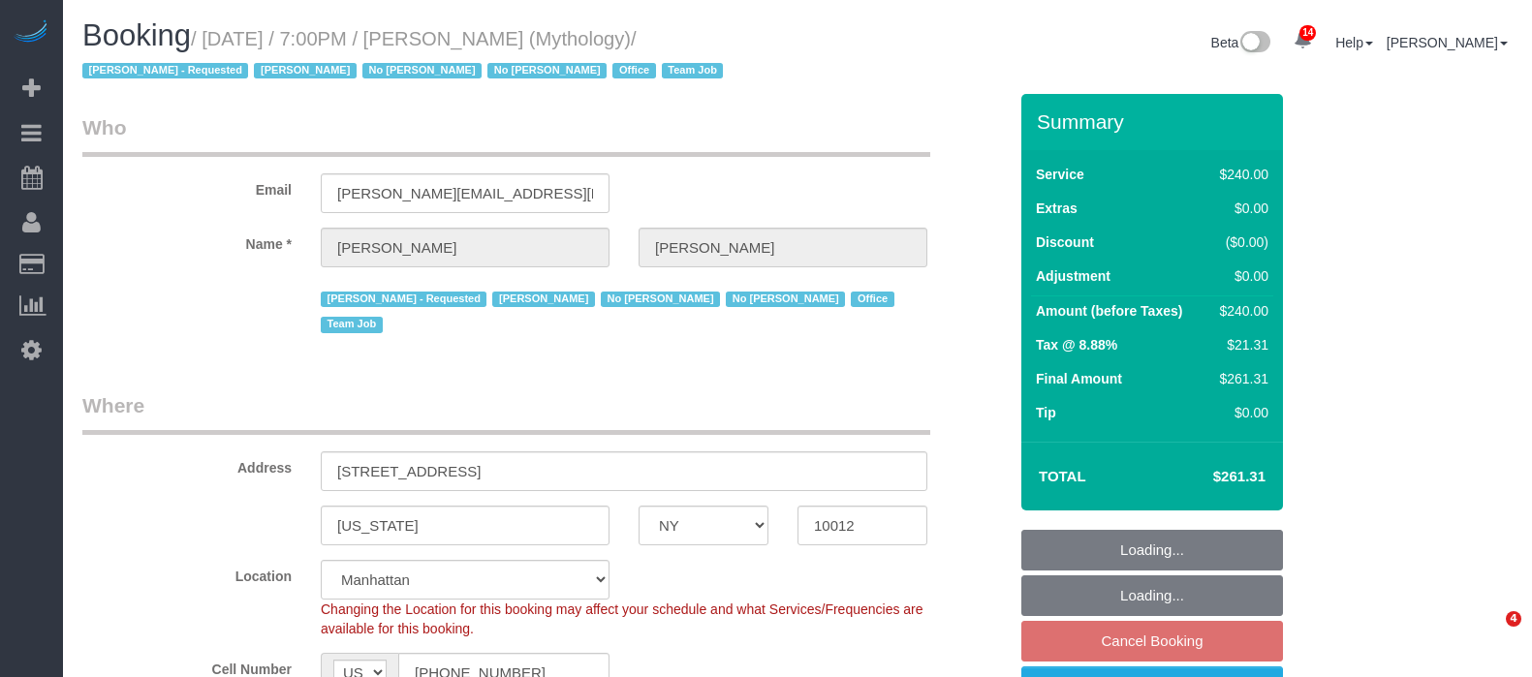
select select "number:90"
select select "number:15"
select select "number:7"
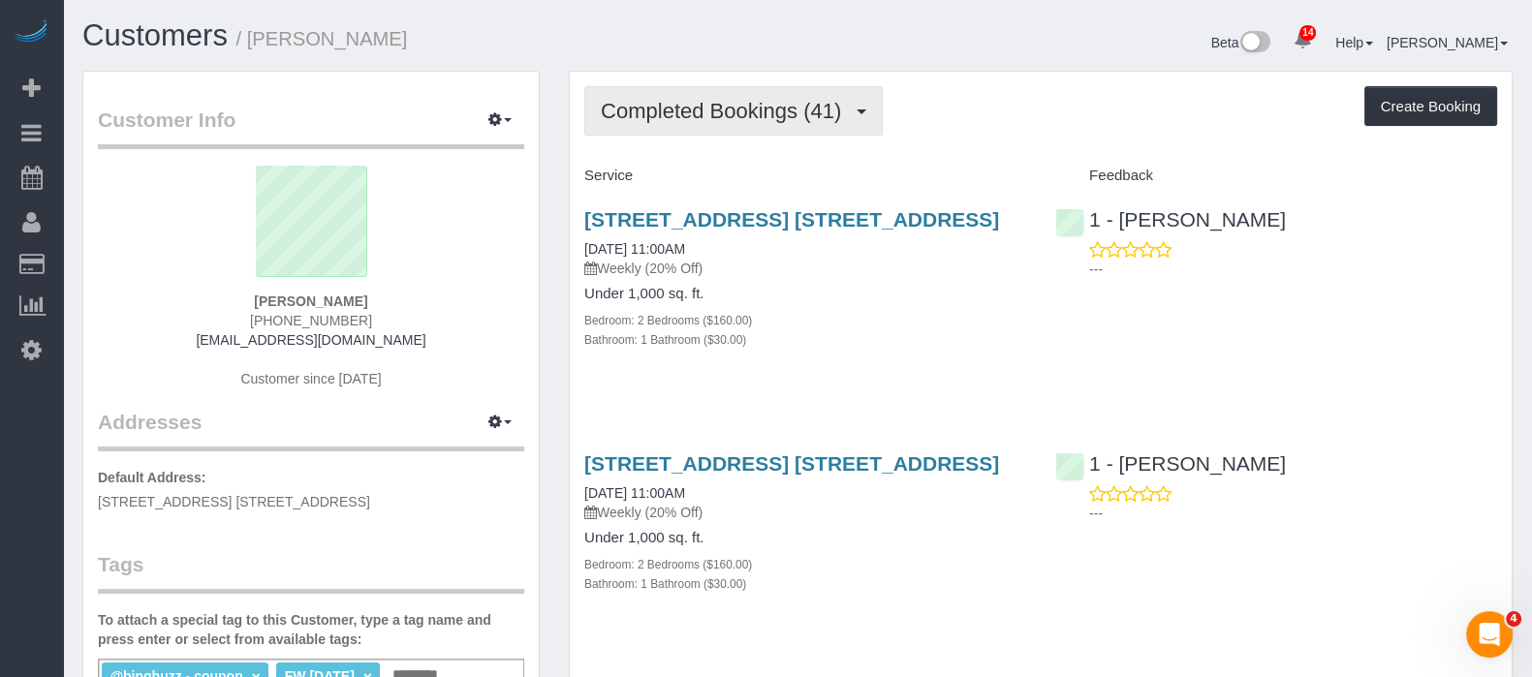
click at [861, 105] on button "Completed Bookings (41)" at bounding box center [733, 110] width 298 height 49
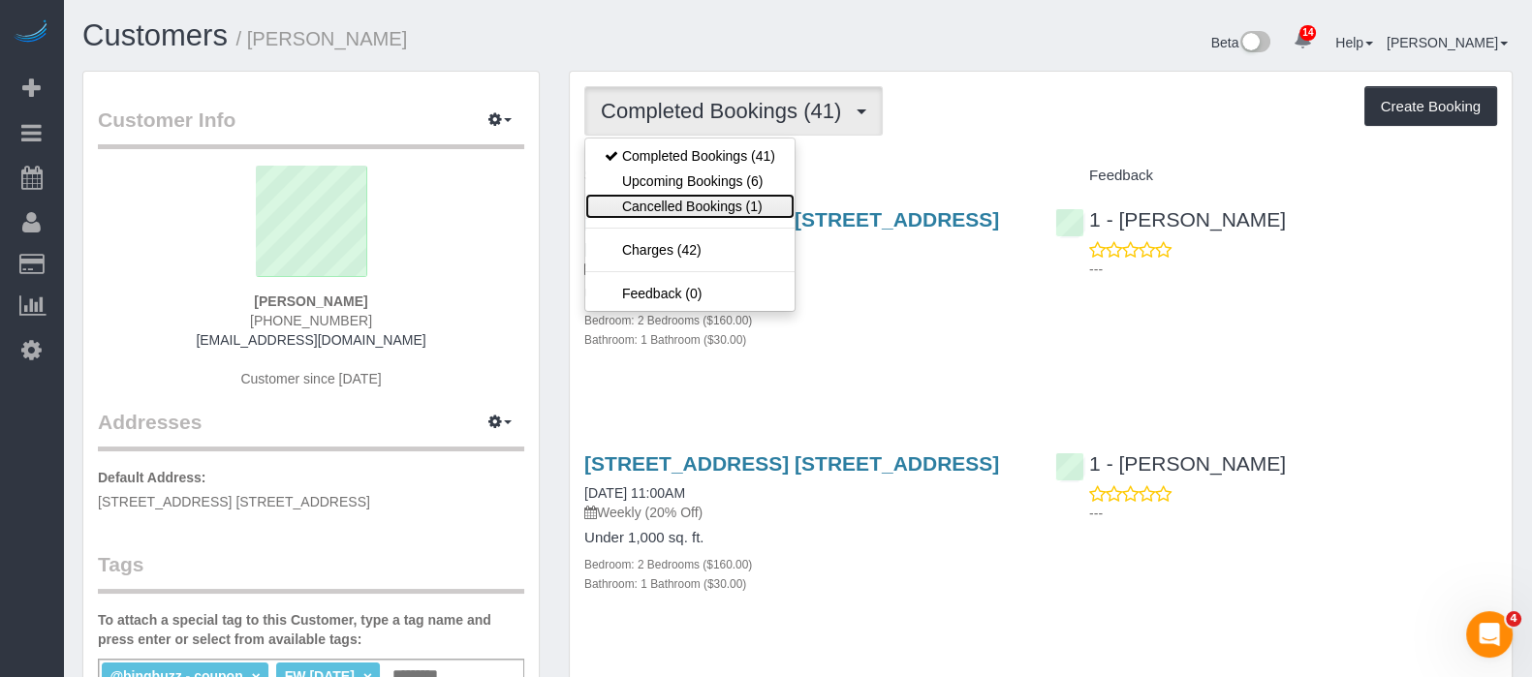
click at [678, 195] on link "Cancelled Bookings (1)" at bounding box center [689, 206] width 209 height 25
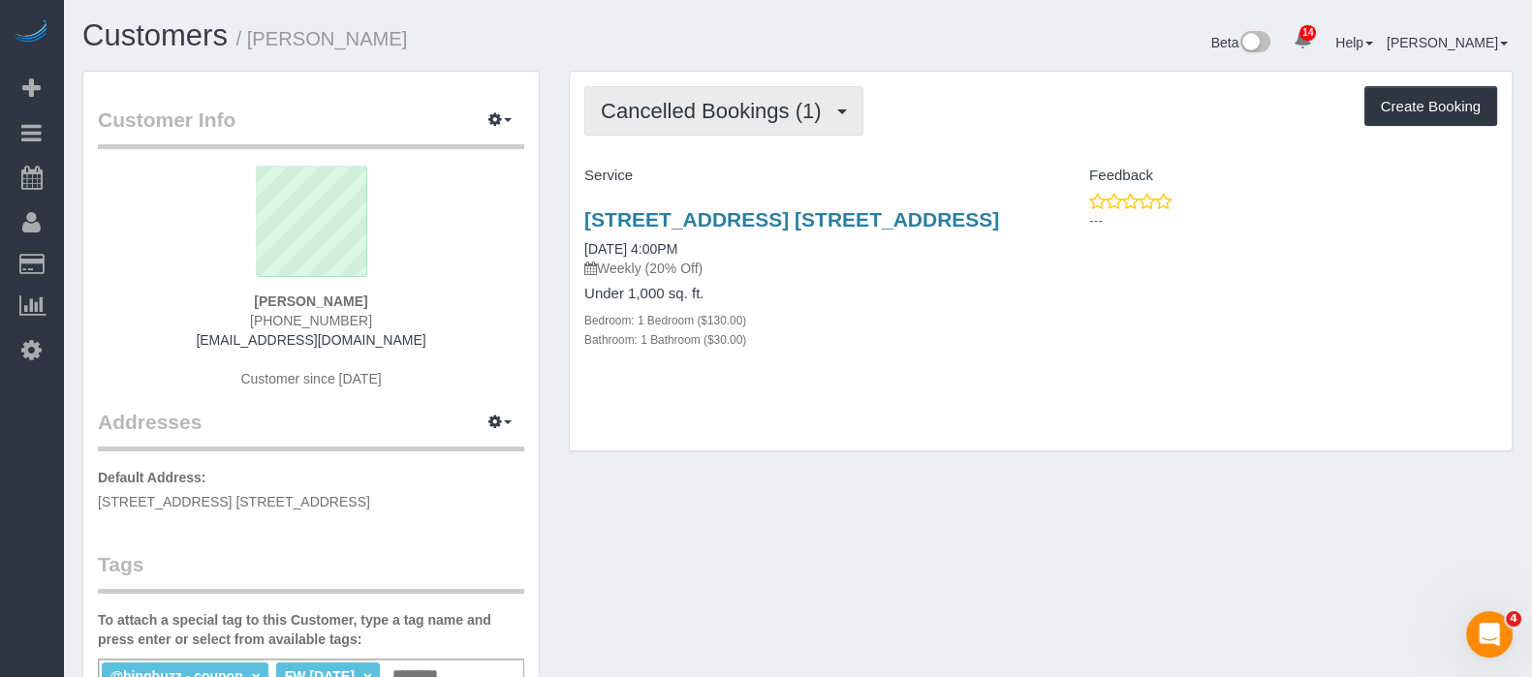
click at [836, 108] on button "Cancelled Bookings (1)" at bounding box center [723, 110] width 279 height 49
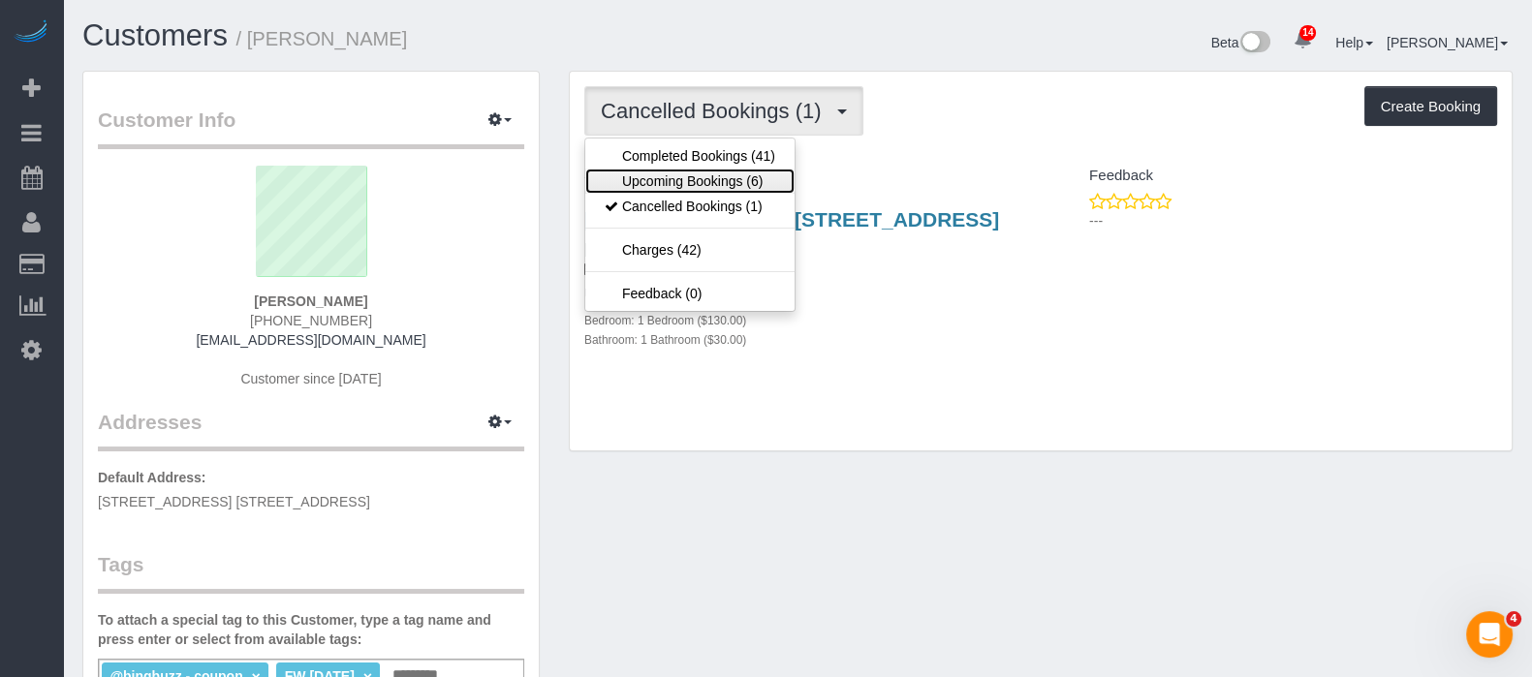
click at [673, 177] on link "Upcoming Bookings (6)" at bounding box center [689, 181] width 209 height 25
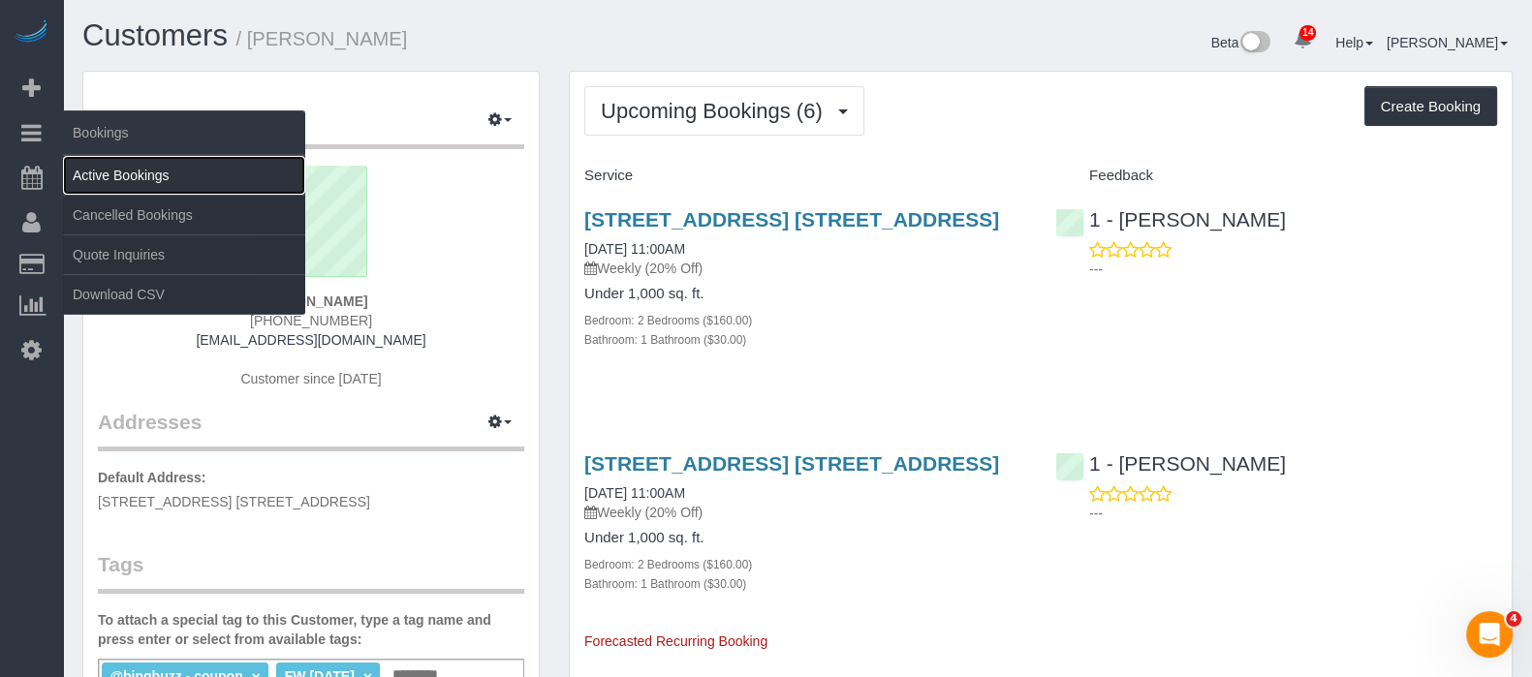
click at [165, 183] on link "Active Bookings" at bounding box center [184, 175] width 242 height 39
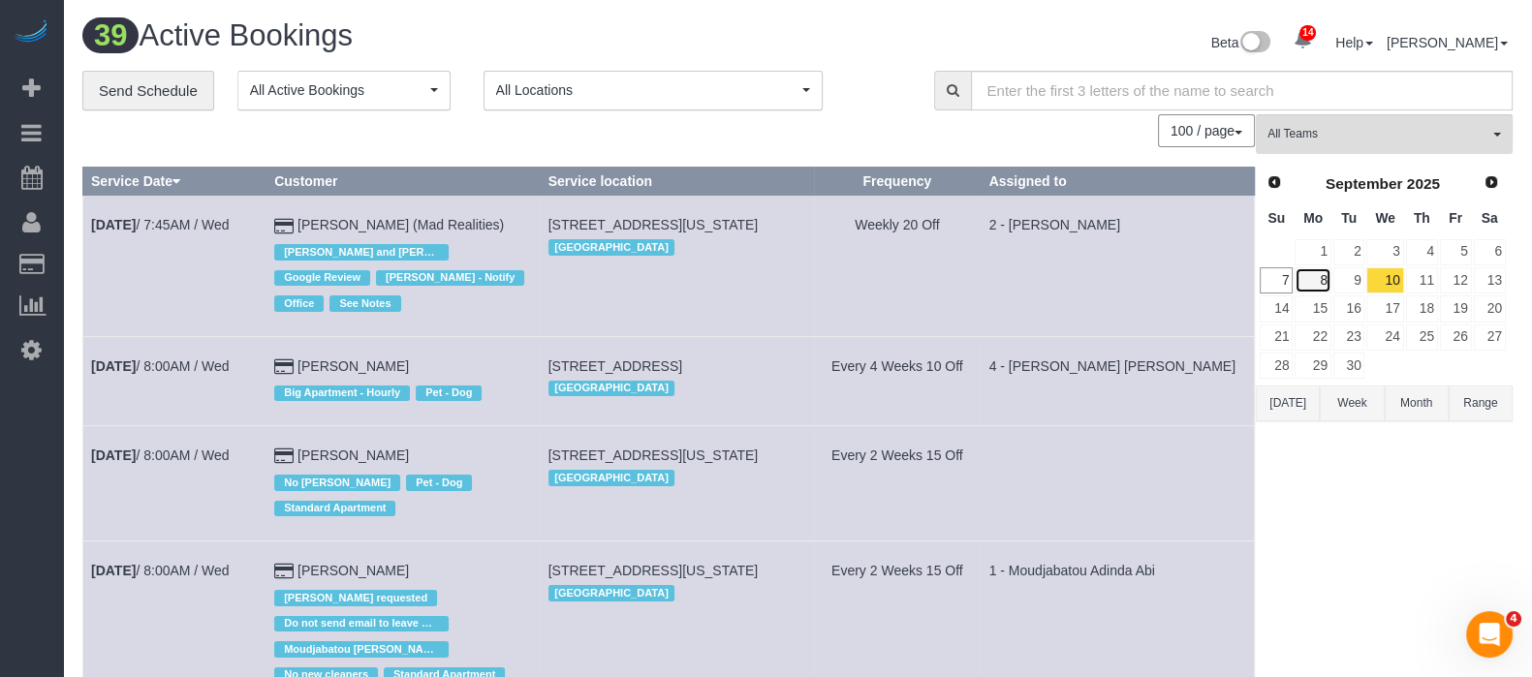
click at [1315, 277] on link "8" at bounding box center [1313, 280] width 36 height 26
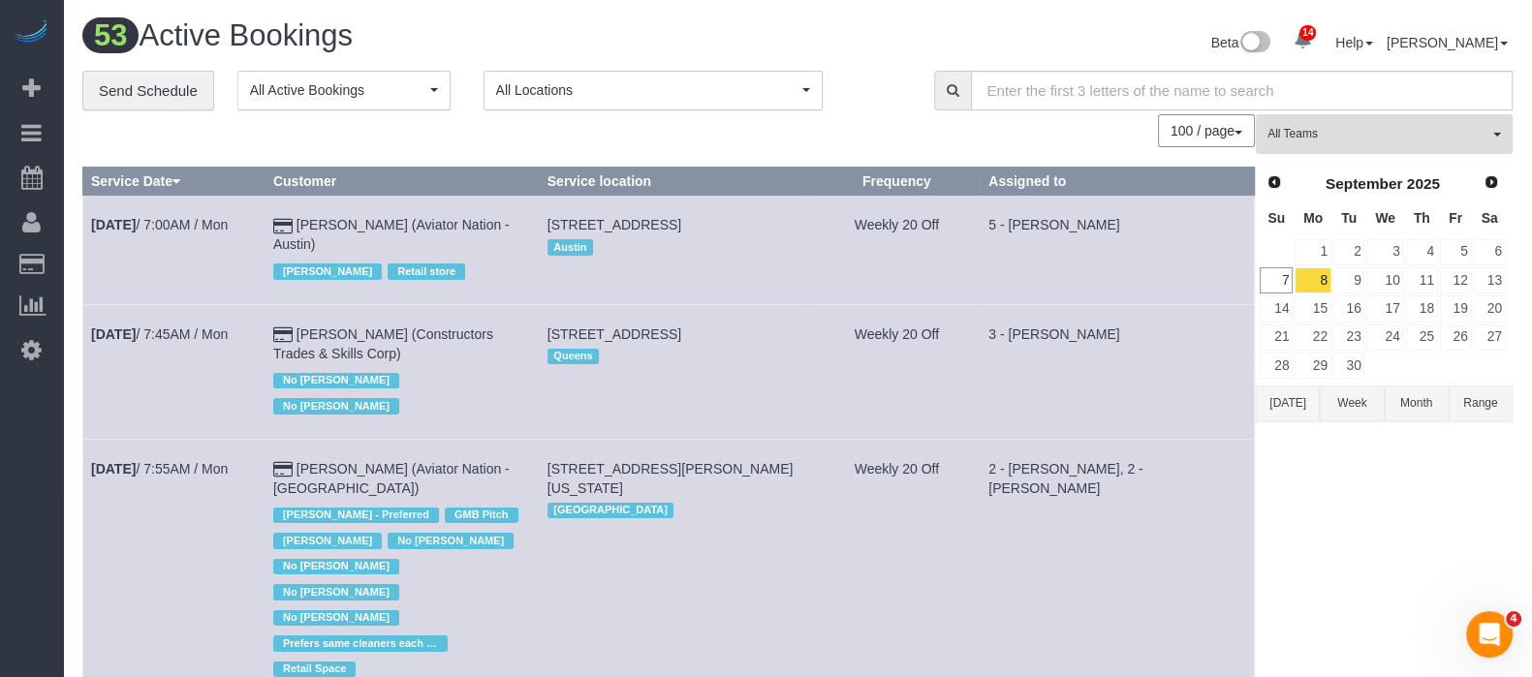
click at [1482, 138] on span "All Teams" at bounding box center [1377, 134] width 221 height 16
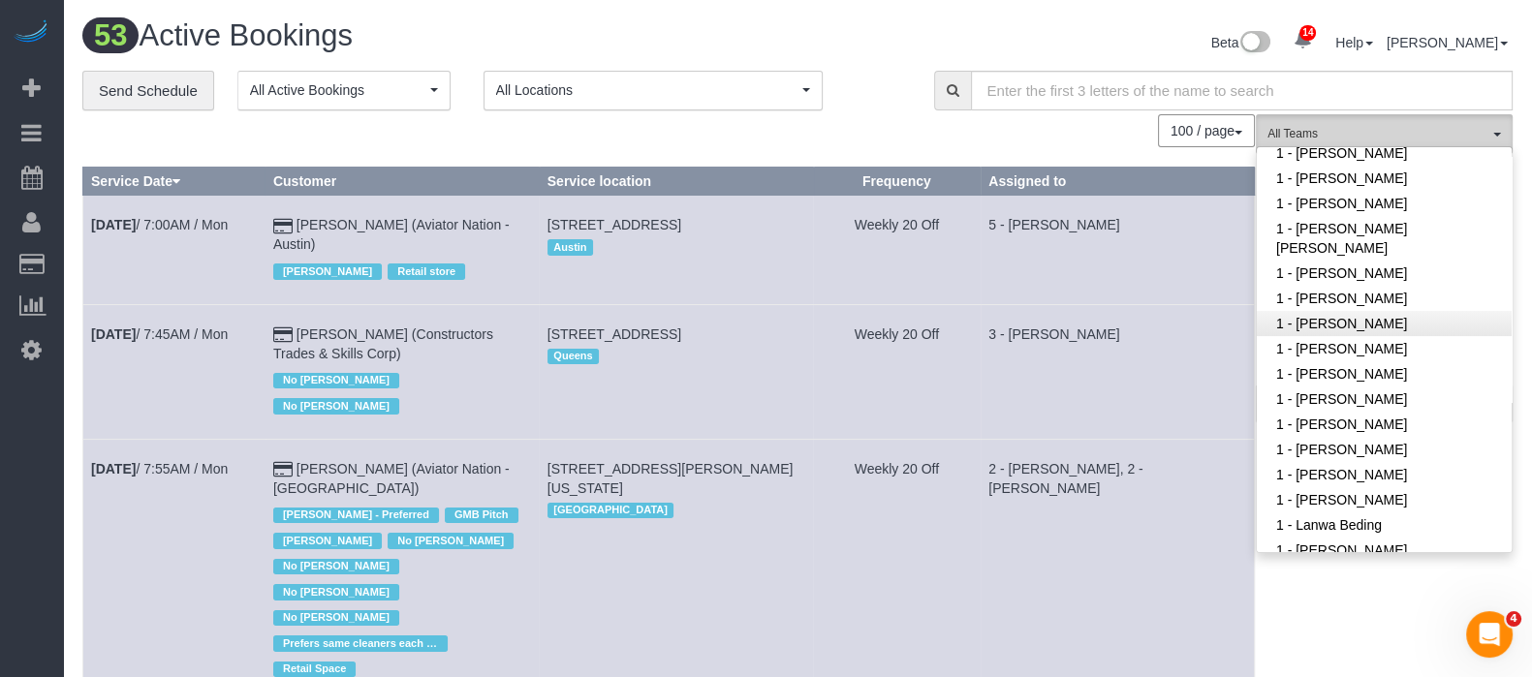
scroll to position [484, 0]
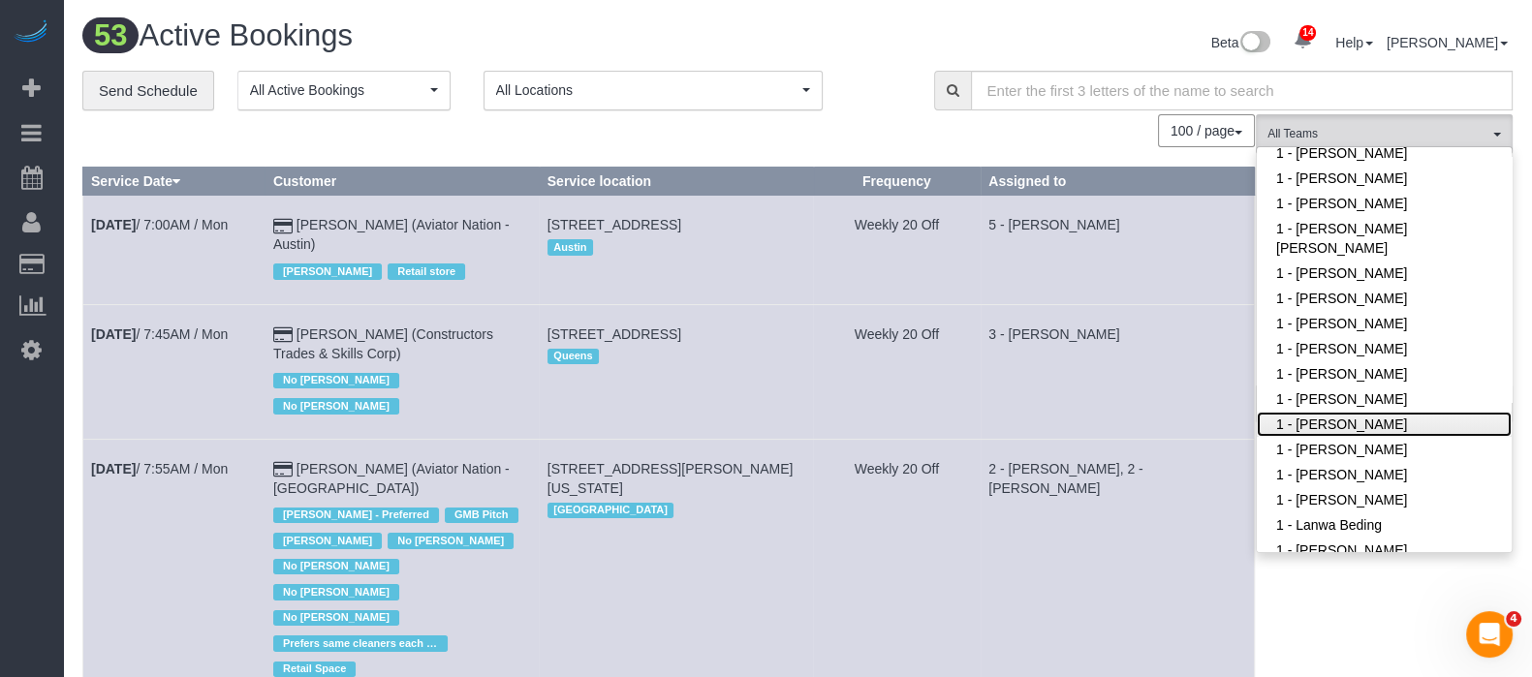
click at [1372, 425] on link "1 - [PERSON_NAME]" at bounding box center [1384, 424] width 255 height 25
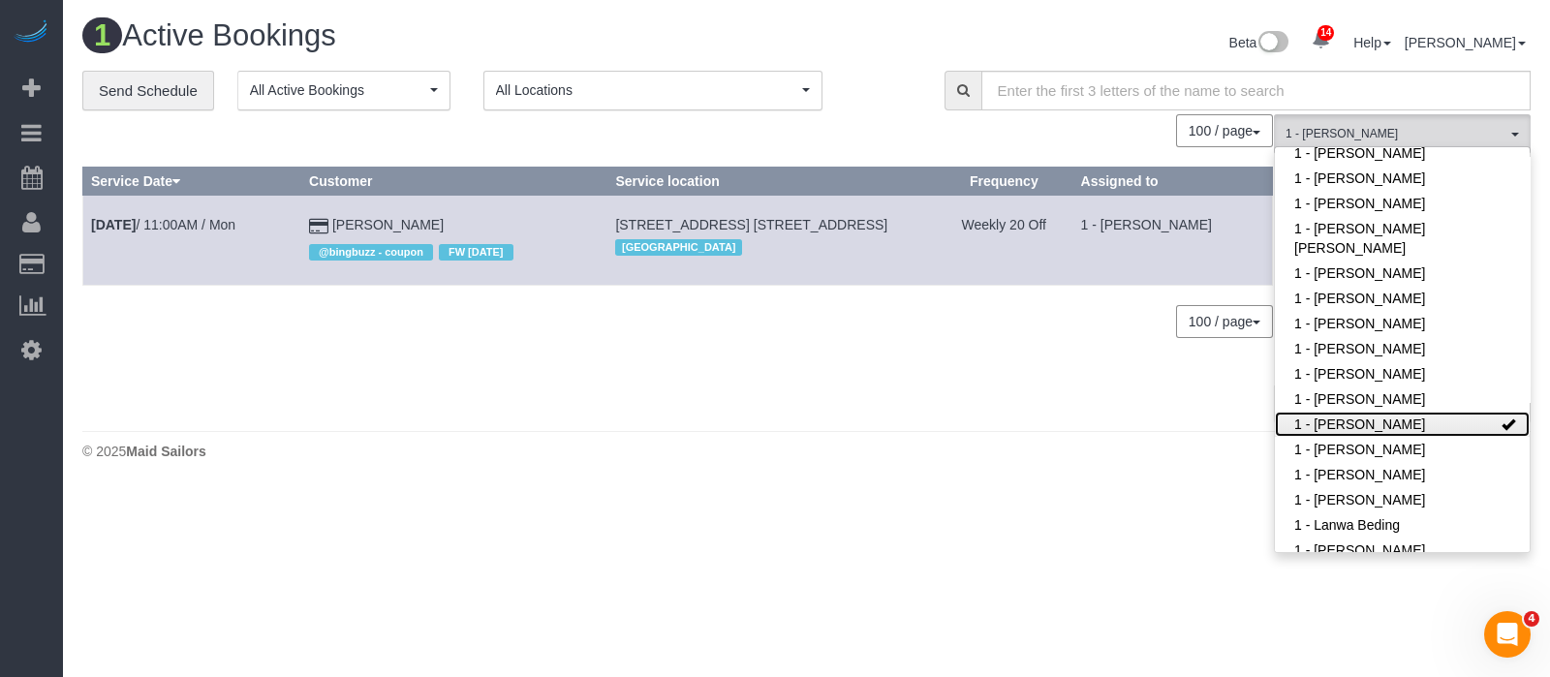
click at [1455, 414] on link "1 - [PERSON_NAME]" at bounding box center [1402, 424] width 255 height 25
click at [825, 442] on div "© 2025 Maid Sailors" at bounding box center [806, 451] width 1449 height 19
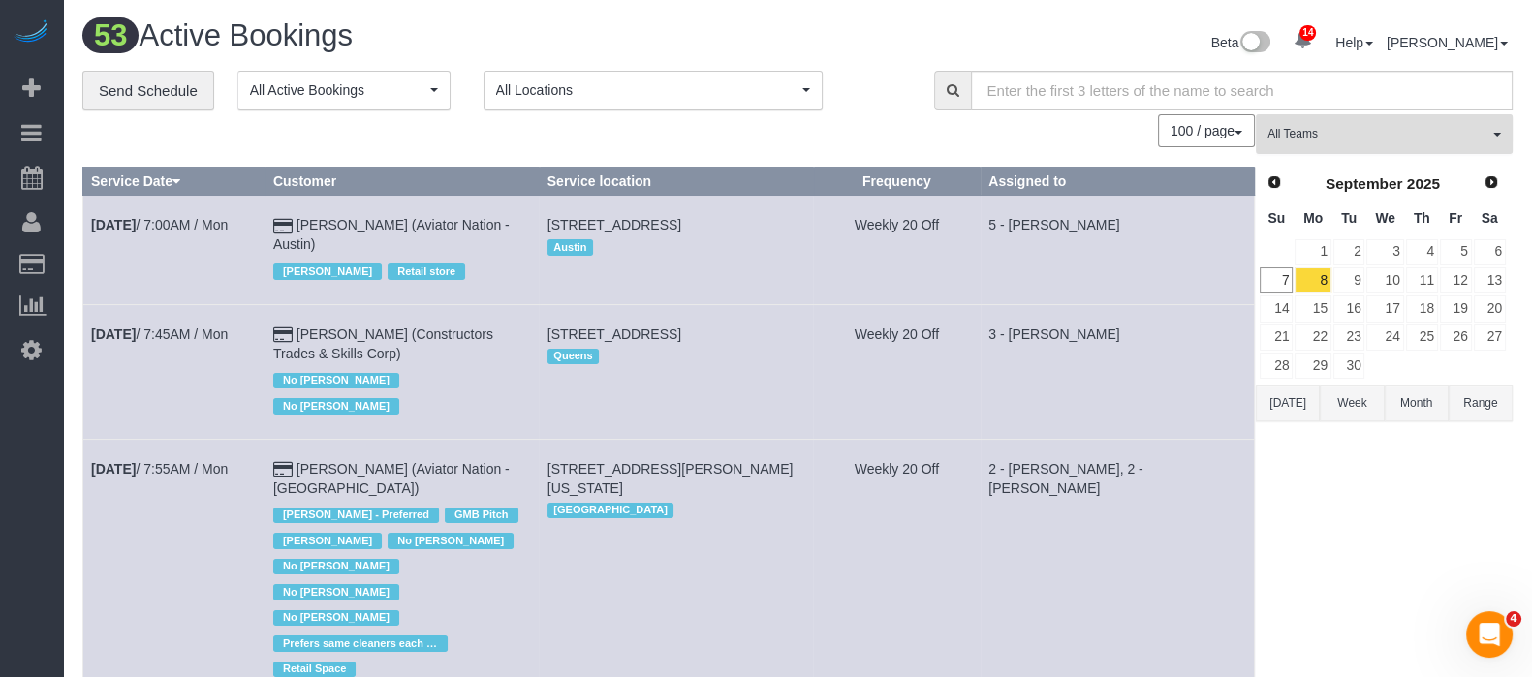
click at [1494, 140] on button "All Teams" at bounding box center [1384, 134] width 257 height 40
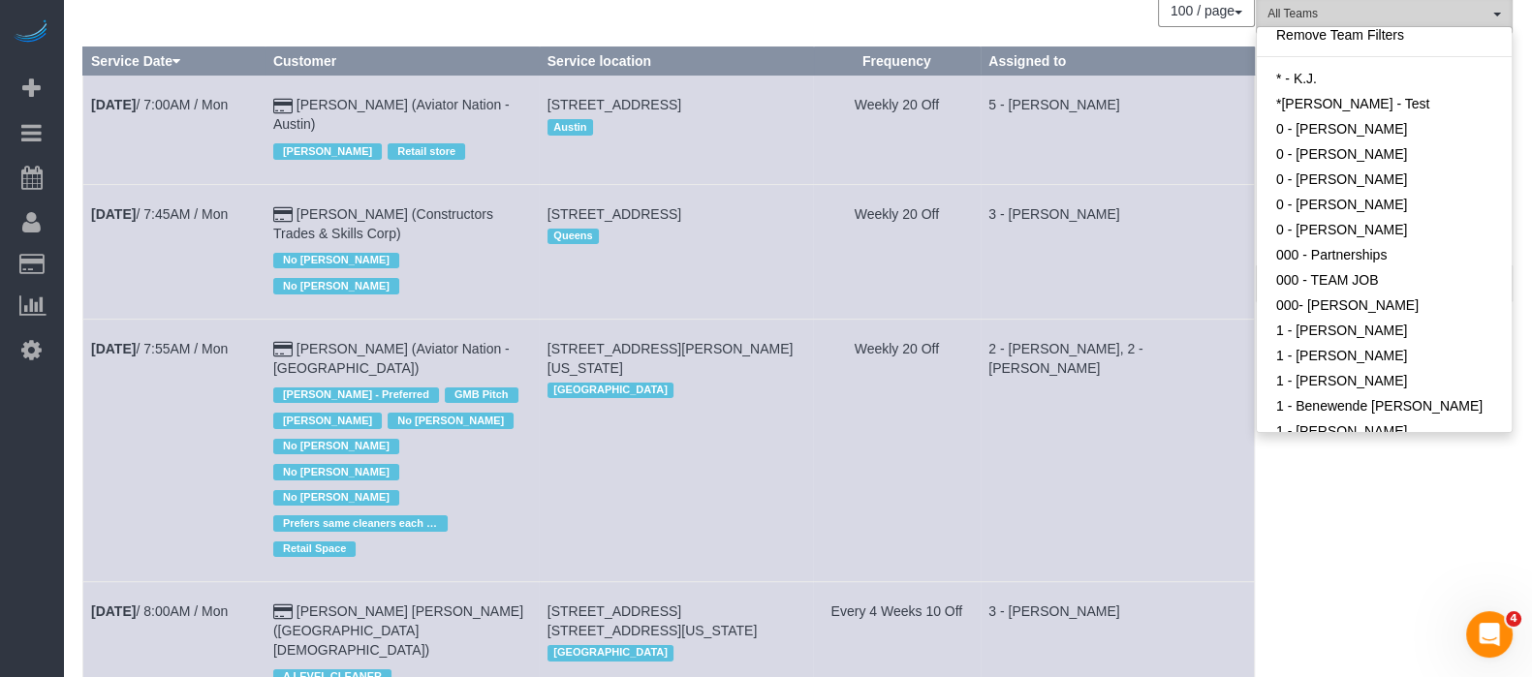
scroll to position [0, 0]
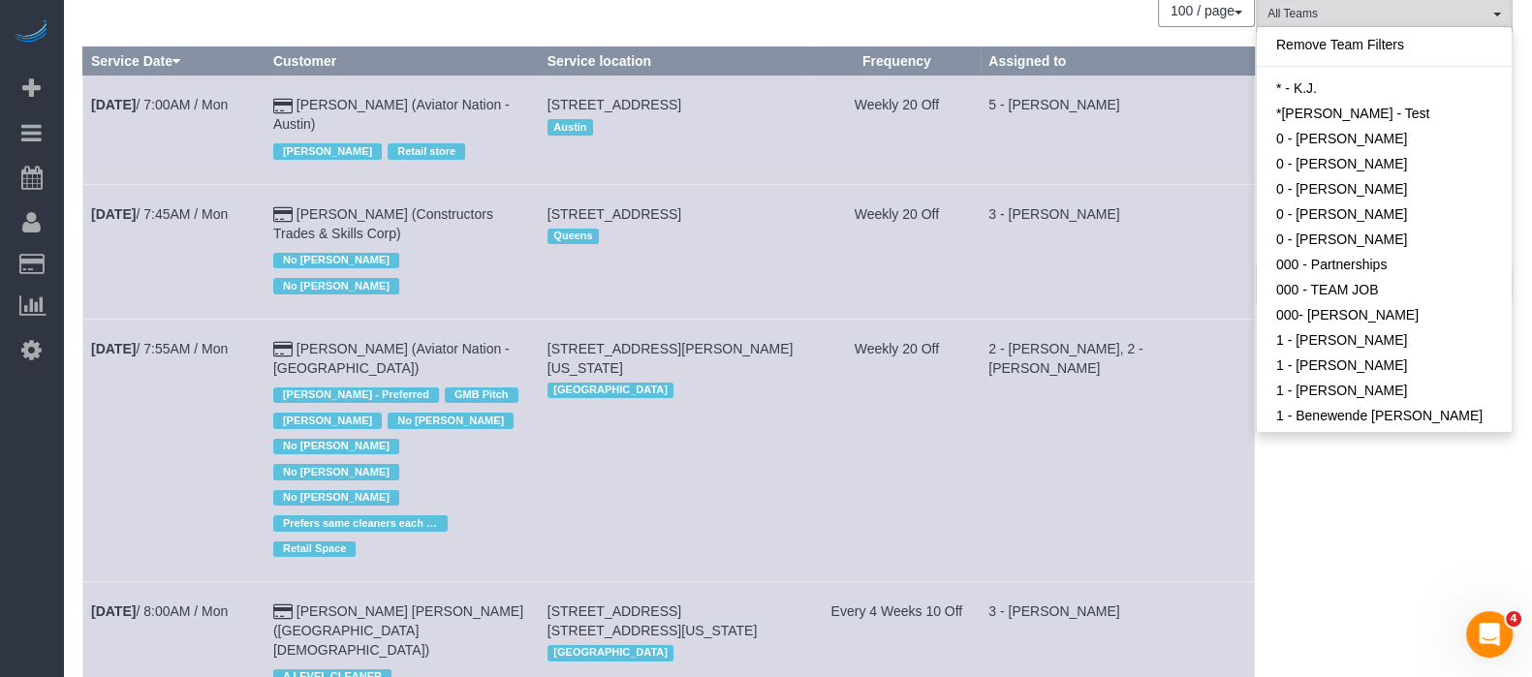
click at [855, 465] on td "Weekly 20 Off" at bounding box center [897, 450] width 168 height 263
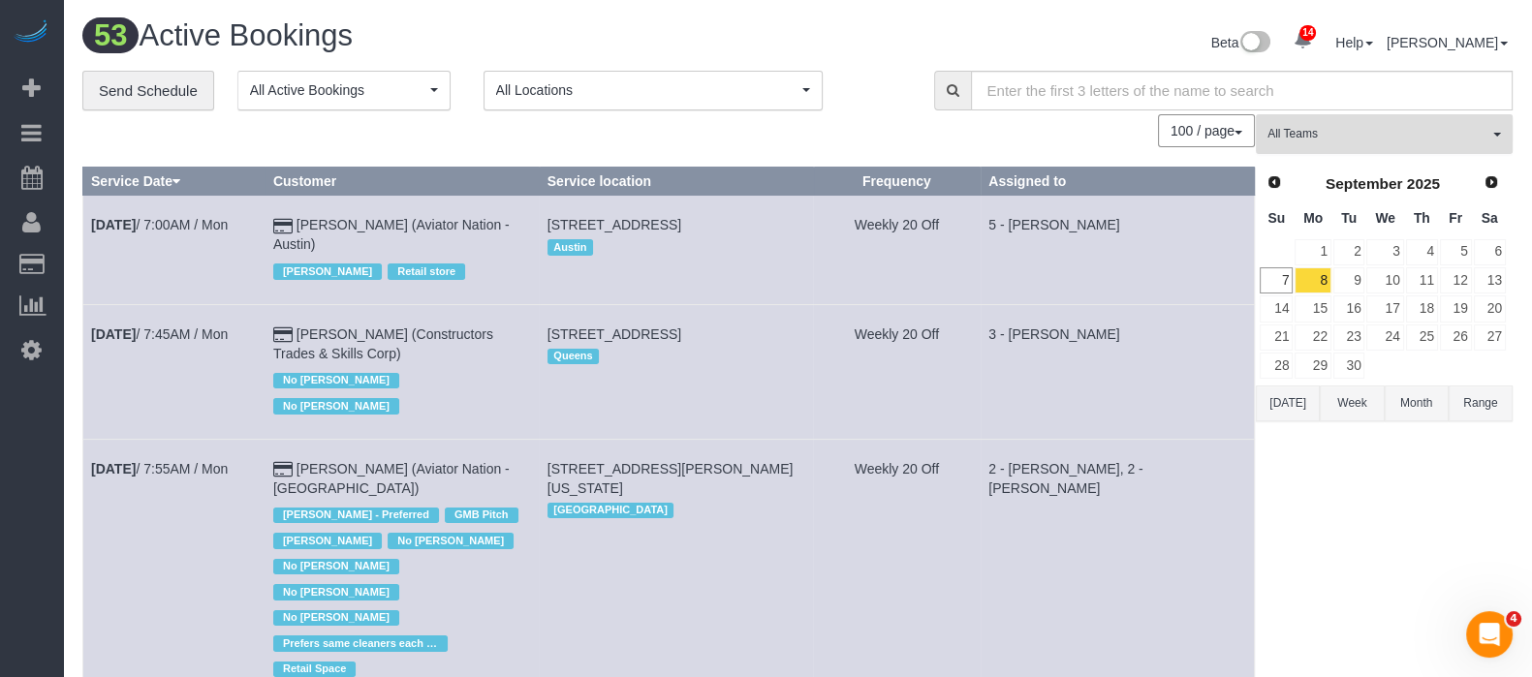
click at [1475, 136] on span "All Teams" at bounding box center [1377, 134] width 221 height 16
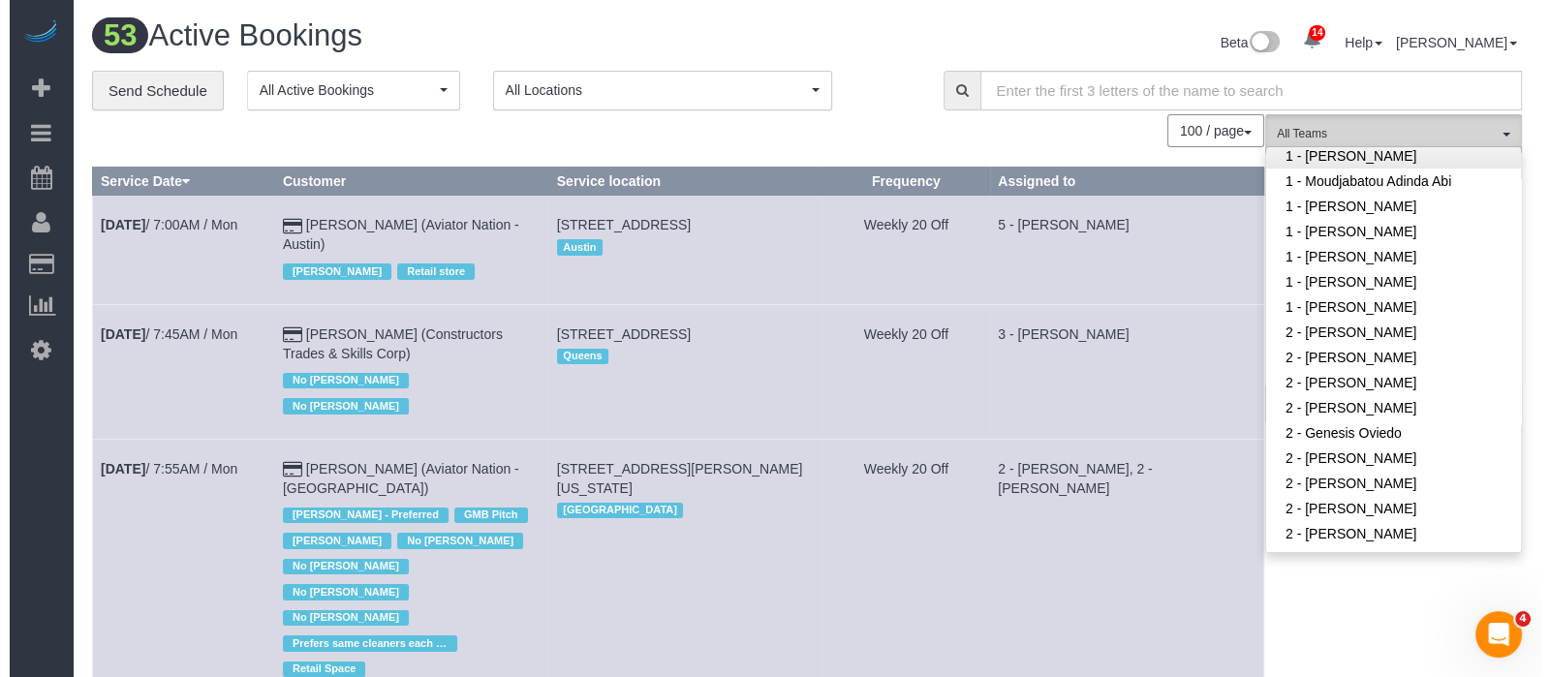
scroll to position [1090, 0]
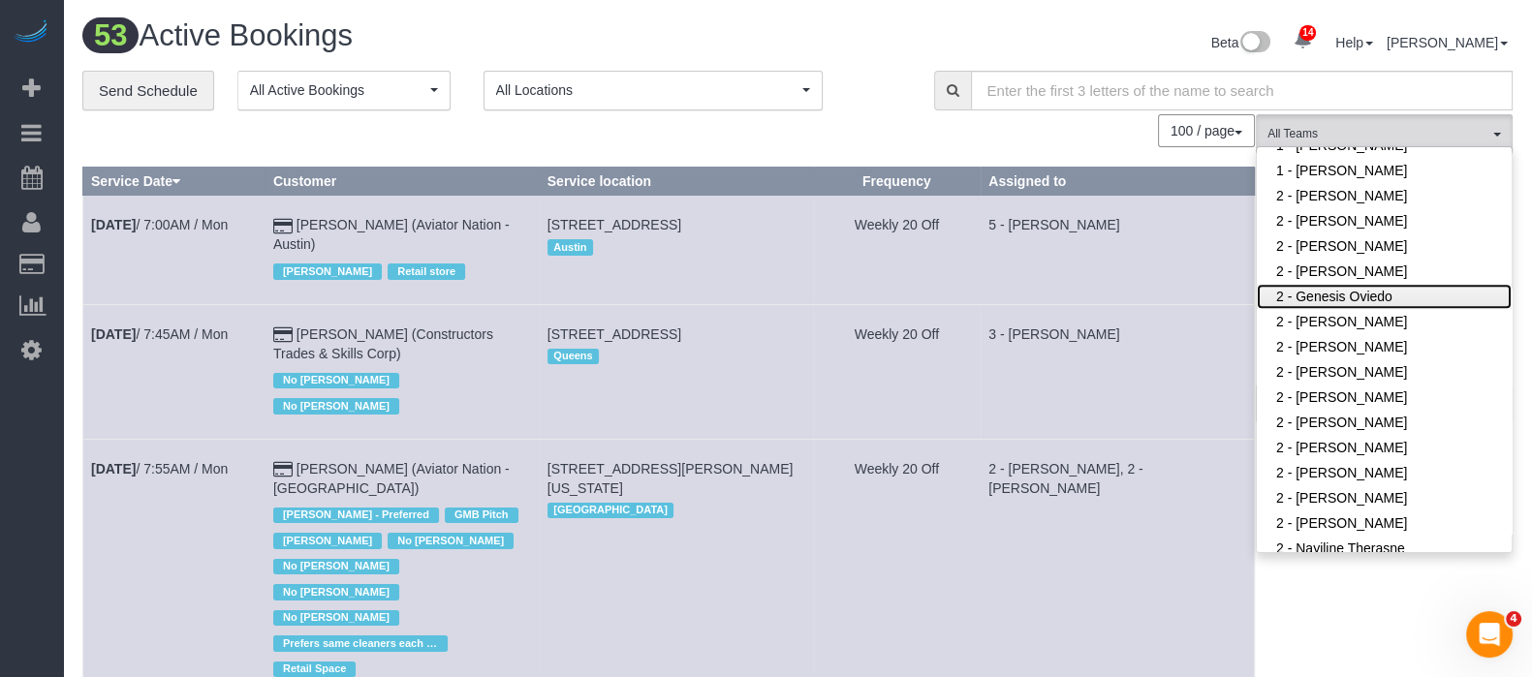
click at [1341, 299] on link "2 - Genesis Oviedo" at bounding box center [1384, 296] width 255 height 25
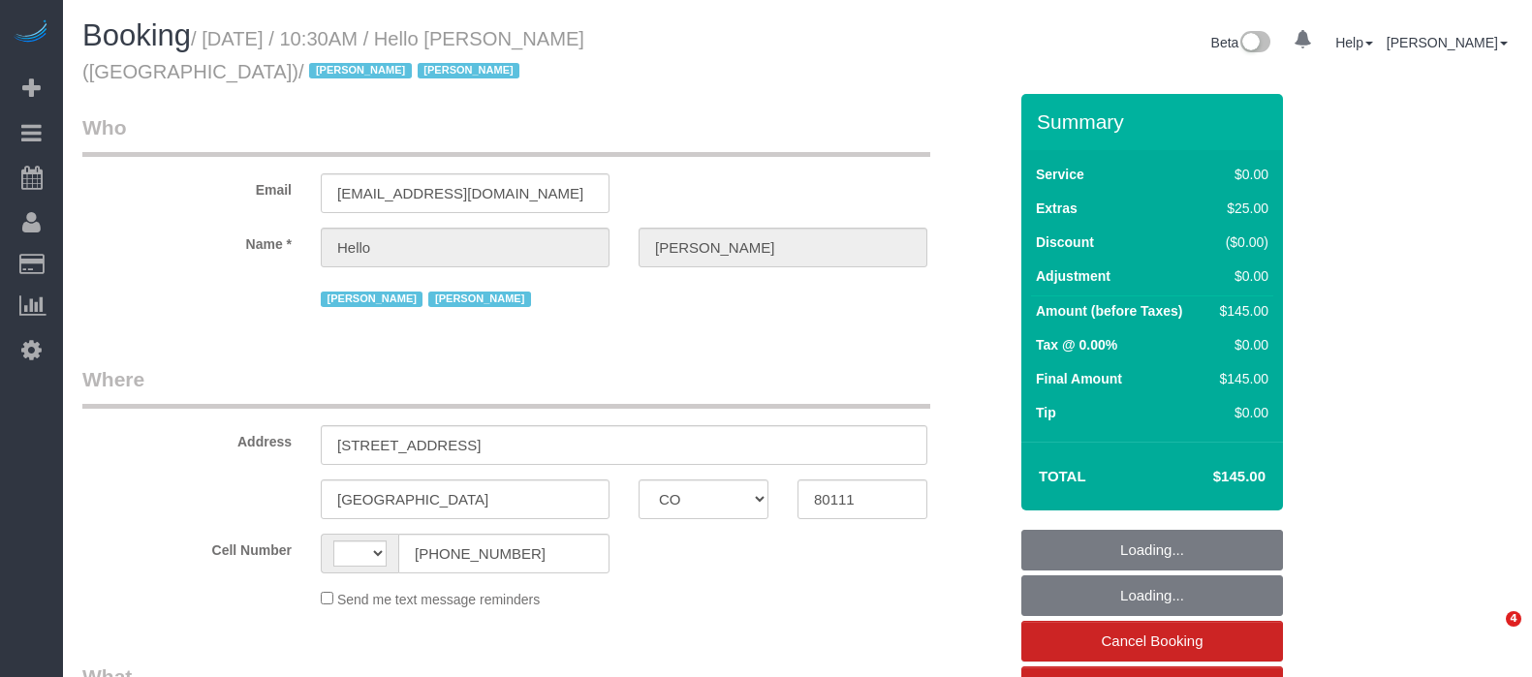
select select "CO"
select select "string:US"
select select "object:738"
select select "number:89"
select select "number:90"
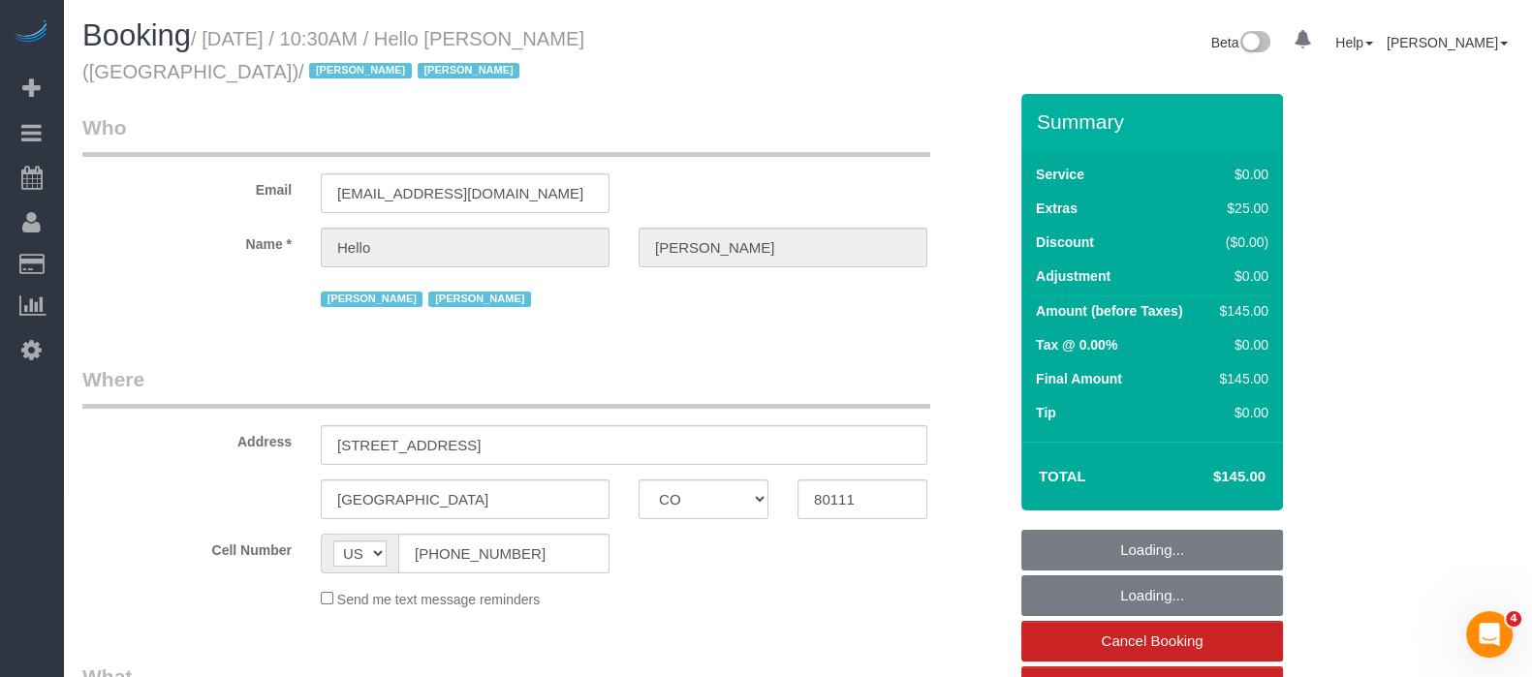
select select "number:13"
select select "number:6"
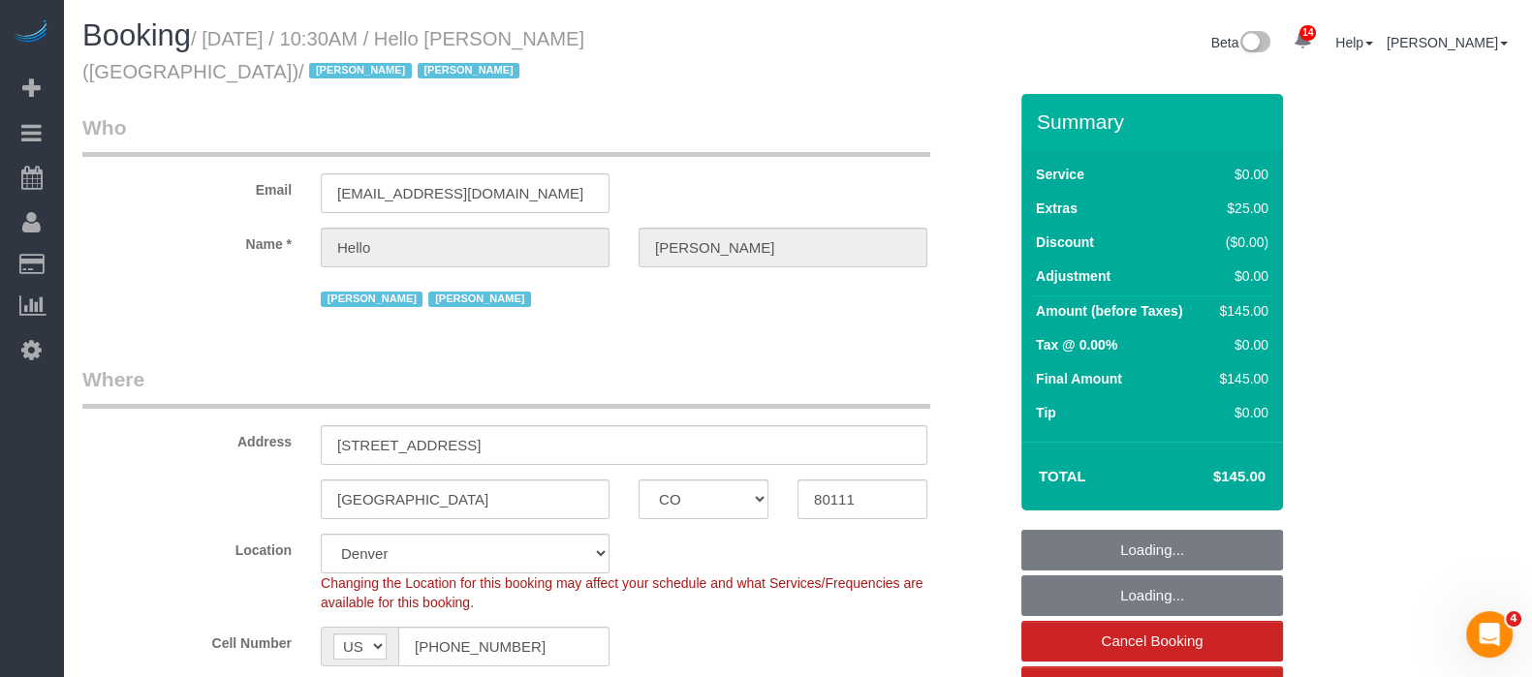
select select "1"
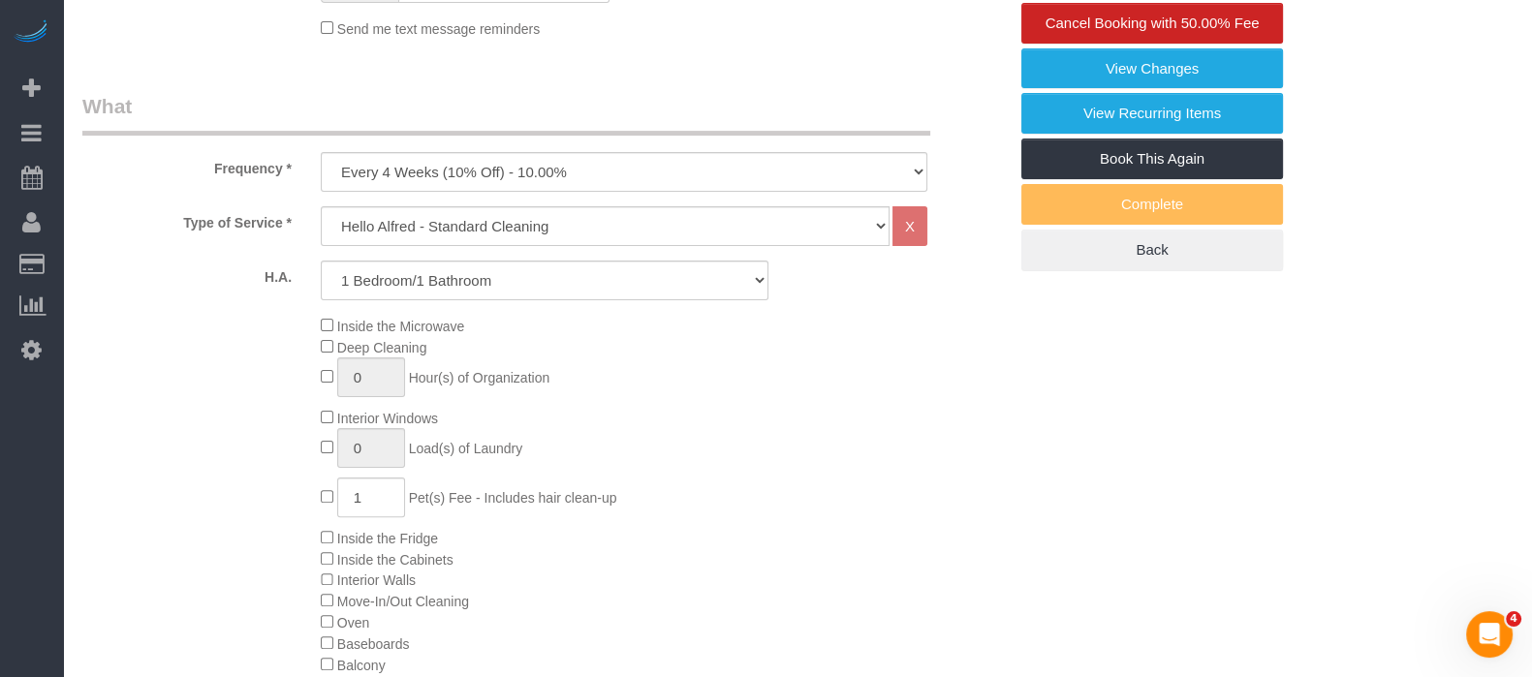
select select "object:1021"
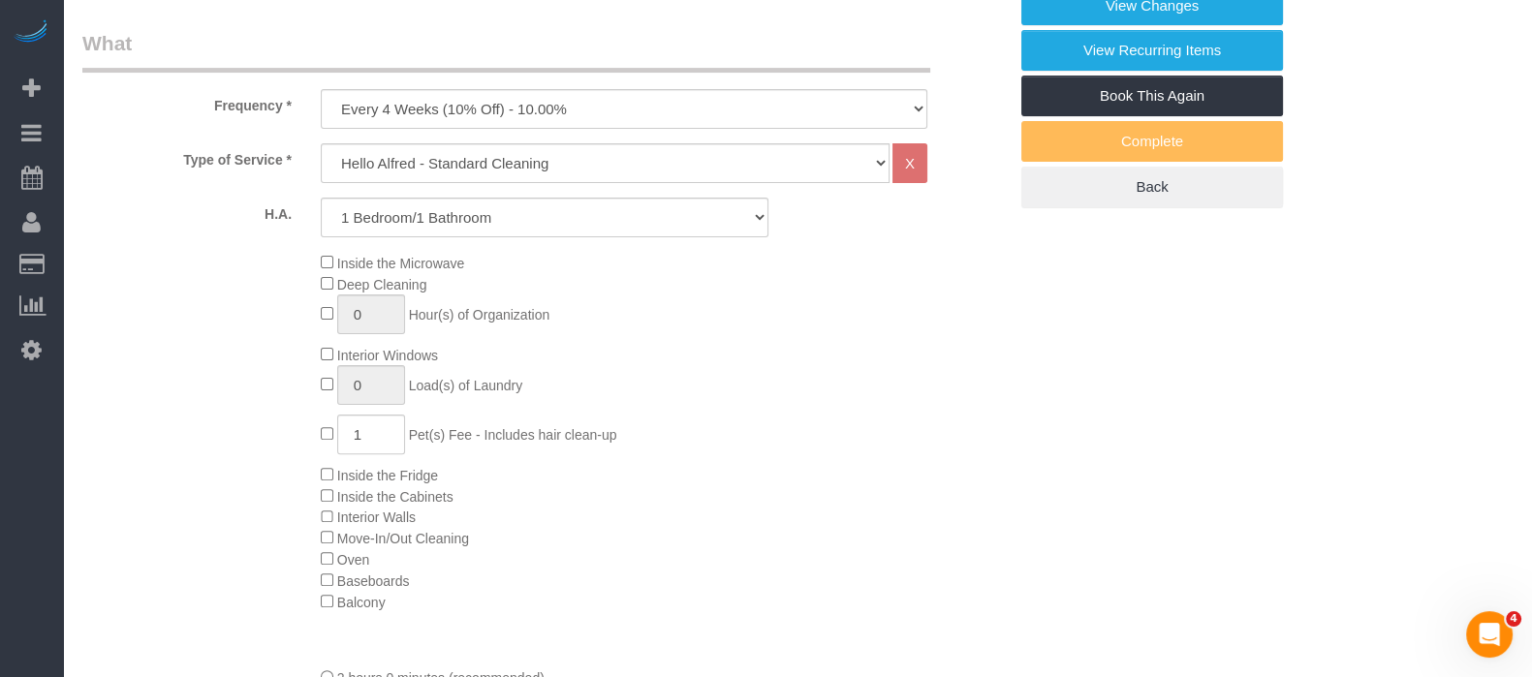
select select "1"
